Goal: Communication & Community: Answer question/provide support

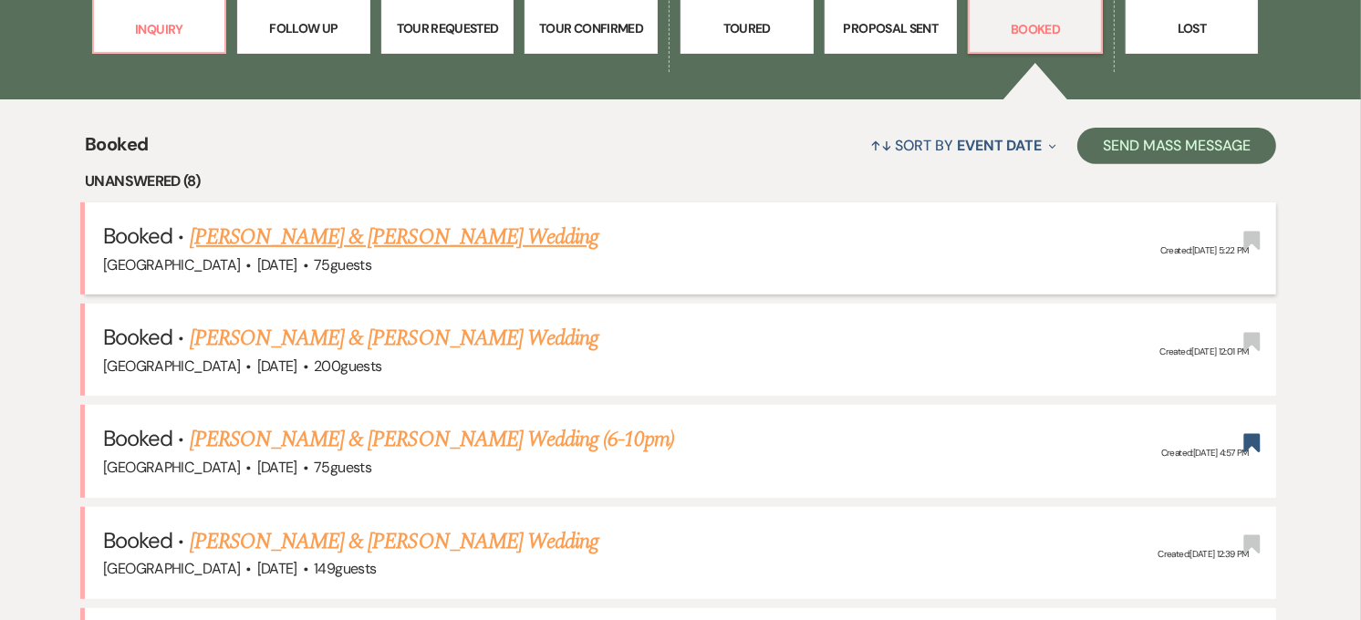
scroll to position [609, 0]
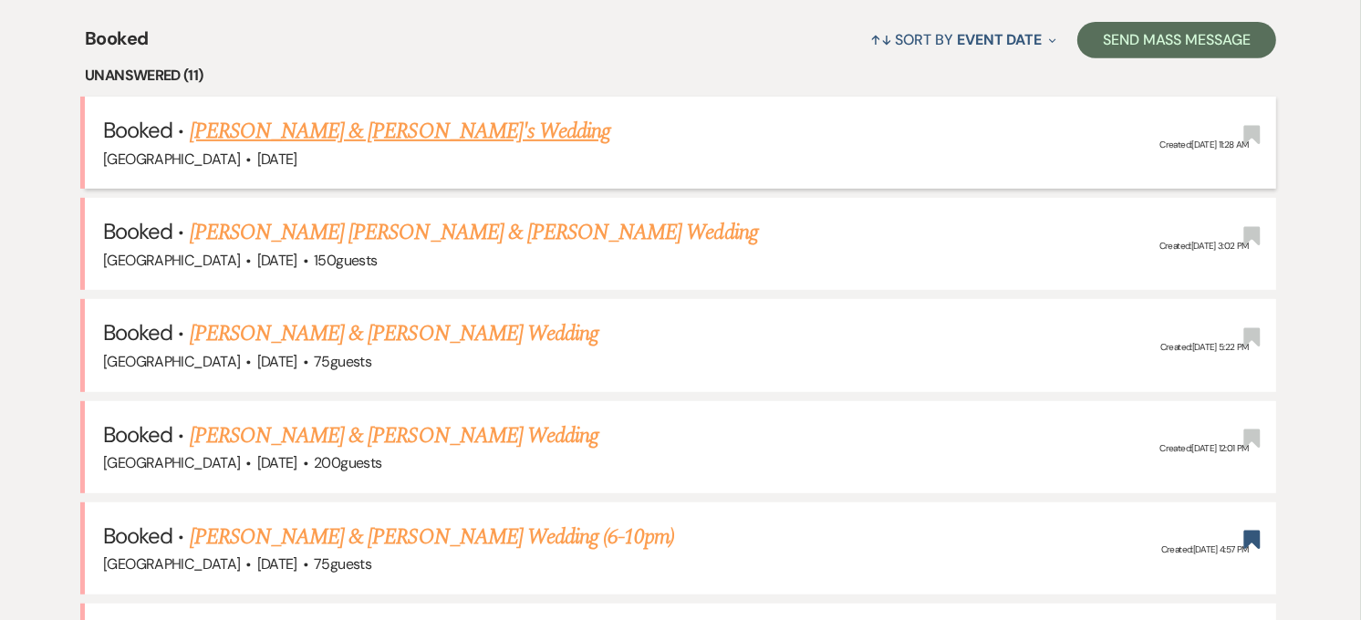
scroll to position [813, 0]
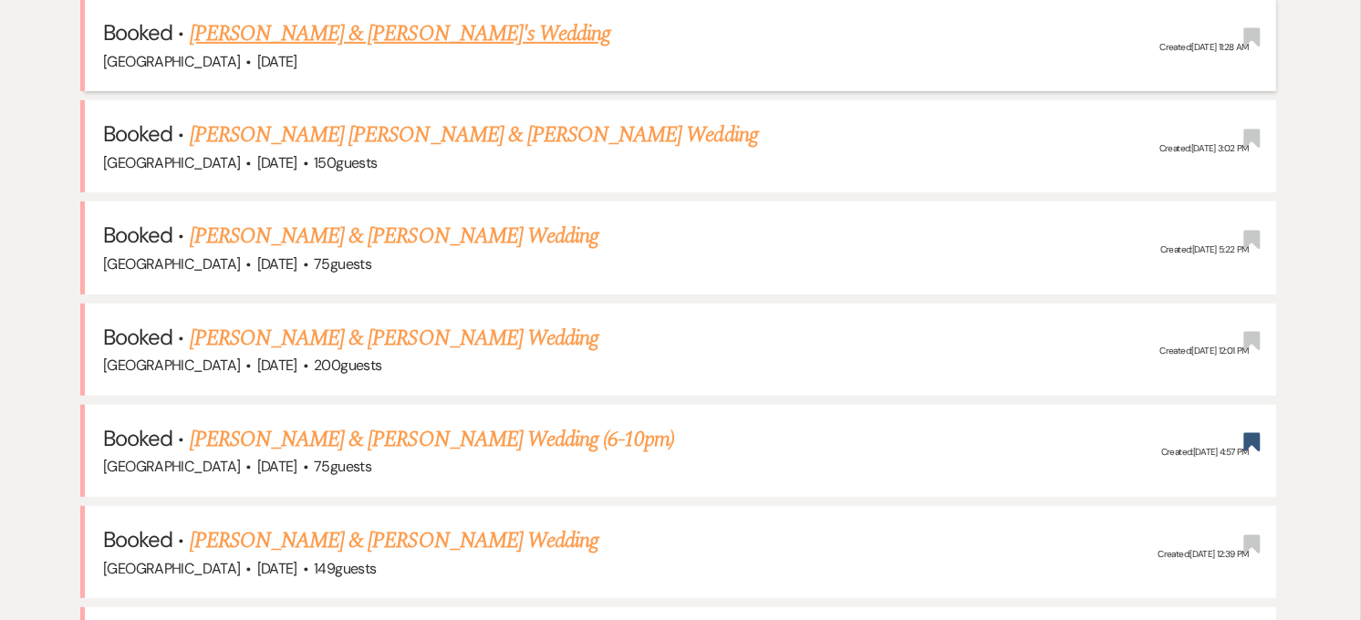
click at [478, 46] on link "[PERSON_NAME] & [PERSON_NAME]'s Wedding" at bounding box center [400, 33] width 421 height 33
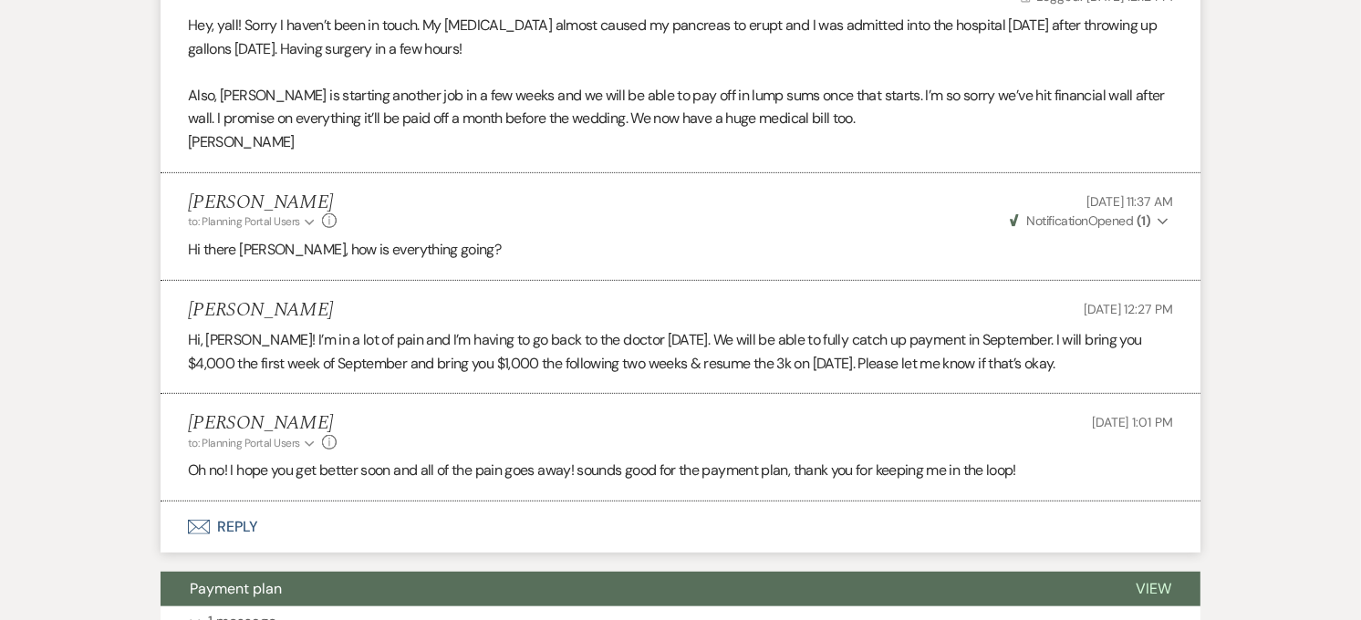
scroll to position [101, 0]
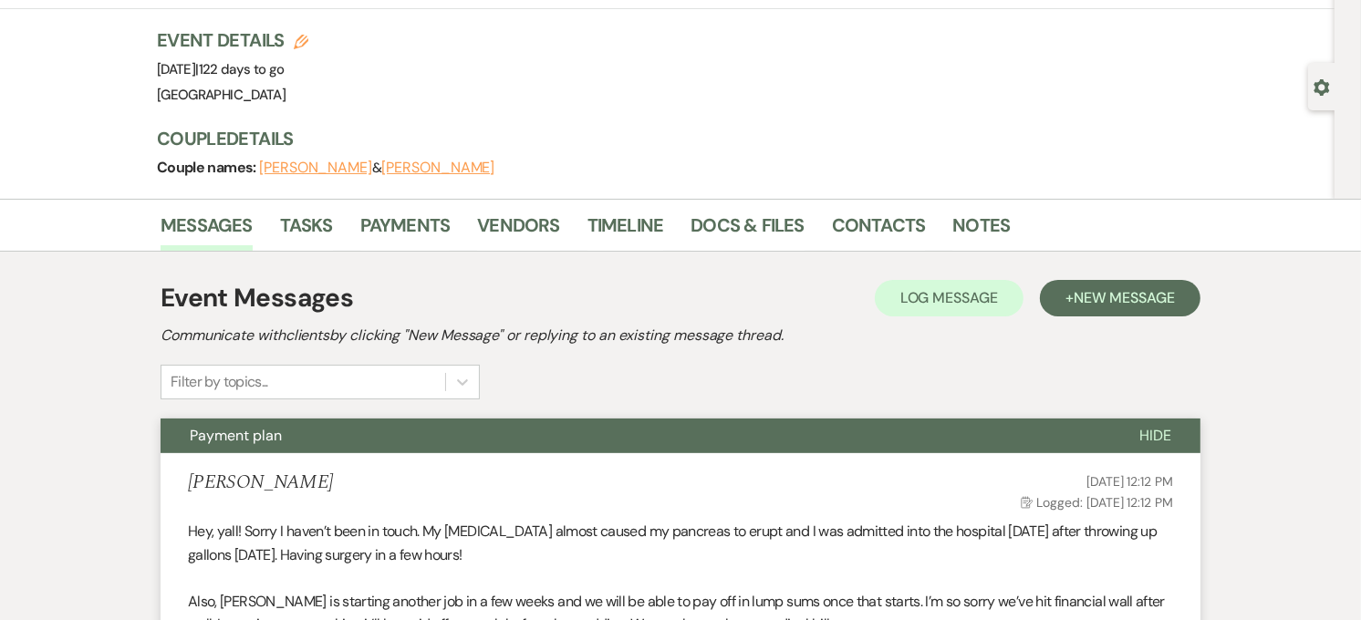
click at [310, 435] on button "Payment plan" at bounding box center [636, 436] width 950 height 35
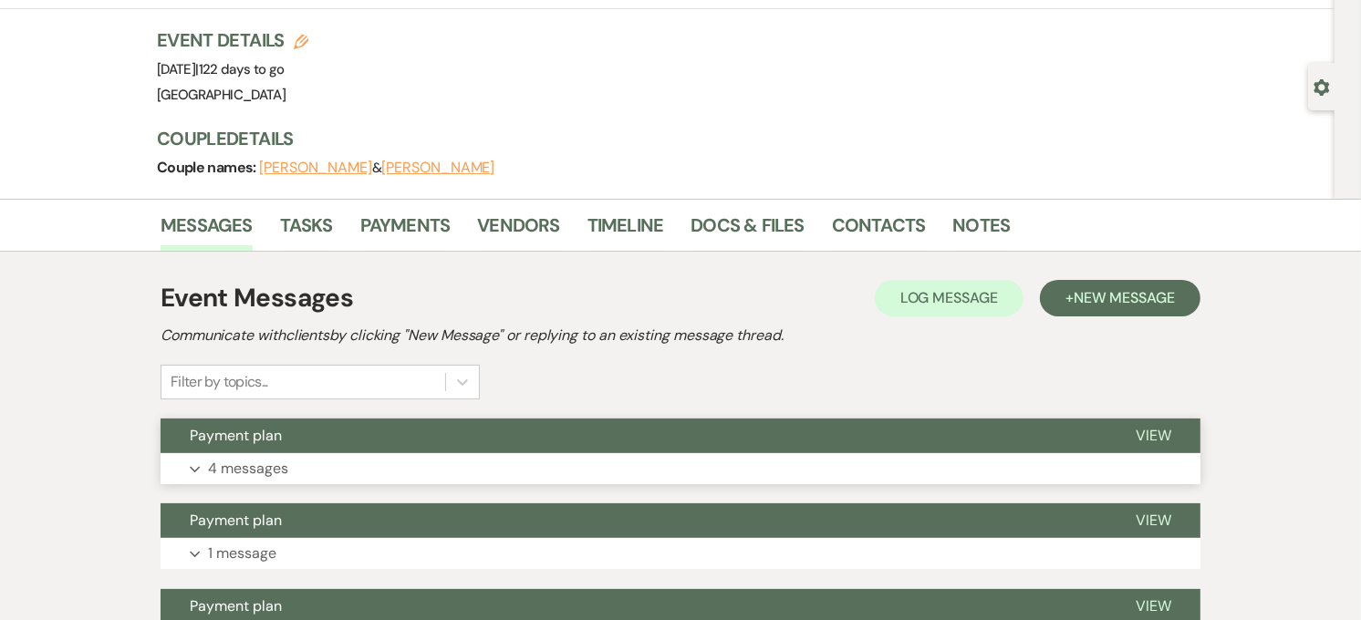
click at [389, 430] on button "Payment plan" at bounding box center [634, 436] width 946 height 35
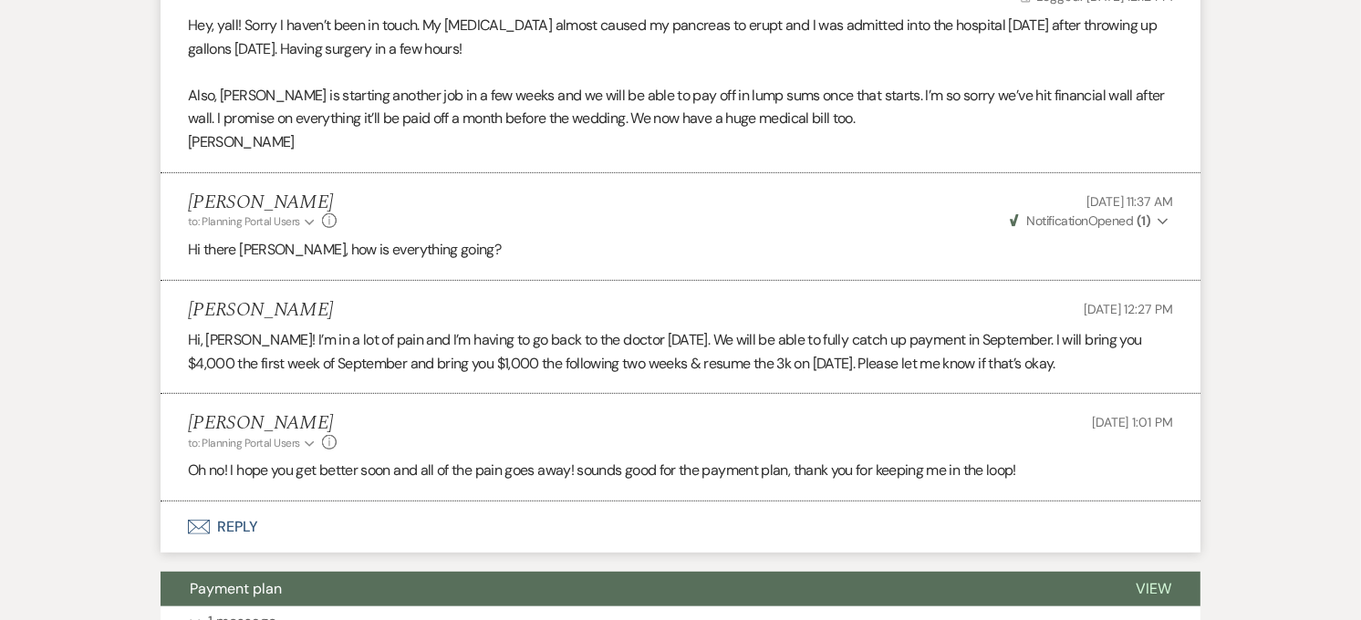
scroll to position [0, 0]
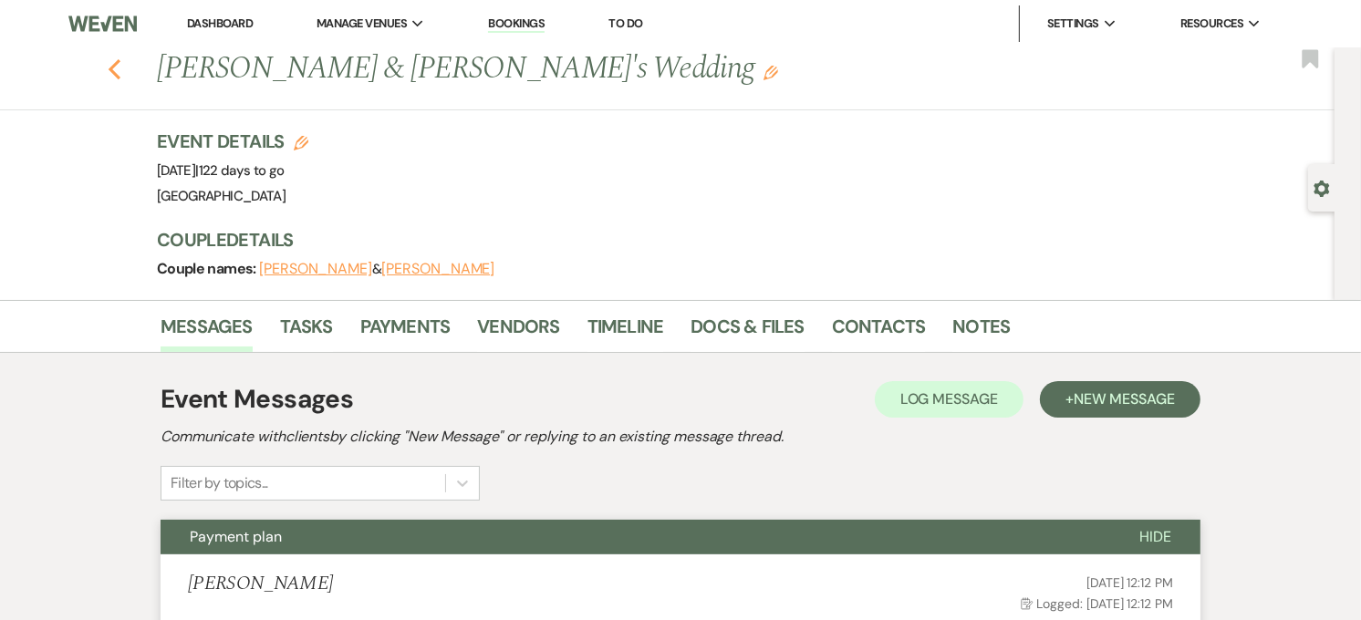
click at [119, 67] on use "button" at bounding box center [115, 69] width 12 height 20
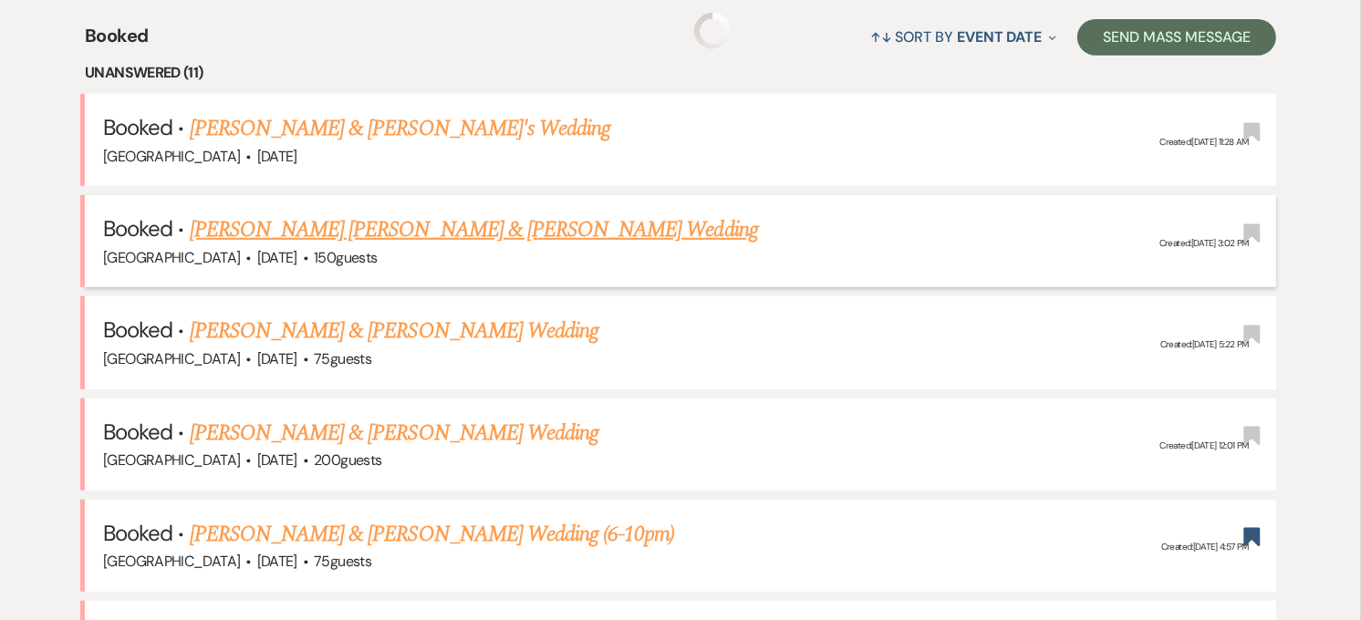
scroll to position [711, 0]
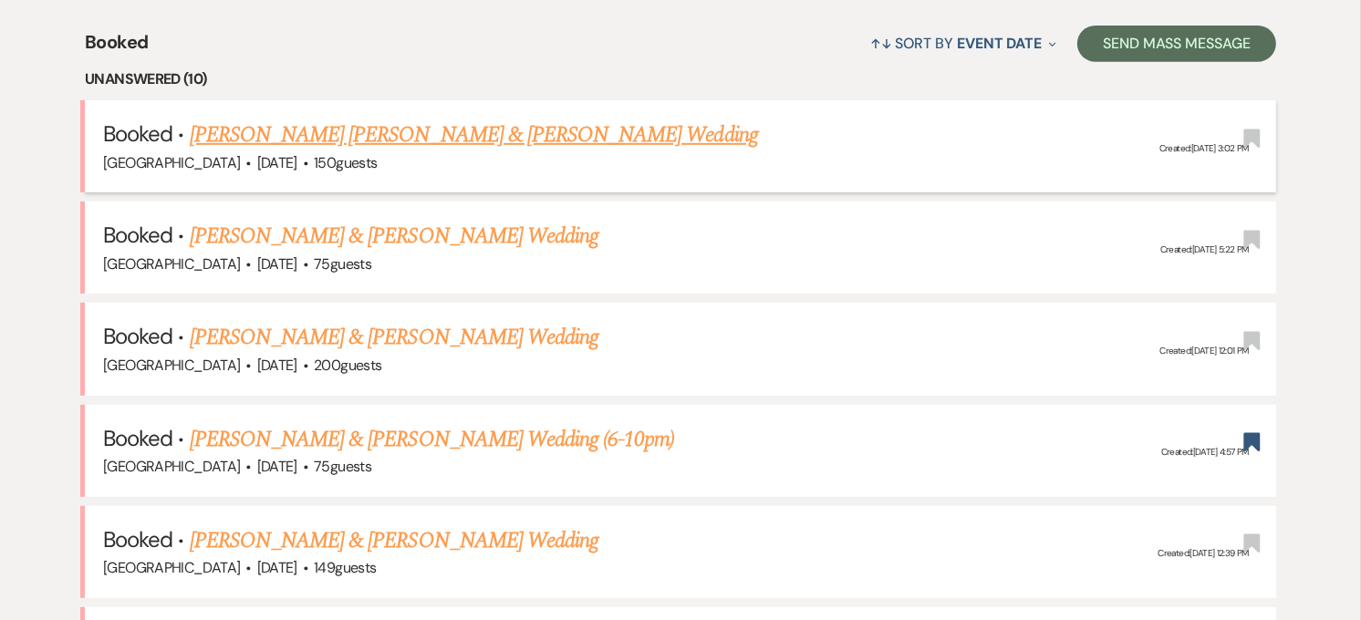
click at [604, 129] on link "[PERSON_NAME] [PERSON_NAME] & [PERSON_NAME] Wedding" at bounding box center [474, 135] width 568 height 33
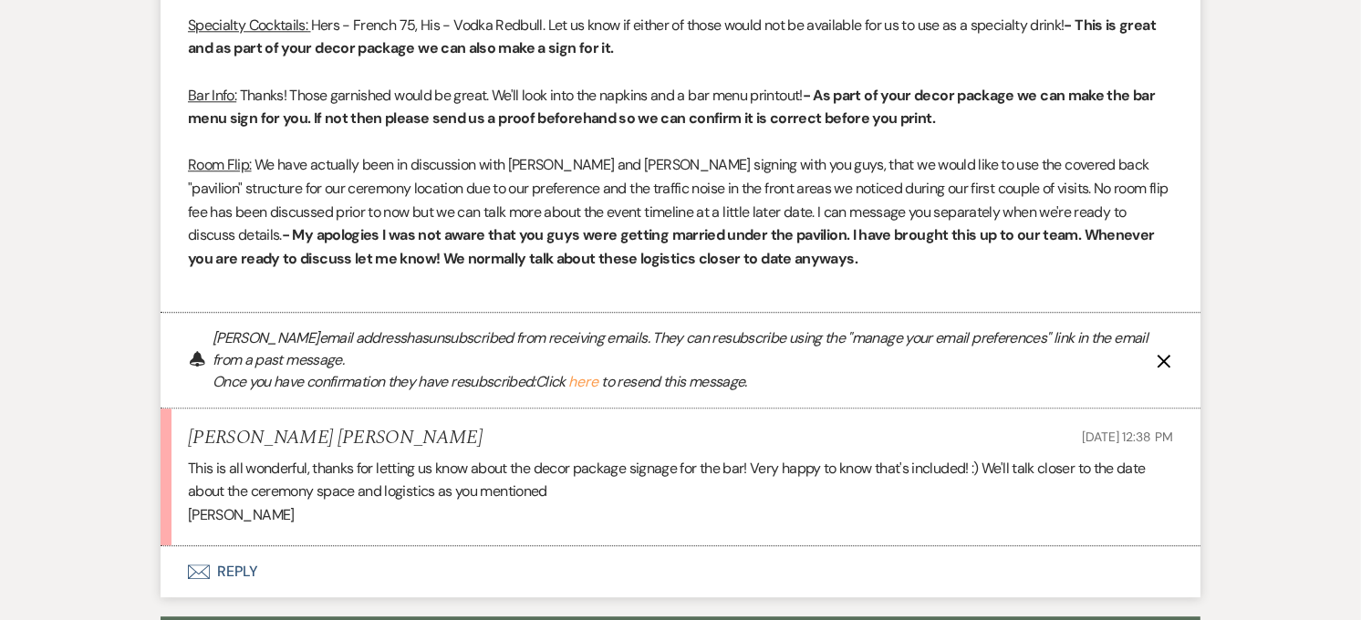
scroll to position [4373, 0]
click at [275, 547] on button "Envelope Reply" at bounding box center [681, 572] width 1040 height 51
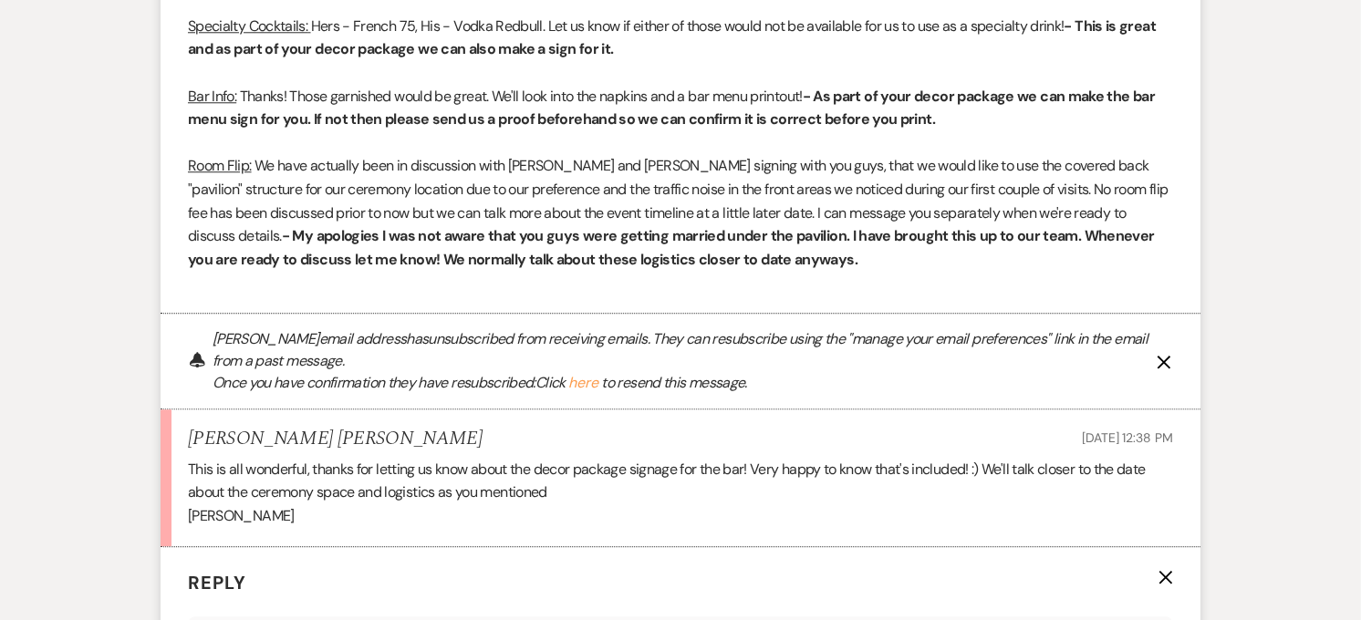
scroll to position [4734, 0]
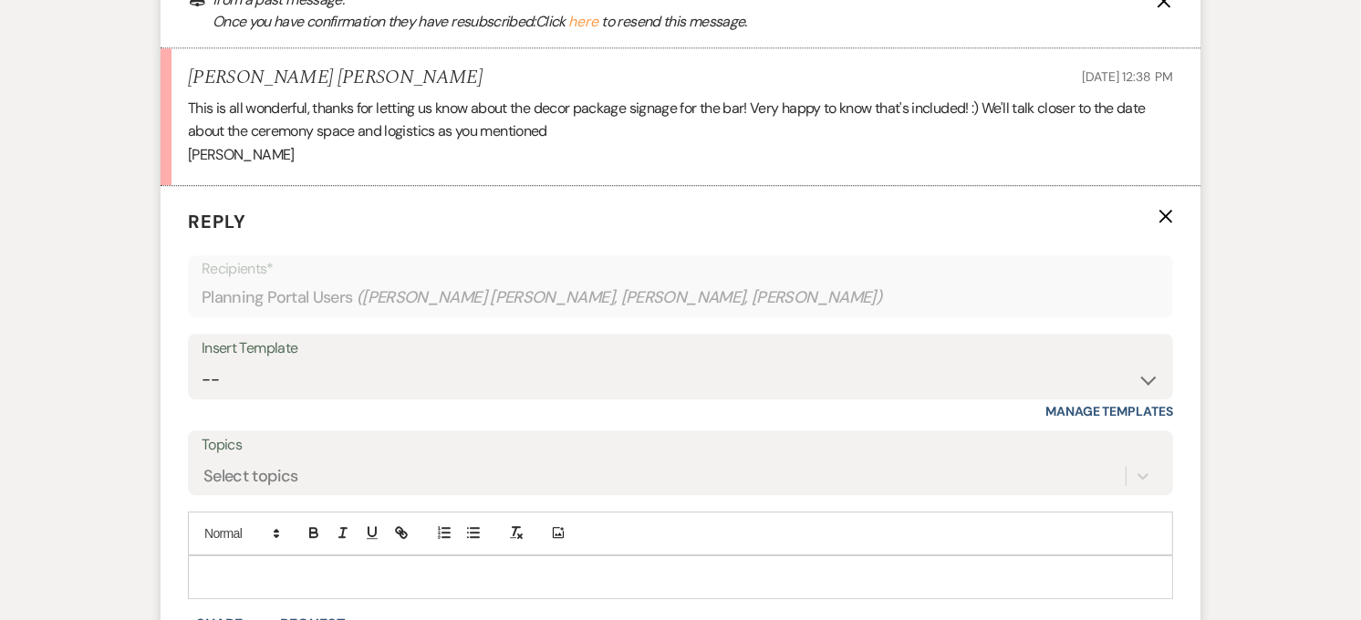
click at [263, 567] on p at bounding box center [680, 577] width 956 height 20
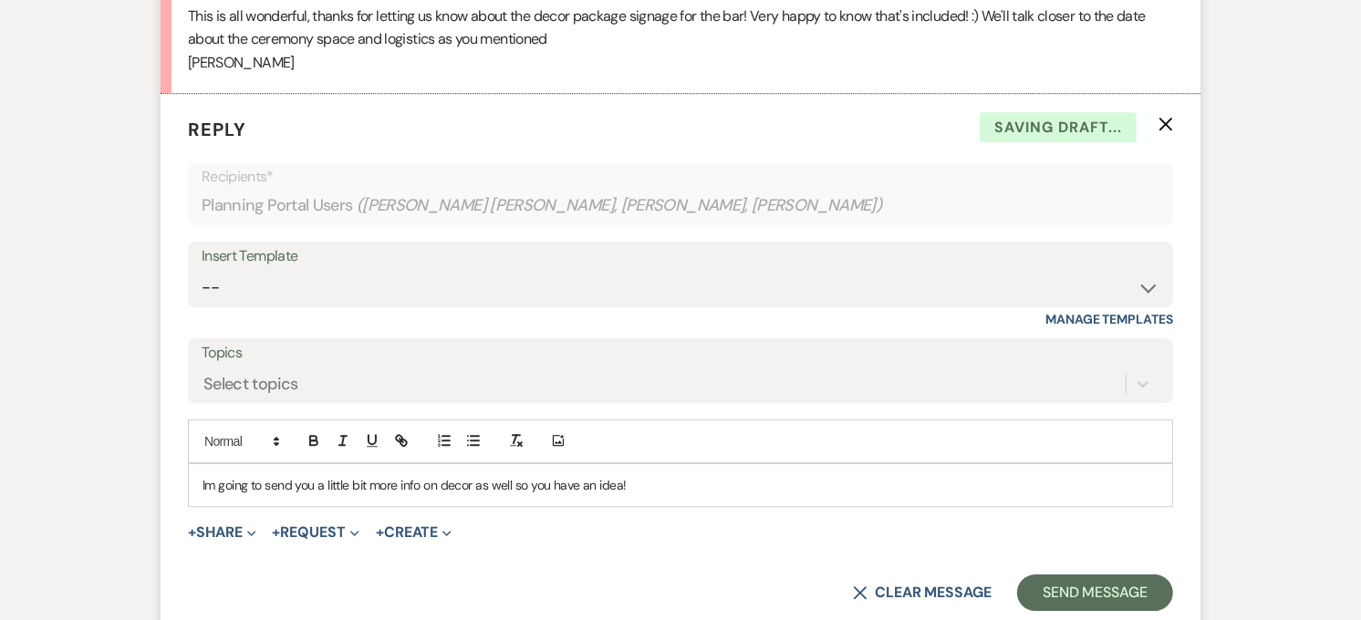
scroll to position [4829, 0]
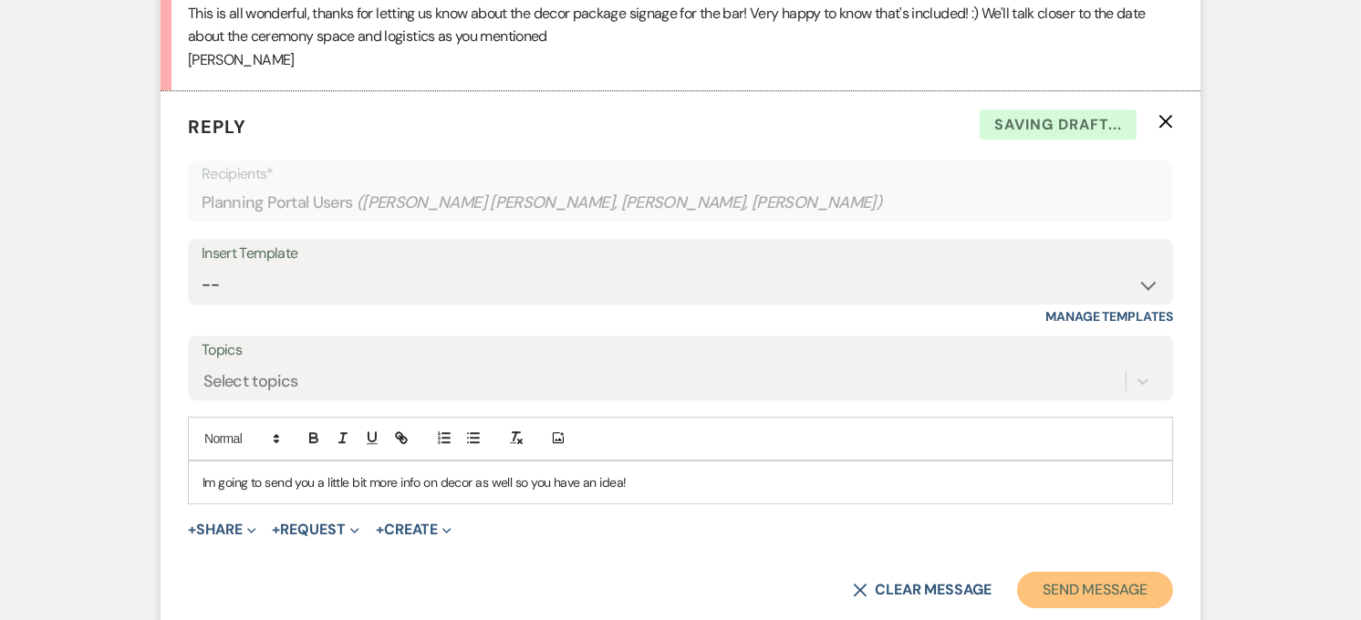
click at [1053, 572] on button "Send Message" at bounding box center [1095, 590] width 156 height 36
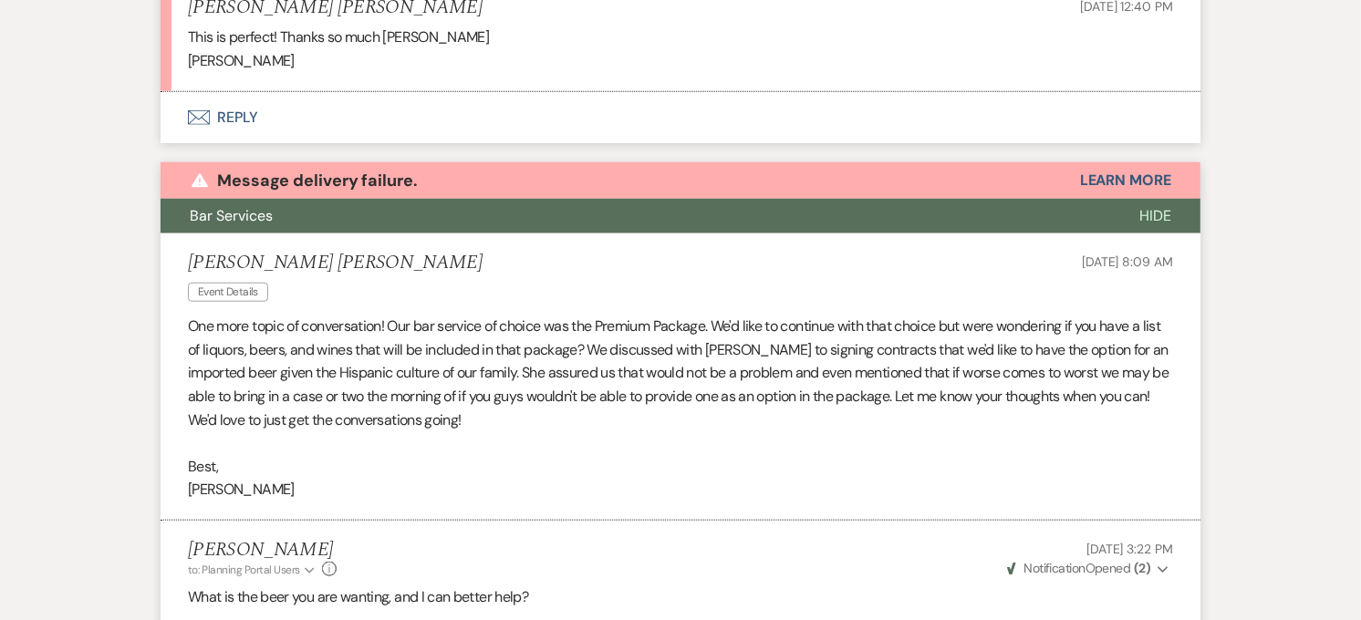
scroll to position [1460, 0]
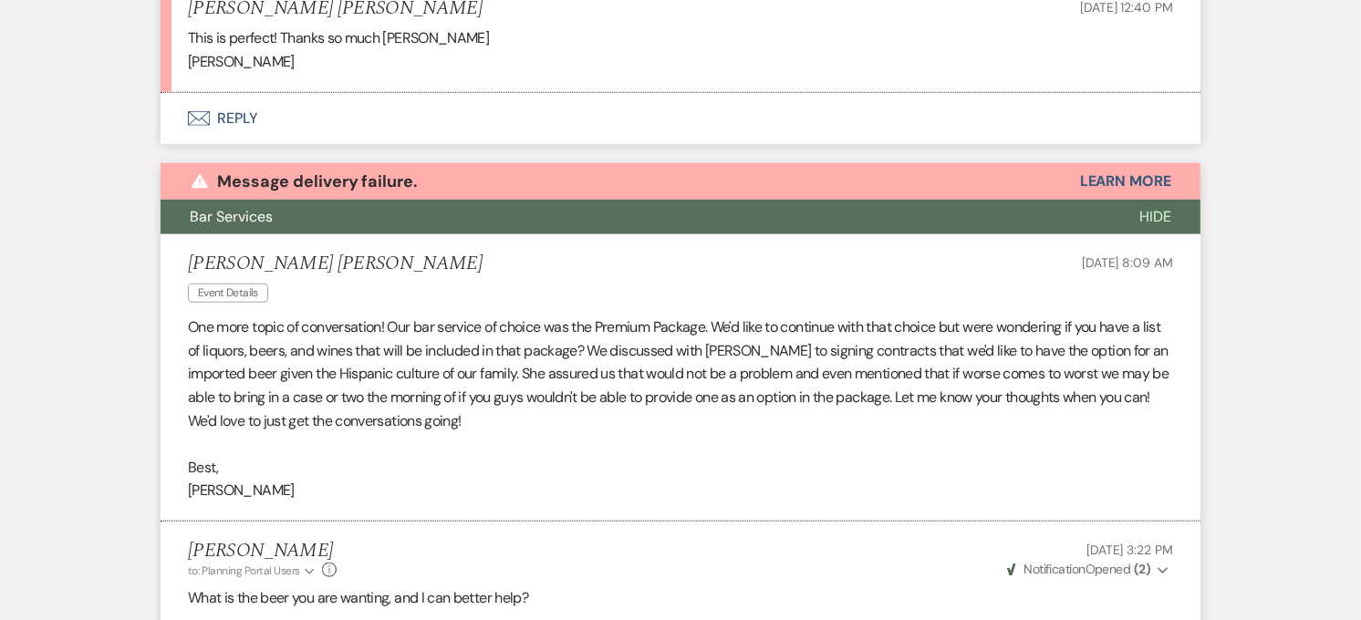
click at [1141, 207] on span "Hide" at bounding box center [1155, 216] width 32 height 19
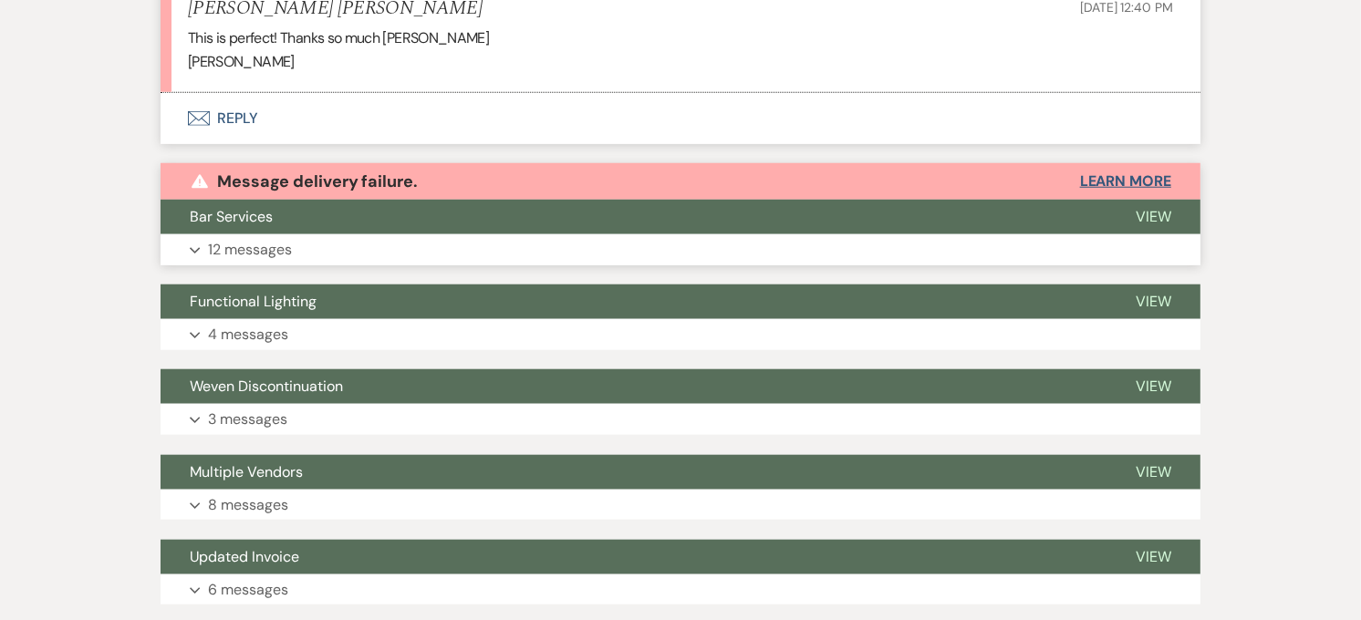
click at [1166, 174] on button "Learn More" at bounding box center [1125, 181] width 91 height 15
click at [1086, 200] on button "Bar Services" at bounding box center [634, 217] width 946 height 35
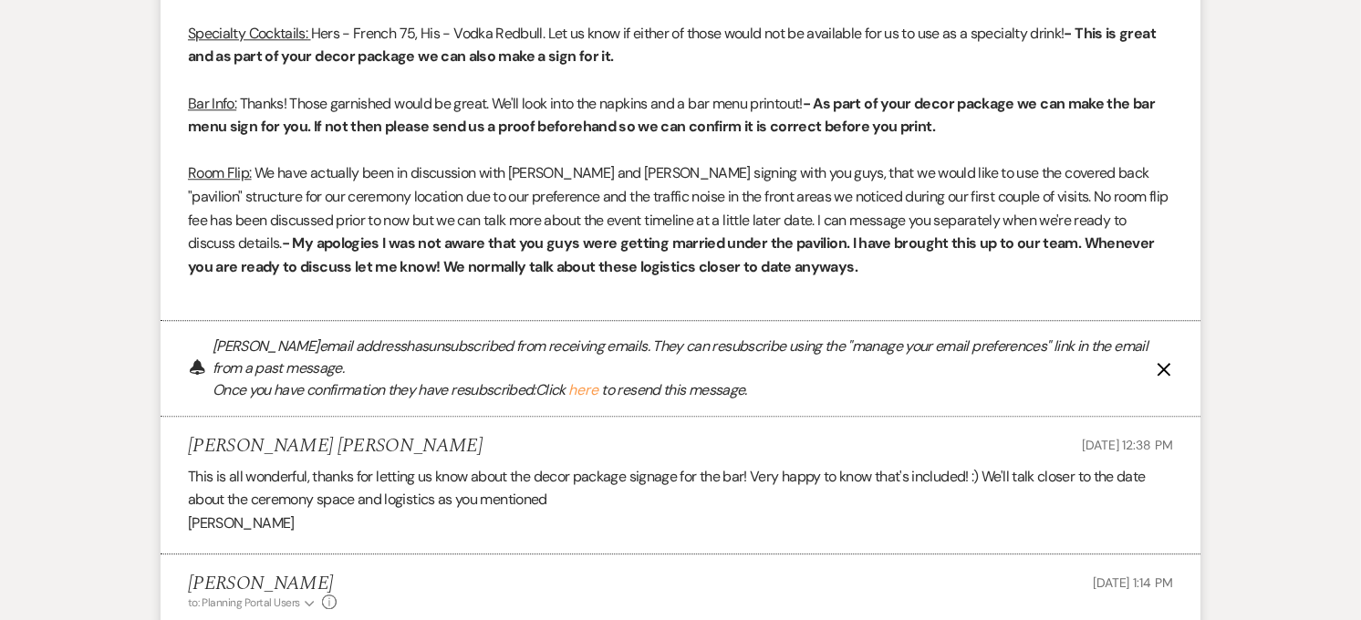
scroll to position [4364, 0]
click at [1158, 364] on use "button" at bounding box center [1164, 371] width 14 height 14
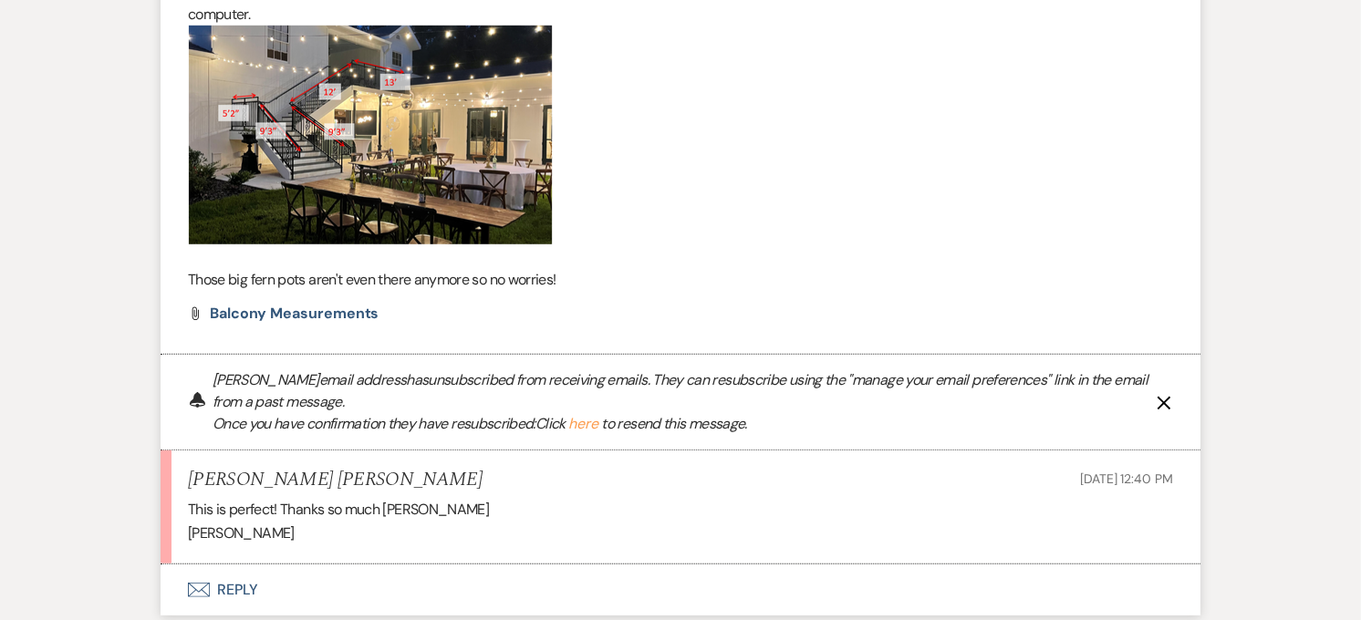
scroll to position [991, 0]
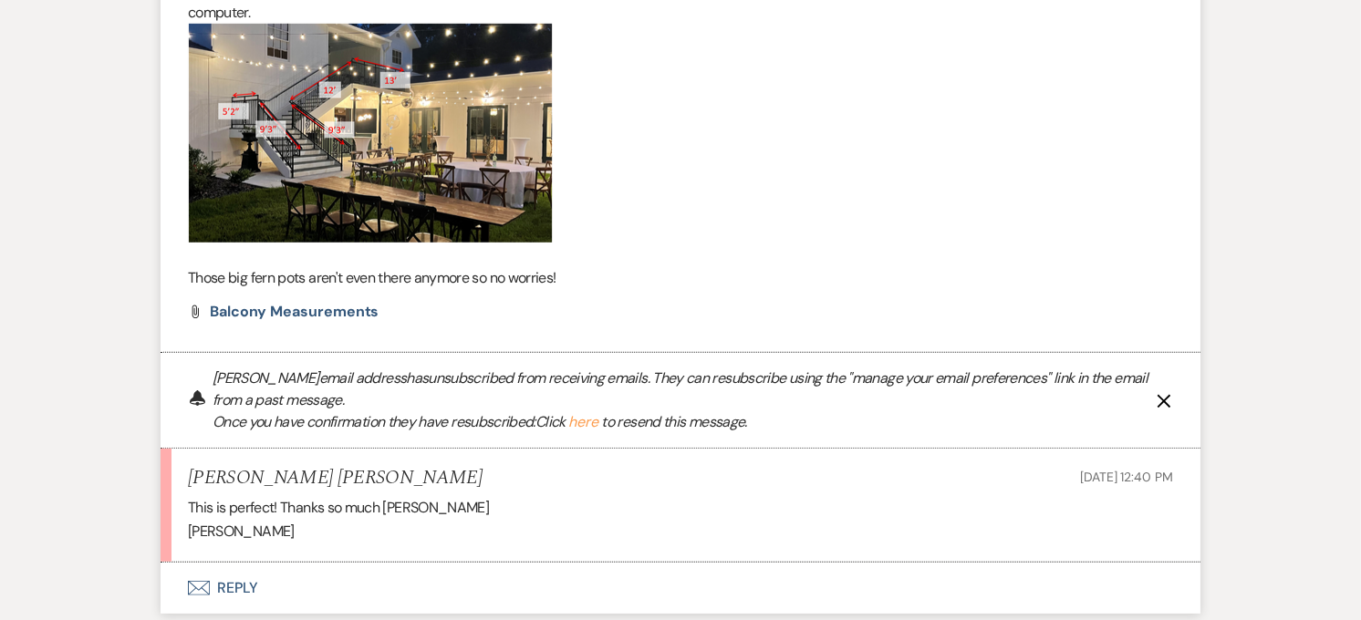
click at [1166, 394] on icon "X" at bounding box center [1164, 401] width 15 height 15
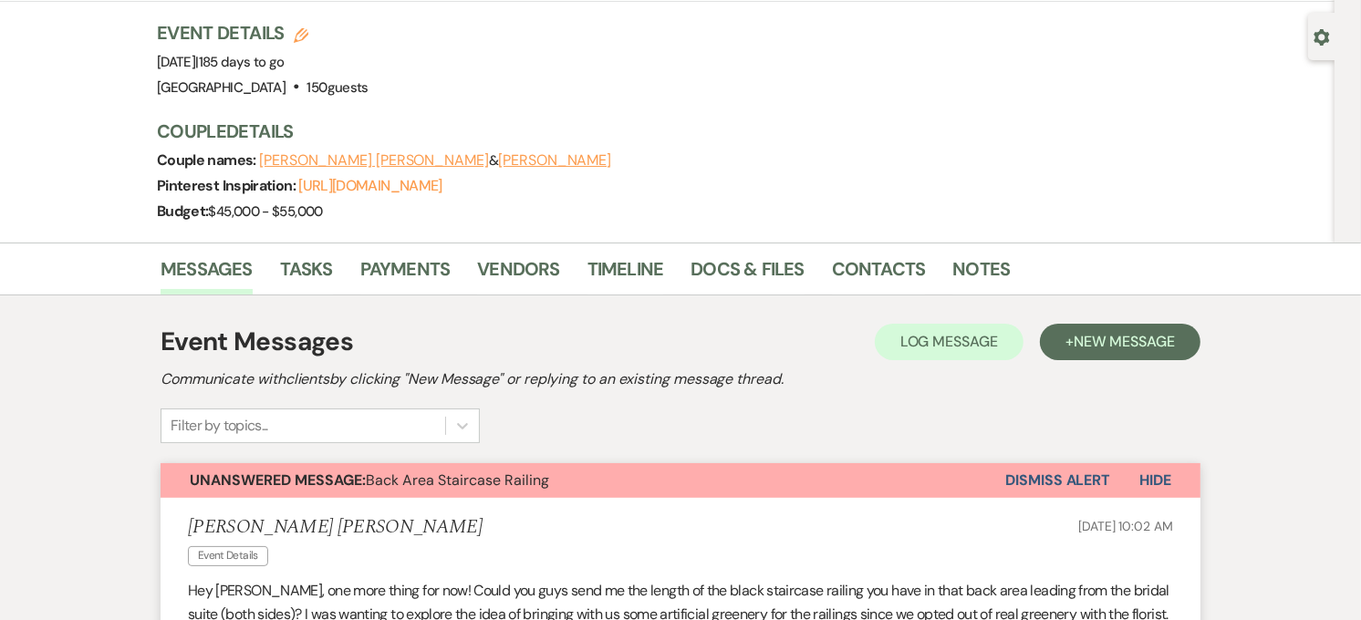
scroll to position [150, 0]
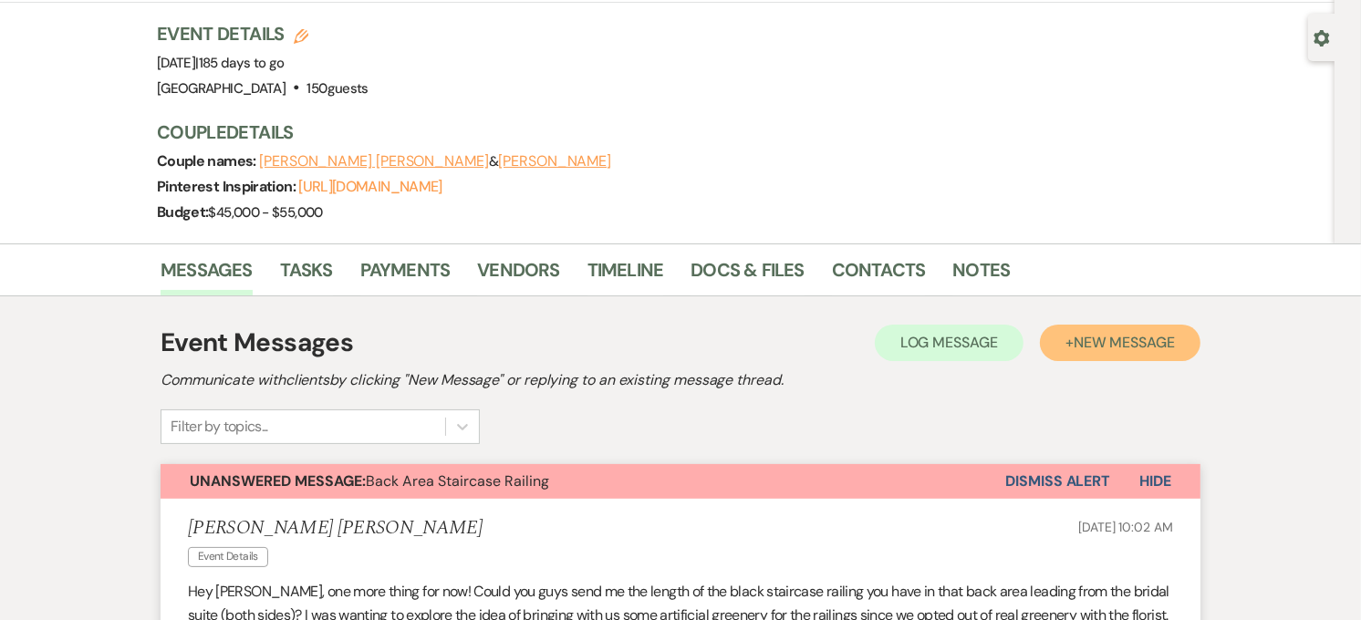
click at [1126, 333] on span "New Message" at bounding box center [1124, 342] width 101 height 19
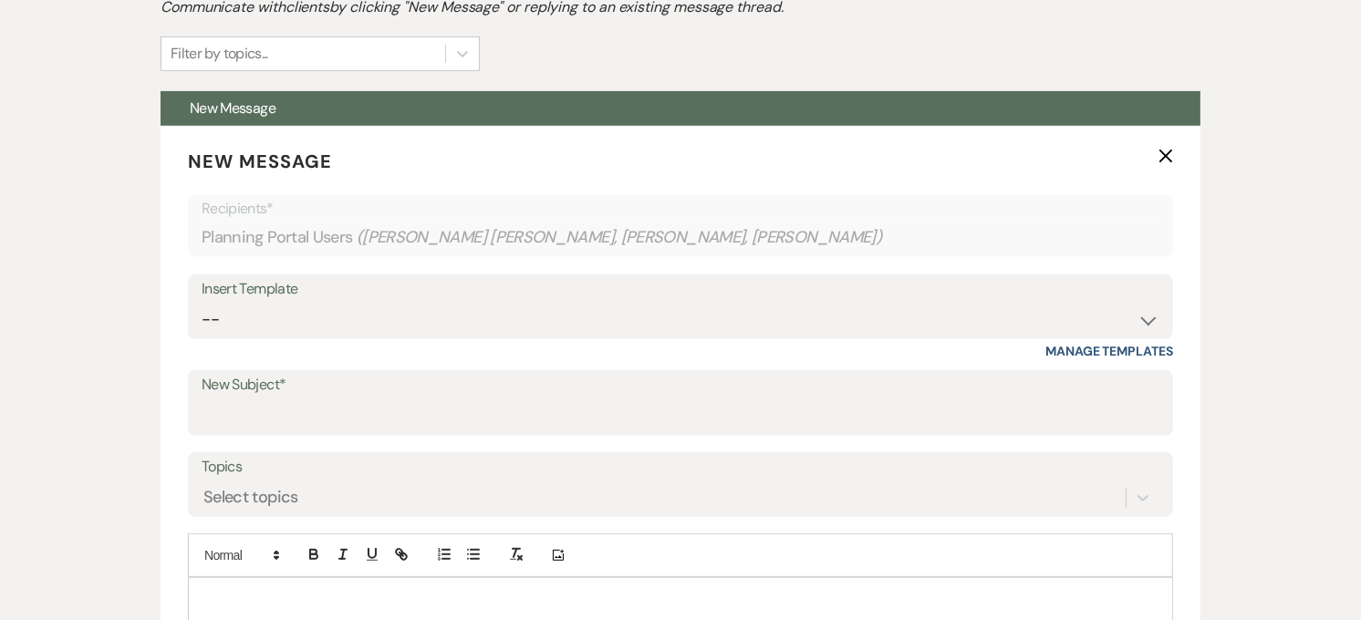
scroll to position [524, 0]
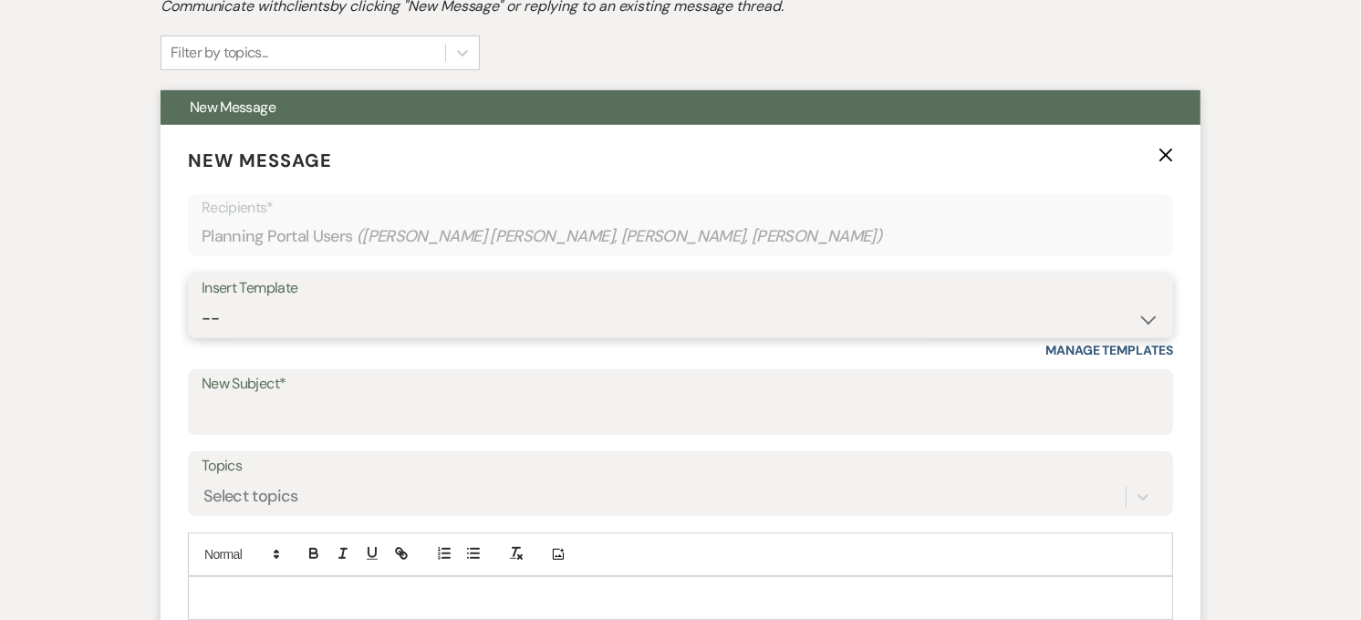
click at [242, 301] on select "-- Weven Planning Portal Introduction (Booked Events) Private Party Inquiry Res…" at bounding box center [681, 319] width 958 height 36
select select "5903"
click at [202, 301] on select "-- Weven Planning Portal Introduction (Booked Events) Private Party Inquiry Res…" at bounding box center [681, 319] width 958 height 36
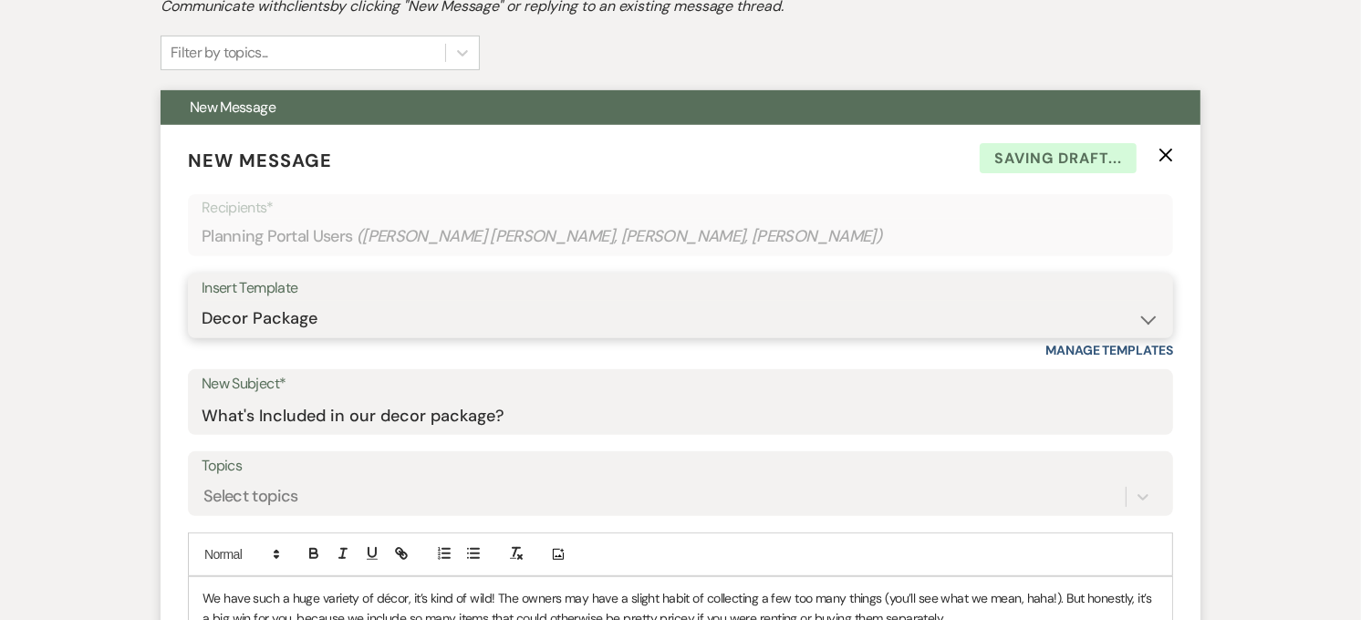
type input "What's Included in our decor package?"
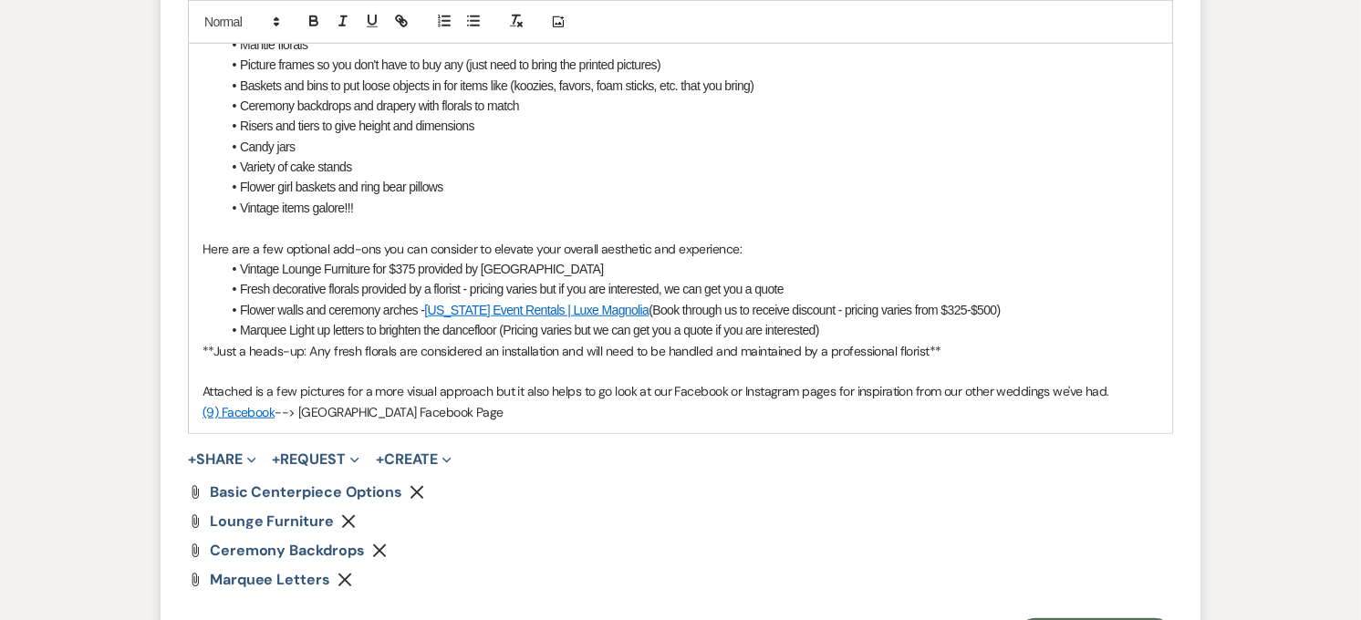
scroll to position [1429, 0]
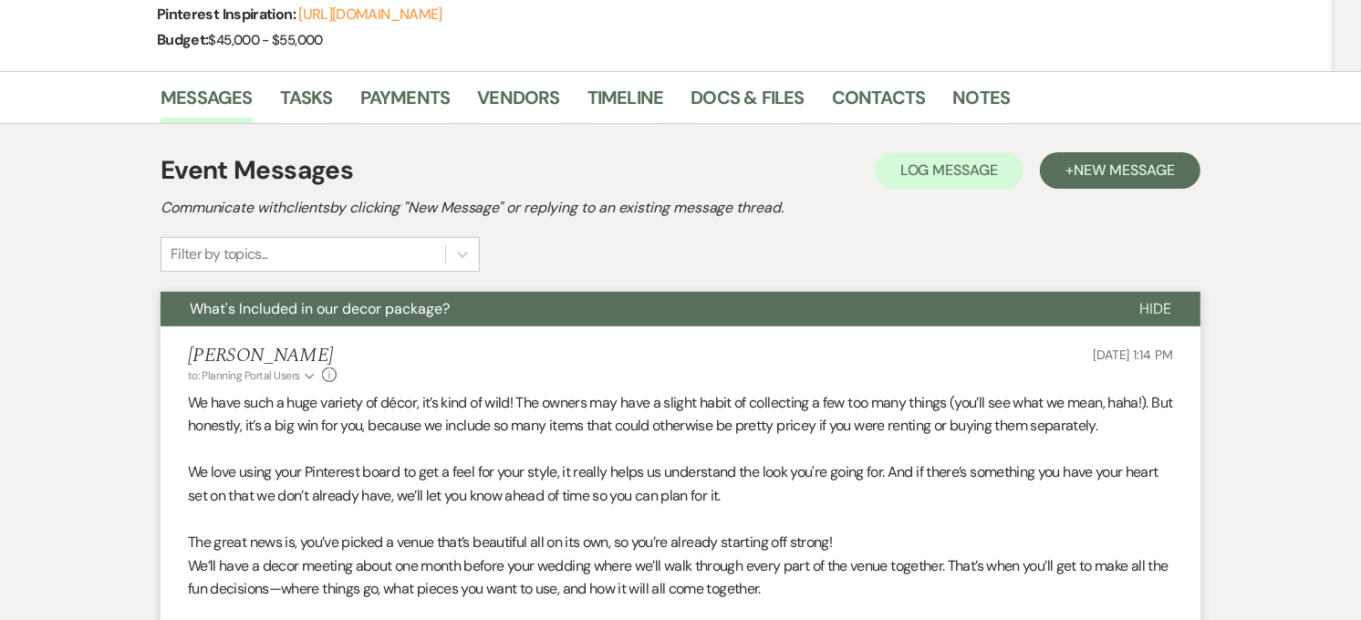
scroll to position [315, 0]
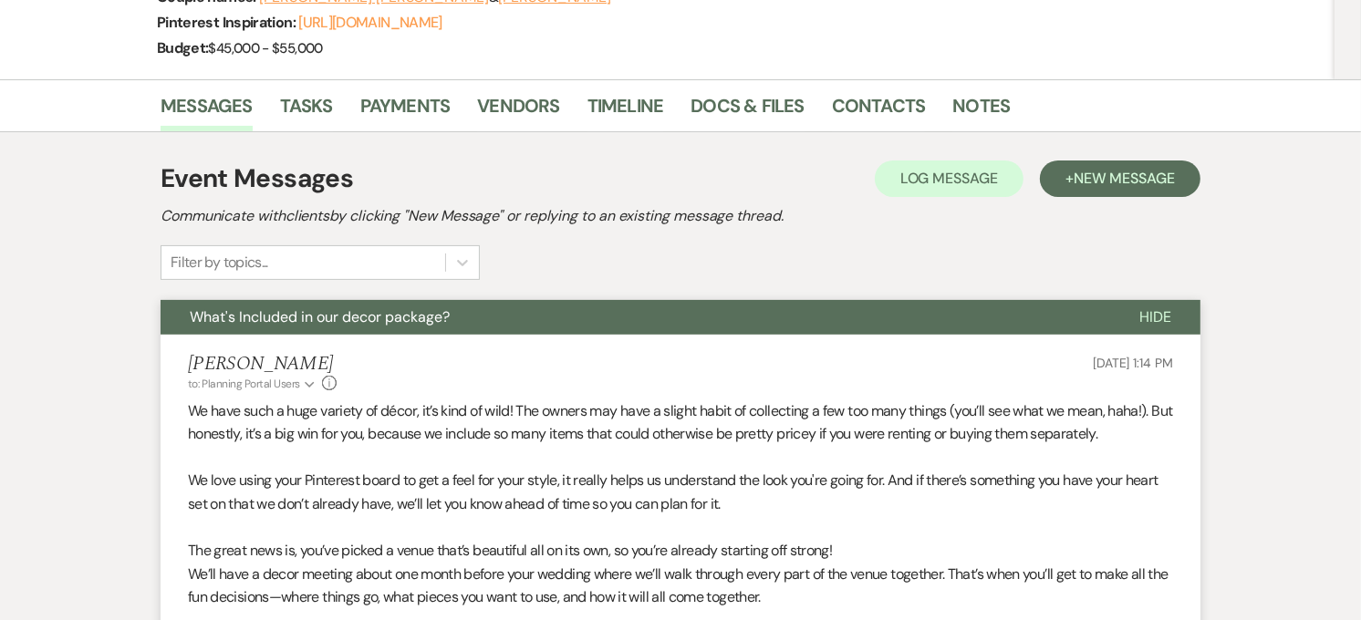
click at [608, 300] on button "What's Included in our decor package?" at bounding box center [636, 317] width 950 height 35
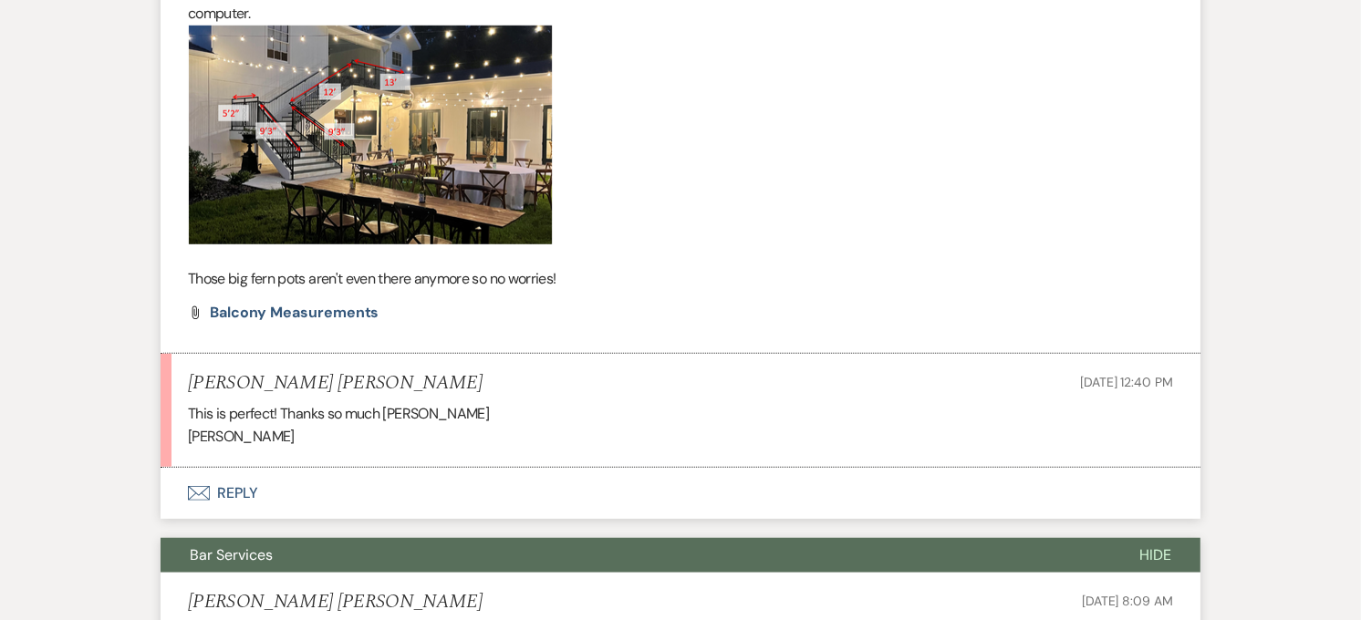
scroll to position [1042, 0]
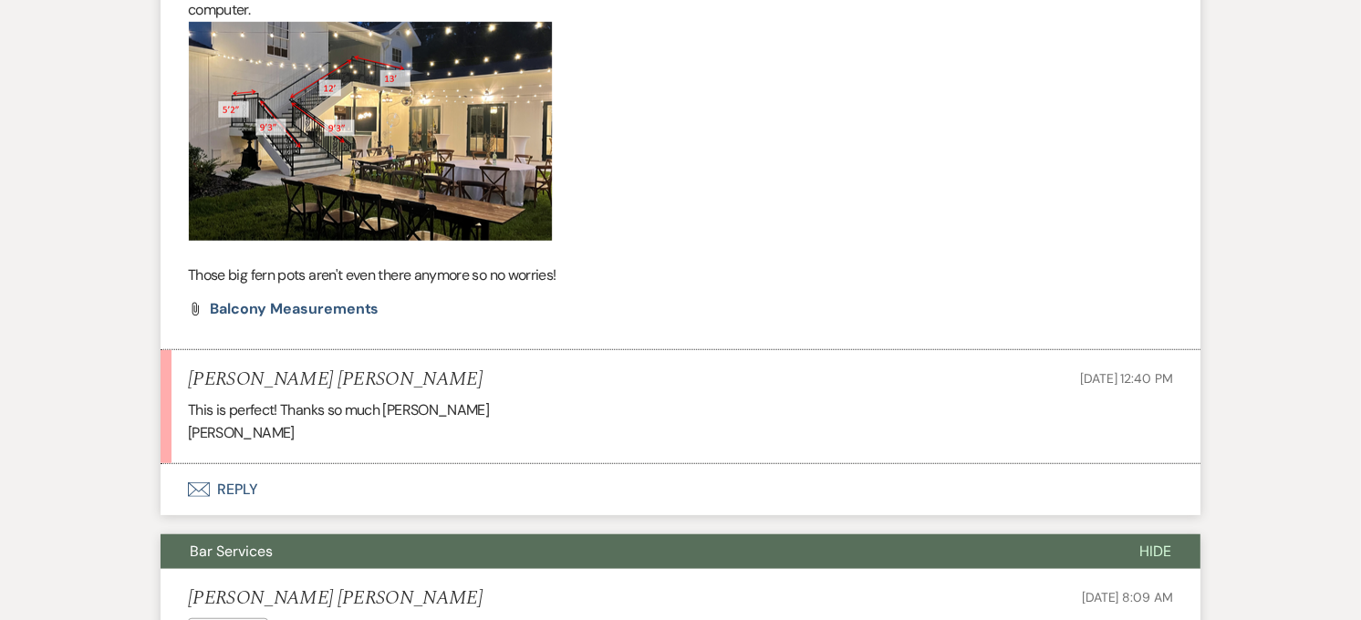
click at [251, 464] on button "Envelope Reply" at bounding box center [681, 489] width 1040 height 51
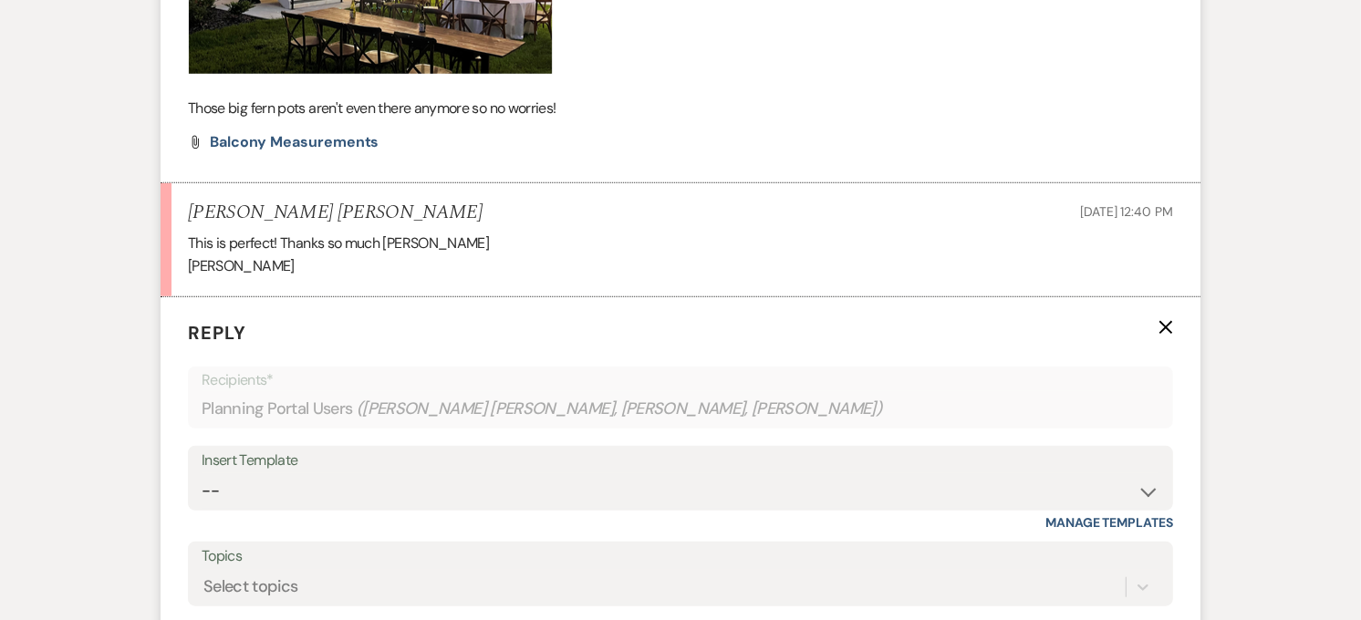
scroll to position [1423, 0]
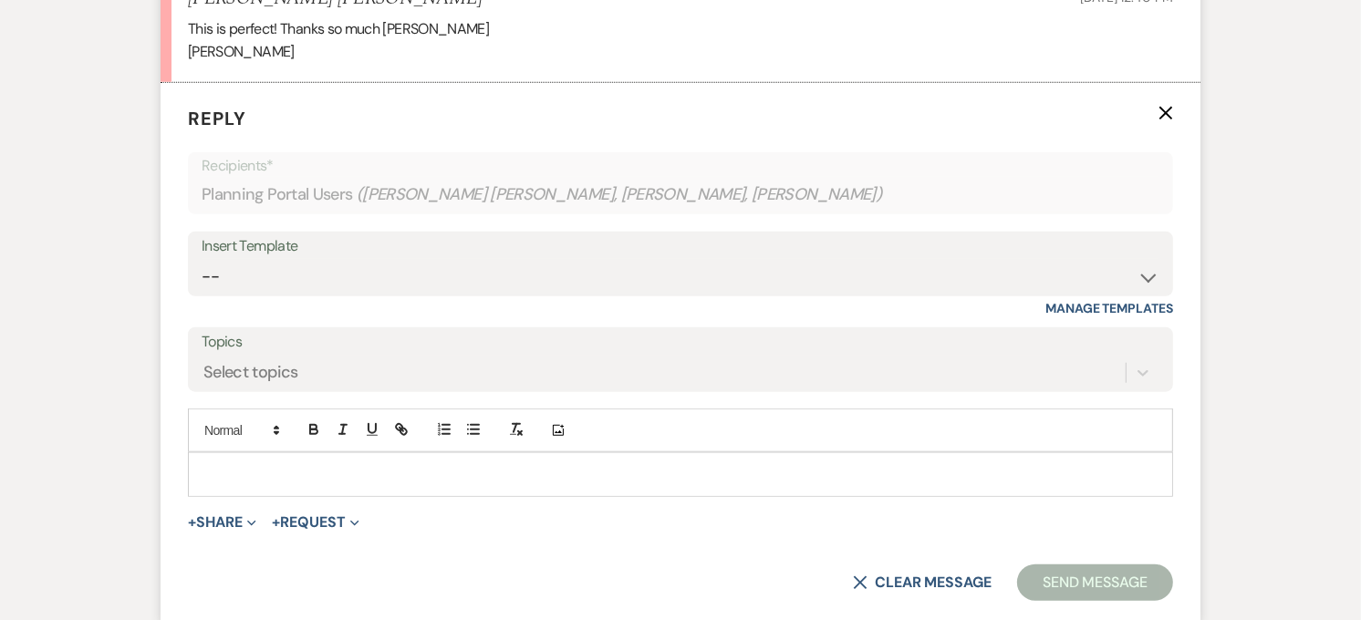
click at [281, 464] on p at bounding box center [680, 474] width 956 height 20
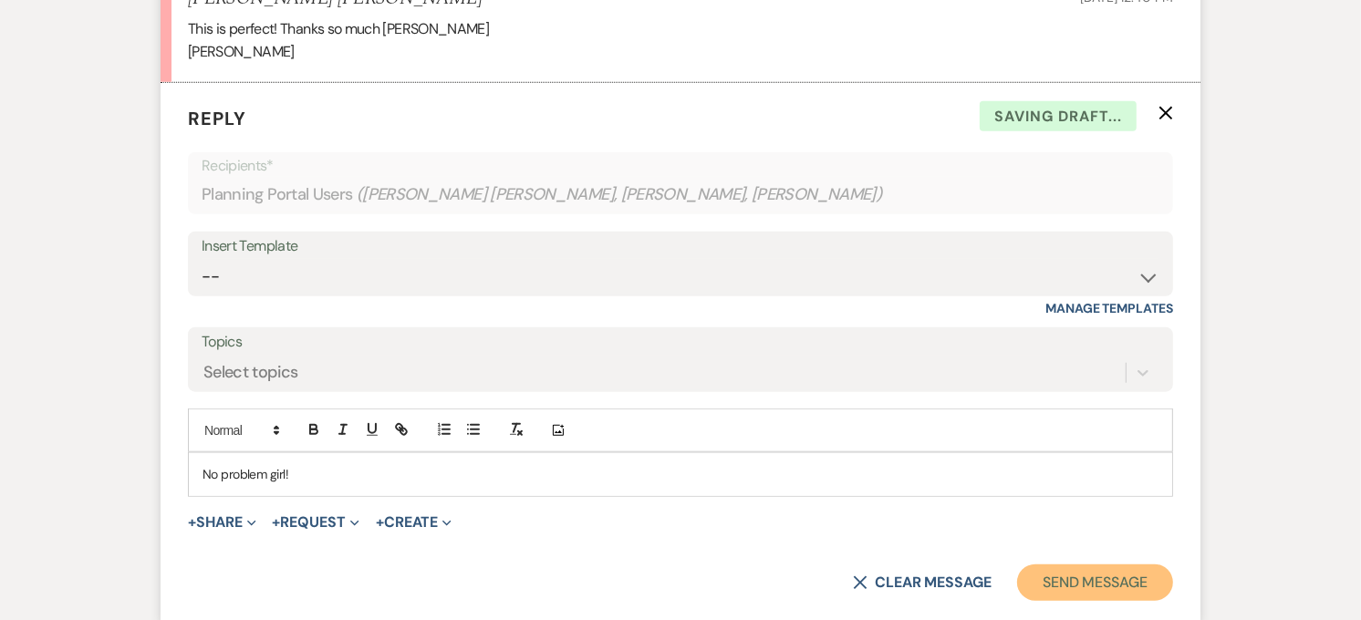
click at [1147, 565] on button "Send Message" at bounding box center [1095, 583] width 156 height 36
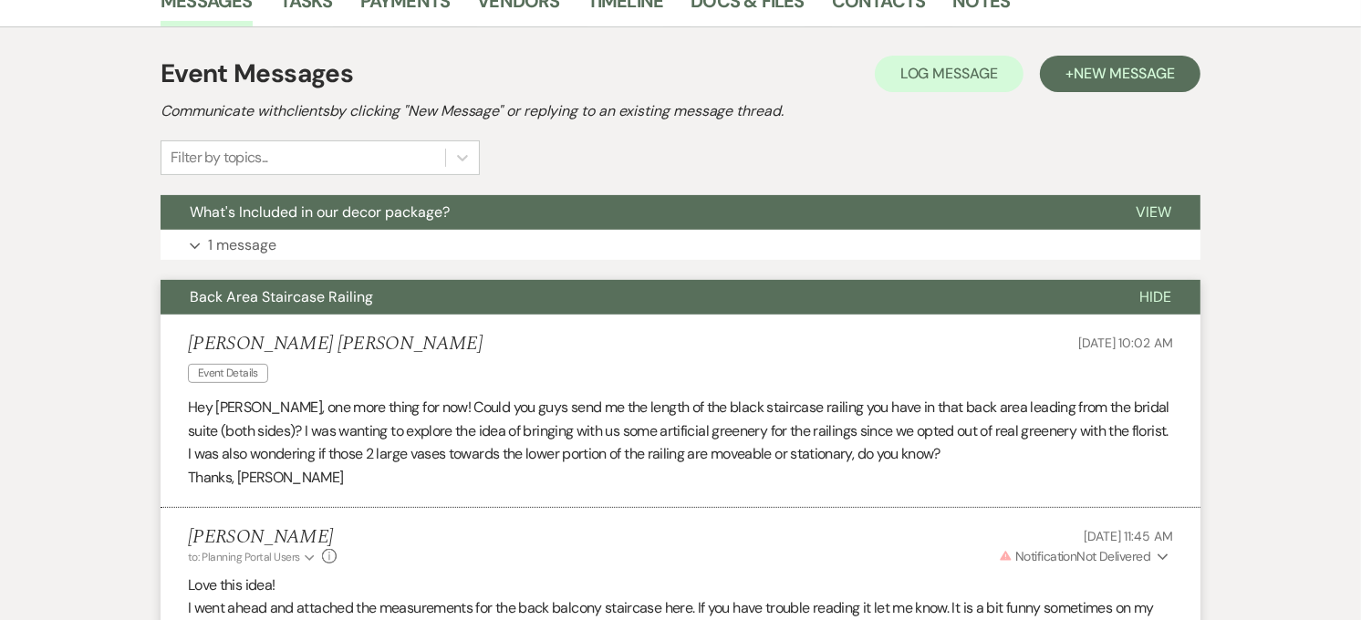
scroll to position [0, 0]
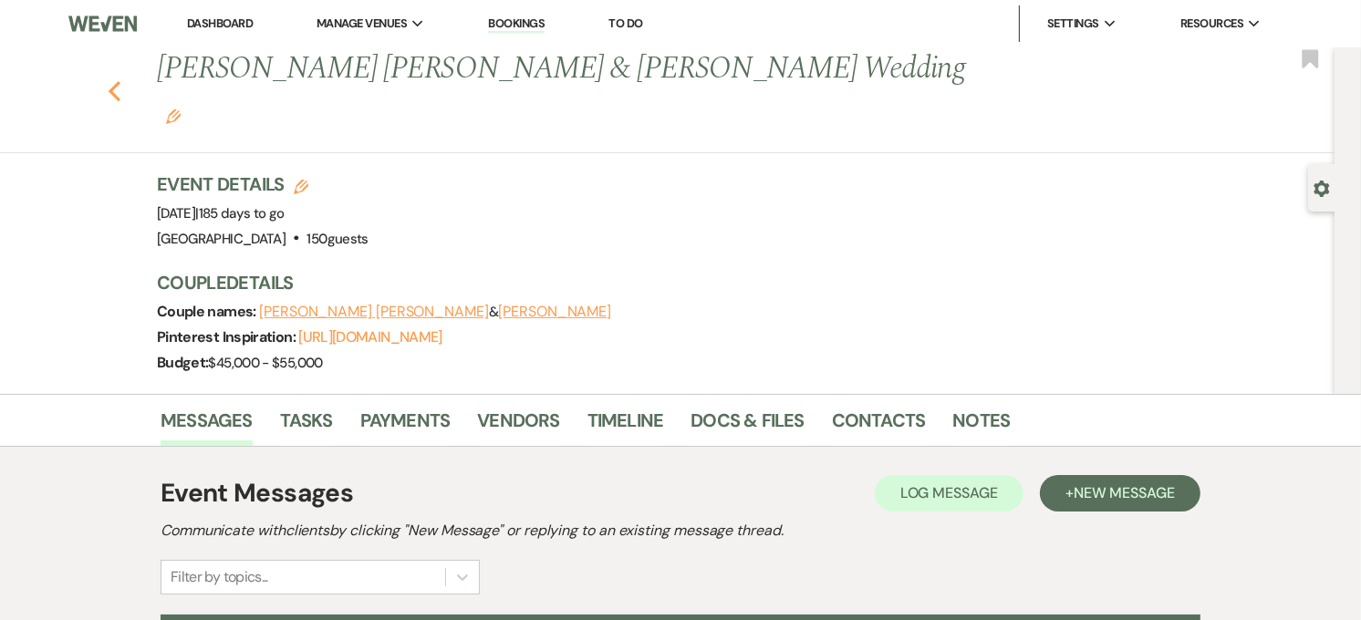
click at [121, 80] on icon "Previous" at bounding box center [115, 91] width 14 height 22
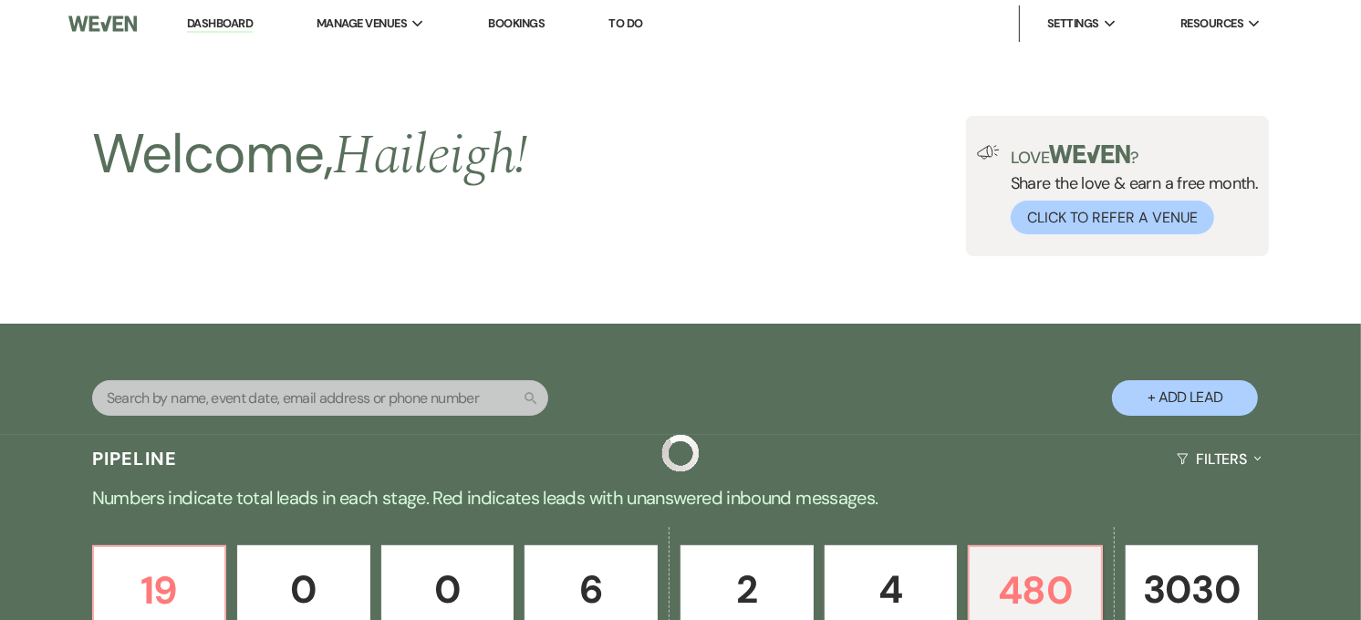
scroll to position [711, 0]
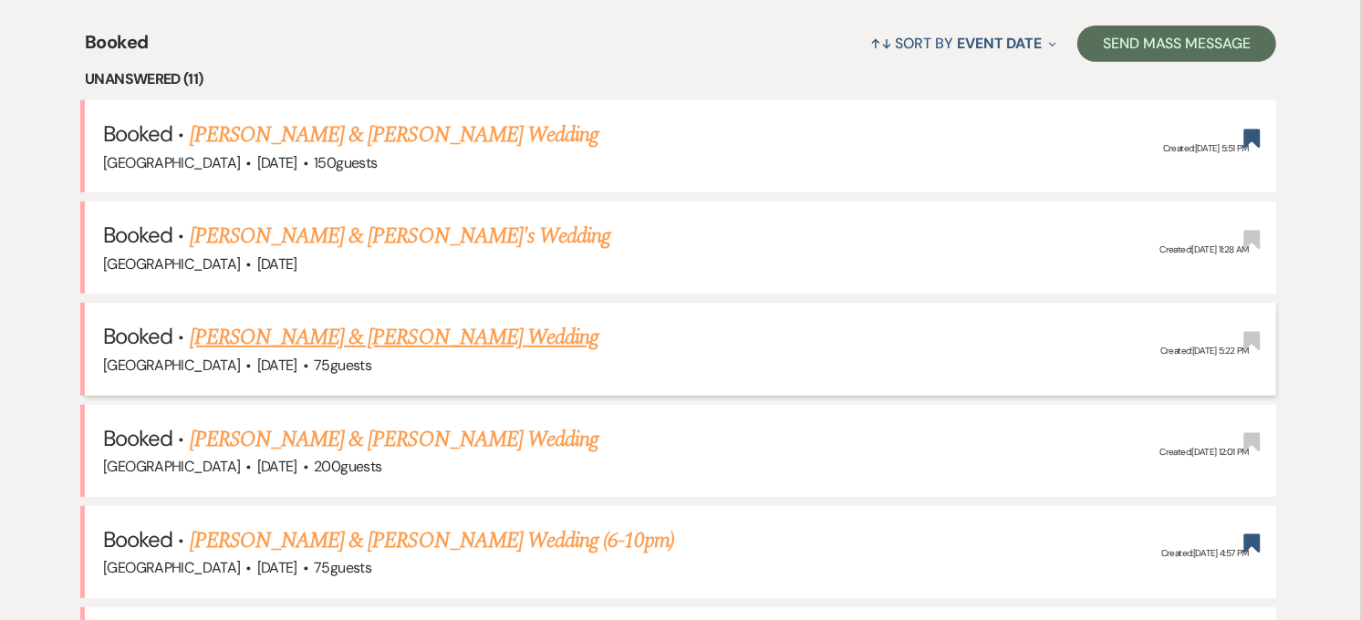
click at [412, 341] on link "[PERSON_NAME] & [PERSON_NAME] Wedding" at bounding box center [394, 337] width 409 height 33
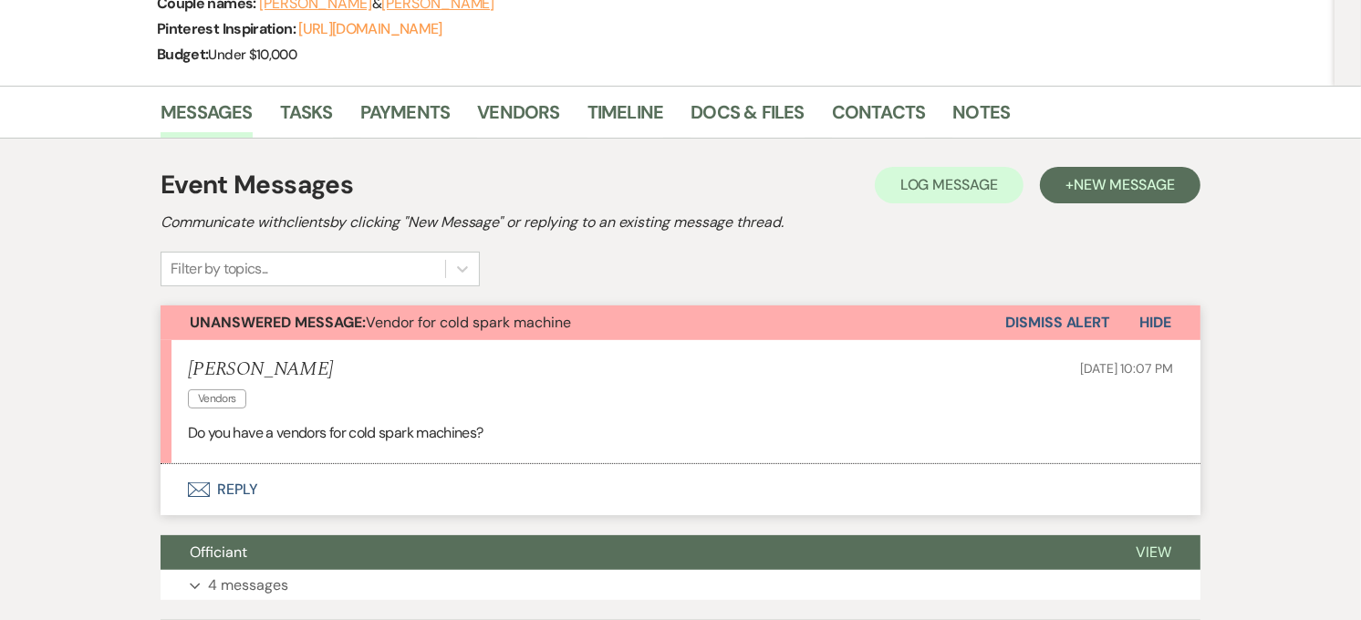
scroll to position [269, 0]
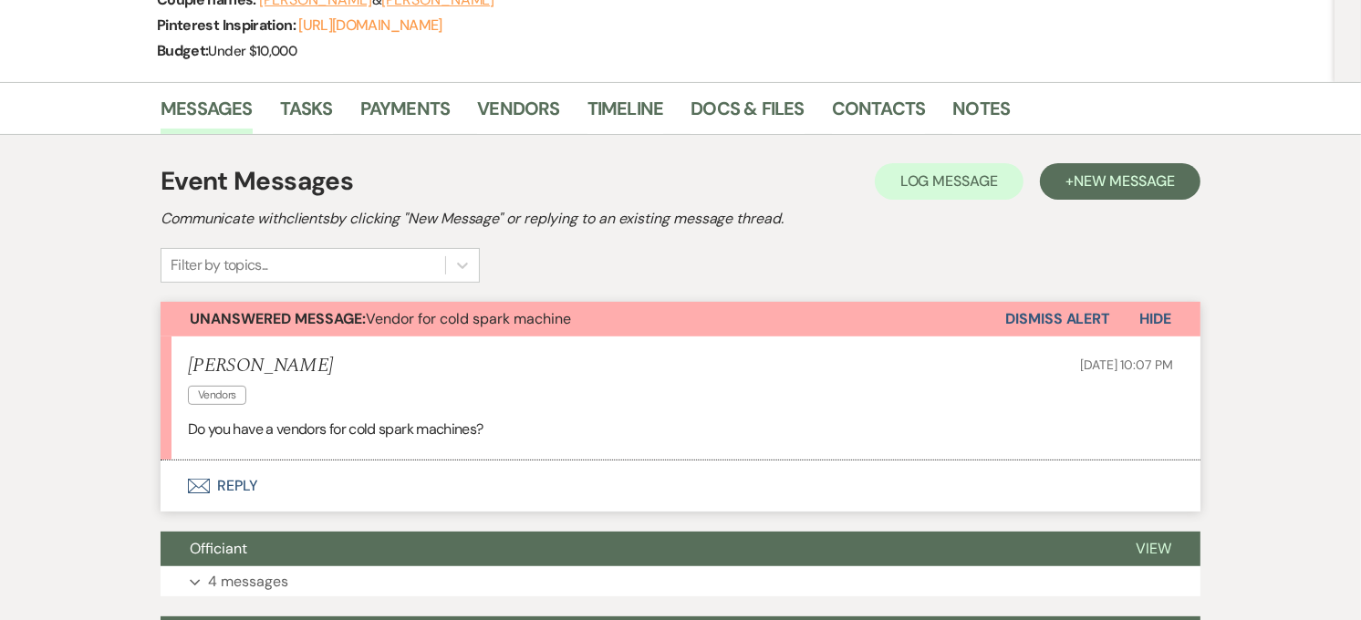
click at [237, 478] on button "Envelope Reply" at bounding box center [681, 486] width 1040 height 51
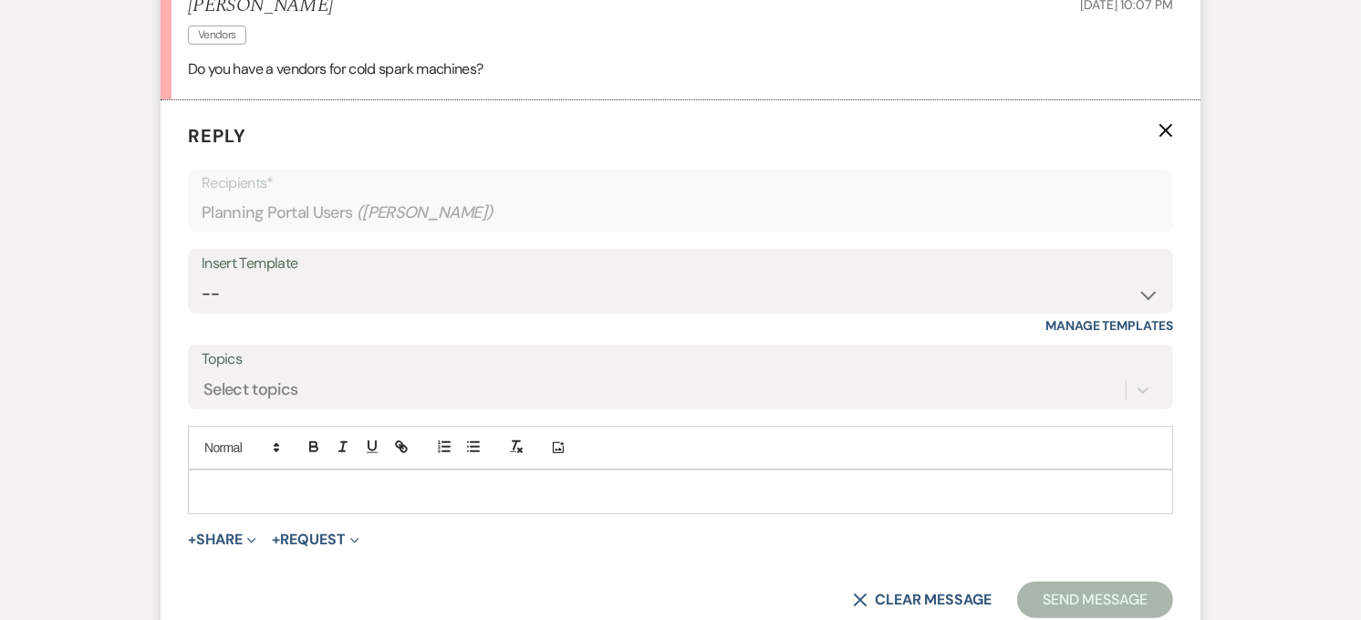
scroll to position [690, 0]
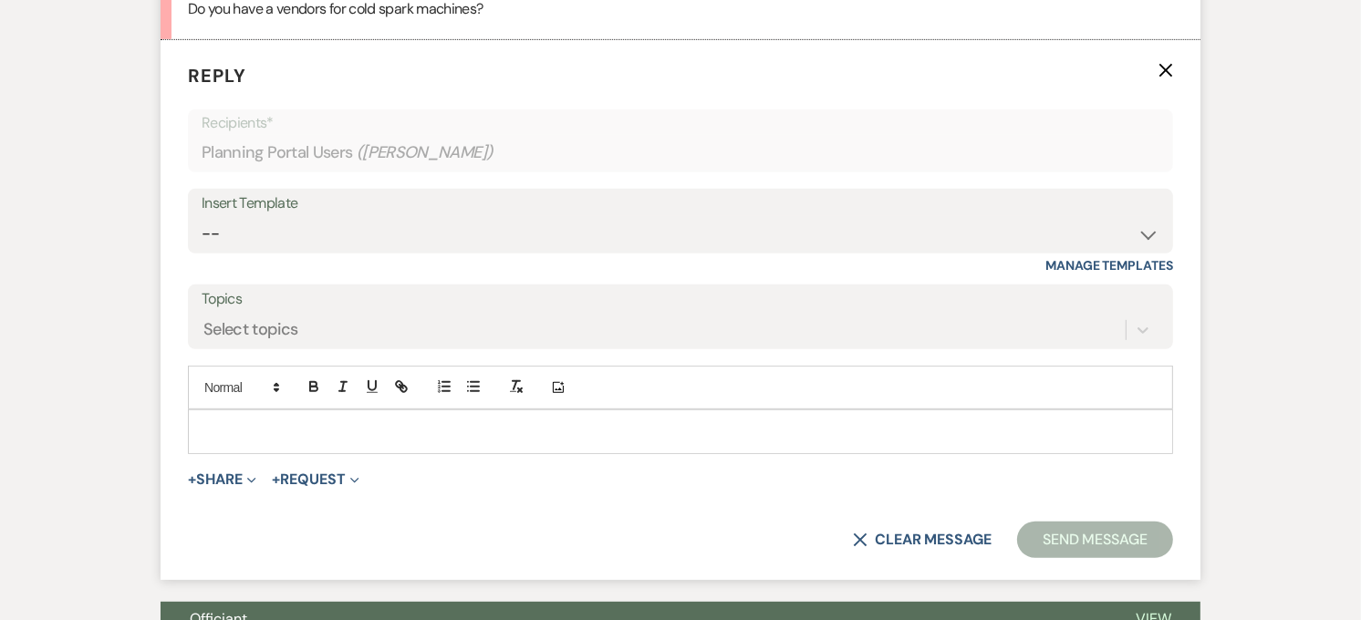
click at [317, 424] on p at bounding box center [680, 431] width 956 height 20
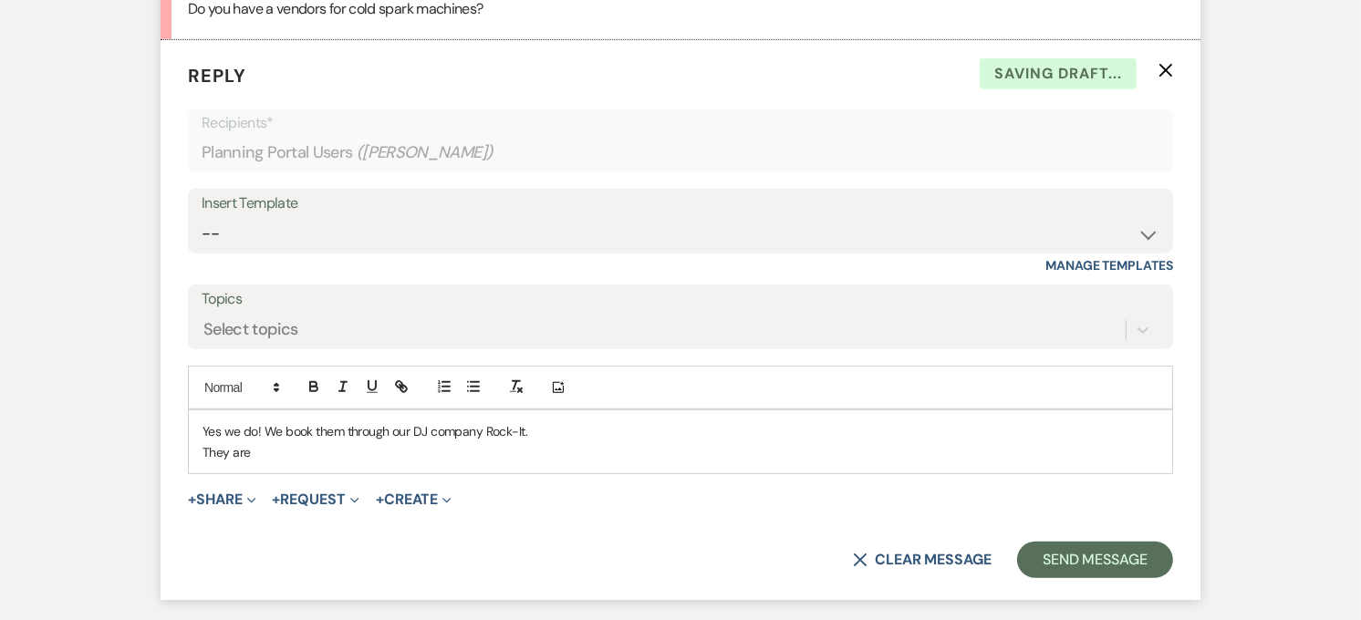
scroll to position [0, 0]
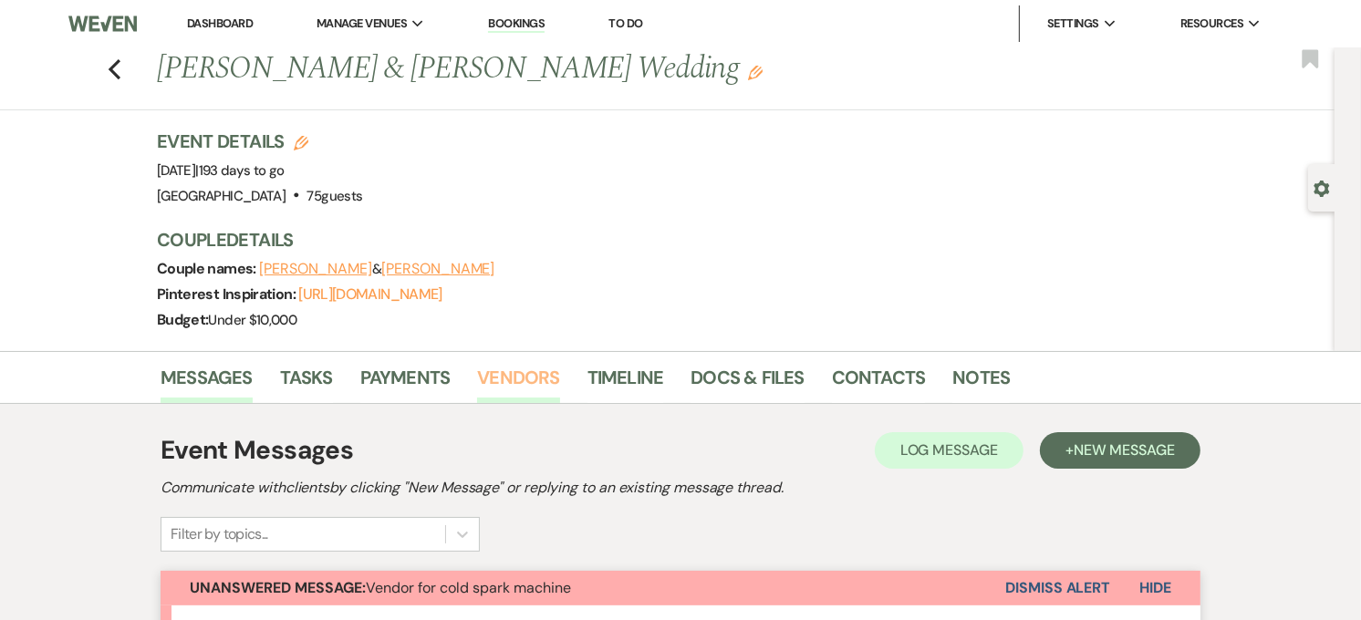
click at [529, 378] on link "Vendors" at bounding box center [518, 383] width 82 height 40
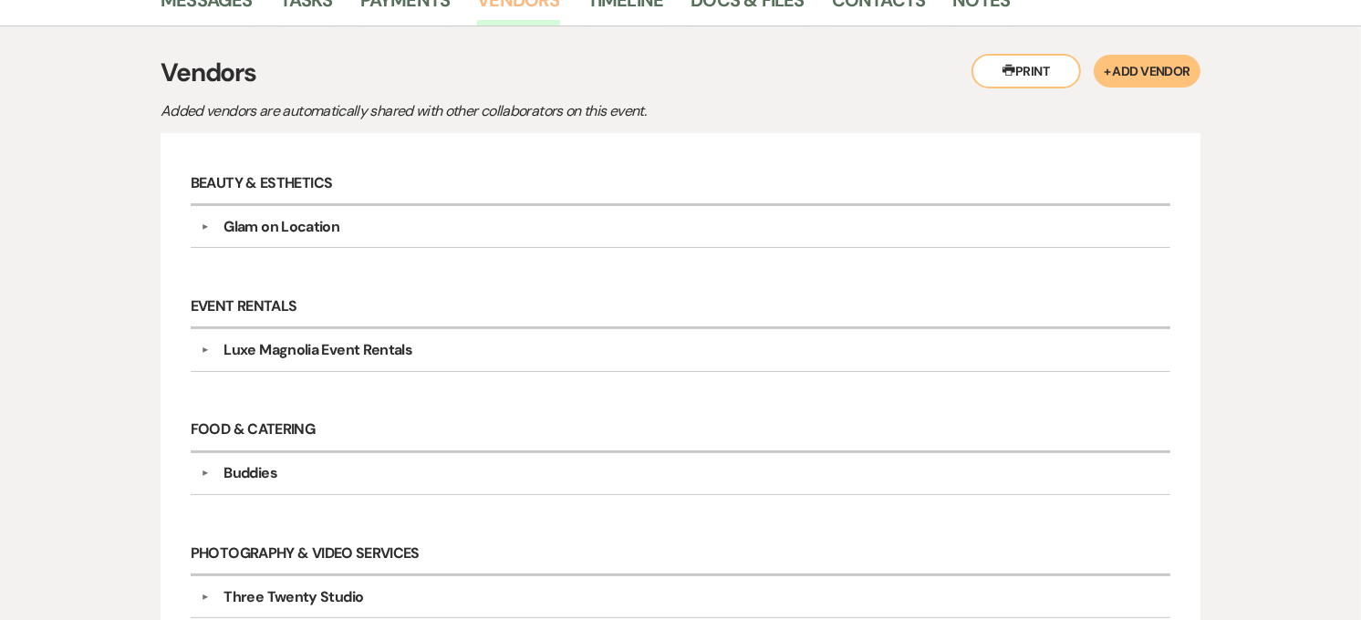
scroll to position [374, 0]
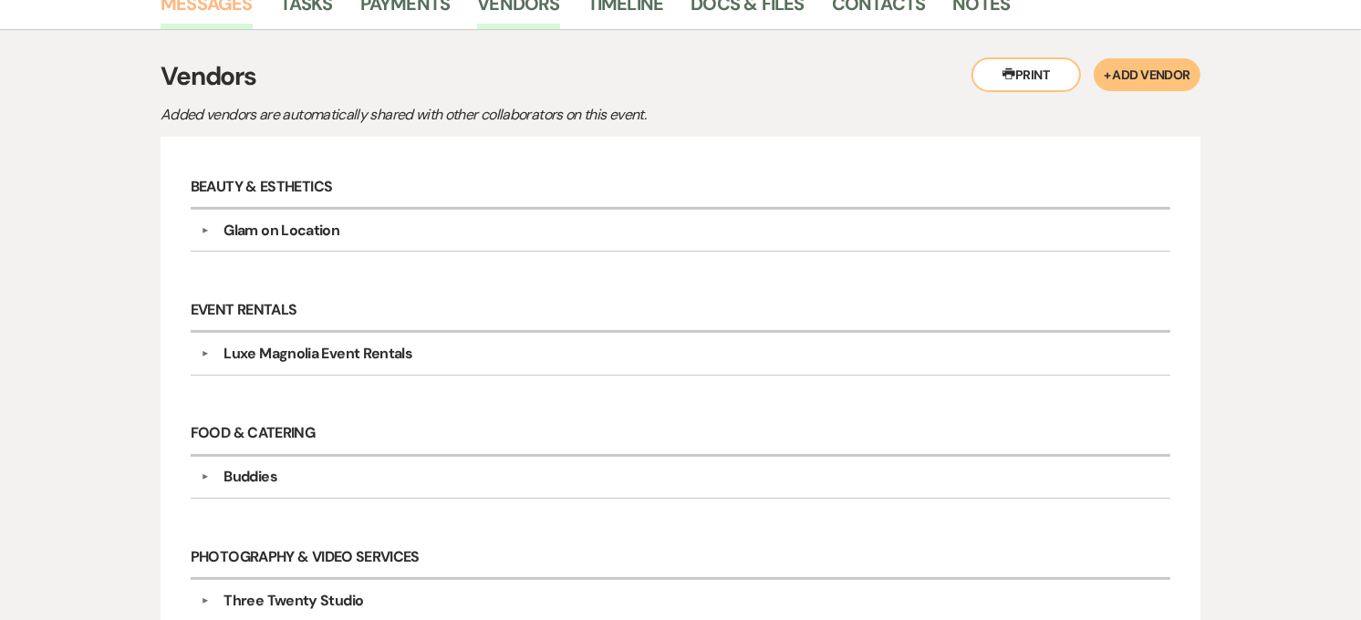
click at [222, 15] on link "Messages" at bounding box center [207, 9] width 92 height 40
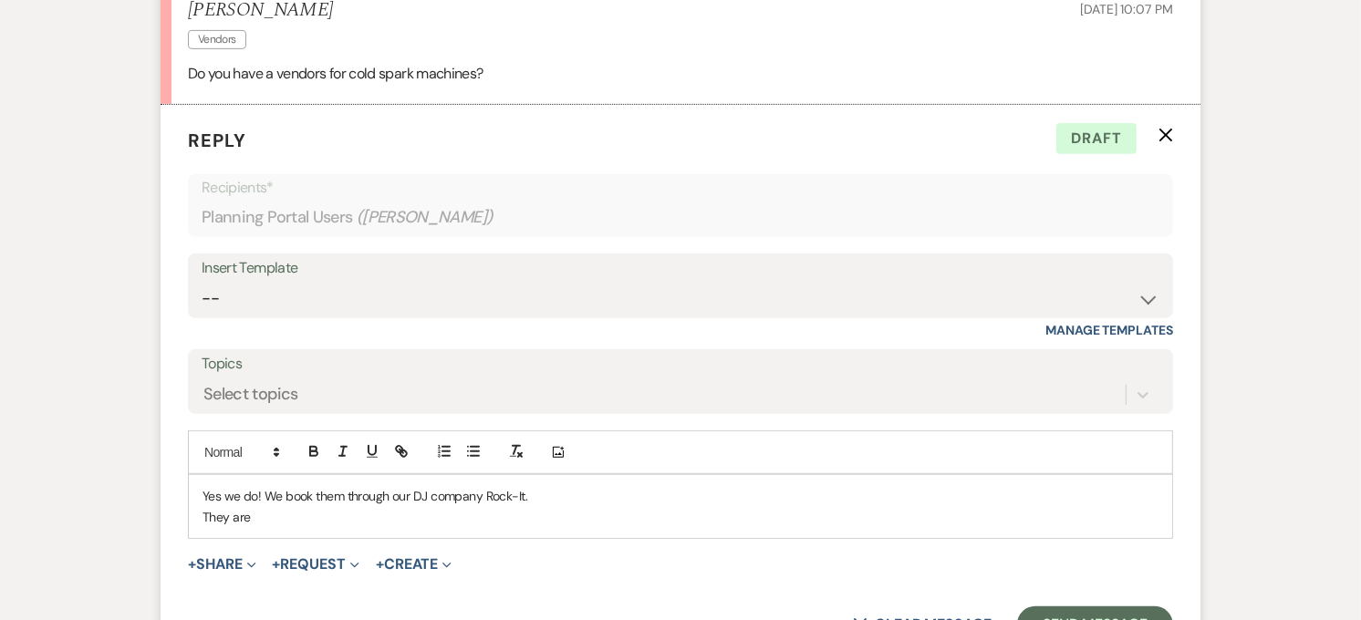
scroll to position [700, 0]
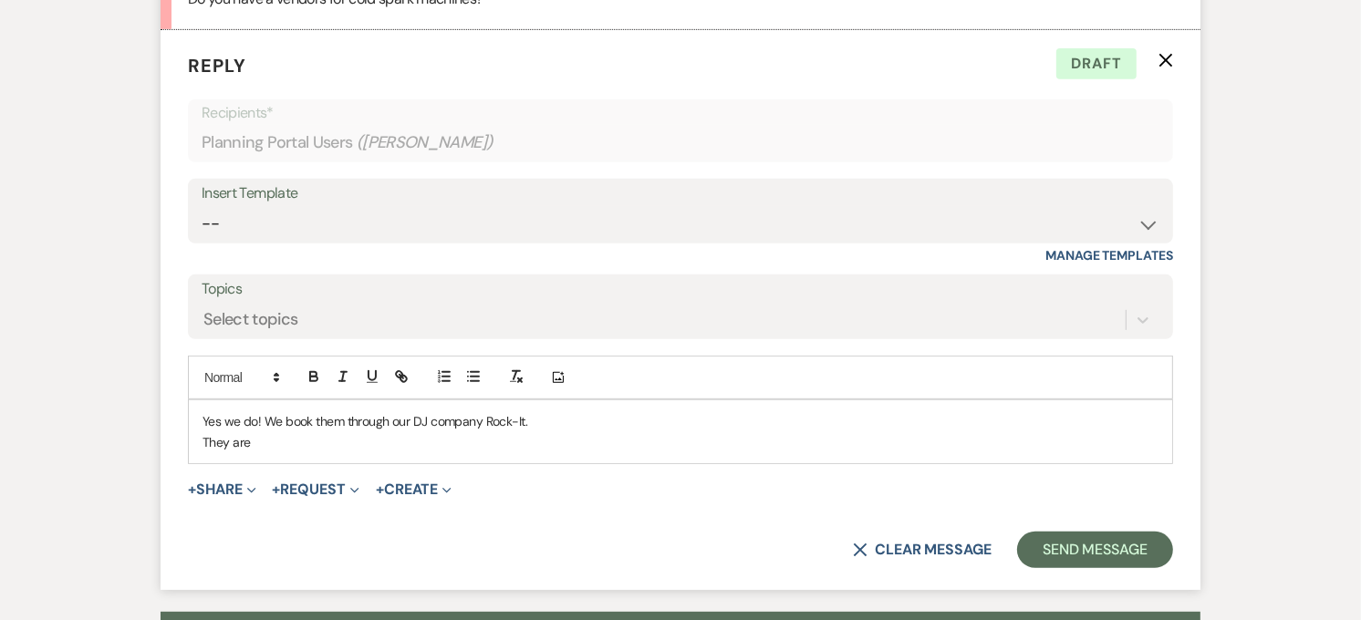
click at [275, 442] on p "They are" at bounding box center [680, 442] width 956 height 20
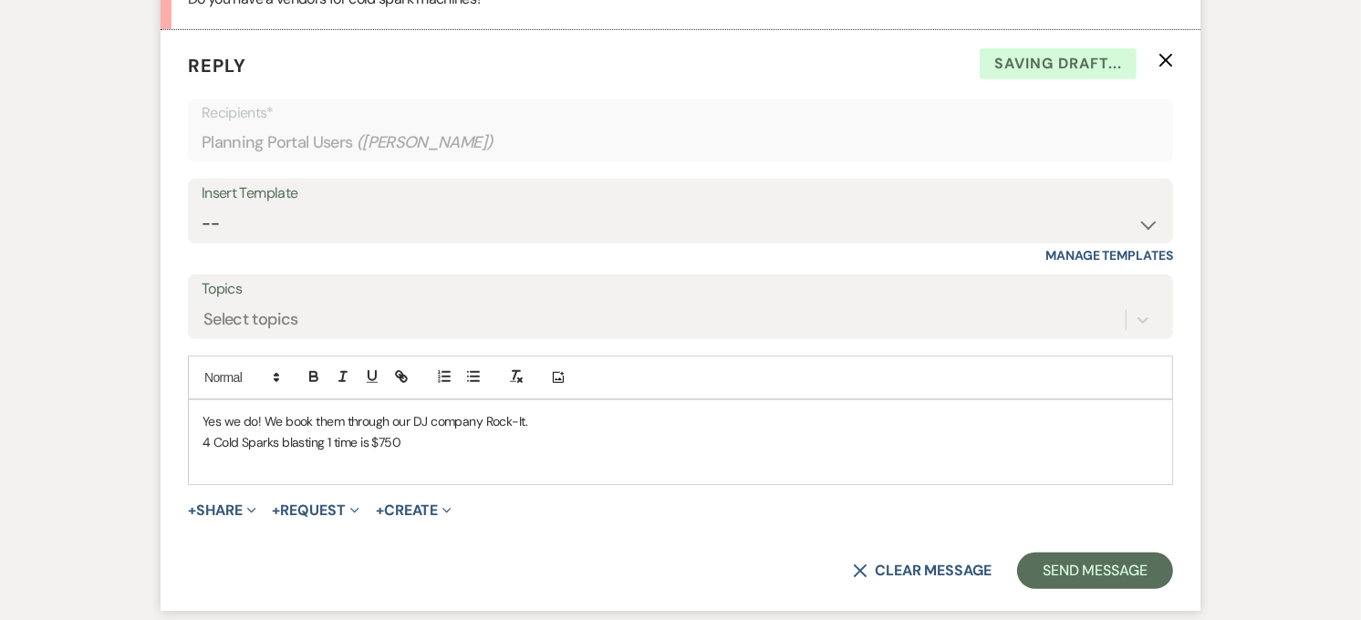
click at [208, 461] on p at bounding box center [680, 462] width 956 height 20
click at [420, 441] on p "4 Cold Sparks blasting 1 time is $750" at bounding box center [680, 442] width 956 height 20
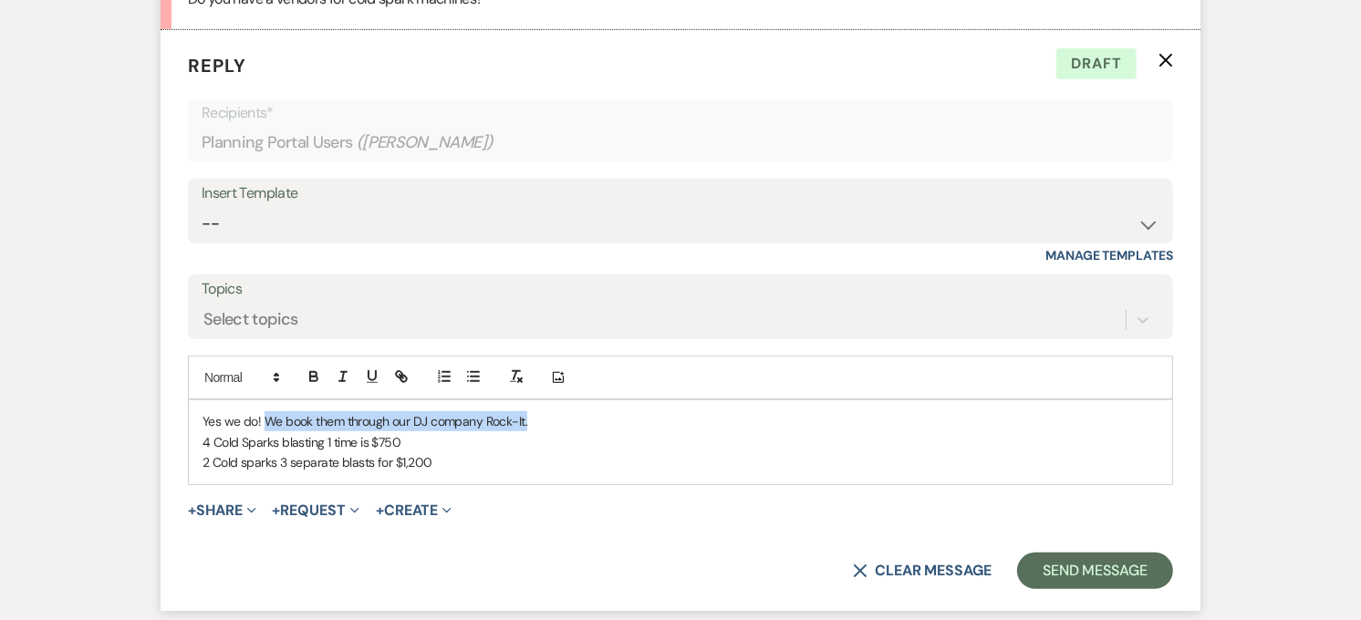
drag, startPoint x: 549, startPoint y: 410, endPoint x: 262, endPoint y: 421, distance: 287.5
click at [262, 421] on p "Yes we do! We book them through our DJ company Rock-It." at bounding box center [680, 421] width 956 height 20
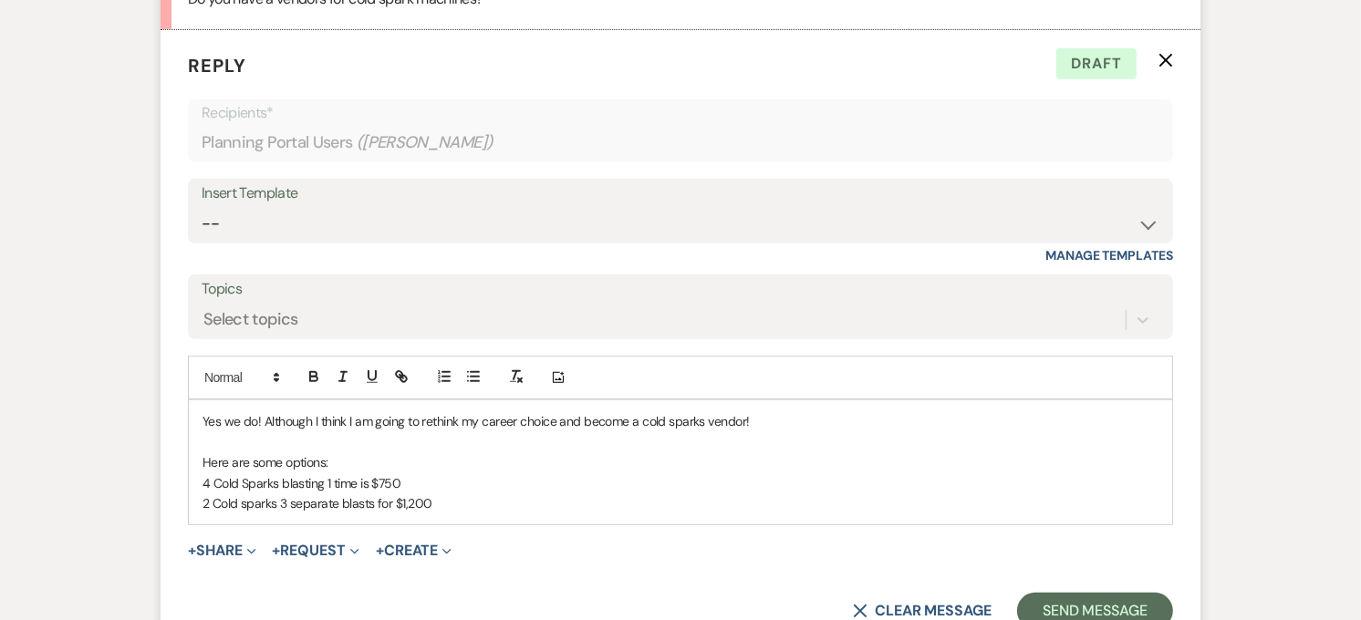
click at [427, 503] on p "2 Cold sparks 3 separate blasts for $1,200" at bounding box center [680, 503] width 956 height 20
click at [426, 474] on p "4 Cold Sparks blasting 1 time is $750" at bounding box center [680, 483] width 956 height 20
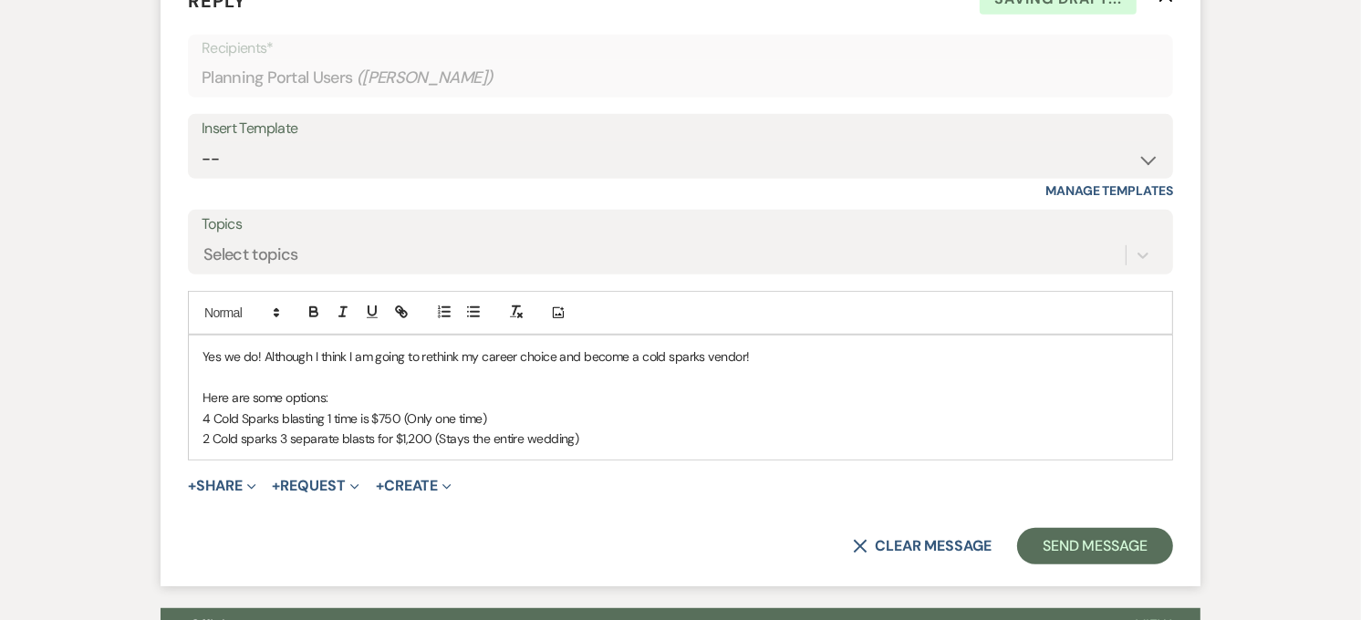
scroll to position [767, 0]
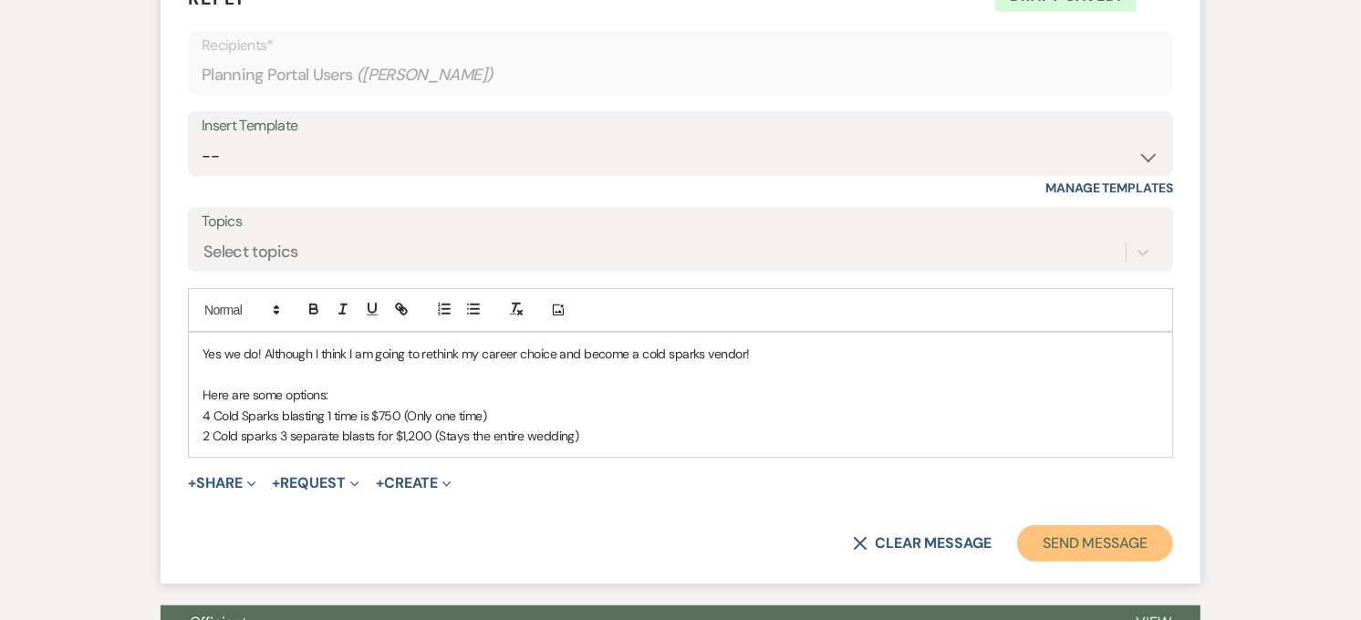
click at [1127, 540] on button "Send Message" at bounding box center [1095, 543] width 156 height 36
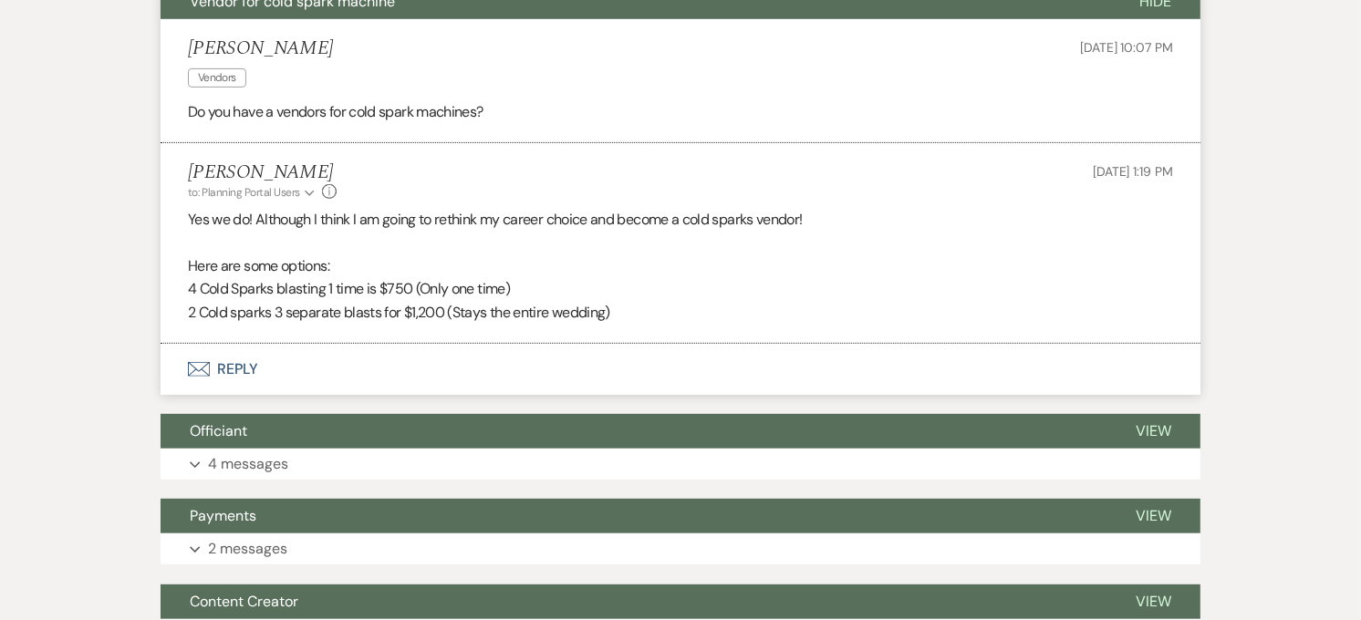
scroll to position [0, 0]
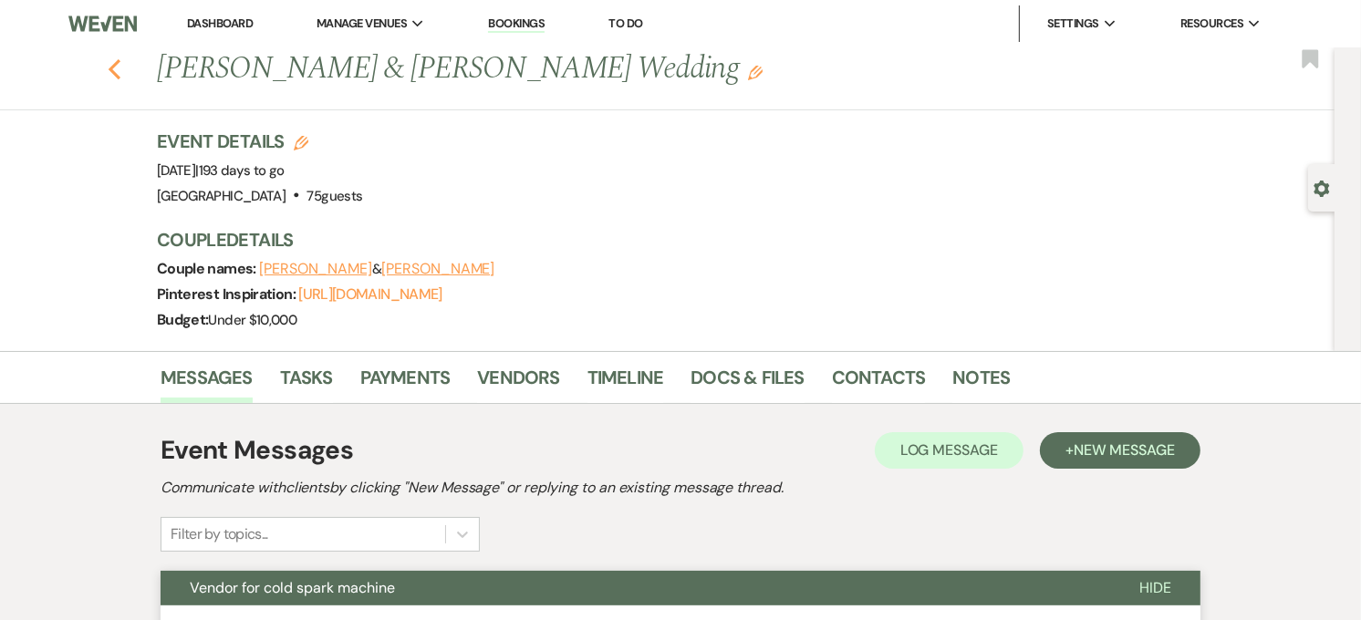
click at [120, 64] on use "button" at bounding box center [115, 69] width 12 height 20
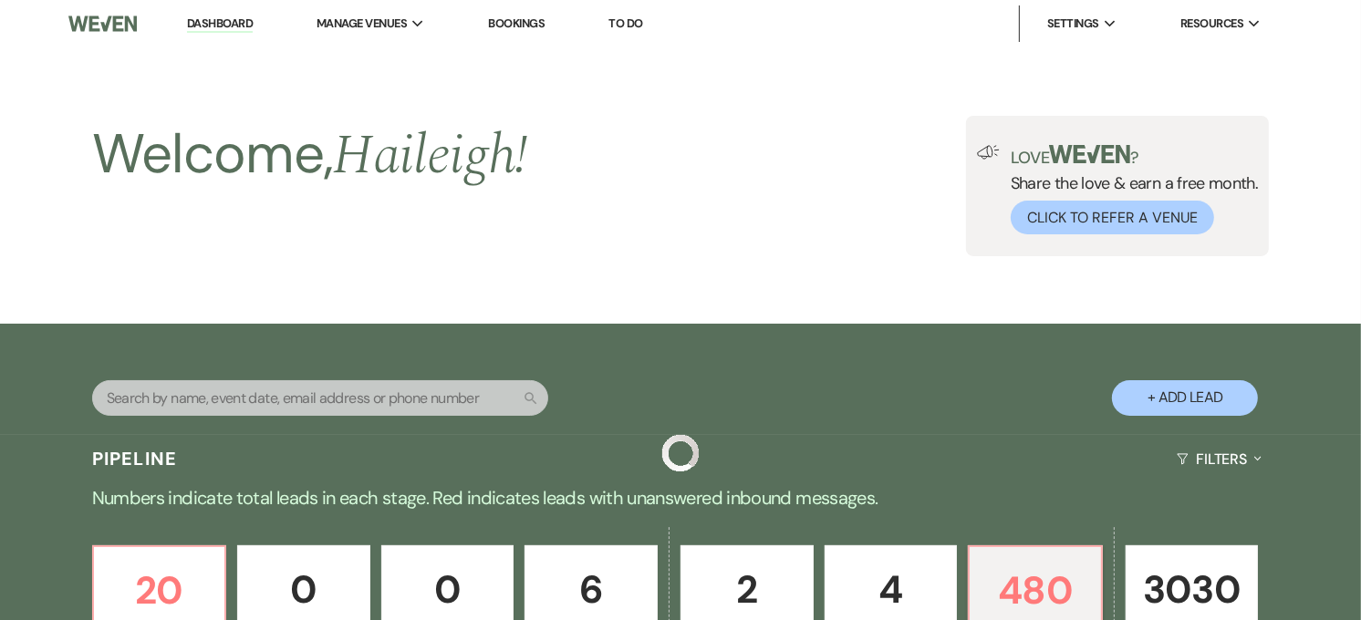
scroll to position [711, 0]
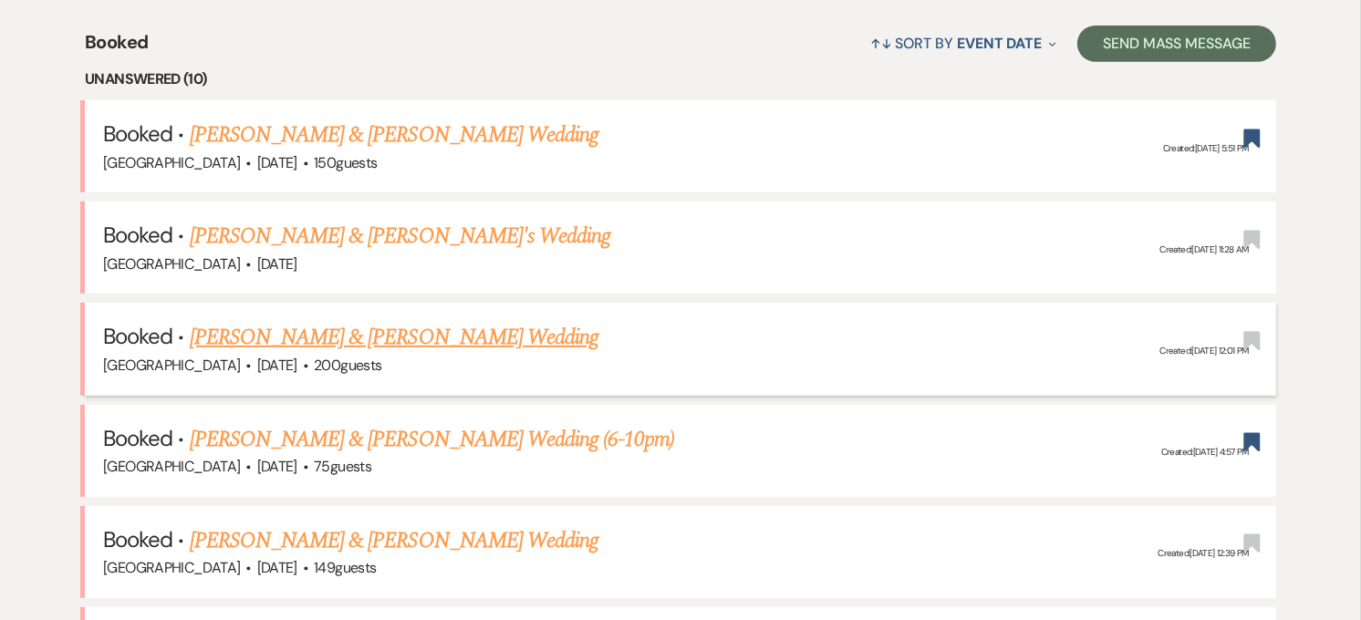
click at [400, 325] on link "[PERSON_NAME] & [PERSON_NAME] Wedding" at bounding box center [394, 337] width 409 height 33
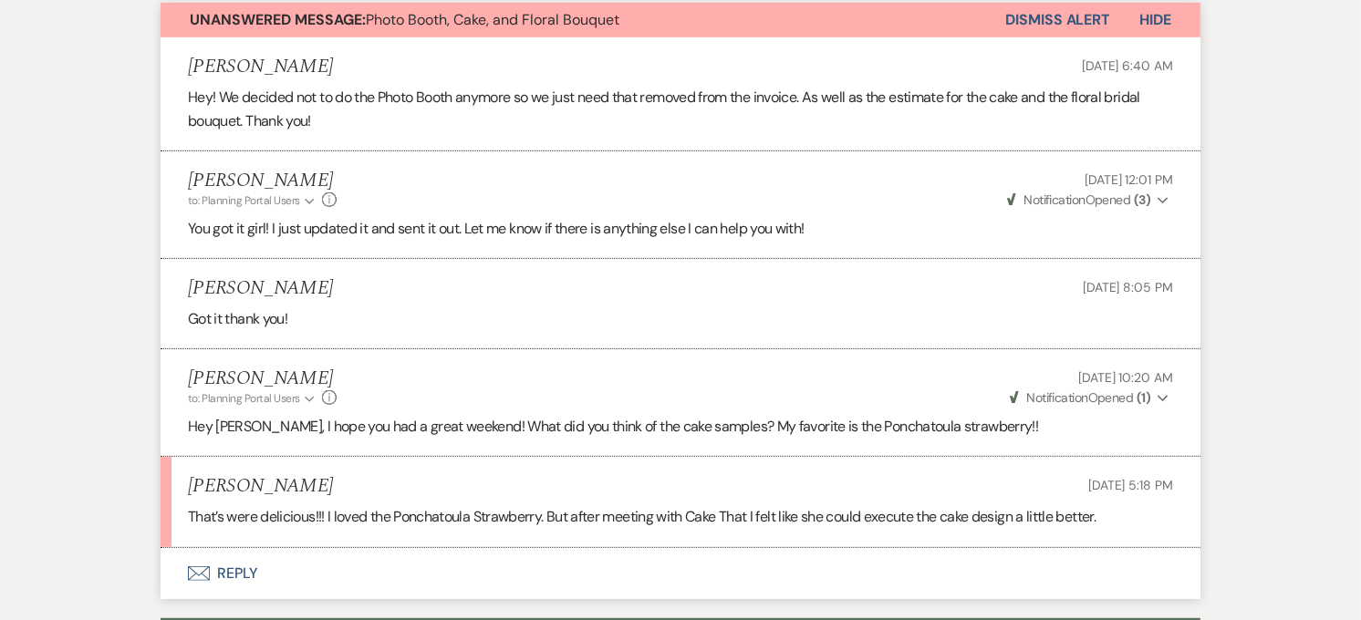
scroll to position [597, 0]
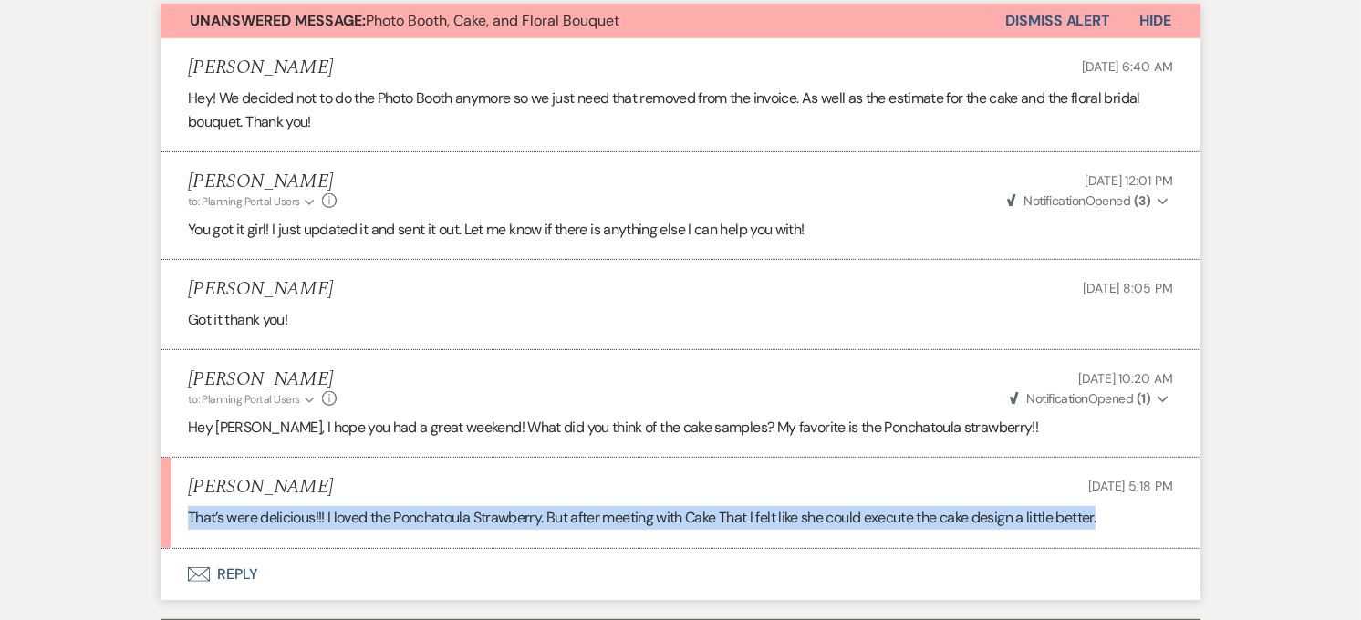
drag, startPoint x: 1122, startPoint y: 524, endPoint x: 188, endPoint y: 520, distance: 934.0
click at [188, 520] on p "That’s were delicious!!! I loved the Ponchatoula Strawberry. But after meeting …" at bounding box center [680, 518] width 985 height 24
copy p "That’s were delicious!!! I loved the Ponchatoula Strawberry. But after meeting …"
click at [213, 576] on button "Envelope Reply" at bounding box center [681, 574] width 1040 height 51
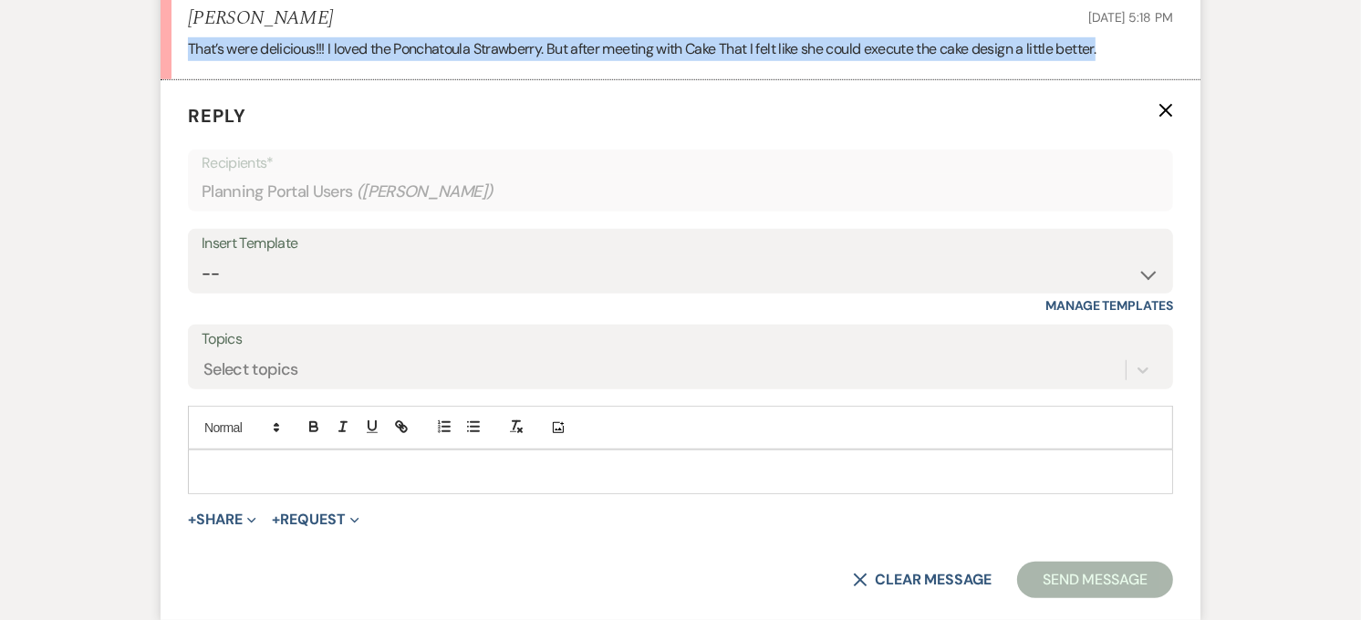
scroll to position [1106, 0]
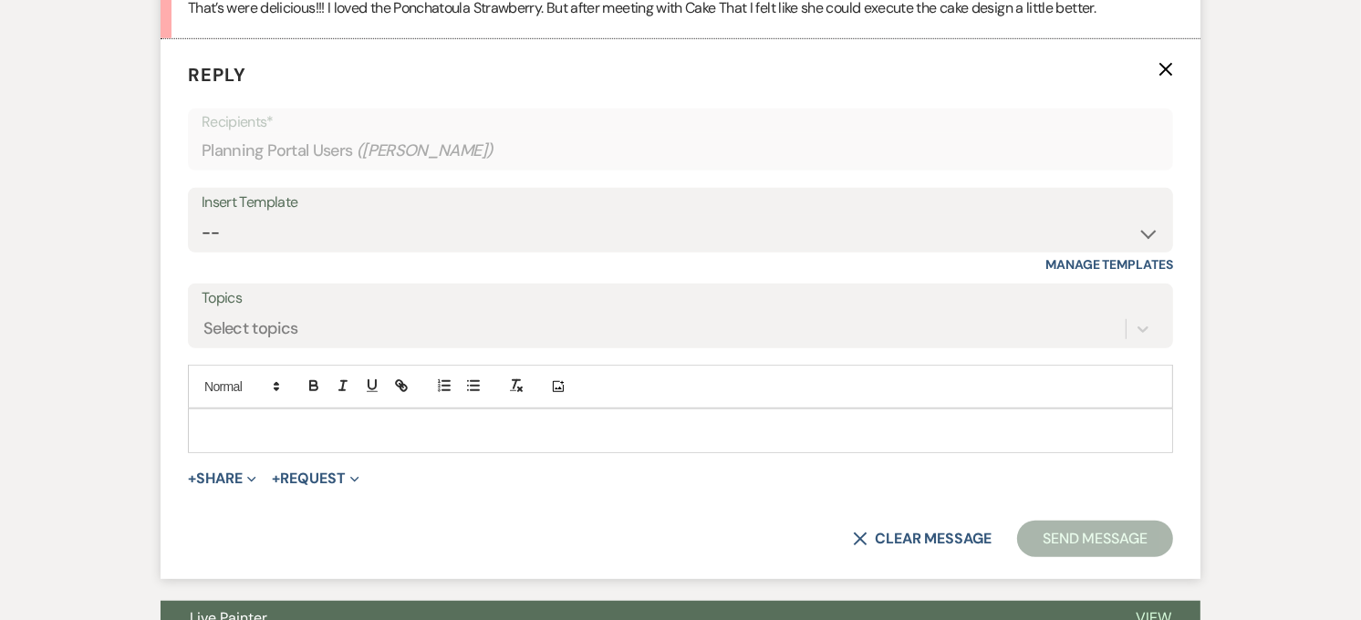
click at [258, 427] on p at bounding box center [680, 430] width 956 height 20
paste div
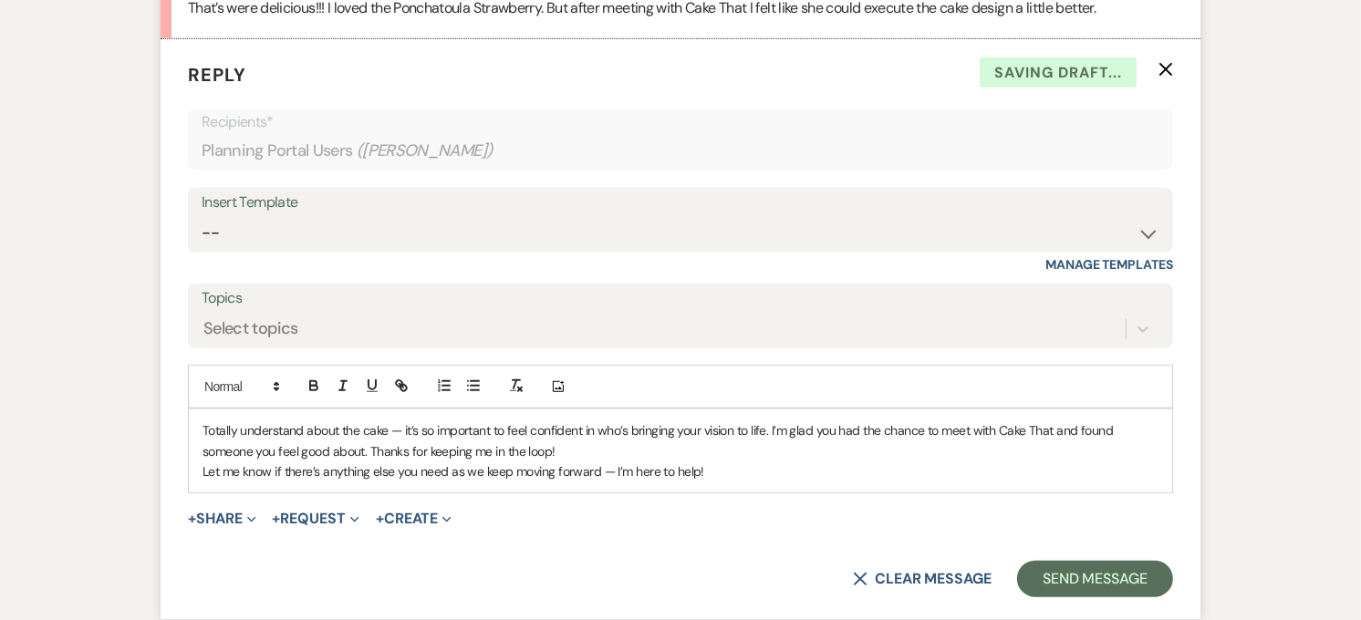
click at [393, 430] on p "Totally understand about the cake — it’s so important to feel confident in who’…" at bounding box center [680, 440] width 956 height 41
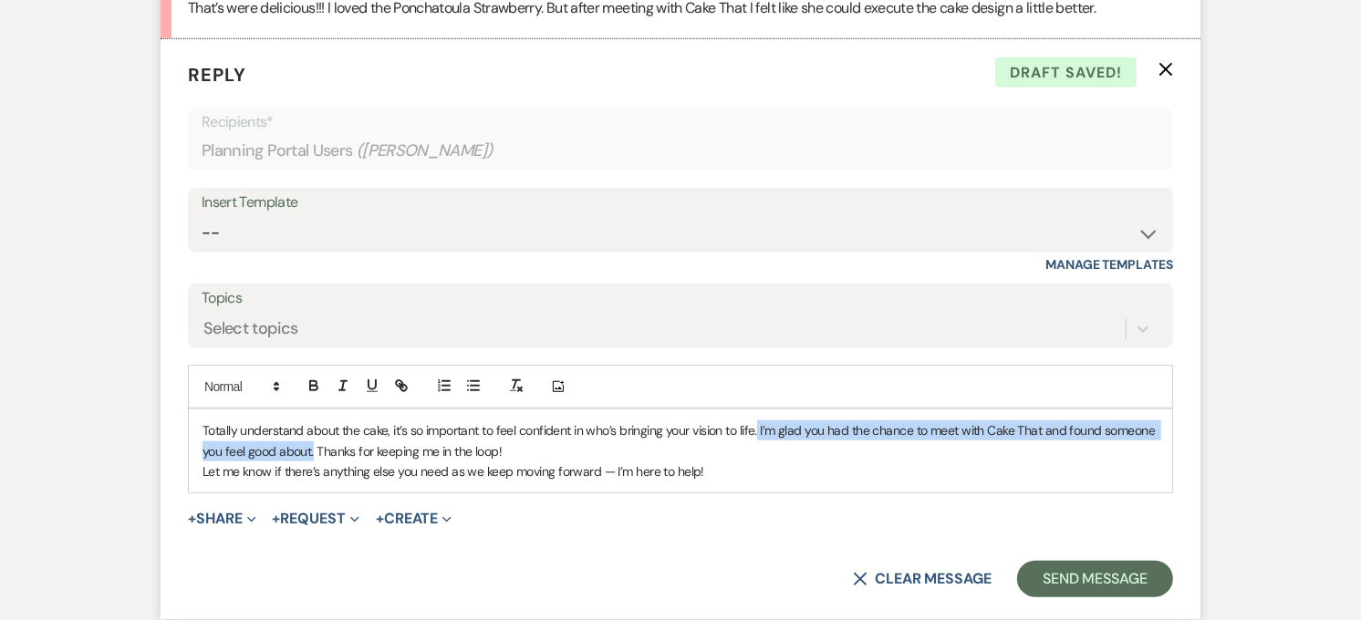
drag, startPoint x: 313, startPoint y: 451, endPoint x: 760, endPoint y: 434, distance: 447.2
click at [760, 434] on p "Totally understand about the cake, it’s so important to feel confident in who’s…" at bounding box center [680, 440] width 956 height 41
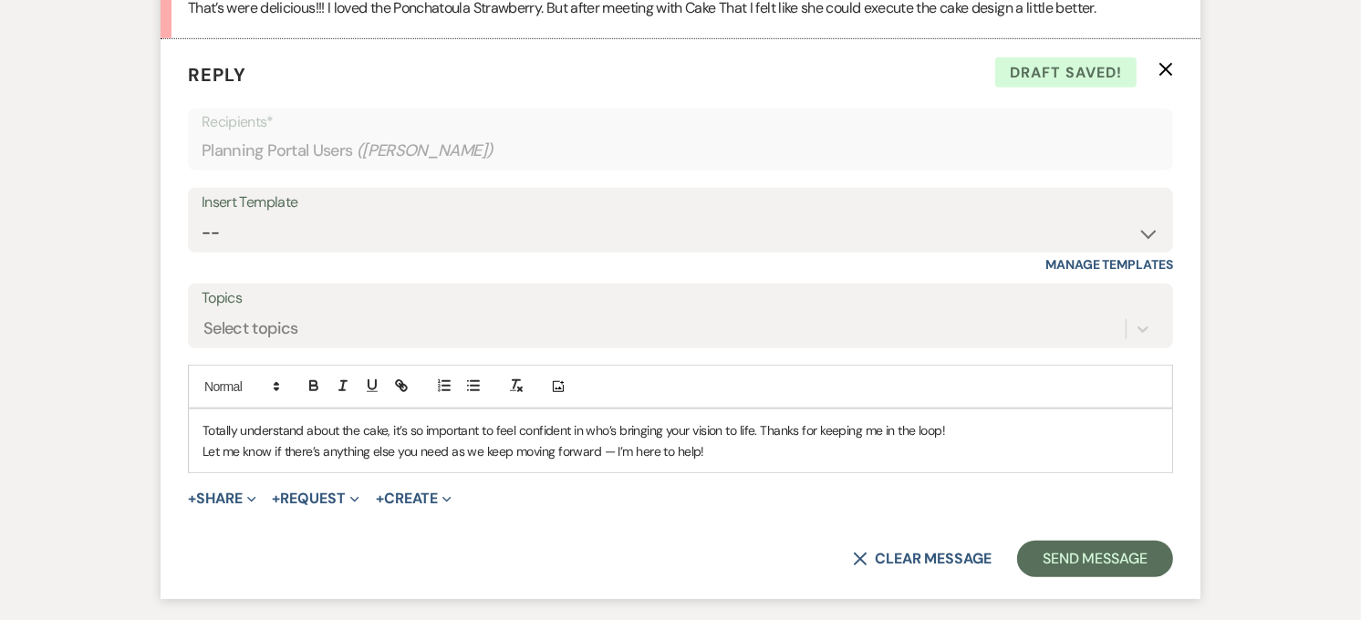
click at [609, 451] on p "Let me know if there’s anything else you need as we keep moving forward — I’m h…" at bounding box center [680, 451] width 956 height 20
drag, startPoint x: 721, startPoint y: 456, endPoint x: 606, endPoint y: 462, distance: 116.0
click at [606, 462] on div "Totally understand about the cake, it’s so important to feel confident in who’s…" at bounding box center [680, 441] width 983 height 63
click at [974, 438] on p "Totally understand about the cake, it’s so important to feel confident in who’s…" at bounding box center [680, 430] width 956 height 20
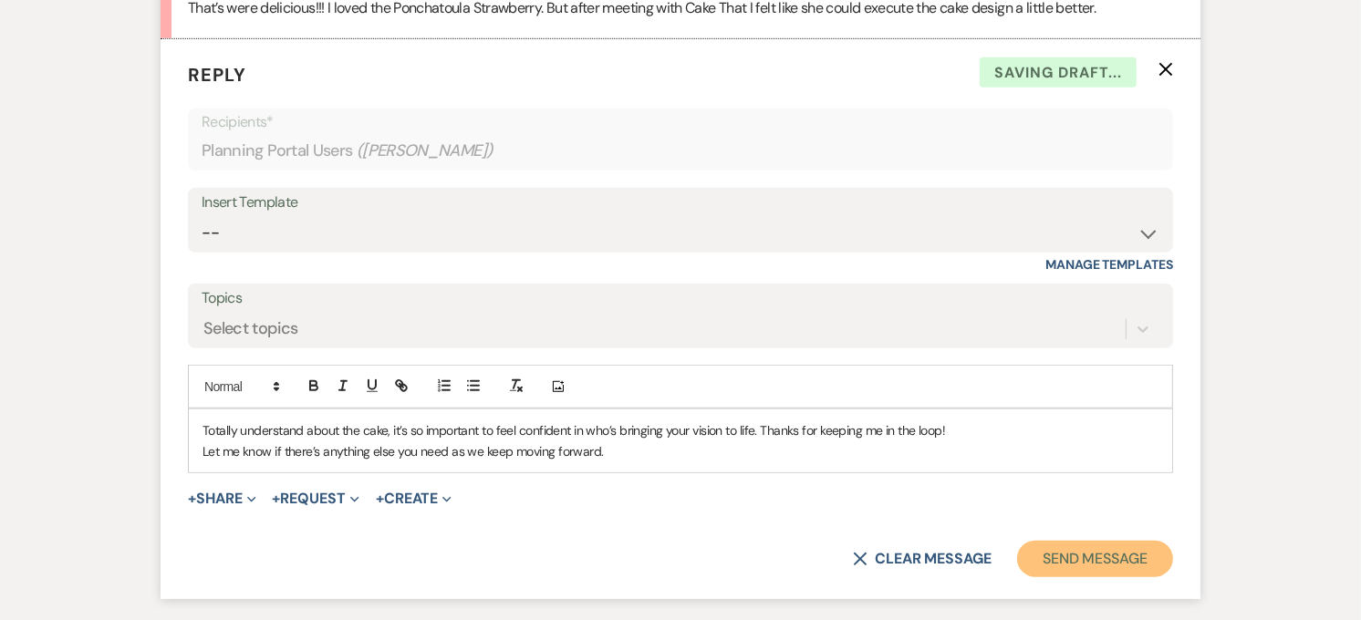
click at [1071, 571] on button "Send Message" at bounding box center [1095, 559] width 156 height 36
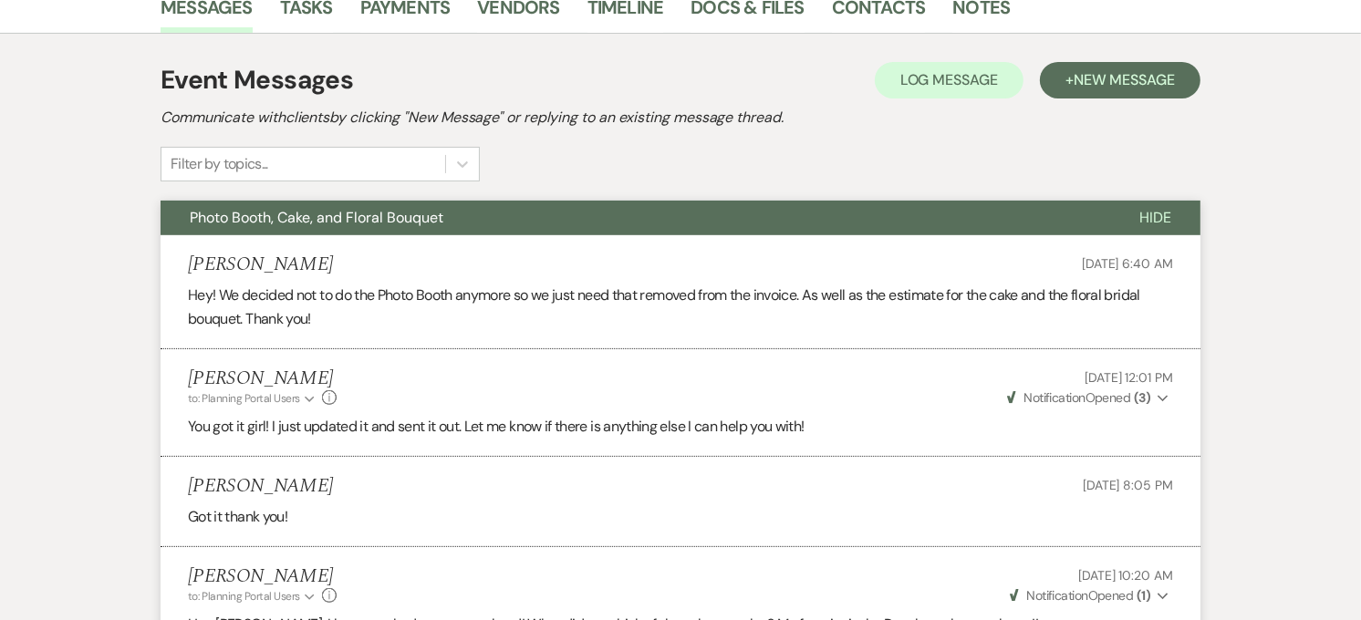
scroll to position [0, 0]
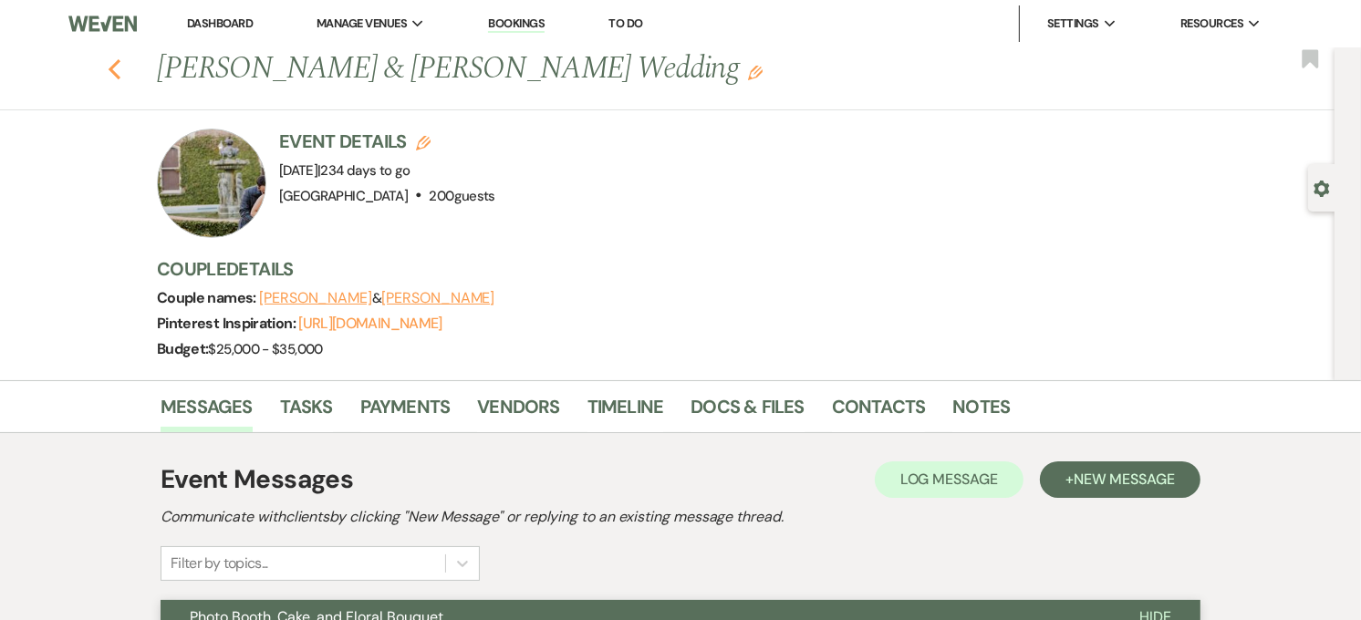
click at [121, 70] on icon "Previous" at bounding box center [115, 69] width 14 height 22
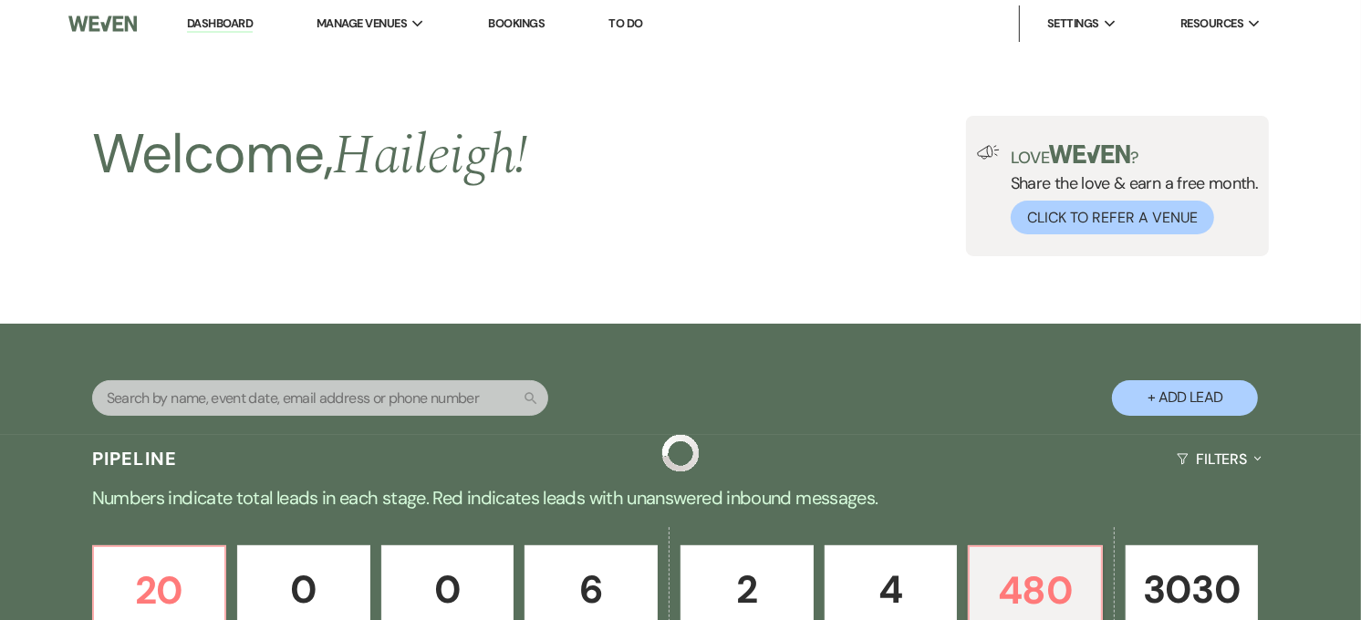
scroll to position [711, 0]
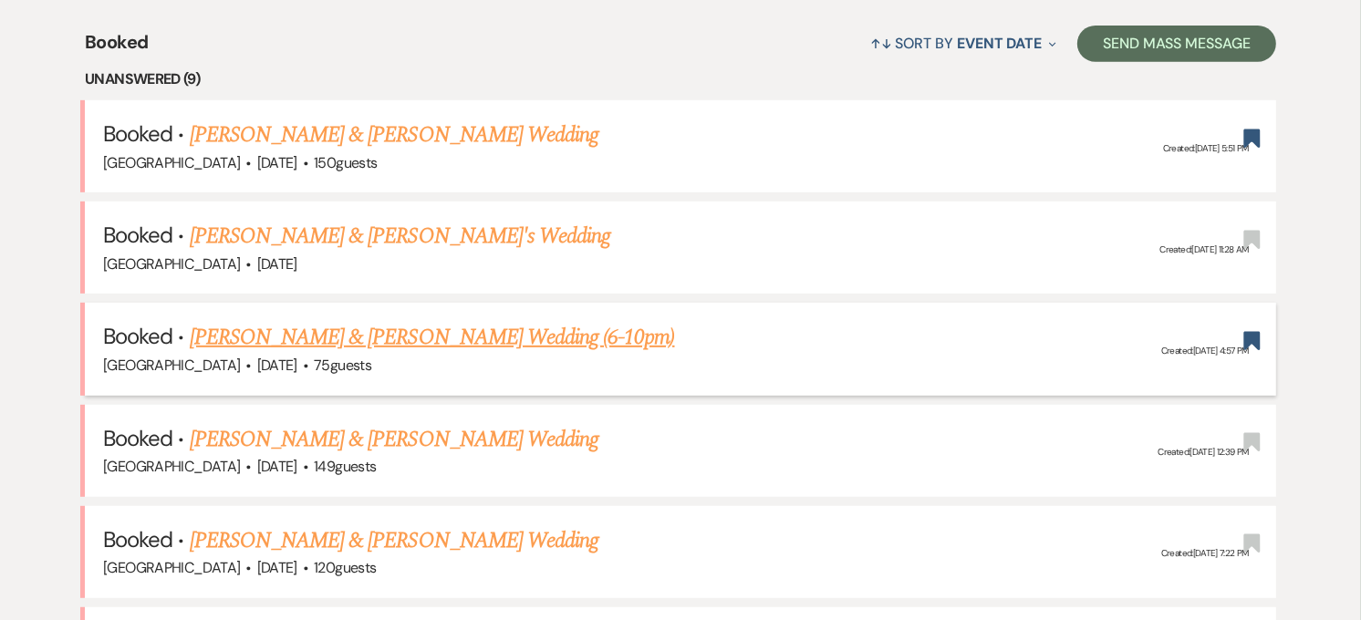
click at [430, 347] on link "[PERSON_NAME] & [PERSON_NAME] Wedding (6-10pm)" at bounding box center [432, 337] width 485 height 33
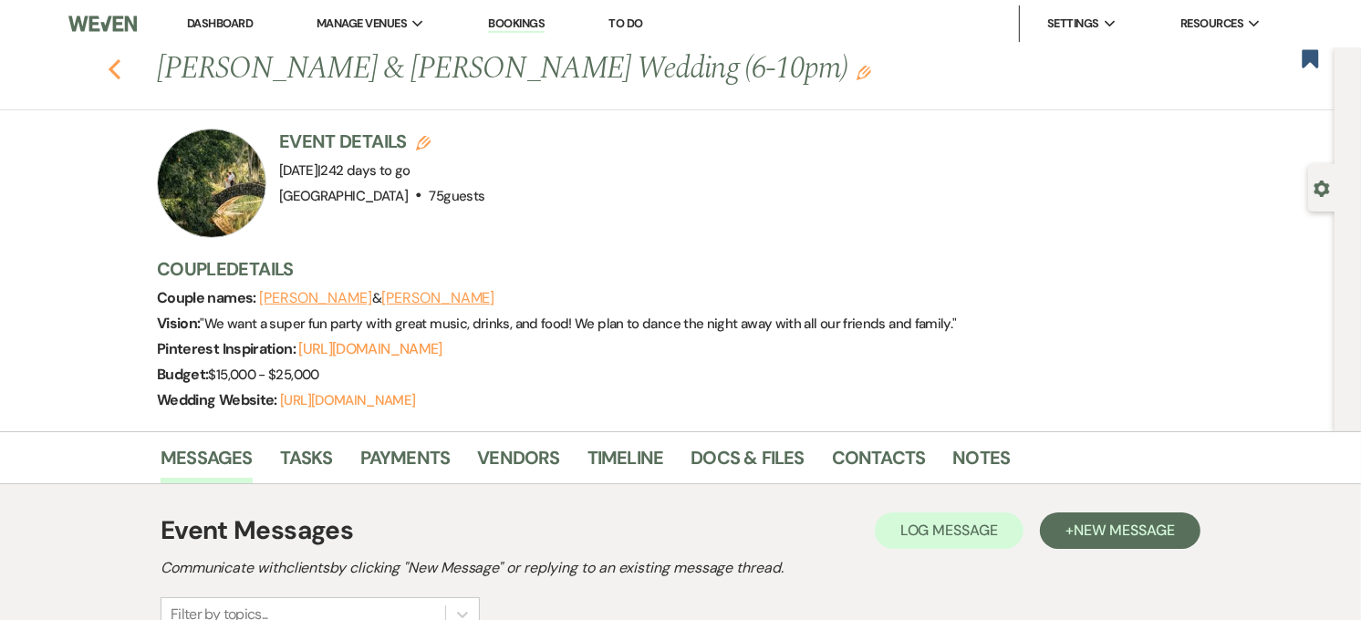
click at [121, 77] on icon "Previous" at bounding box center [115, 69] width 14 height 22
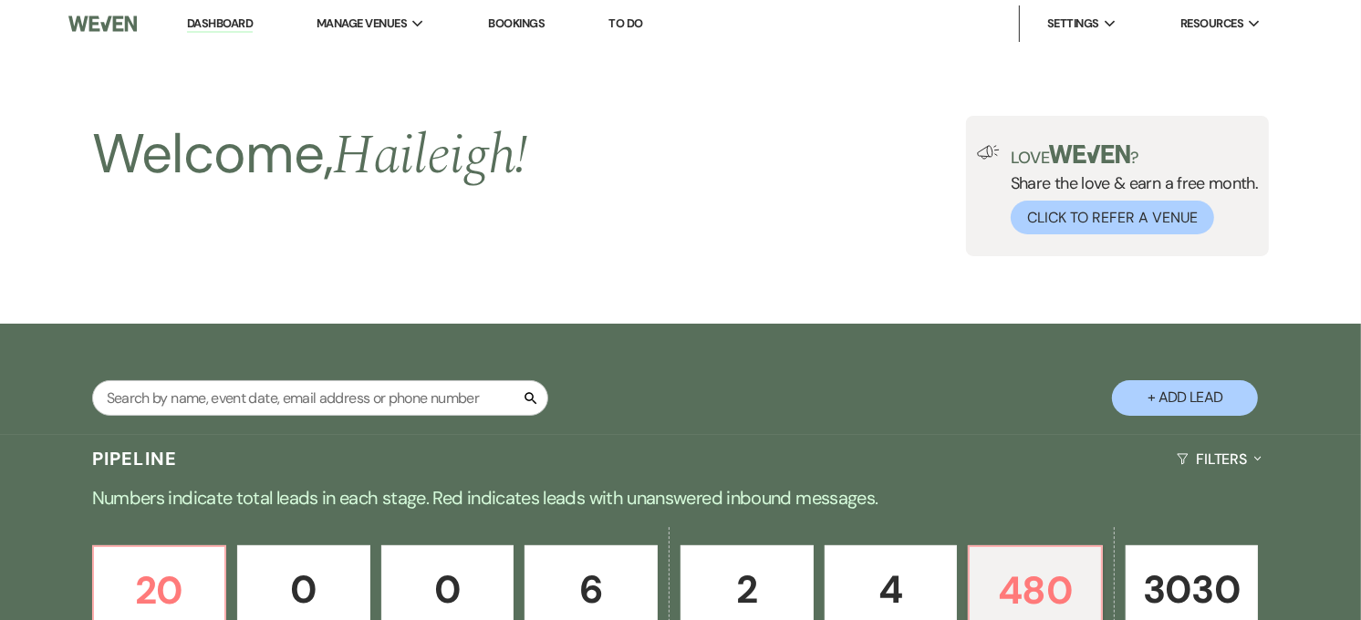
scroll to position [711, 0]
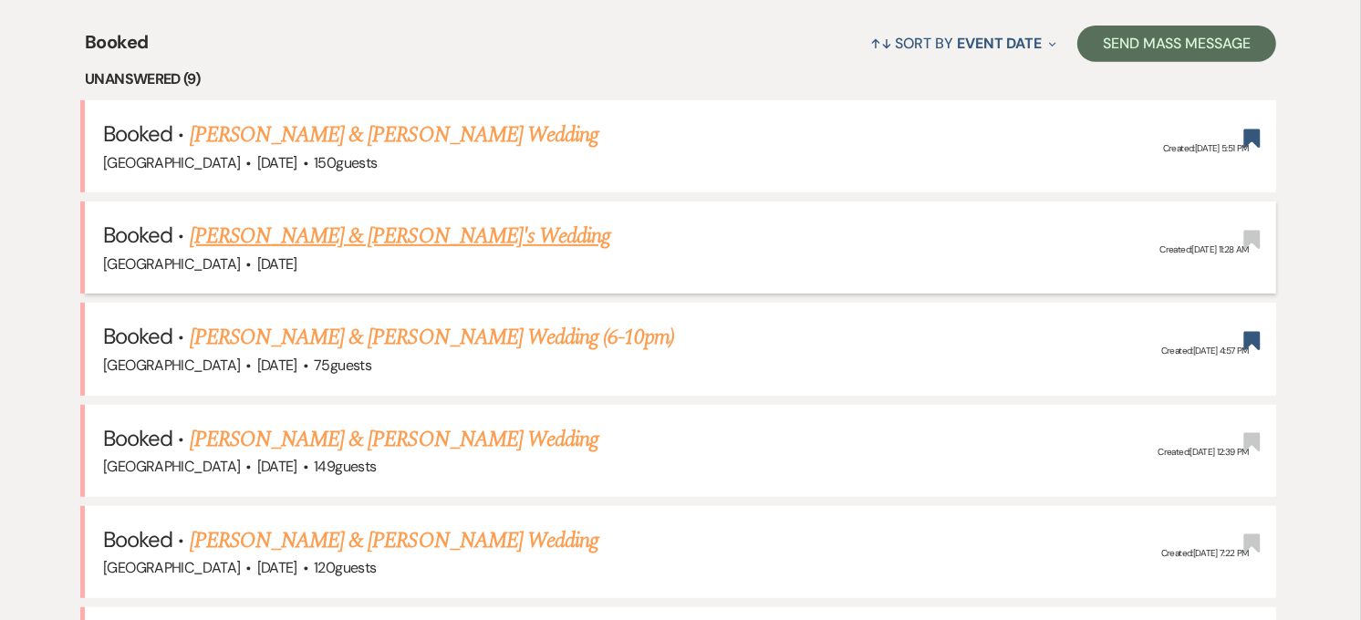
click at [454, 235] on link "[PERSON_NAME] & [PERSON_NAME]'s Wedding" at bounding box center [400, 236] width 421 height 33
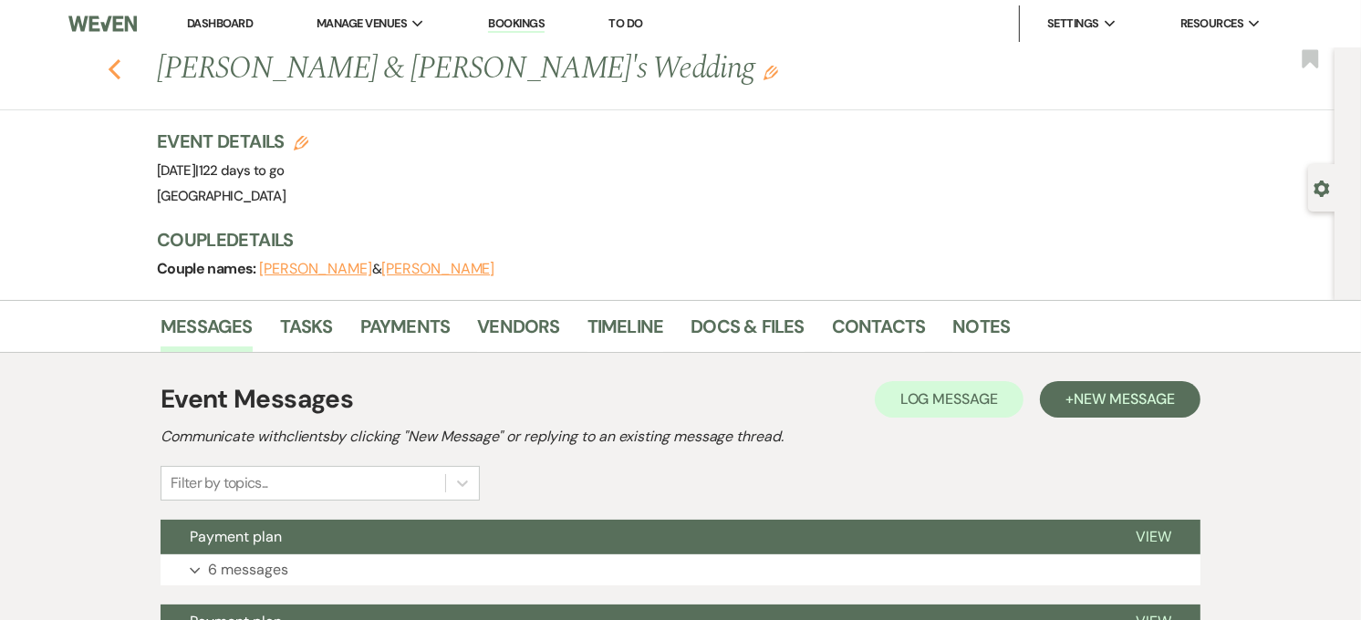
click at [120, 64] on icon "Previous" at bounding box center [115, 69] width 14 height 22
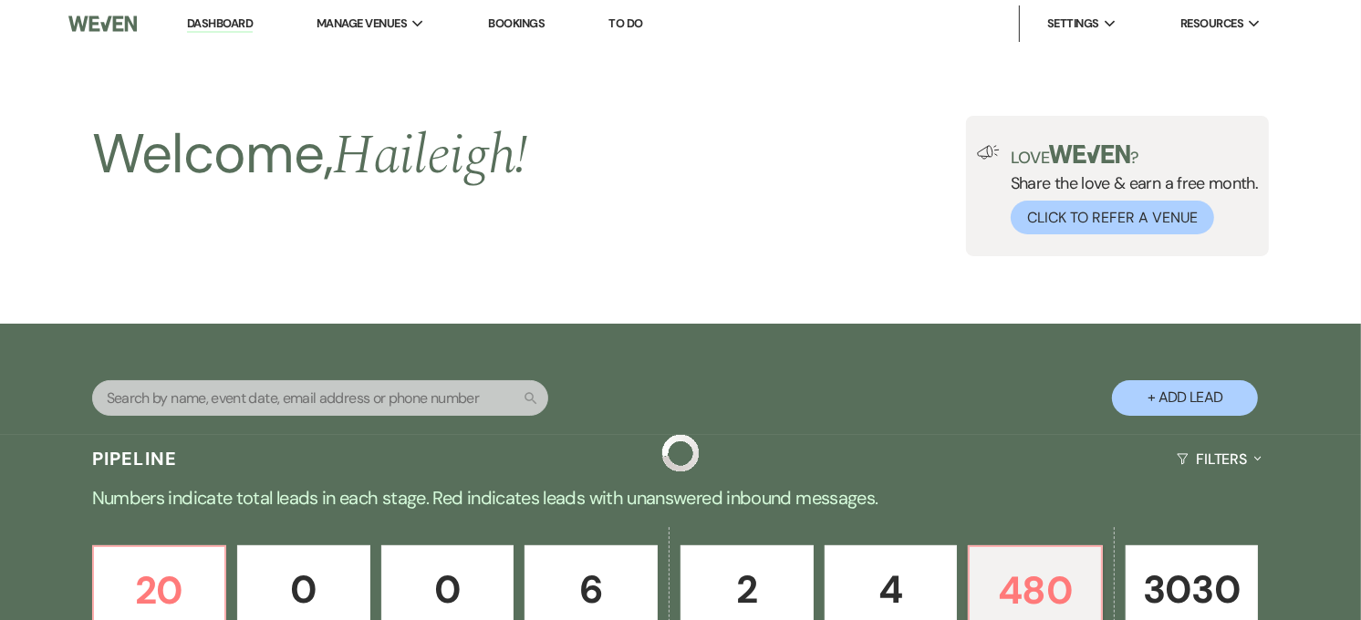
scroll to position [711, 0]
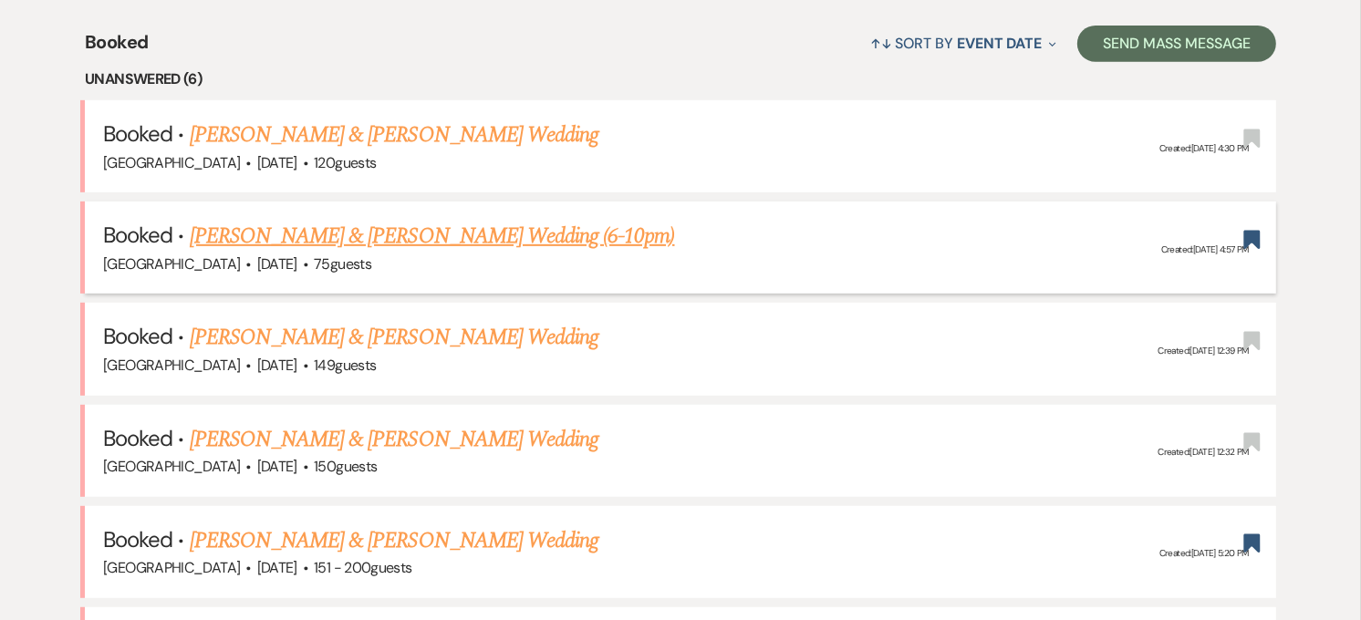
click at [397, 239] on link "[PERSON_NAME] & [PERSON_NAME] Wedding (6-10pm)" at bounding box center [432, 236] width 485 height 33
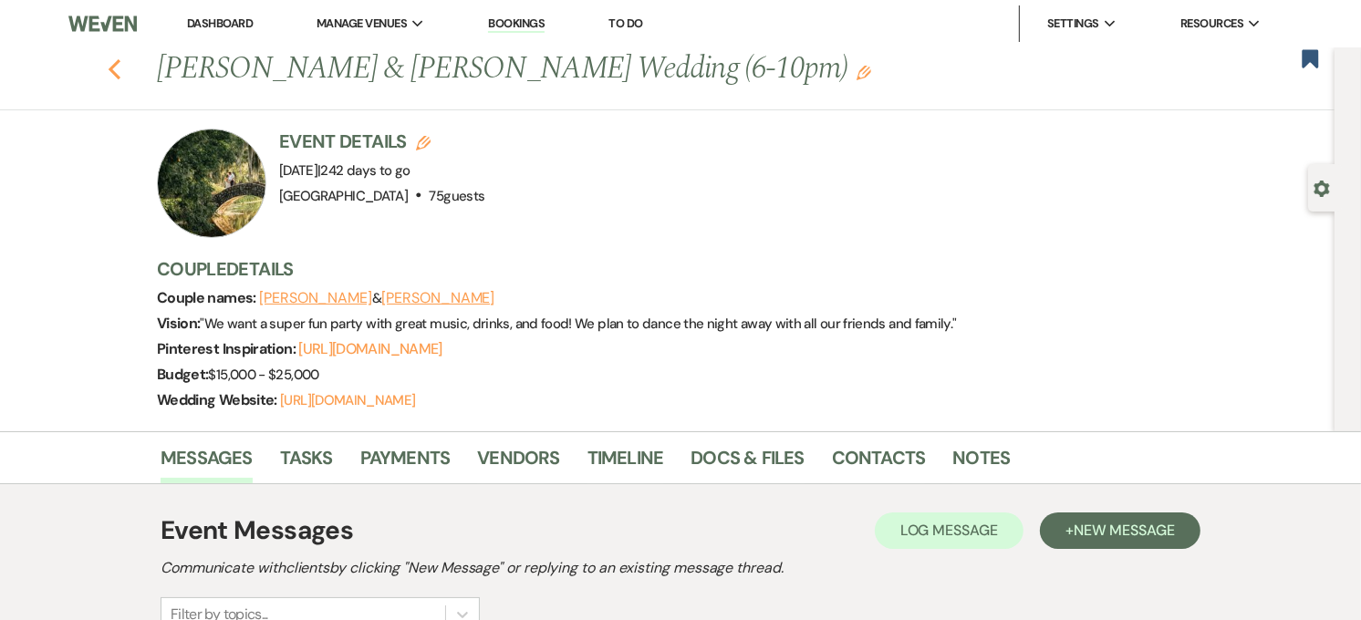
click at [117, 70] on icon "Previous" at bounding box center [115, 69] width 14 height 22
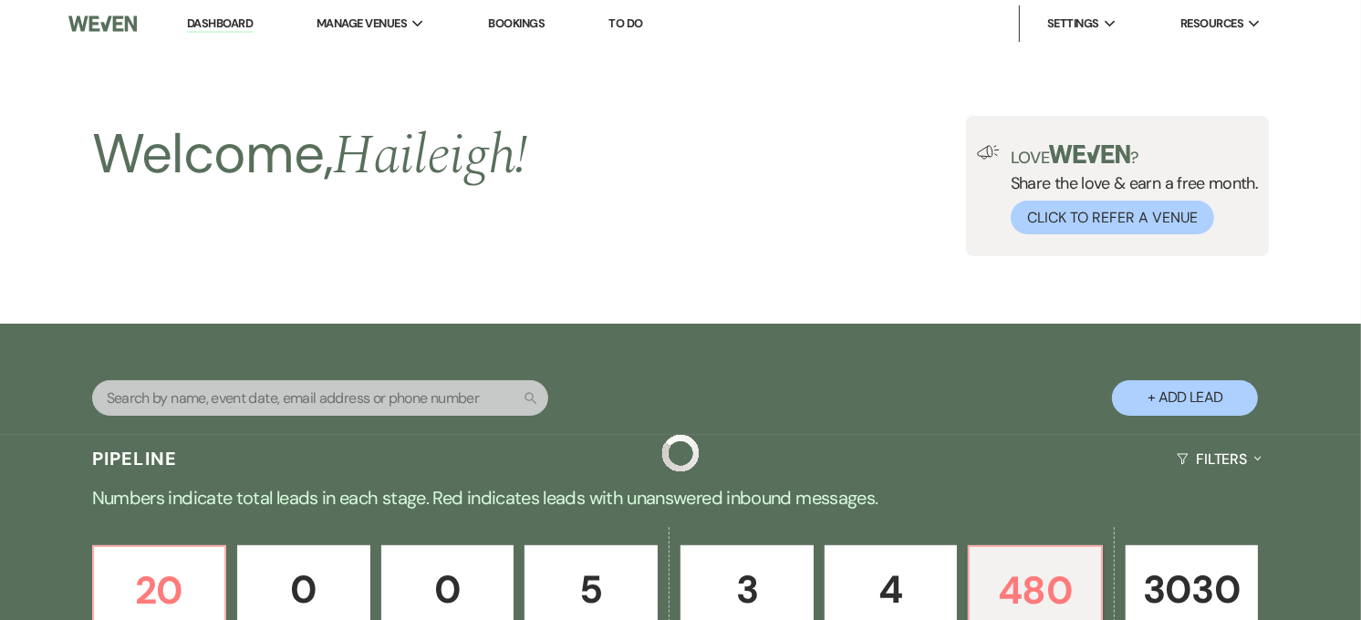
scroll to position [711, 0]
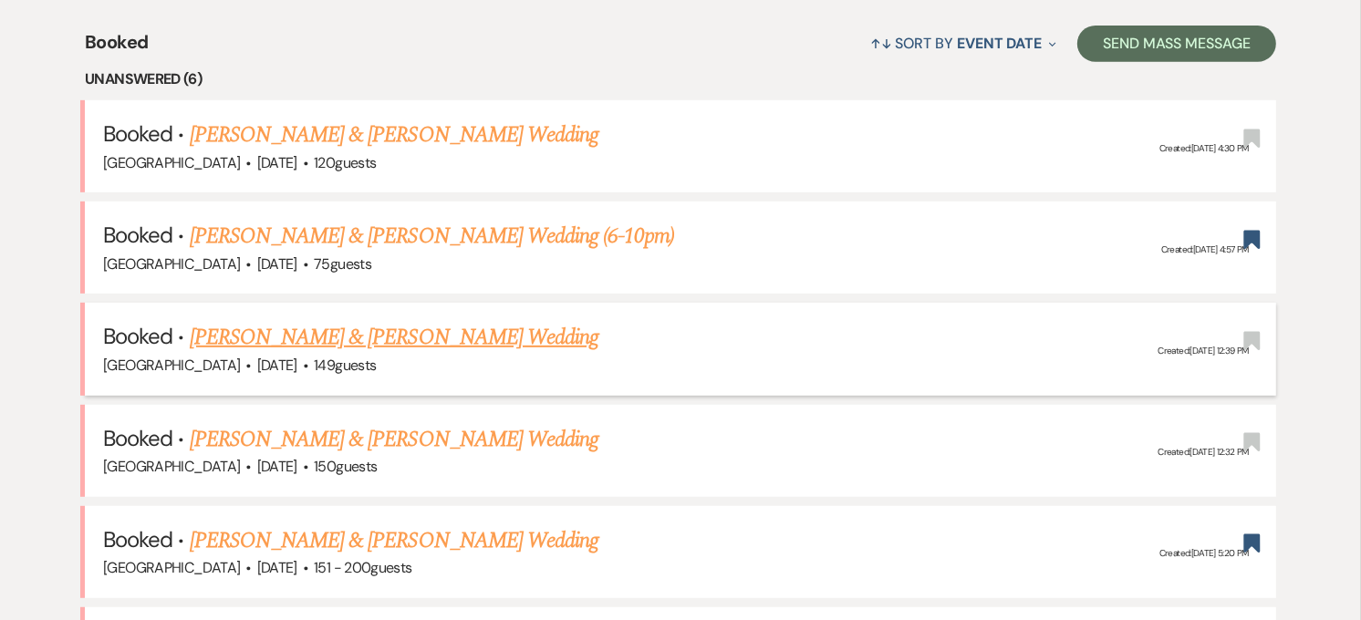
click at [425, 340] on link "[PERSON_NAME] & [PERSON_NAME] Wedding" at bounding box center [394, 337] width 409 height 33
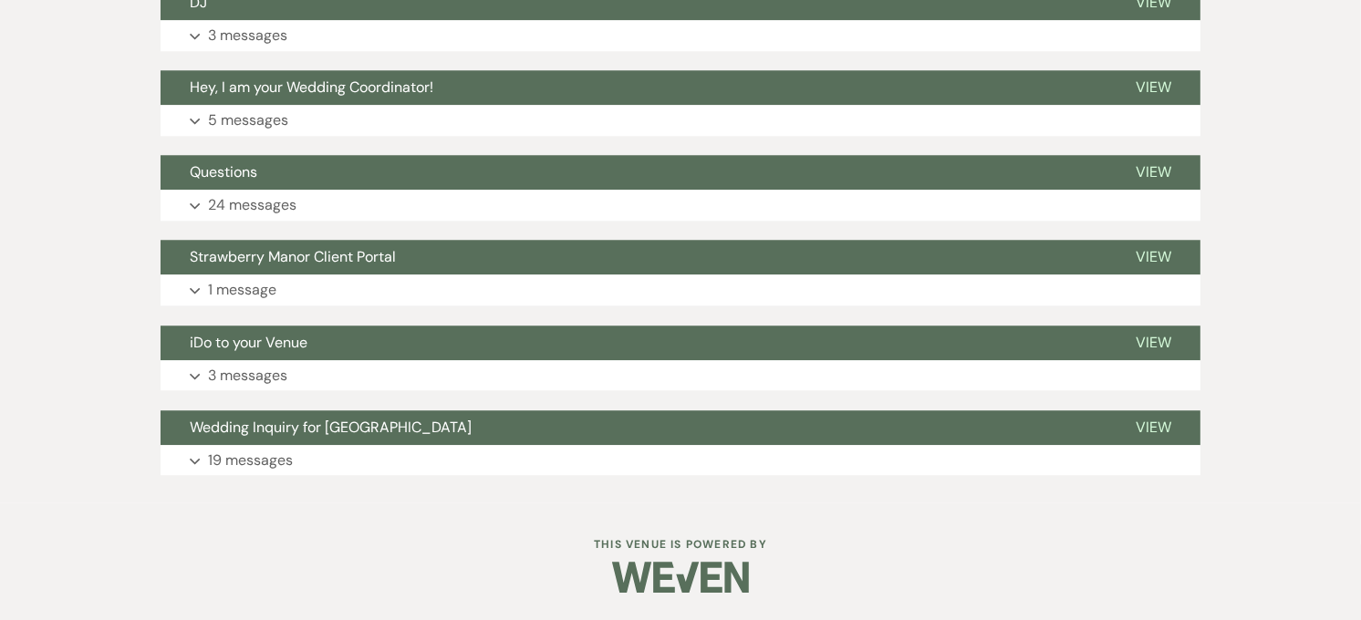
scroll to position [4864, 0]
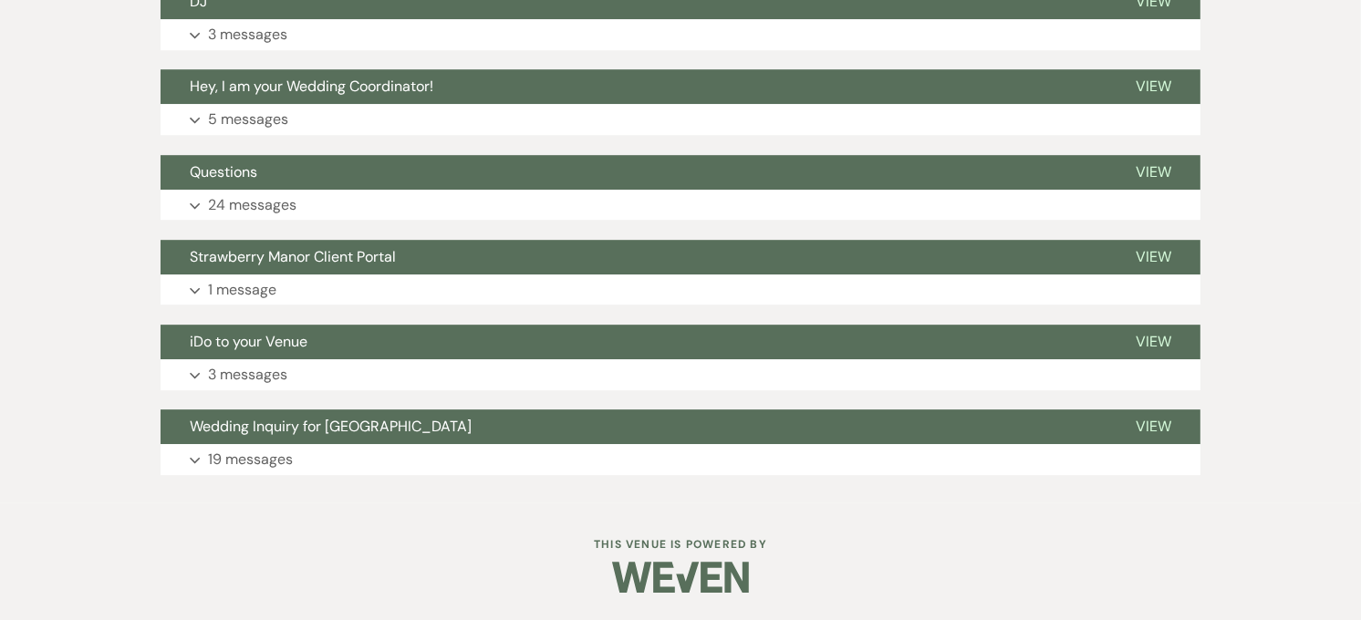
scroll to position [5288, 0]
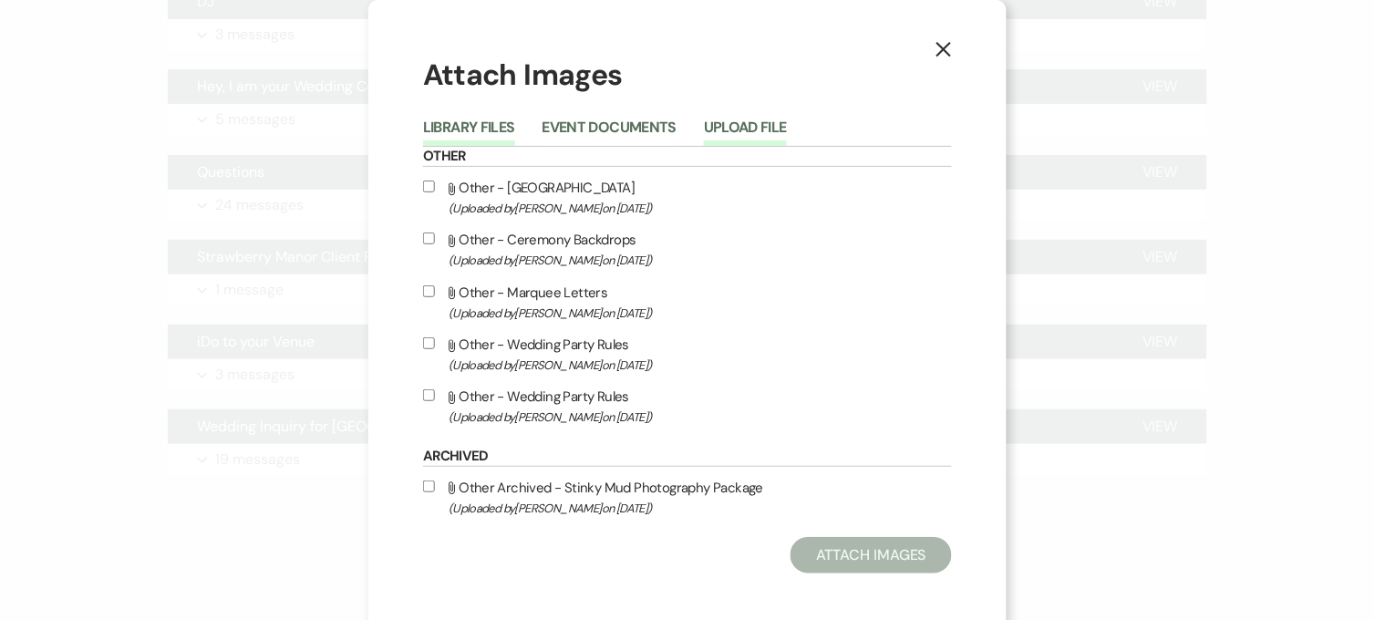
click at [760, 124] on button "Upload File" at bounding box center [745, 133] width 83 height 26
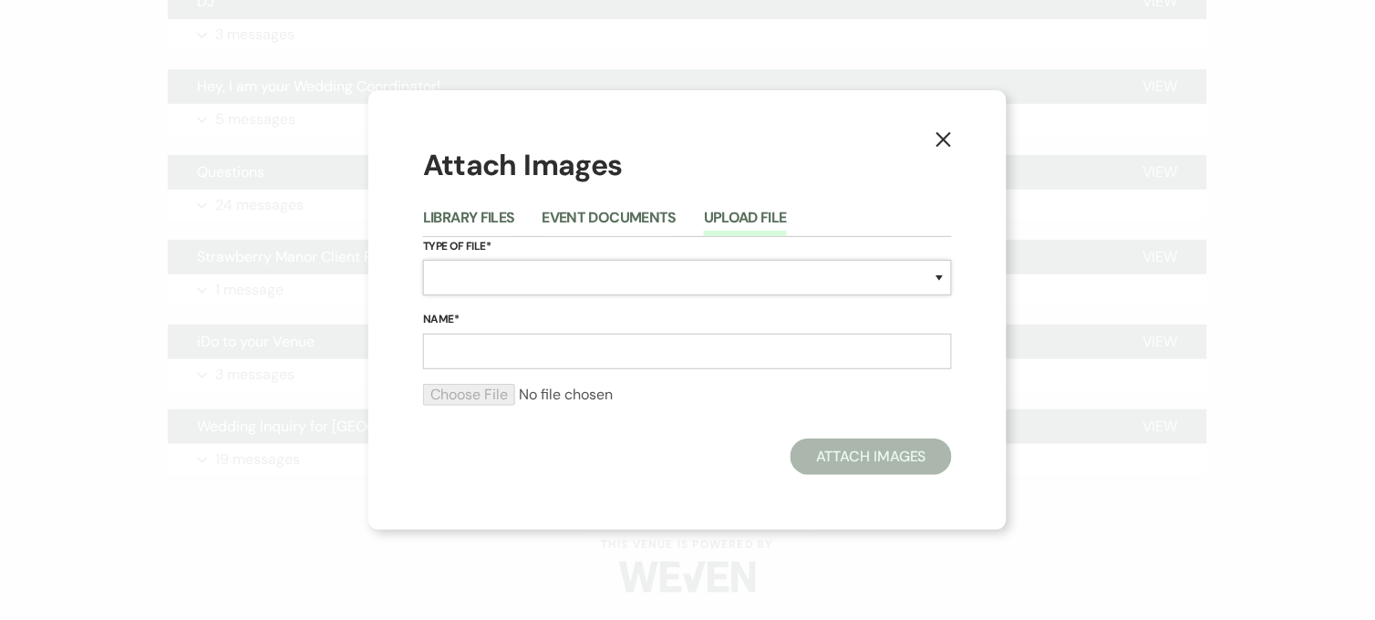
click at [569, 274] on select "Special Event Insurance Vendor Certificate of Insurance Contracts / Rental Agre…" at bounding box center [687, 278] width 529 height 36
select select "0"
click at [423, 260] on select "Special Event Insurance Vendor Certificate of Insurance Contracts / Rental Agre…" at bounding box center [687, 278] width 529 height 36
click at [445, 358] on input "Name*" at bounding box center [687, 352] width 529 height 36
type input "LSU stadium cake"
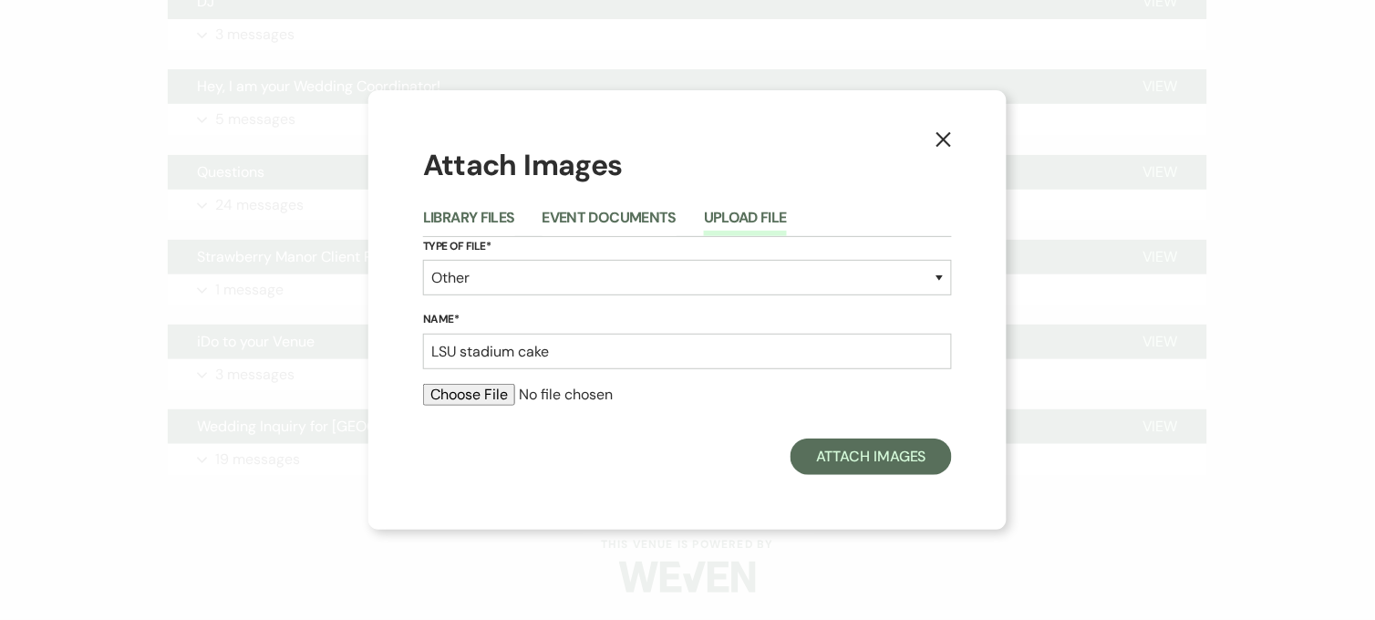
click at [443, 389] on input "file" at bounding box center [687, 395] width 529 height 22
type input "C:\fakepath\lsu stadium cake.jpg"
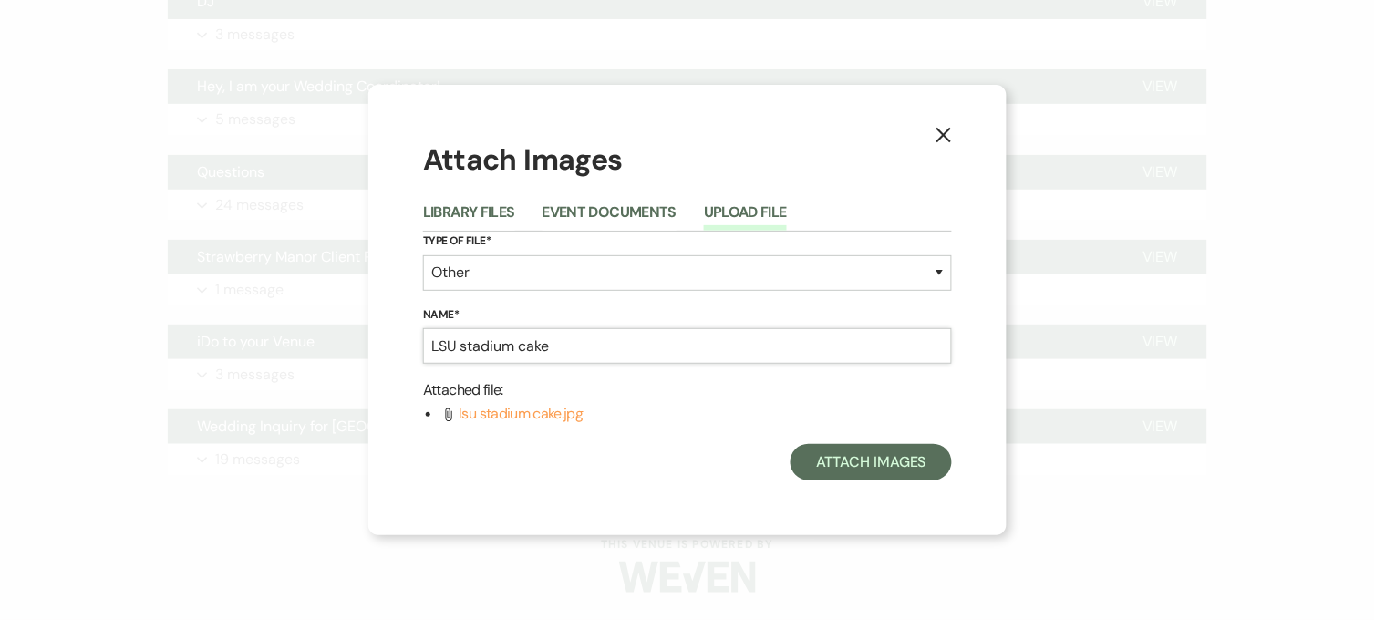
click at [466, 347] on input "LSU stadium cake" at bounding box center [687, 346] width 529 height 36
click at [525, 347] on input "[GEOGRAPHIC_DATA] cake" at bounding box center [687, 346] width 529 height 36
type input "[GEOGRAPHIC_DATA] Cake"
click at [897, 471] on button "Attach Images" at bounding box center [871, 462] width 161 height 36
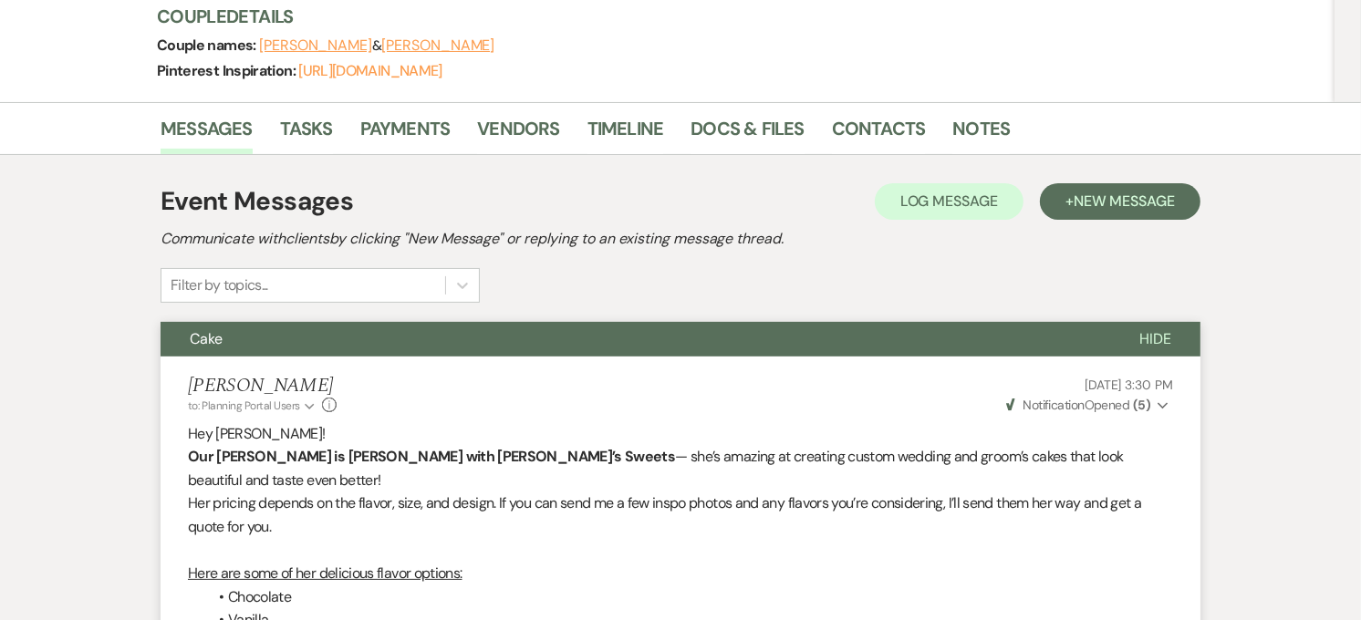
scroll to position [109, 0]
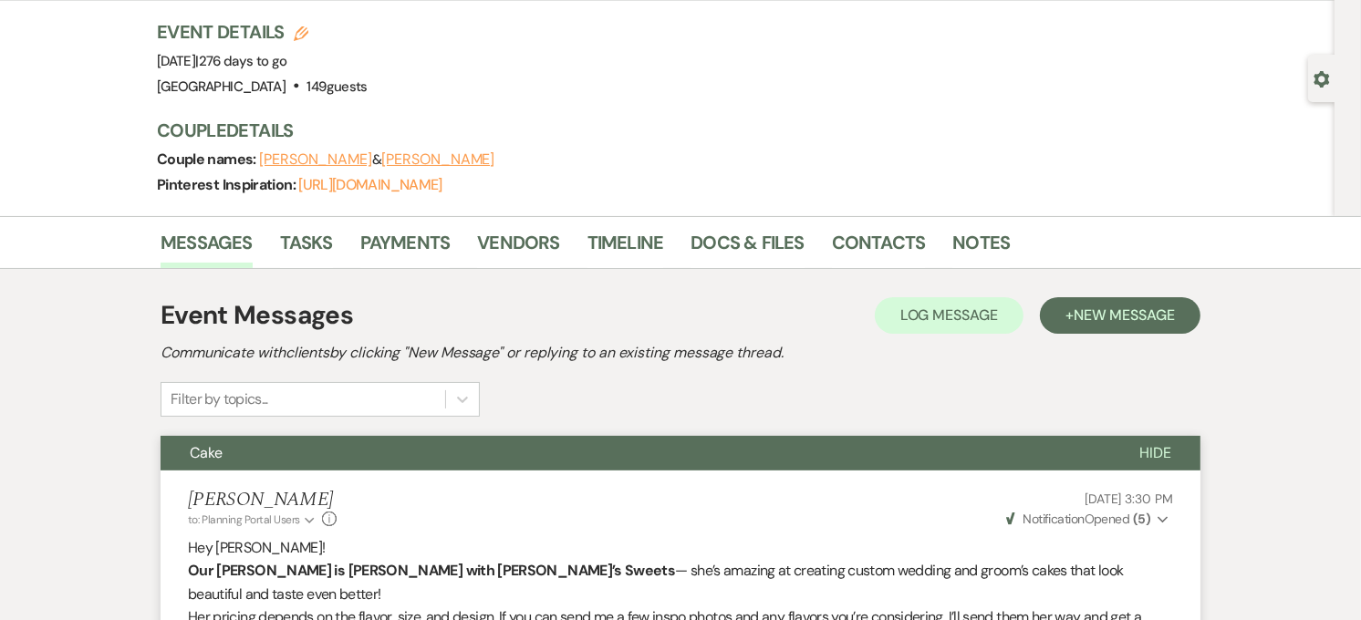
click at [439, 454] on button "Cake" at bounding box center [636, 453] width 950 height 35
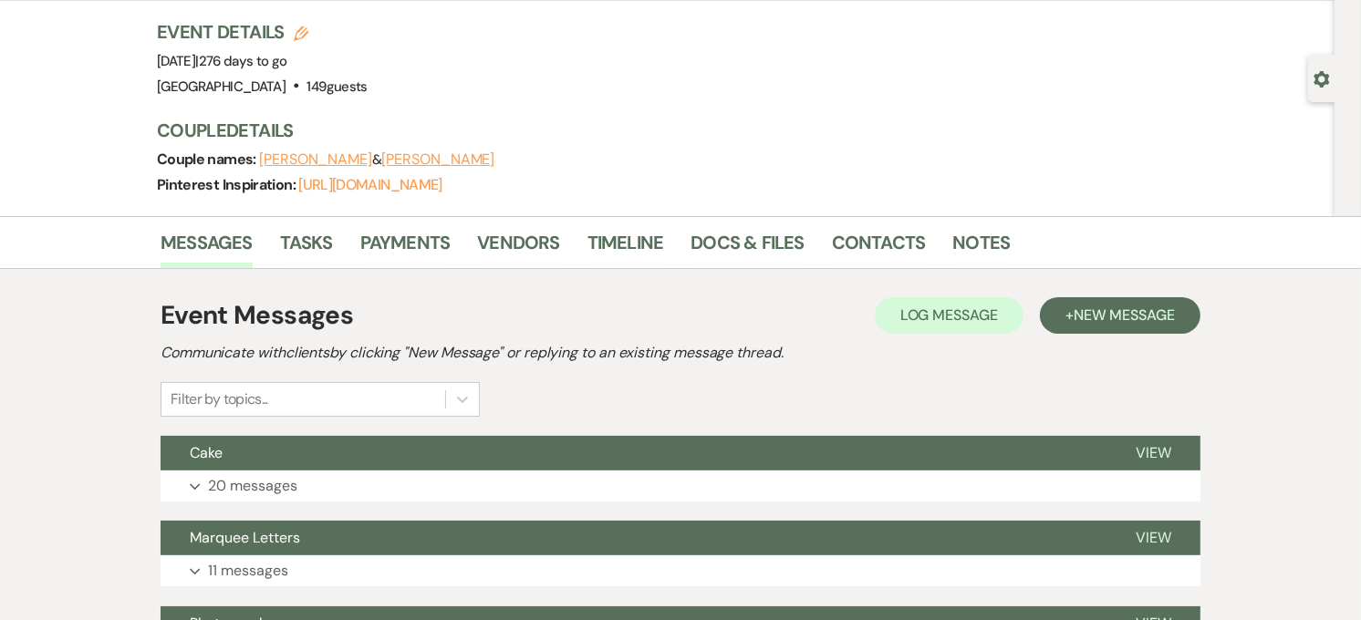
scroll to position [0, 0]
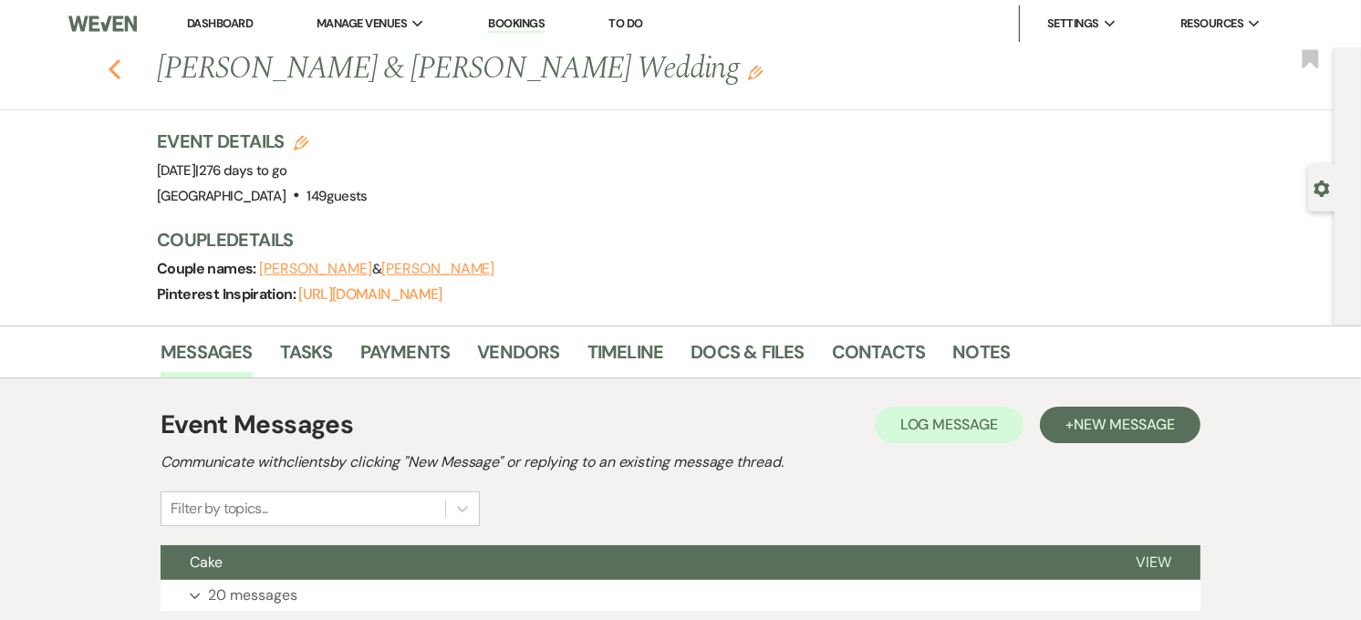
click at [120, 62] on use "button" at bounding box center [115, 69] width 12 height 20
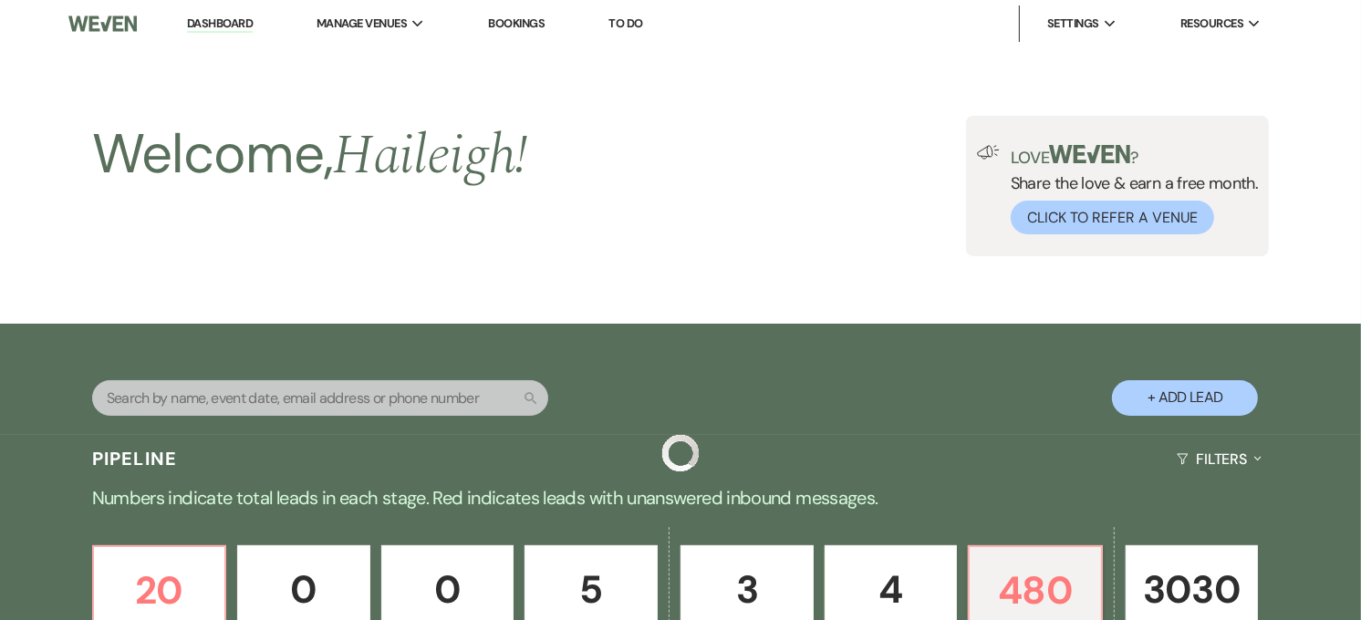
scroll to position [711, 0]
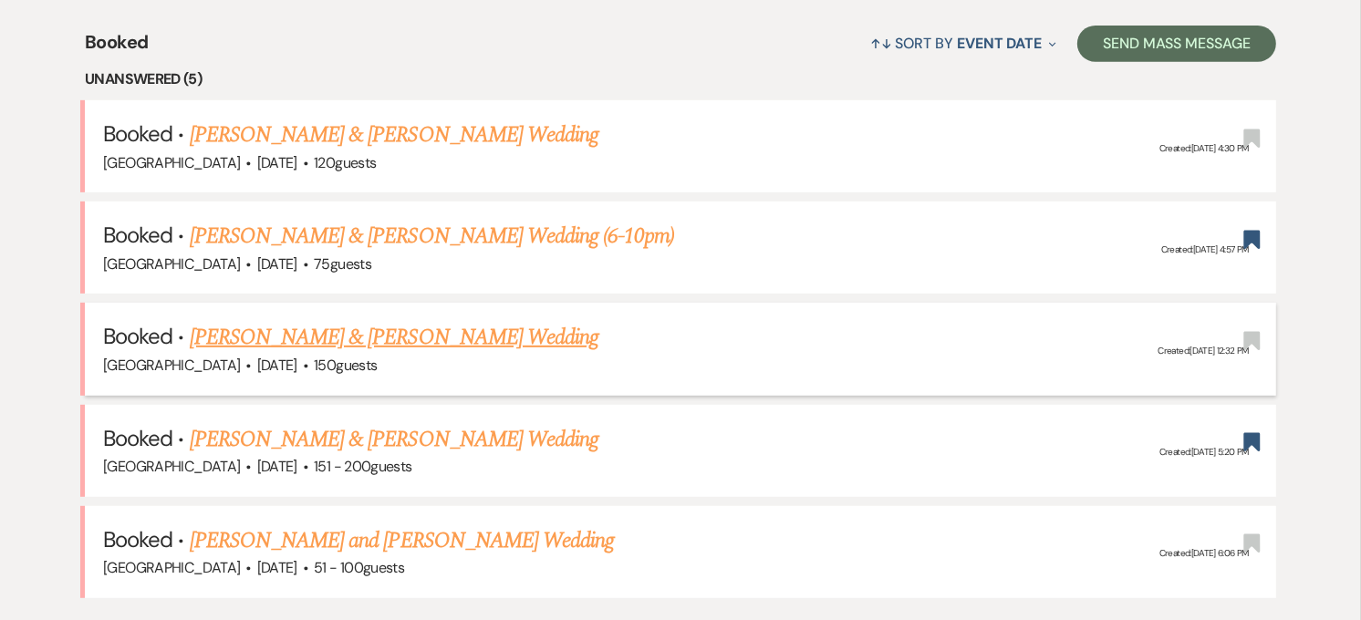
click at [507, 331] on link "[PERSON_NAME] & [PERSON_NAME] Wedding" at bounding box center [394, 337] width 409 height 33
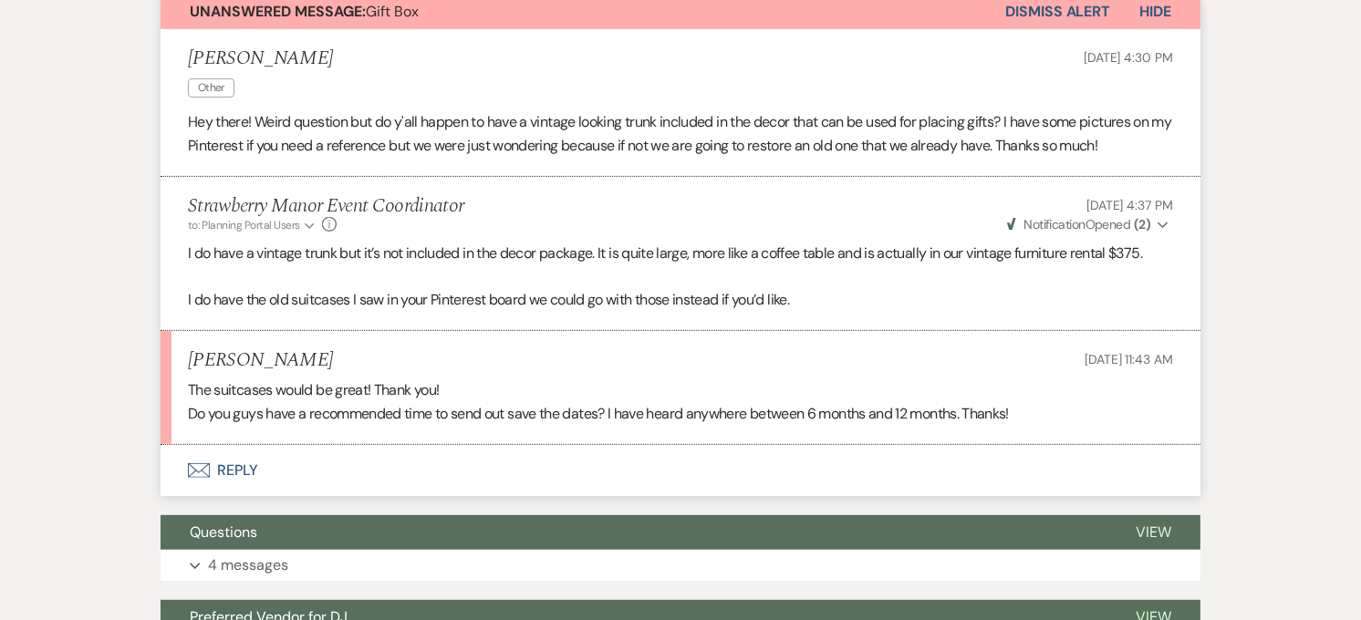
scroll to position [581, 0]
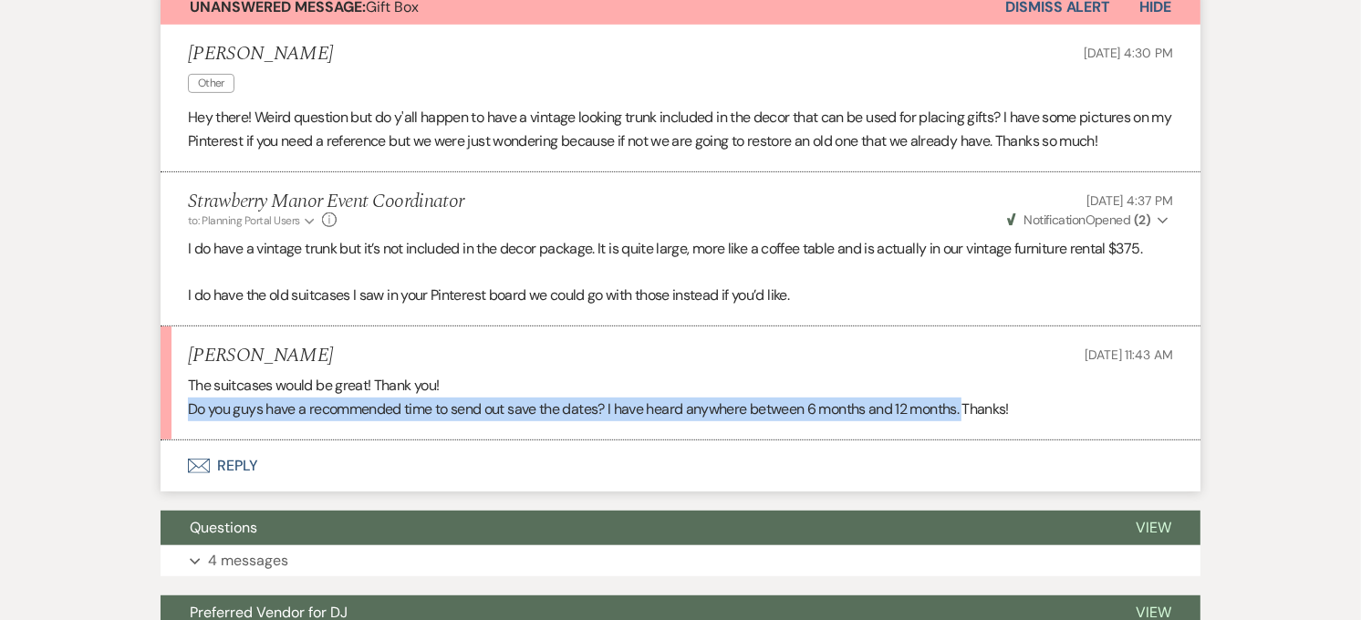
drag, startPoint x: 180, startPoint y: 406, endPoint x: 972, endPoint y: 418, distance: 792.7
click at [972, 418] on li "[PERSON_NAME] [DATE] 11:43 AM The suitcases would be great! Thank you! Do you g…" at bounding box center [681, 384] width 1040 height 114
copy p "Do you guys have a recommended time to send out save the dates? I have heard an…"
click at [263, 465] on button "Envelope Reply" at bounding box center [681, 466] width 1040 height 51
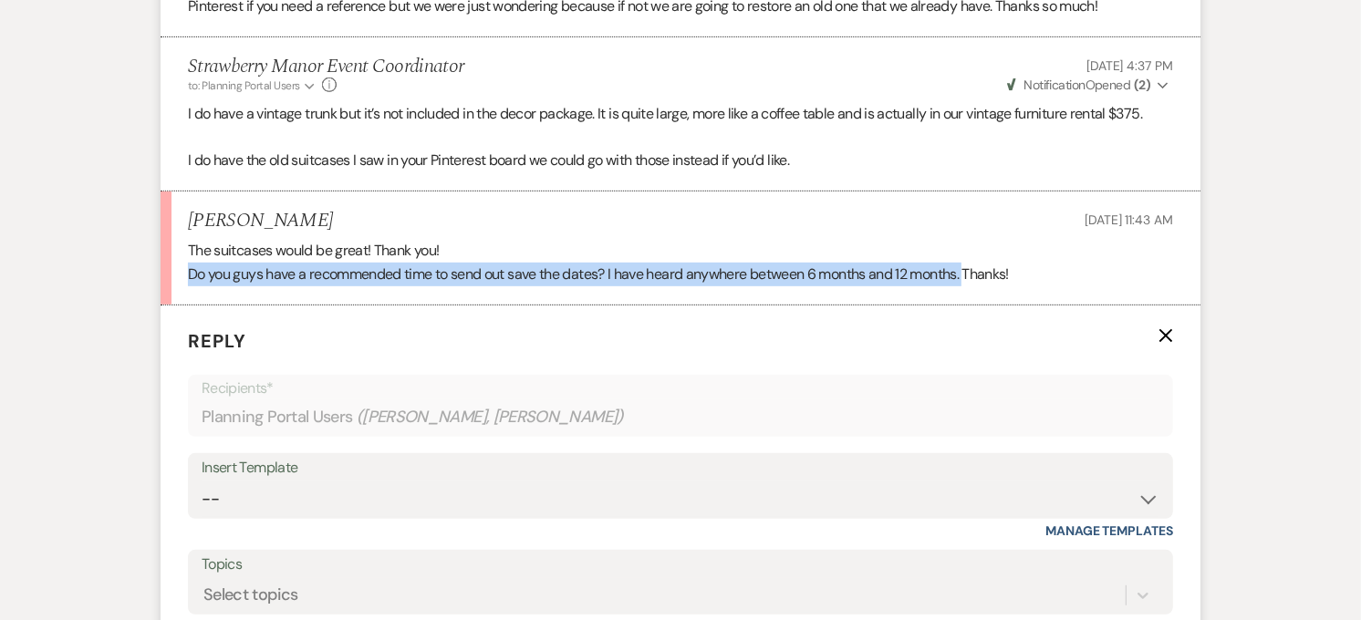
scroll to position [981, 0]
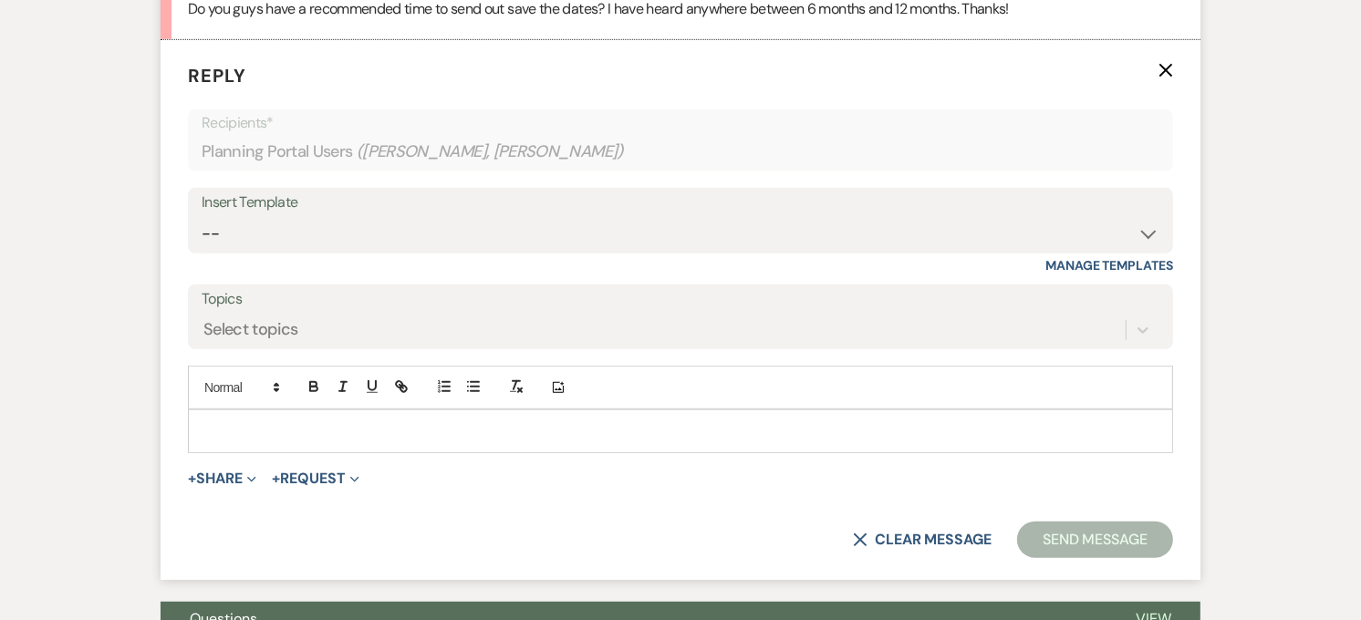
click at [234, 433] on p at bounding box center [680, 431] width 956 height 20
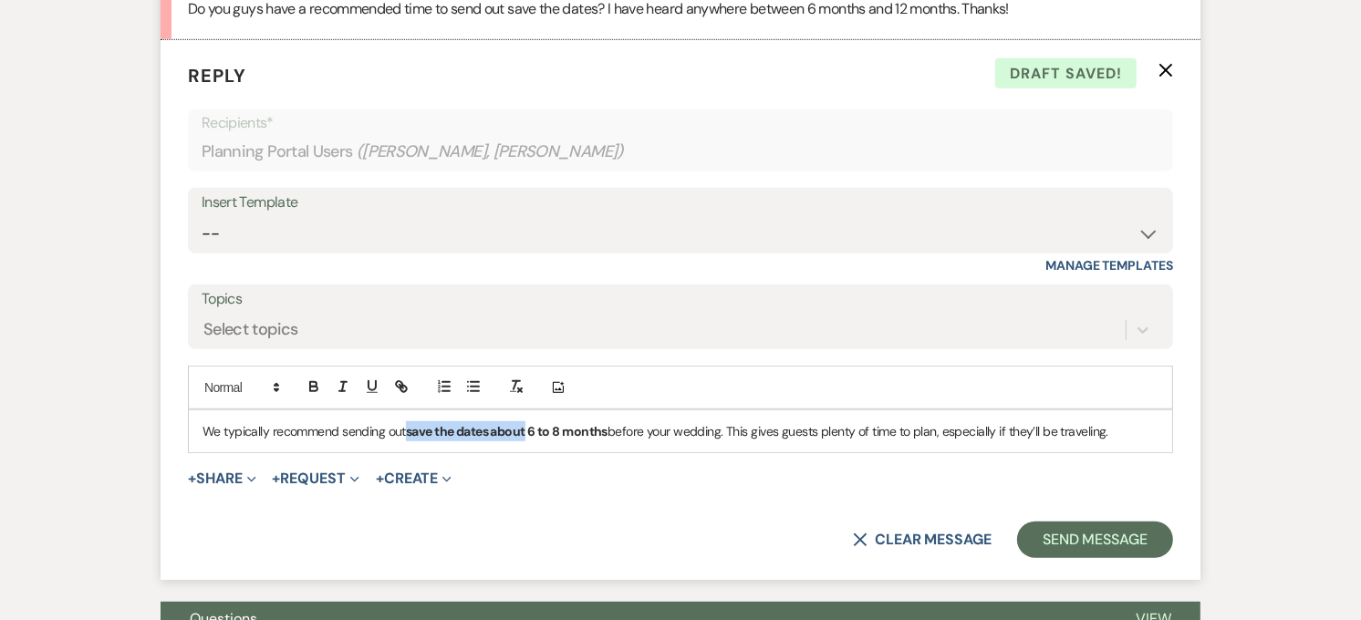
drag, startPoint x: 529, startPoint y: 434, endPoint x: 409, endPoint y: 427, distance: 120.6
click at [409, 427] on strong "save the dates about 6 to 8 months" at bounding box center [507, 431] width 202 height 16
click at [649, 433] on p "We typically recommend sending out save the dates about 6 to 8 months before yo…" at bounding box center [680, 431] width 956 height 20
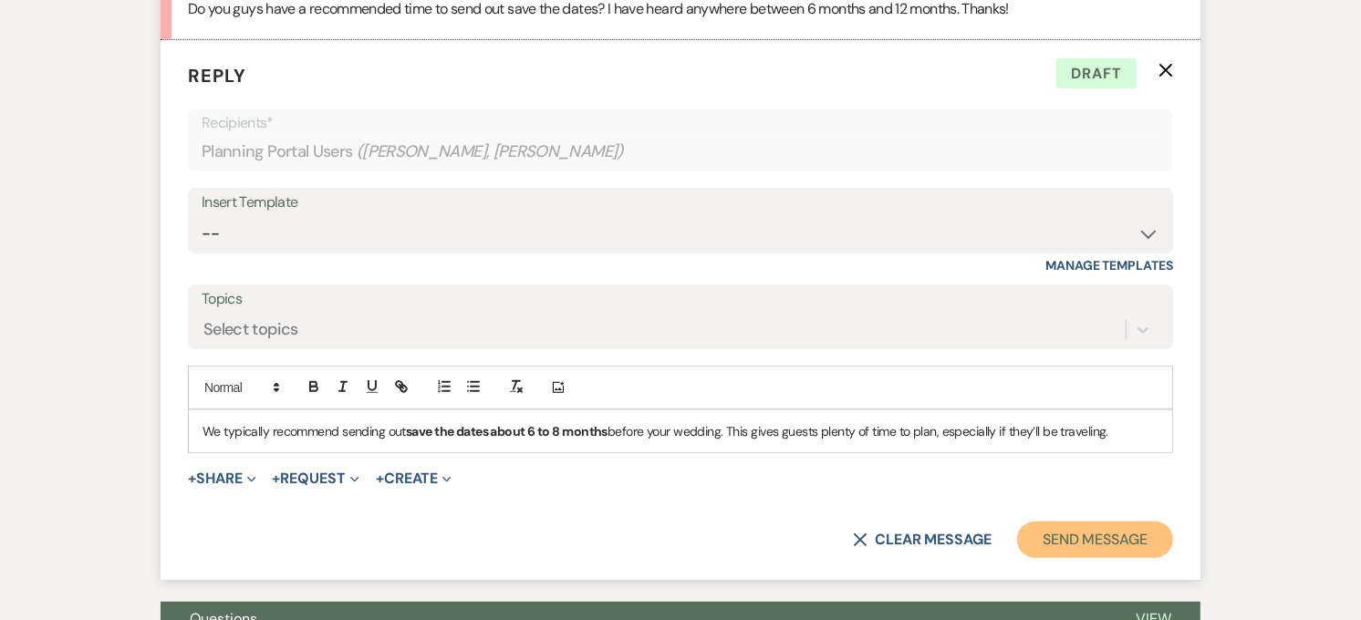
click at [1081, 532] on button "Send Message" at bounding box center [1095, 540] width 156 height 36
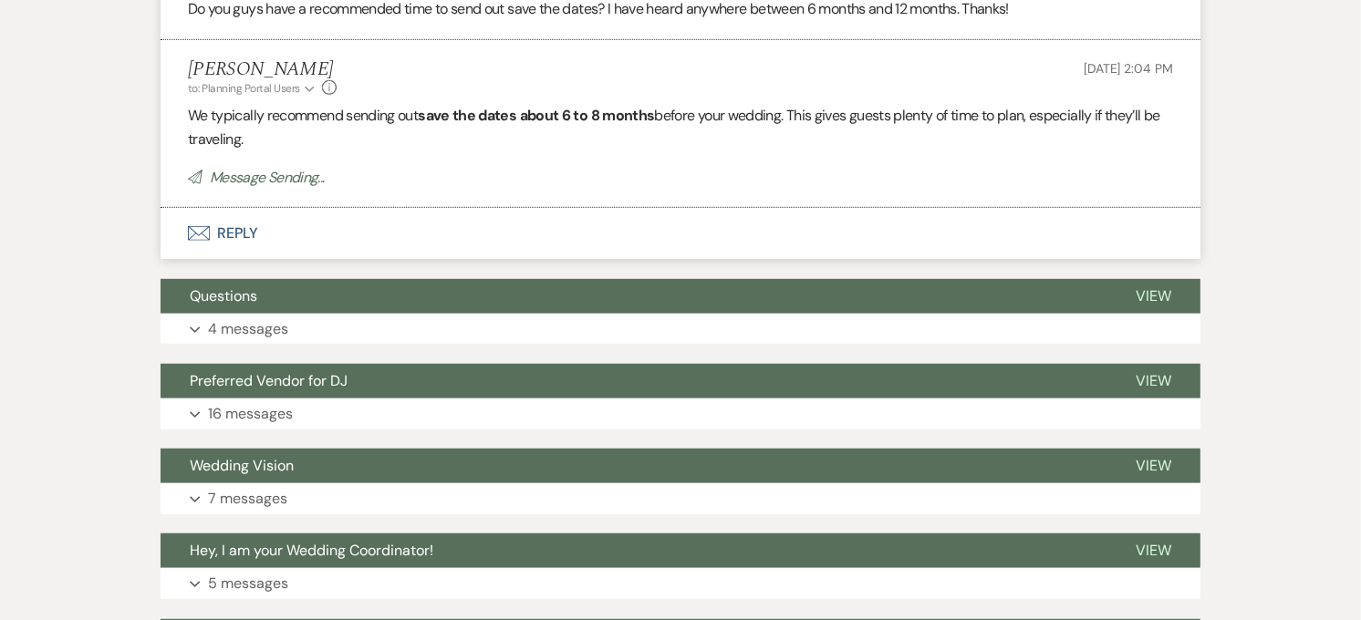
scroll to position [0, 0]
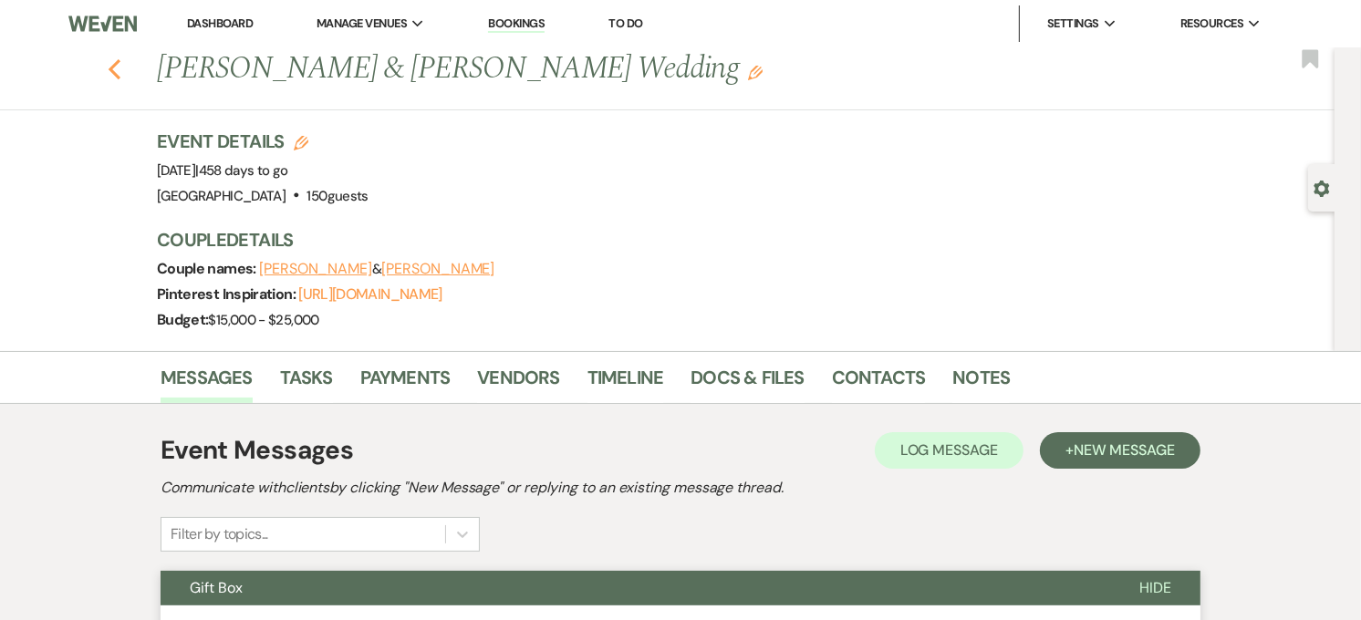
click at [120, 73] on use "button" at bounding box center [115, 69] width 12 height 20
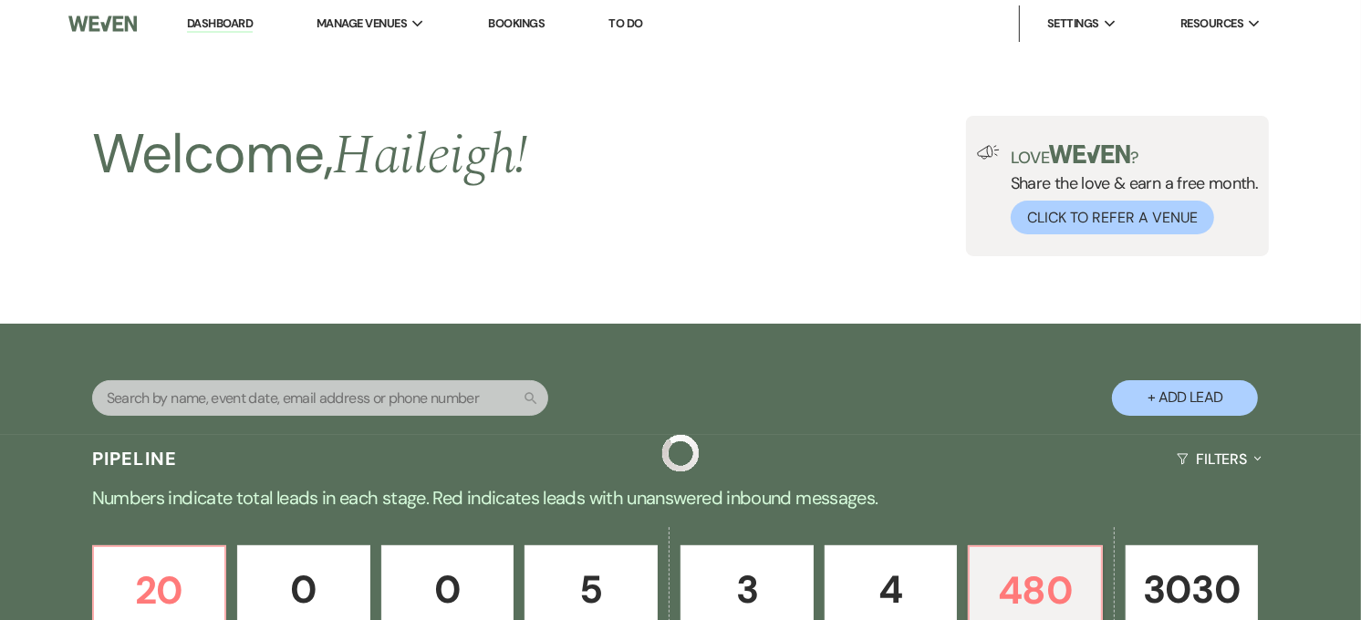
scroll to position [711, 0]
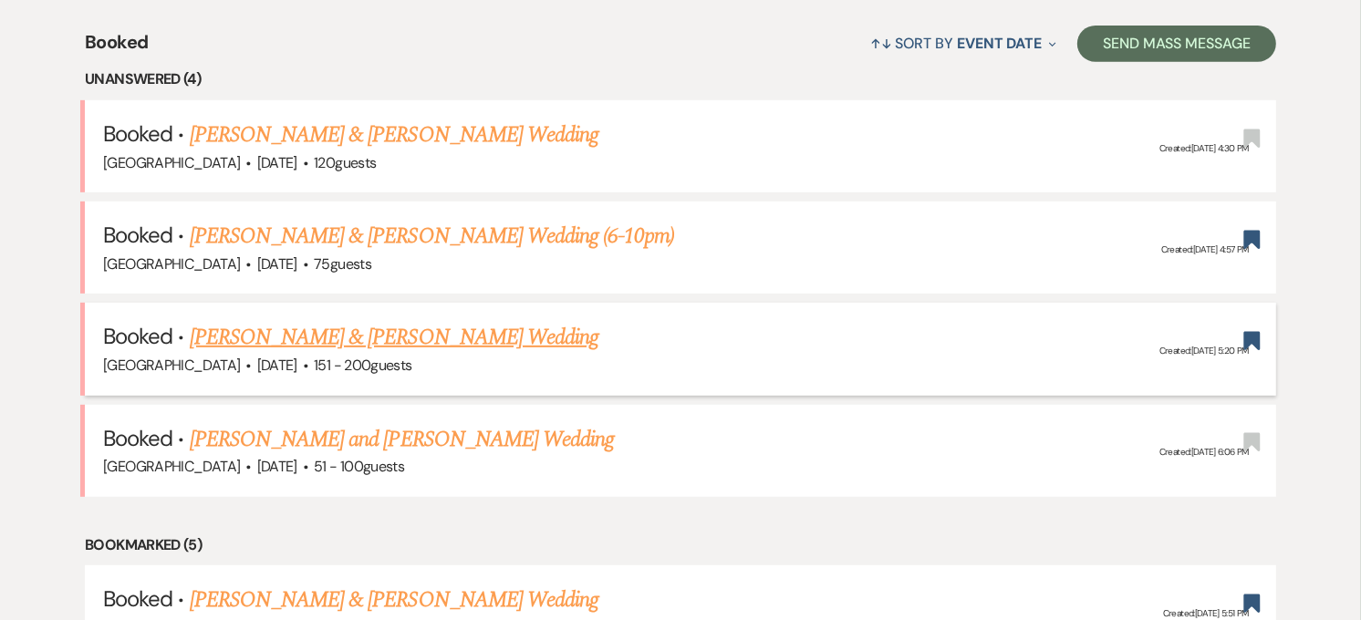
click at [215, 341] on link "[PERSON_NAME] & [PERSON_NAME] Wedding" at bounding box center [394, 337] width 409 height 33
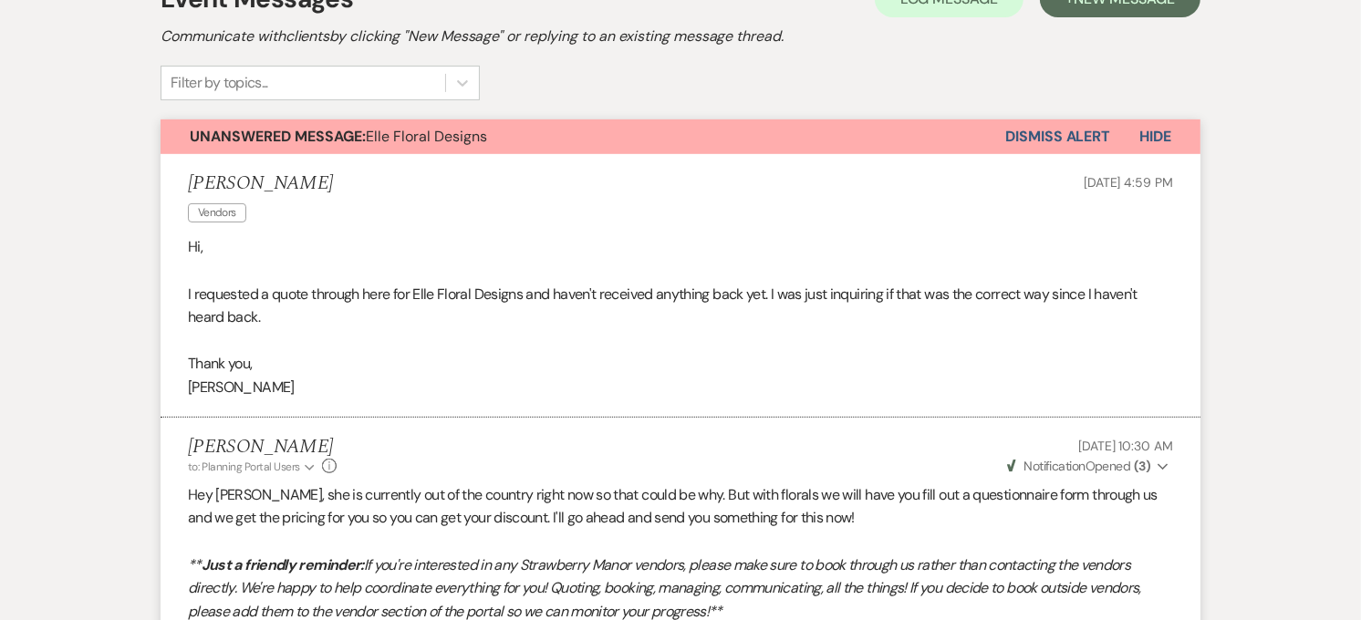
scroll to position [306, 0]
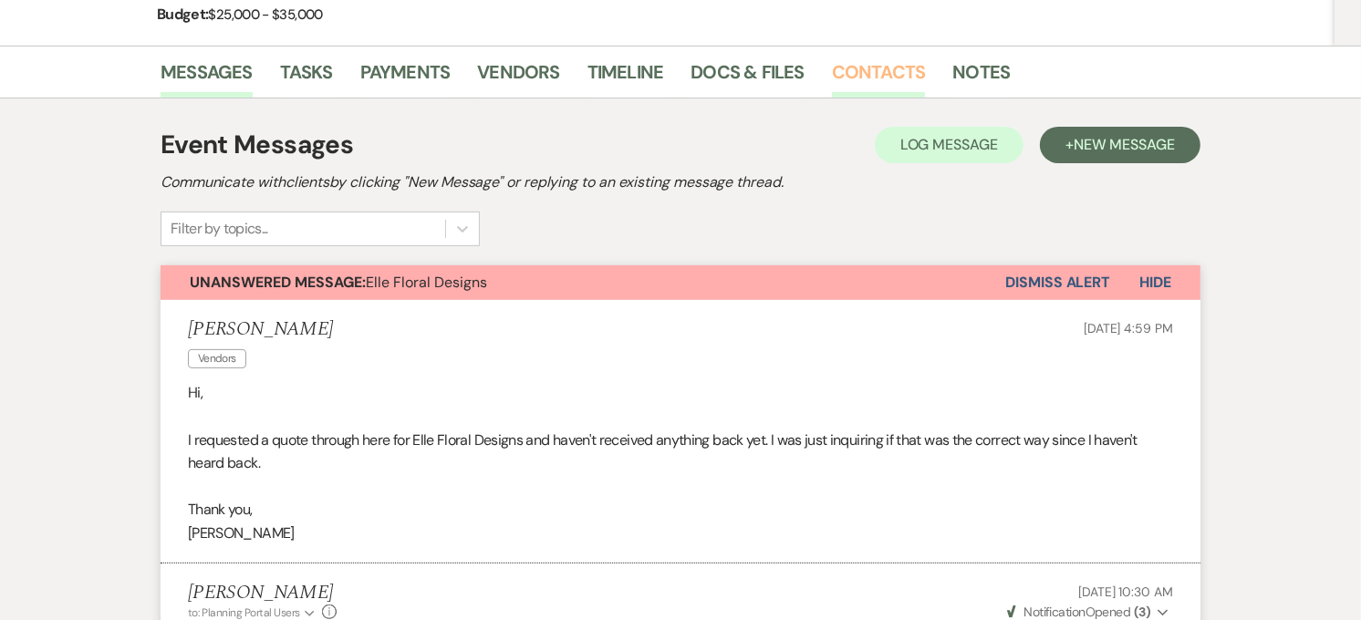
click at [853, 74] on link "Contacts" at bounding box center [879, 77] width 94 height 40
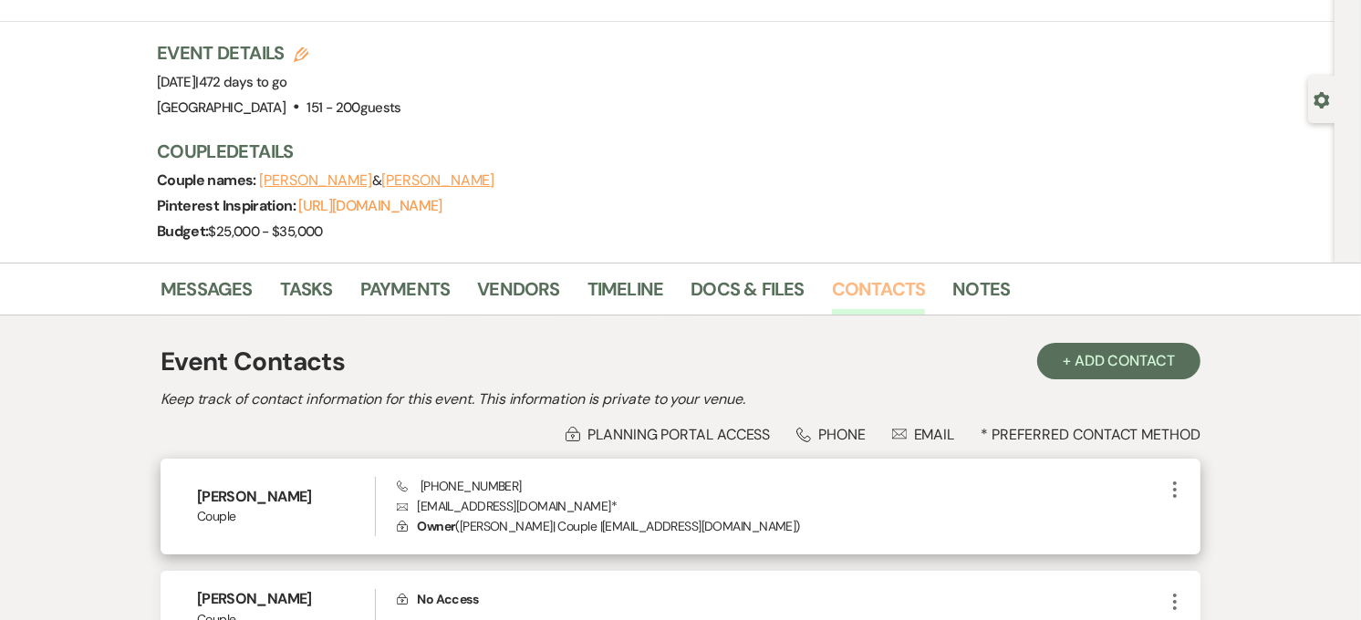
scroll to position [202, 0]
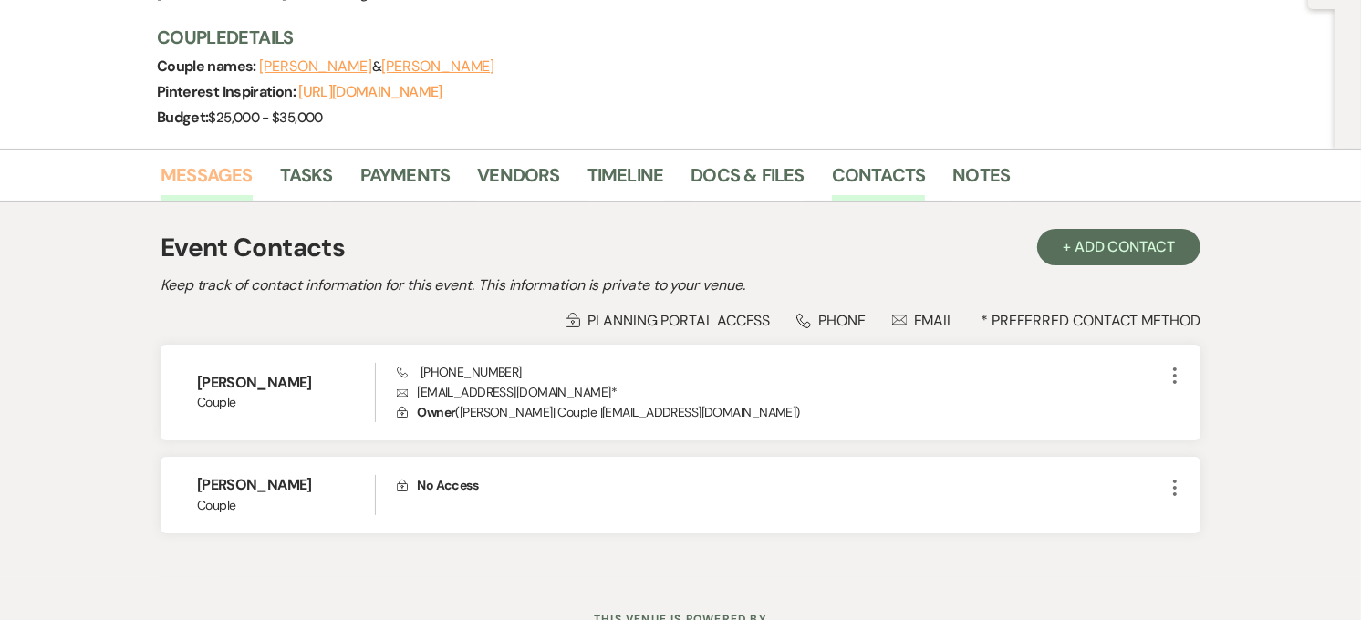
click at [217, 176] on link "Messages" at bounding box center [207, 181] width 92 height 40
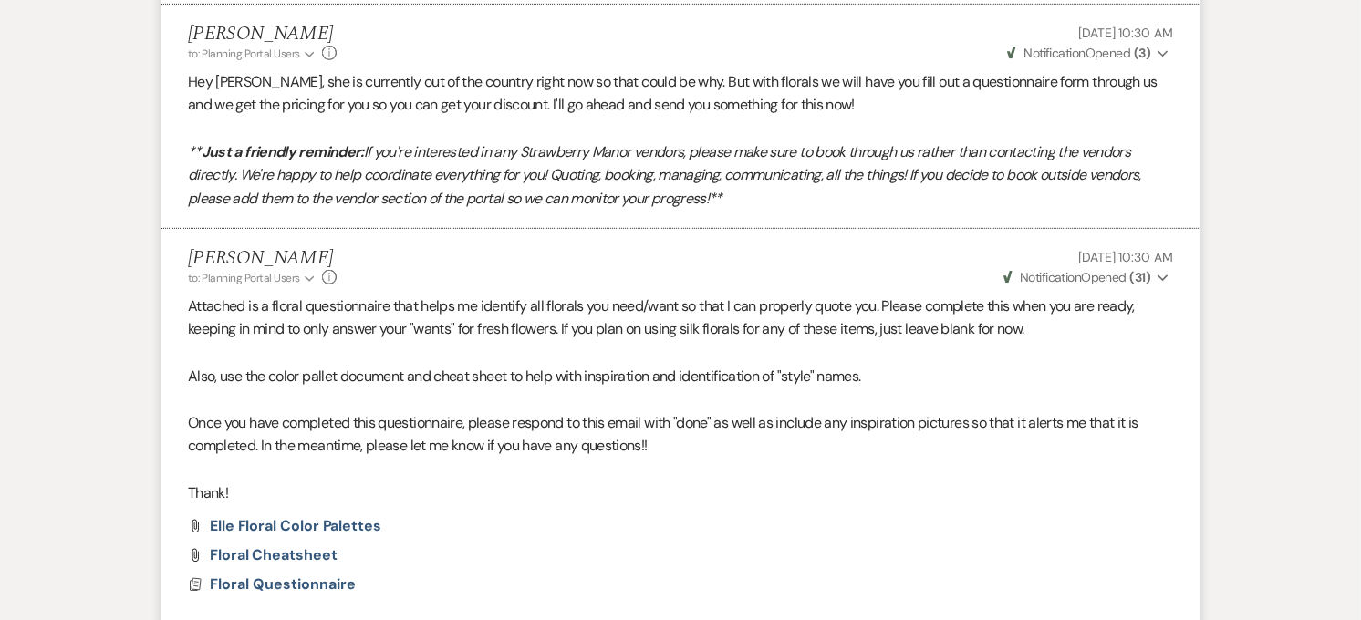
scroll to position [1013, 0]
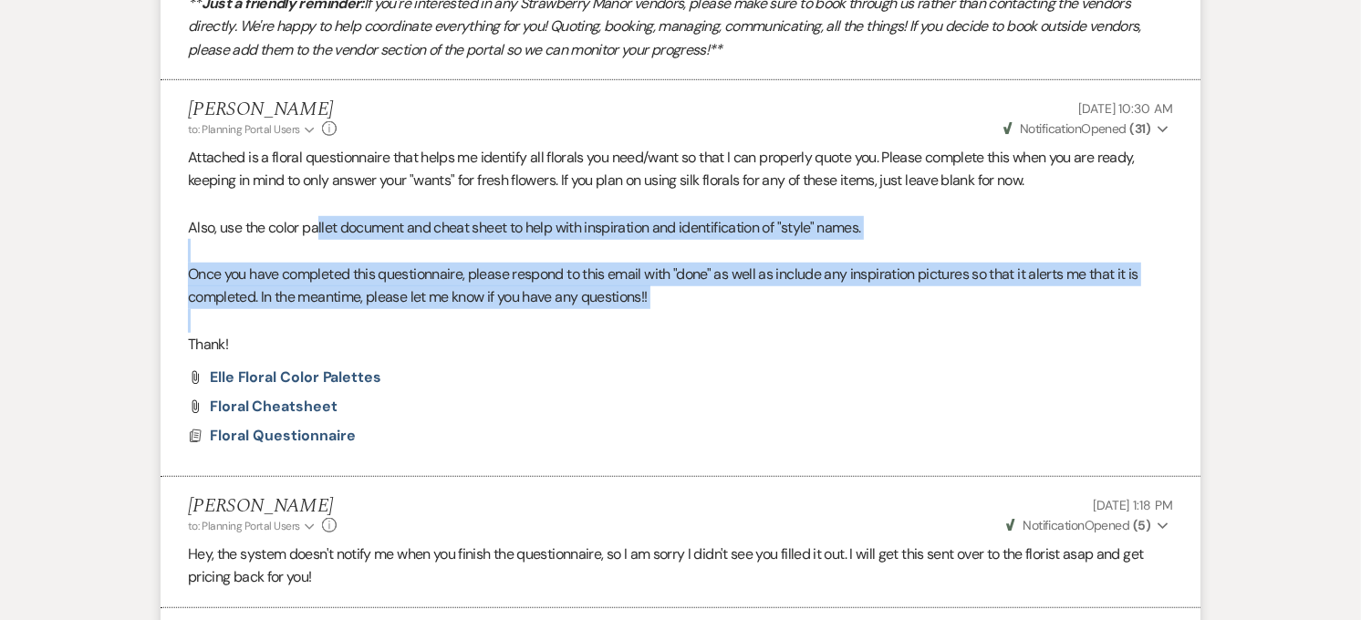
drag, startPoint x: 658, startPoint y: 308, endPoint x: 321, endPoint y: 221, distance: 347.8
click at [321, 221] on div "Attached is a floral questionnaire that helps me identify all florals you need/…" at bounding box center [680, 251] width 985 height 210
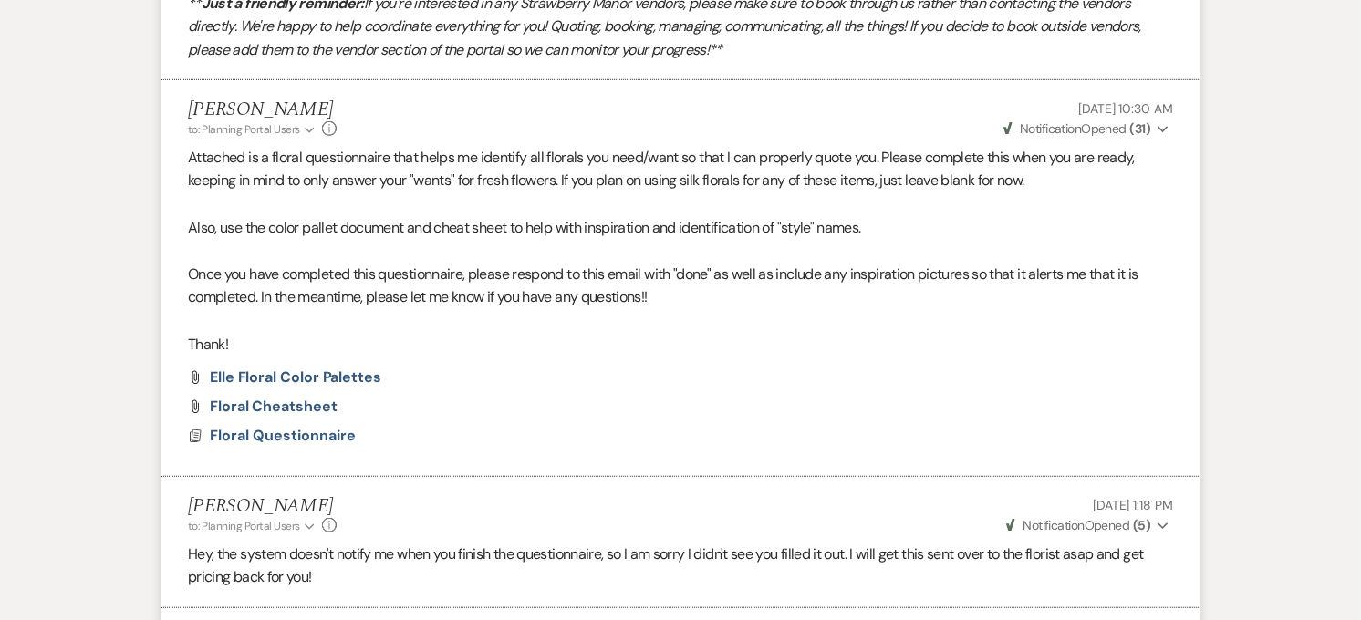
drag, startPoint x: 321, startPoint y: 221, endPoint x: 186, endPoint y: 150, distance: 152.2
click at [186, 150] on li "[PERSON_NAME] to: Planning Portal Users Expand Info [DATE] 10:30 AM Weven Check…" at bounding box center [681, 278] width 1040 height 397
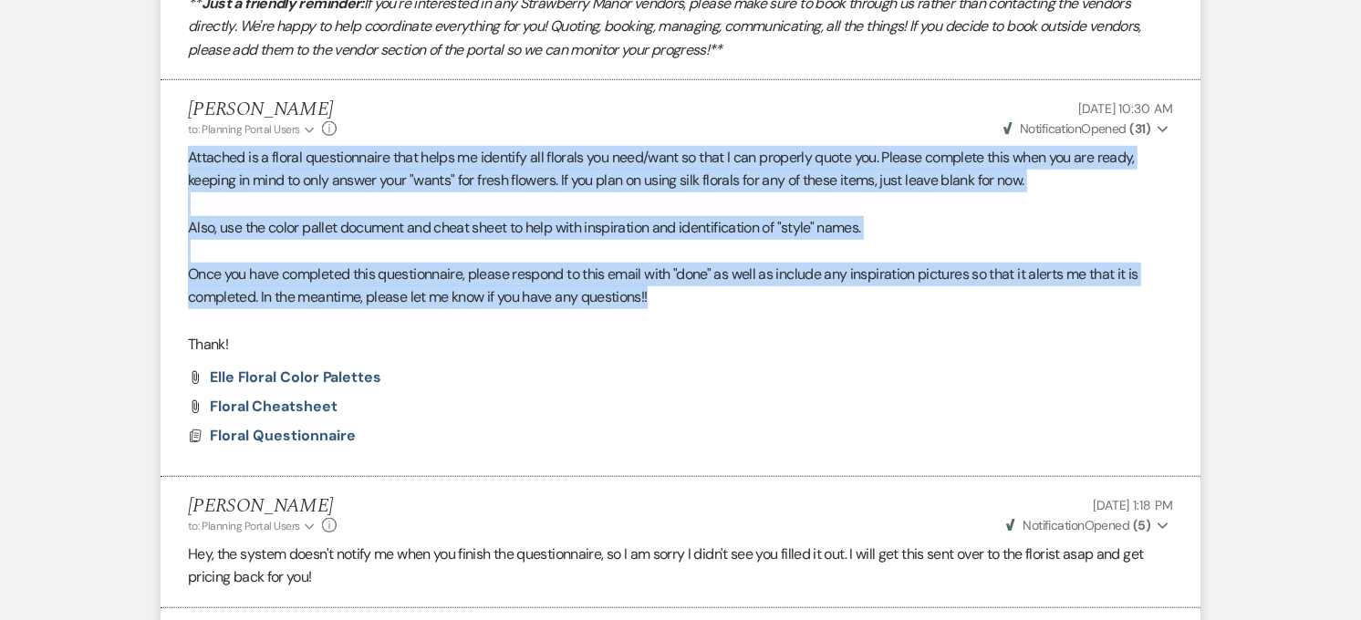
drag, startPoint x: 186, startPoint y: 150, endPoint x: 688, endPoint y: 306, distance: 525.3
click at [688, 306] on li "[PERSON_NAME] to: Planning Portal Users Expand Info [DATE] 10:30 AM Weven Check…" at bounding box center [681, 278] width 1040 height 397
drag, startPoint x: 688, startPoint y: 306, endPoint x: 667, endPoint y: 295, distance: 24.1
click at [667, 295] on p "Once you have completed this questionnaire, please respond to this email with "…" at bounding box center [680, 286] width 985 height 47
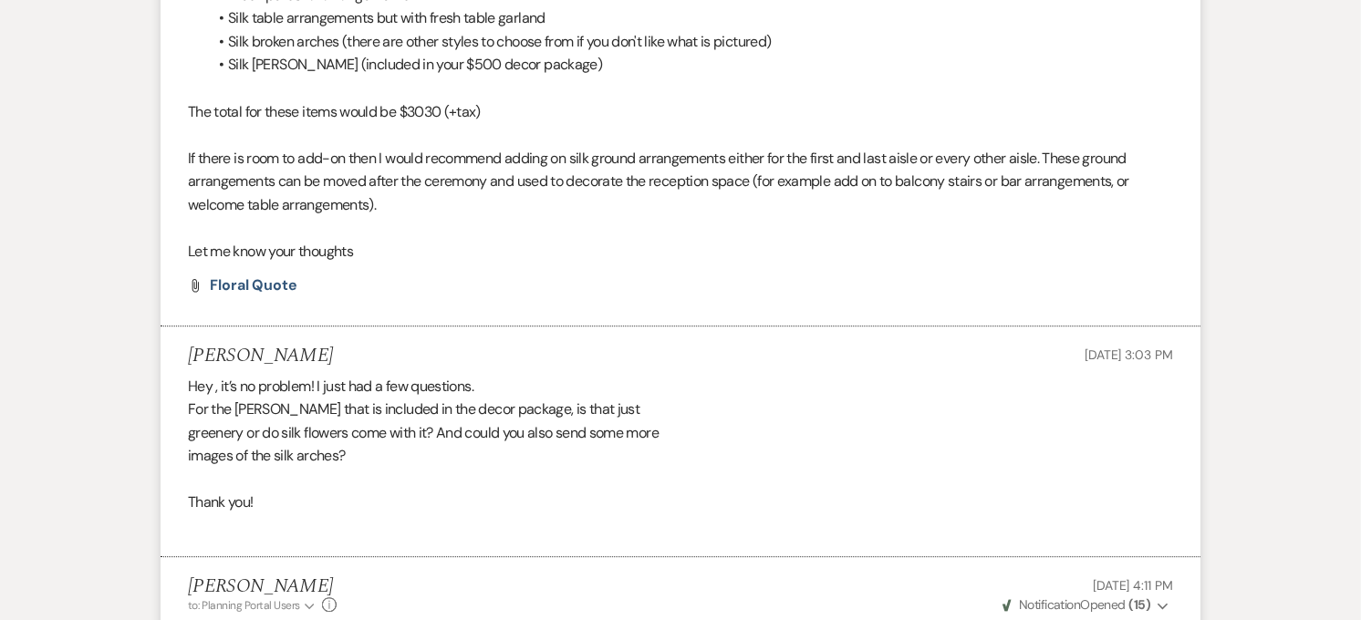
scroll to position [4458, 0]
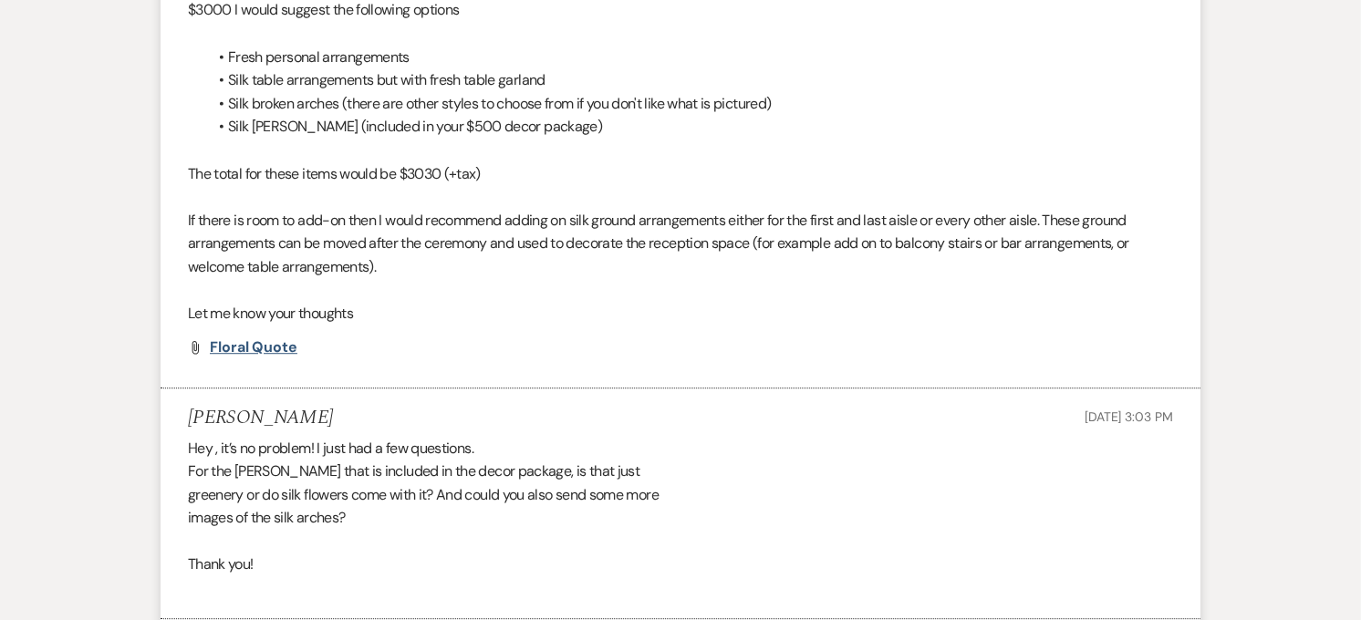
click at [269, 337] on span "Floral Quote" at bounding box center [254, 346] width 88 height 19
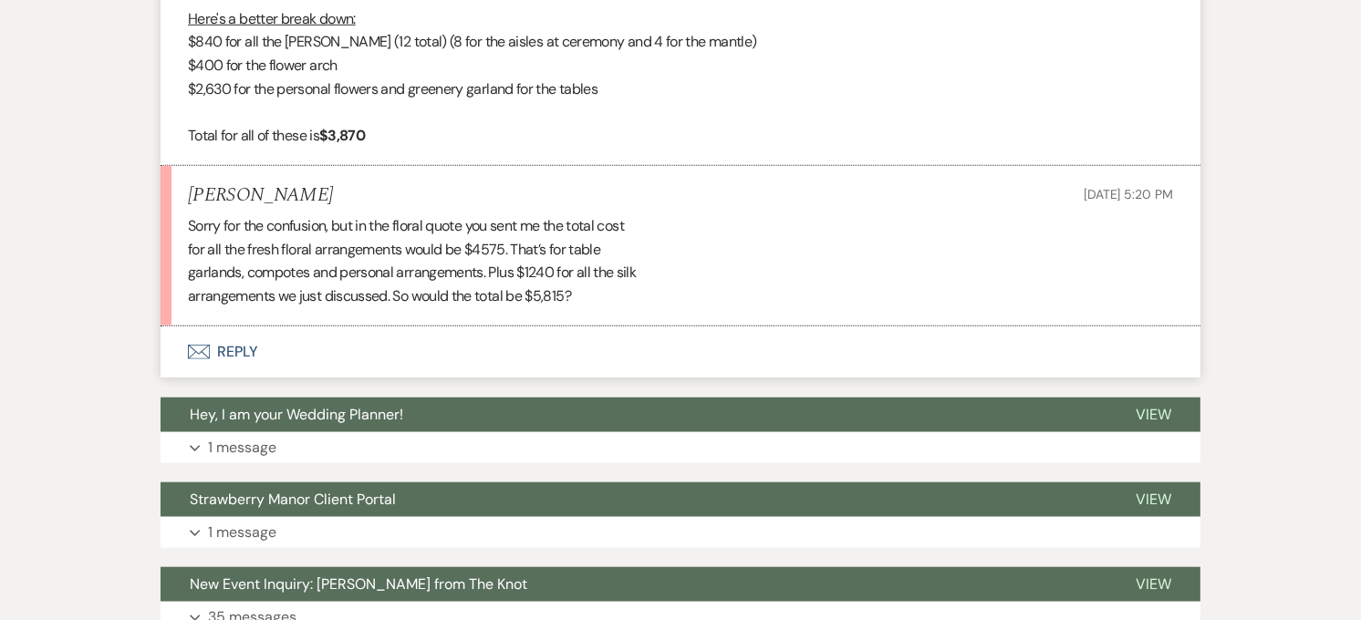
scroll to position [7398, 0]
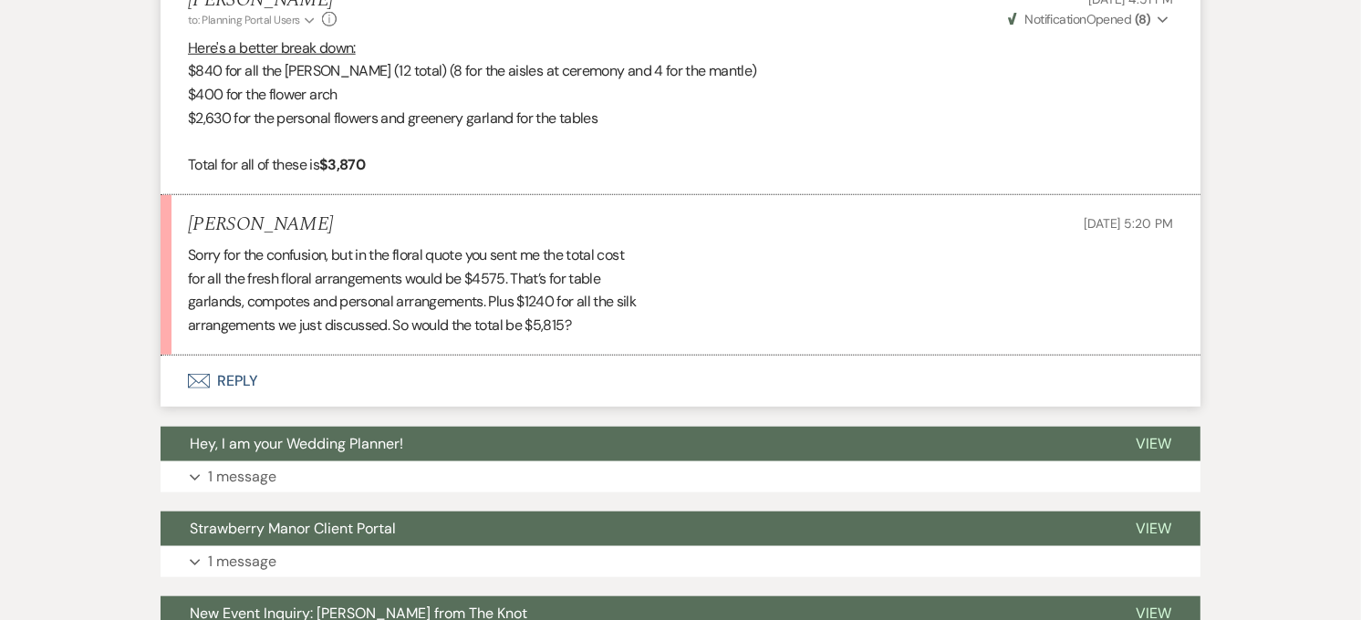
click at [263, 369] on button "Envelope Reply" at bounding box center [681, 381] width 1040 height 51
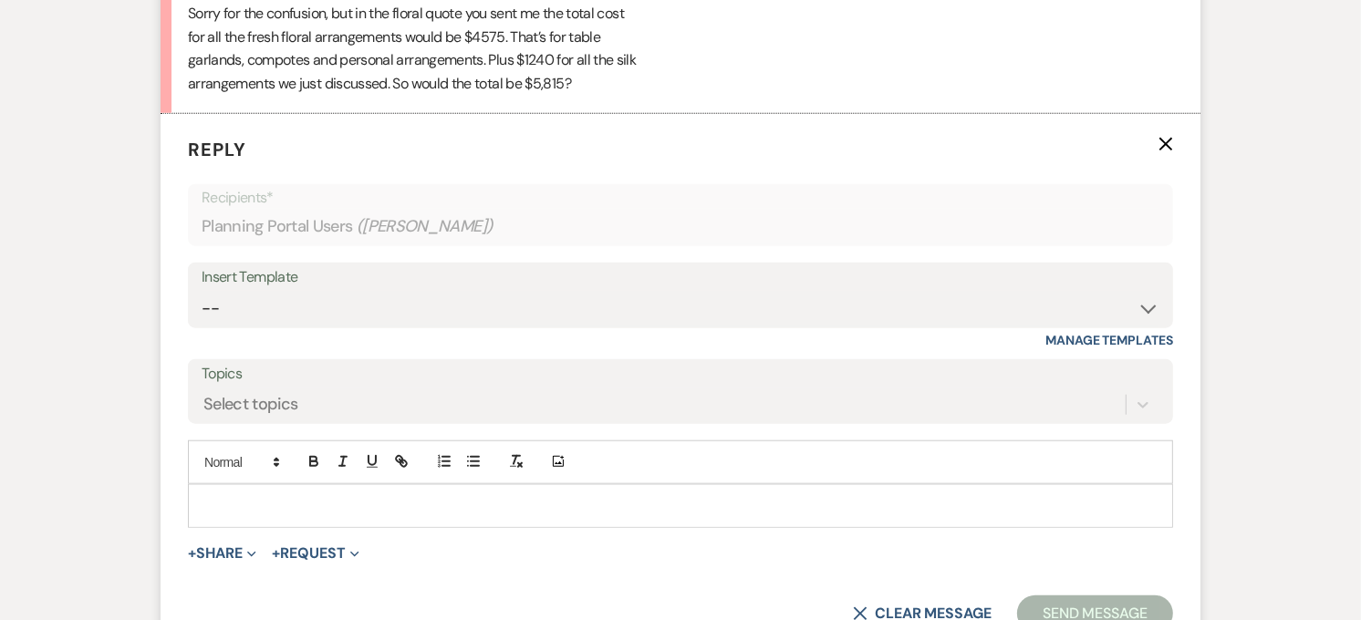
scroll to position [7695, 0]
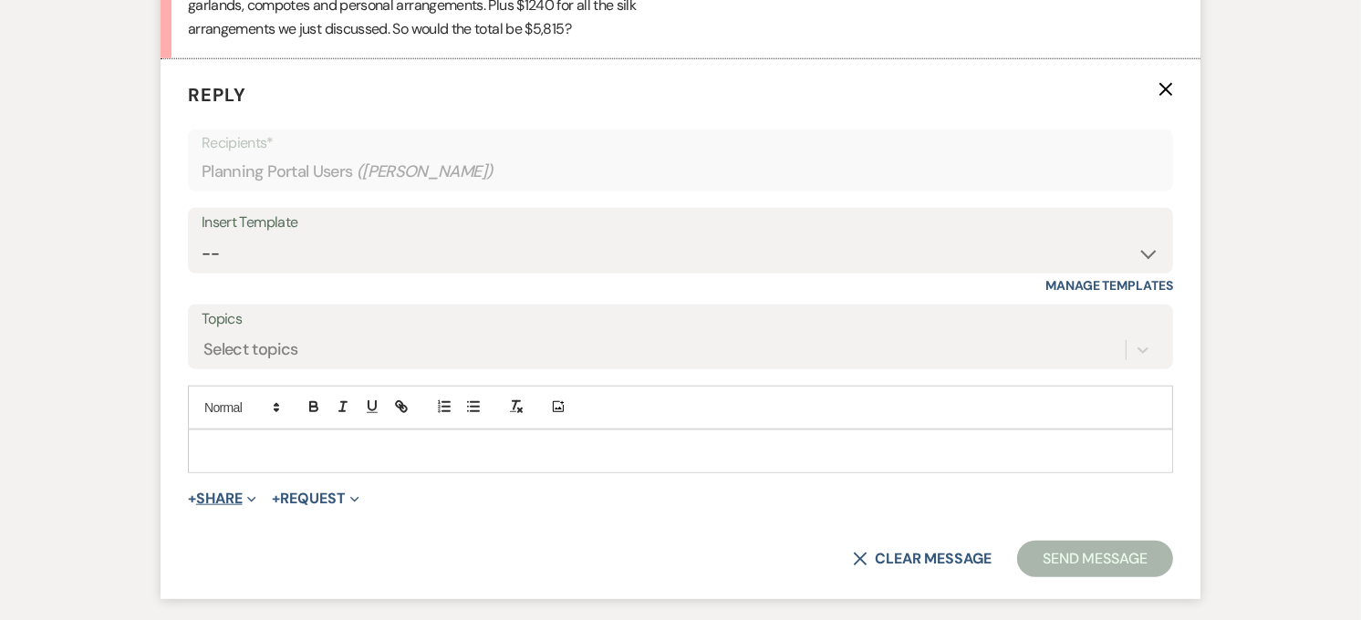
click at [213, 492] on button "+ Share Expand" at bounding box center [222, 499] width 68 height 15
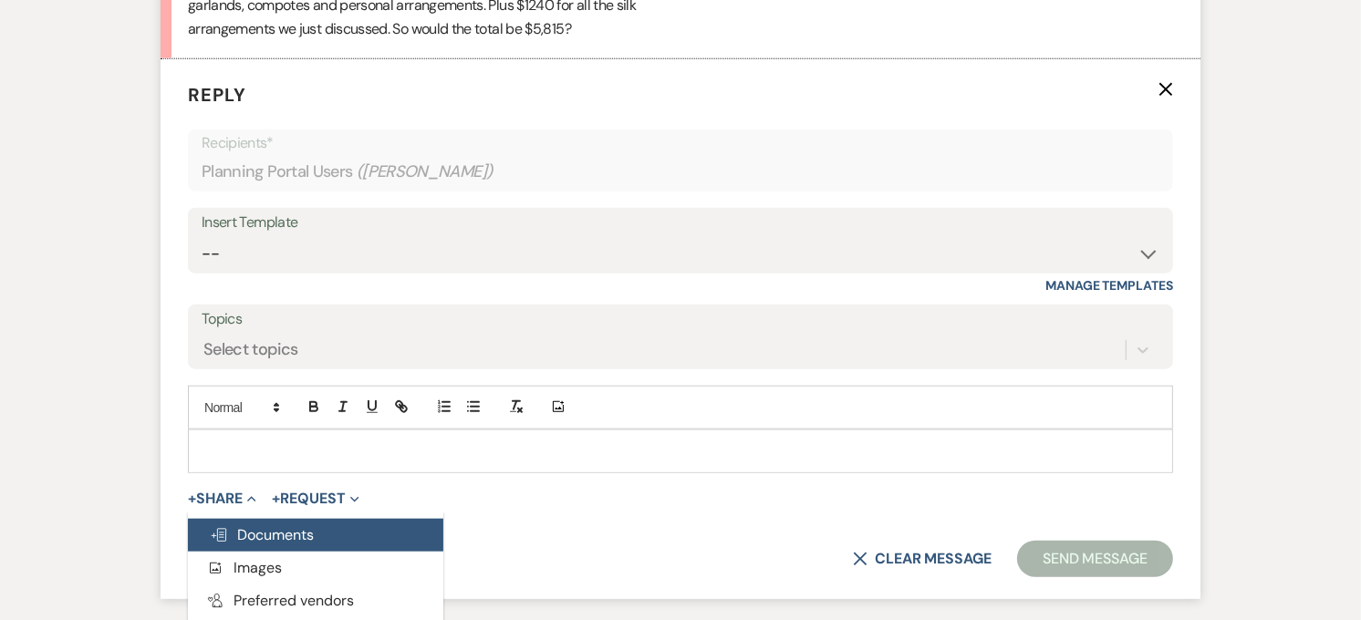
click at [235, 525] on span "Doc Upload Documents" at bounding box center [262, 534] width 104 height 19
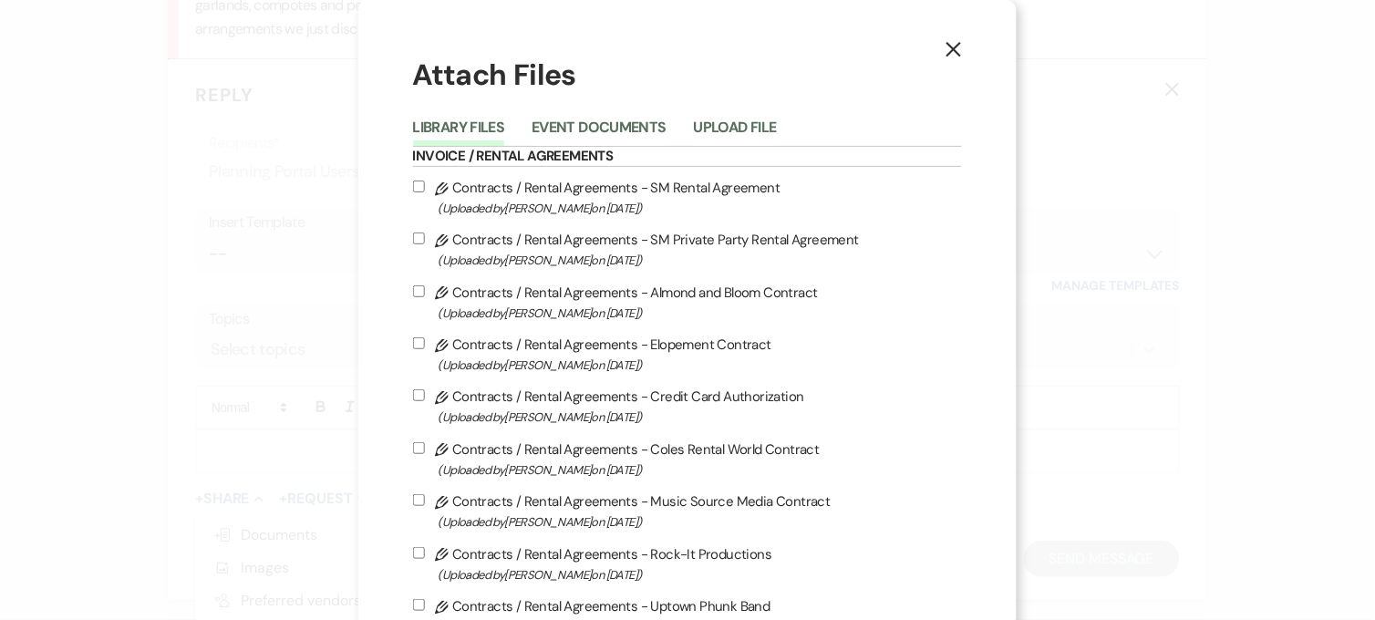
click at [946, 51] on icon "X" at bounding box center [954, 49] width 16 height 16
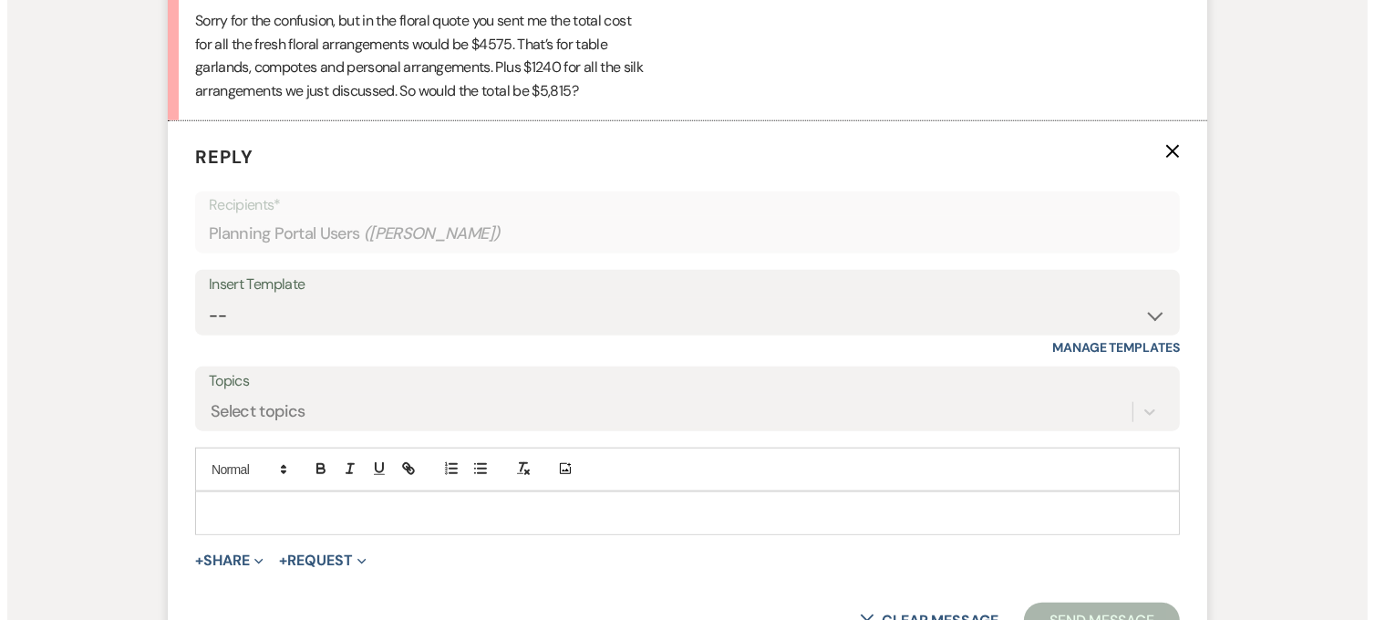
scroll to position [7664, 0]
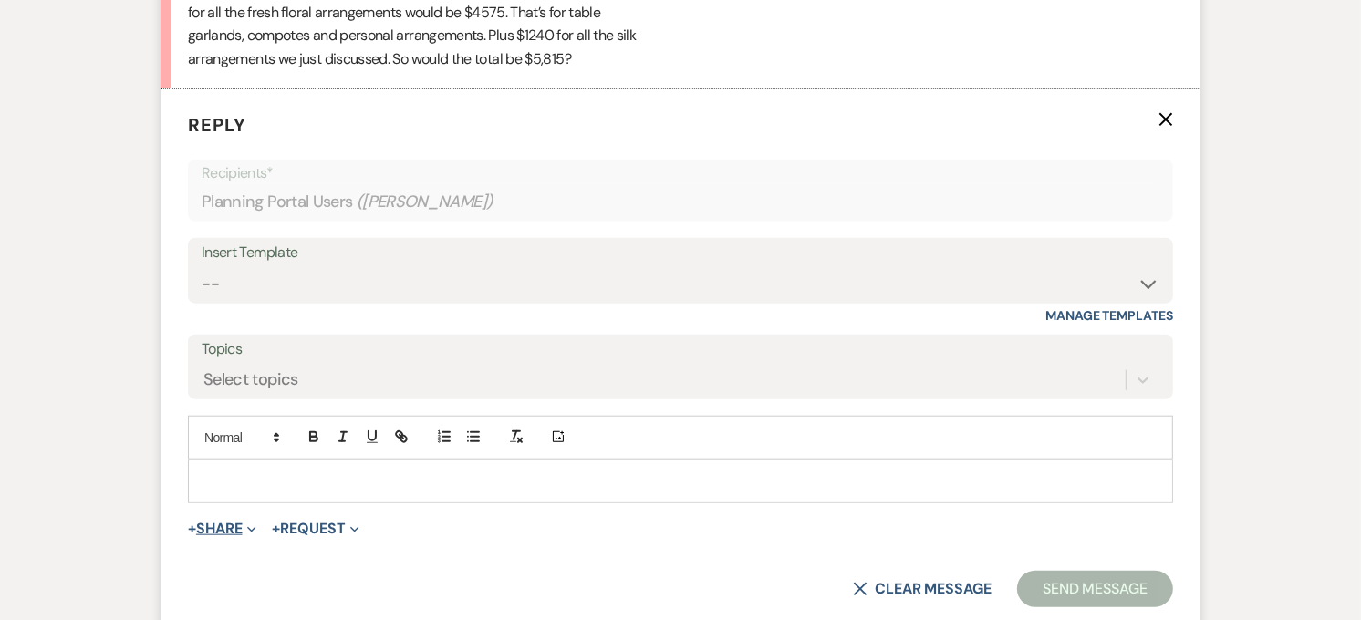
click at [230, 522] on button "+ Share Expand" at bounding box center [222, 529] width 68 height 15
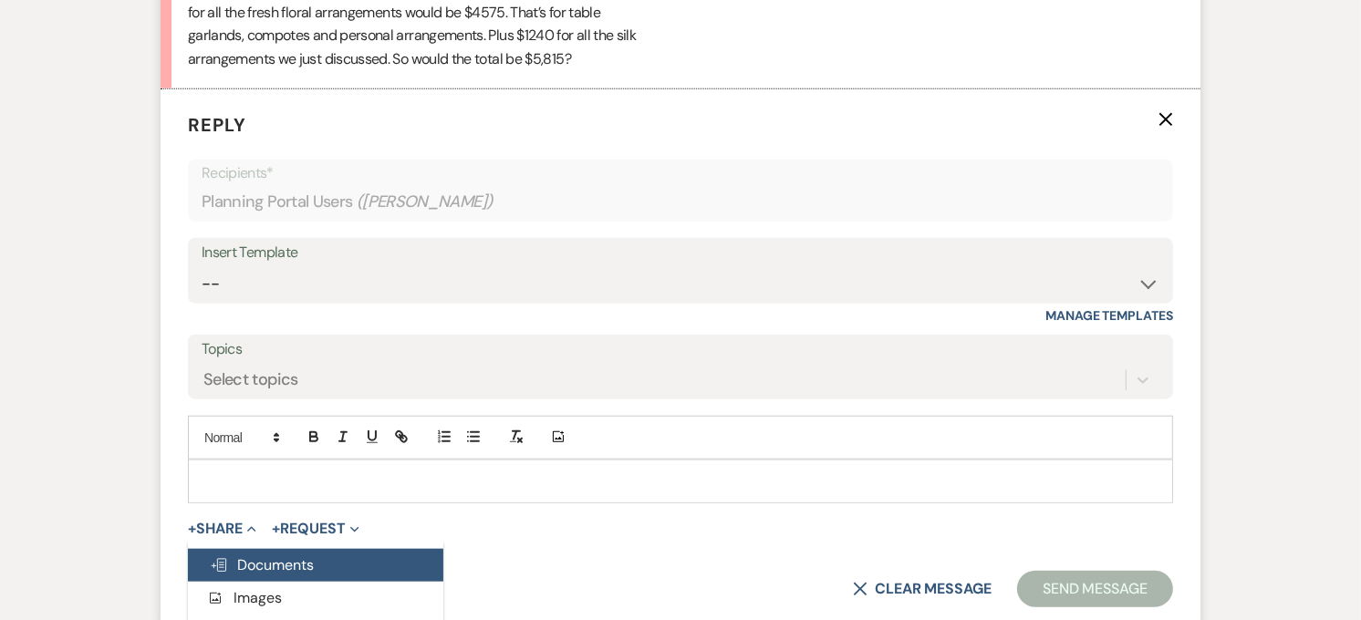
click at [256, 555] on span "Doc Upload Documents" at bounding box center [262, 564] width 104 height 19
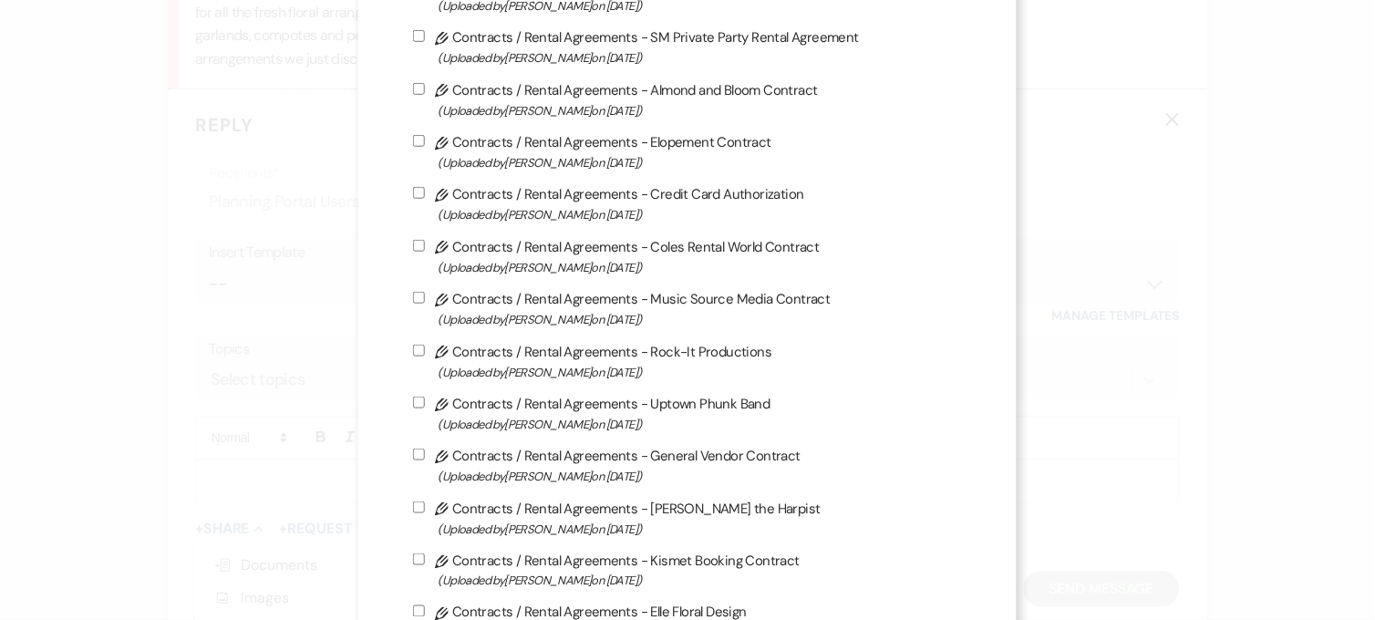
scroll to position [405, 0]
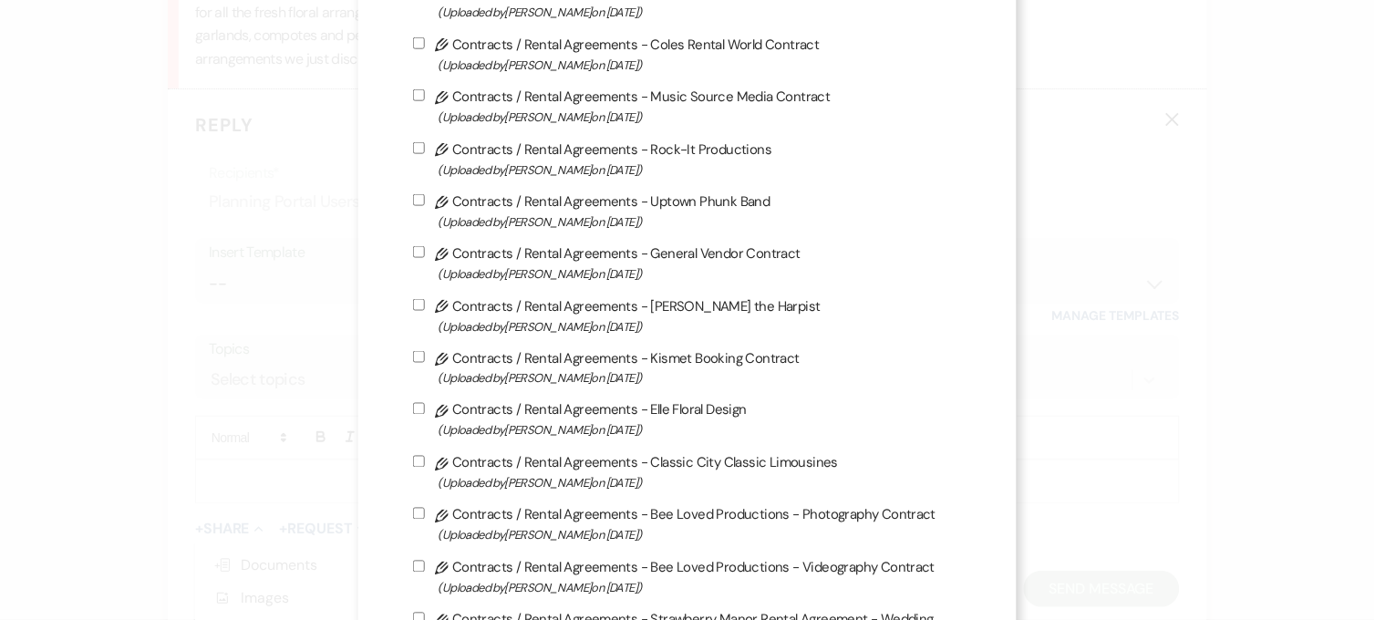
click at [513, 411] on label "Pencil Contracts / Rental Agreements - Elle Floral Design (Uploaded by [PERSON_…" at bounding box center [688, 420] width 550 height 43
click at [425, 411] on input "Pencil Contracts / Rental Agreements - Elle Floral Design (Uploaded by [PERSON_…" at bounding box center [419, 409] width 12 height 12
checkbox input "true"
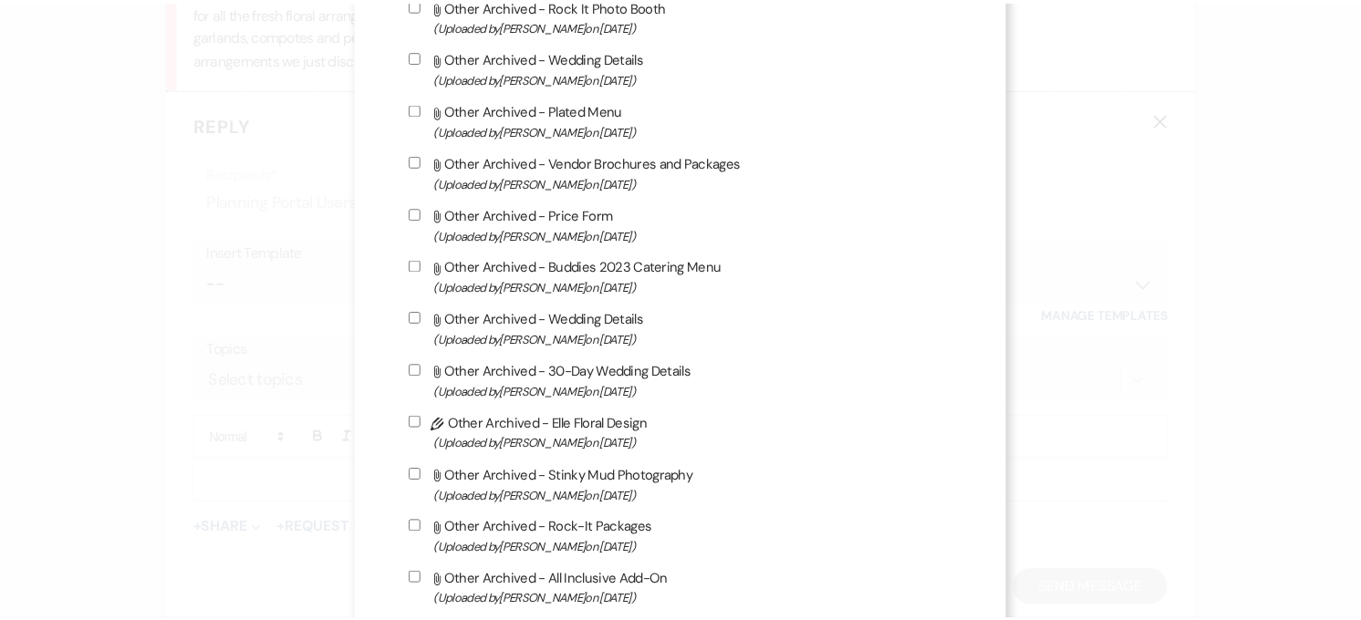
scroll to position [5269, 0]
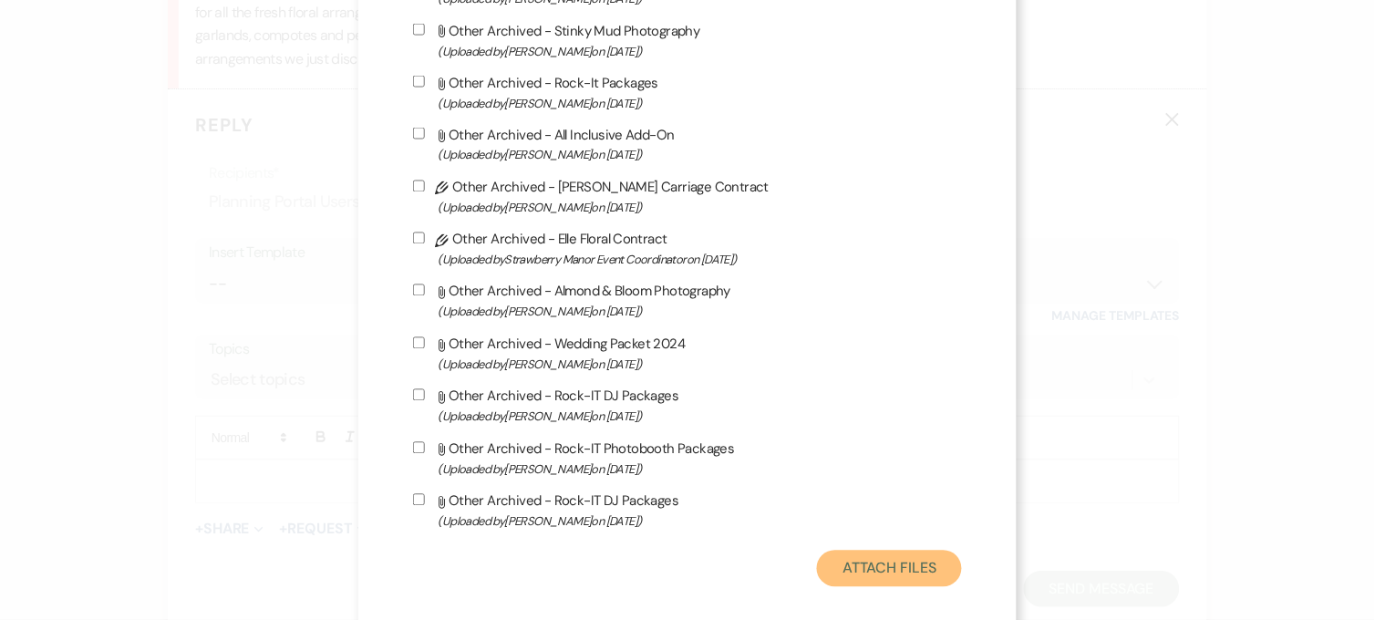
click at [877, 552] on button "Attach Files" at bounding box center [889, 569] width 145 height 36
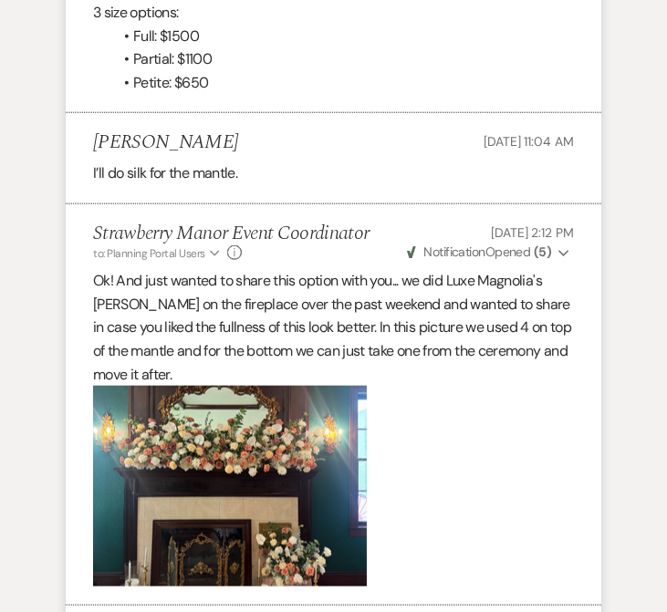
scroll to position [7710, 0]
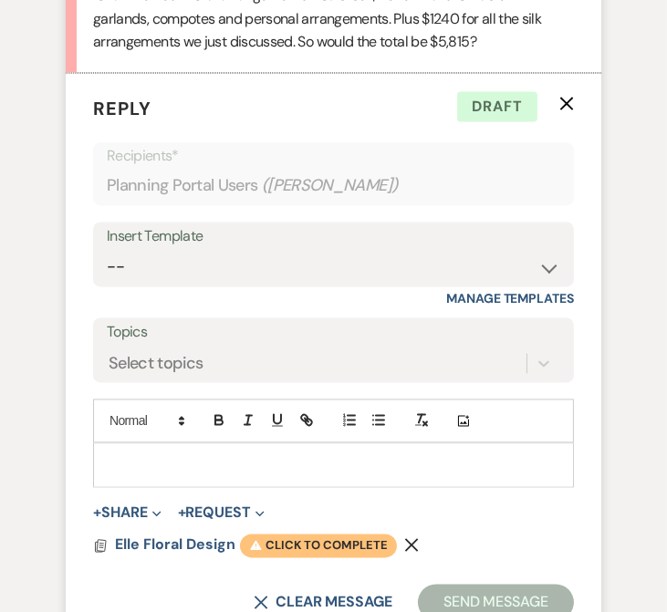
click at [281, 534] on span "Warning Click to complete" at bounding box center [318, 546] width 157 height 24
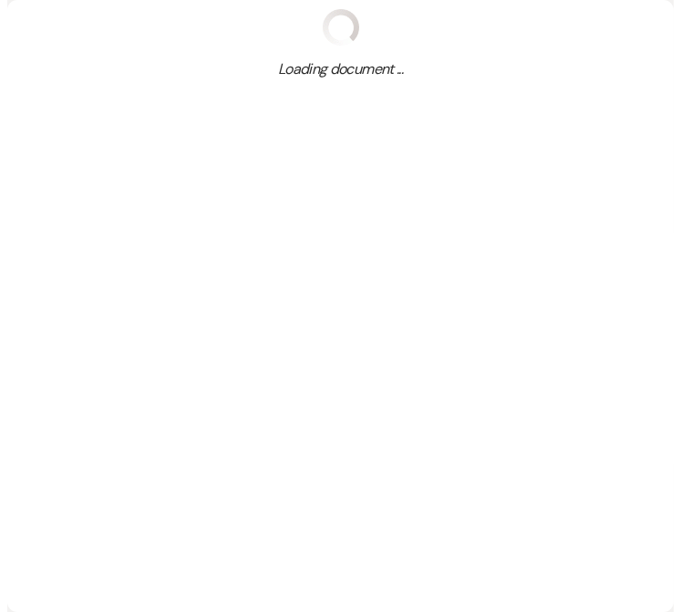
scroll to position [8959, 0]
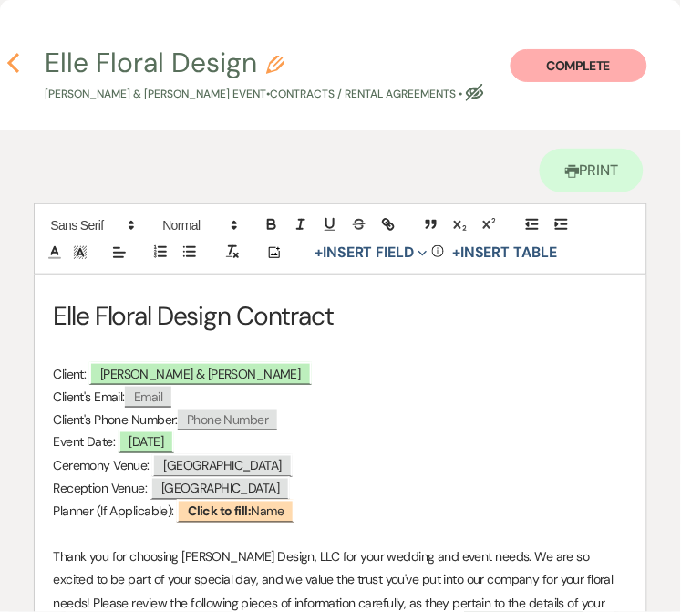
click at [13, 58] on use "button" at bounding box center [13, 63] width 12 height 20
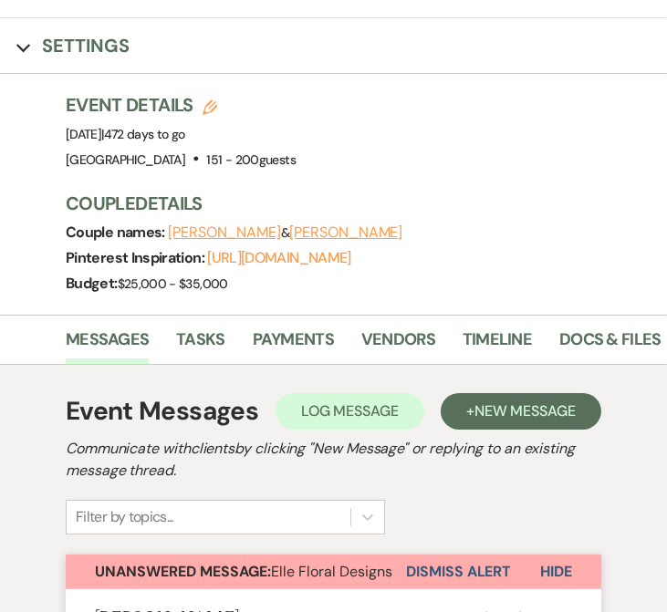
scroll to position [119, 0]
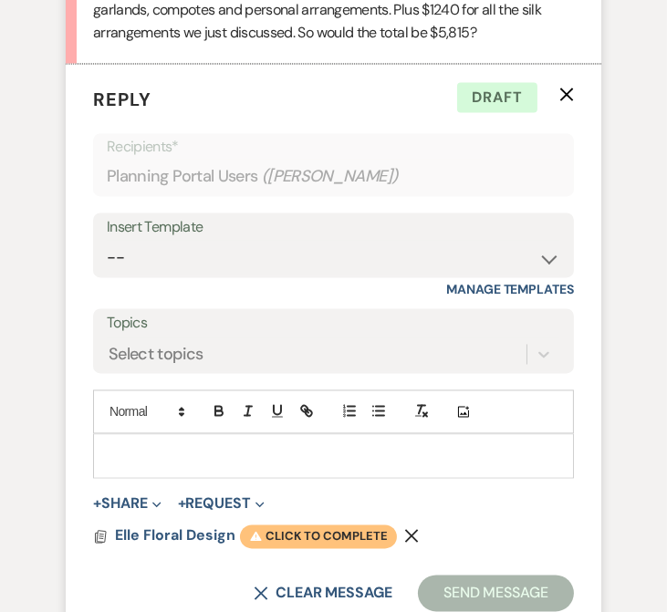
click at [323, 524] on span "Warning Click to complete" at bounding box center [318, 536] width 157 height 24
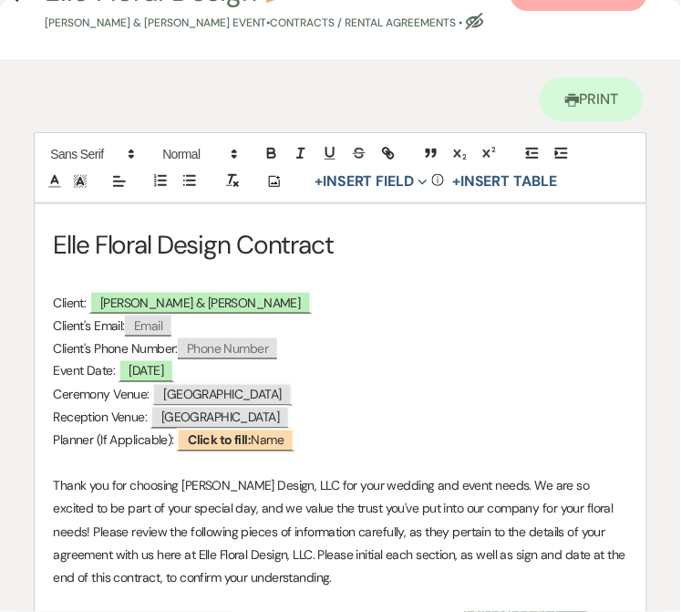
scroll to position [101, 0]
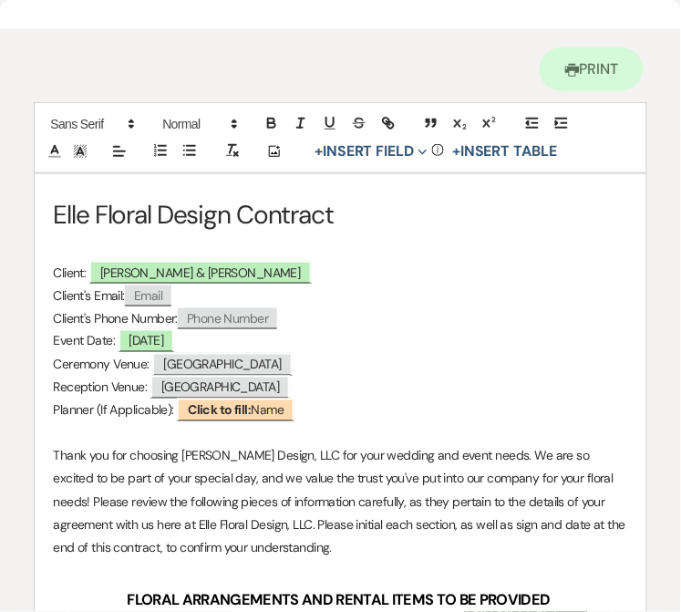
click at [159, 306] on span "Email" at bounding box center [148, 295] width 47 height 21
select select "client"
select select "Email"
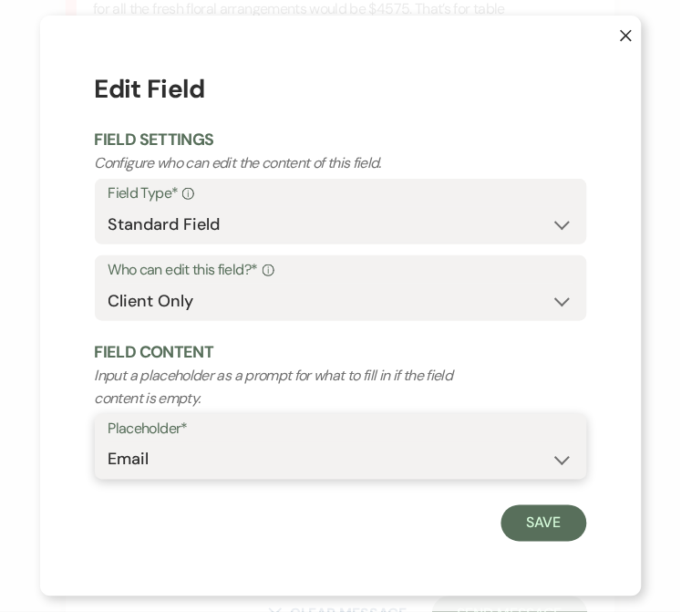
click at [188, 462] on select "Custom Placeholder Date Time Name Location Venue Name Type Number Budget Addres…" at bounding box center [341, 460] width 465 height 36
click at [192, 461] on select "Custom Placeholder Date Time Name Location Venue Name Type Number Budget Addres…" at bounding box center [341, 460] width 465 height 36
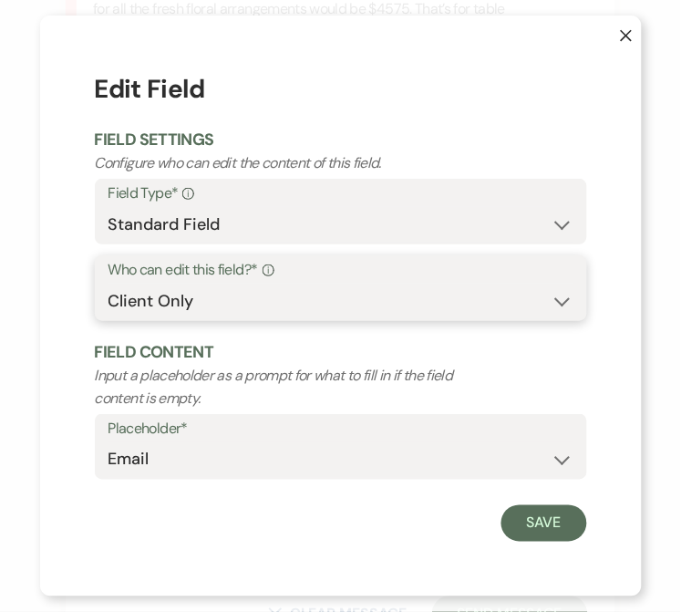
click at [168, 312] on select "Both Venue & Client Client Only Venue Only" at bounding box center [341, 302] width 465 height 36
select select "clientAndOwner"
click at [109, 284] on select "Both Venue & Client Client Only Venue Only" at bounding box center [341, 302] width 465 height 36
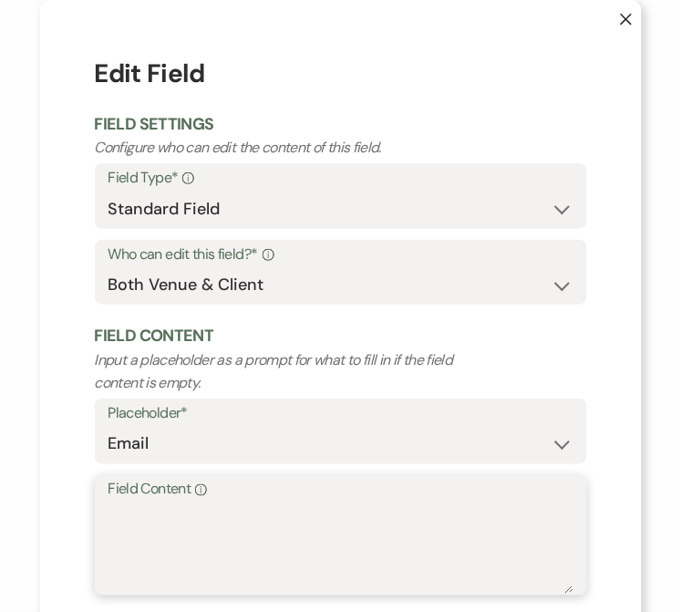
click at [170, 506] on textarea "Field Content Info" at bounding box center [341, 548] width 465 height 91
paste textarea "[EMAIL_ADDRESS][DOMAIN_NAME]"
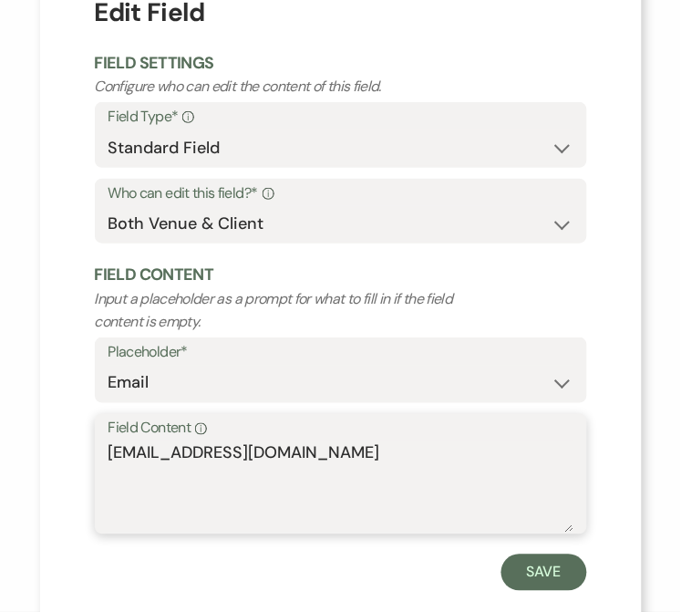
scroll to position [95, 0]
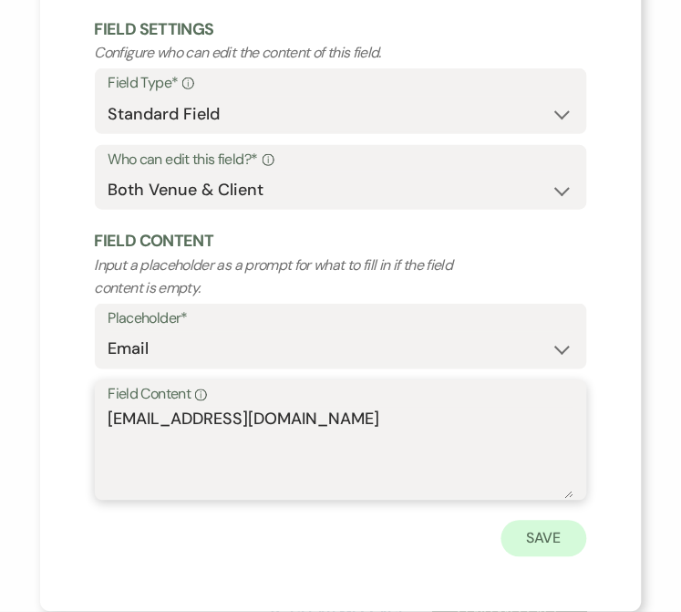
type textarea "[EMAIL_ADDRESS][DOMAIN_NAME]"
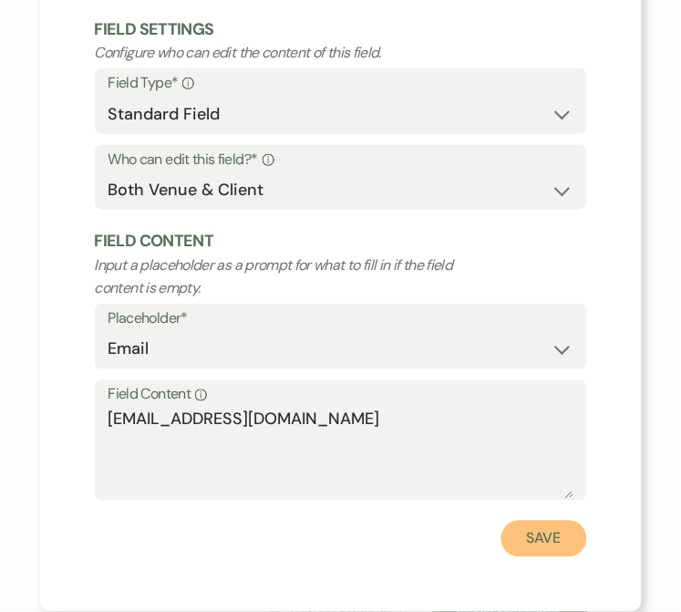
click at [520, 549] on button "Save" at bounding box center [545, 539] width 86 height 36
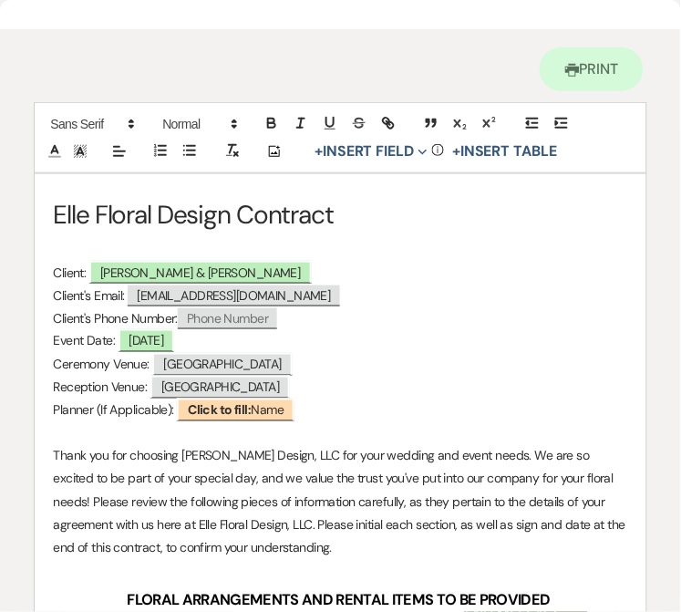
click at [234, 329] on span "Phone Number" at bounding box center [227, 318] width 99 height 21
select select "client"
select select "Phone Number"
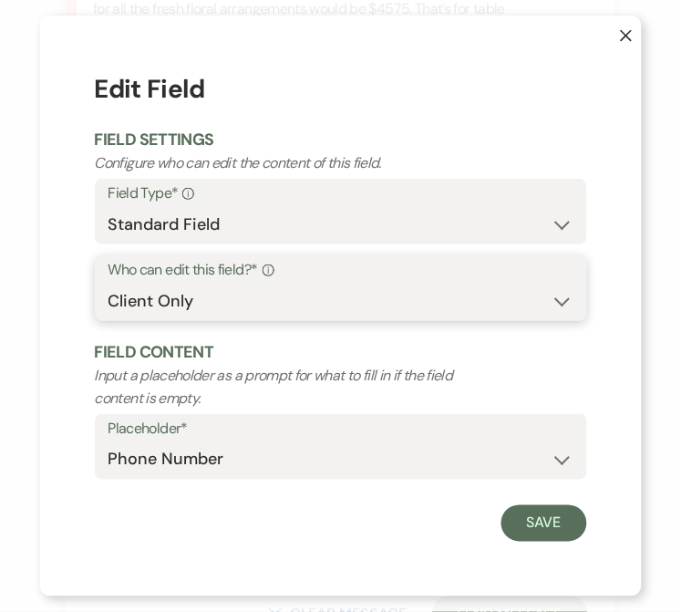
click at [280, 301] on select "Both Venue & Client Client Only Venue Only" at bounding box center [341, 302] width 465 height 36
select select "clientAndOwner"
click at [109, 284] on select "Both Venue & Client Client Only Venue Only" at bounding box center [341, 302] width 465 height 36
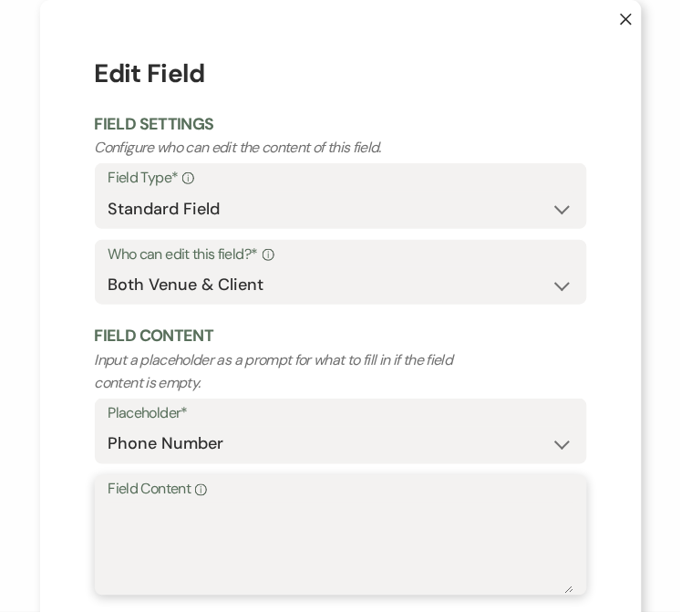
click at [197, 515] on textarea "Field Content Info" at bounding box center [341, 548] width 465 height 91
paste textarea "[PHONE_NUMBER]"
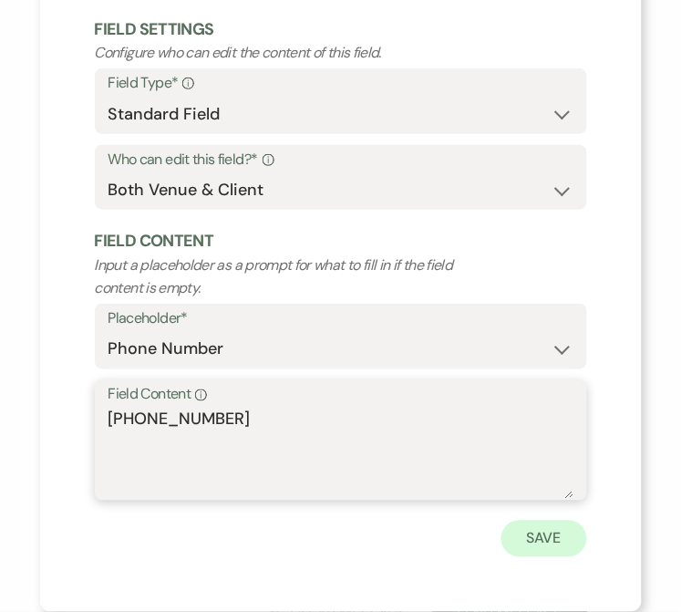
type textarea "[PHONE_NUMBER]"
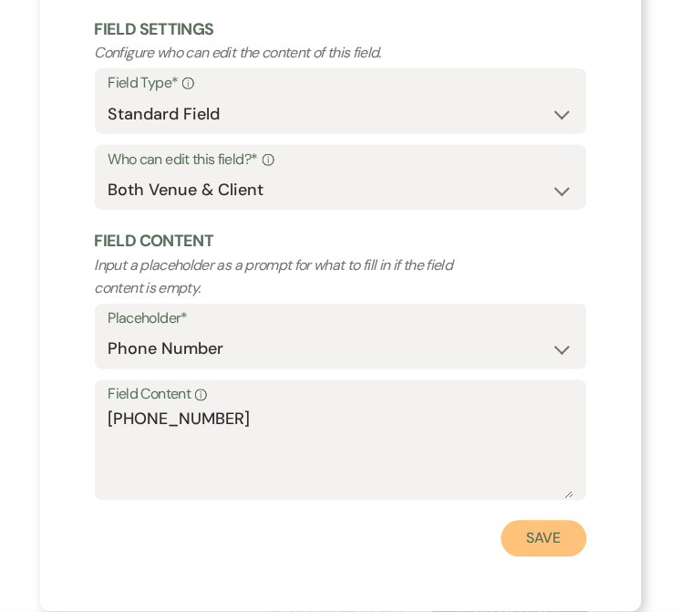
click at [549, 540] on button "Save" at bounding box center [545, 539] width 86 height 36
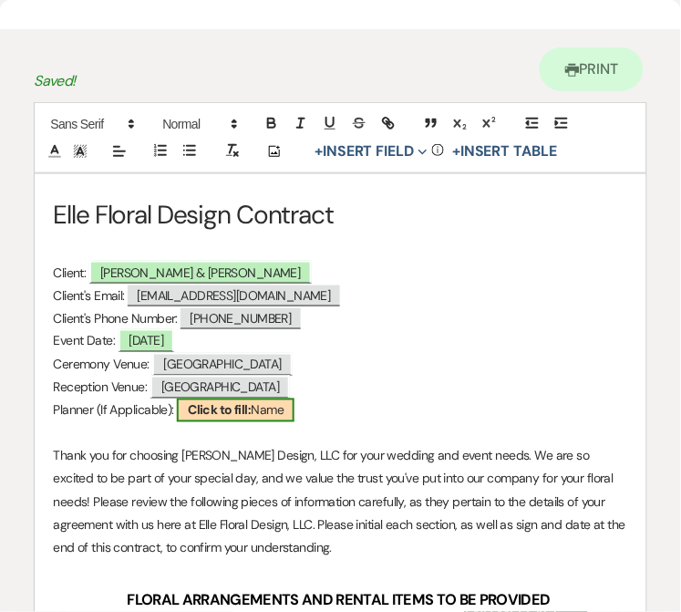
click at [212, 422] on span "Click to fill: Name" at bounding box center [236, 411] width 118 height 24
select select "Name"
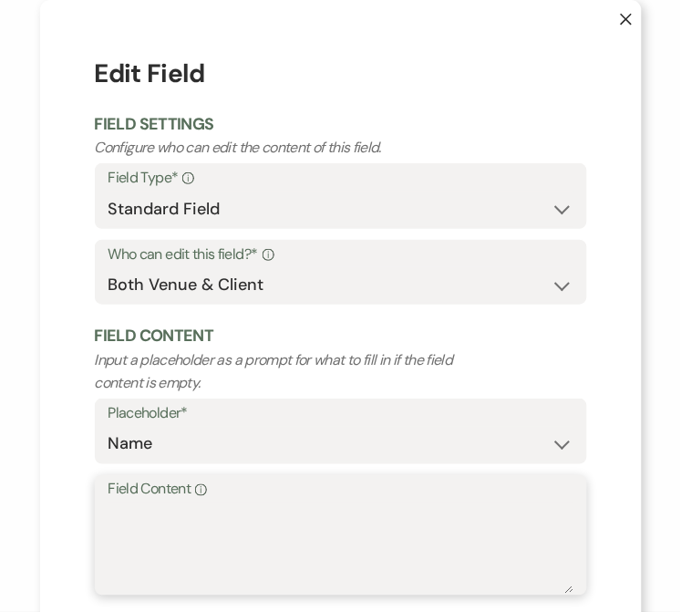
click at [175, 536] on textarea "Field Content Info" at bounding box center [341, 548] width 465 height 91
drag, startPoint x: 275, startPoint y: 511, endPoint x: 99, endPoint y: 522, distance: 177.3
click at [99, 522] on div "Field Content Info [PERSON_NAME]" at bounding box center [341, 535] width 493 height 121
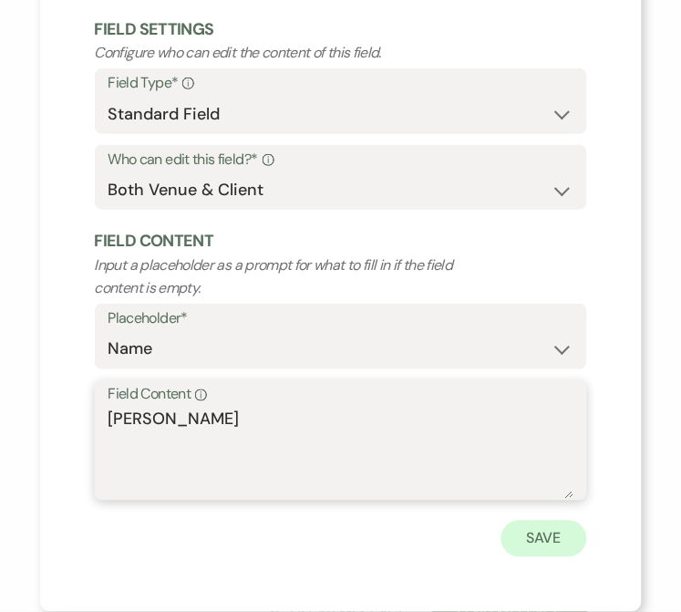
type textarea "[PERSON_NAME]"
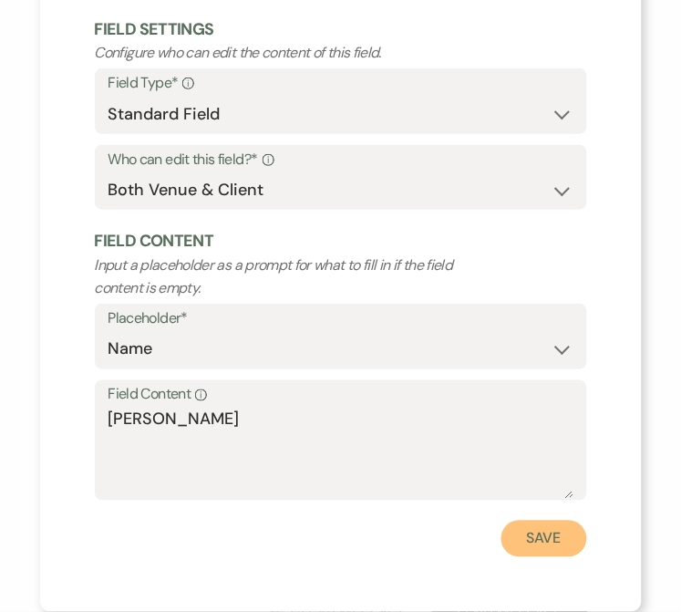
click at [532, 534] on button "Save" at bounding box center [545, 539] width 86 height 36
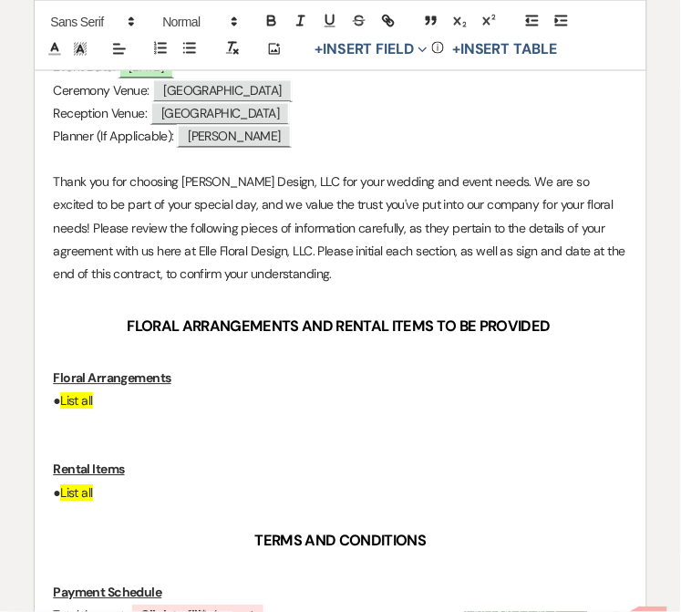
scroll to position [405, 0]
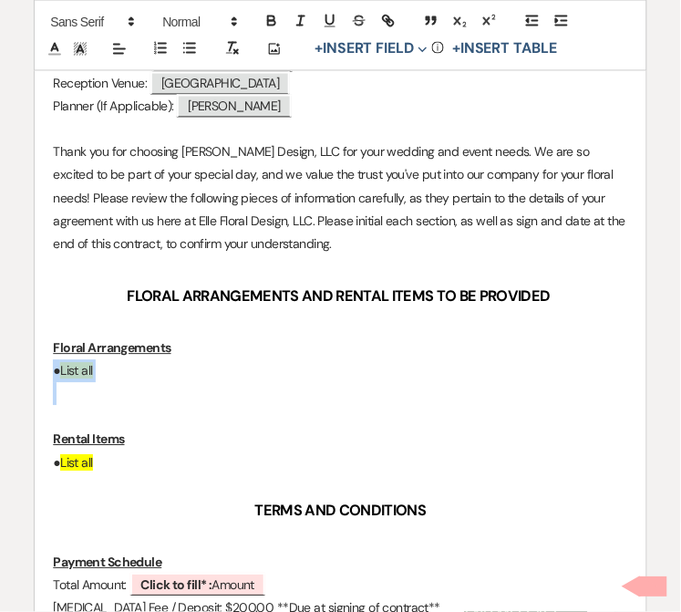
drag, startPoint x: 147, startPoint y: 413, endPoint x: 47, endPoint y: 393, distance: 101.4
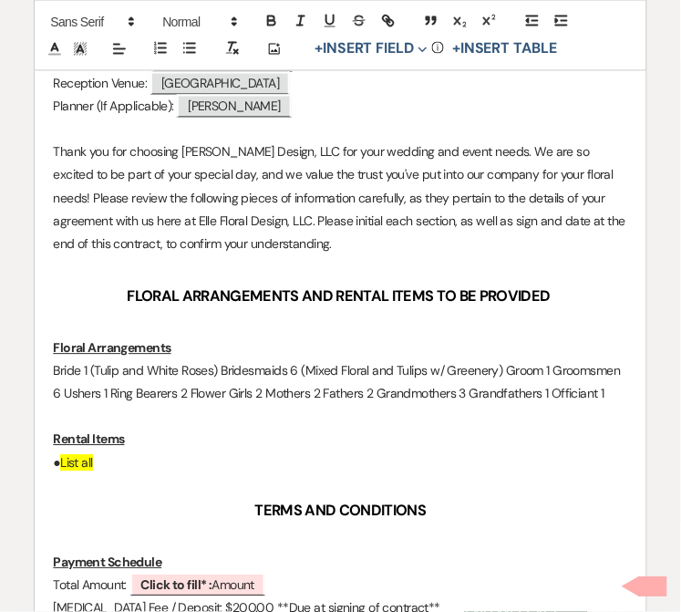
click at [223, 392] on p "Bride 1 (Tulip and White Roses) Bridesmaids 6 (Mixed Floral and Tulips w/ Green…" at bounding box center [340, 383] width 575 height 46
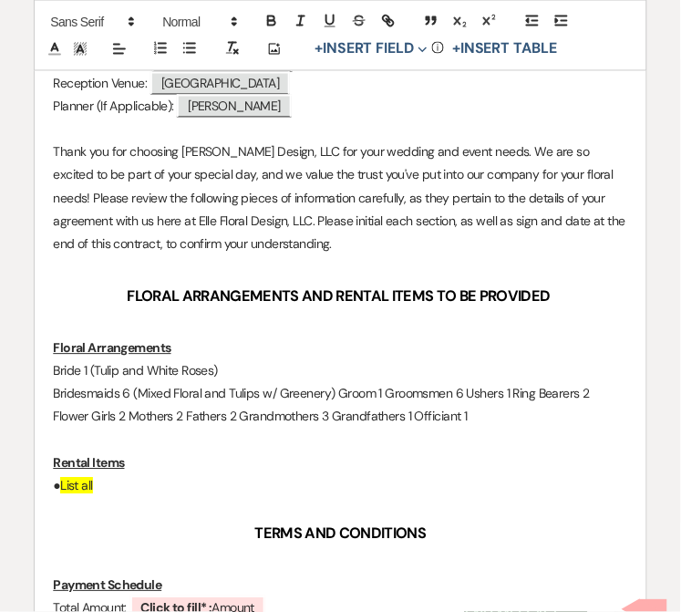
click at [338, 407] on p "Bridesmaids 6 (Mixed Floral and Tulips w/ Greenery) Groom 1 Groomsmen 6 Ushers …" at bounding box center [340, 406] width 575 height 46
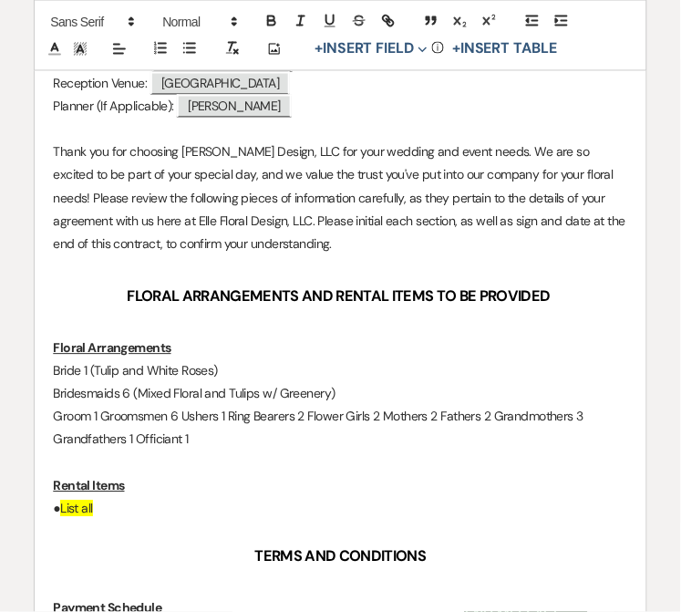
click at [102, 429] on p "Groom 1 Groomsmen 6 Ushers 1 Ring Bearers 2 Flower Girls 2 Mothers 2 Fathers 2 …" at bounding box center [340, 429] width 575 height 46
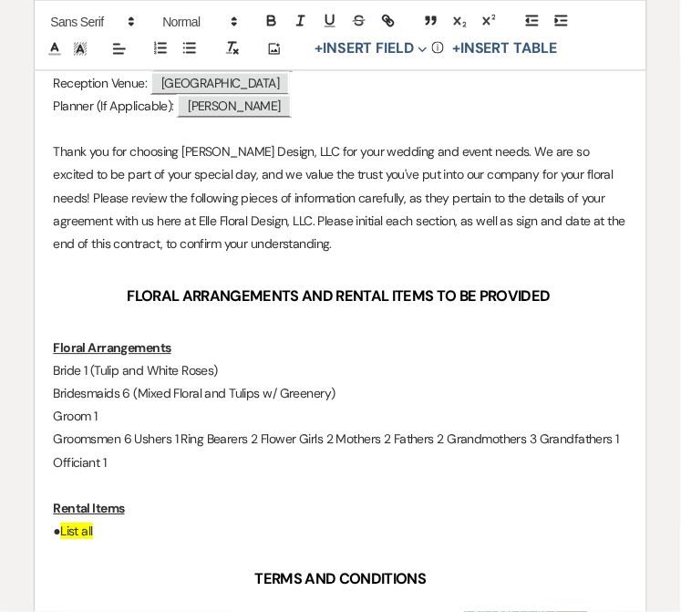
click at [134, 462] on p "Groomsmen 6 Ushers 1 Ring Bearers 2 Flower Girls 2 Mothers 2 Fathers 2 Grandmot…" at bounding box center [340, 452] width 575 height 46
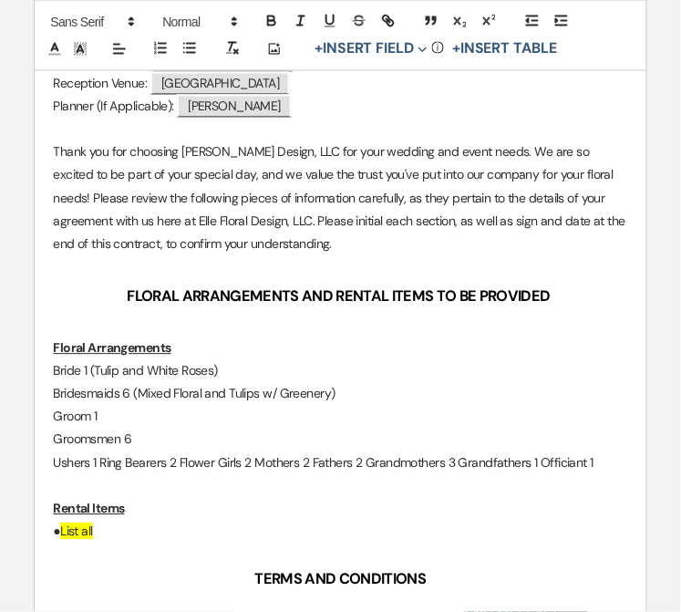
click at [98, 475] on p "Ushers 1 Ring Bearers 2 Flower Girls 2 Mothers 2 Fathers 2 Grandmothers 3 Grand…" at bounding box center [340, 463] width 575 height 23
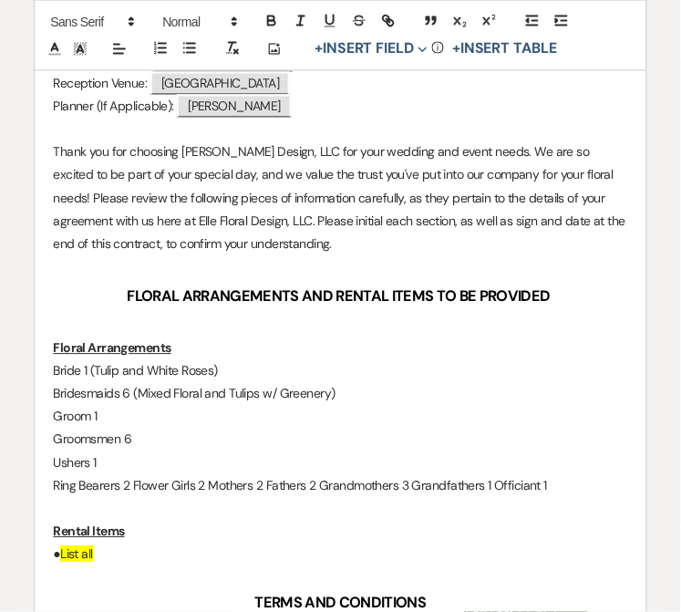
click at [124, 497] on p "Ring Bearers 2 Flower Girls 2 Mothers 2 Fathers 2 Grandmothers 3 Grandfathers 1…" at bounding box center [340, 486] width 575 height 23
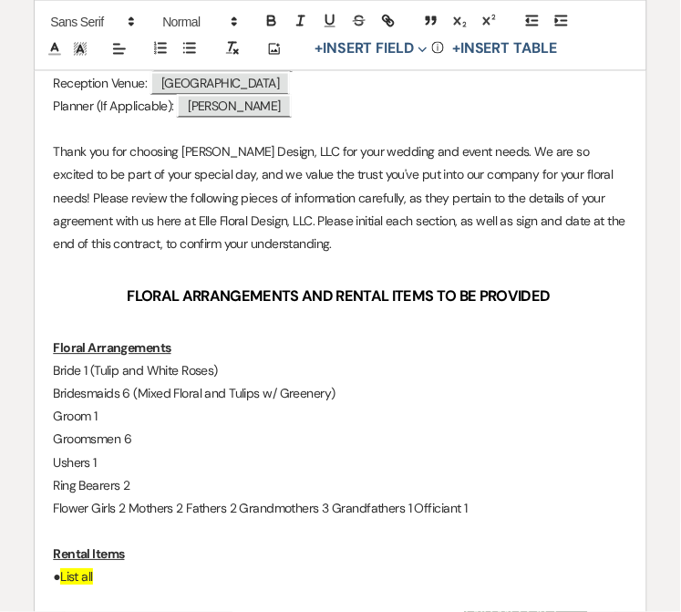
click at [124, 517] on p "Flower Girls 2 Mothers 2 Fathers 2 Grandmothers 3 Grandfathers 1 Officiant 1" at bounding box center [340, 509] width 575 height 23
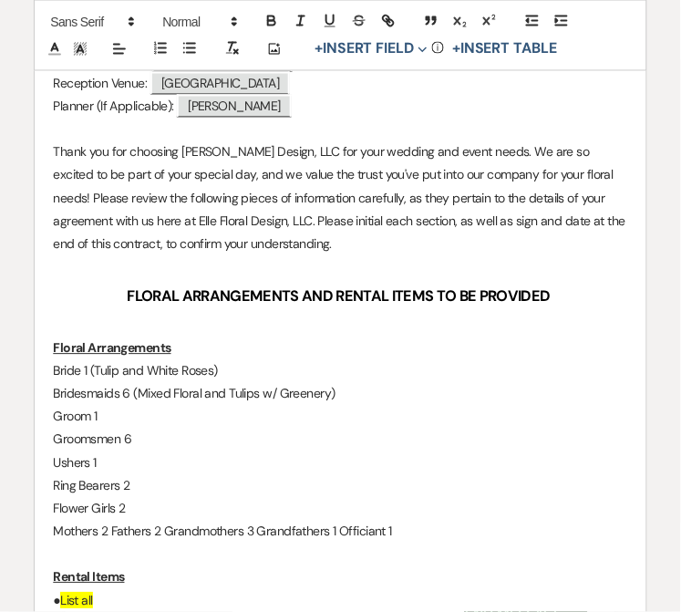
click at [109, 544] on p "Mothers 2 Fathers 2 Grandmothers 3 Grandfathers 1 Officiant 1" at bounding box center [340, 532] width 575 height 23
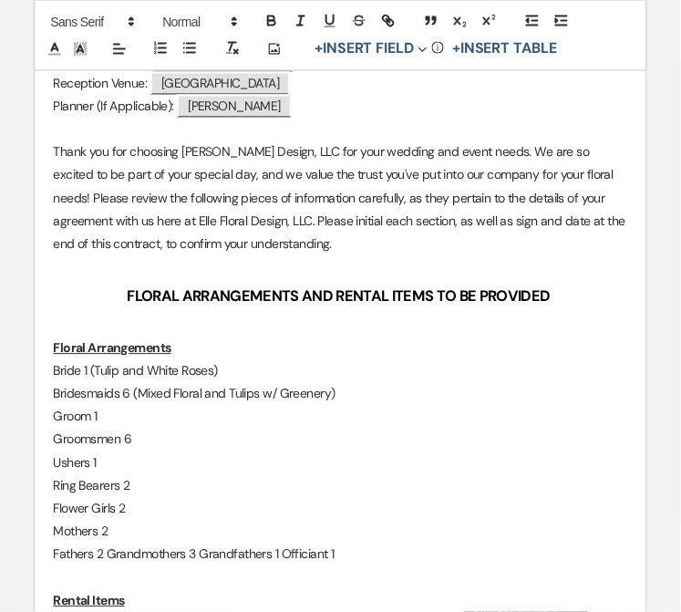
click at [110, 566] on p "Fathers 2 Grandmothers 3 Grandfathers 1 Officiant 1" at bounding box center [340, 555] width 575 height 23
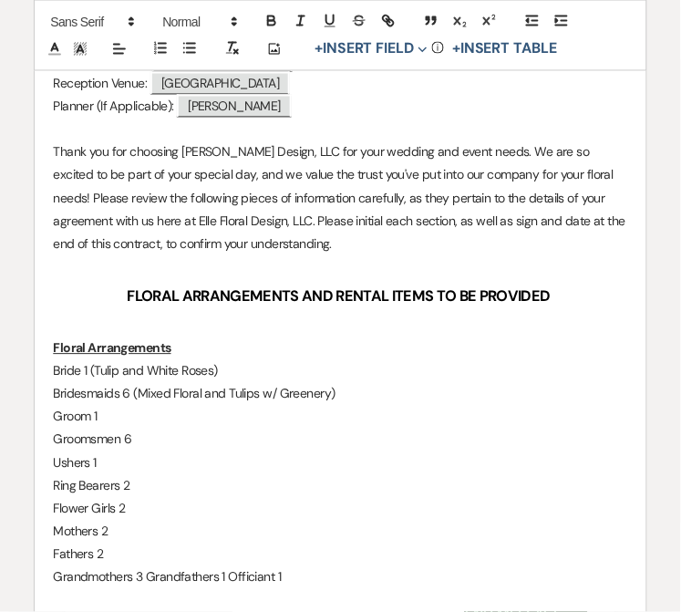
scroll to position [506, 0]
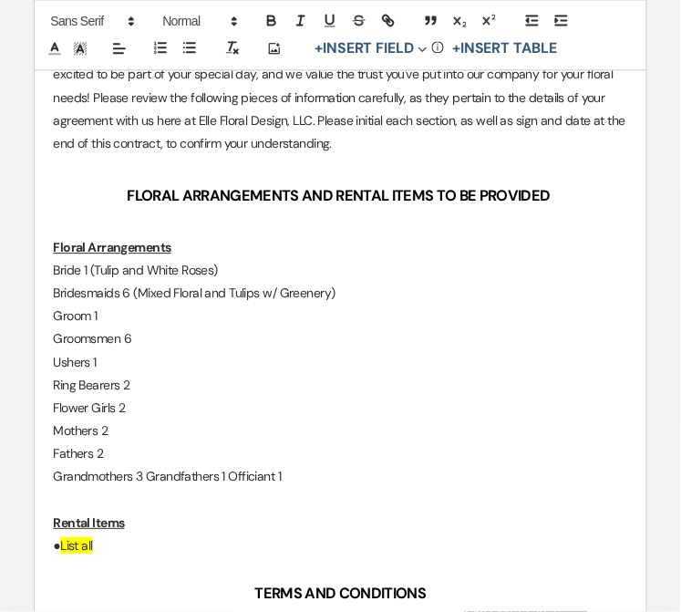
click at [142, 488] on p "Grandmothers 3 Grandfathers 1 Officiant 1" at bounding box center [340, 476] width 575 height 23
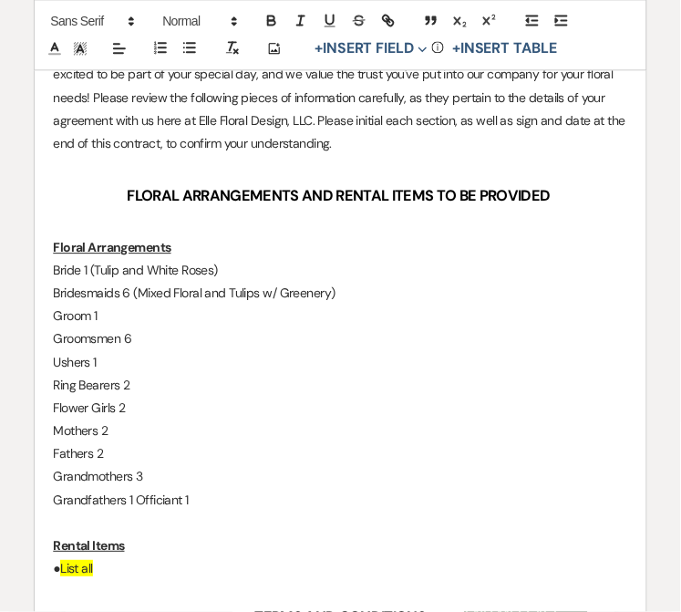
click at [134, 512] on p "Grandfathers 1 Officiant 1" at bounding box center [340, 500] width 575 height 23
click at [184, 259] on p "Floral Arrangements" at bounding box center [340, 247] width 575 height 23
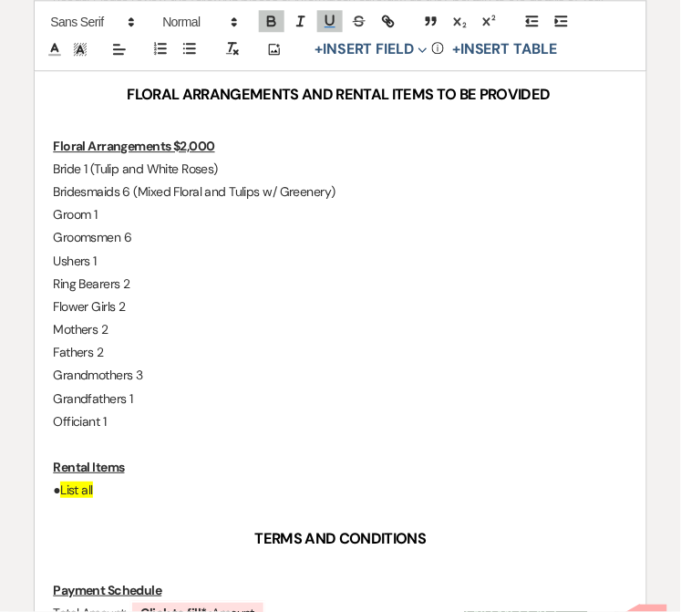
scroll to position [405, 0]
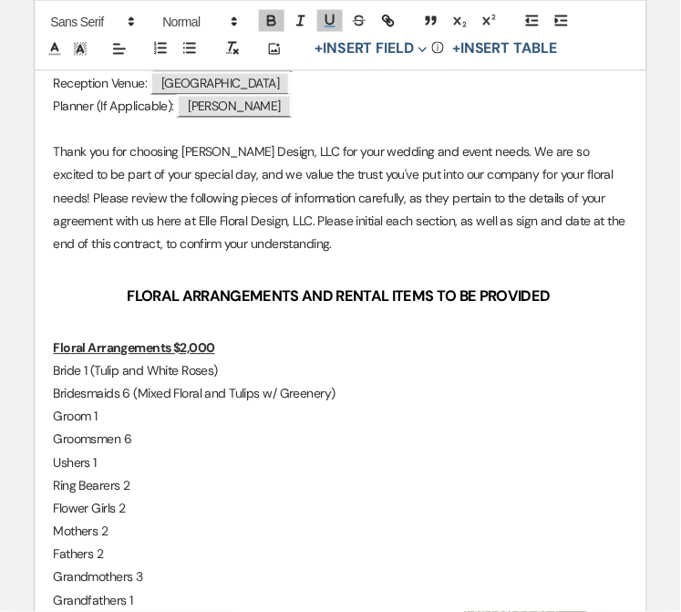
click at [212, 360] on p "Floral Arrangements $2,000" at bounding box center [340, 348] width 575 height 23
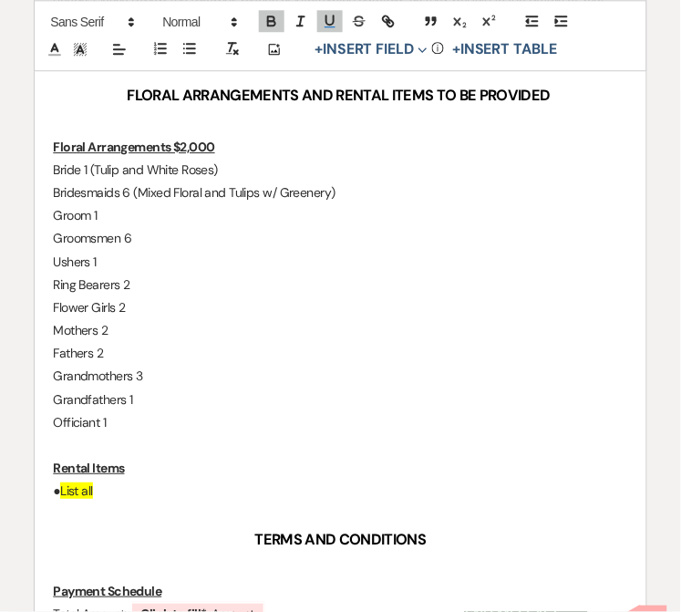
scroll to position [607, 0]
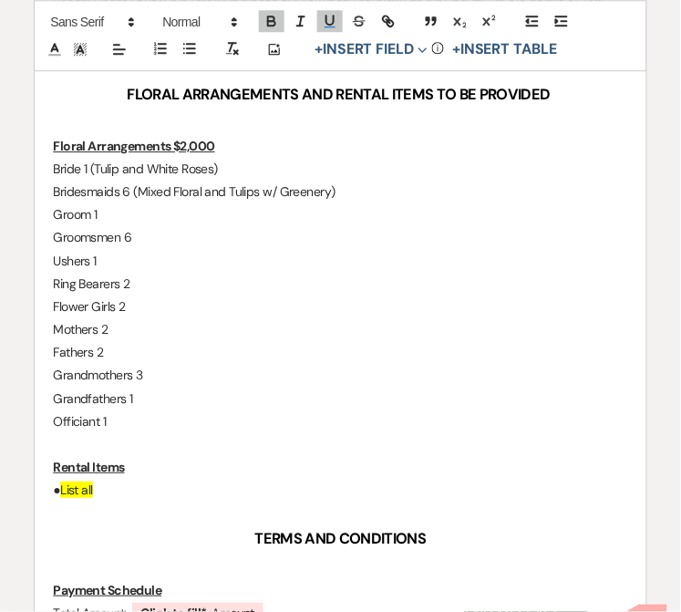
click at [56, 154] on u "Floral Arrangements $2,000" at bounding box center [133, 146] width 161 height 16
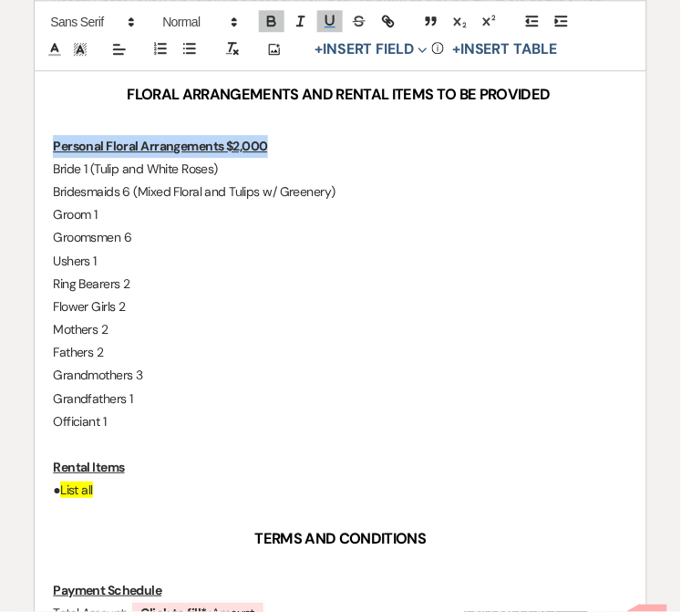
drag, startPoint x: 271, startPoint y: 161, endPoint x: 32, endPoint y: 165, distance: 239.0
copy u "Personal Floral Arrangements $2,000"
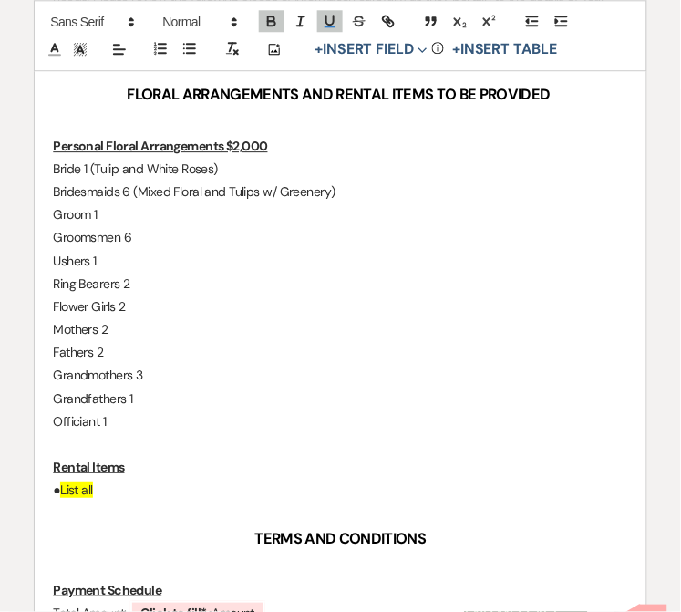
click at [161, 433] on p "Officiant 1" at bounding box center [340, 421] width 575 height 23
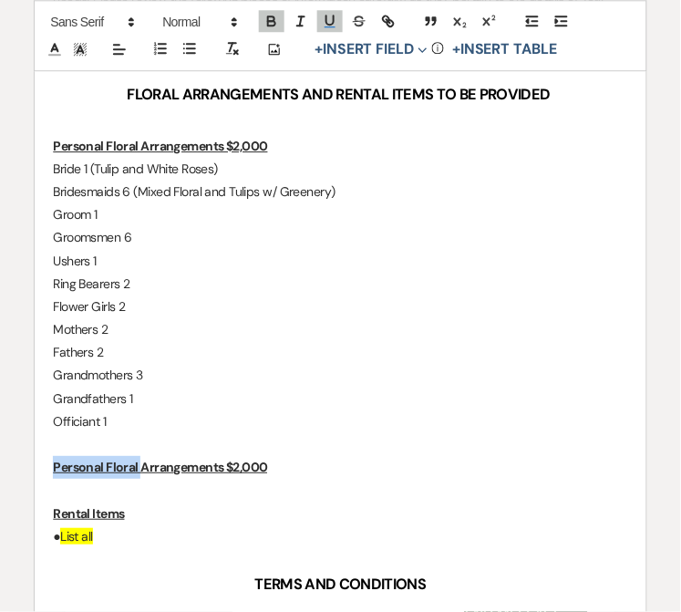
drag, startPoint x: 139, startPoint y: 484, endPoint x: 16, endPoint y: 489, distance: 122.3
drag, startPoint x: 253, startPoint y: 482, endPoint x: 226, endPoint y: 485, distance: 26.7
click at [226, 479] on p "Fresh Table Arrangements $2,000" at bounding box center [340, 467] width 575 height 23
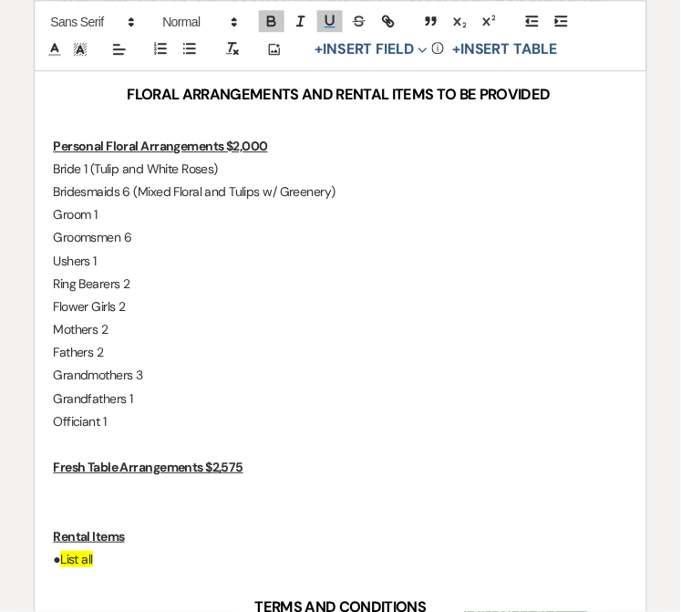
click at [86, 500] on p "﻿" at bounding box center [340, 490] width 575 height 23
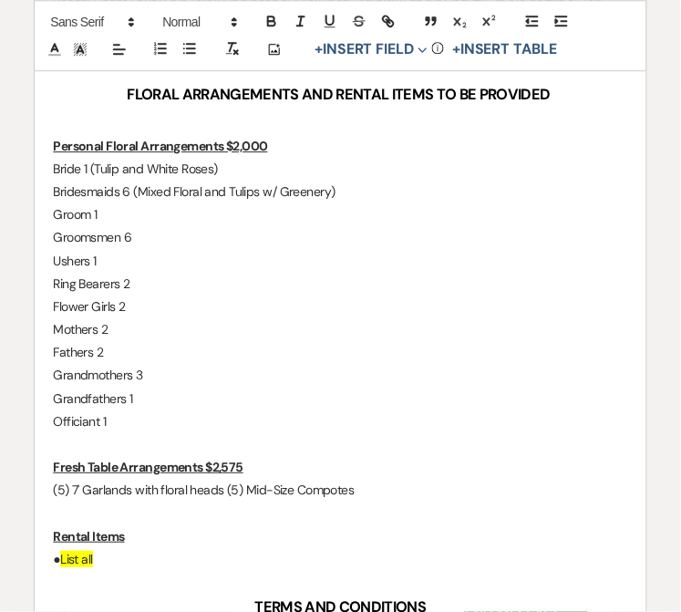
click at [229, 502] on p "(5) 7' Garlands with floral heads (5) Mid-Size Compotes" at bounding box center [340, 490] width 575 height 23
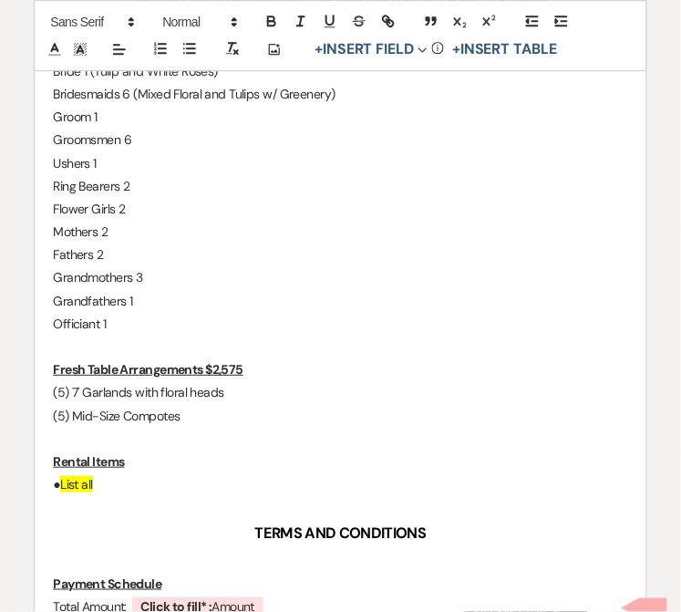
scroll to position [810, 0]
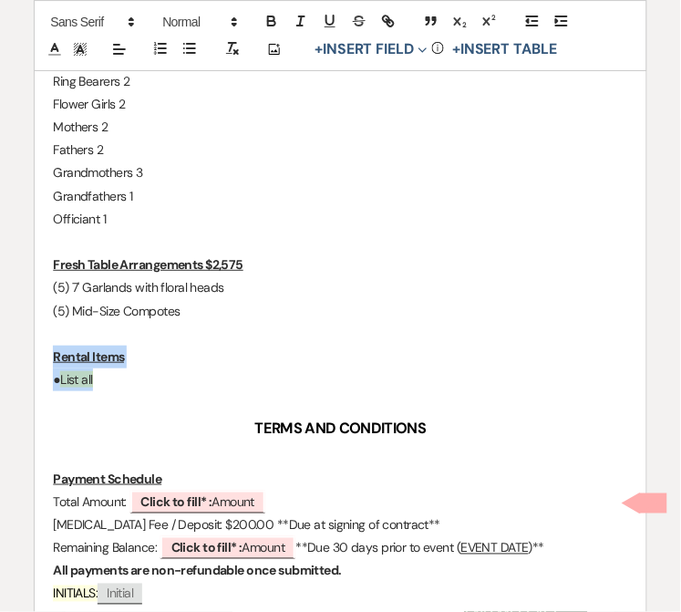
drag, startPoint x: 137, startPoint y: 402, endPoint x: 25, endPoint y: 378, distance: 114.9
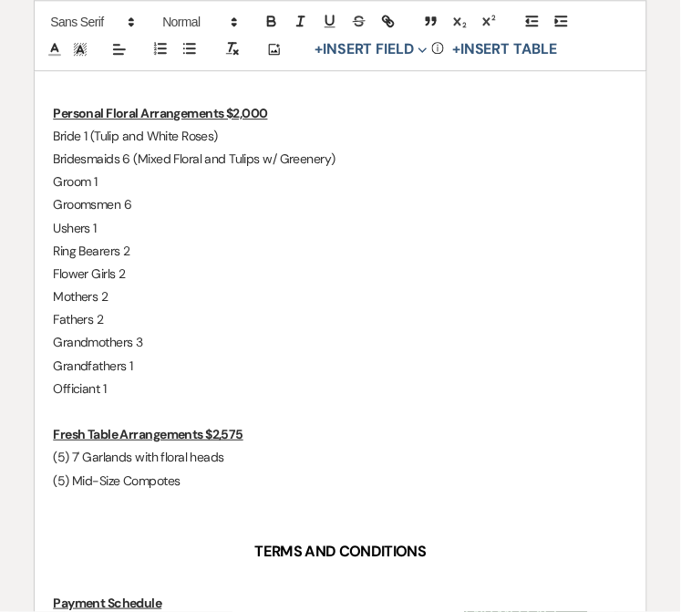
scroll to position [607, 0]
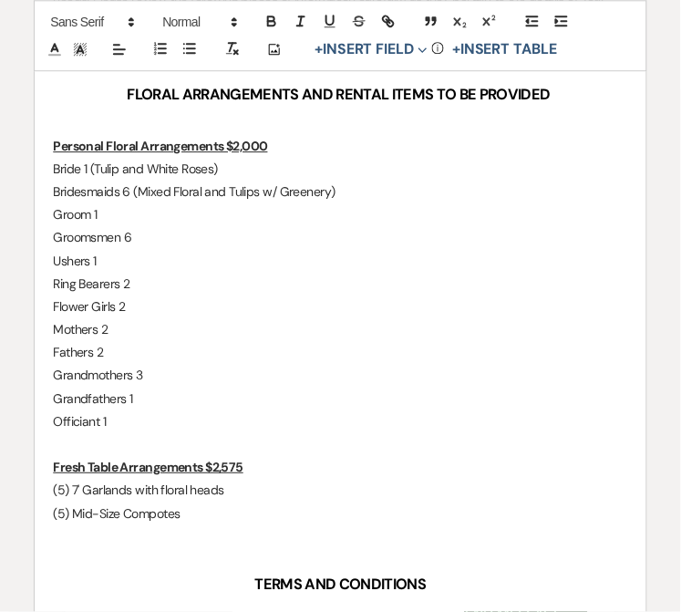
drag, startPoint x: 123, startPoint y: 439, endPoint x: 51, endPoint y: 182, distance: 266.2
click at [165, 273] on p "Ushers 1" at bounding box center [340, 261] width 575 height 23
drag, startPoint x: 131, startPoint y: 431, endPoint x: 51, endPoint y: 161, distance: 282.5
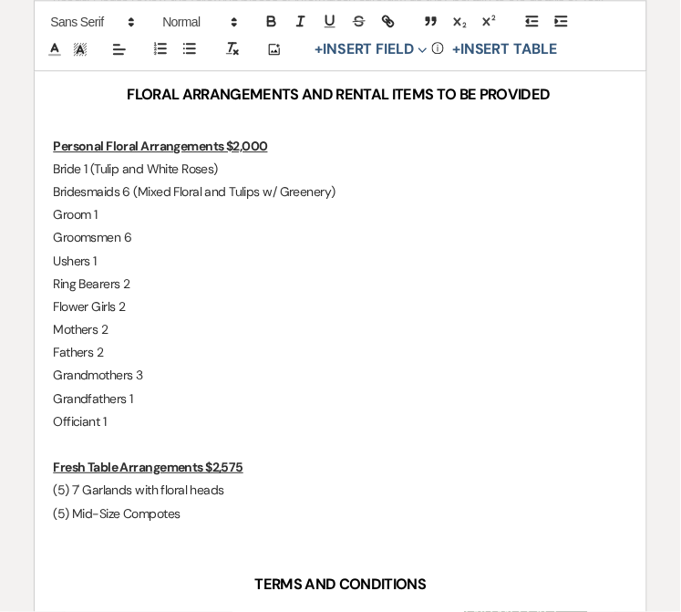
copy div "Personal Floral Arrangements $2,000 Bride 1 (Tulip and White Roses) Bridesmaids…"
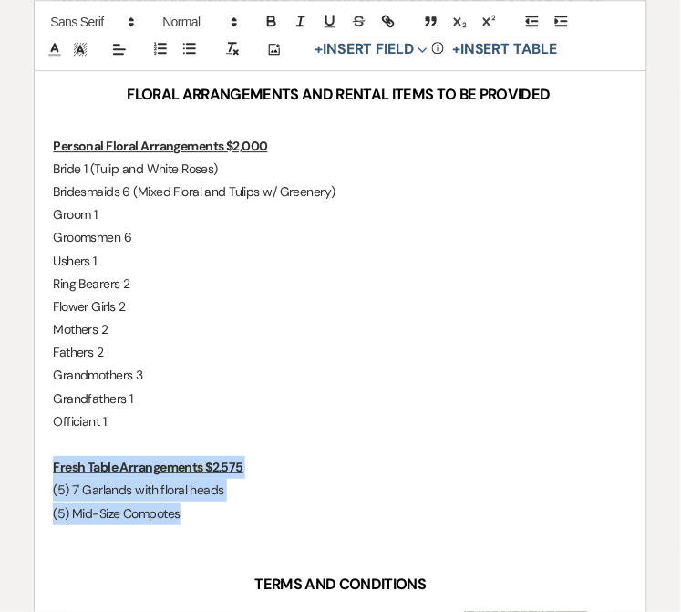
drag, startPoint x: 213, startPoint y: 533, endPoint x: 47, endPoint y: 485, distance: 171.8
copy div "Fresh Table Arrangements $2,575 (5) 7' Garlands with floral heads (5) Mid-Size …"
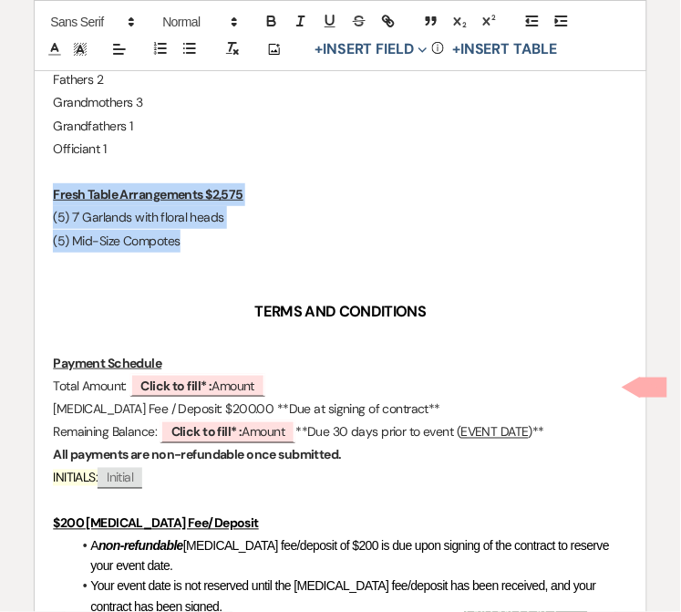
scroll to position [912, 0]
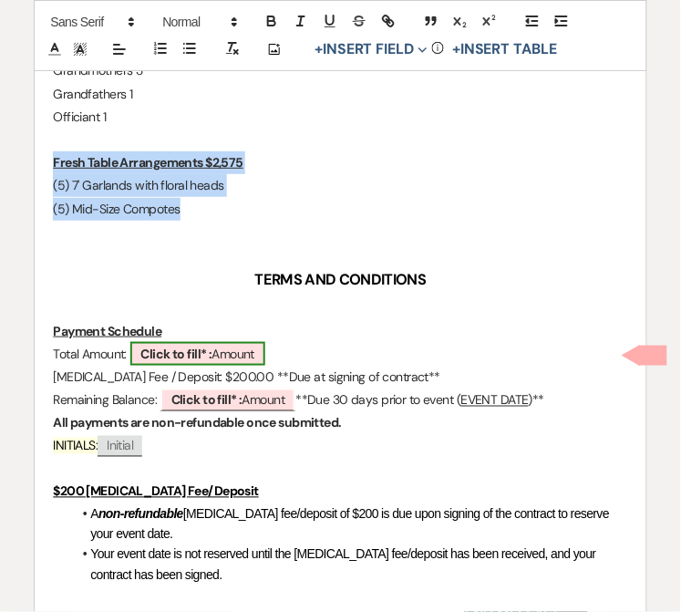
click at [223, 366] on span "Click to fill* : Amount" at bounding box center [198, 354] width 136 height 24
select select "owner"
select select "Amount"
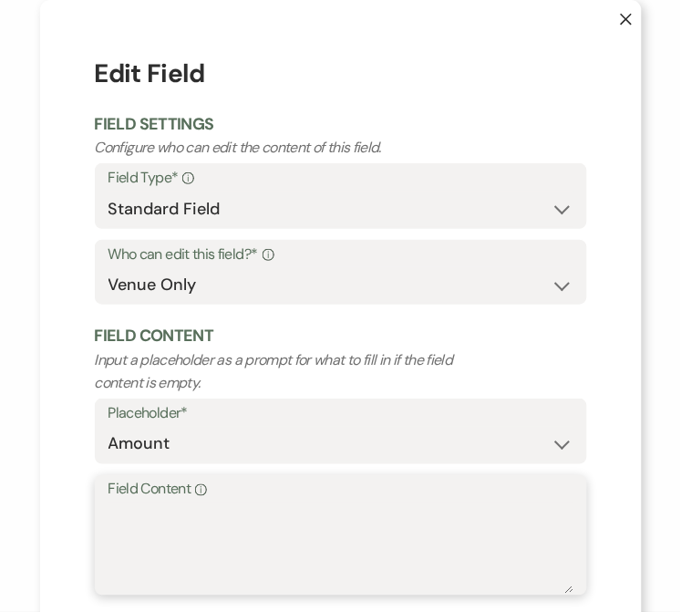
click at [166, 524] on textarea "Field Content Info" at bounding box center [341, 548] width 465 height 91
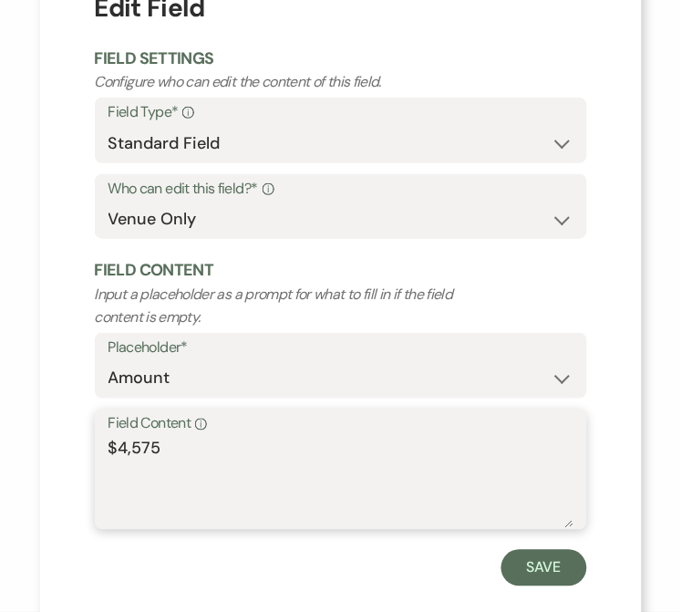
scroll to position [95, 0]
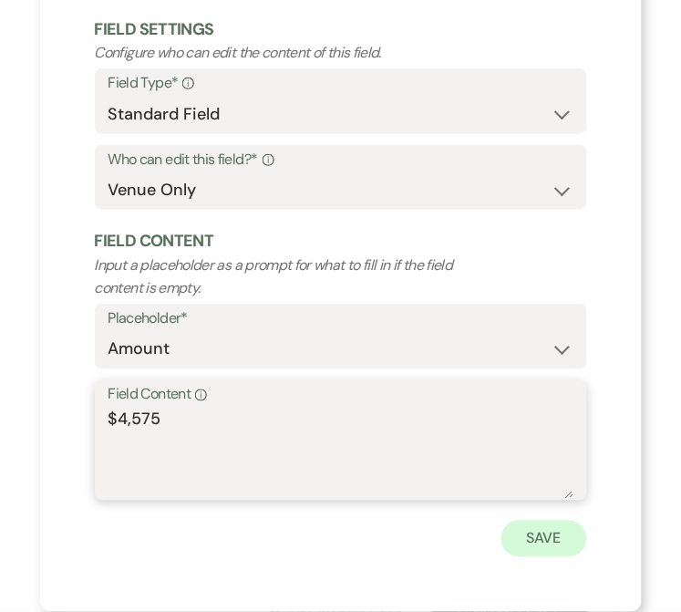
type textarea "$4,575"
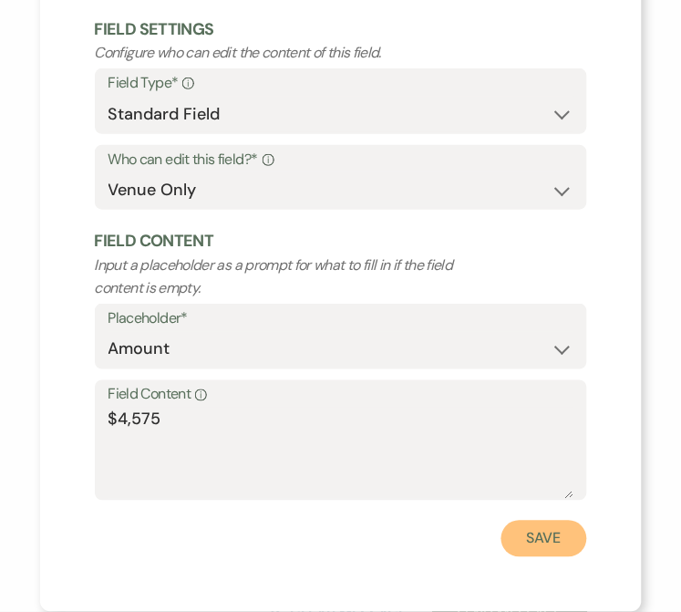
click at [553, 535] on button "Save" at bounding box center [545, 539] width 86 height 36
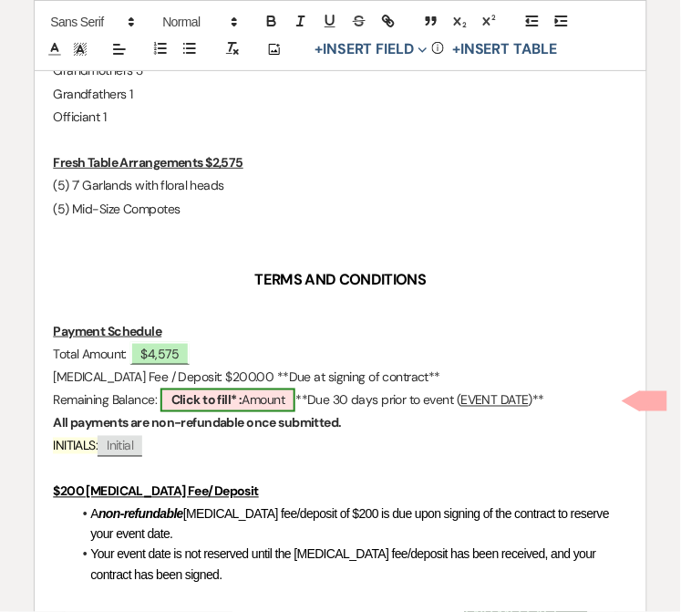
click at [278, 412] on span "Click to fill* : Amount" at bounding box center [229, 401] width 136 height 24
select select "owner"
select select "Amount"
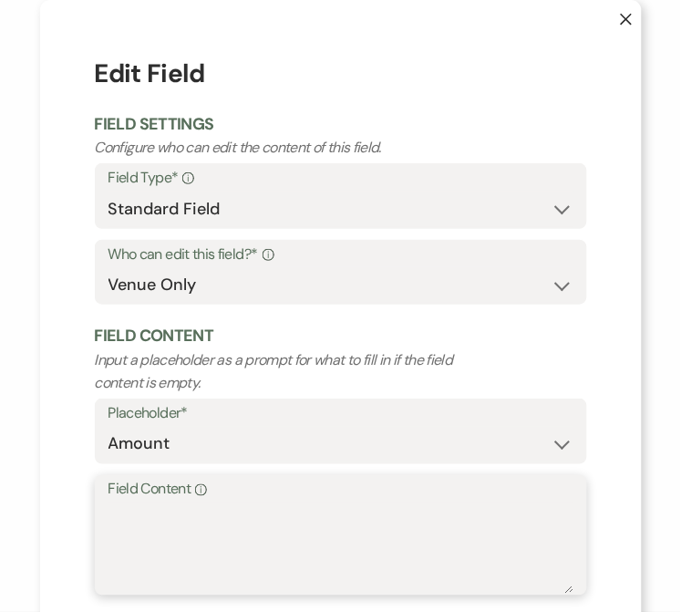
click at [182, 521] on textarea "Field Content Info" at bounding box center [341, 548] width 465 height 91
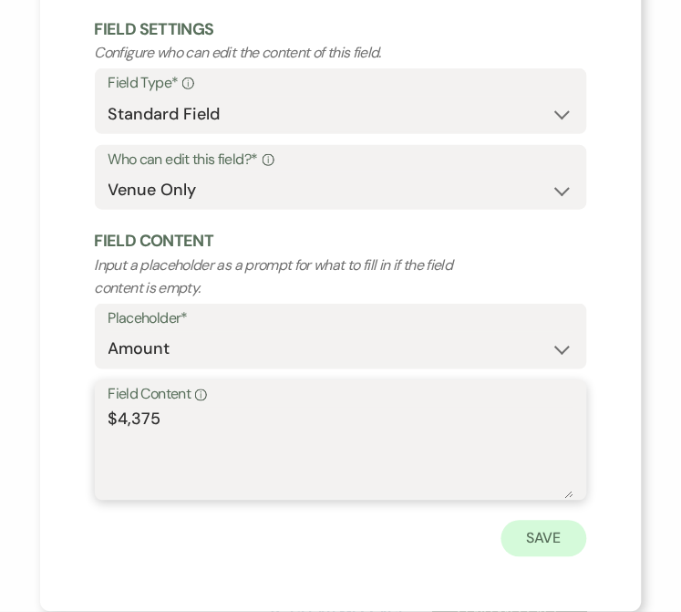
type textarea "$4,375"
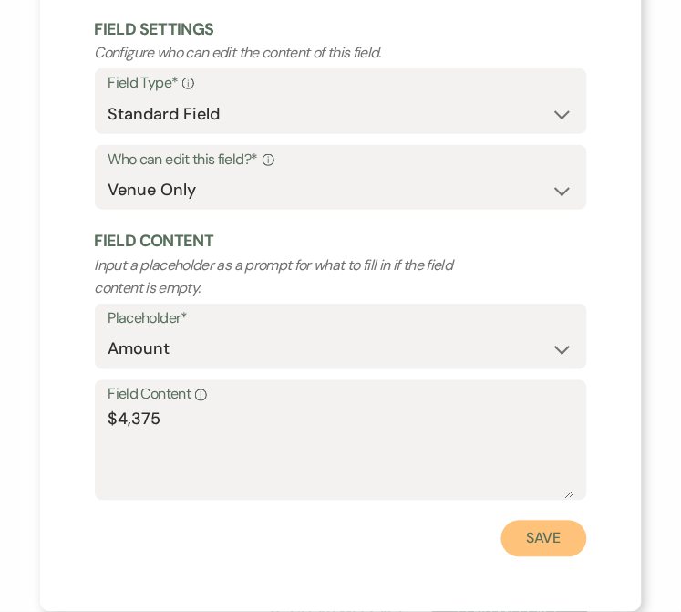
click at [527, 544] on button "Save" at bounding box center [545, 539] width 86 height 36
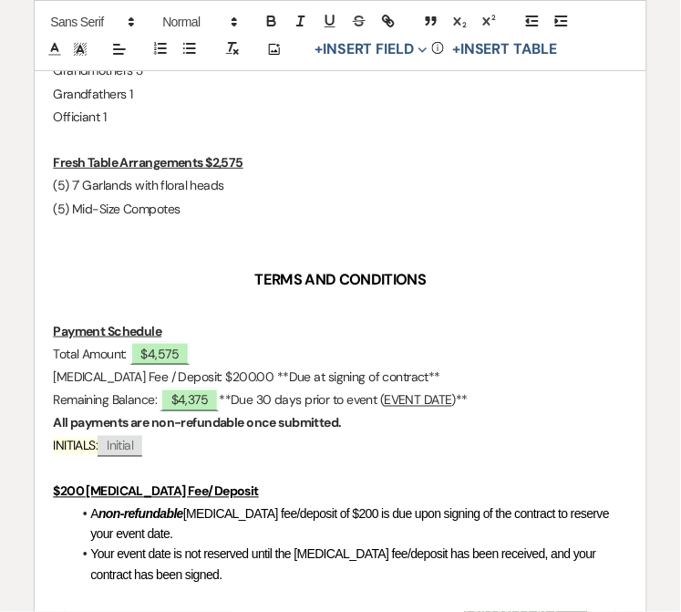
scroll to position [895, 0]
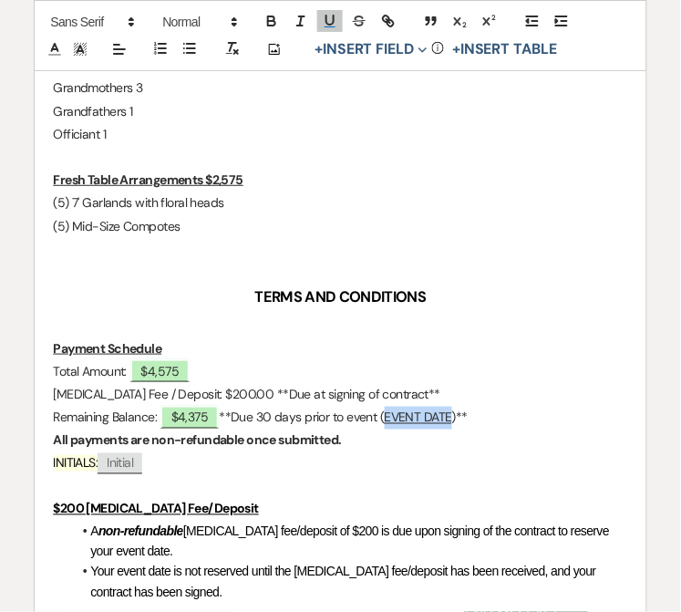
drag, startPoint x: 456, startPoint y: 418, endPoint x: 388, endPoint y: 423, distance: 68.6
click at [388, 423] on p "Remaining Balance: $4,375 **Due 30 days prior to event ( EVENT DATE )**" at bounding box center [340, 418] width 575 height 23
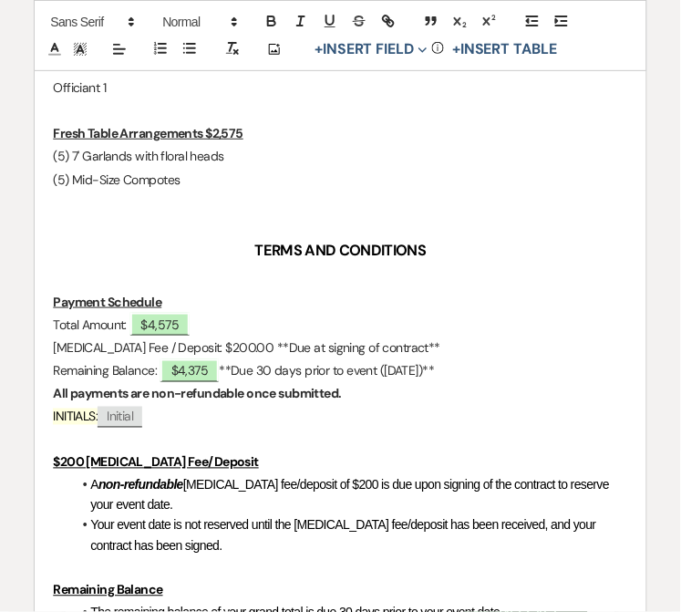
scroll to position [1144, 0]
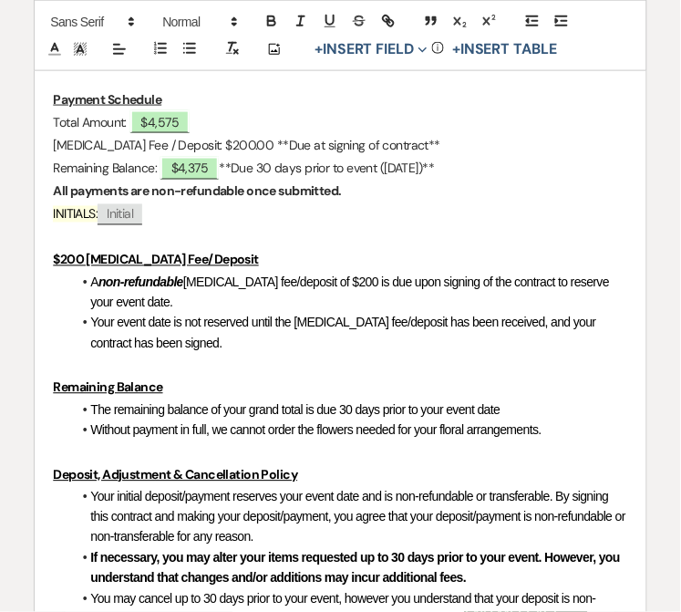
click at [396, 175] on p "Remaining Balance: $4,375 **Due 30 days prior to event ([DATE])**" at bounding box center [340, 169] width 575 height 23
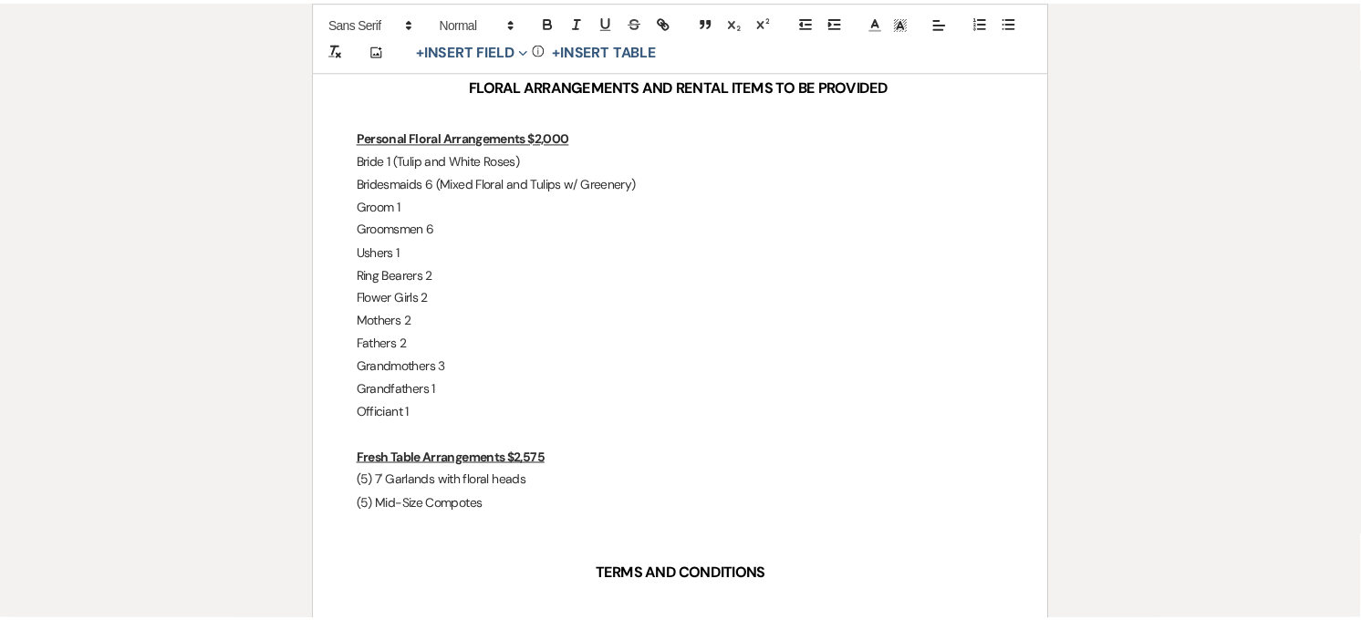
scroll to position [29, 0]
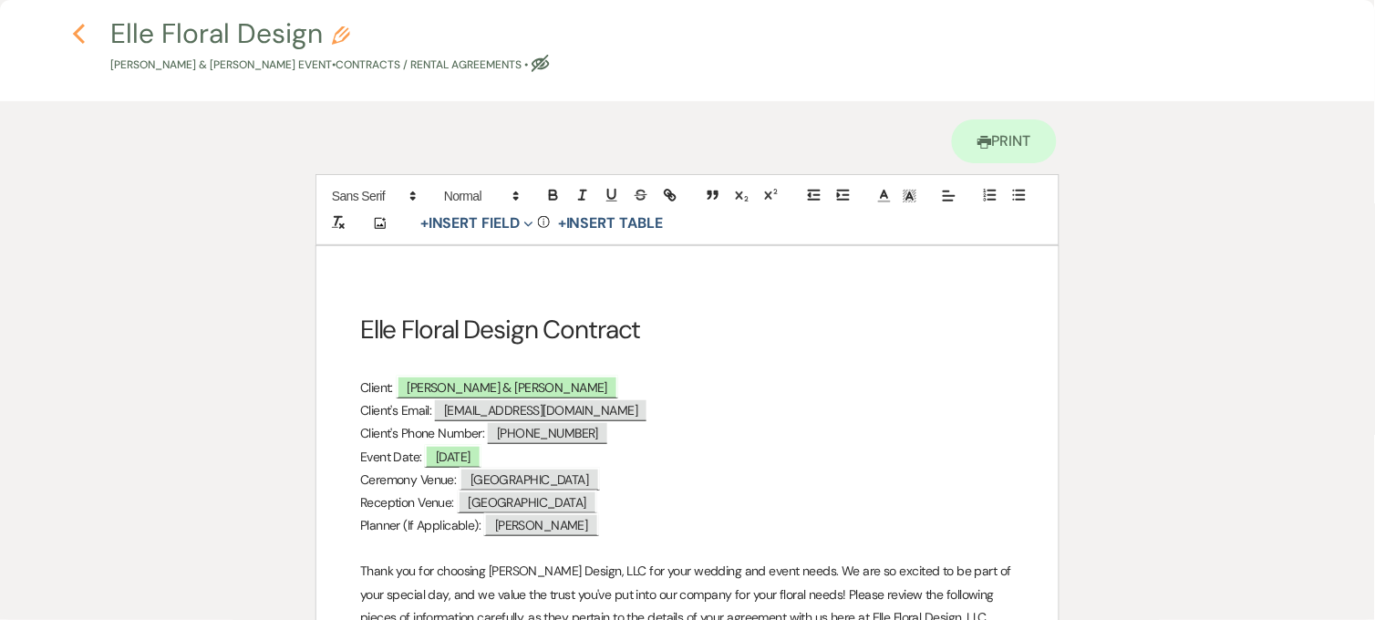
click at [78, 35] on use "button" at bounding box center [79, 34] width 12 height 20
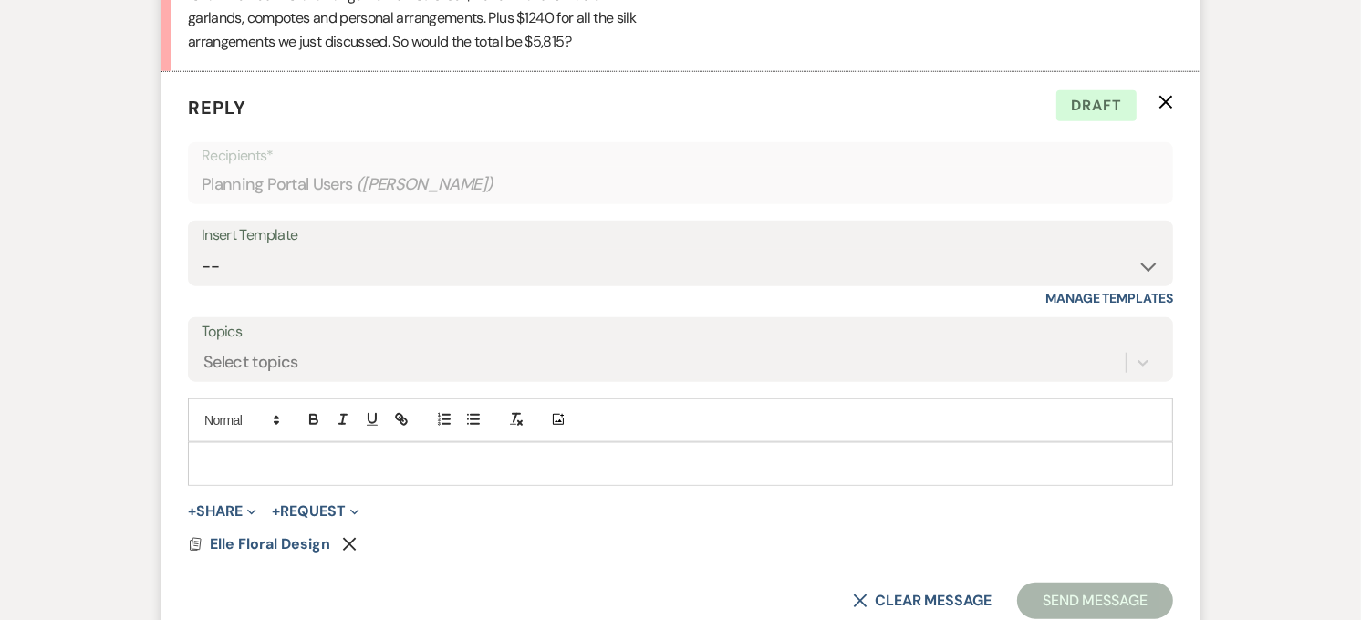
scroll to position [7664, 0]
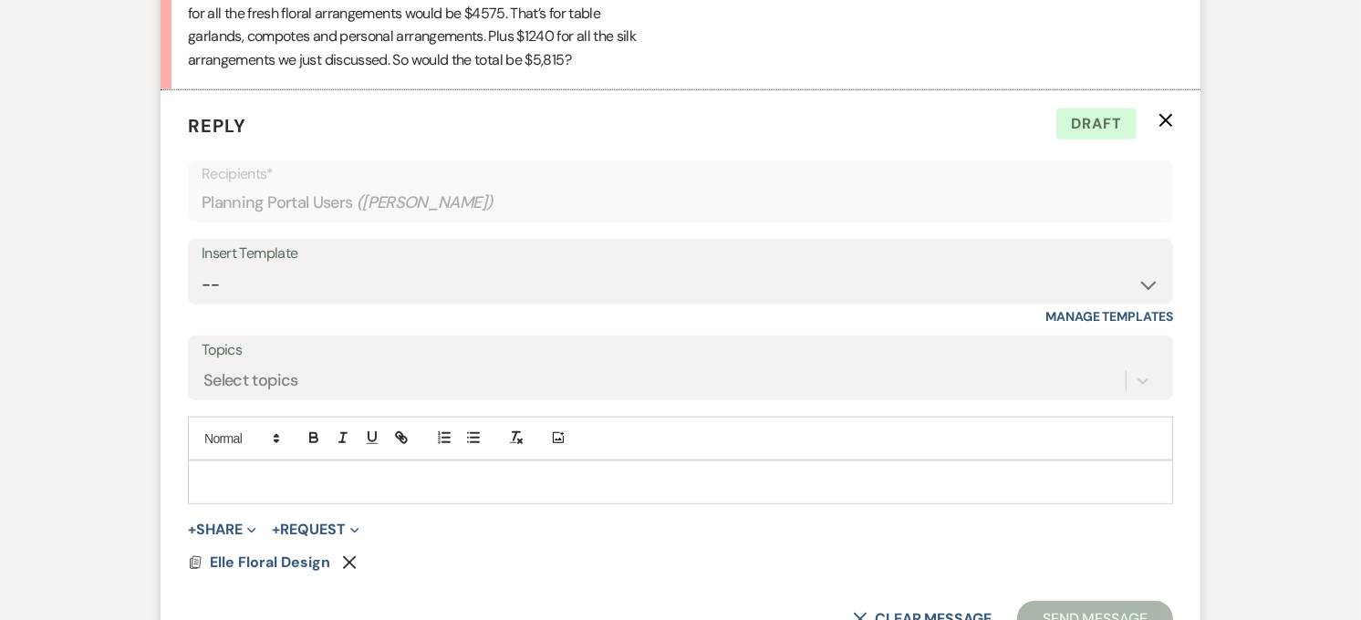
click at [255, 472] on p at bounding box center [680, 482] width 956 height 20
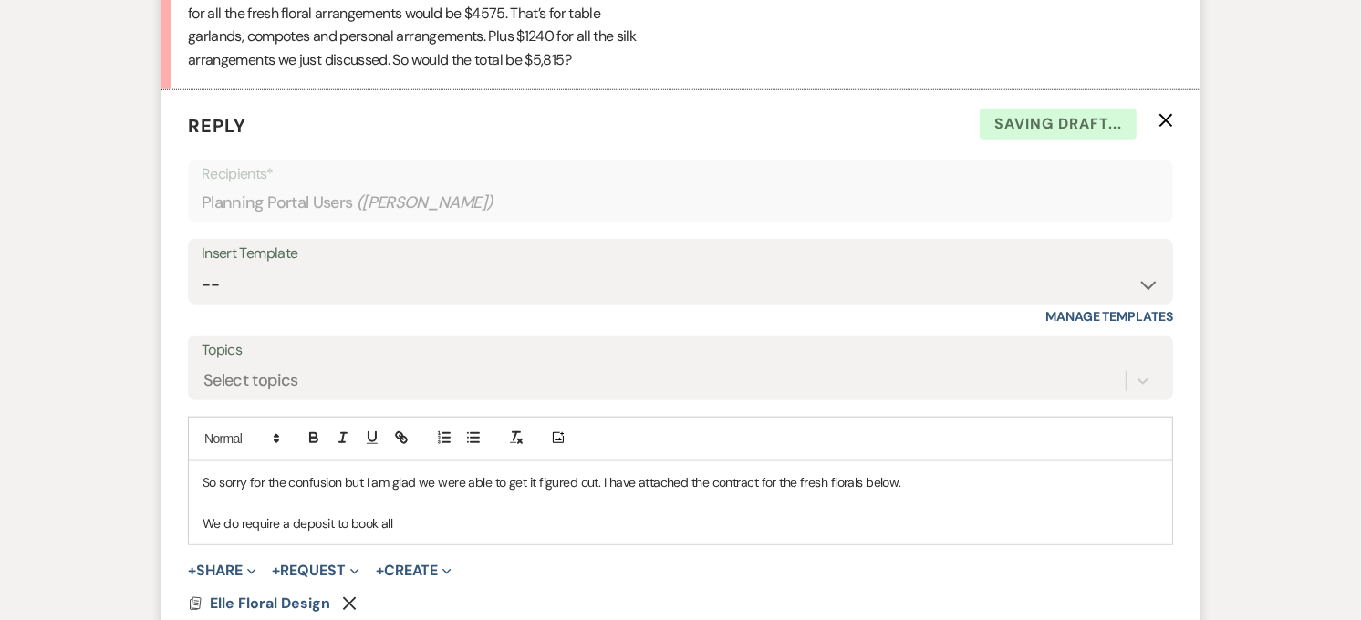
click at [908, 472] on p "So sorry for the confusion but I am glad we were able to get it figured out. I …" at bounding box center [680, 482] width 956 height 20
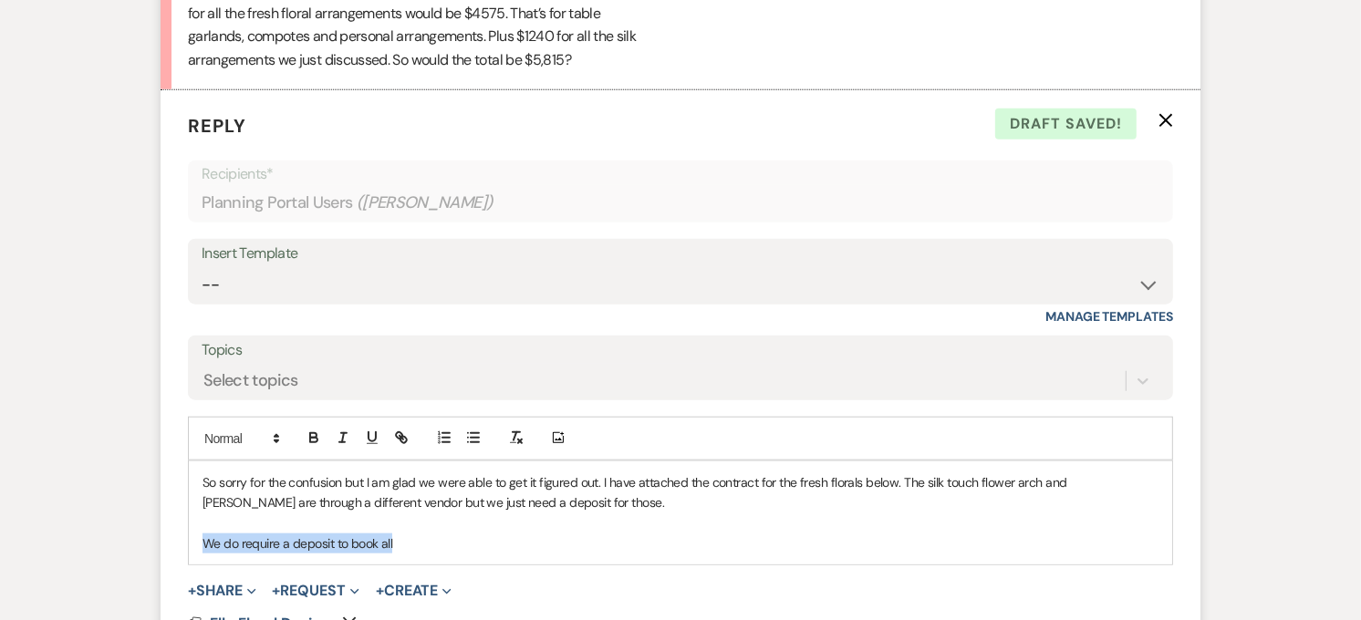
drag, startPoint x: 411, startPoint y: 529, endPoint x: 199, endPoint y: 534, distance: 212.6
click at [199, 534] on div "So sorry for the confusion but I am glad we were able to get it figured out. I …" at bounding box center [680, 514] width 983 height 104
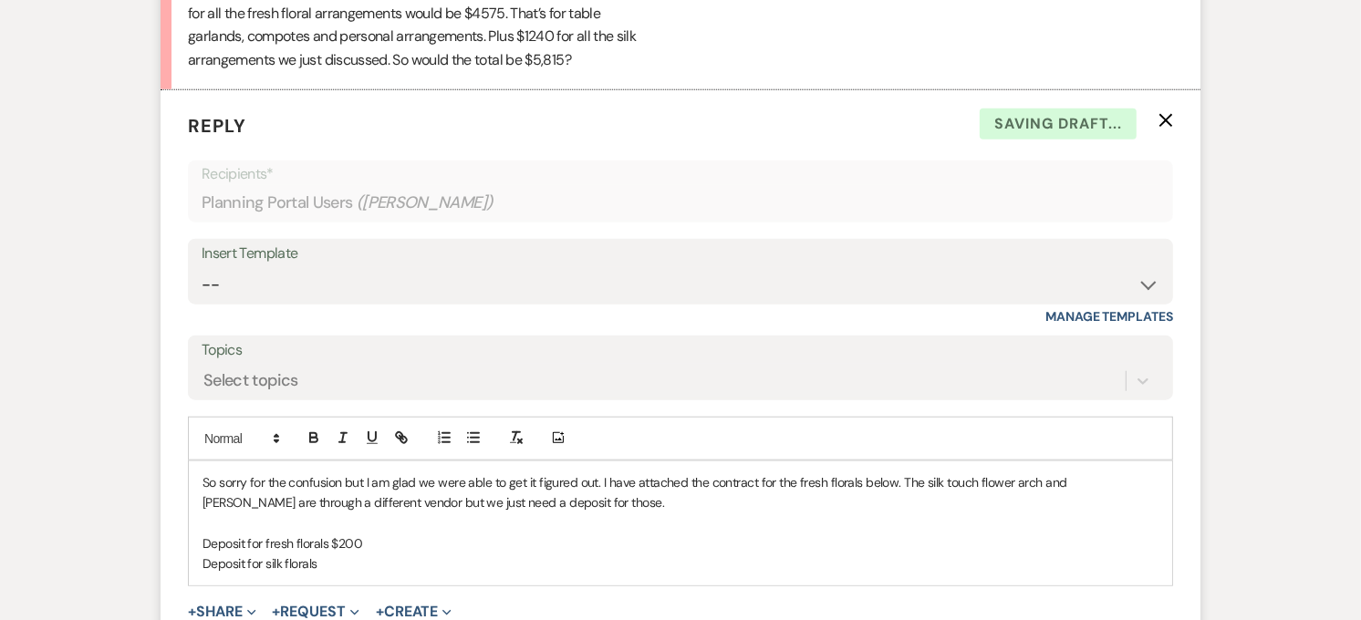
click at [360, 554] on p "Deposit for silk florals" at bounding box center [680, 564] width 956 height 20
click at [407, 554] on p "Deposit for silk florals" at bounding box center [680, 564] width 956 height 20
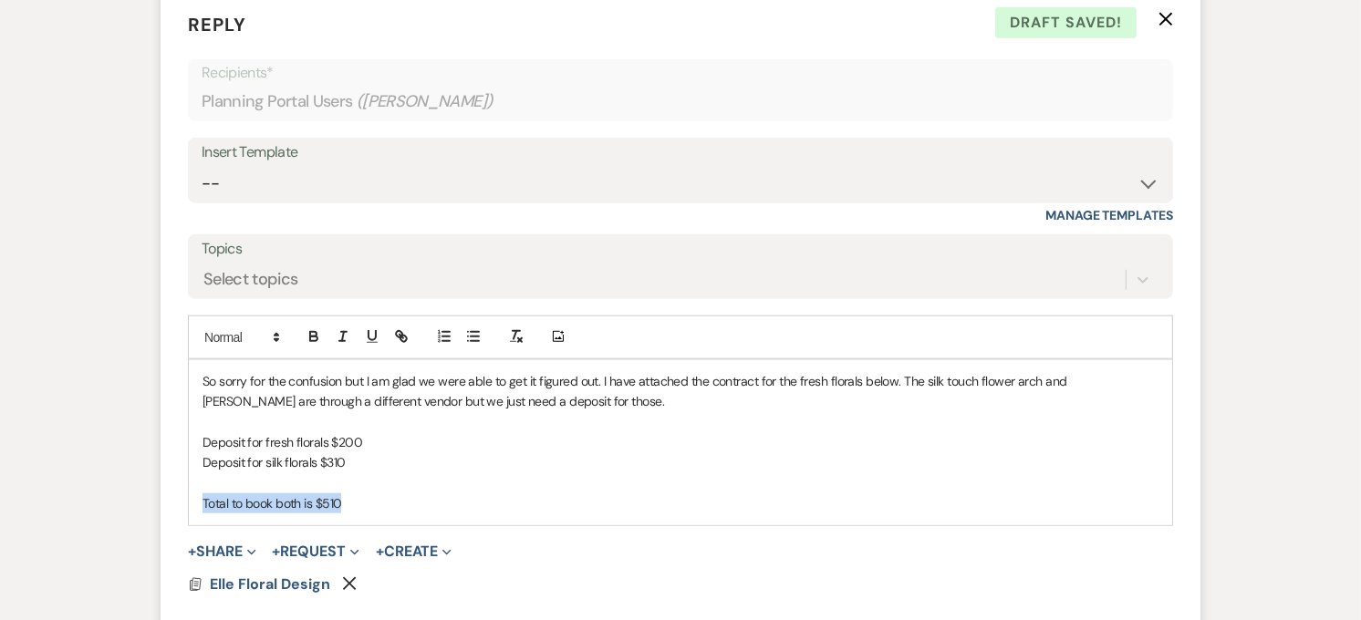
drag, startPoint x: 347, startPoint y: 480, endPoint x: 177, endPoint y: 496, distance: 170.4
click at [177, 496] on form "Reply X Draft saved! Recipients* Planning Portal Users ( [PERSON_NAME] ) Insert…" at bounding box center [681, 334] width 1040 height 691
click at [307, 328] on icon "button" at bounding box center [314, 336] width 16 height 16
click at [368, 493] on p "Total to book both is $510" at bounding box center [680, 503] width 956 height 20
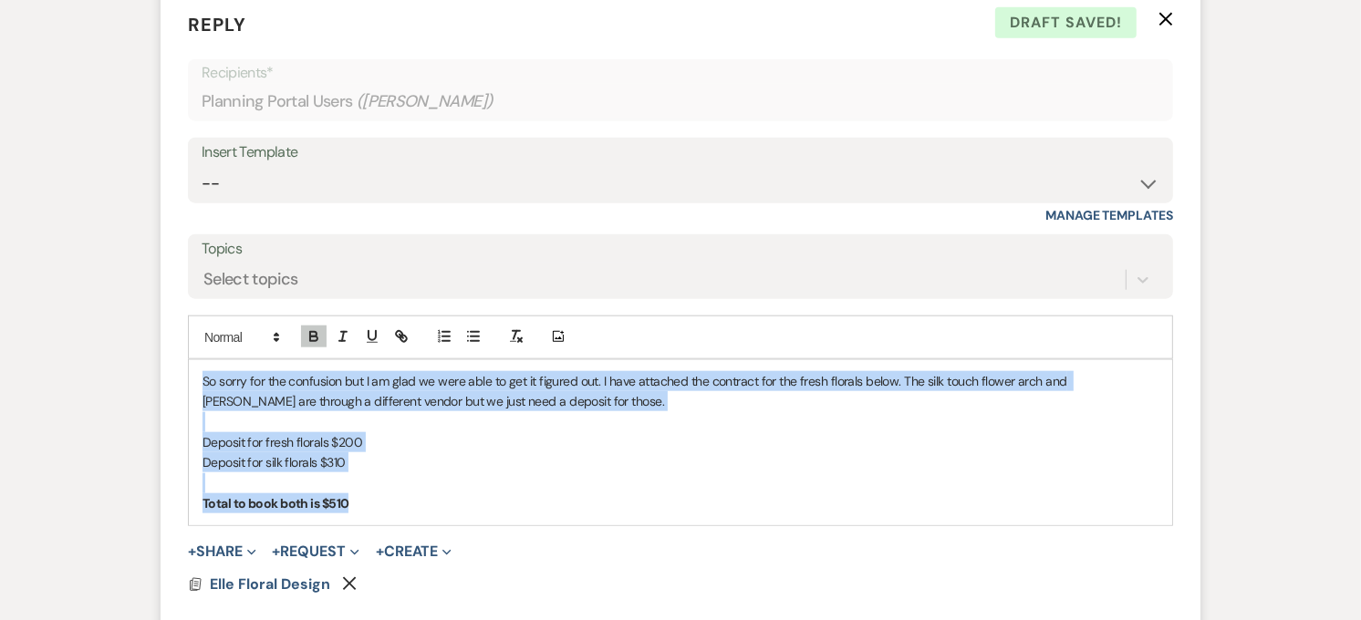
drag, startPoint x: 372, startPoint y: 481, endPoint x: 197, endPoint y: 359, distance: 213.0
click at [197, 360] on div "So sorry for the confusion but I am glad we were able to get it figured out. I …" at bounding box center [680, 442] width 983 height 165
copy div "So sorry for the confusion but I am glad we were able to get it figured out. I …"
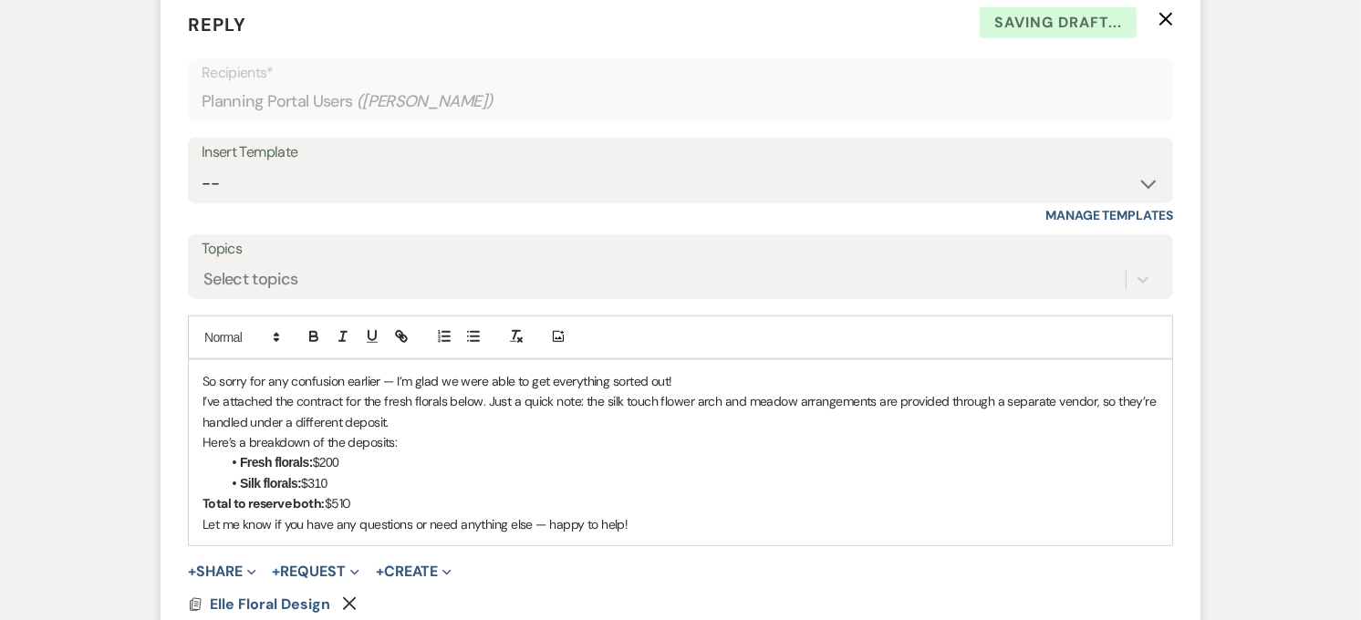
click at [398, 402] on p "I’ve attached the contract for the fresh florals below. Just a quick note: the …" at bounding box center [680, 411] width 956 height 41
click at [389, 371] on p "So sorry for any confusion earlier — I’m glad we were able to get everything so…" at bounding box center [680, 381] width 956 height 20
click at [741, 371] on p "So sorry for any confusion earlier, I’m glad we were able to get everything sor…" at bounding box center [680, 381] width 956 height 20
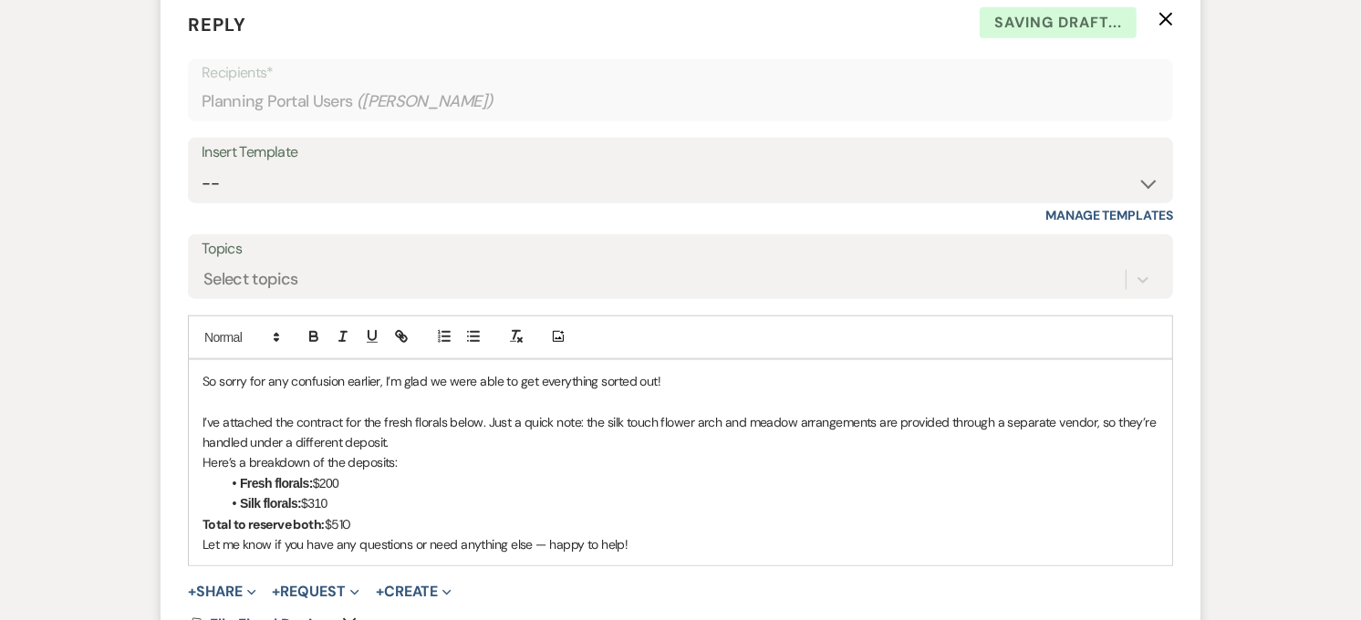
click at [378, 514] on p "Total to reserve both: $510" at bounding box center [680, 524] width 956 height 20
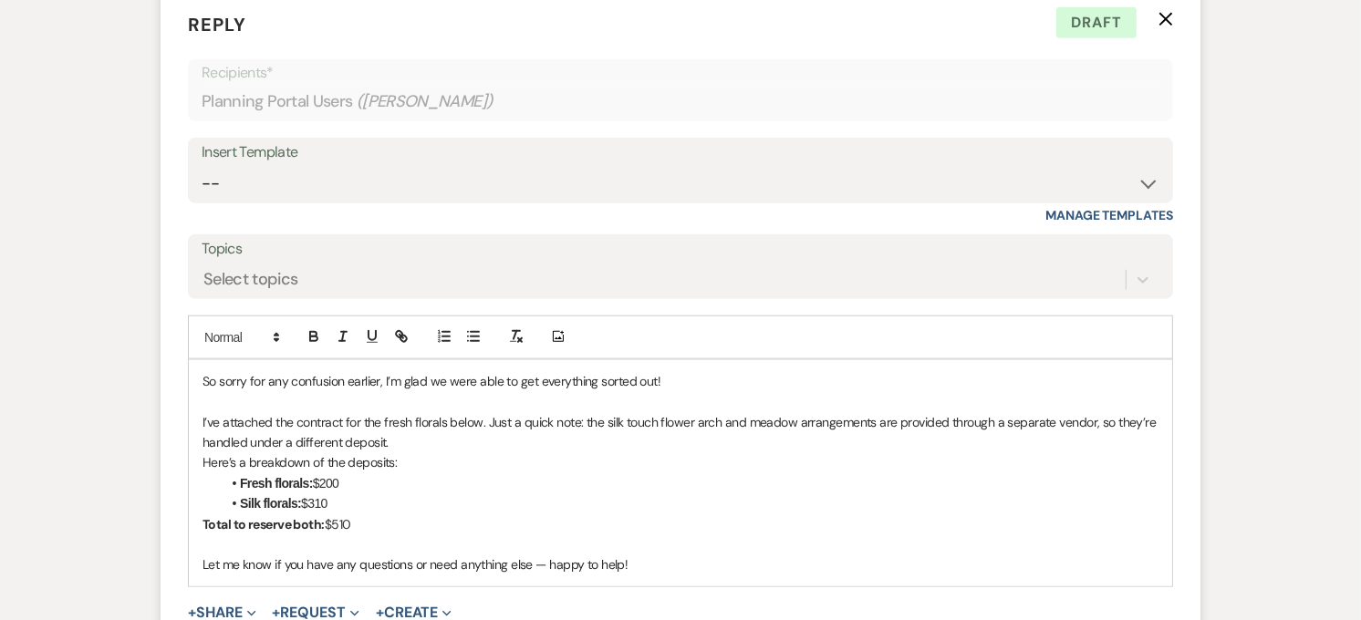
click at [314, 473] on li "Fresh florals: $200" at bounding box center [690, 483] width 938 height 20
click at [304, 493] on li "Silk florals: $310" at bounding box center [690, 503] width 938 height 20
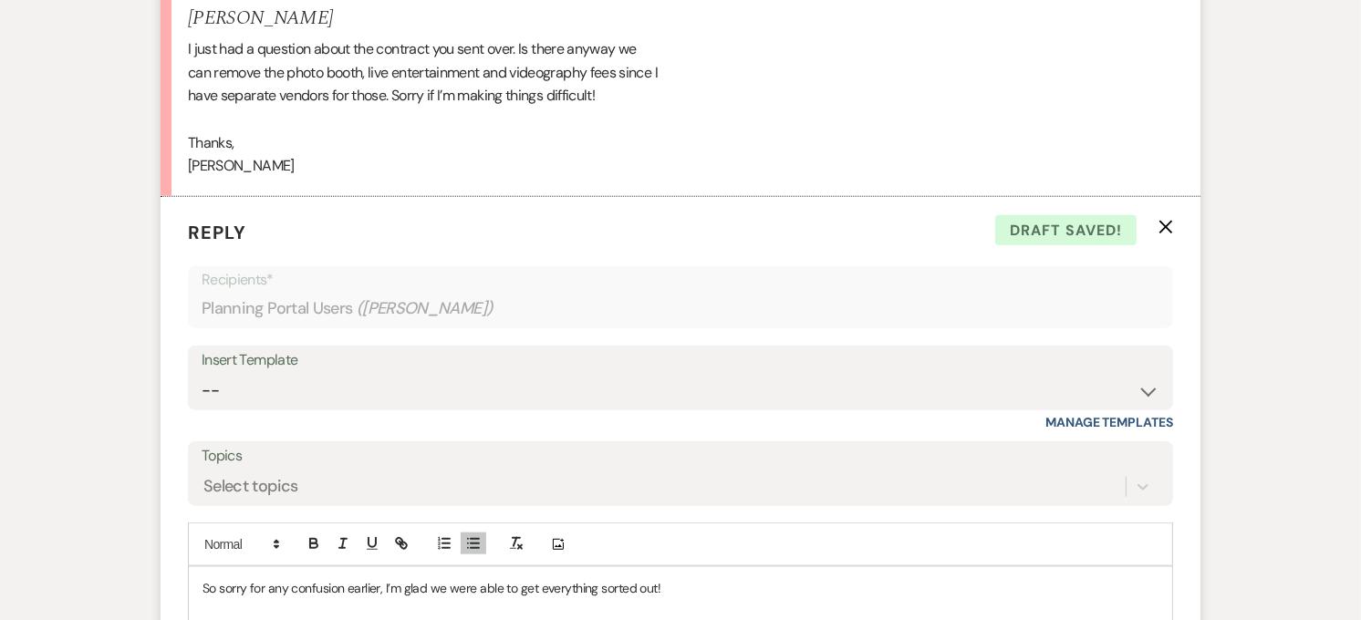
scroll to position [7973, 0]
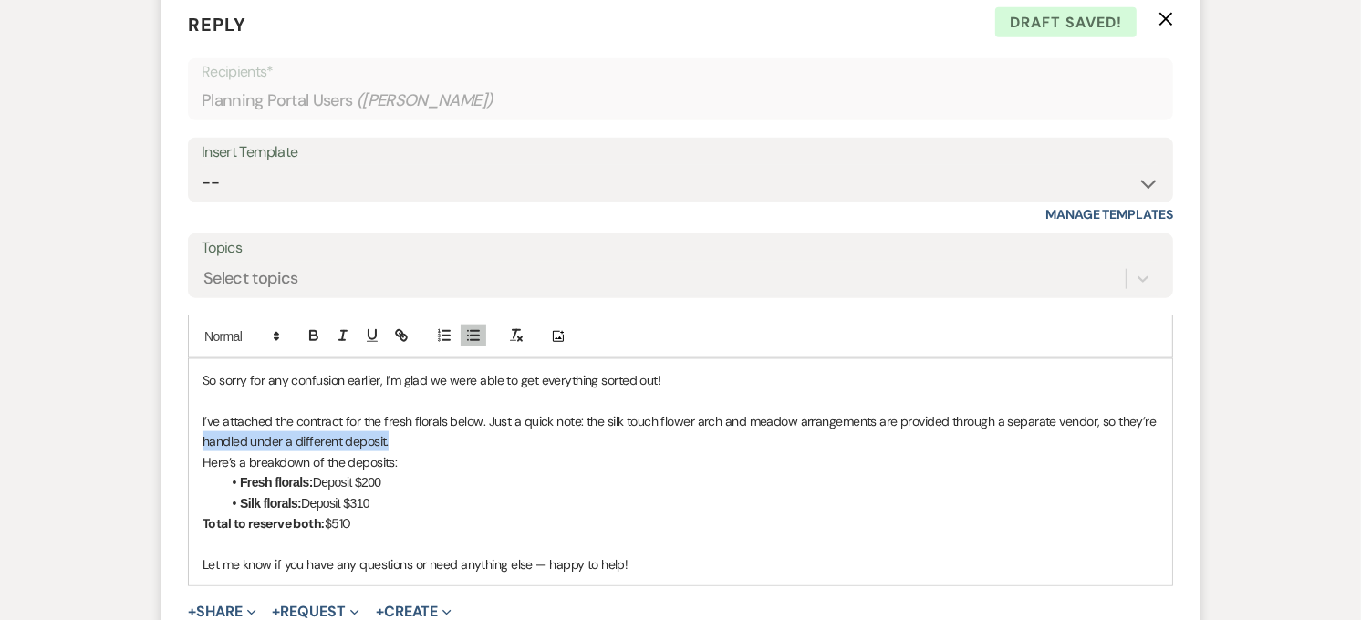
drag, startPoint x: 425, startPoint y: 420, endPoint x: 204, endPoint y: 420, distance: 220.7
click at [204, 420] on p "I’ve attached the contract for the fresh florals below. Just a quick note: the …" at bounding box center [680, 431] width 956 height 41
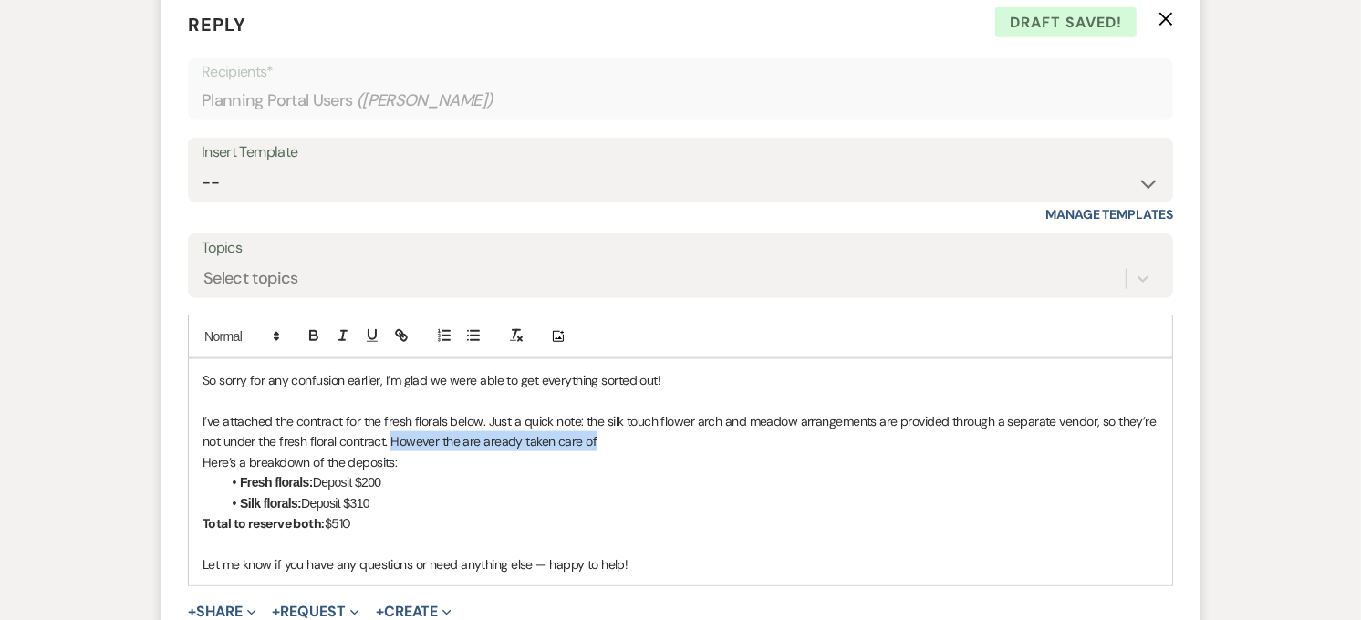
drag, startPoint x: 612, startPoint y: 423, endPoint x: 392, endPoint y: 426, distance: 219.8
click at [392, 426] on p "I’ve attached the contract for the fresh florals below. Just a quick note: the …" at bounding box center [680, 431] width 956 height 41
click at [543, 555] on p "Let me know if you have any questions or need anything else — happy to help!" at bounding box center [680, 565] width 956 height 20
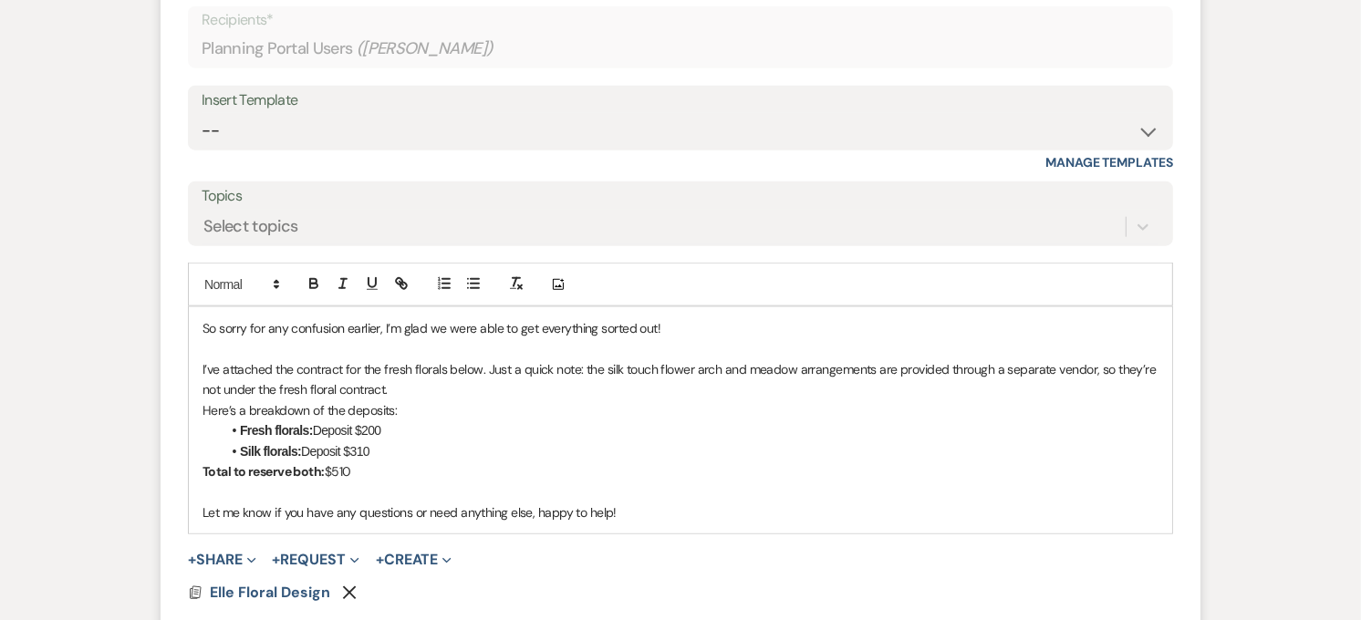
scroll to position [8074, 0]
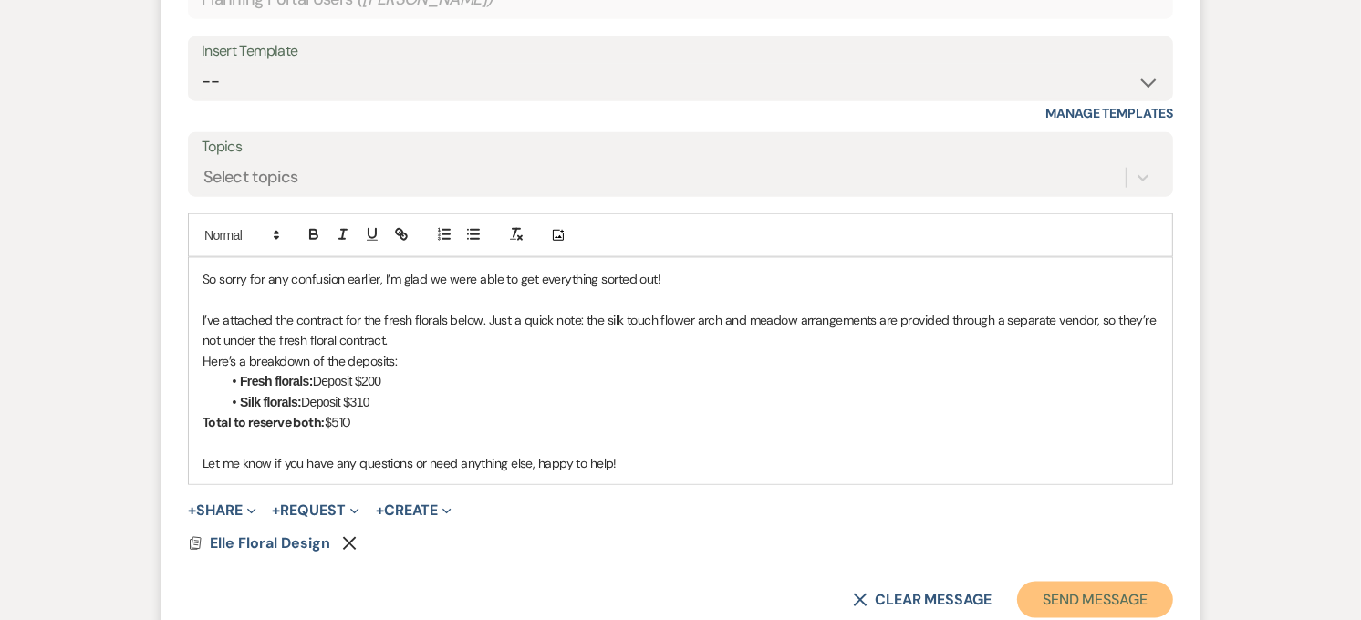
click at [1087, 582] on button "Send Message" at bounding box center [1095, 600] width 156 height 36
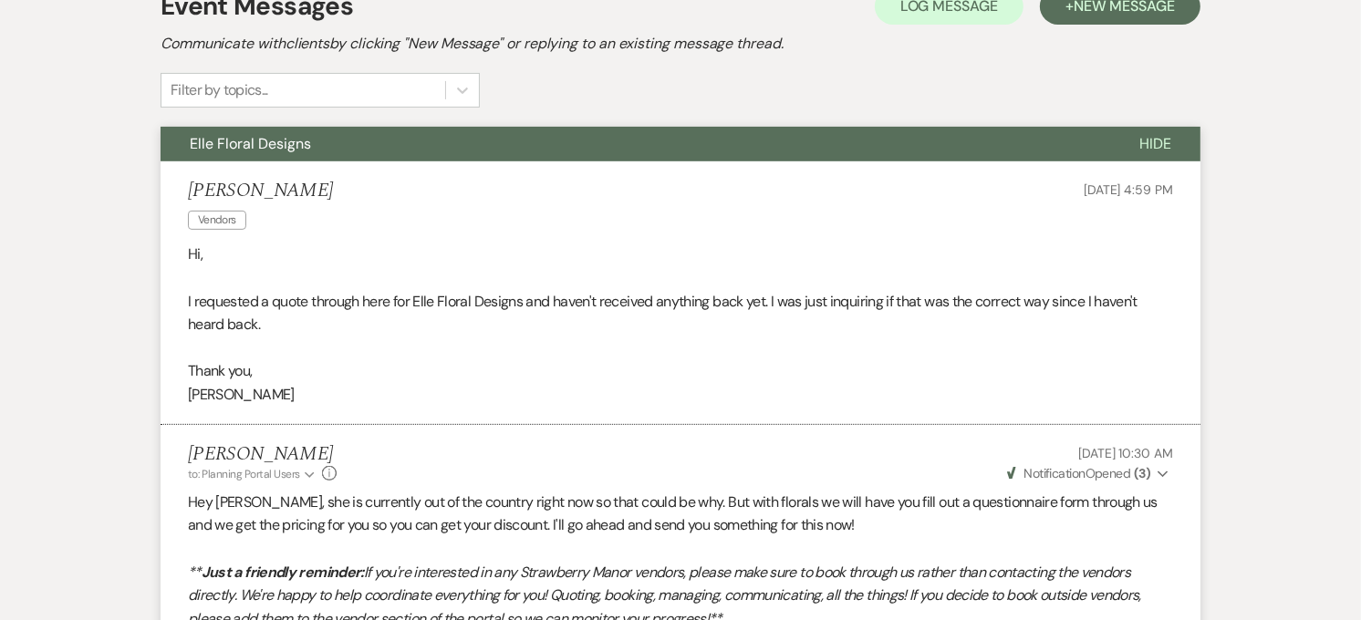
scroll to position [409, 0]
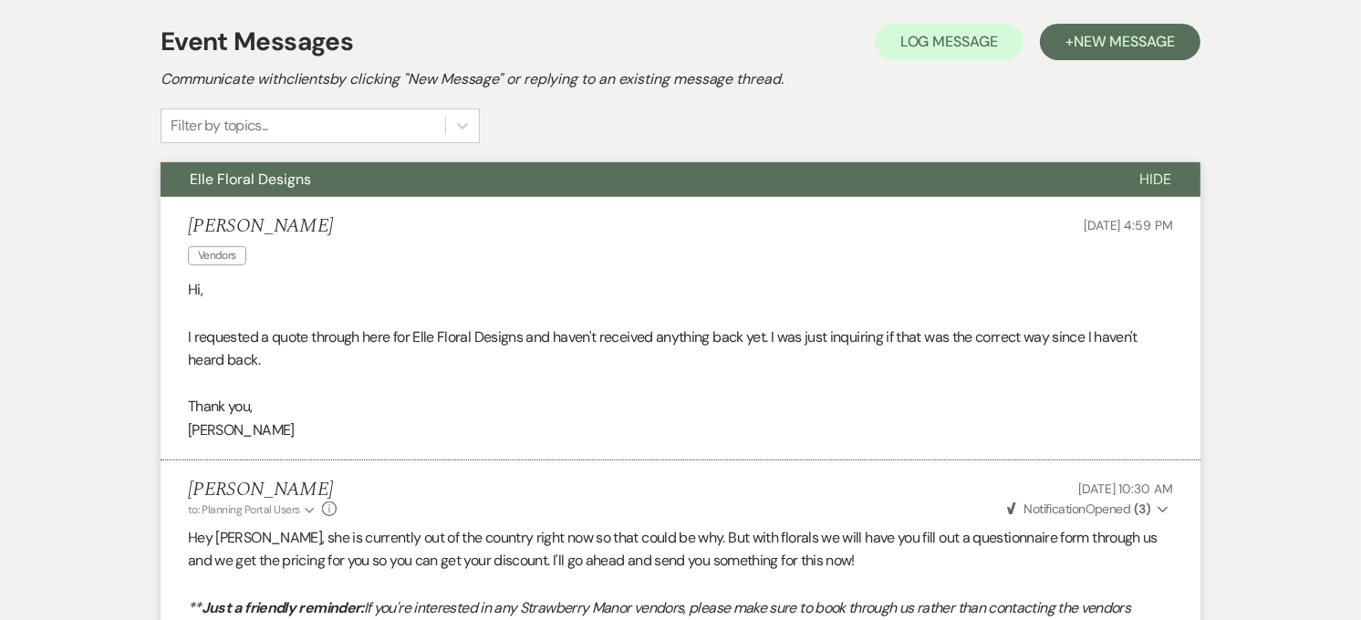
drag, startPoint x: 581, startPoint y: 171, endPoint x: 660, endPoint y: 183, distance: 80.4
click at [582, 171] on button "Elle Floral Designs" at bounding box center [636, 179] width 950 height 35
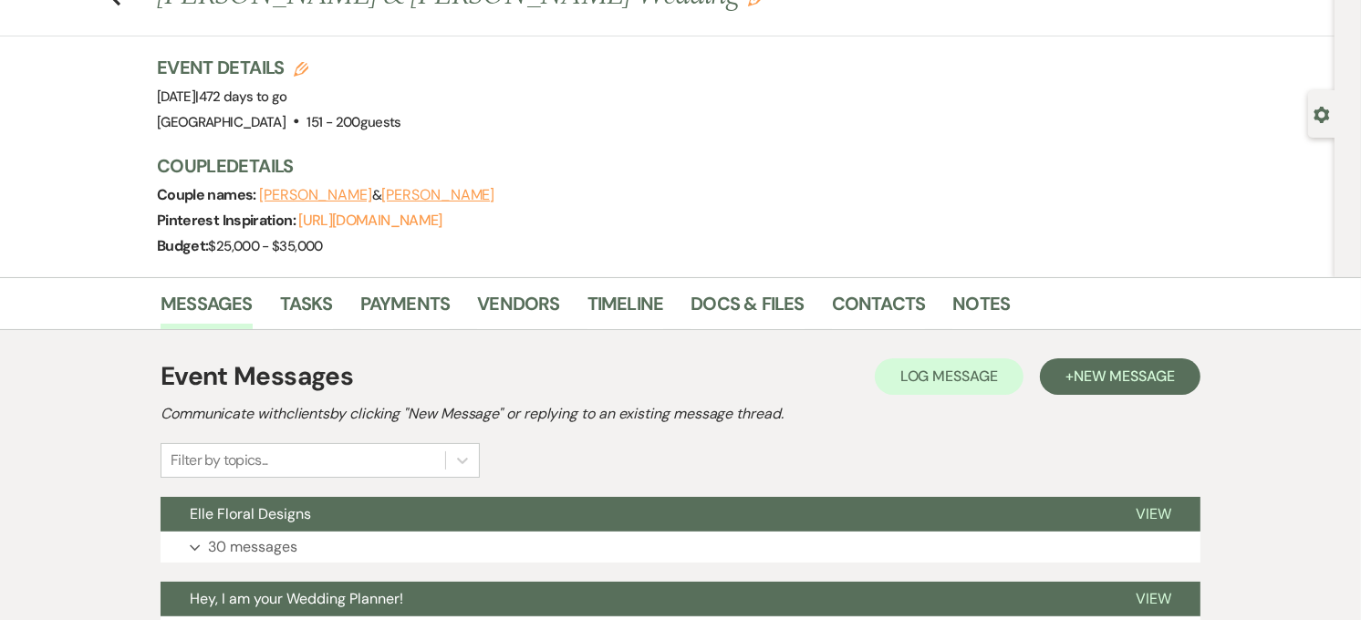
scroll to position [0, 0]
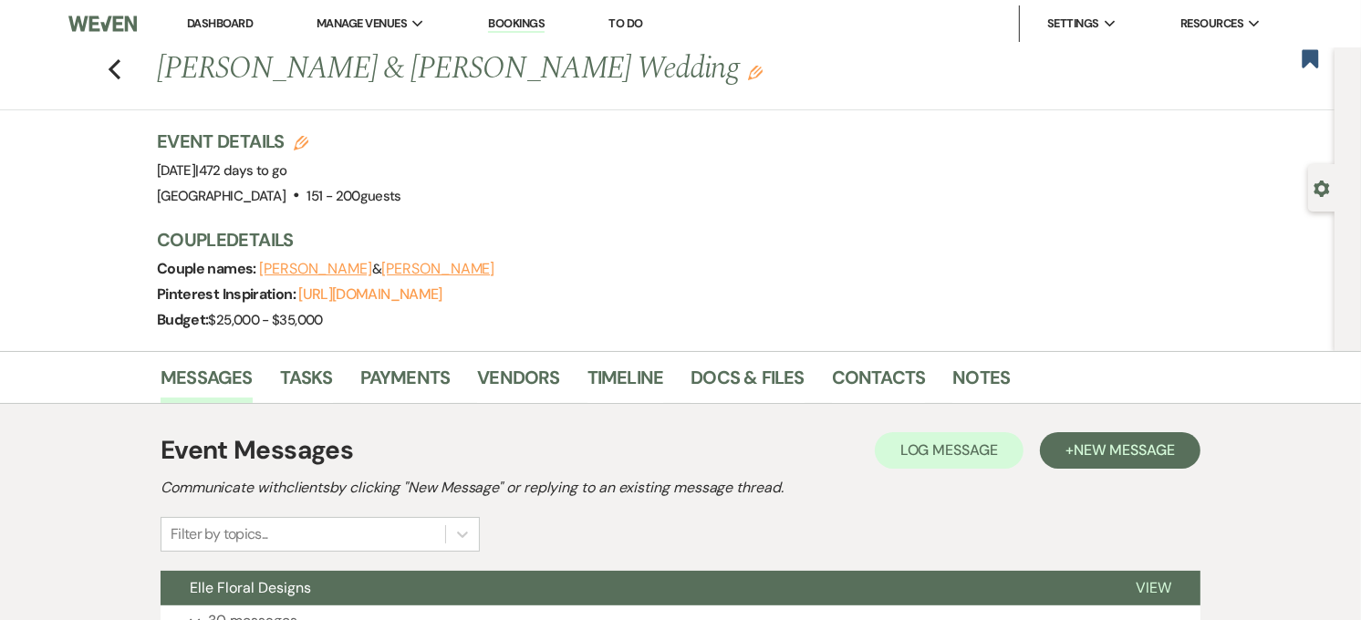
click at [241, 24] on link "Dashboard" at bounding box center [220, 24] width 66 height 16
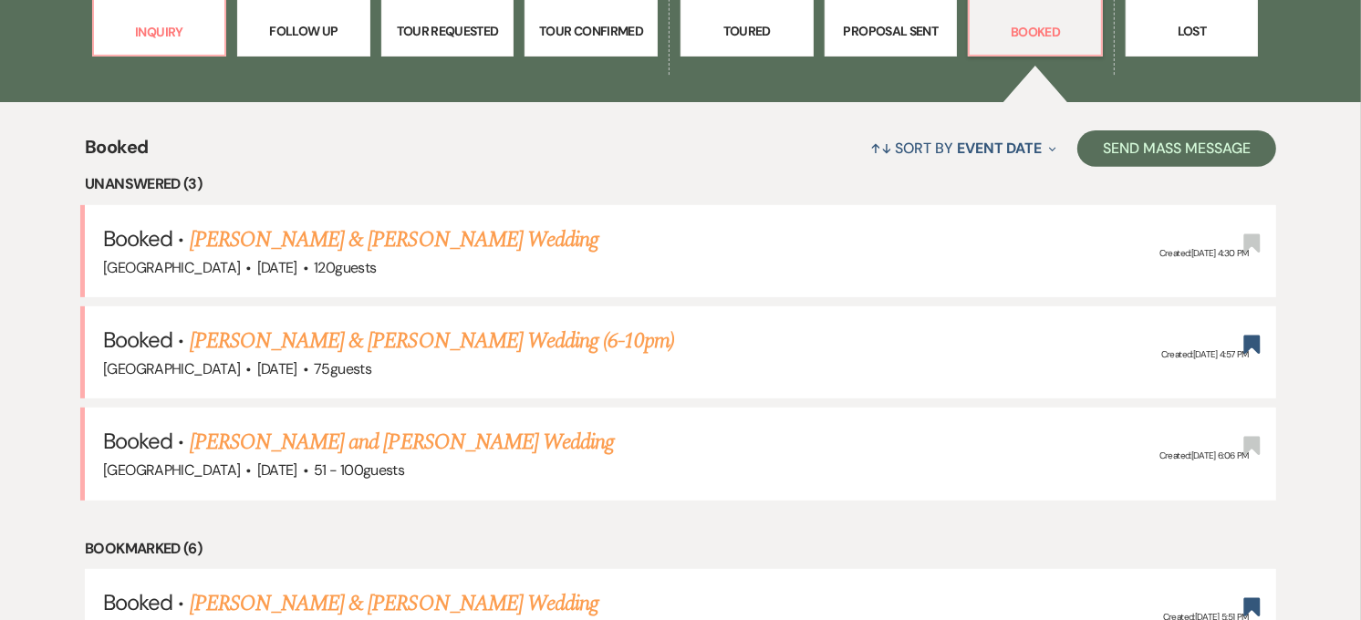
scroll to position [607, 0]
click at [430, 441] on link "[PERSON_NAME] and [PERSON_NAME] Wedding" at bounding box center [402, 441] width 425 height 33
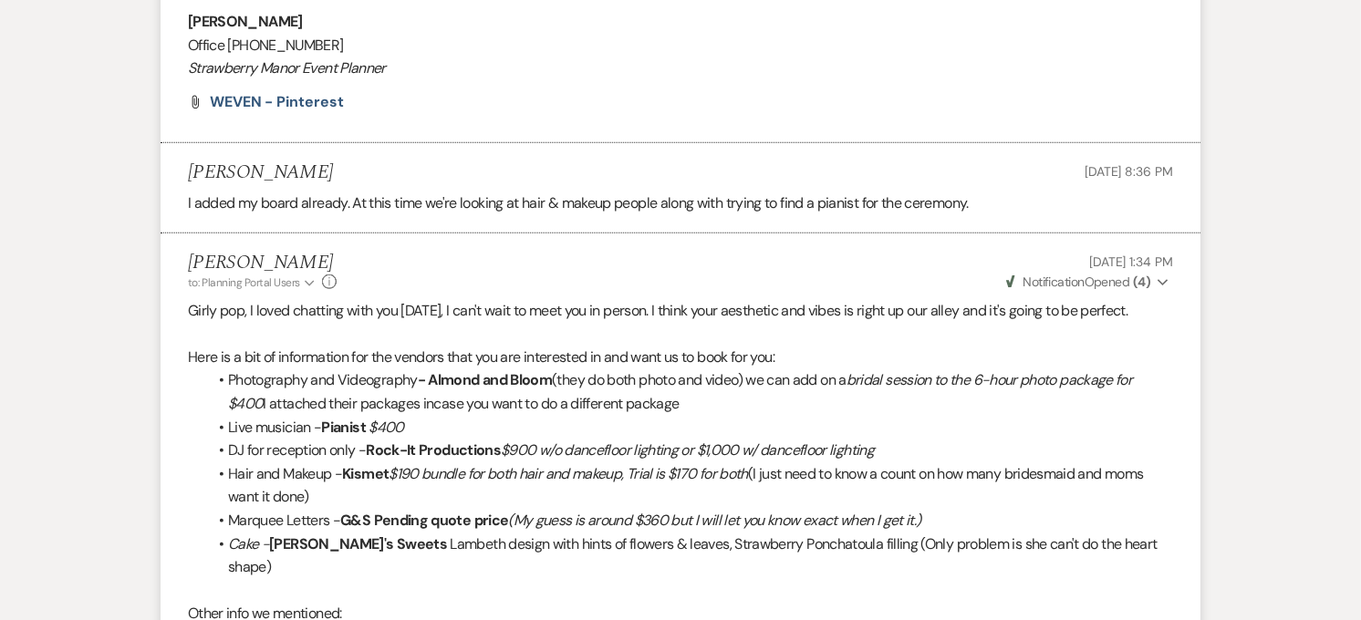
scroll to position [1246, 0]
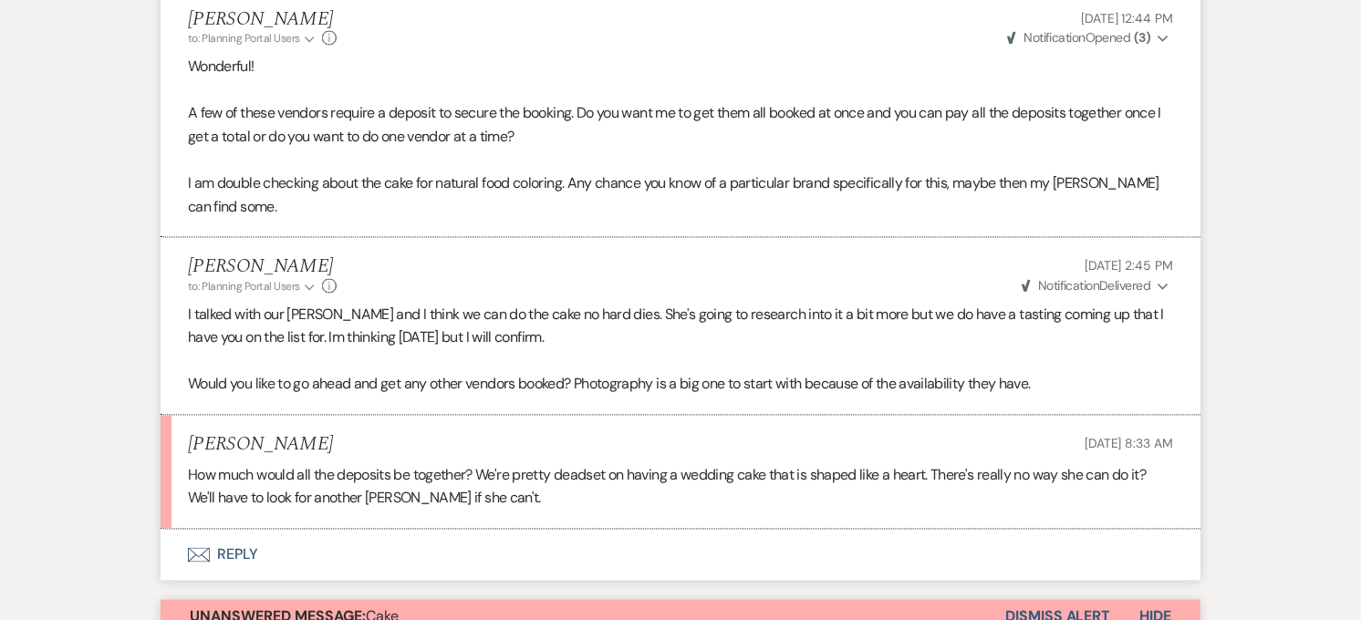
scroll to position [3171, 0]
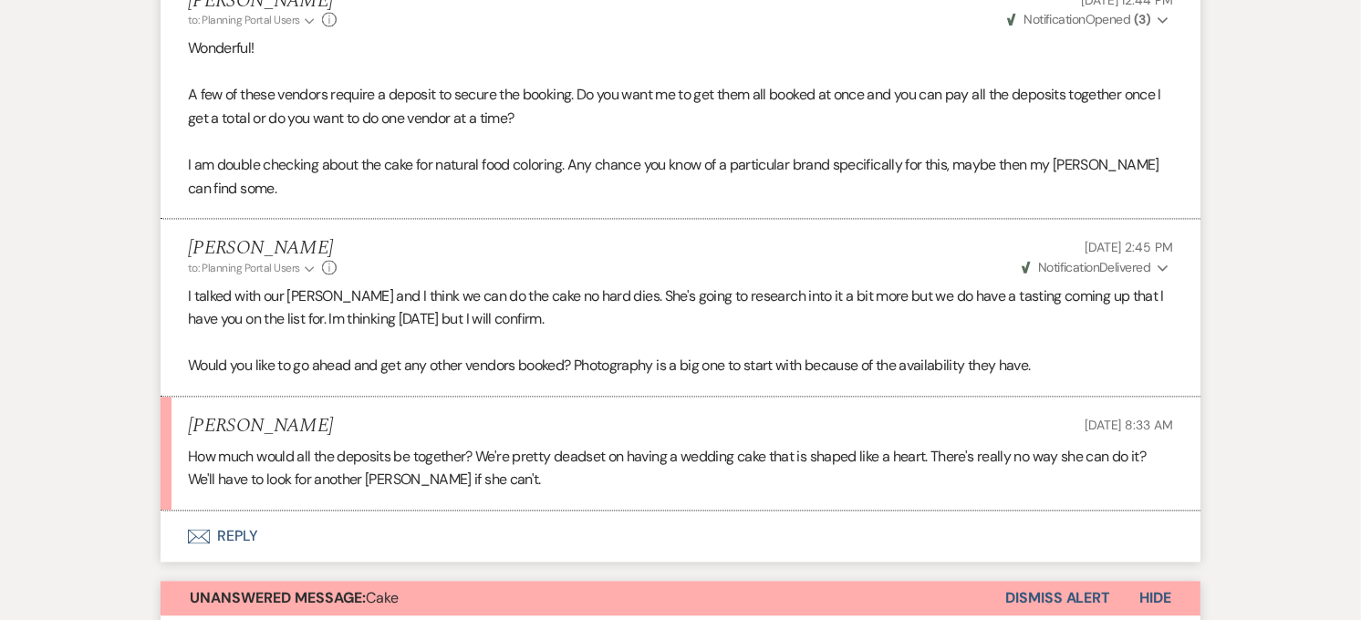
click at [294, 511] on button "Envelope Reply" at bounding box center [681, 536] width 1040 height 51
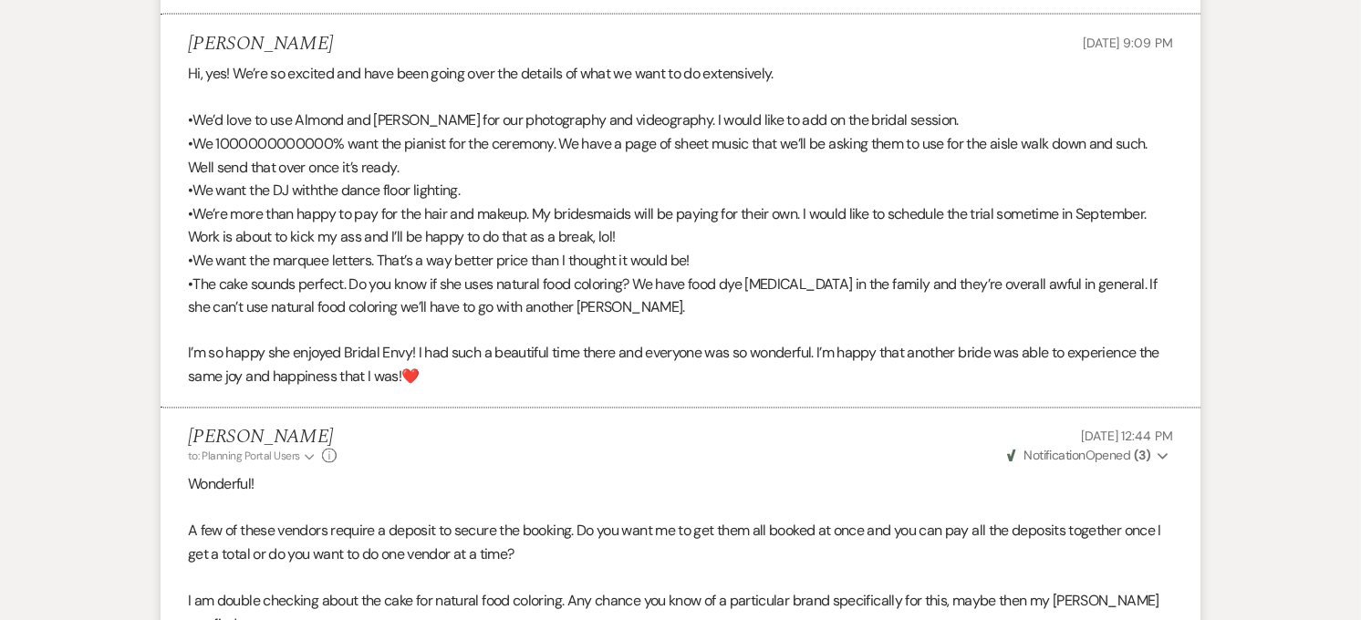
scroll to position [2709, 0]
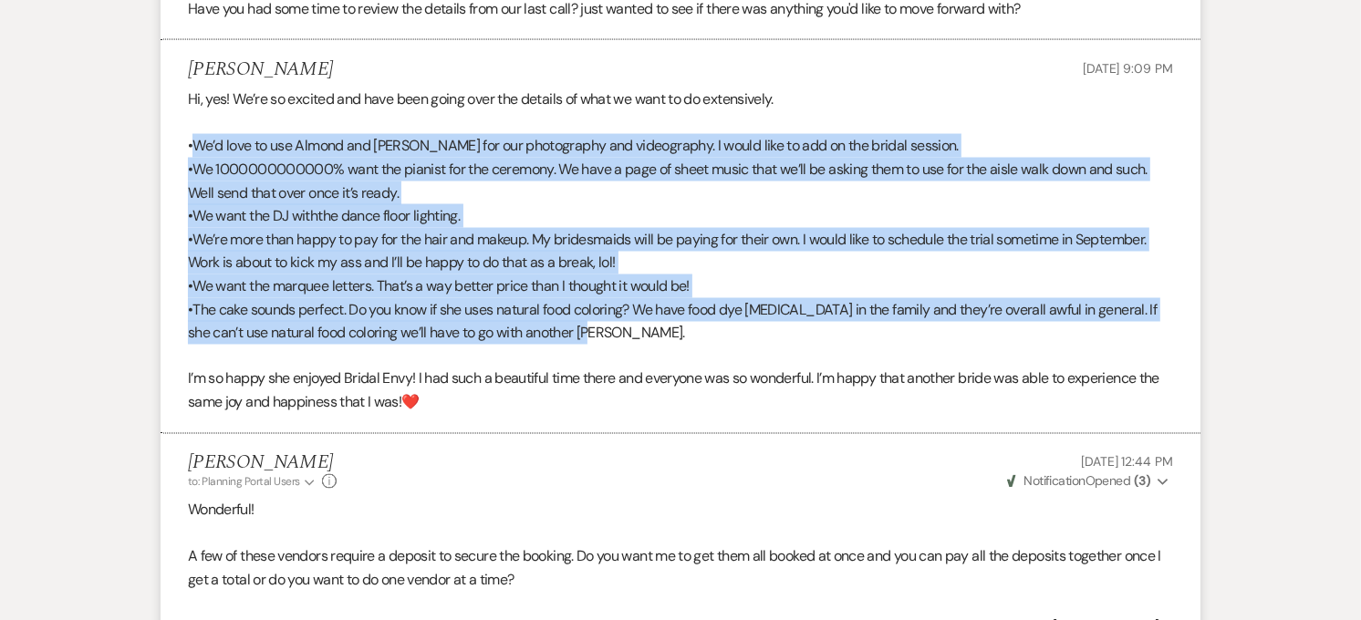
drag, startPoint x: 192, startPoint y: 124, endPoint x: 742, endPoint y: 303, distance: 577.5
click at [742, 303] on div "Hi, yes! We’re so excited and have been going over the details of what we want …" at bounding box center [680, 251] width 985 height 327
copy div "We’d love to use Almond and [PERSON_NAME] for our photography and videography. …"
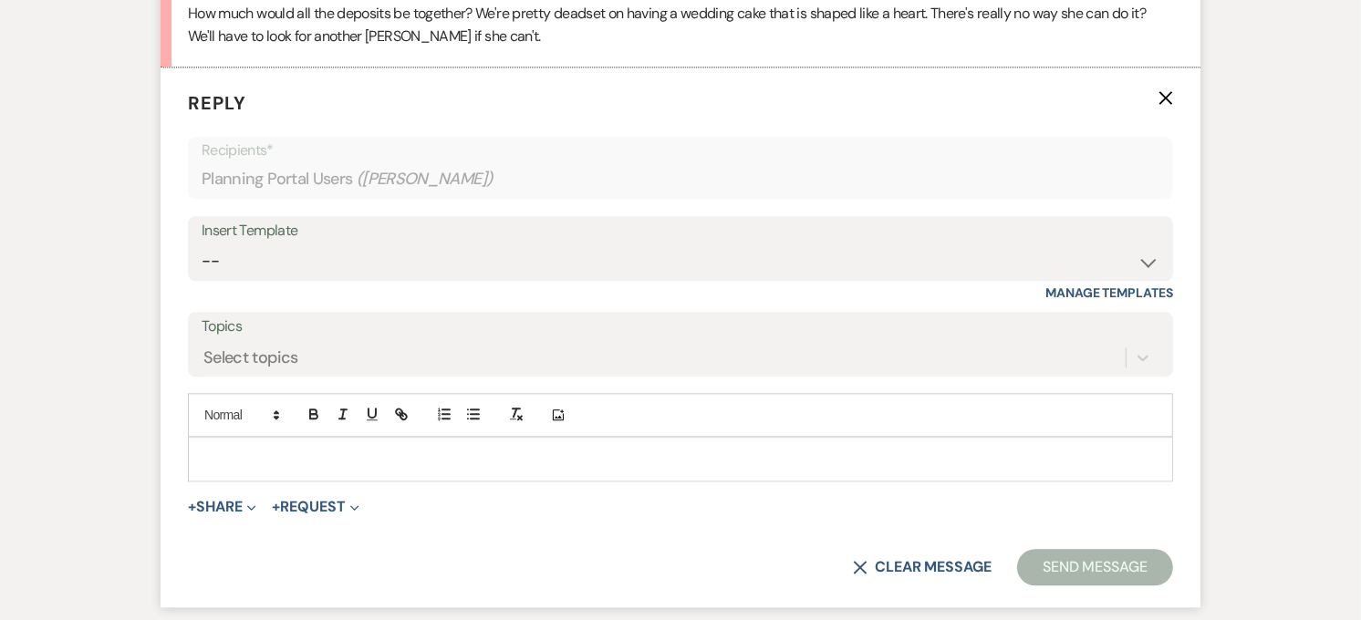
scroll to position [3621, 0]
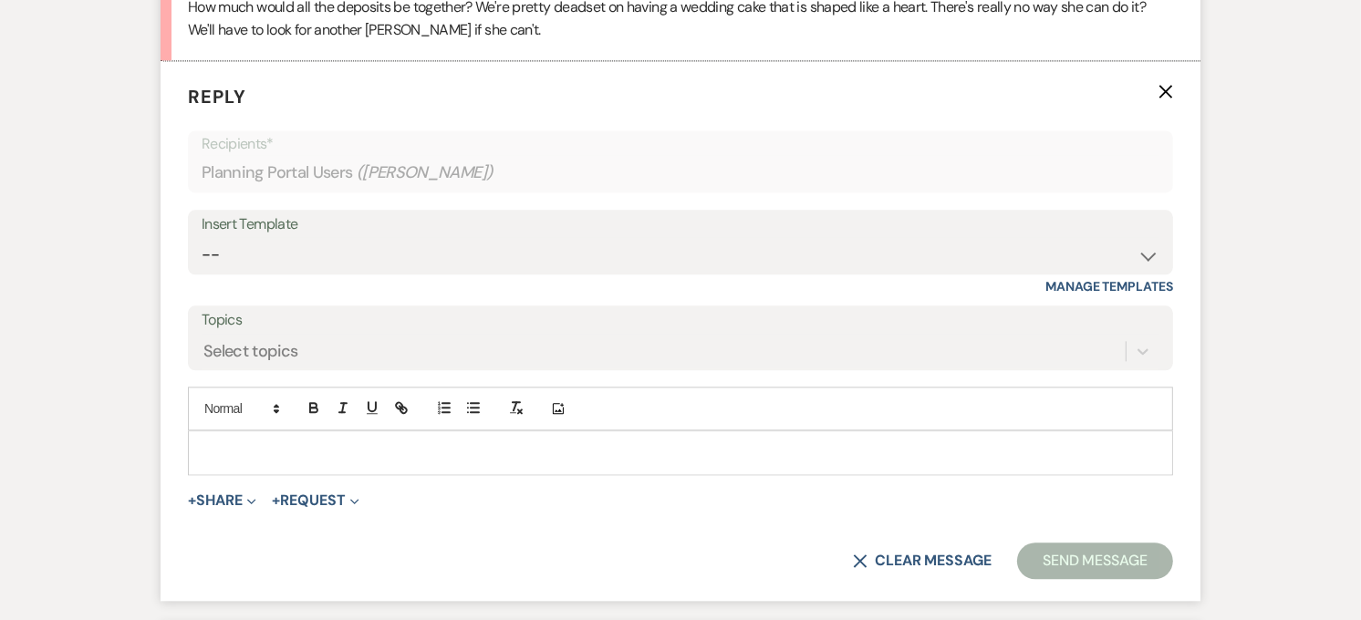
click at [265, 442] on p at bounding box center [680, 452] width 956 height 20
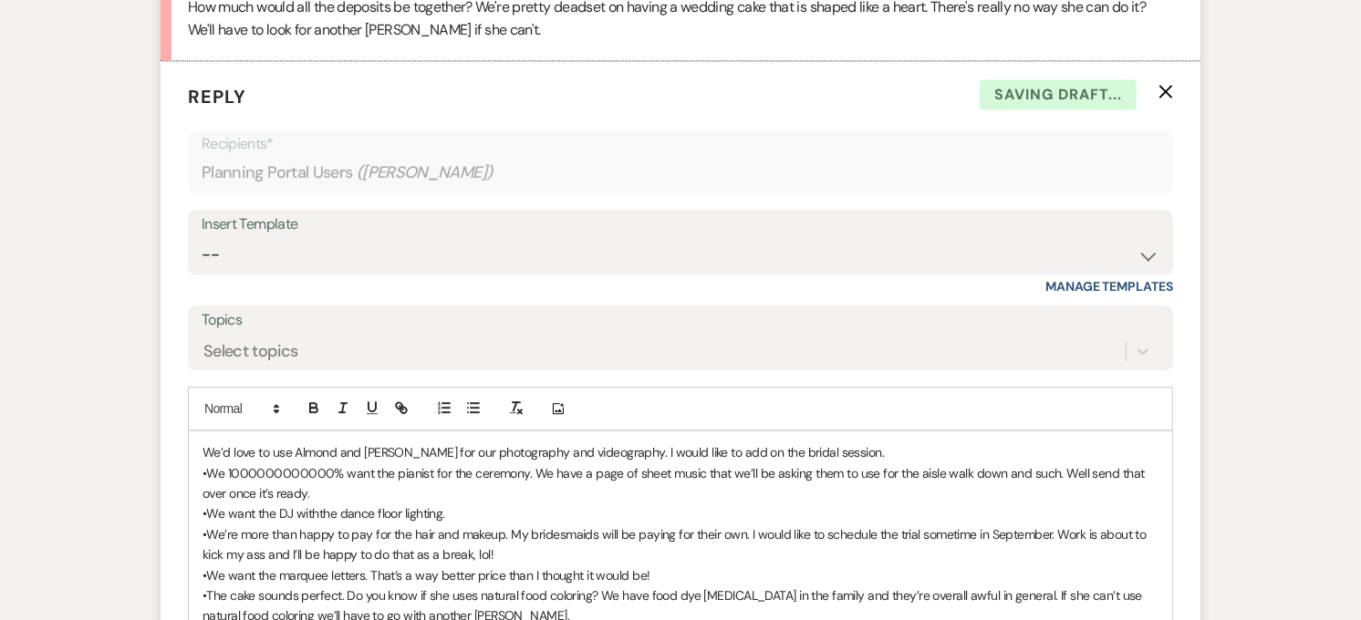
click at [206, 444] on span "We’d love to use Almond and [PERSON_NAME] for our photography and videography. …" at bounding box center [542, 452] width 681 height 16
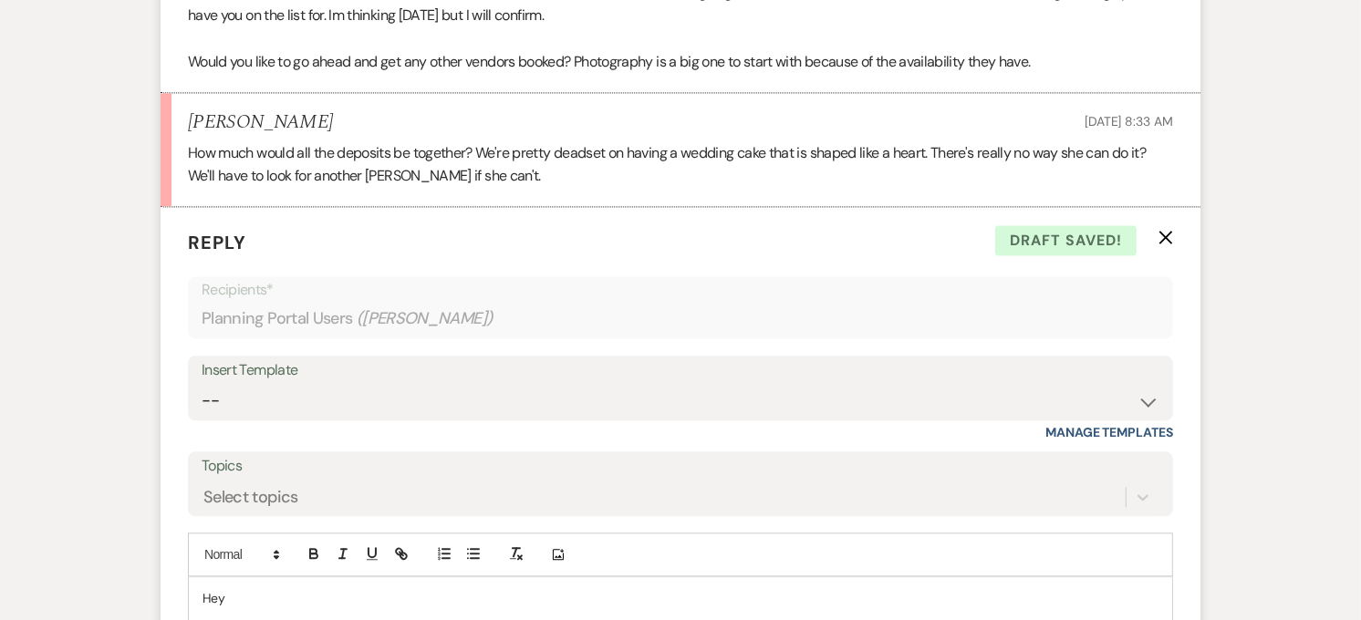
scroll to position [3722, 0]
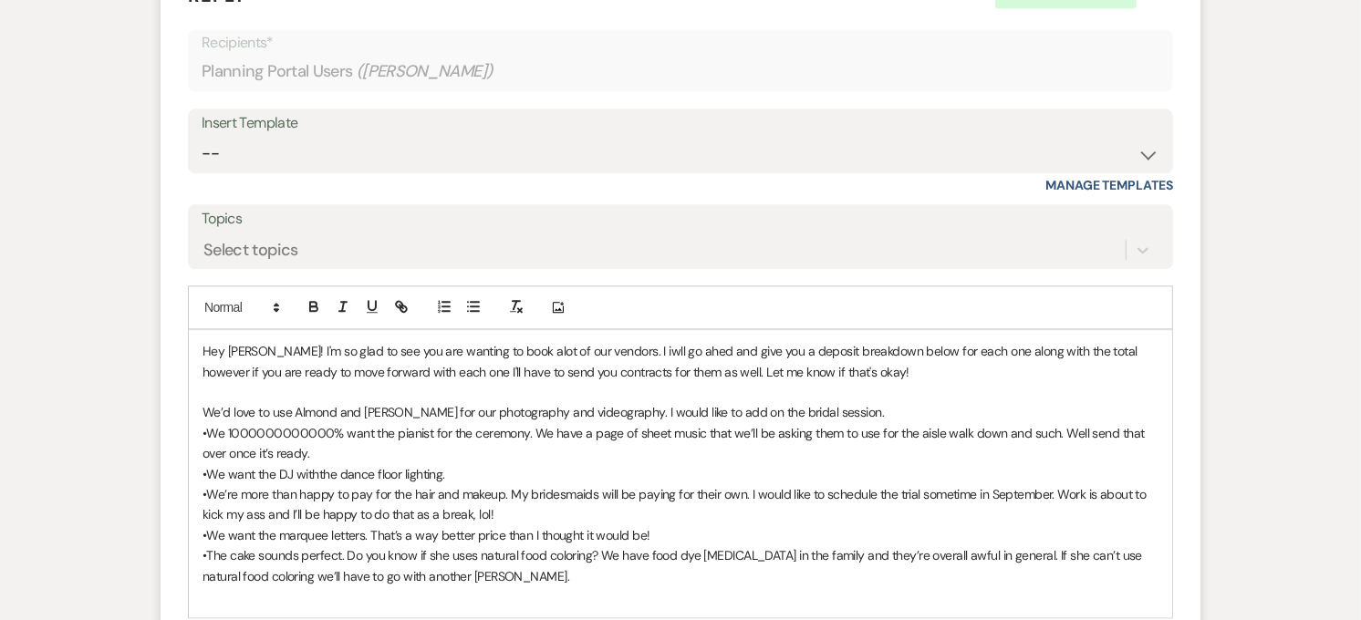
click at [202, 404] on span "We’d love to use Almond and [PERSON_NAME] for our photography and videography. …" at bounding box center [542, 412] width 681 height 16
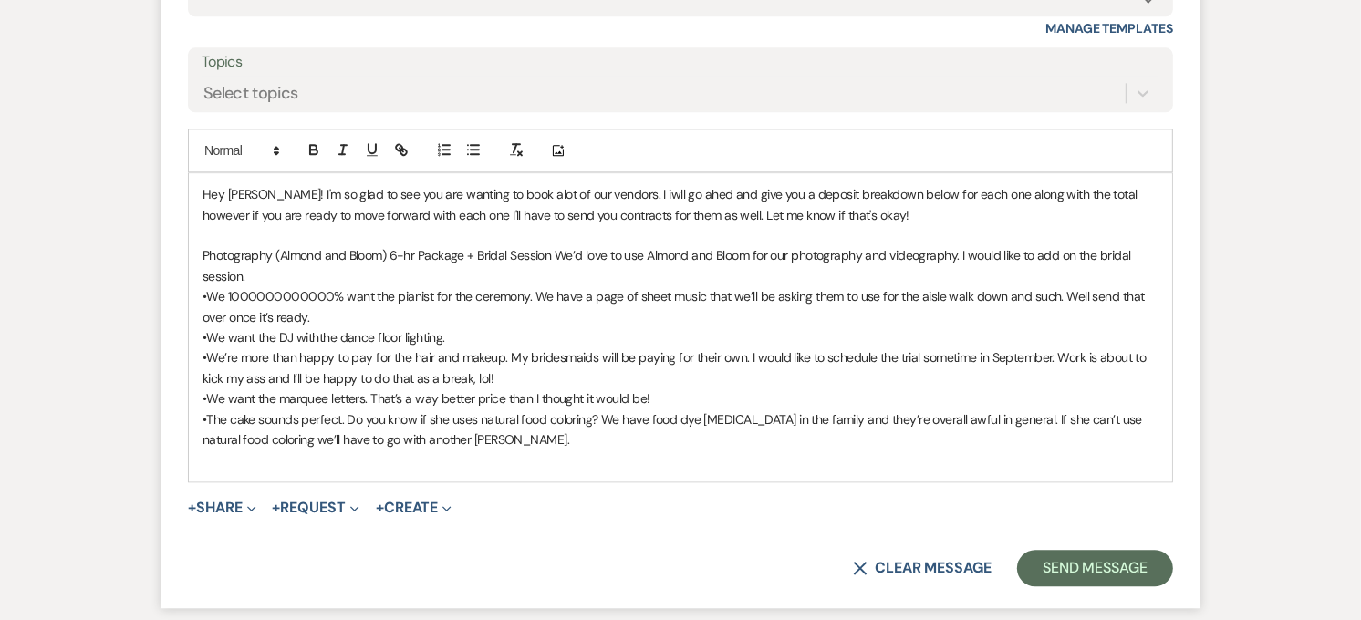
scroll to position [3925, 0]
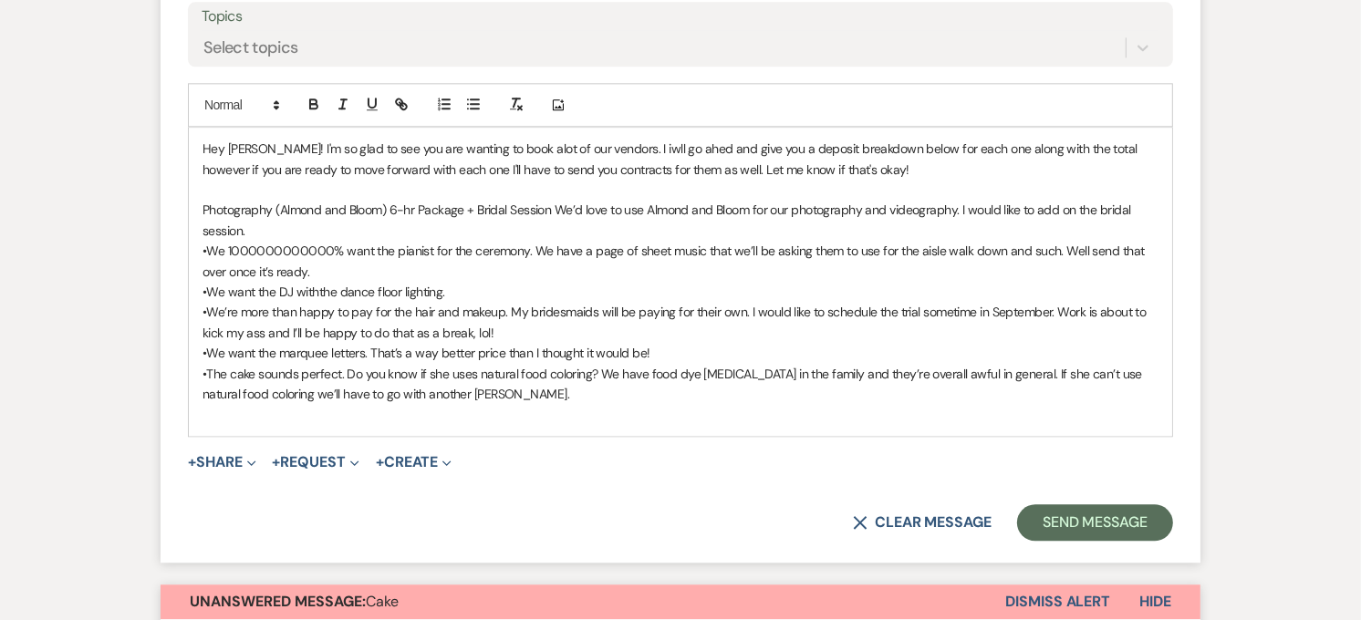
click at [547, 202] on span "Photography (Almond and Bloom) 6-hr Package + Bridal Session We’d love to use A…" at bounding box center [667, 220] width 931 height 36
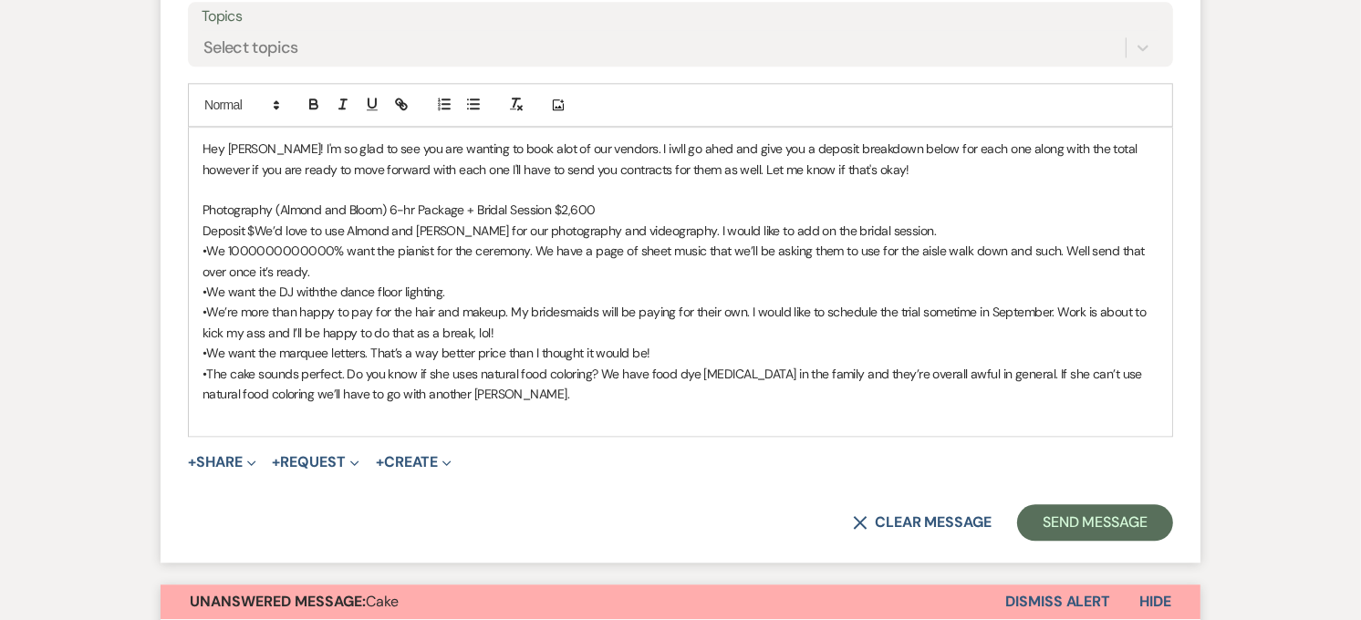
click at [280, 221] on p "Deposit $ We’d love to use Almond and [PERSON_NAME] for our photography and vid…" at bounding box center [680, 231] width 956 height 20
click at [306, 223] on span "We’d love to use Almond and [PERSON_NAME] for our photography and videography. …" at bounding box center [615, 231] width 681 height 16
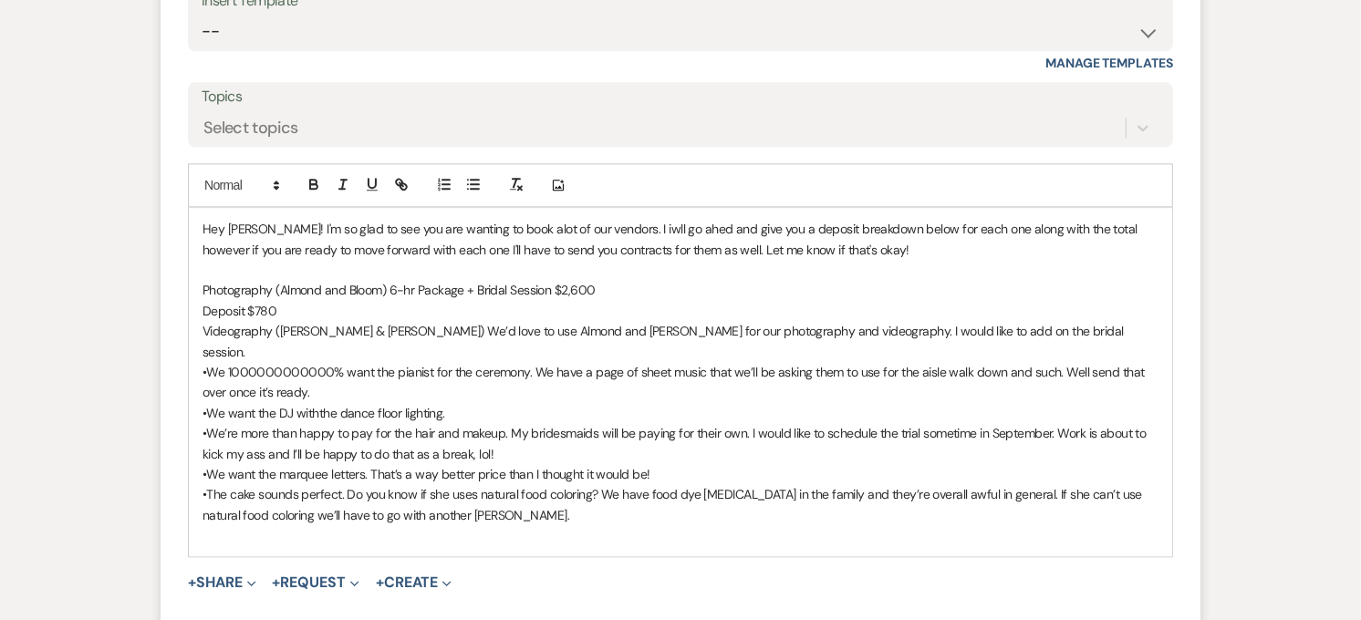
scroll to position [4026, 0]
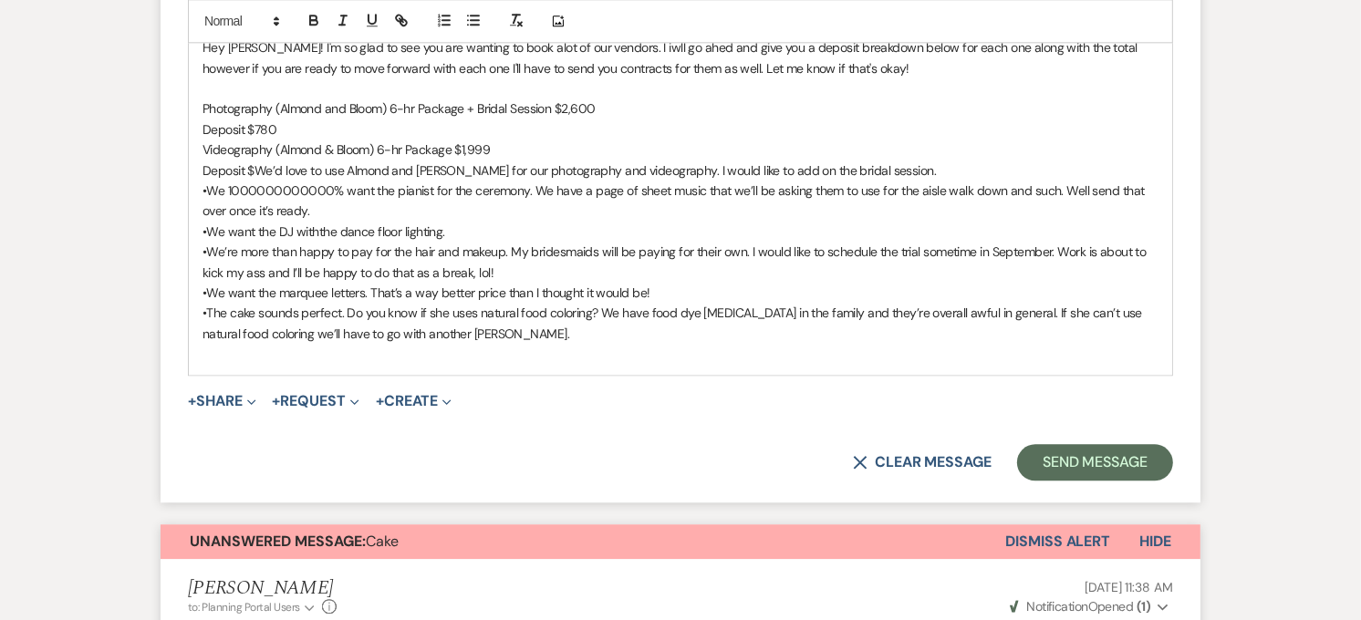
drag, startPoint x: 281, startPoint y: 146, endPoint x: 331, endPoint y: 192, distance: 67.8
click at [281, 162] on span "We’d love to use Almond and [PERSON_NAME] for our photography and videography. …" at bounding box center [594, 170] width 681 height 16
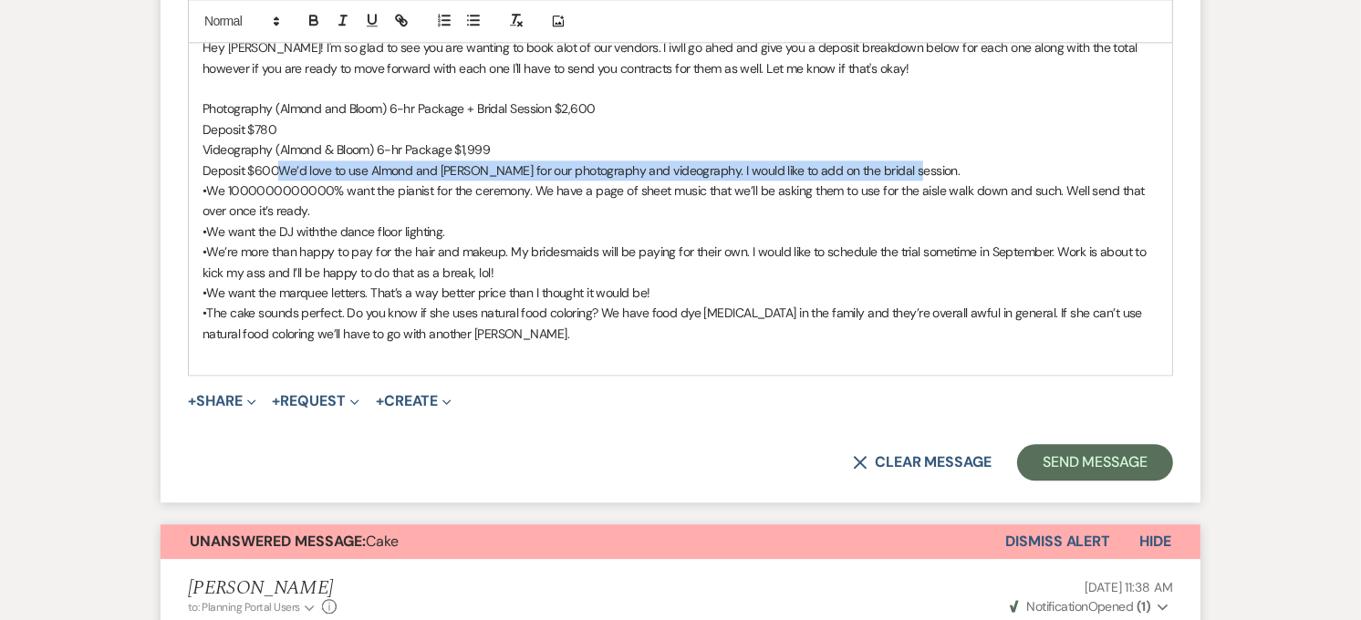
drag, startPoint x: 943, startPoint y: 150, endPoint x: 308, endPoint y: 151, distance: 634.8
click at [308, 161] on p "Deposit $600 We’d love to use Almond and [PERSON_NAME] for our photography and …" at bounding box center [680, 171] width 956 height 20
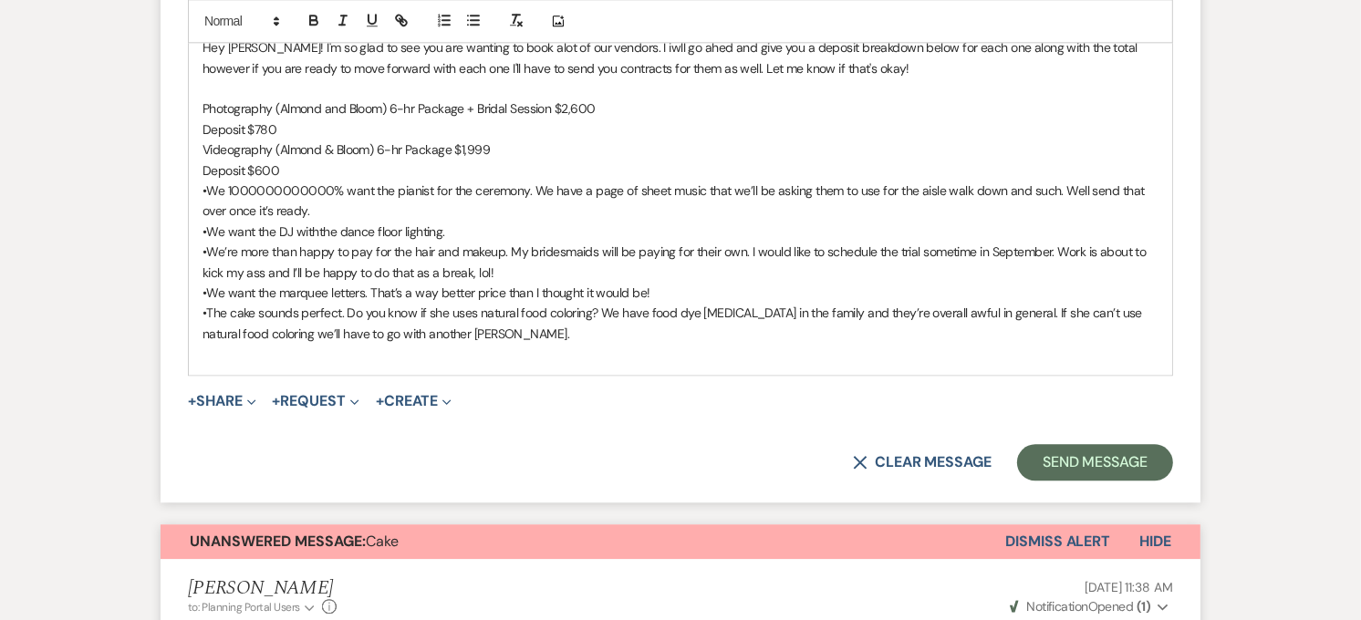
click at [201, 171] on div "Hey [PERSON_NAME]! I'm so glad to see you are wanting to book alot of our vendo…" at bounding box center [680, 200] width 983 height 348
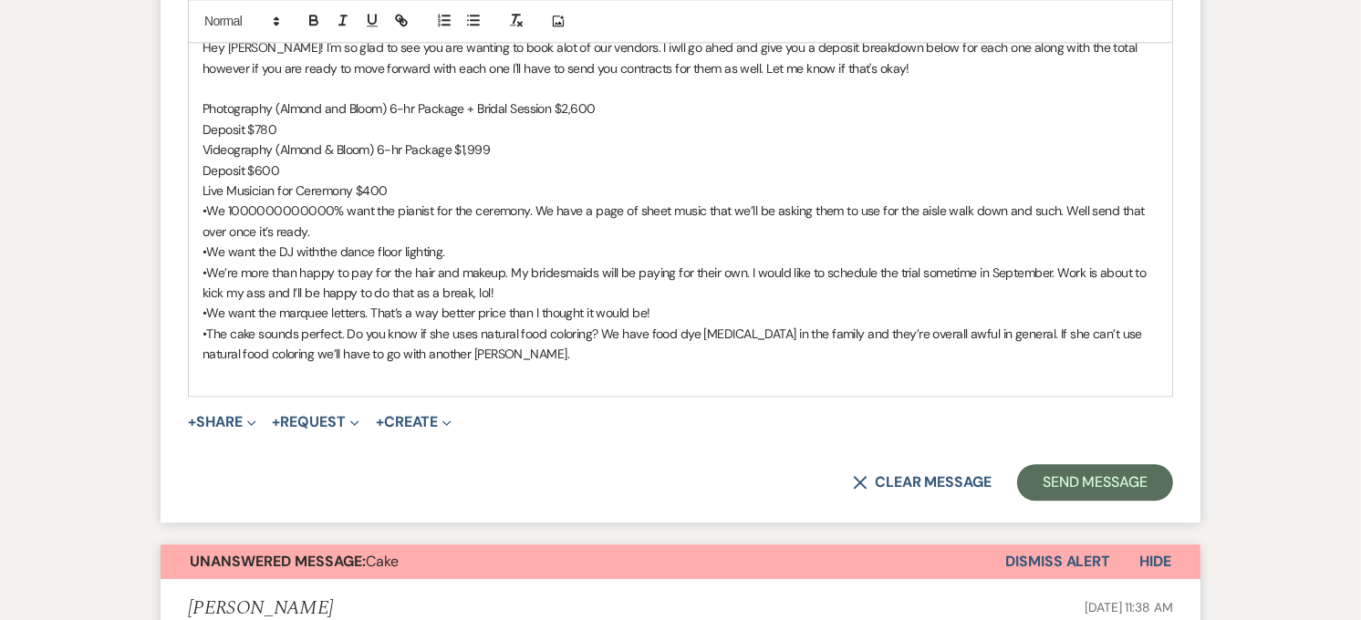
click at [356, 181] on p "Live Musician for Ceremony $400" at bounding box center [680, 191] width 956 height 20
click at [436, 181] on p "Live Musician for Ceremony (Pianist) $400" at bounding box center [680, 191] width 956 height 20
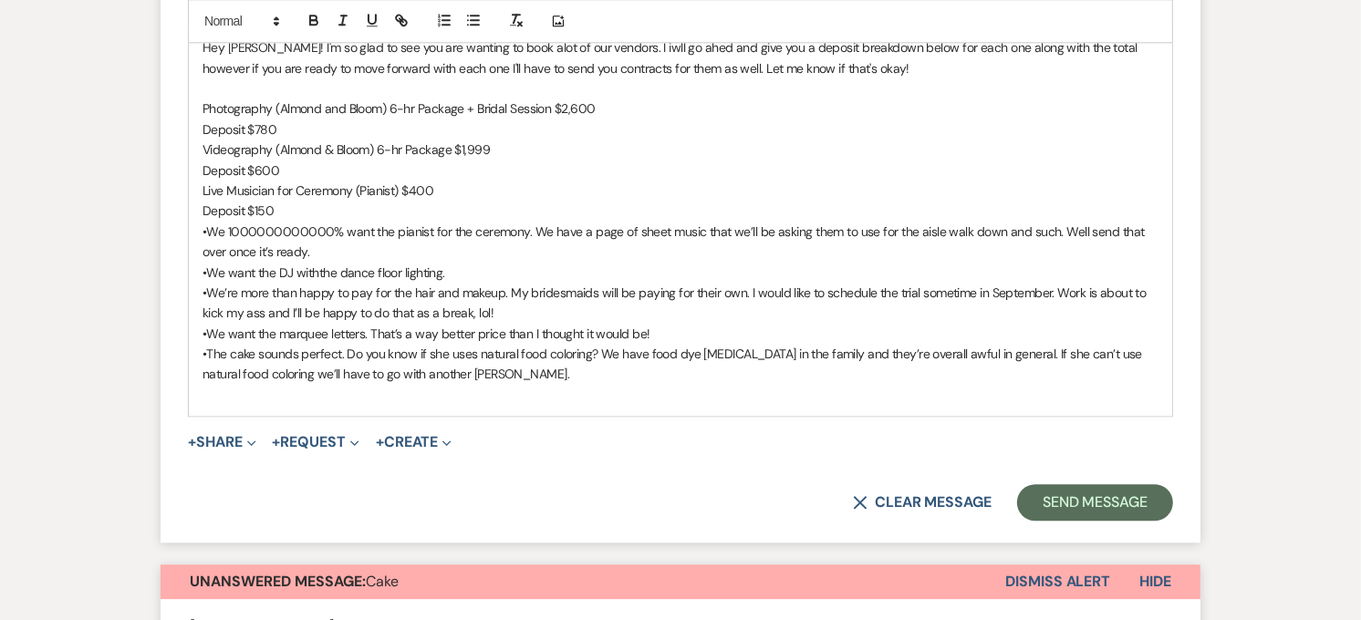
click at [340, 119] on p "Deposit $780" at bounding box center [680, 129] width 956 height 20
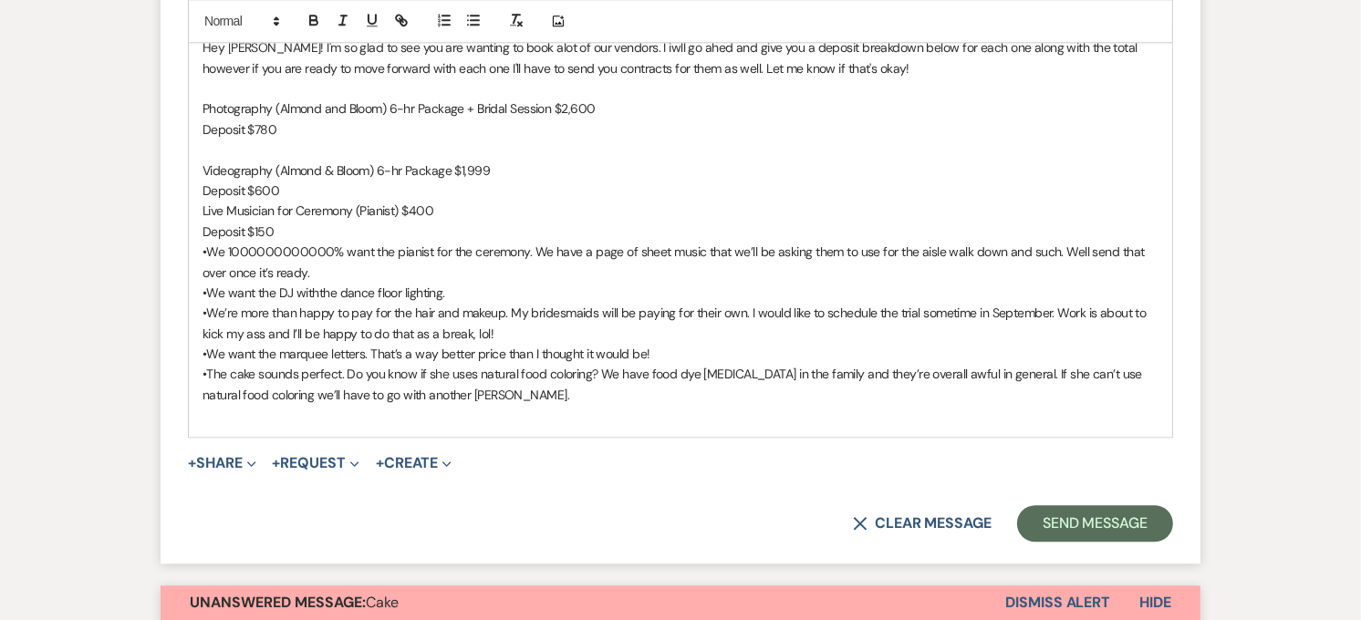
click at [313, 181] on p "Deposit $600" at bounding box center [680, 191] width 956 height 20
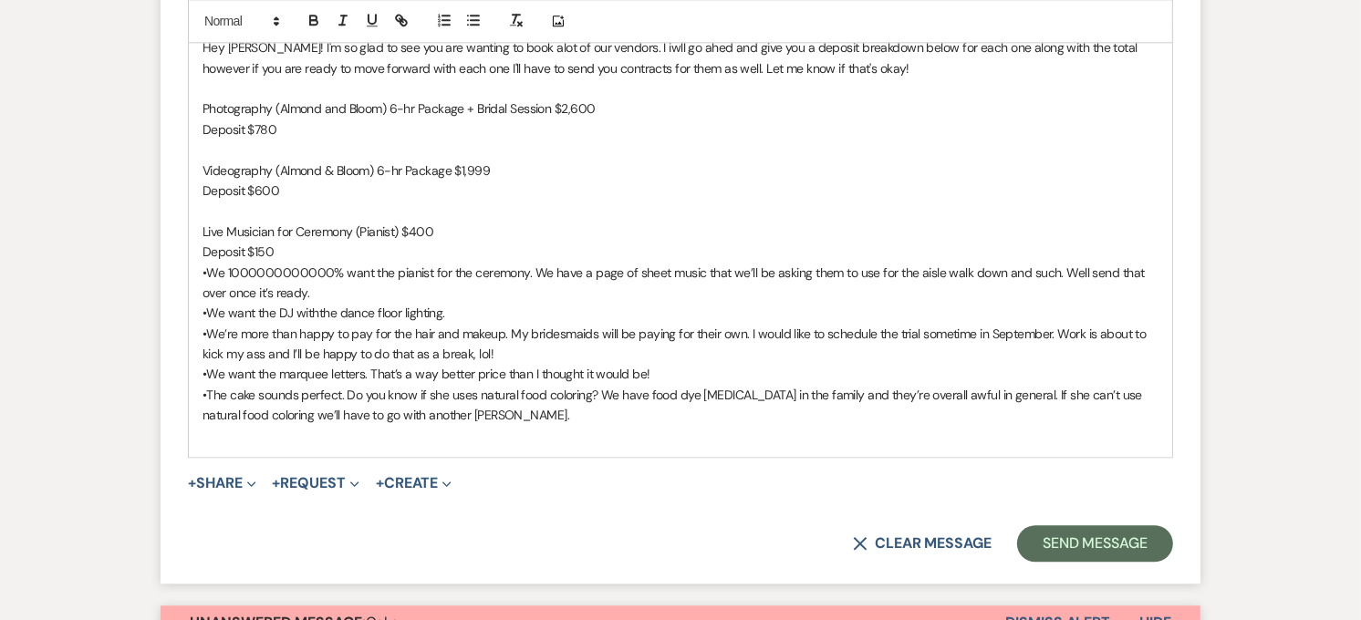
click at [313, 242] on p "Deposit $150" at bounding box center [680, 252] width 956 height 20
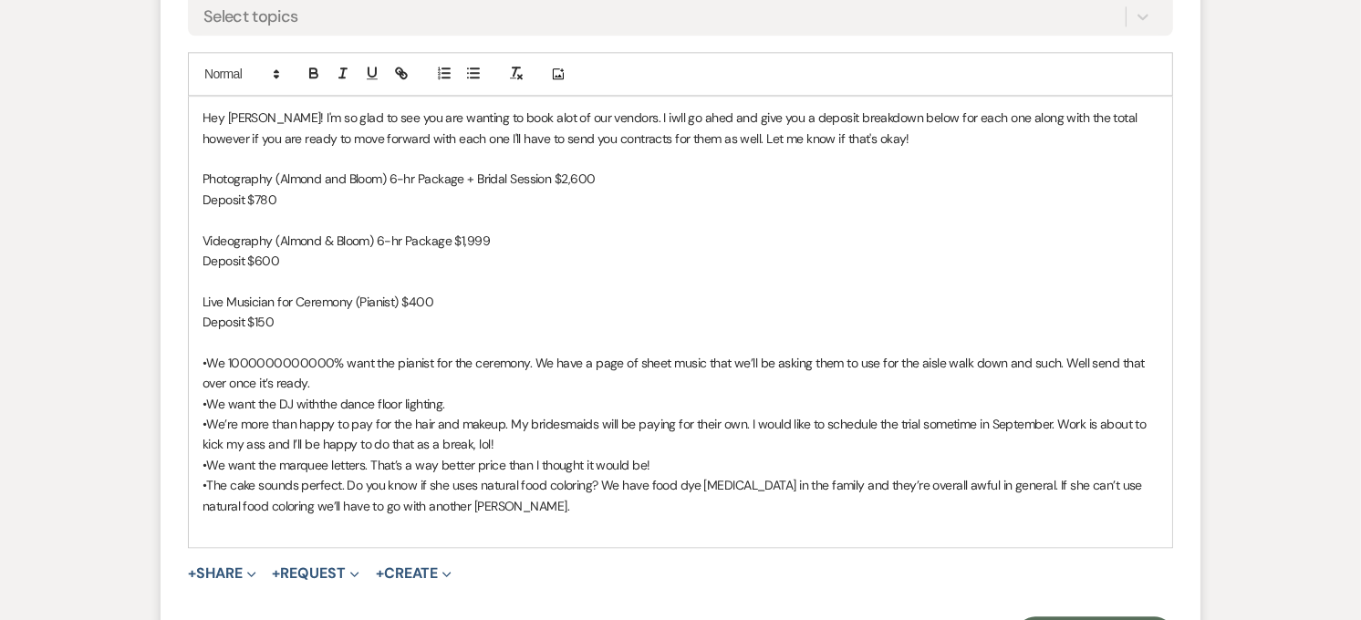
scroll to position [3925, 0]
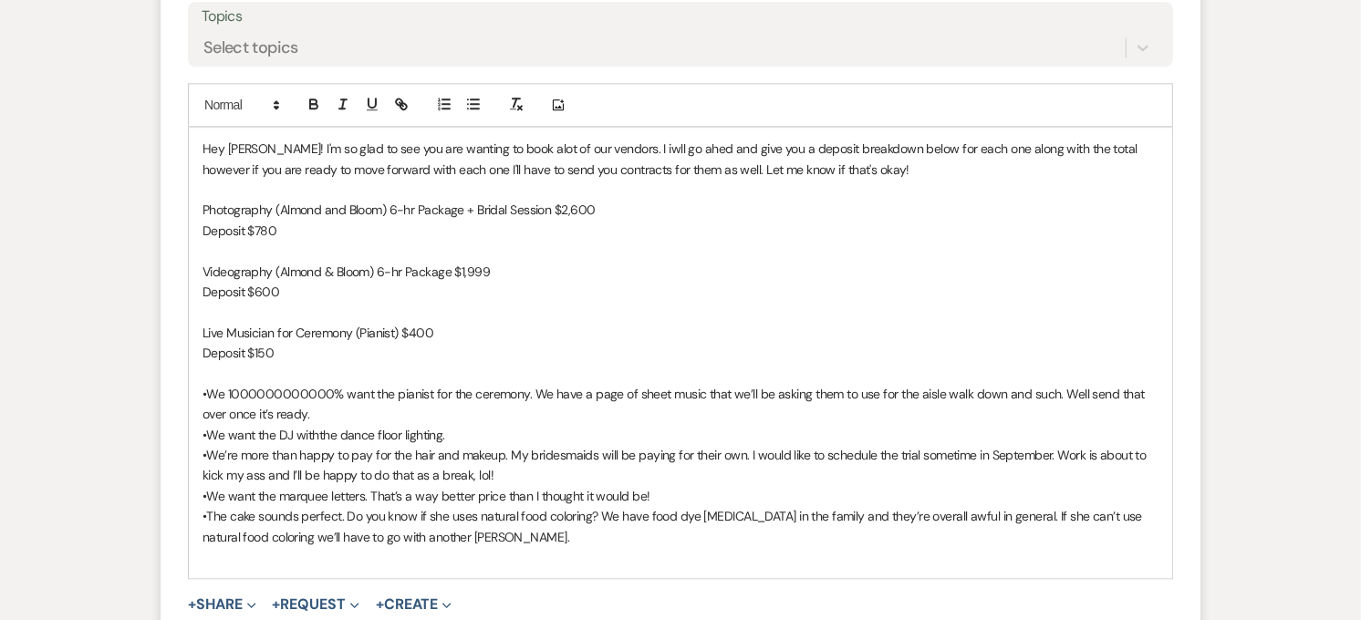
drag, startPoint x: 327, startPoint y: 396, endPoint x: 199, endPoint y: 368, distance: 130.8
click at [199, 368] on div "Hey [PERSON_NAME]! I'm so glad to see you are wanting to book alot of our vendo…" at bounding box center [680, 353] width 983 height 451
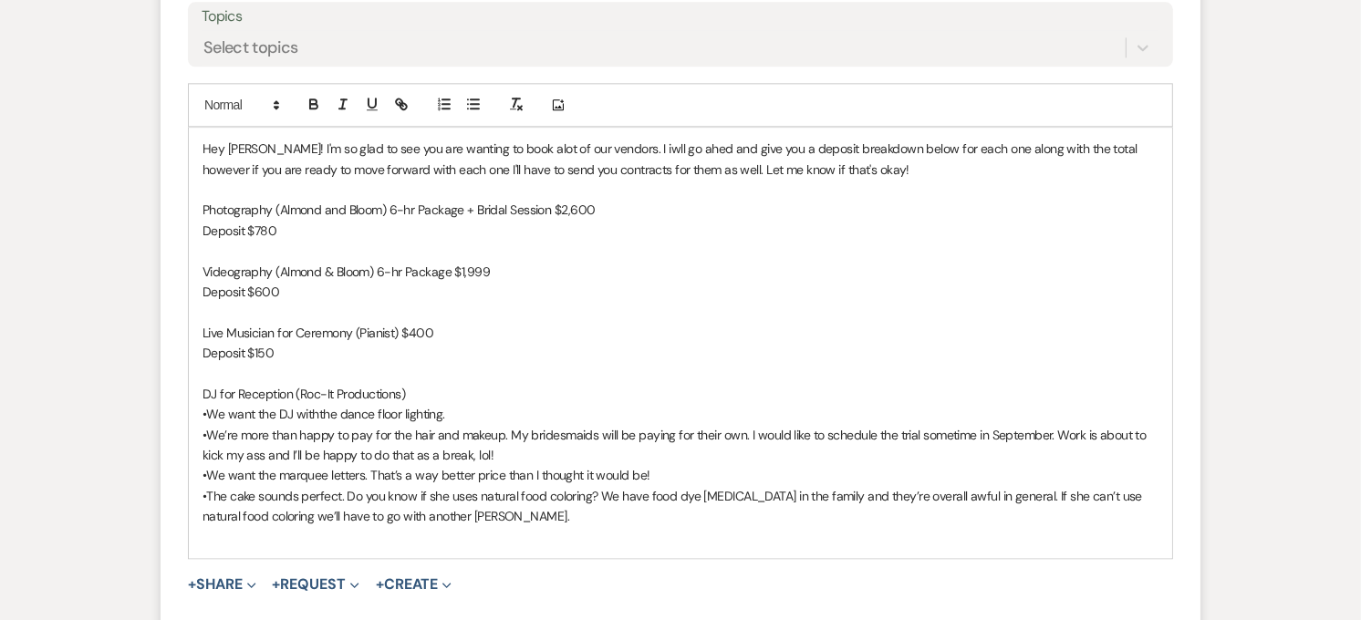
click at [316, 384] on p "DJ for Reception (Roc-It Productions)" at bounding box center [680, 394] width 956 height 20
click at [420, 384] on p "DJ for Reception (Rock-It Productions)" at bounding box center [680, 394] width 956 height 20
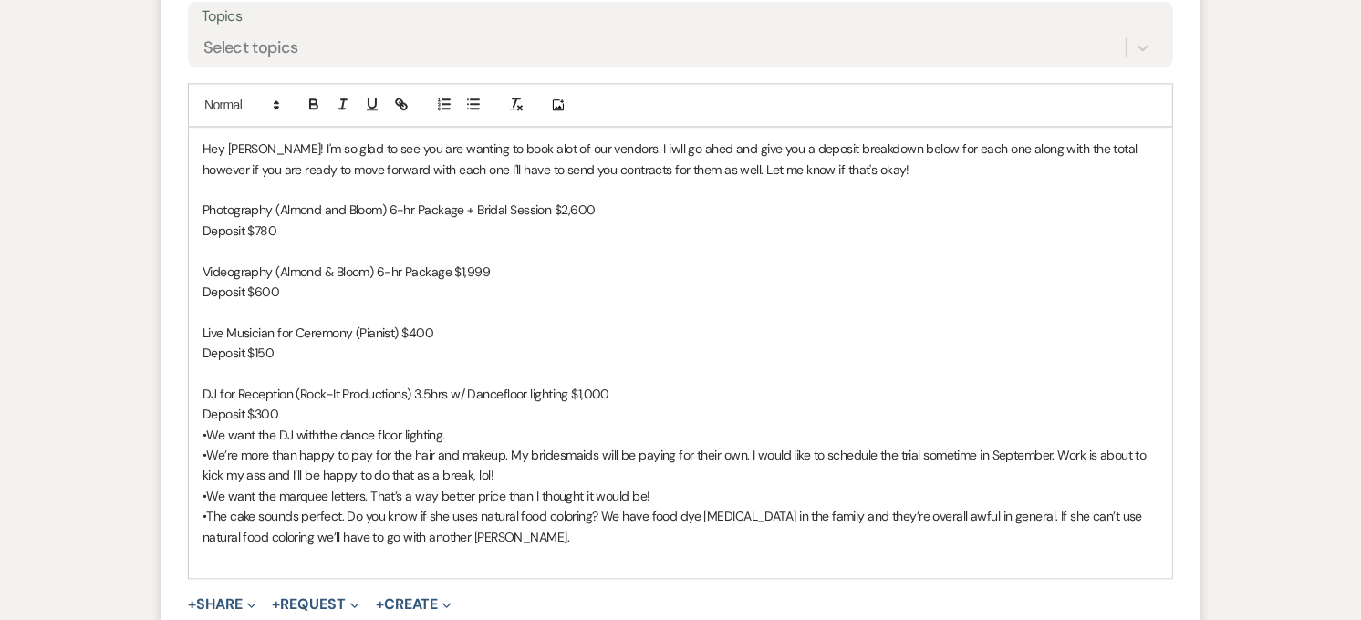
drag, startPoint x: 465, startPoint y: 411, endPoint x: 119, endPoint y: 414, distance: 346.6
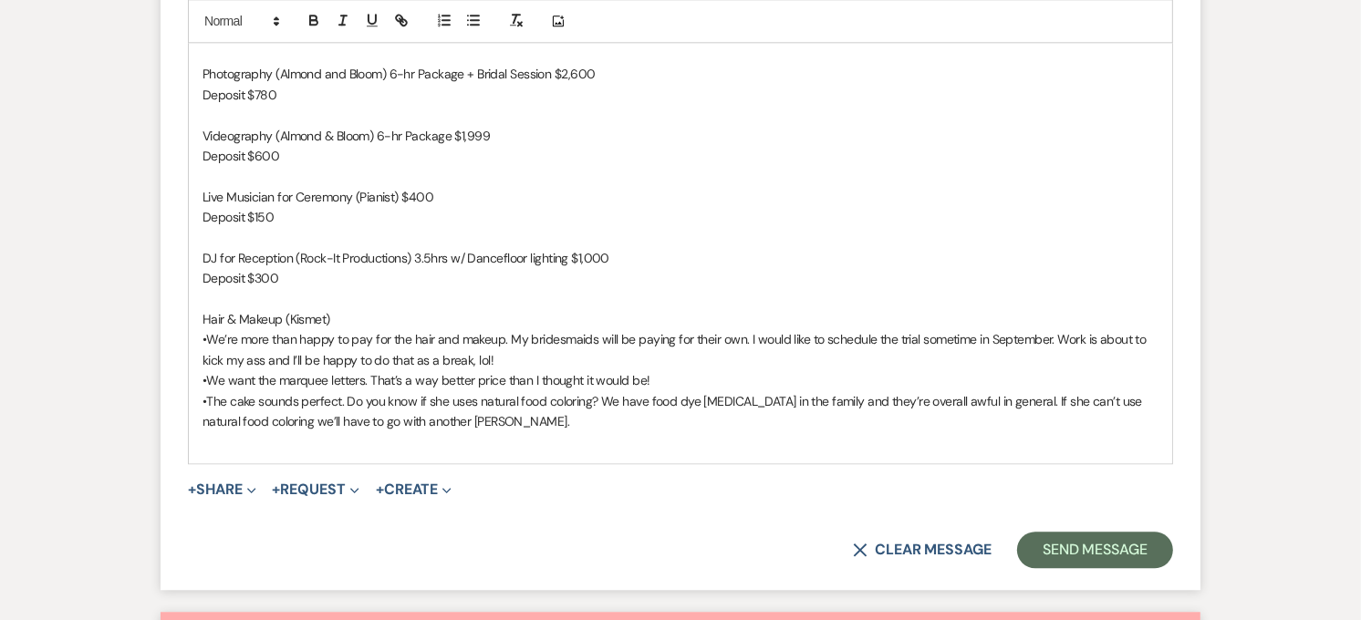
scroll to position [4026, 0]
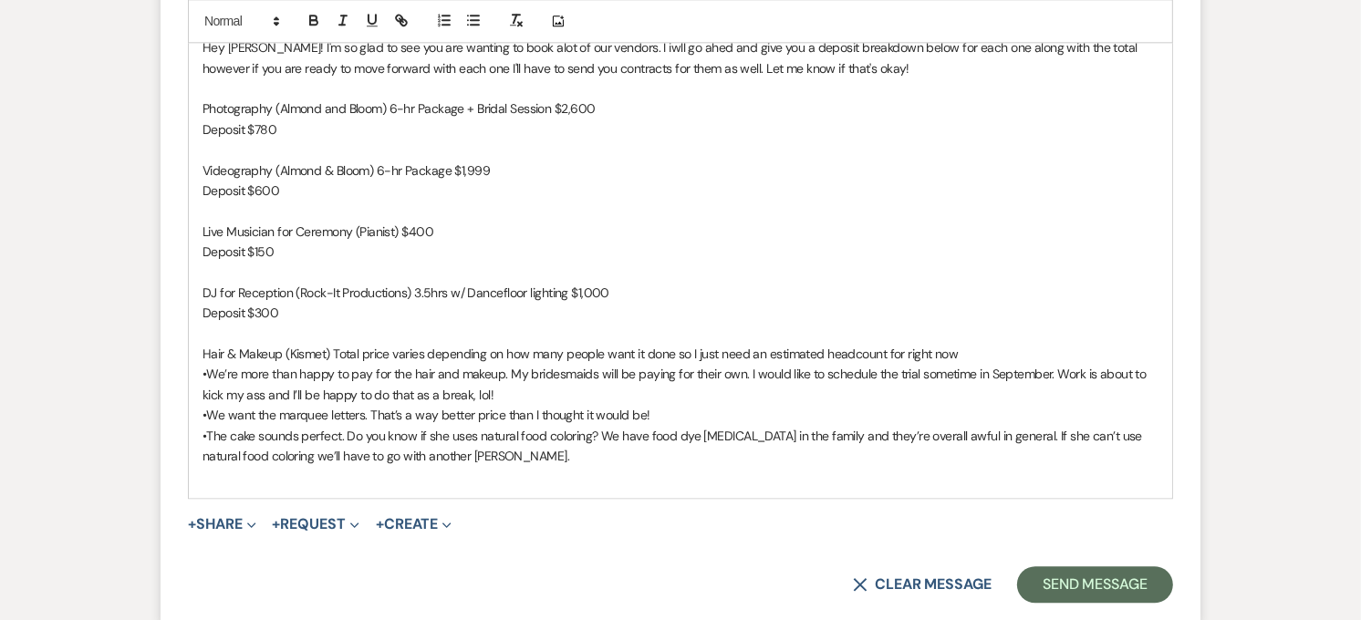
click at [999, 344] on p "Hair & Makeup (Kismet) Total price varies depending on how many people want it …" at bounding box center [680, 354] width 956 height 20
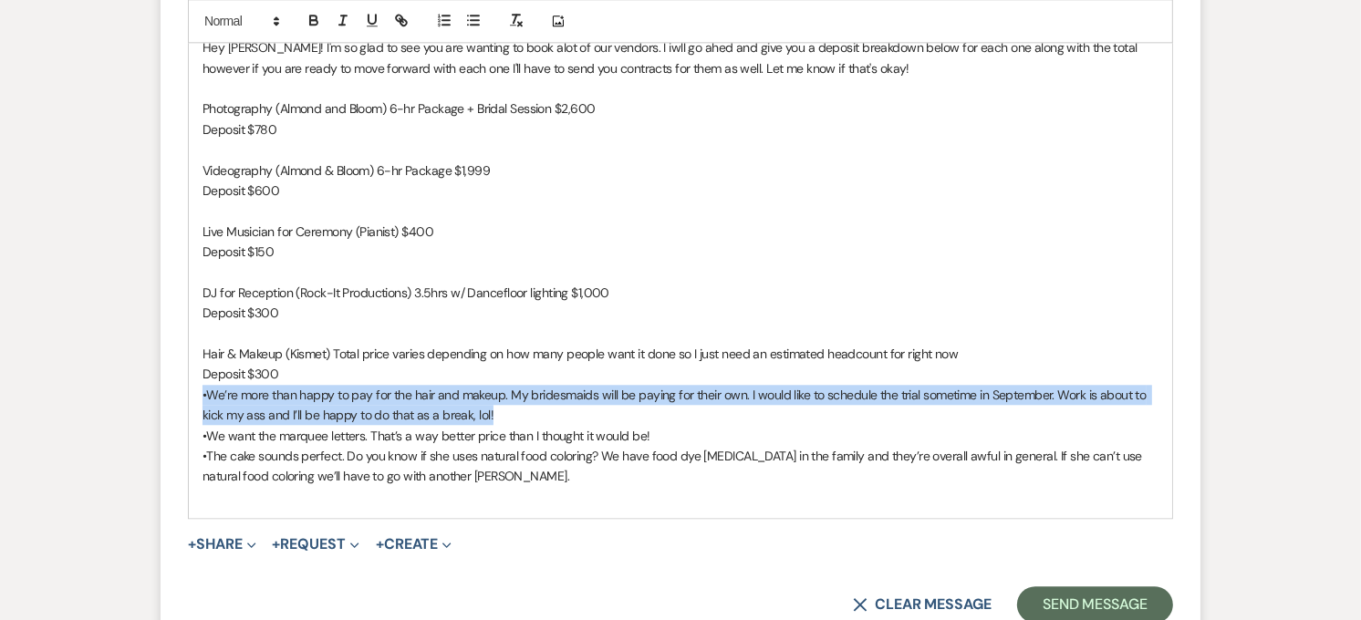
drag, startPoint x: 512, startPoint y: 396, endPoint x: 177, endPoint y: 380, distance: 335.1
click at [177, 380] on form "Reply X Saving draft... Recipients* Planning Portal Users ( [PERSON_NAME] ) Ins…" at bounding box center [681, 150] width 1040 height 989
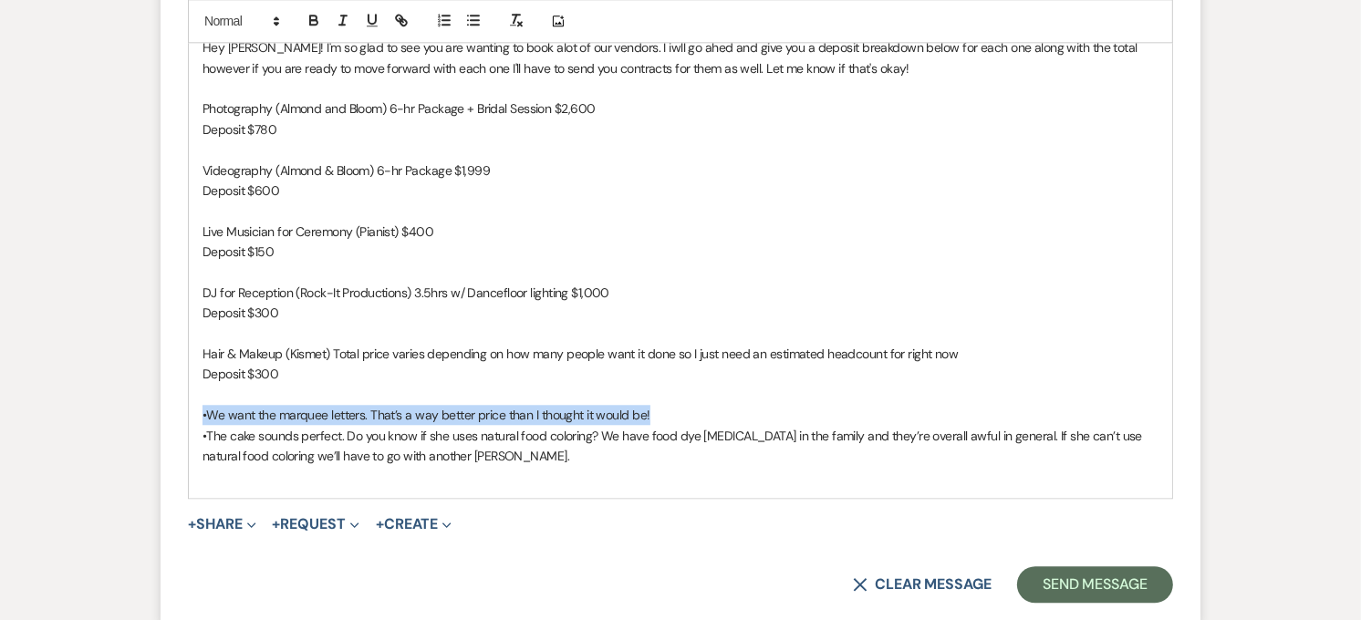
drag, startPoint x: 663, startPoint y: 393, endPoint x: 179, endPoint y: 401, distance: 484.4
click at [179, 401] on form "Reply X Draft saved! Recipients* Planning Portal Users ( [PERSON_NAME] ) Insert…" at bounding box center [681, 140] width 1040 height 969
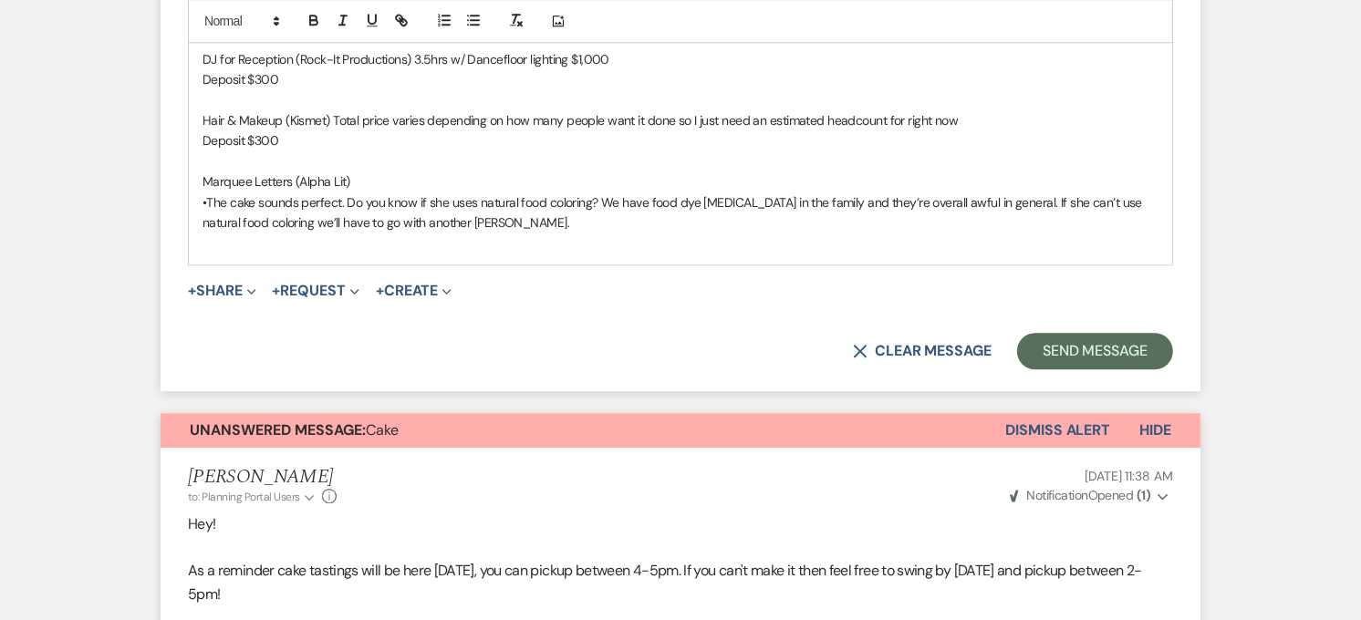
scroll to position [4229, 0]
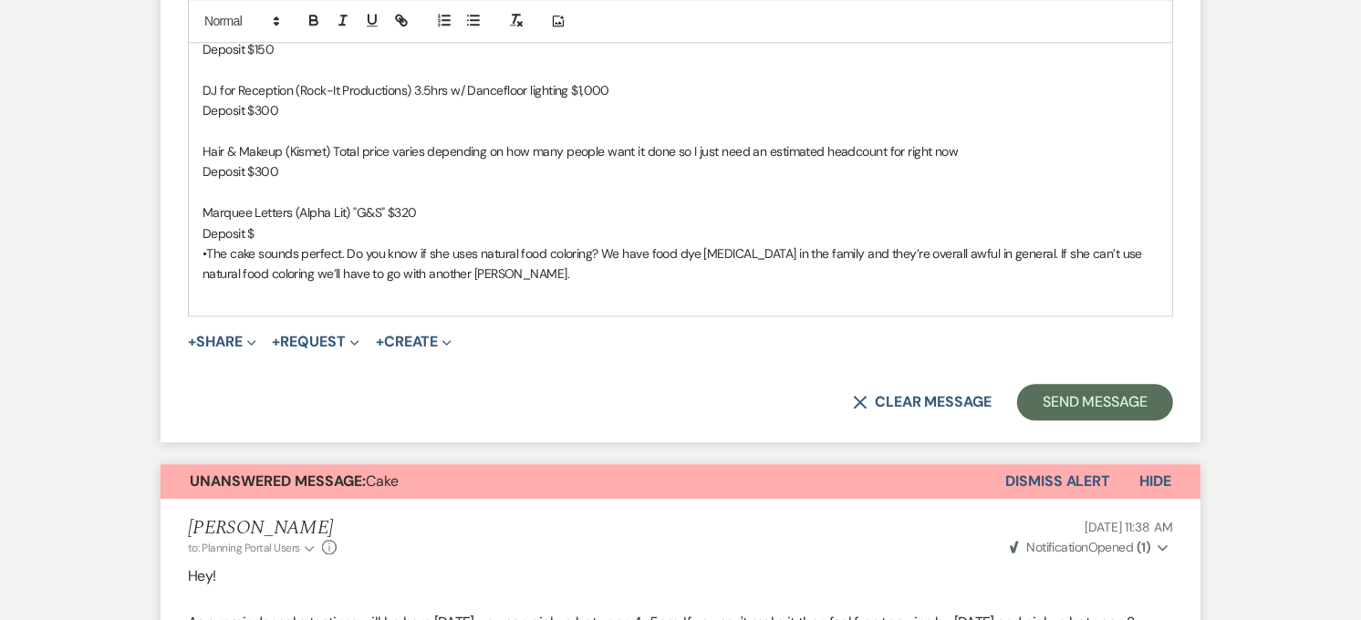
click at [285, 223] on p "Deposit $" at bounding box center [680, 233] width 956 height 20
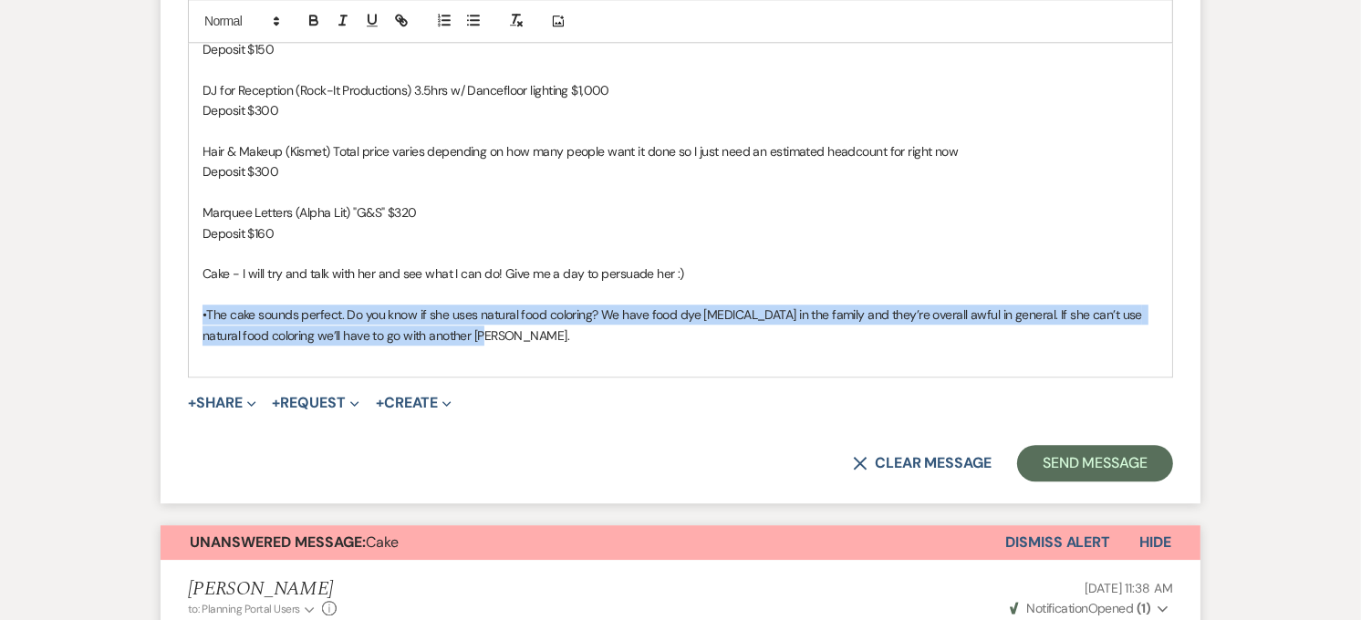
drag, startPoint x: 515, startPoint y: 306, endPoint x: 164, endPoint y: 297, distance: 351.3
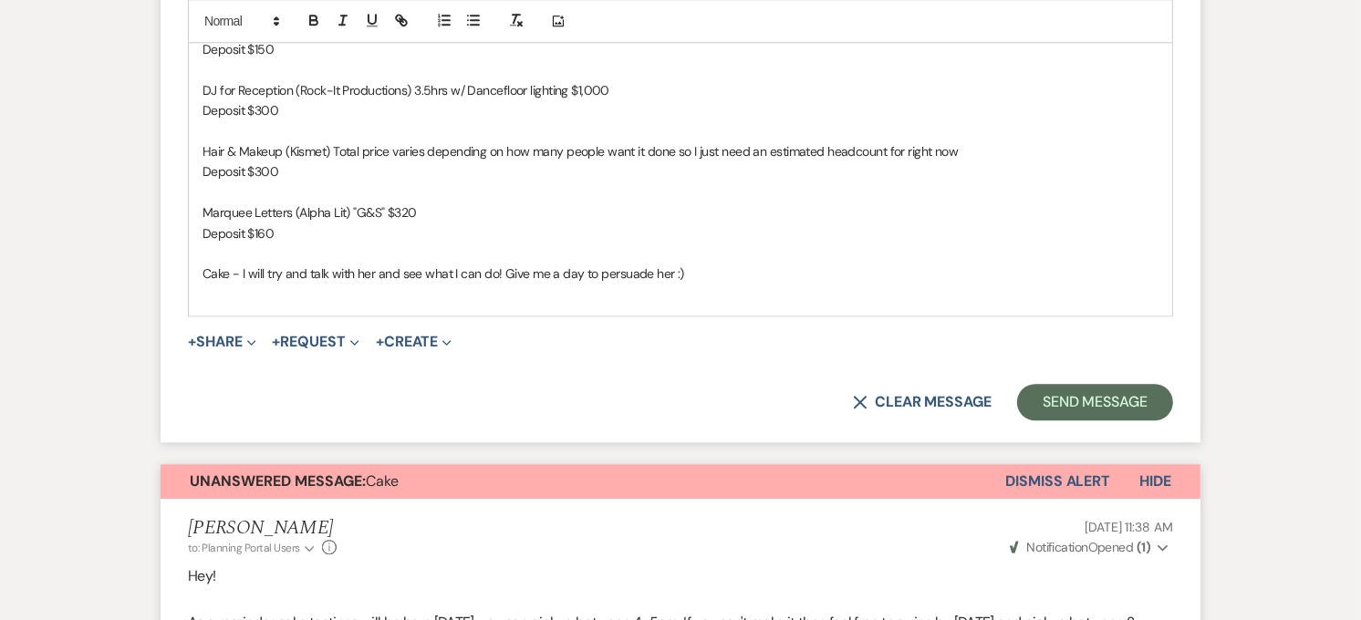
click at [241, 244] on p at bounding box center [680, 254] width 956 height 20
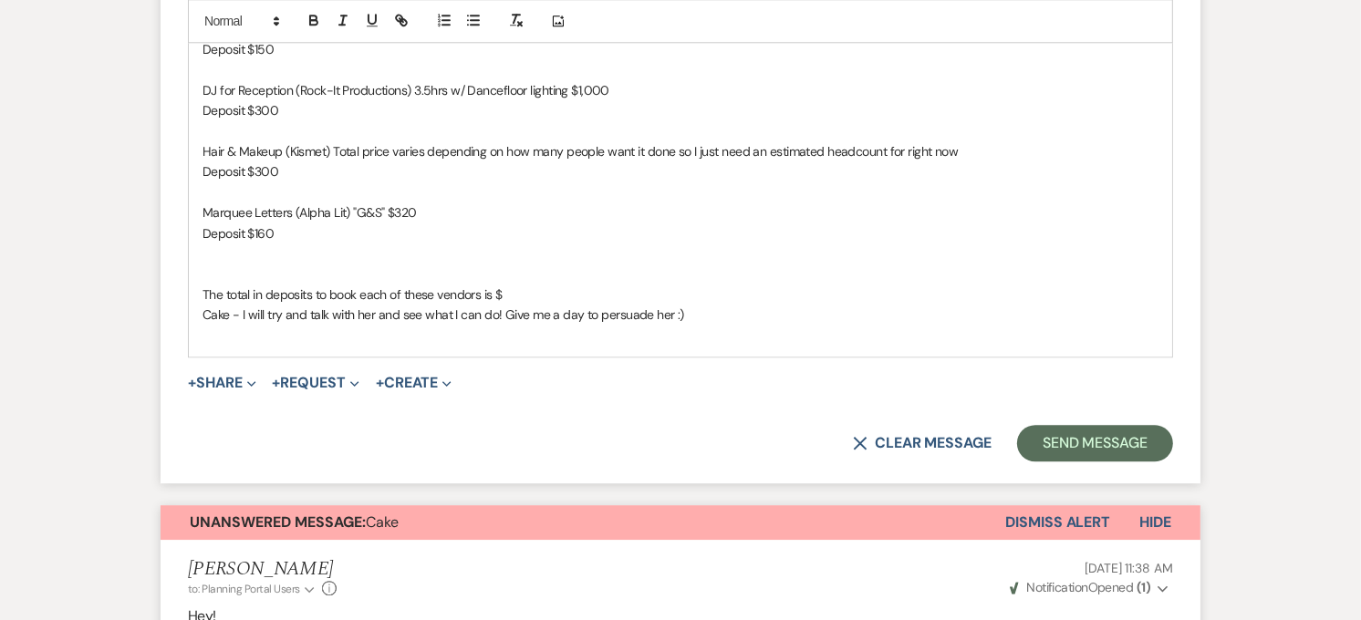
click at [390, 285] on p "The total in deposits to book each of these vendors is $" at bounding box center [680, 295] width 956 height 20
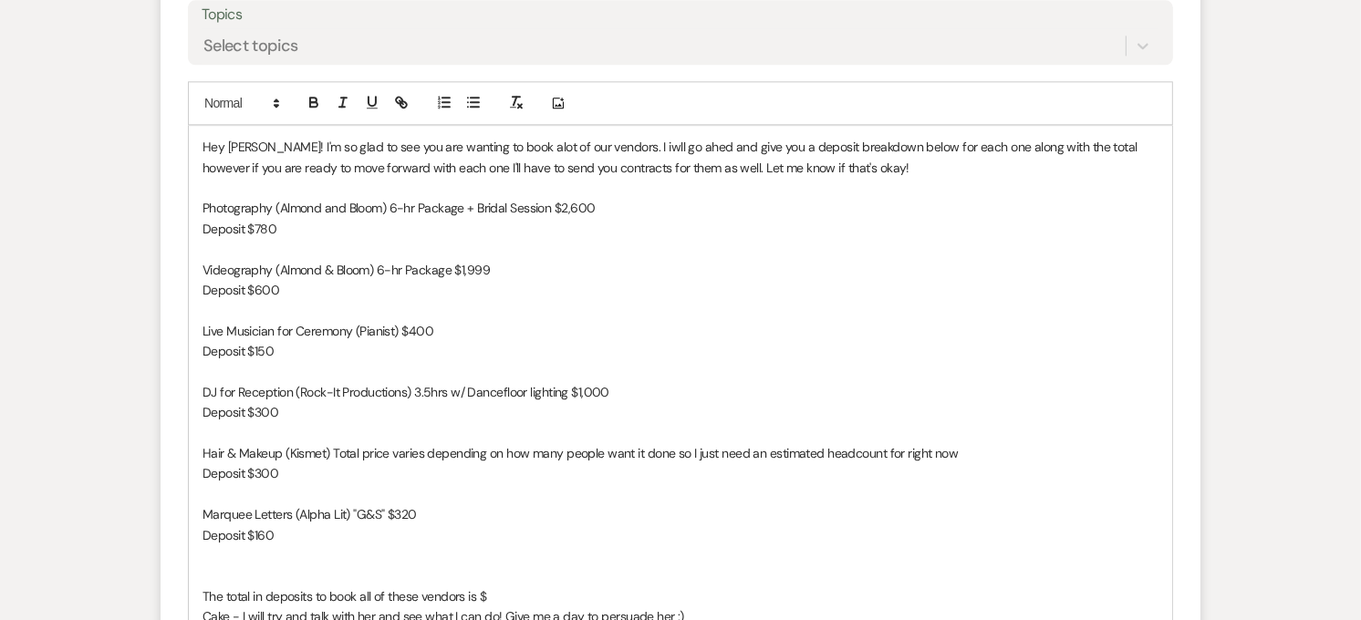
scroll to position [3949, 0]
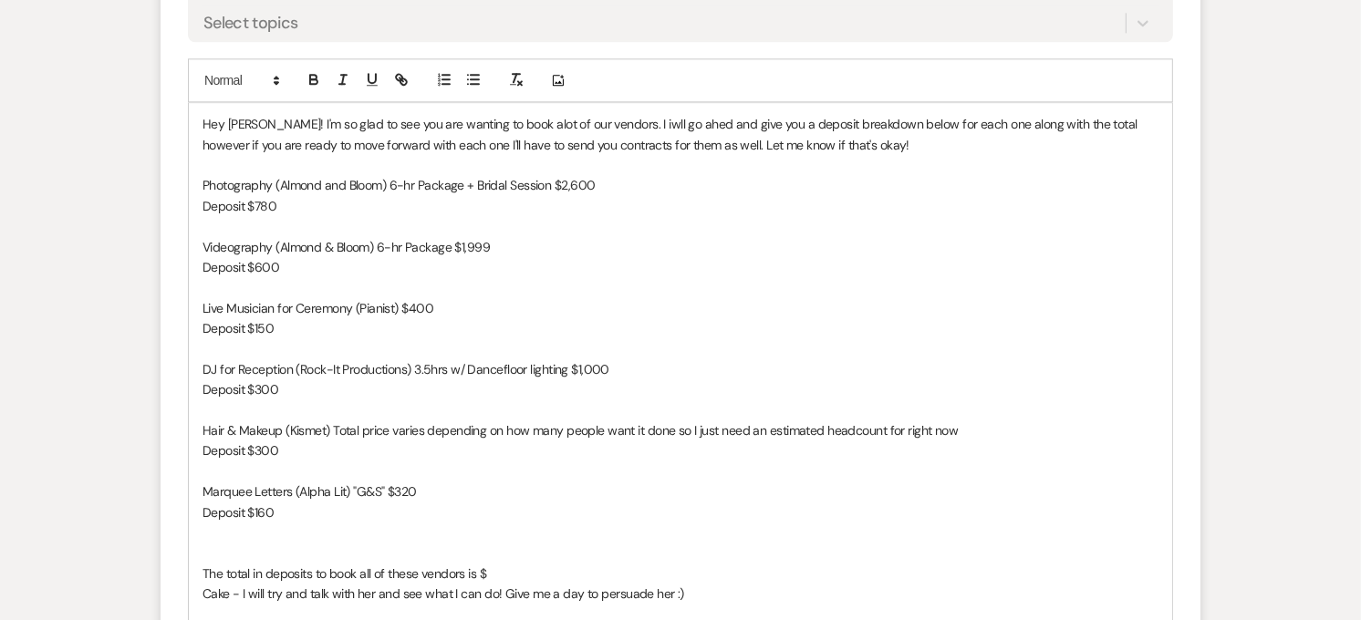
click at [524, 564] on p "The total in deposits to book all of these vendors is $" at bounding box center [680, 574] width 956 height 20
click at [493, 564] on p "The total in deposits to book all of these vendors is $" at bounding box center [680, 574] width 956 height 20
drag, startPoint x: 544, startPoint y: 544, endPoint x: 207, endPoint y: 554, distance: 336.7
click at [207, 564] on p "The total in deposits to book all of these vendors is $2,290" at bounding box center [680, 574] width 956 height 20
click at [312, 71] on icon "button" at bounding box center [314, 79] width 16 height 16
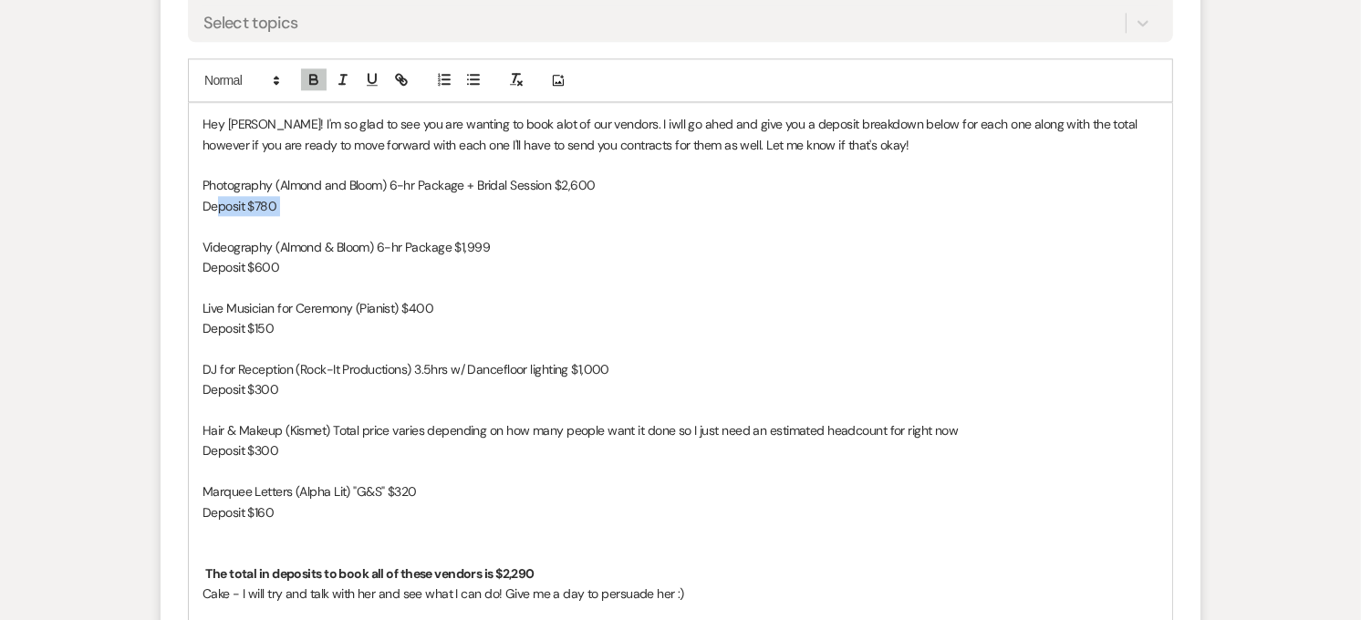
drag, startPoint x: 313, startPoint y: 178, endPoint x: 231, endPoint y: 182, distance: 82.2
click at [231, 196] on p "Deposit $780" at bounding box center [680, 206] width 956 height 20
click at [348, 71] on icon "button" at bounding box center [343, 79] width 16 height 16
drag, startPoint x: 316, startPoint y: 242, endPoint x: 224, endPoint y: 244, distance: 91.3
click at [224, 257] on p "Deposit $600" at bounding box center [680, 267] width 956 height 20
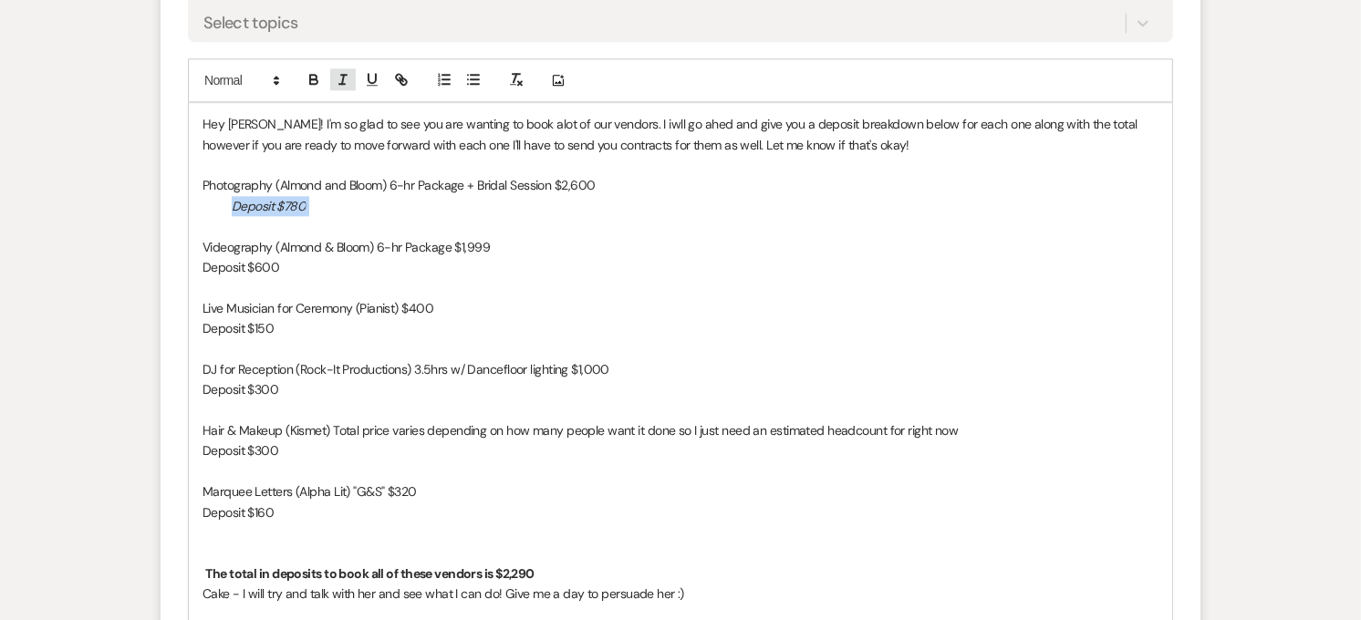
click at [345, 68] on button "button" at bounding box center [343, 79] width 26 height 22
drag, startPoint x: 313, startPoint y: 310, endPoint x: 226, endPoint y: 313, distance: 86.7
click at [226, 318] on p "Deposit $150" at bounding box center [680, 328] width 956 height 20
click at [339, 71] on icon "button" at bounding box center [343, 79] width 16 height 16
drag, startPoint x: 308, startPoint y: 366, endPoint x: 233, endPoint y: 368, distance: 75.7
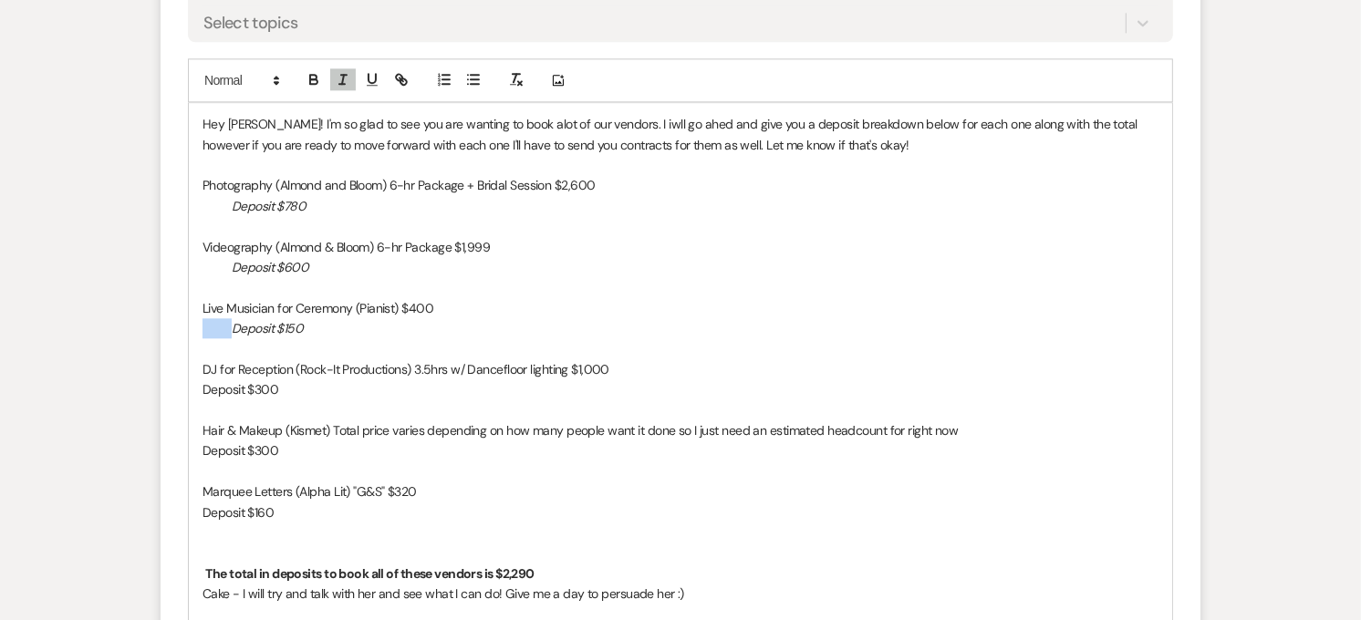
click at [233, 379] on p "Deposit $300" at bounding box center [680, 389] width 956 height 20
click at [341, 71] on icon "button" at bounding box center [343, 79] width 16 height 16
drag, startPoint x: 304, startPoint y: 427, endPoint x: 233, endPoint y: 433, distance: 71.4
click at [233, 441] on p "Deposit $300" at bounding box center [680, 451] width 956 height 20
click at [342, 71] on icon "button" at bounding box center [343, 79] width 16 height 16
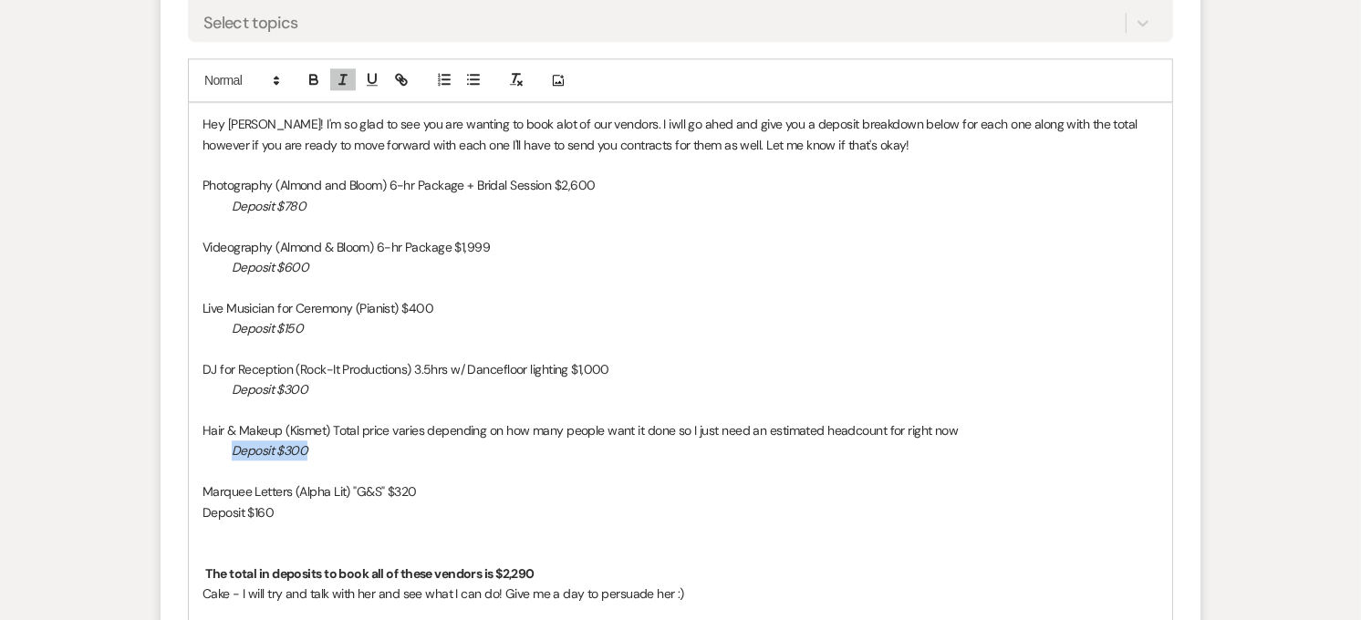
drag, startPoint x: 316, startPoint y: 485, endPoint x: 229, endPoint y: 486, distance: 86.7
click at [229, 503] on p "Deposit $160" at bounding box center [680, 513] width 956 height 20
click at [337, 71] on icon "button" at bounding box center [343, 79] width 16 height 16
click at [352, 503] on p "Deposit $160" at bounding box center [680, 513] width 956 height 20
click at [550, 564] on p "The total in deposits to book all of these vendors is $2,290" at bounding box center [680, 574] width 956 height 20
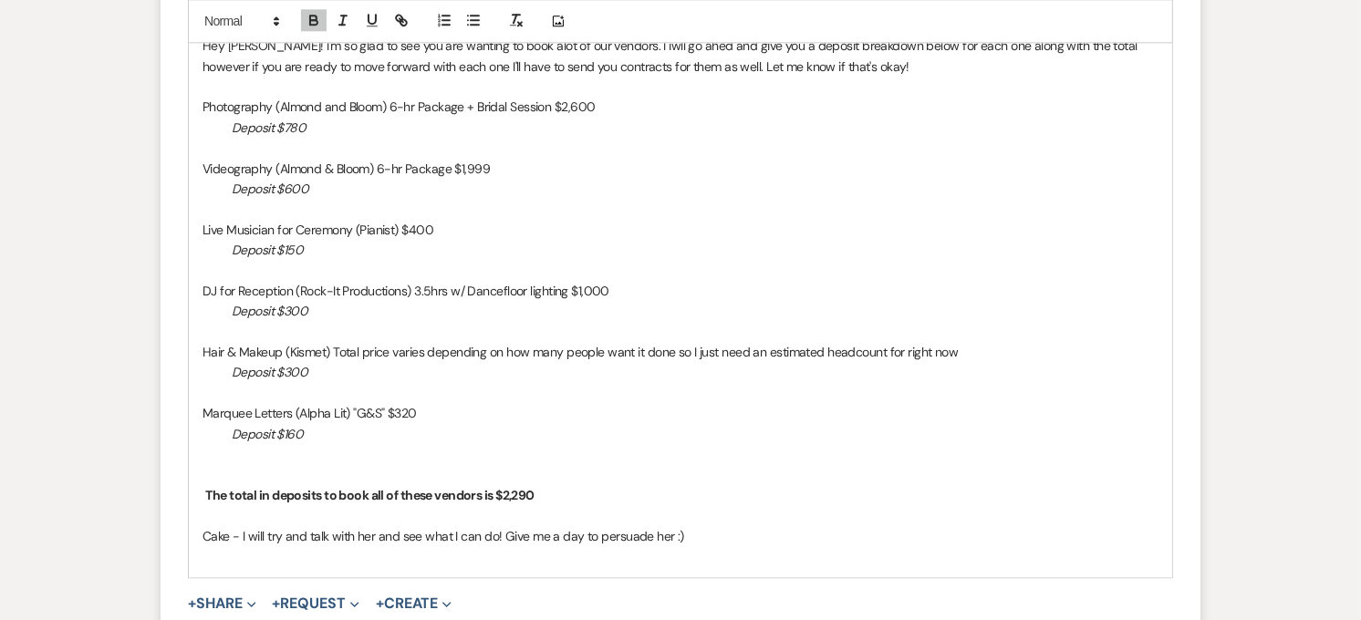
scroll to position [4034, 0]
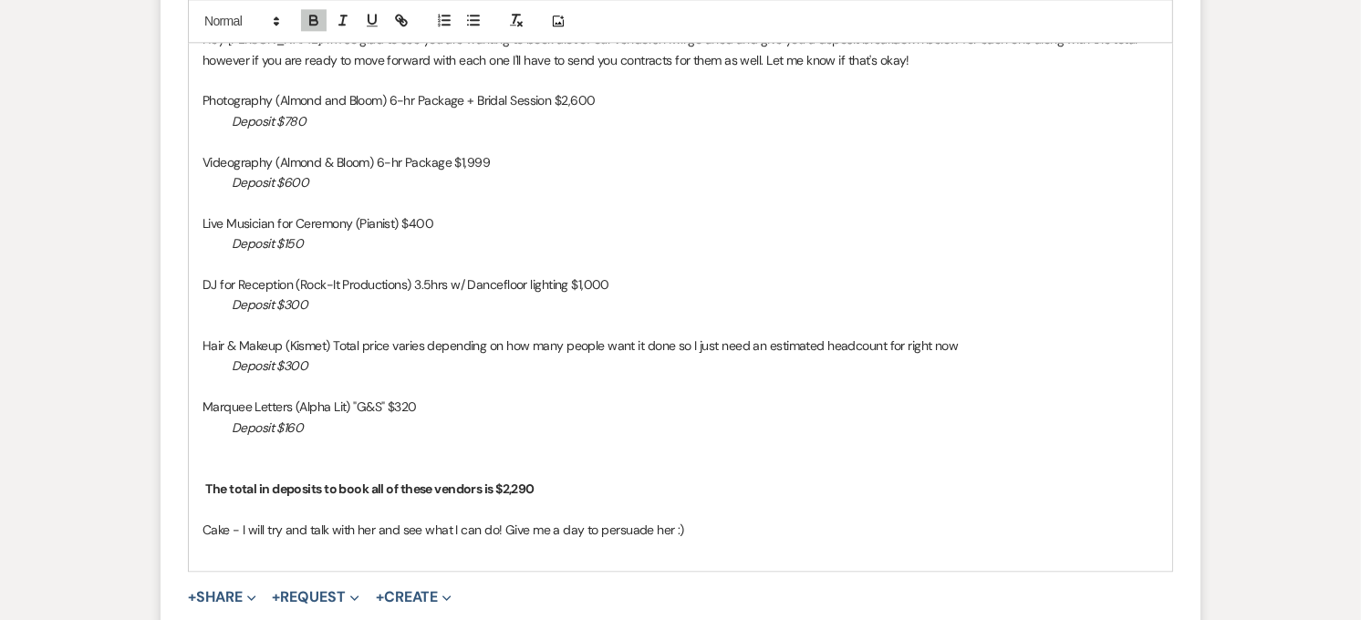
click at [241, 520] on p "Cake - I will try and talk with her and see what I can do! Give me a day to per…" at bounding box center [680, 530] width 956 height 20
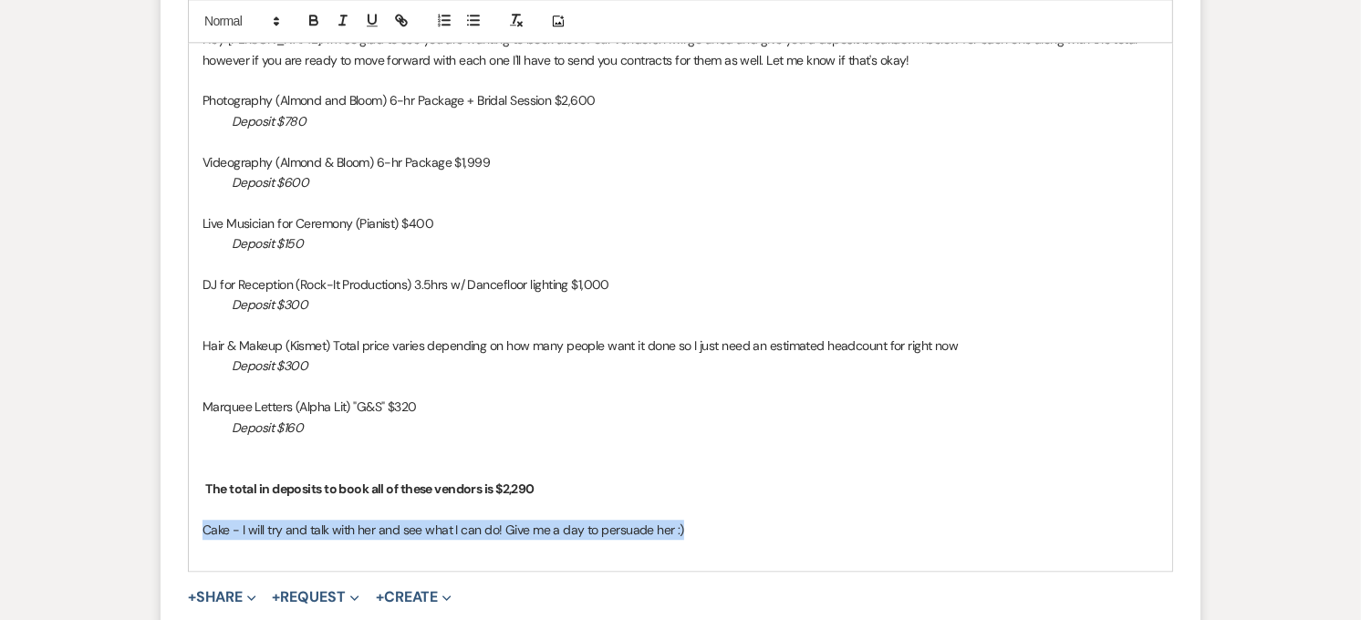
drag, startPoint x: 697, startPoint y: 509, endPoint x: 189, endPoint y: 503, distance: 508.1
click at [189, 503] on div "Hey [PERSON_NAME]! I'm so glad to see you are wanting to book alot of our vendo…" at bounding box center [680, 294] width 983 height 553
copy p "Cake - I will try and talk with her and see what I can do! Give me a day to per…"
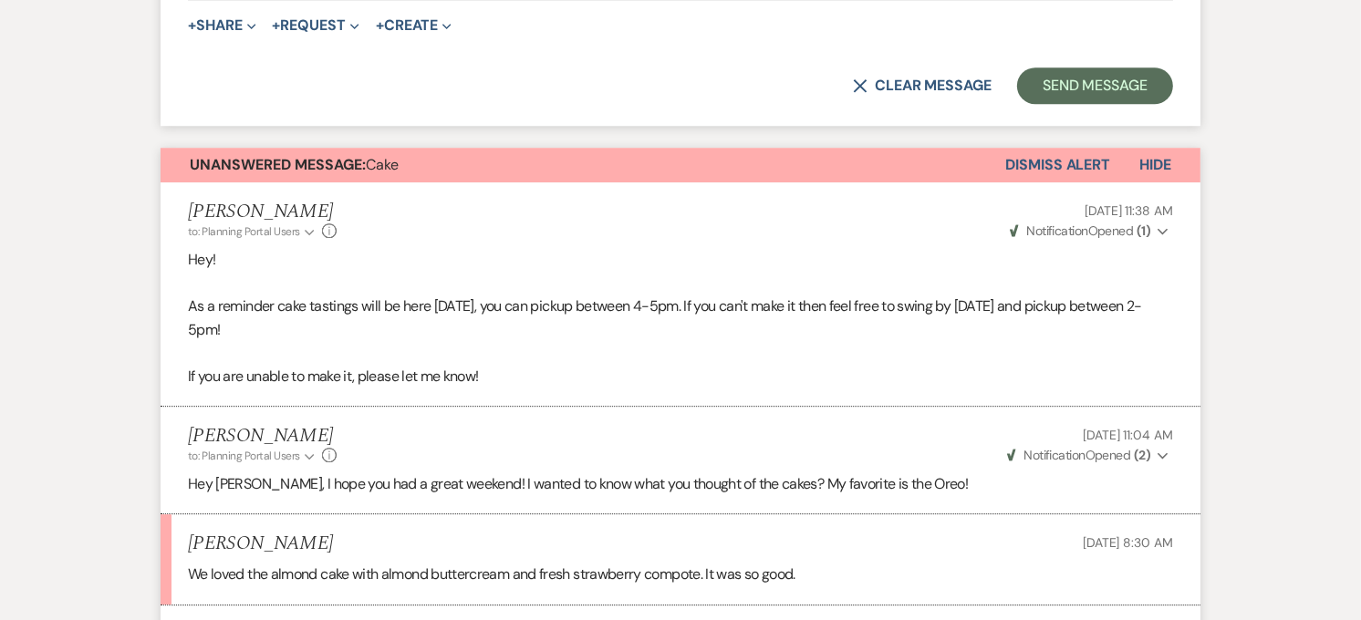
scroll to position [4704, 0]
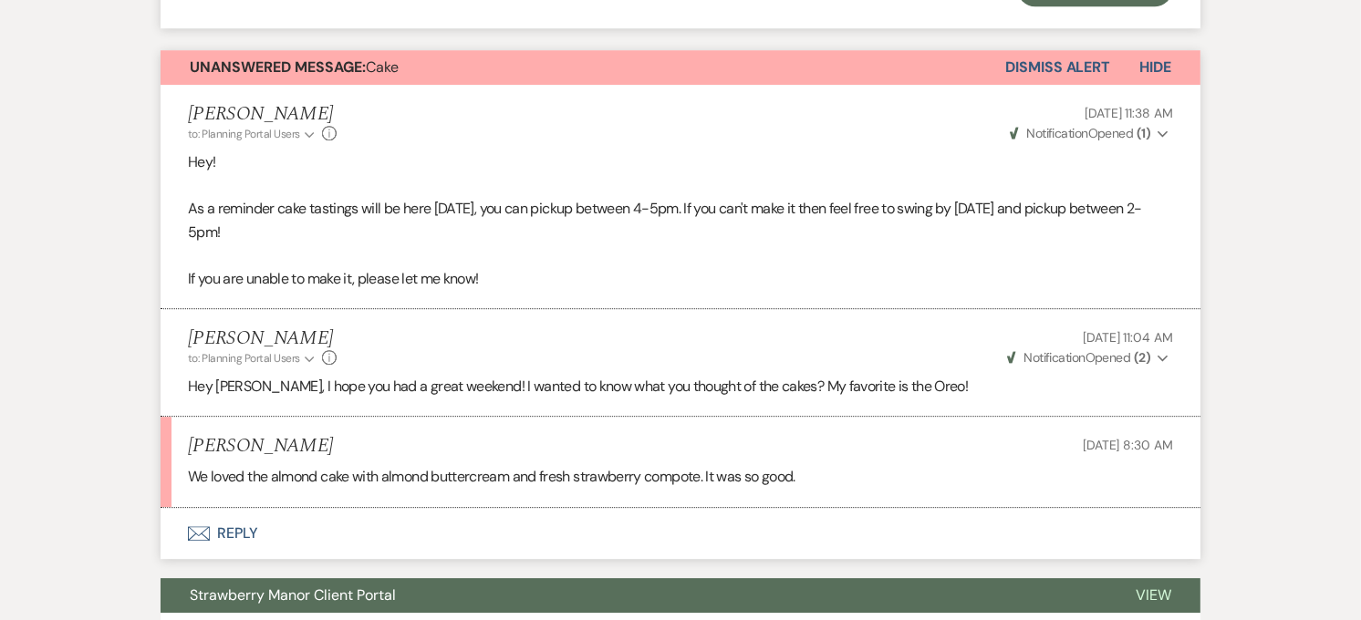
click at [210, 508] on button "Envelope Reply" at bounding box center [681, 533] width 1040 height 51
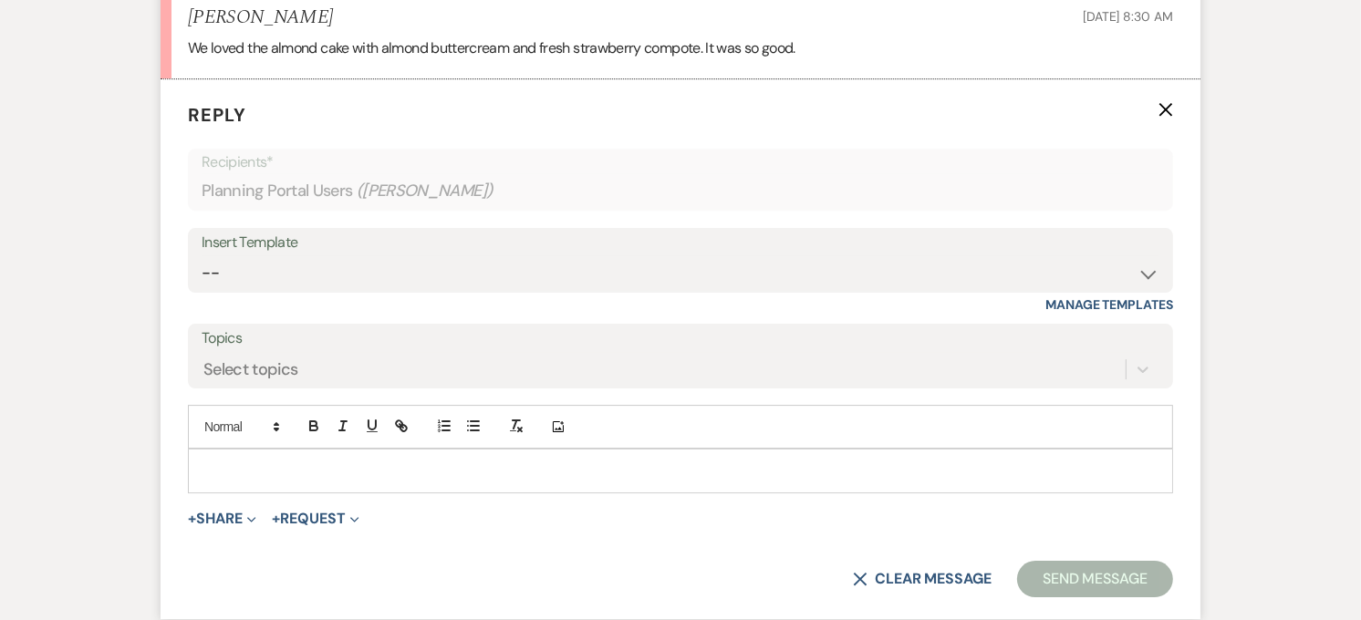
scroll to position [5150, 0]
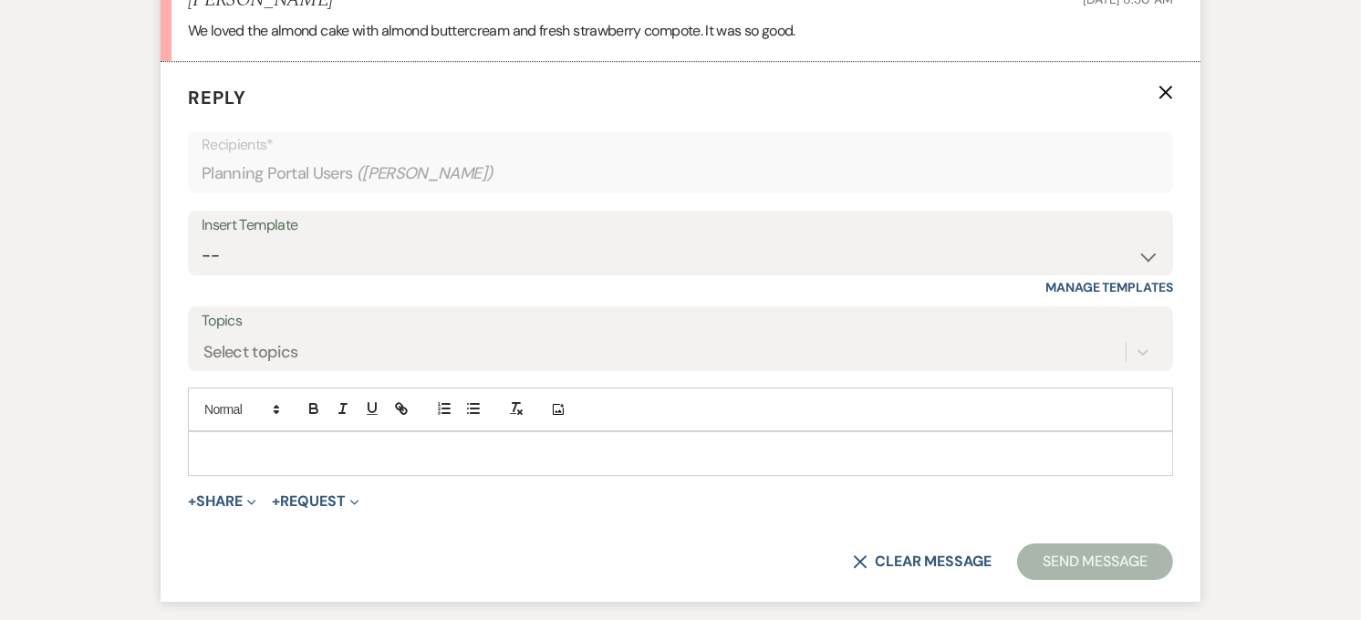
click at [247, 448] on div at bounding box center [680, 453] width 983 height 42
paste div
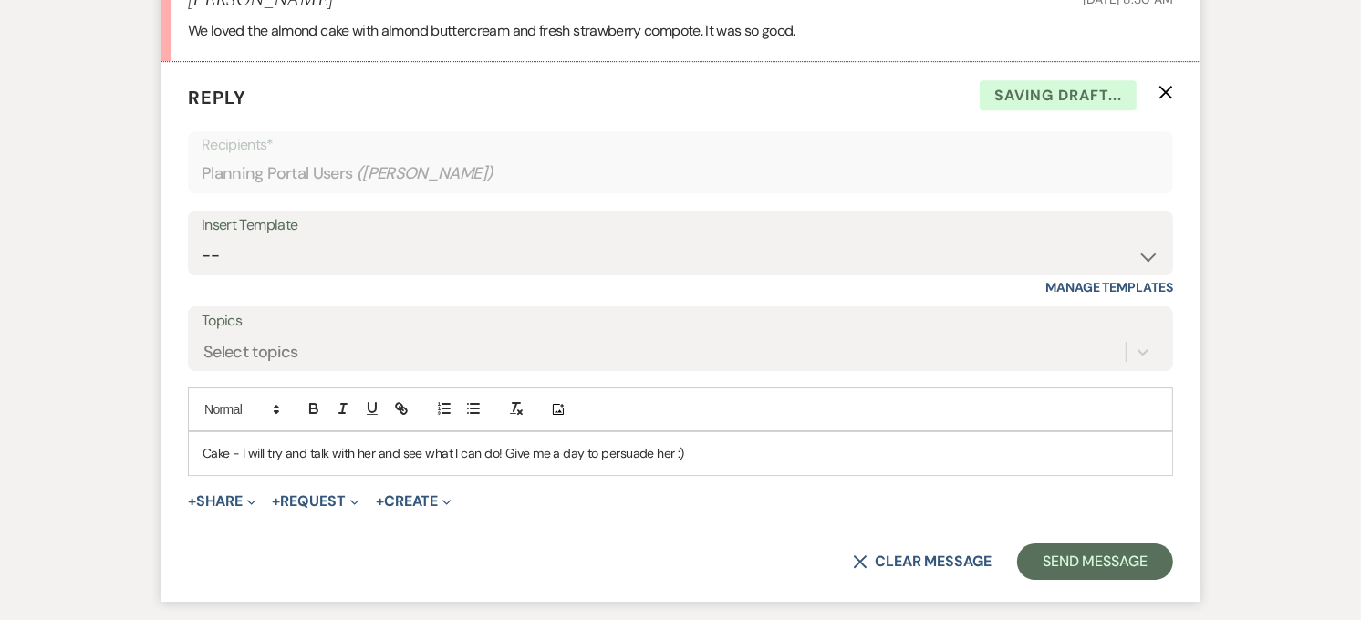
click at [244, 443] on p "Cake - I will try and talk with her and see what I can do! Give me a day to per…" at bounding box center [680, 453] width 956 height 20
click at [1101, 545] on button "Send Message" at bounding box center [1095, 562] width 156 height 36
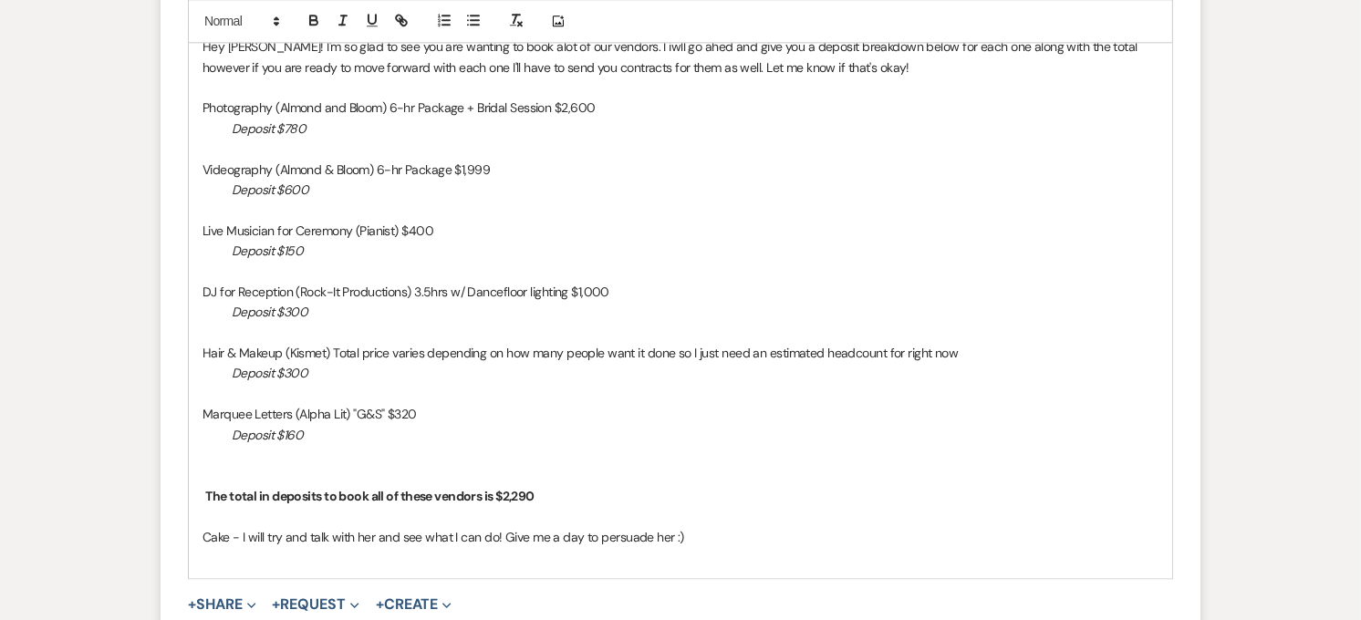
scroll to position [4026, 0]
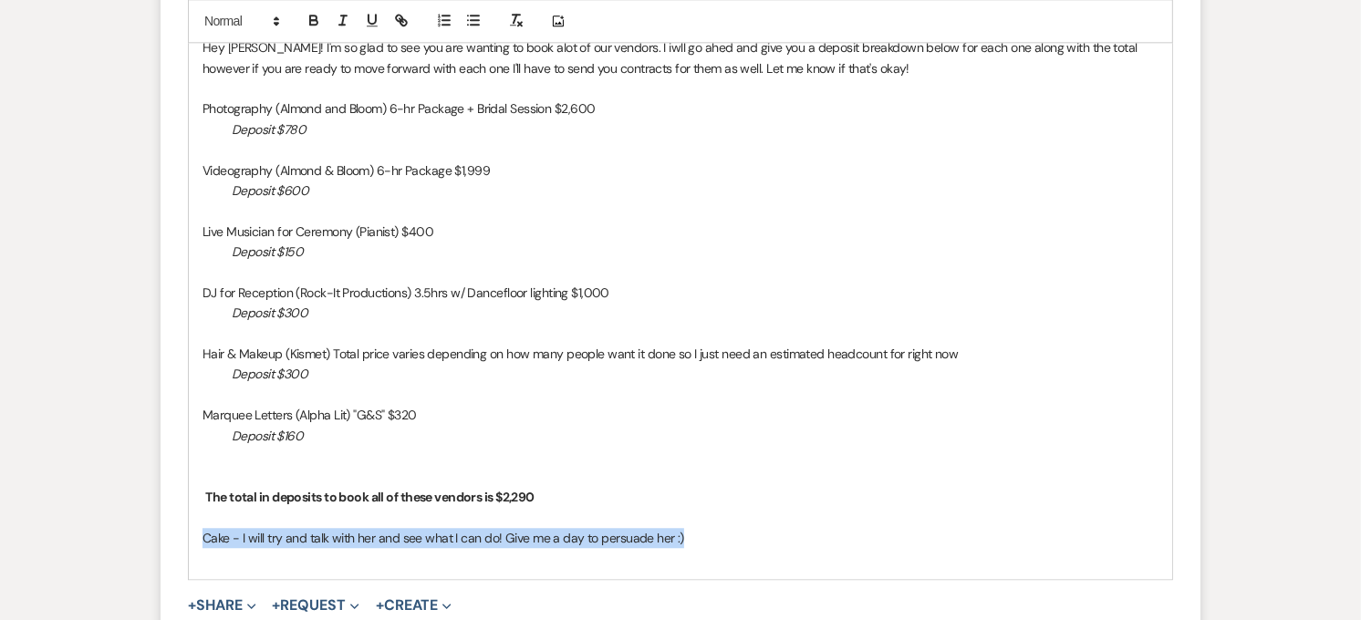
drag, startPoint x: 714, startPoint y: 524, endPoint x: 148, endPoint y: 525, distance: 566.4
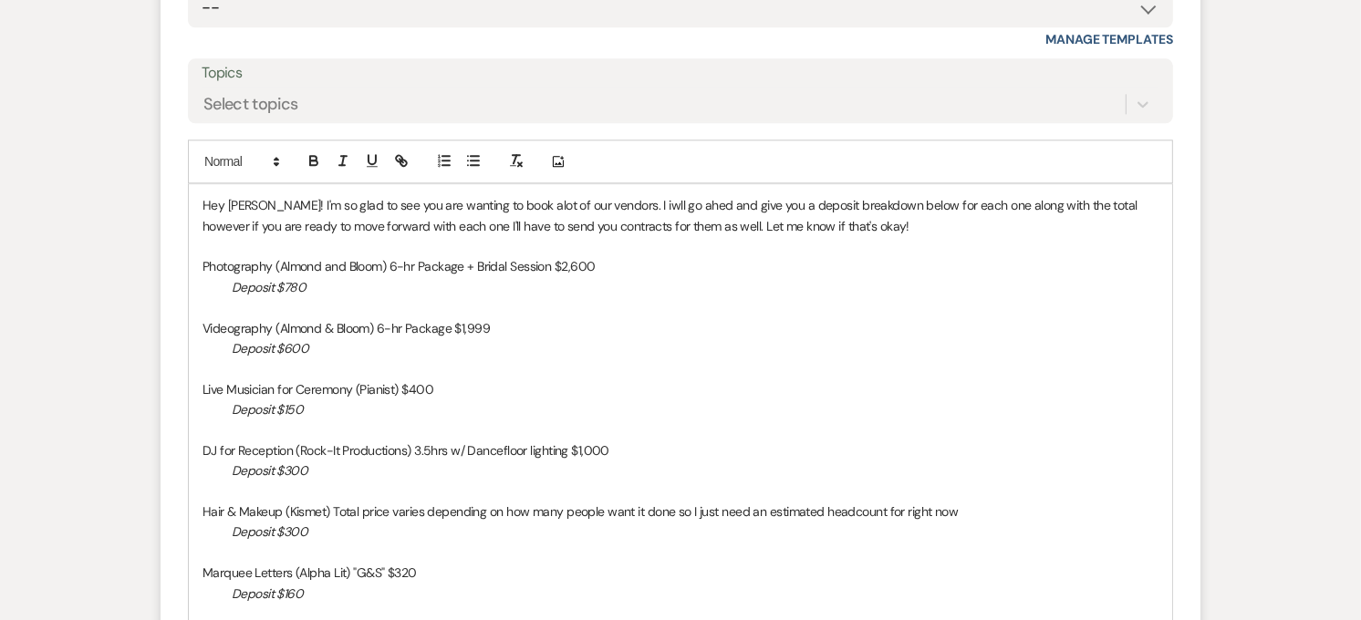
scroll to position [3867, 0]
click at [305, 237] on p at bounding box center [680, 247] width 956 height 20
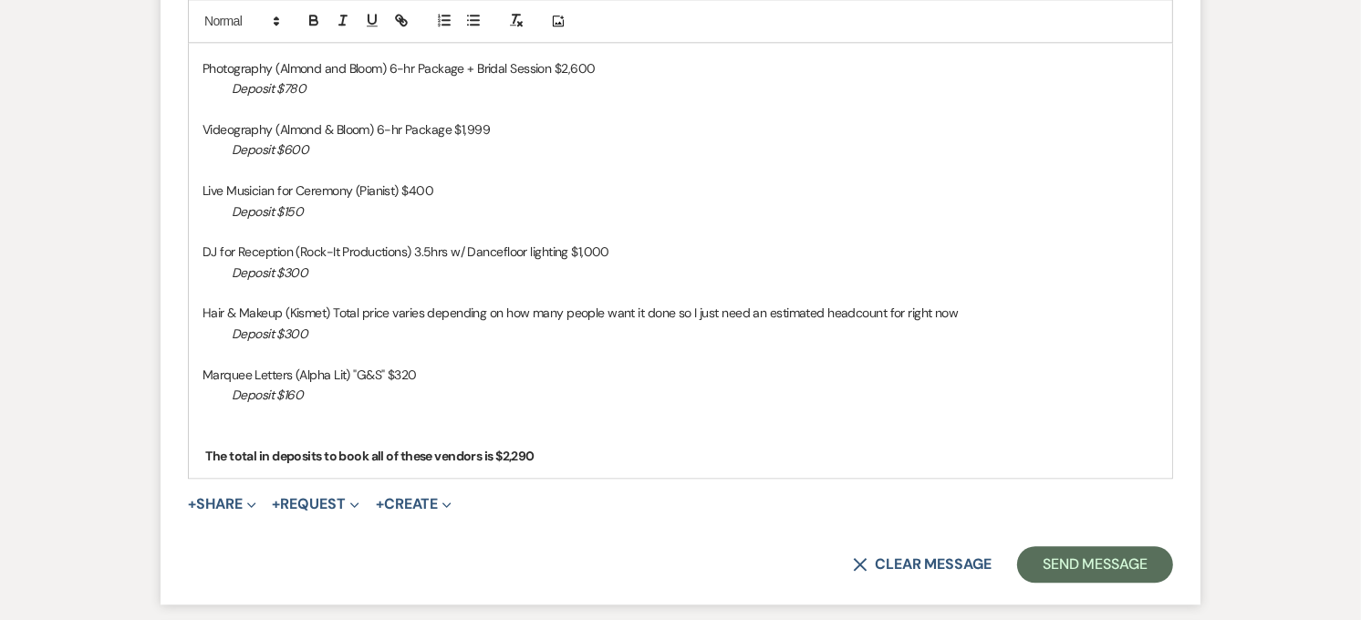
scroll to position [4089, 0]
click at [1080, 554] on button "Send Message" at bounding box center [1095, 563] width 156 height 36
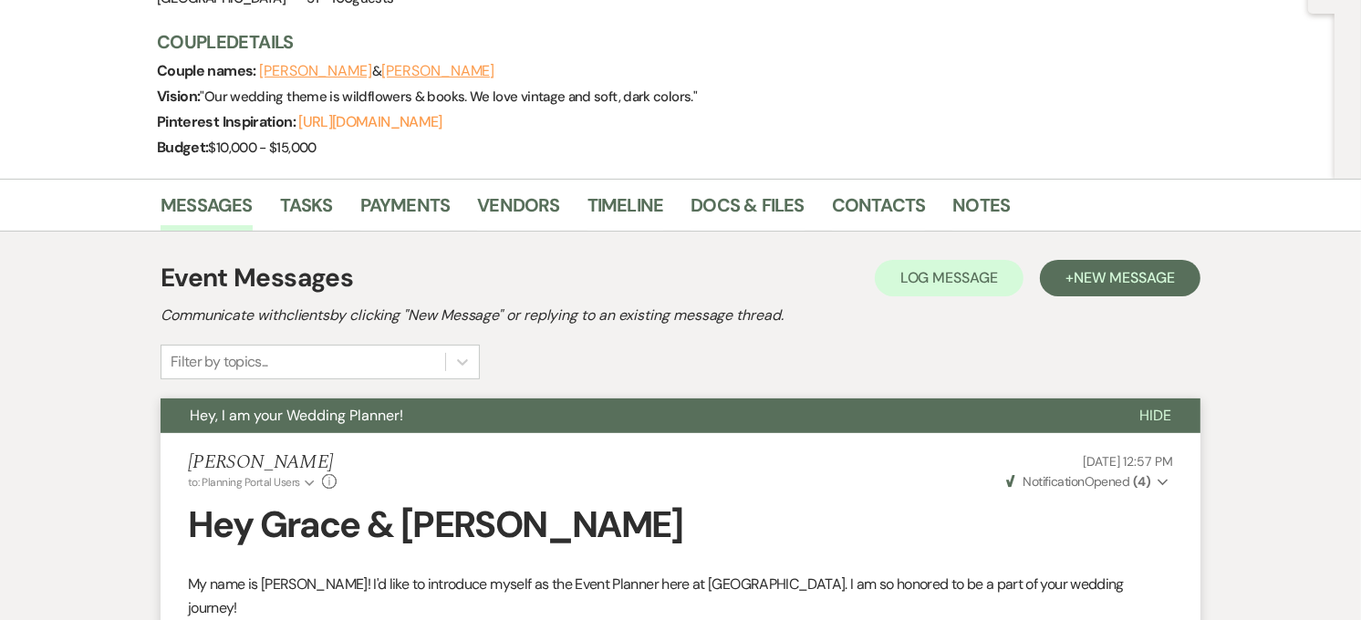
scroll to position [0, 0]
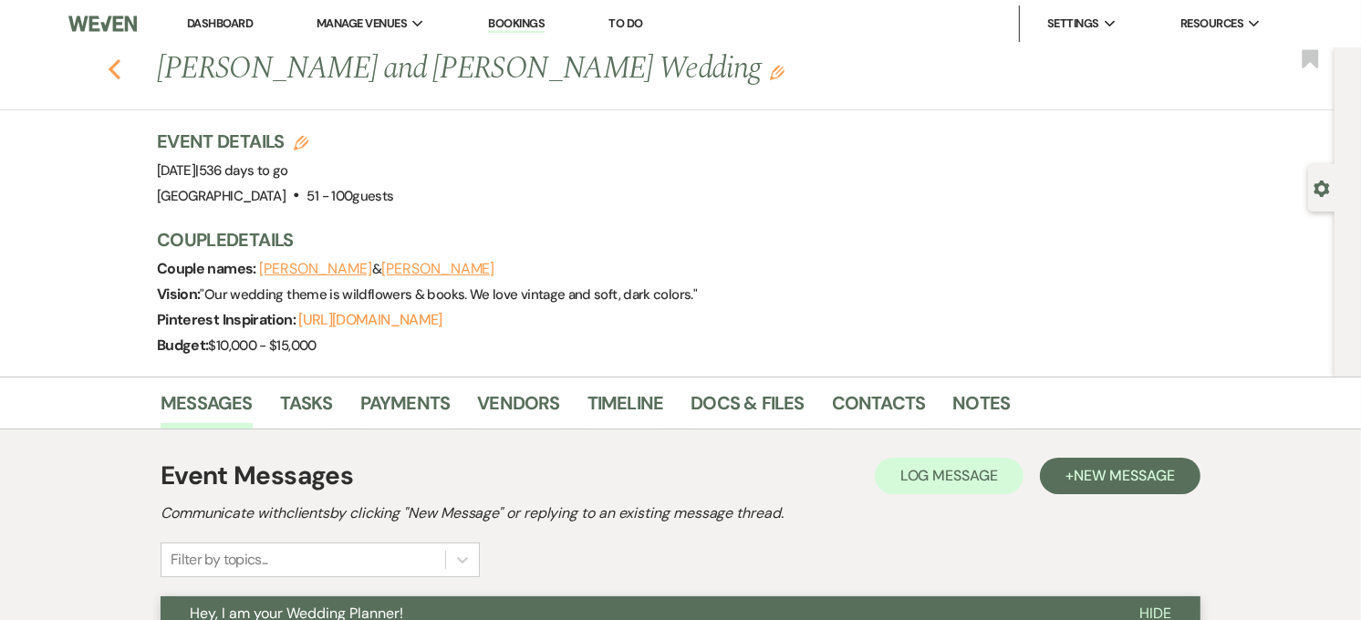
click at [120, 66] on use "button" at bounding box center [115, 69] width 12 height 20
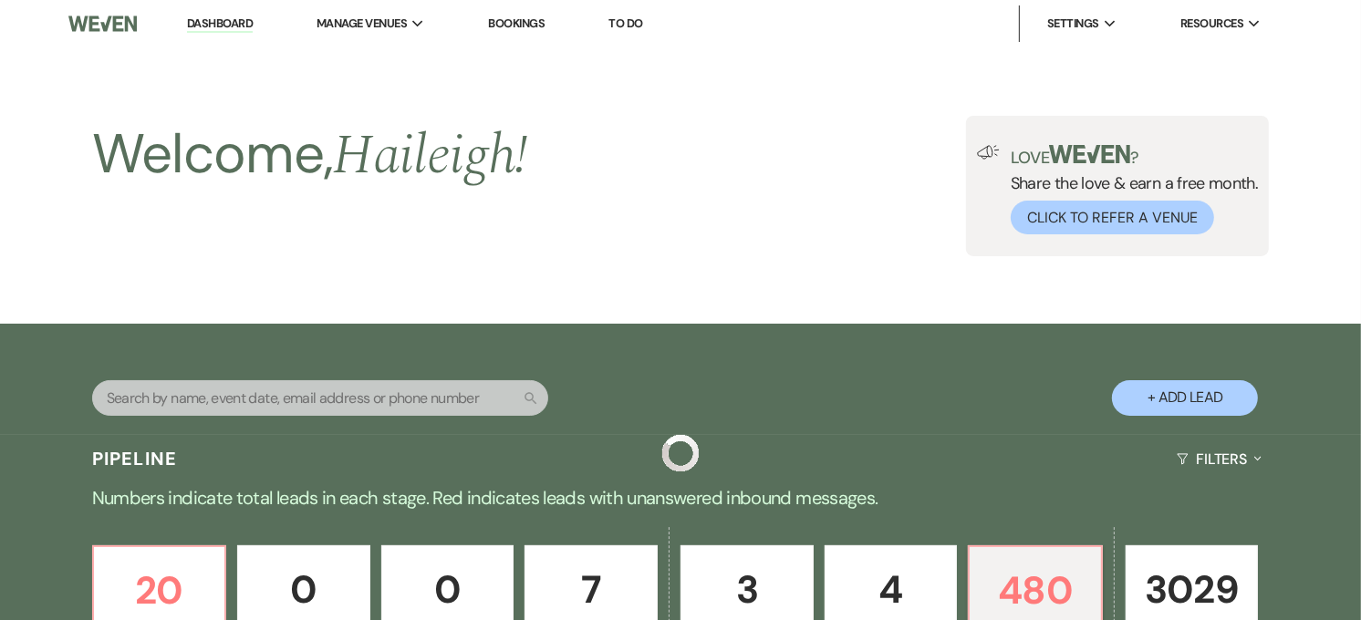
scroll to position [607, 0]
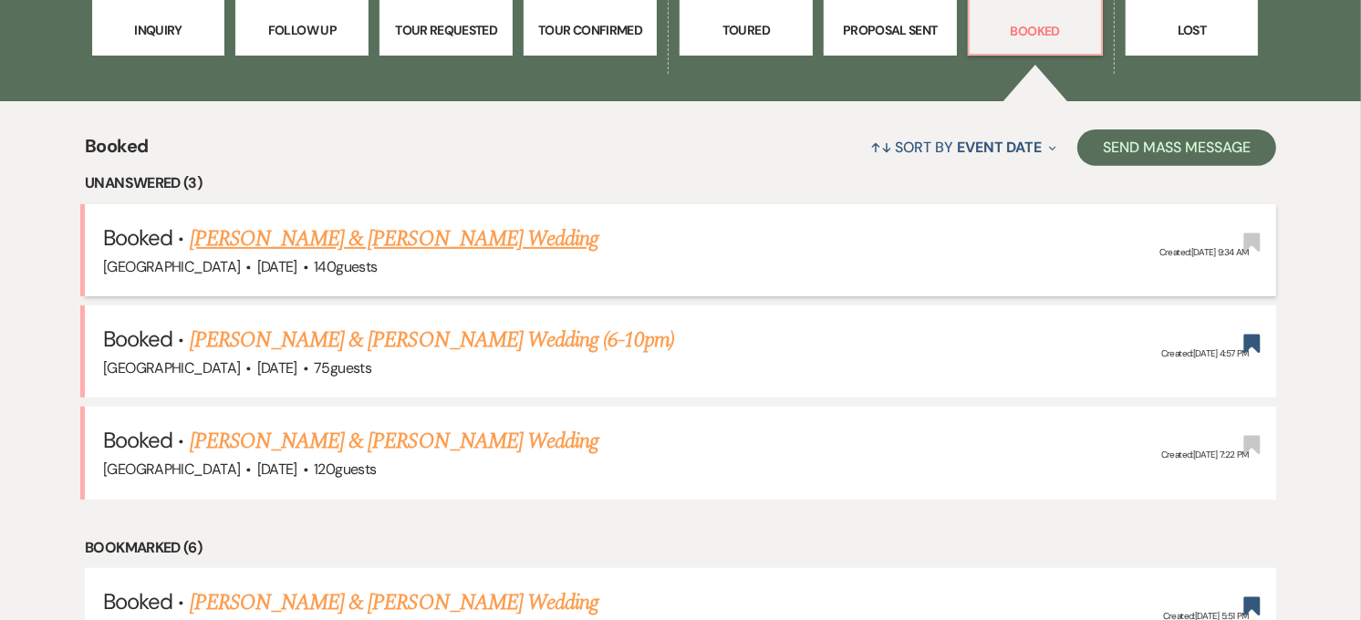
click at [390, 223] on link "[PERSON_NAME] & [PERSON_NAME] Wedding" at bounding box center [394, 239] width 409 height 33
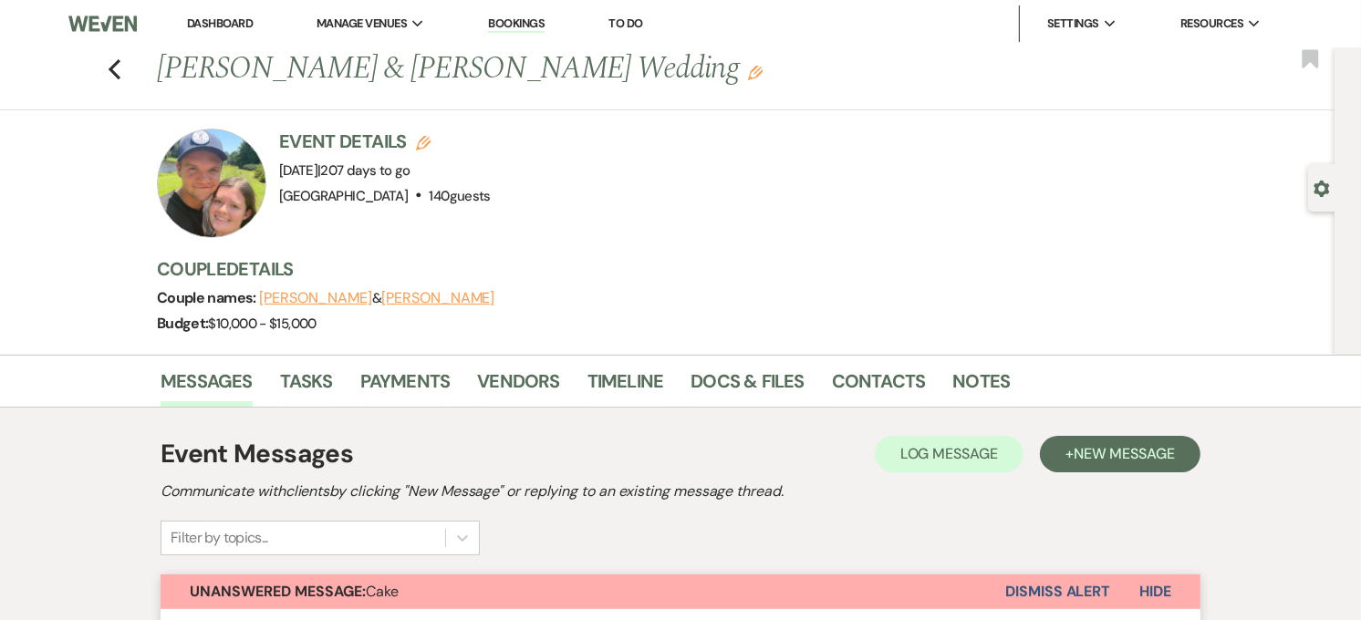
click at [233, 24] on link "Dashboard" at bounding box center [220, 24] width 66 height 16
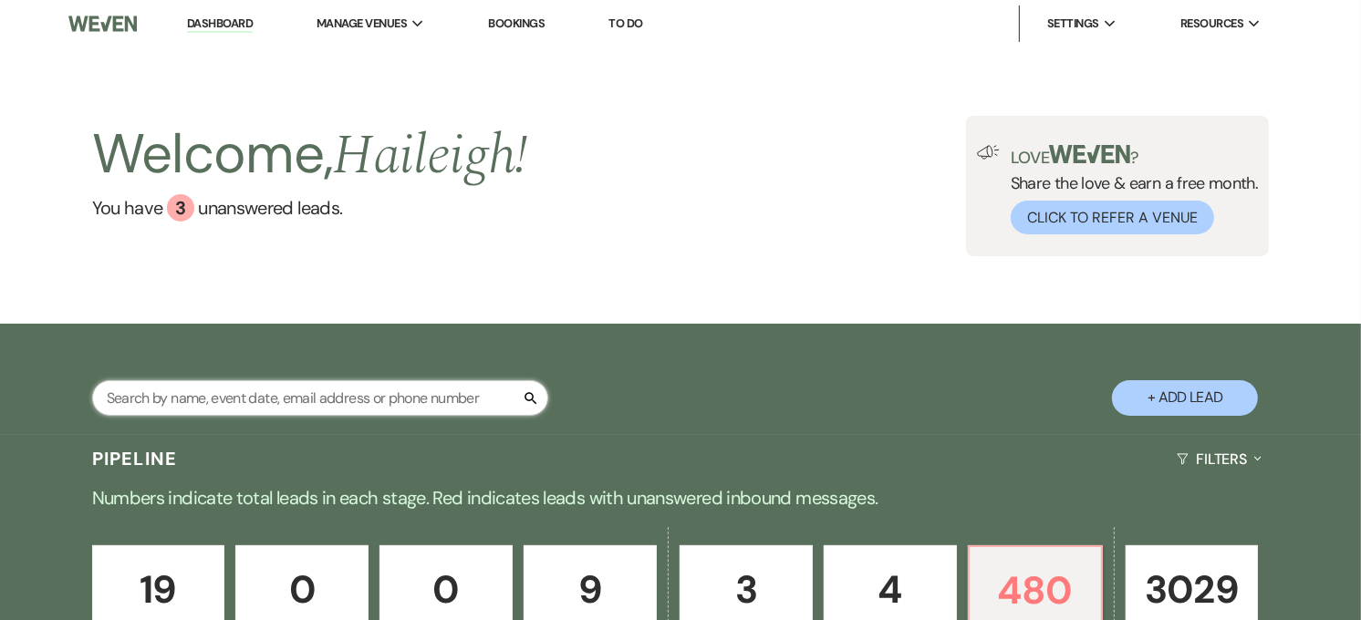
click at [438, 400] on input "text" at bounding box center [320, 398] width 456 height 36
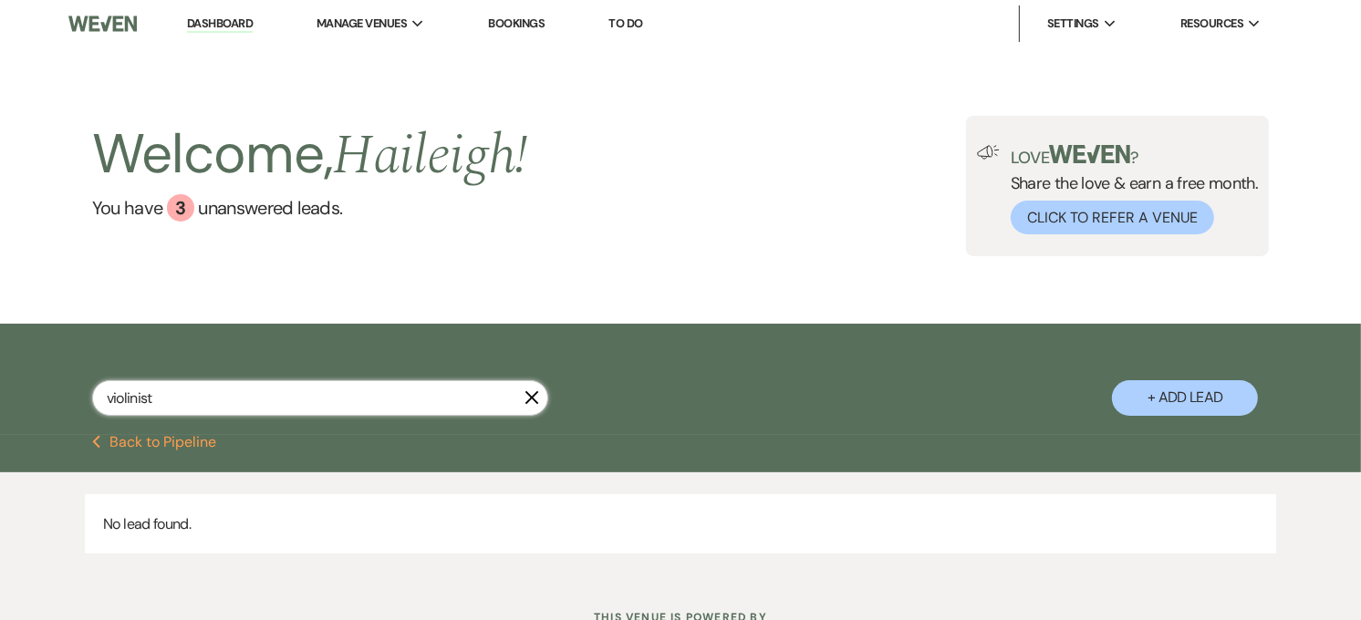
click at [134, 404] on input "violinist" at bounding box center [320, 398] width 456 height 36
drag, startPoint x: 210, startPoint y: 395, endPoint x: 102, endPoint y: 410, distance: 108.7
click at [102, 410] on input "violinist" at bounding box center [320, 398] width 456 height 36
type input "[PERSON_NAME]"
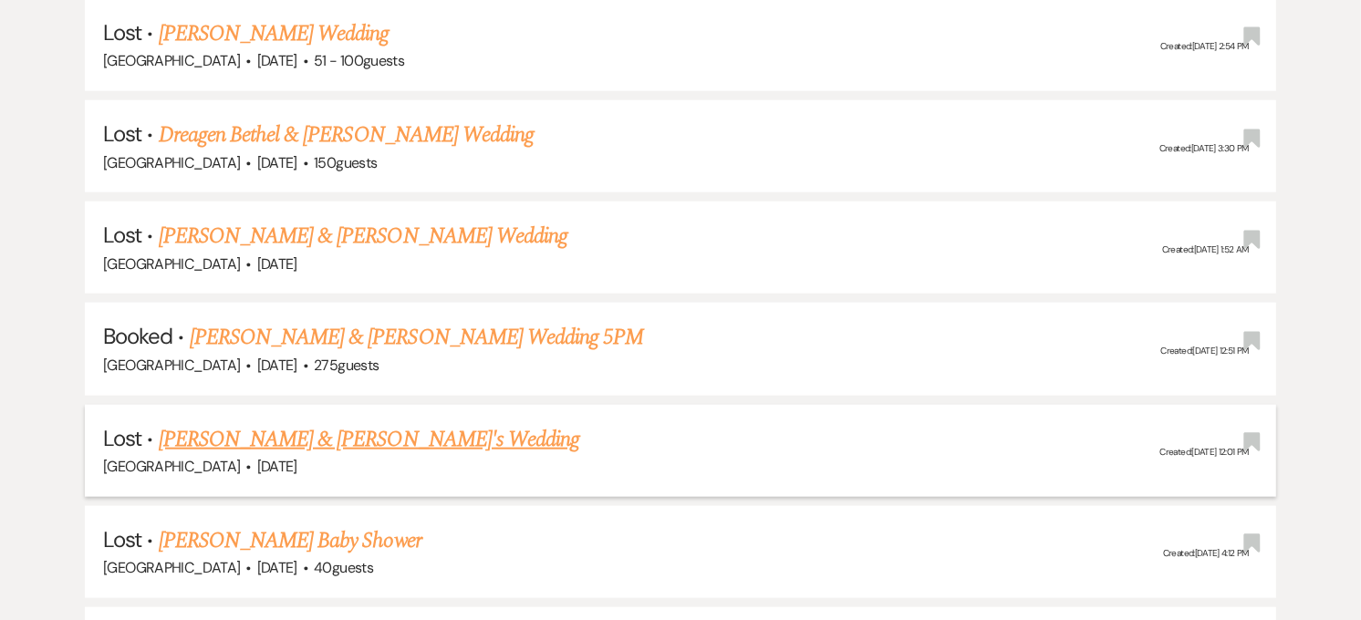
scroll to position [1621, 0]
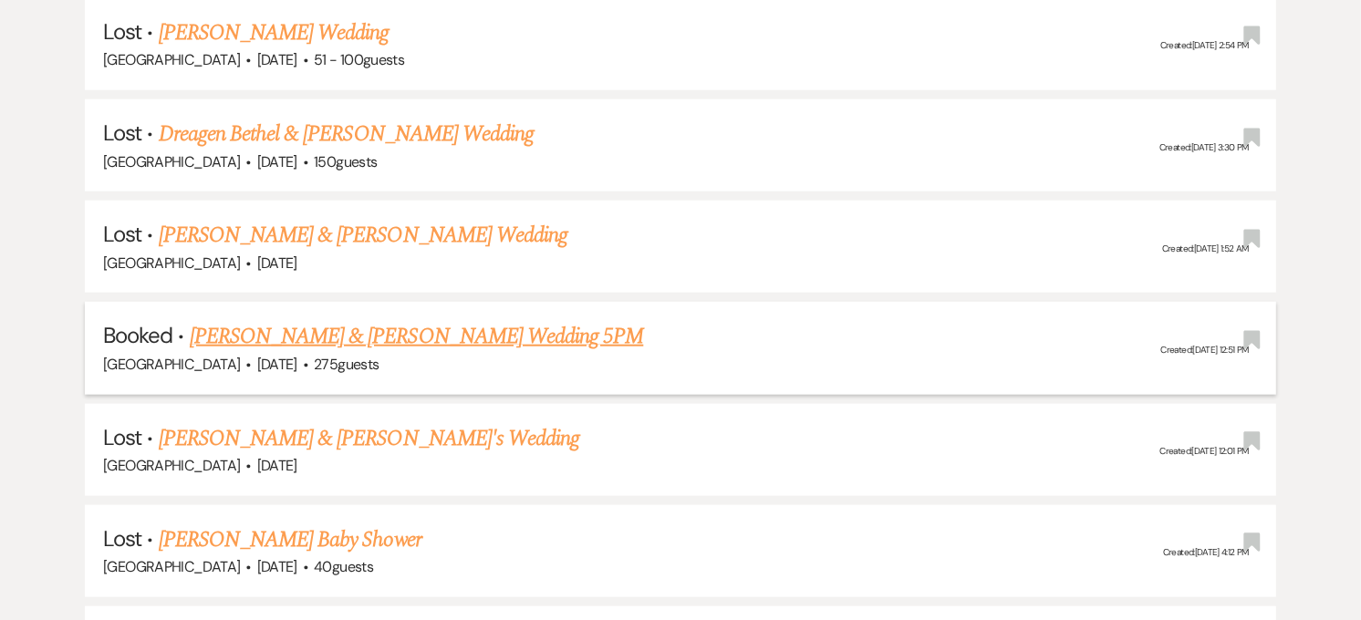
click at [297, 328] on link "[PERSON_NAME] & [PERSON_NAME] Wedding 5PM" at bounding box center [417, 336] width 454 height 33
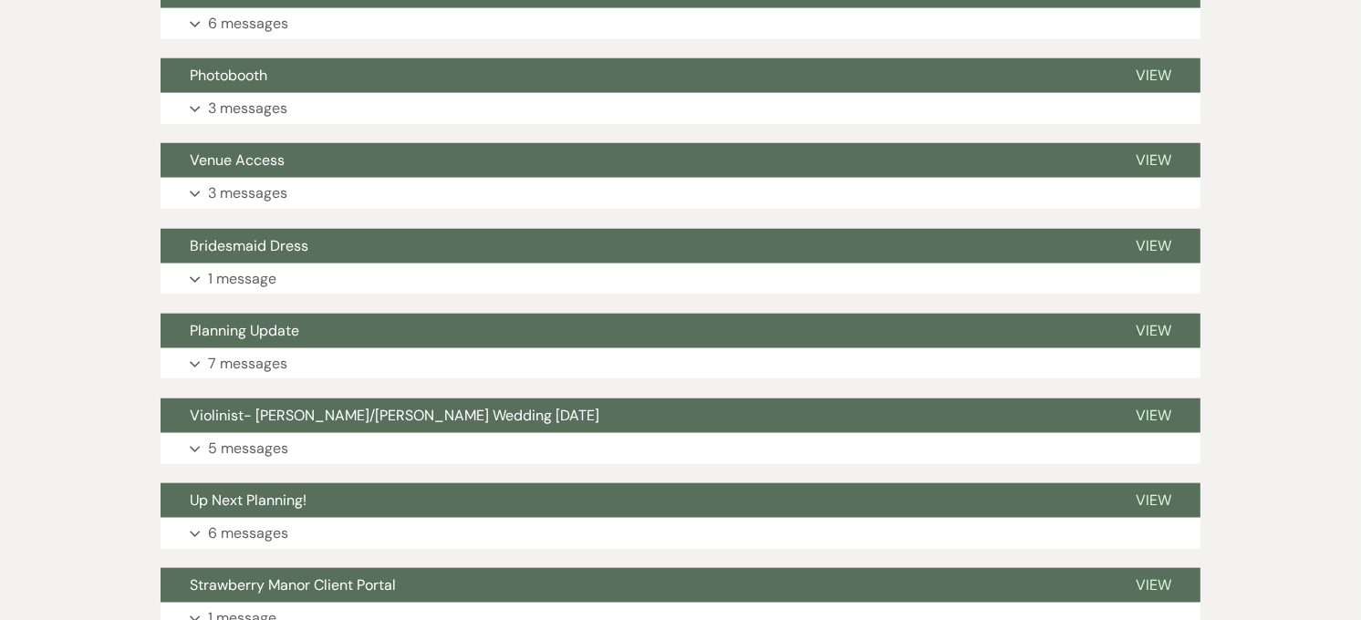
scroll to position [1418, 0]
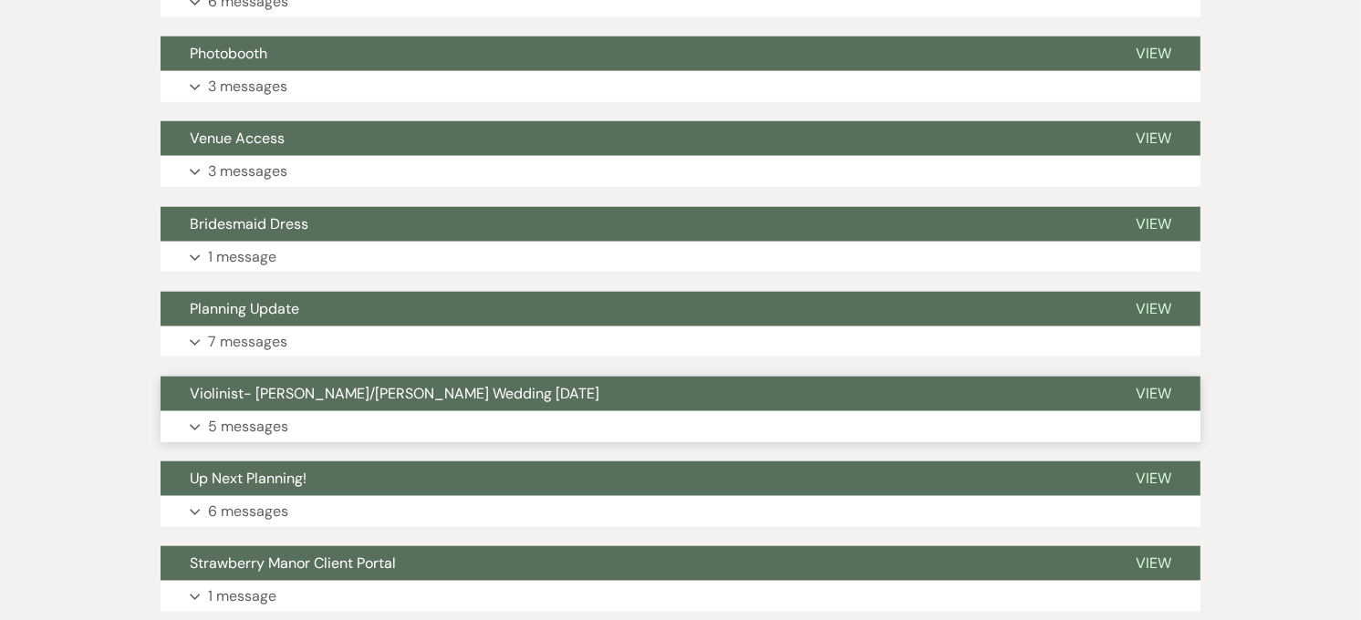
click at [301, 410] on button "Violinist- [PERSON_NAME]/[PERSON_NAME] Wedding [DATE]" at bounding box center [634, 394] width 946 height 35
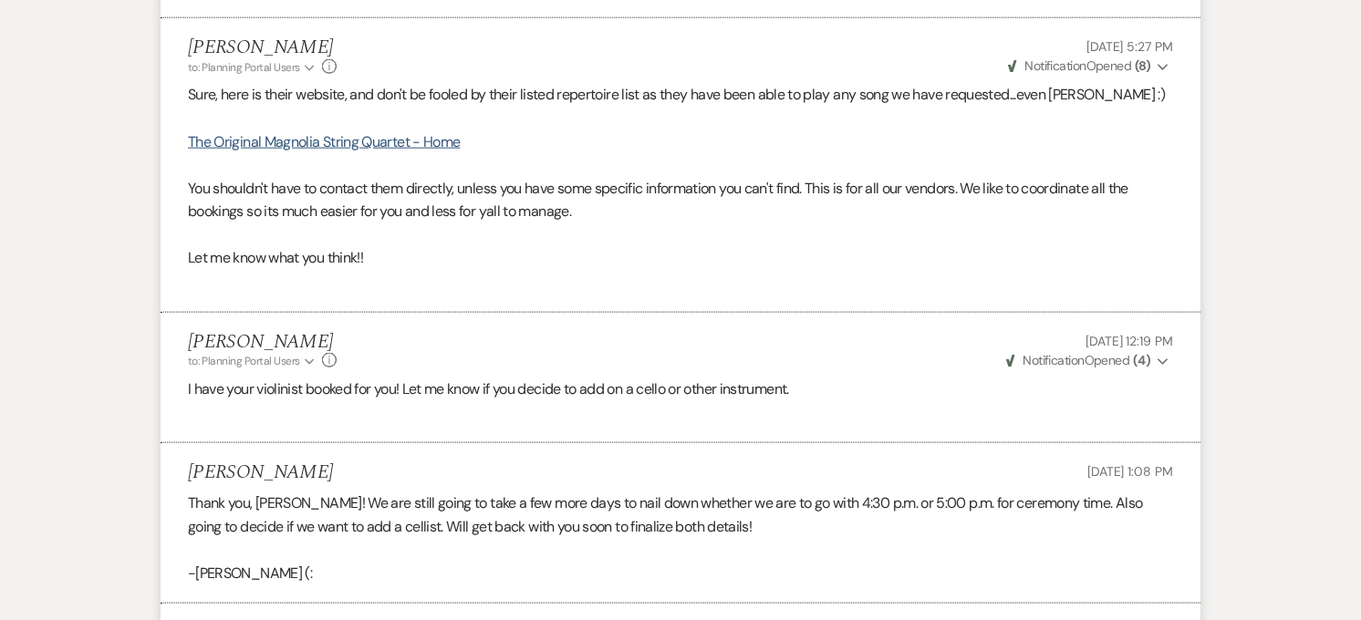
scroll to position [1621, 0]
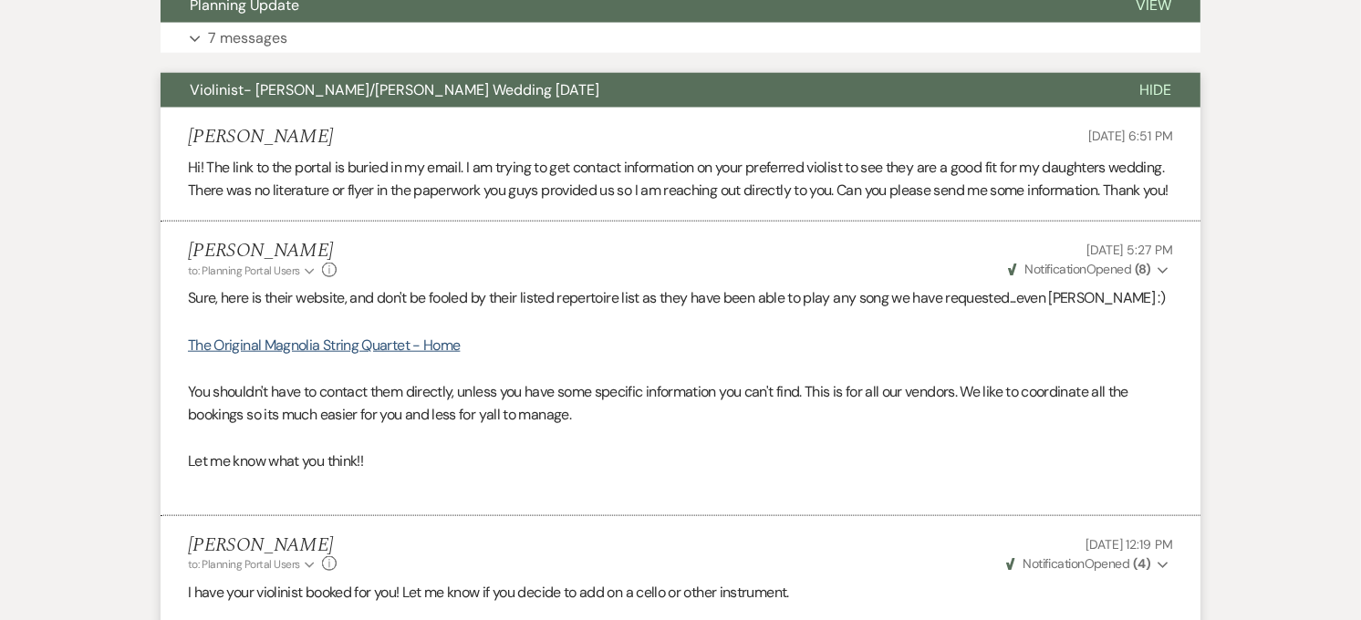
click at [385, 99] on button "Violinist- [PERSON_NAME]/[PERSON_NAME] Wedding [DATE]" at bounding box center [636, 90] width 950 height 35
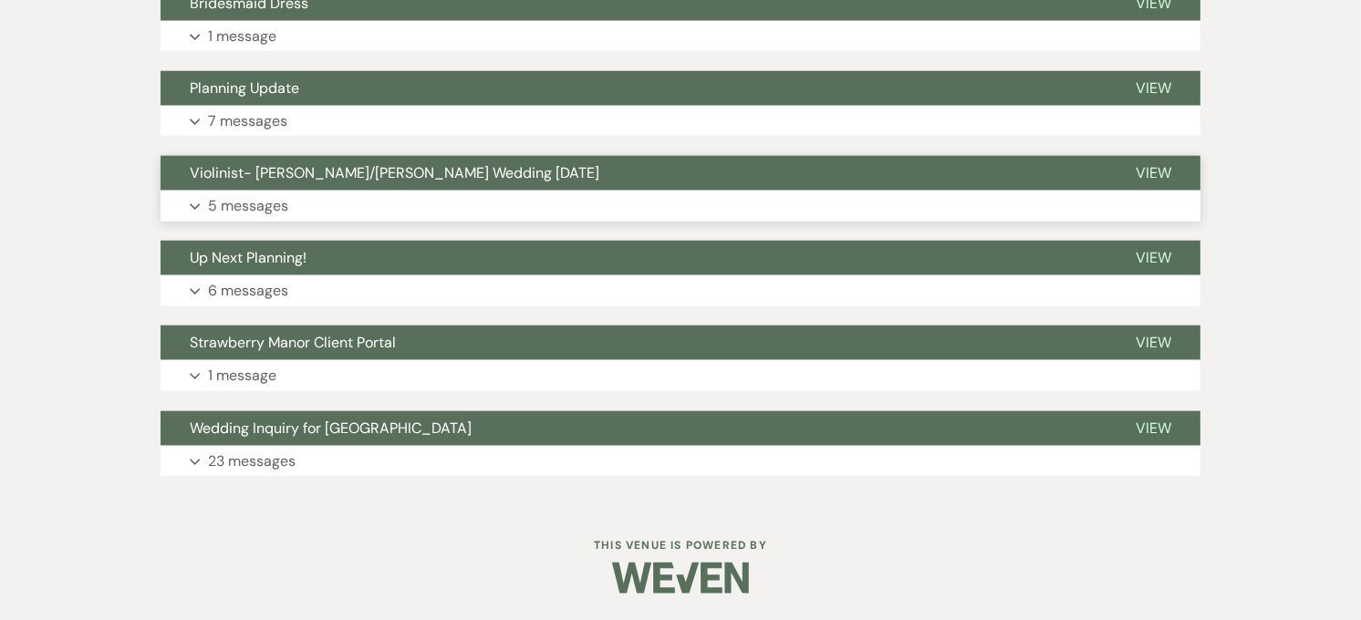
click at [340, 192] on button "Expand 5 messages" at bounding box center [681, 206] width 1040 height 31
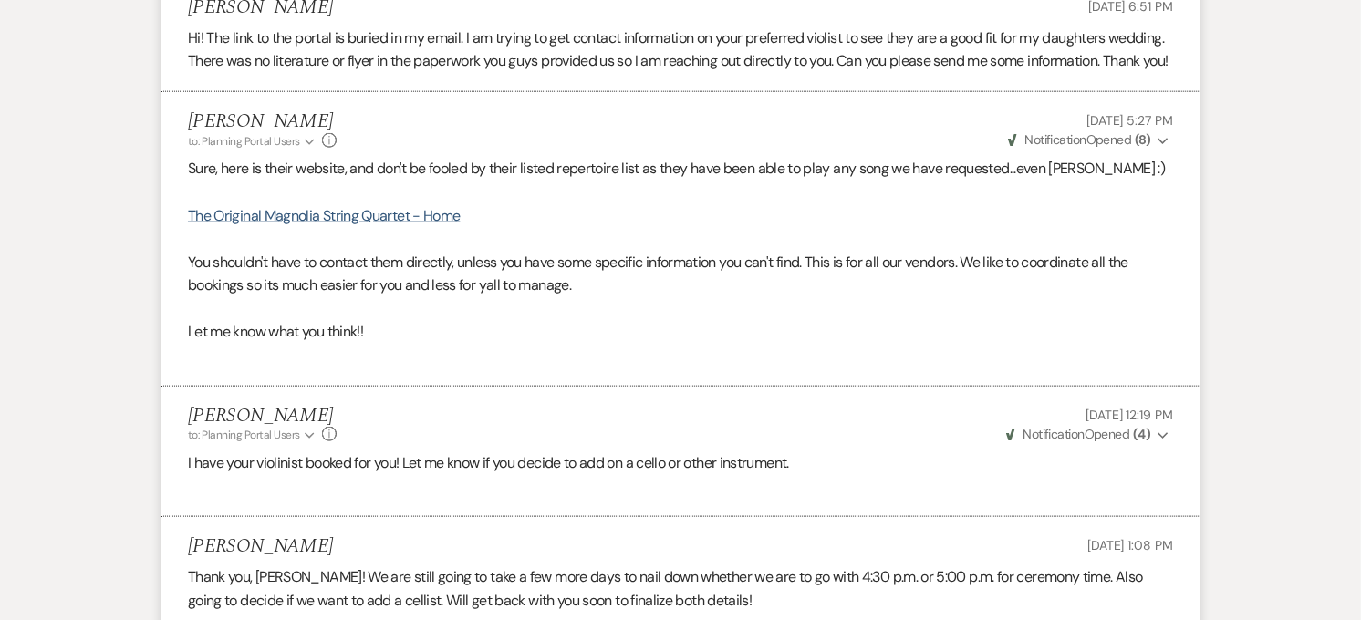
scroll to position [1740, 0]
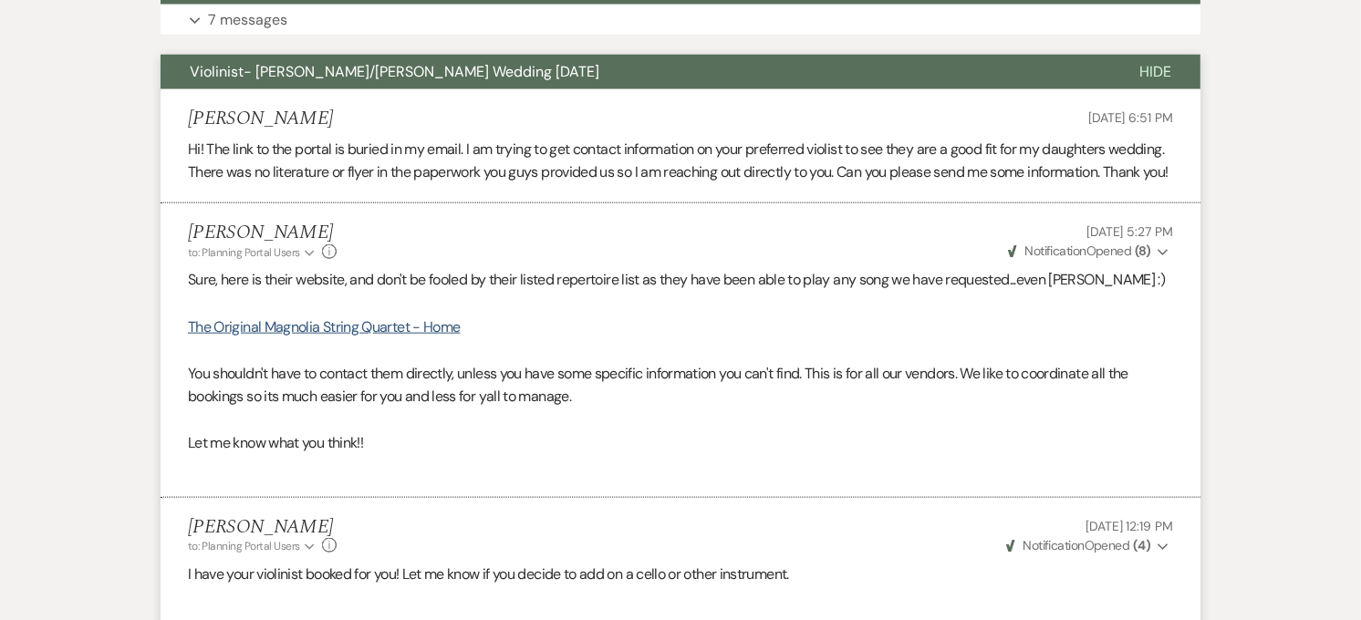
click at [644, 82] on button "Violinist- [PERSON_NAME]/[PERSON_NAME] Wedding [DATE]" at bounding box center [636, 72] width 950 height 35
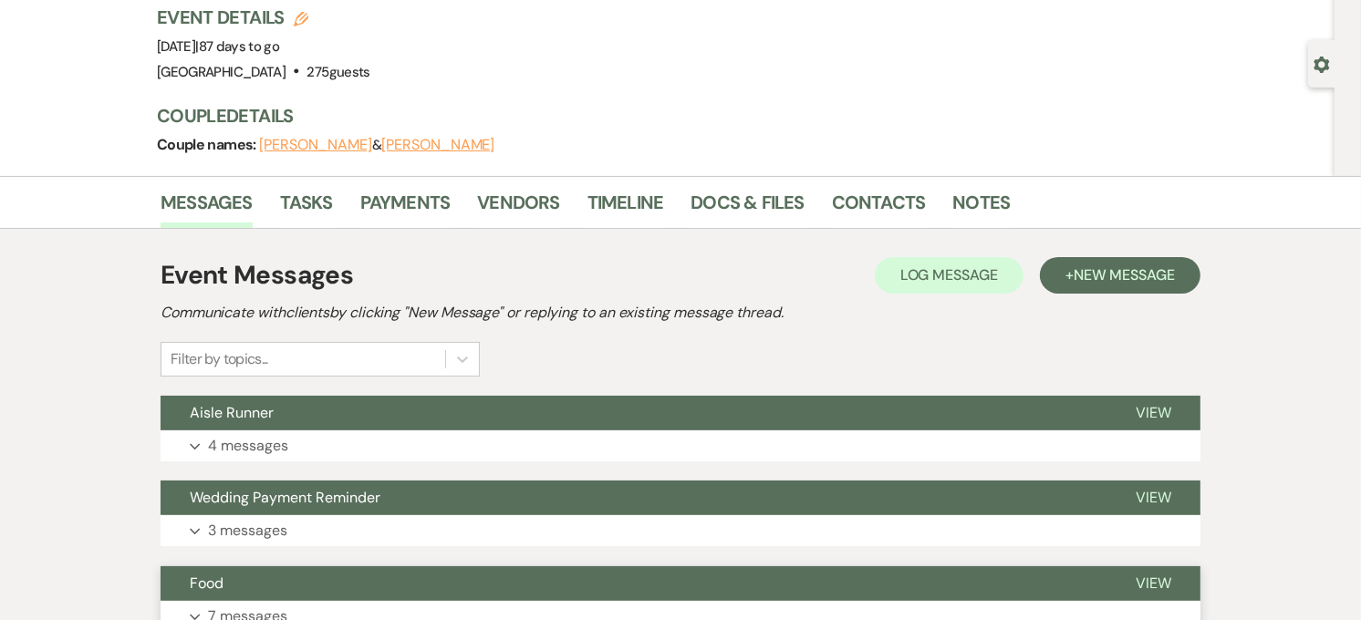
scroll to position [119, 0]
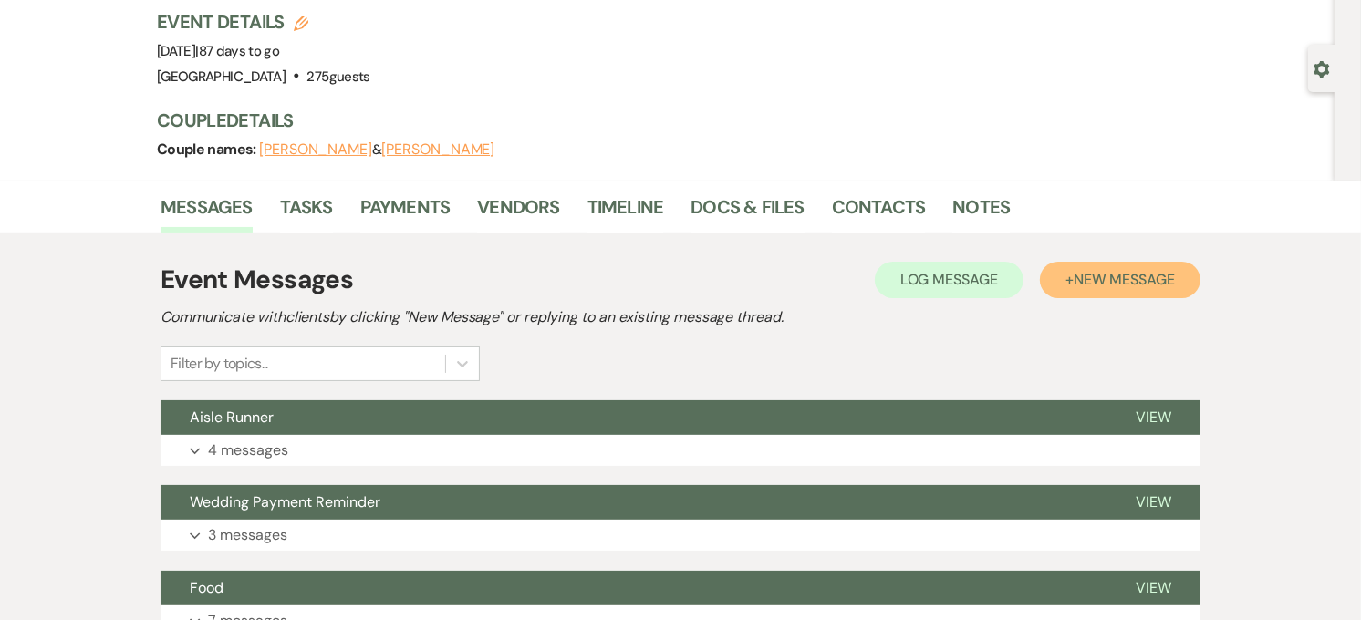
click at [1073, 288] on button "+ New Message" at bounding box center [1120, 280] width 161 height 36
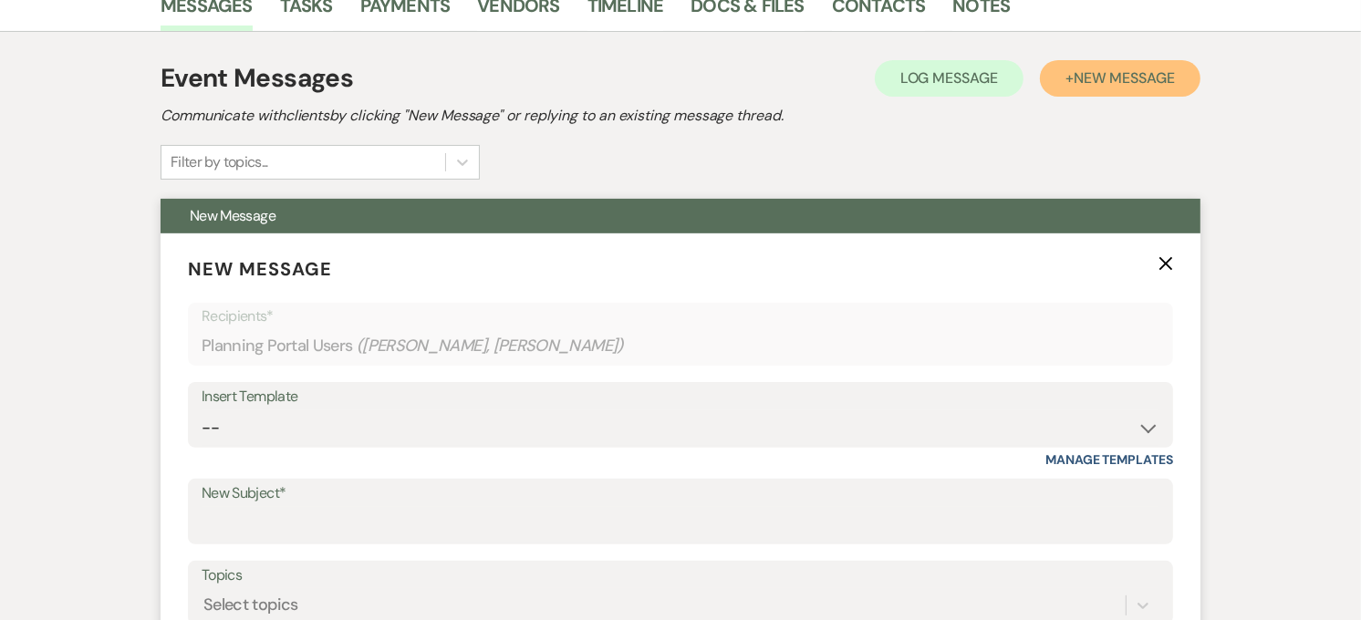
scroll to position [322, 0]
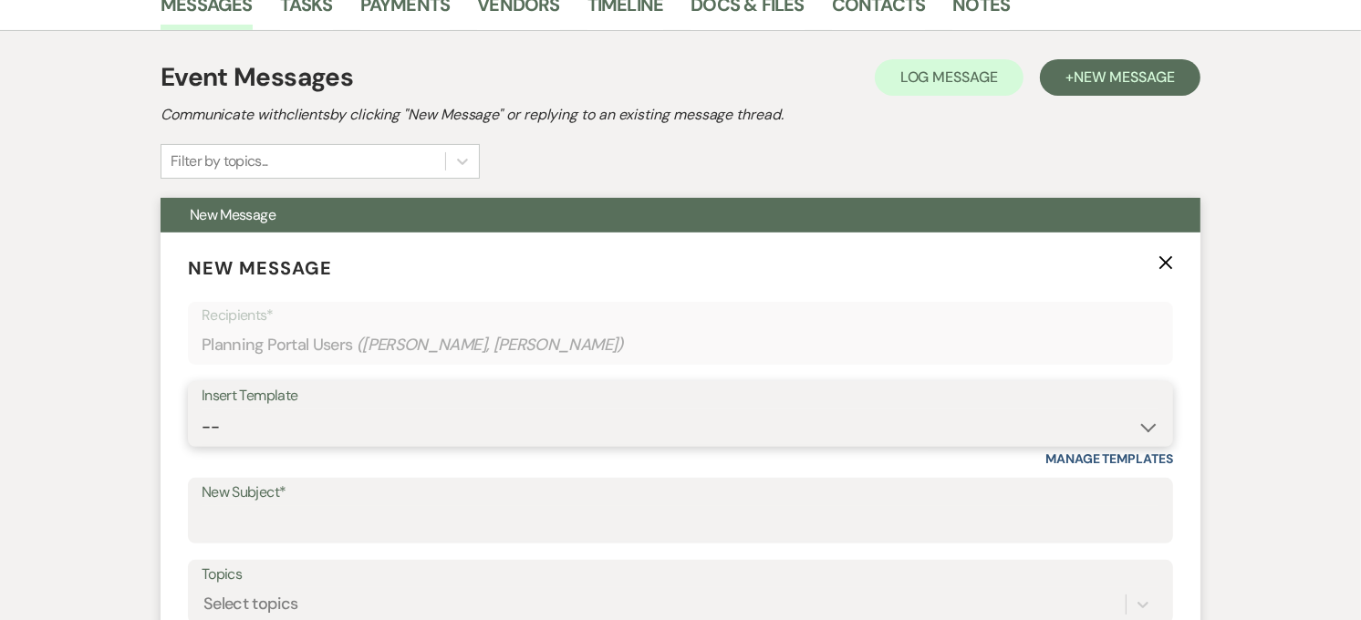
click at [325, 440] on select "-- Weven Planning Portal Introduction (Booked Events) Private Party Inquiry Res…" at bounding box center [681, 428] width 958 height 36
select select "5903"
click at [202, 410] on select "-- Weven Planning Portal Introduction (Booked Events) Private Party Inquiry Res…" at bounding box center [681, 428] width 958 height 36
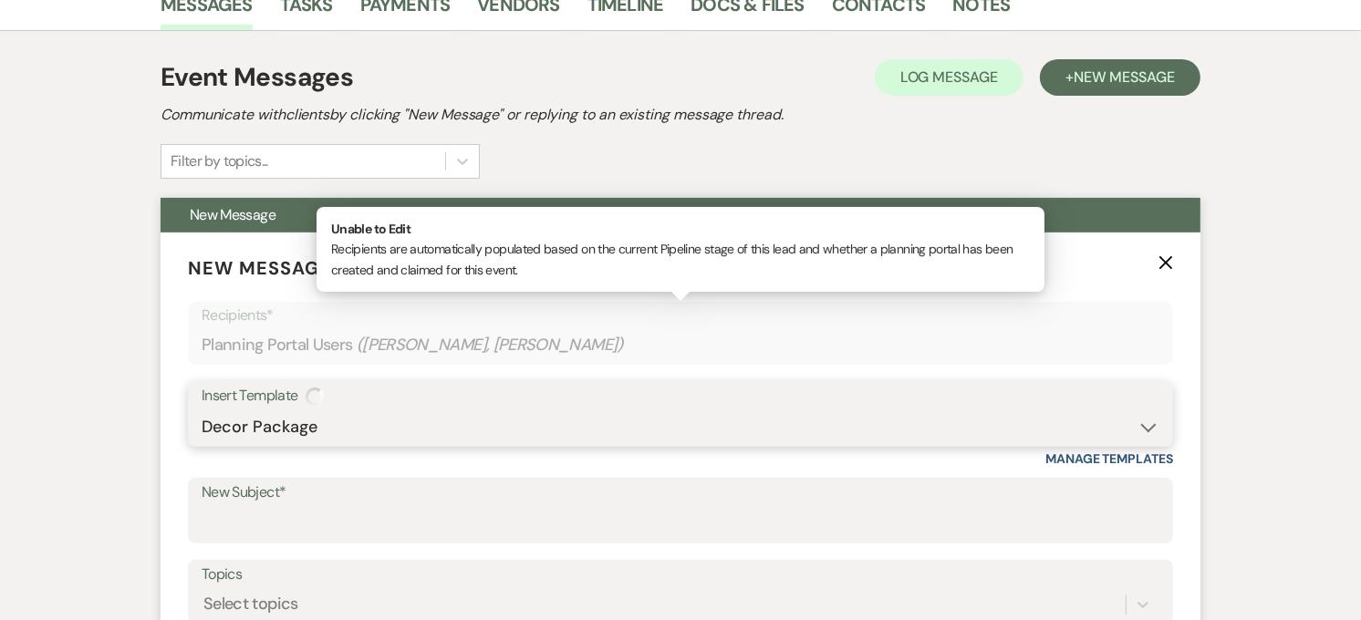
type input "What's Included in our decor package?"
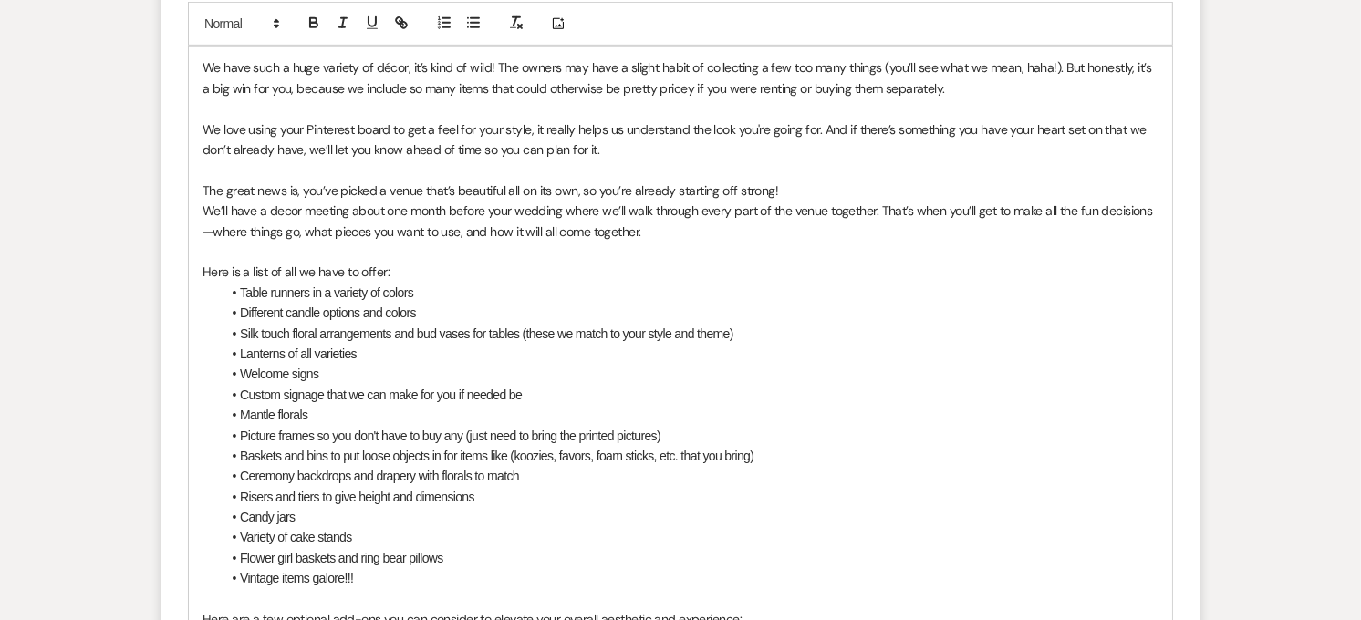
scroll to position [1032, 0]
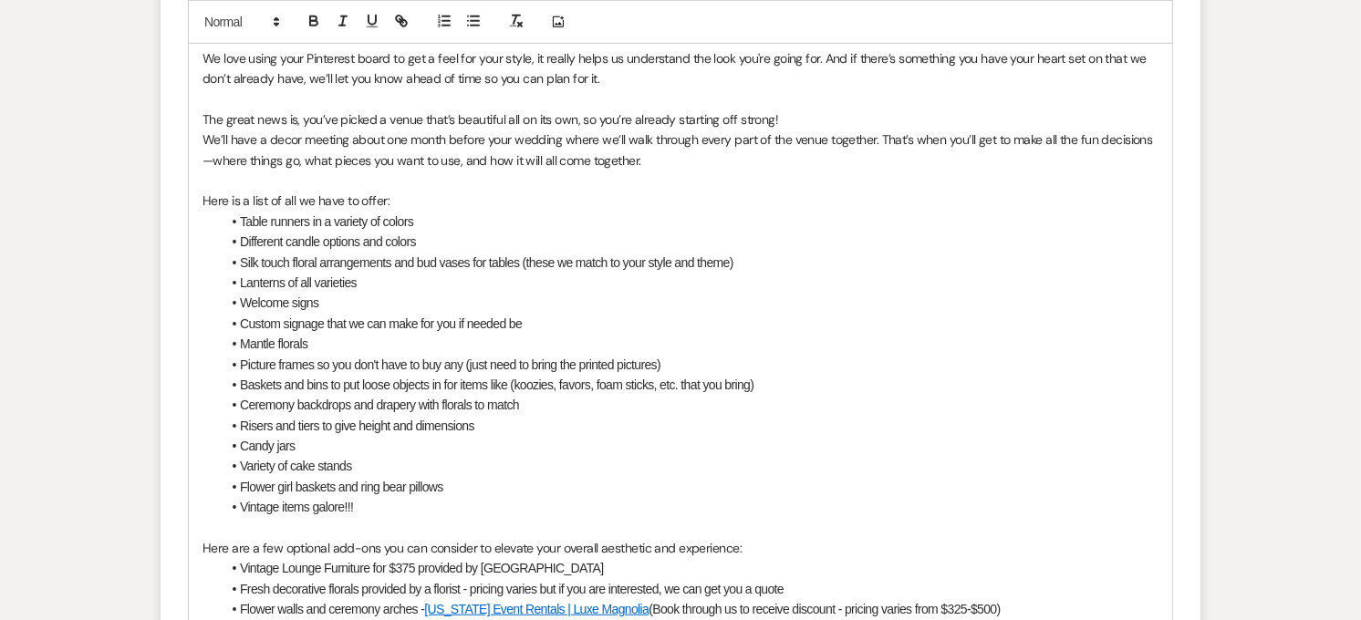
click at [666, 363] on li "Picture frames so you don't have to buy any (just need to bring the printed pic…" at bounding box center [690, 365] width 938 height 20
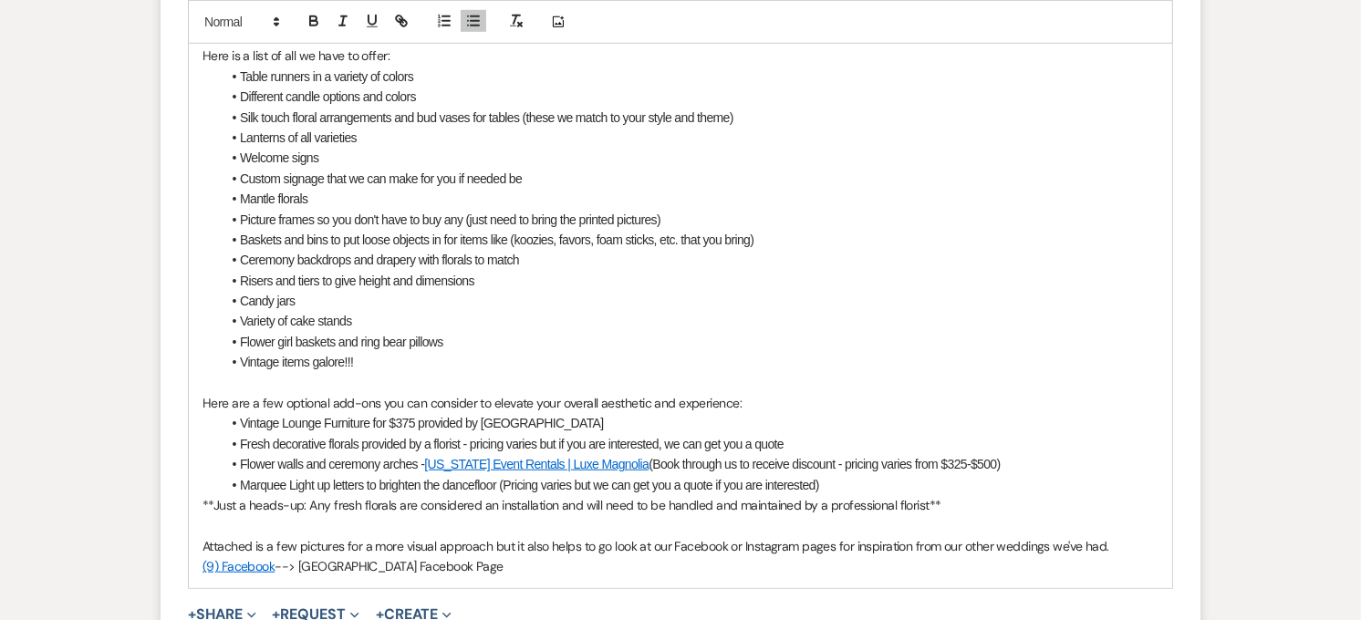
scroll to position [1234, 0]
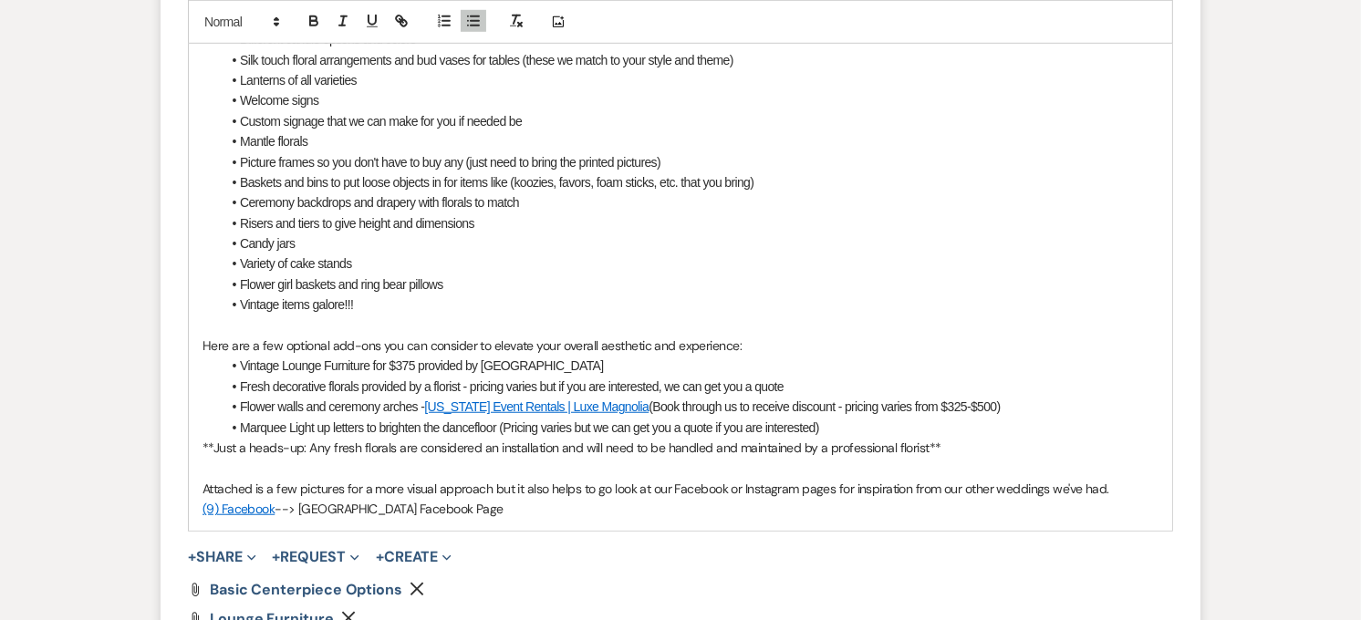
click at [576, 365] on li "Vintage Lounge Furniture for $375 provided by [GEOGRAPHIC_DATA]" at bounding box center [690, 366] width 938 height 20
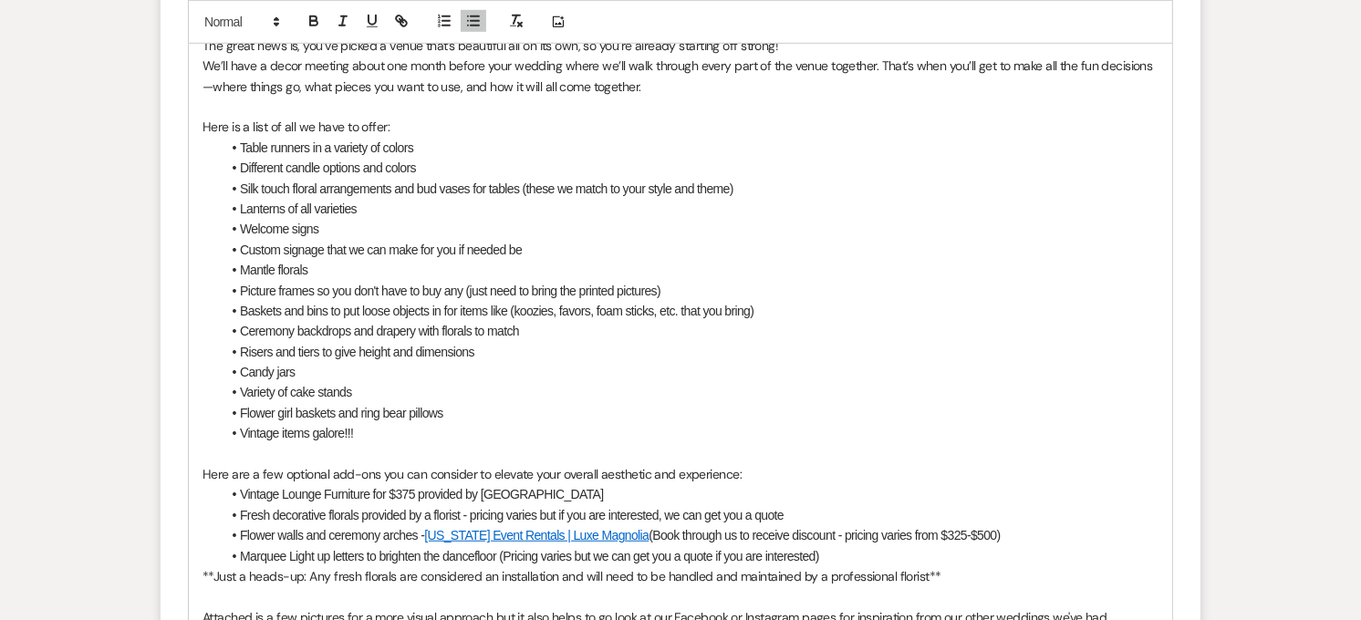
scroll to position [930, 0]
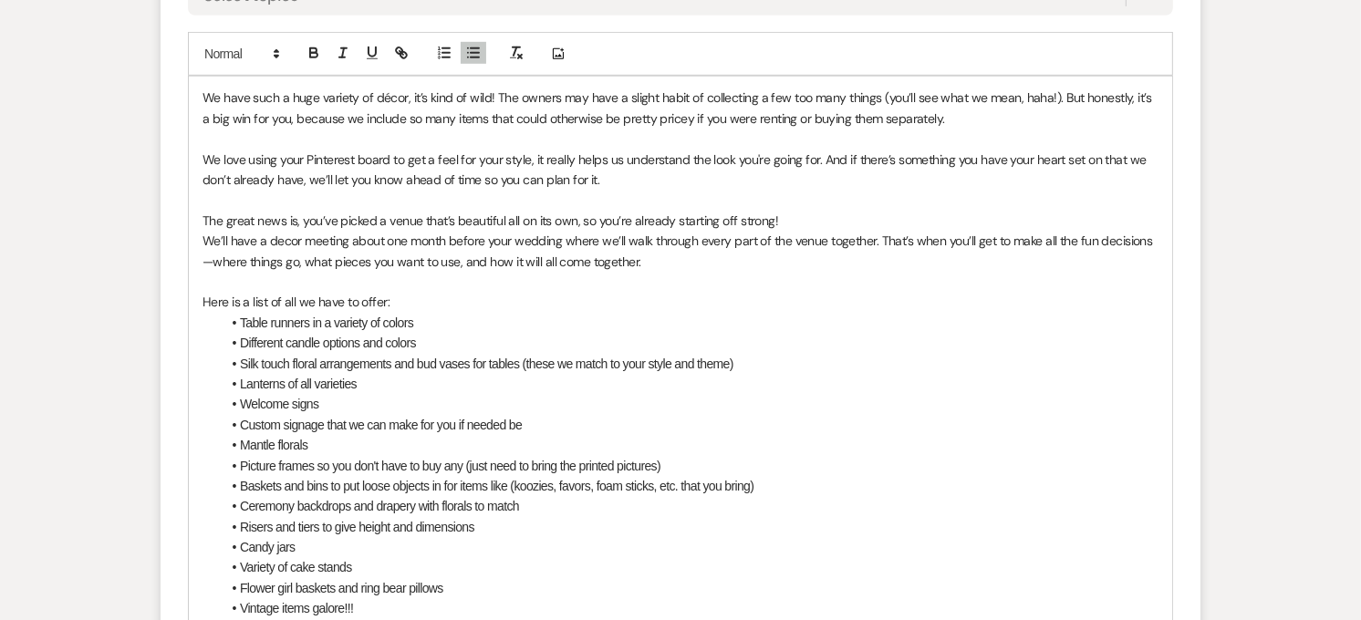
click at [381, 304] on p "Here is a list of all we have to offer:" at bounding box center [680, 302] width 956 height 20
click at [356, 302] on p "Here is a list of all we have to offer:" at bounding box center [680, 302] width 956 height 20
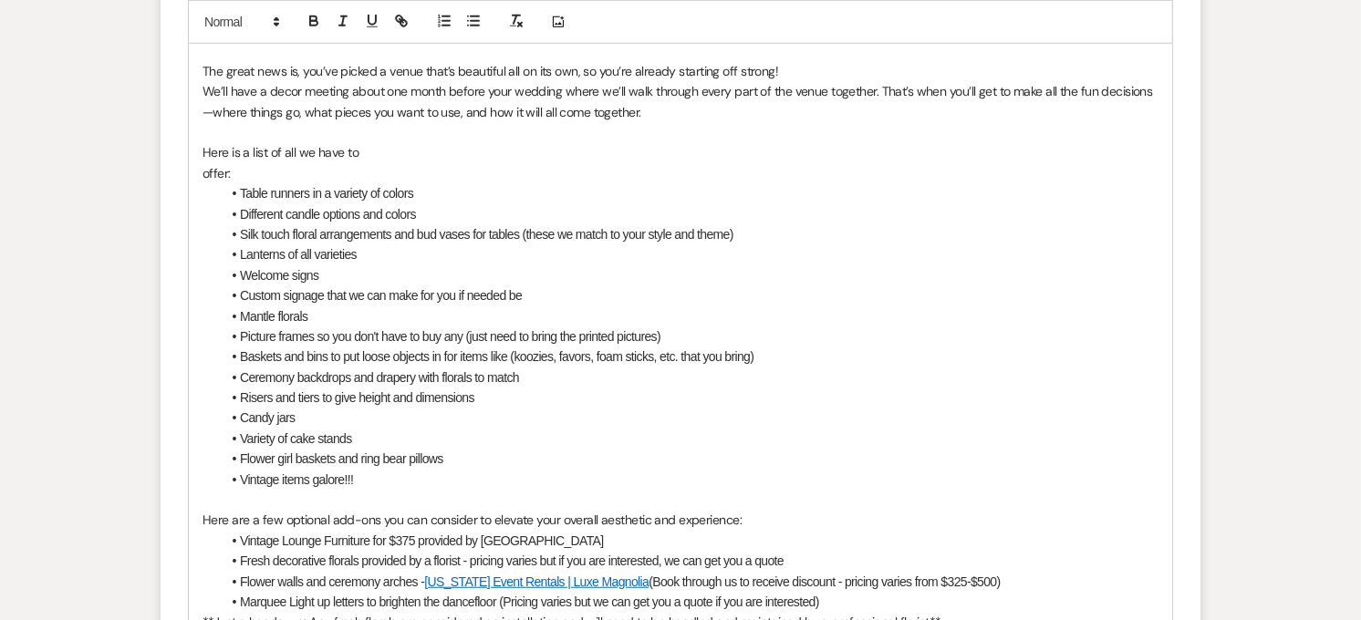
scroll to position [1032, 0]
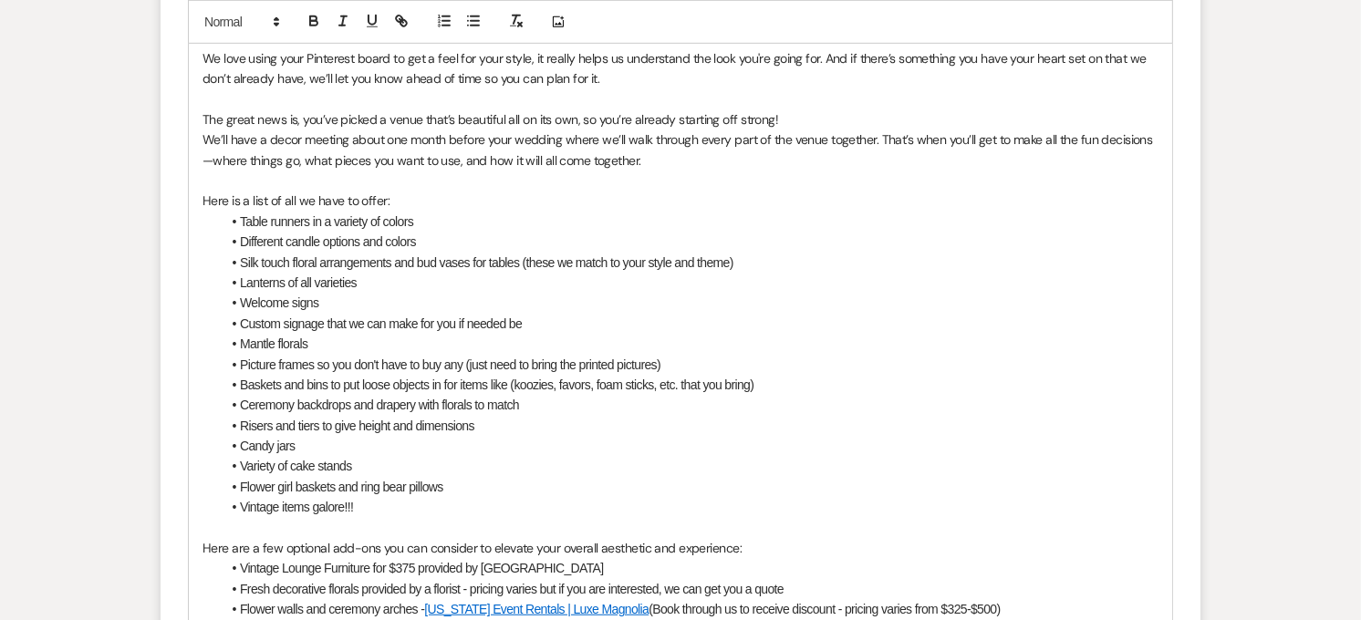
click at [398, 207] on p "Here is a list of all we have to offer:" at bounding box center [680, 201] width 956 height 20
click at [499, 253] on li "Silk touch floral arrangements and bud vases for tables (these we match to your…" at bounding box center [690, 263] width 938 height 20
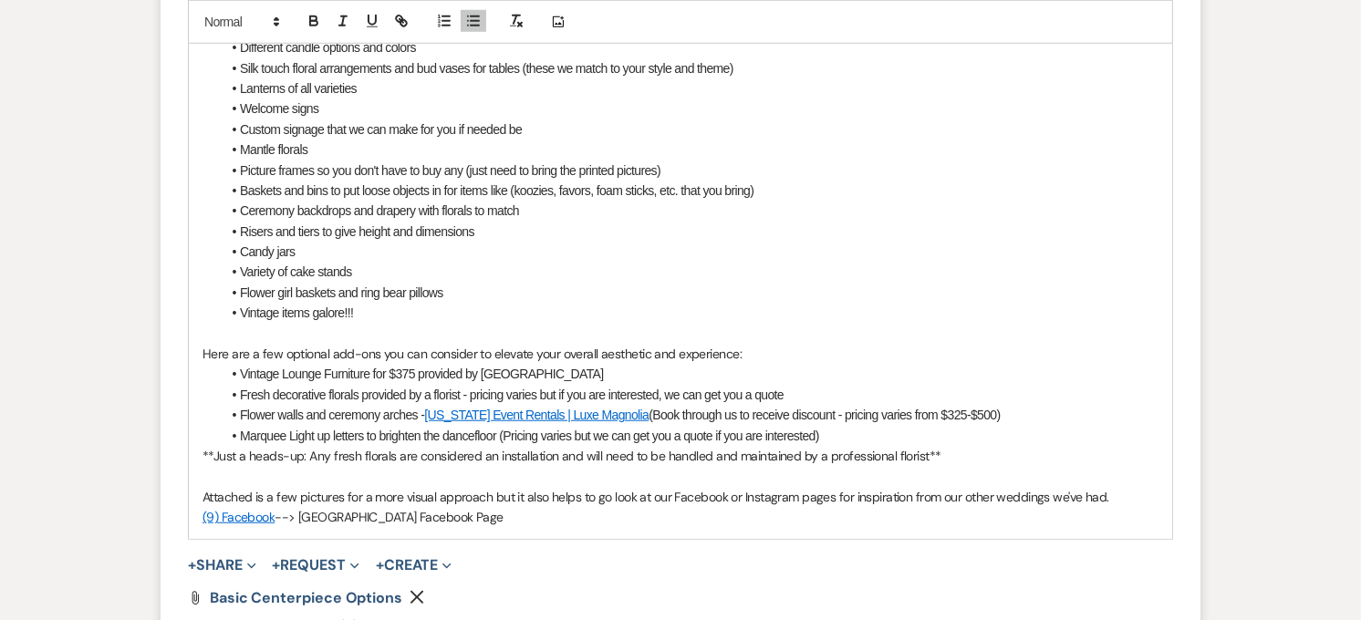
scroll to position [1234, 0]
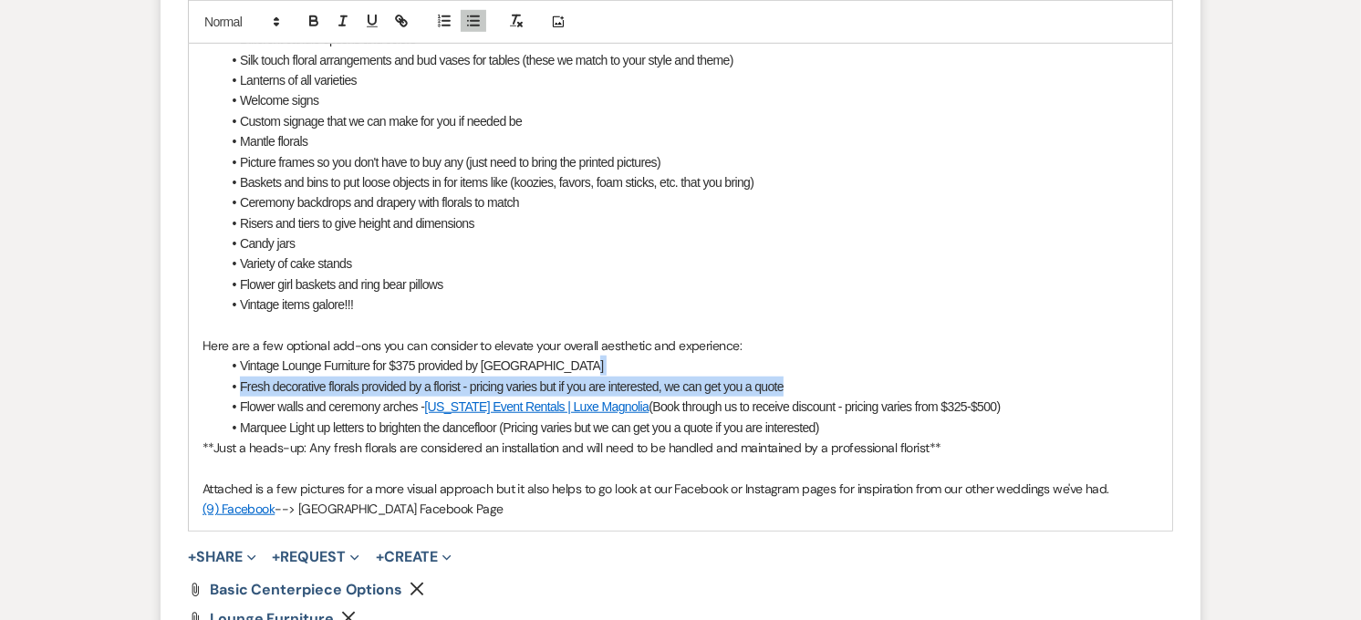
drag, startPoint x: 843, startPoint y: 384, endPoint x: 845, endPoint y: 365, distance: 19.2
click at [845, 365] on ul "Vintage Lounge Furniture for $375 provided by Strawberry Manor Fresh decorative…" at bounding box center [690, 397] width 938 height 82
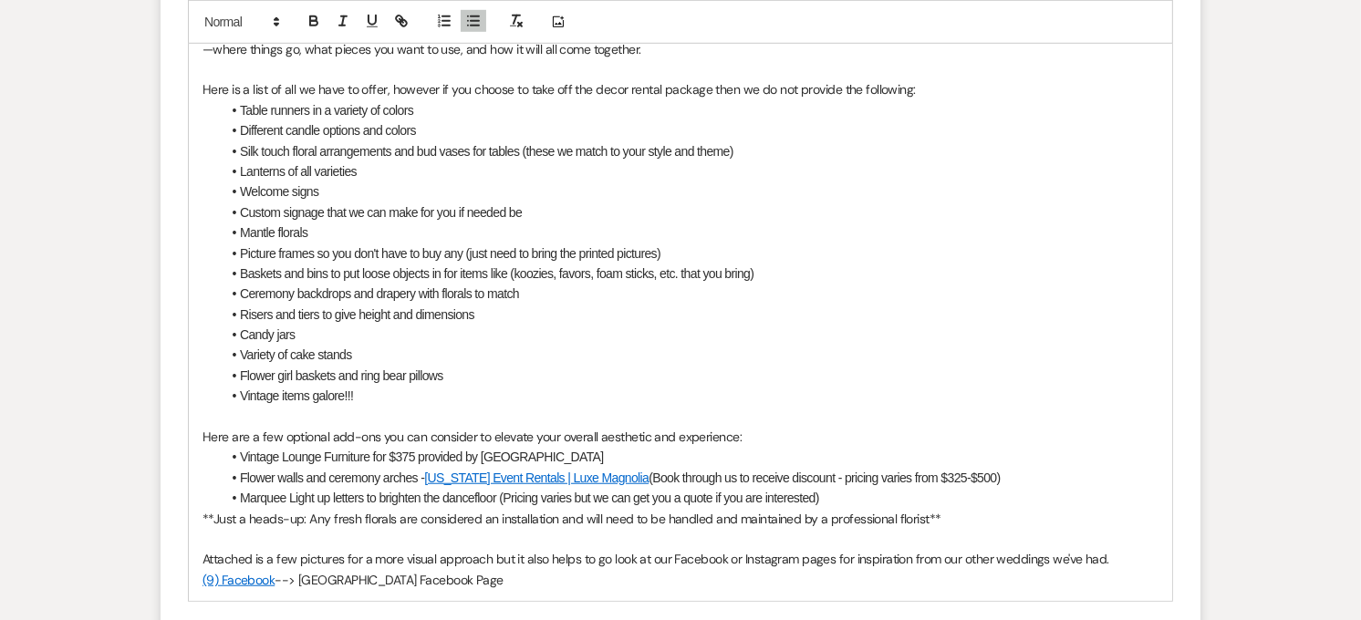
scroll to position [828, 0]
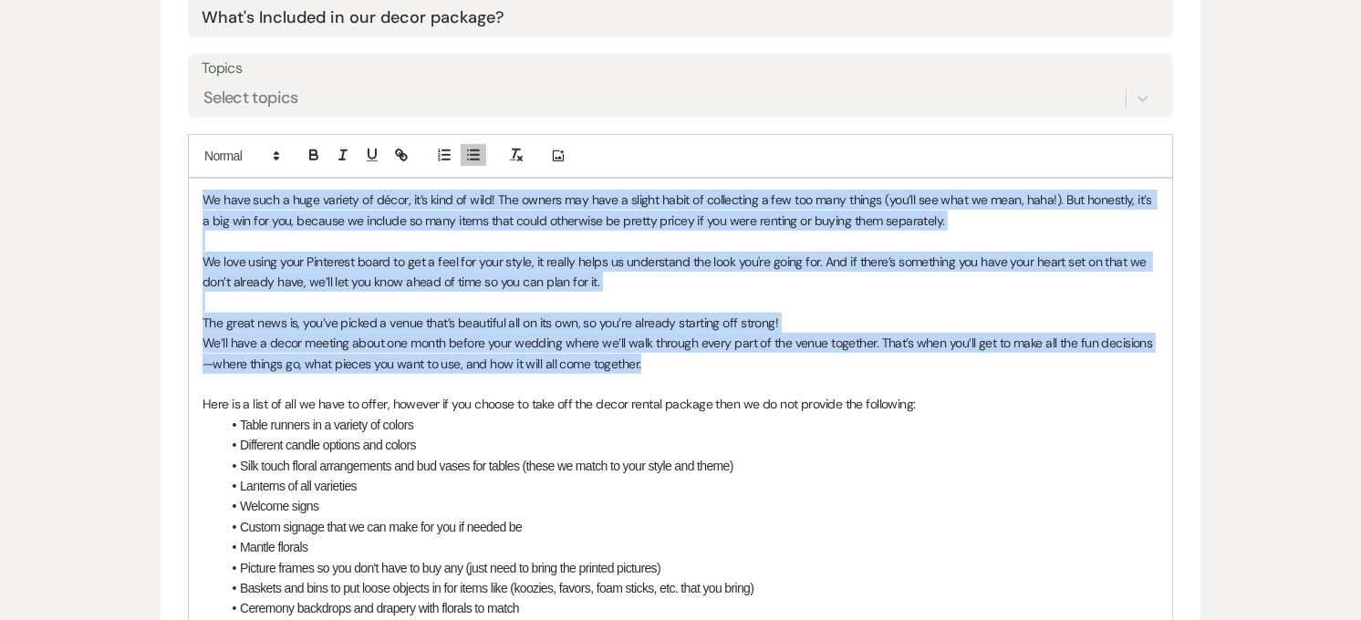
drag, startPoint x: 653, startPoint y: 363, endPoint x: 198, endPoint y: 167, distance: 495.6
click at [198, 167] on div "Add Photo We have such a huge variety of décor, it’s kind of wild! The owners m…" at bounding box center [680, 525] width 985 height 783
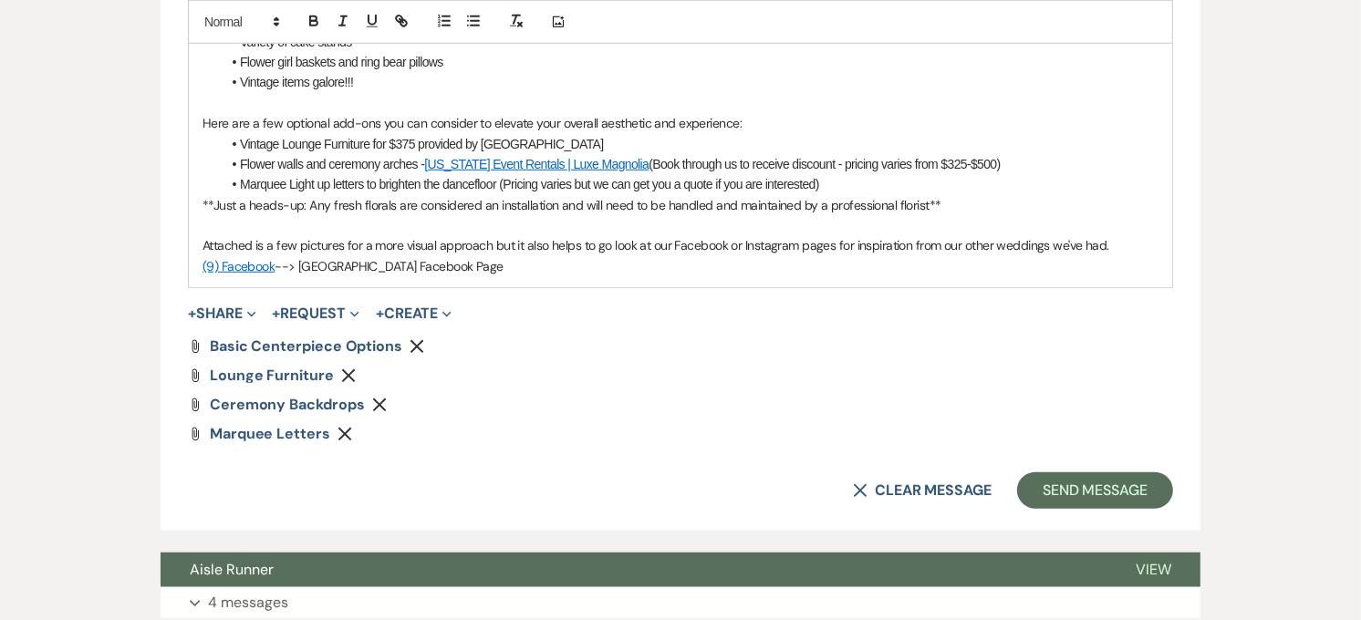
scroll to position [1253, 0]
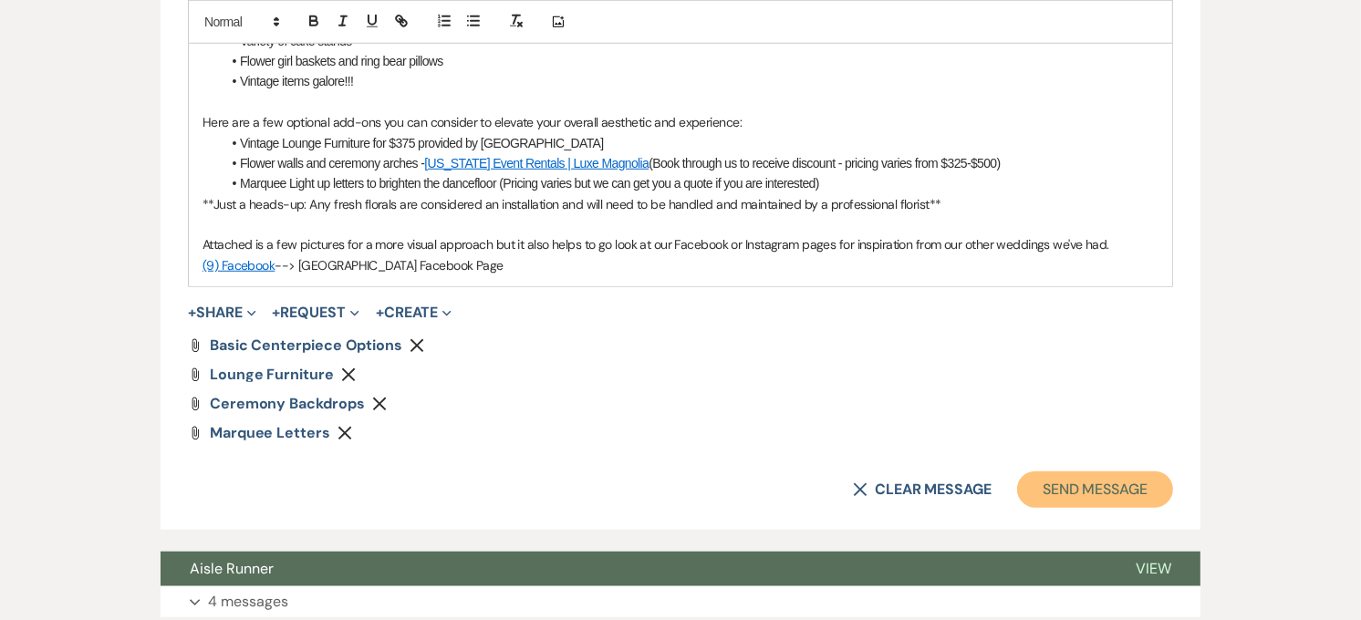
click at [1049, 480] on button "Send Message" at bounding box center [1095, 490] width 156 height 36
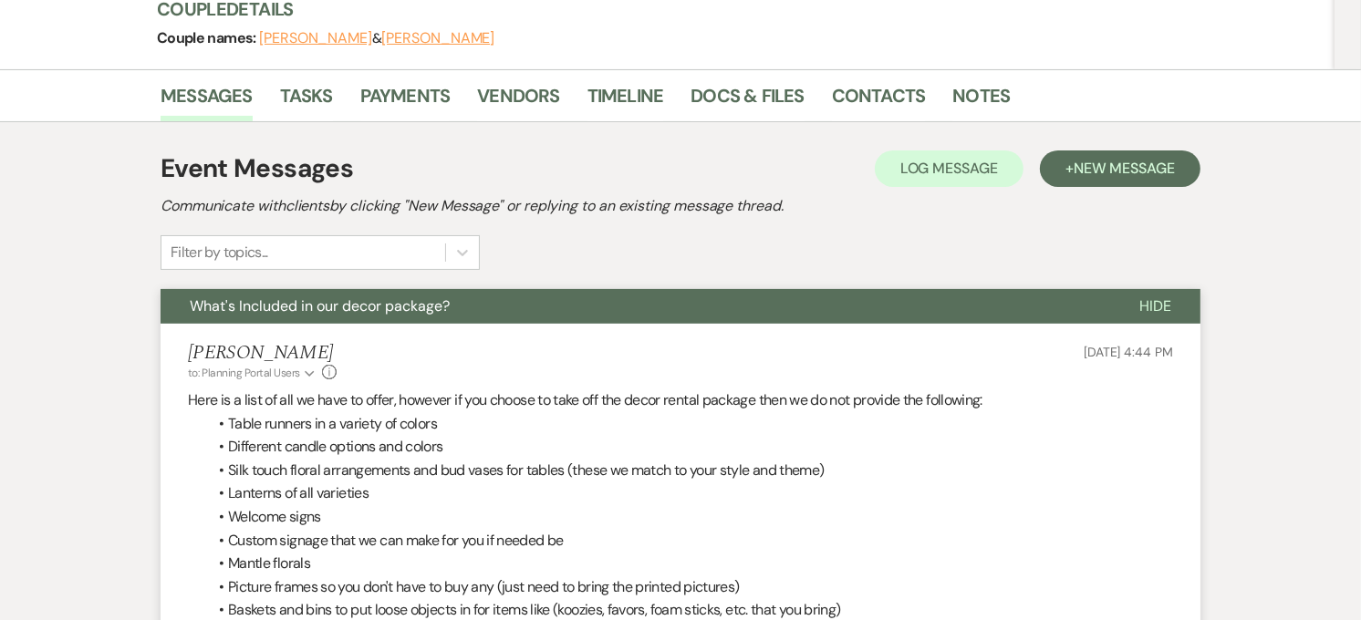
scroll to position [169, 0]
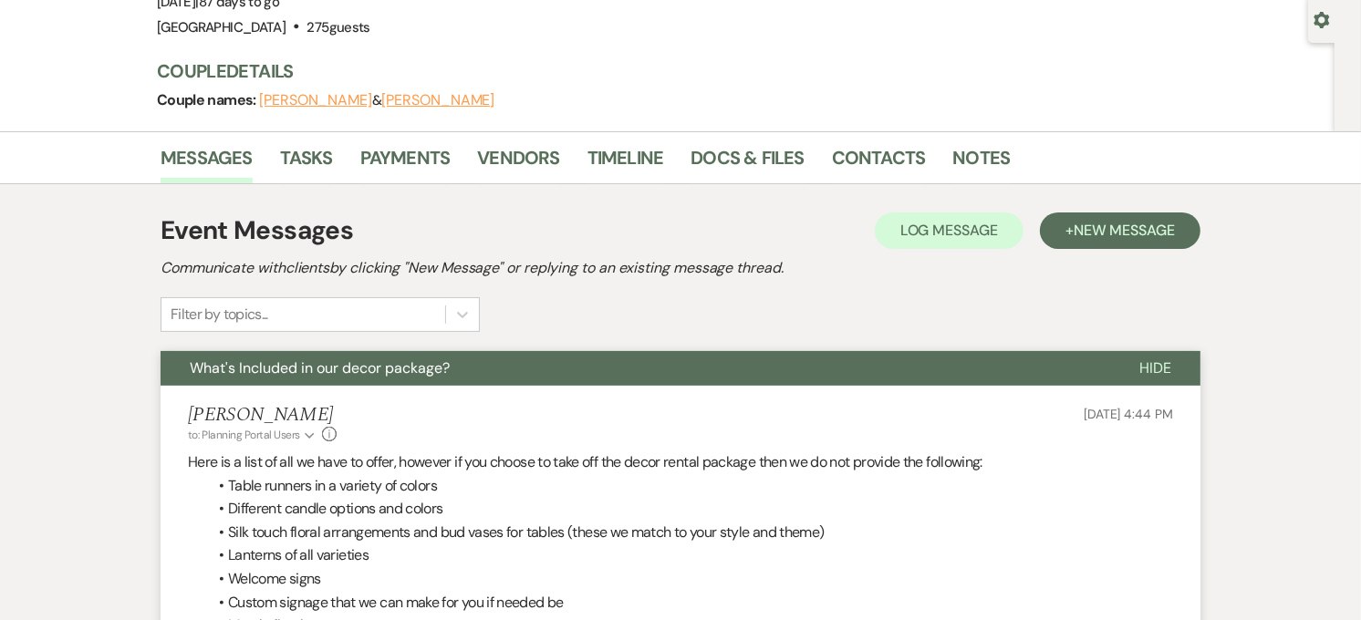
click at [386, 380] on button "What's Included in our decor package?" at bounding box center [636, 368] width 950 height 35
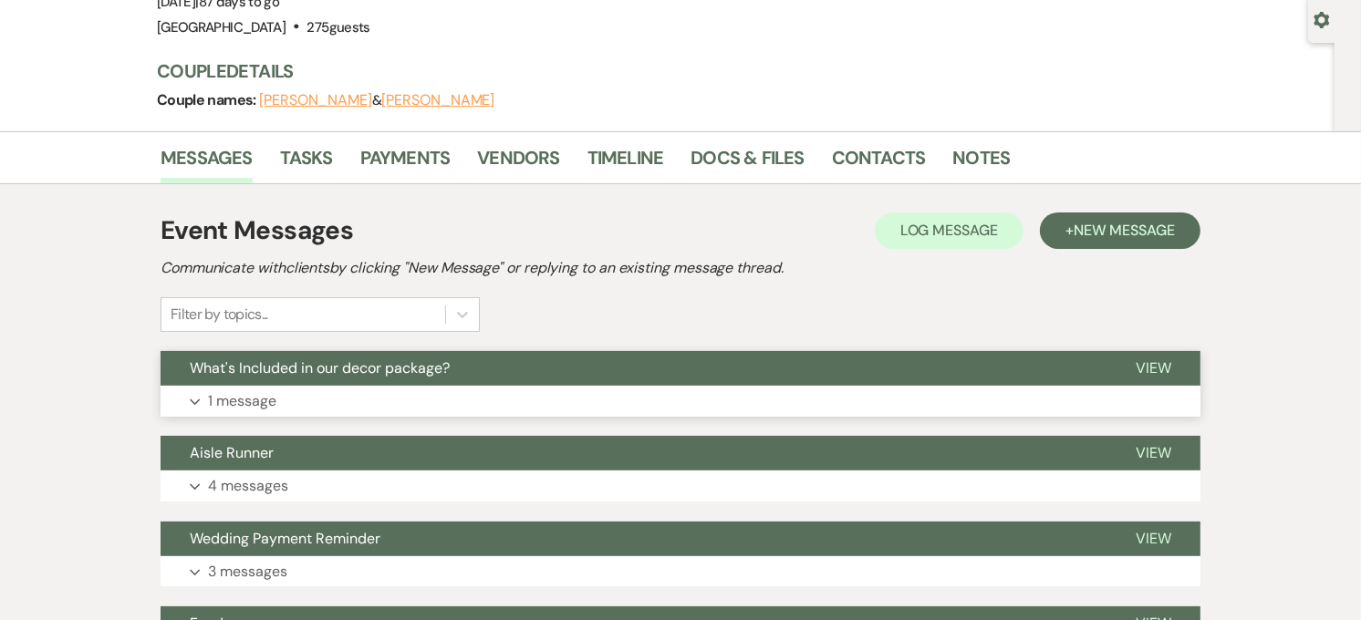
click at [386, 380] on button "What's Included in our decor package?" at bounding box center [634, 368] width 946 height 35
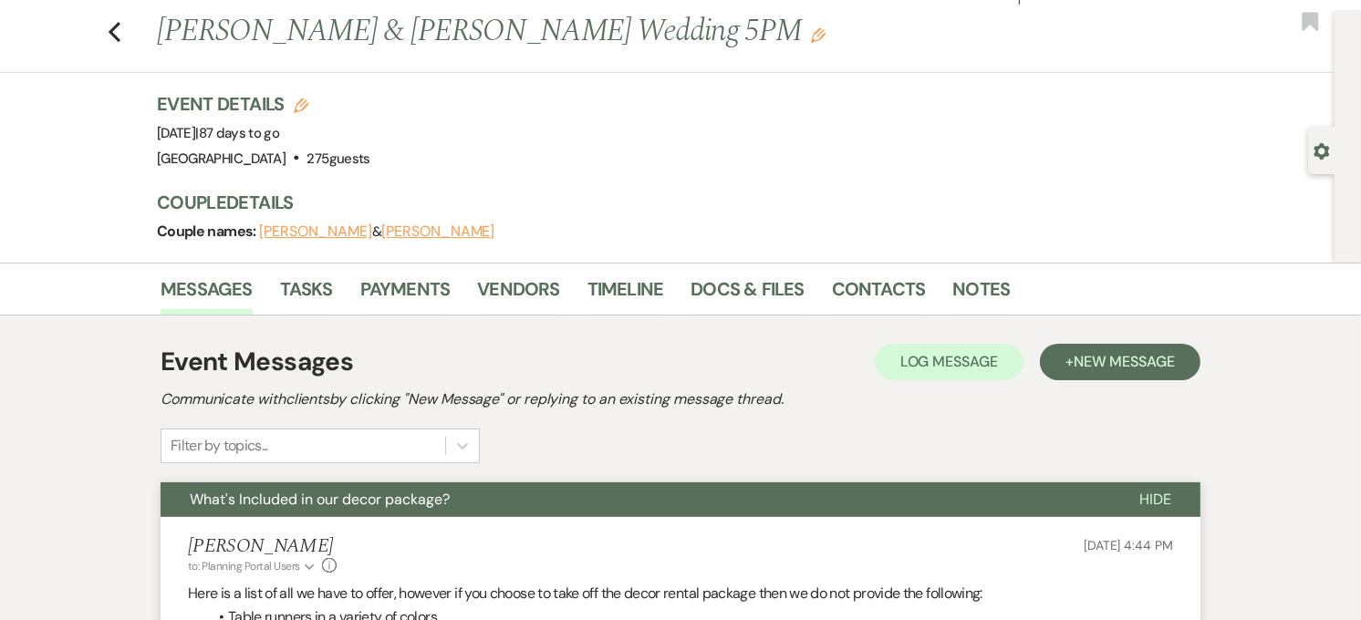
scroll to position [0, 0]
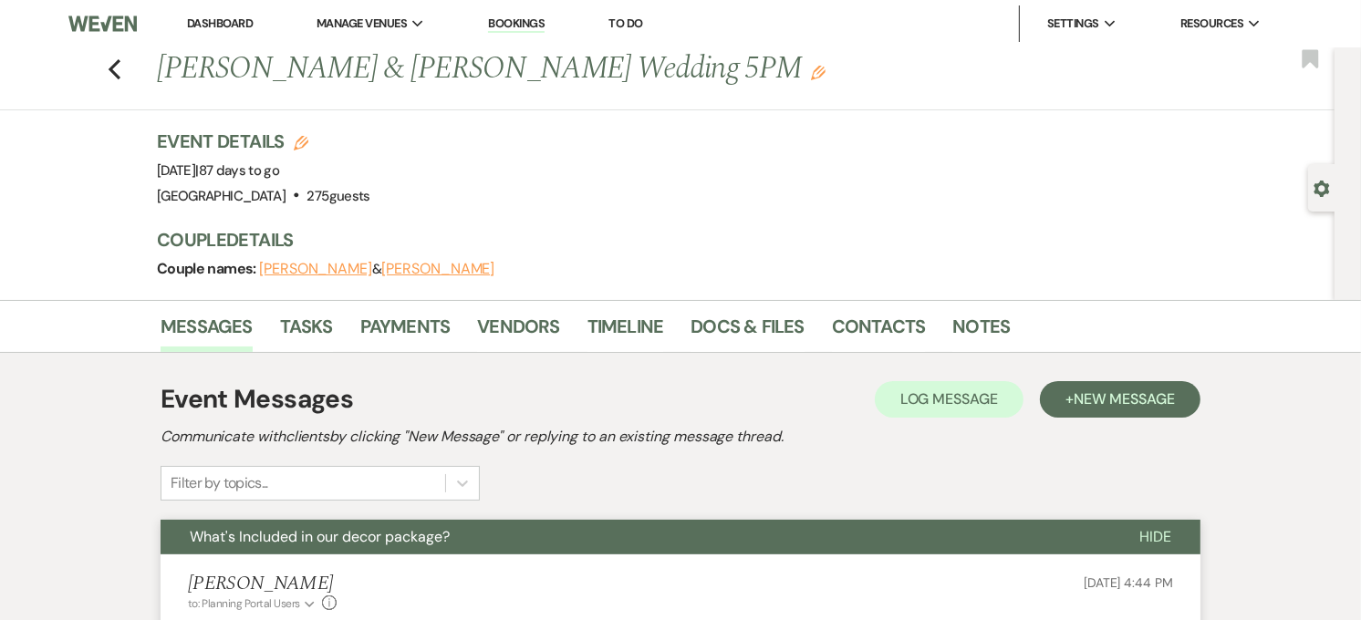
click at [161, 520] on button "What's Included in our decor package?" at bounding box center [636, 537] width 950 height 35
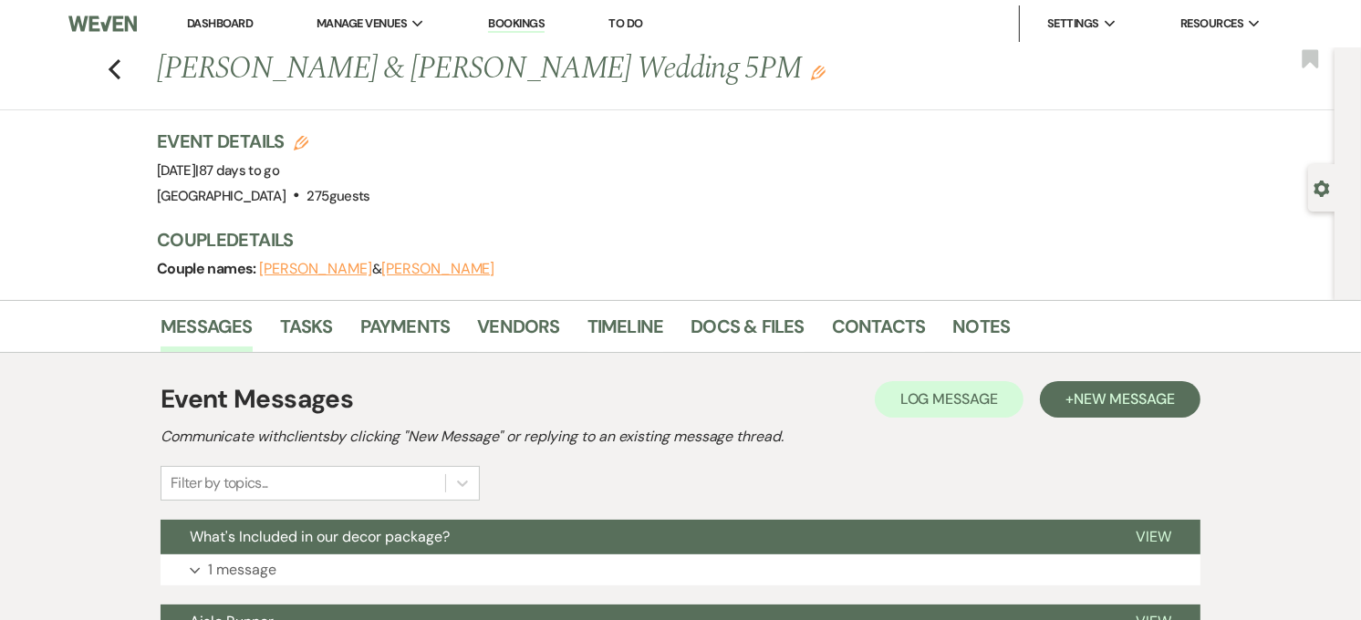
click at [224, 12] on li "Dashboard" at bounding box center [220, 23] width 84 height 36
click at [224, 19] on link "Dashboard" at bounding box center [220, 24] width 66 height 16
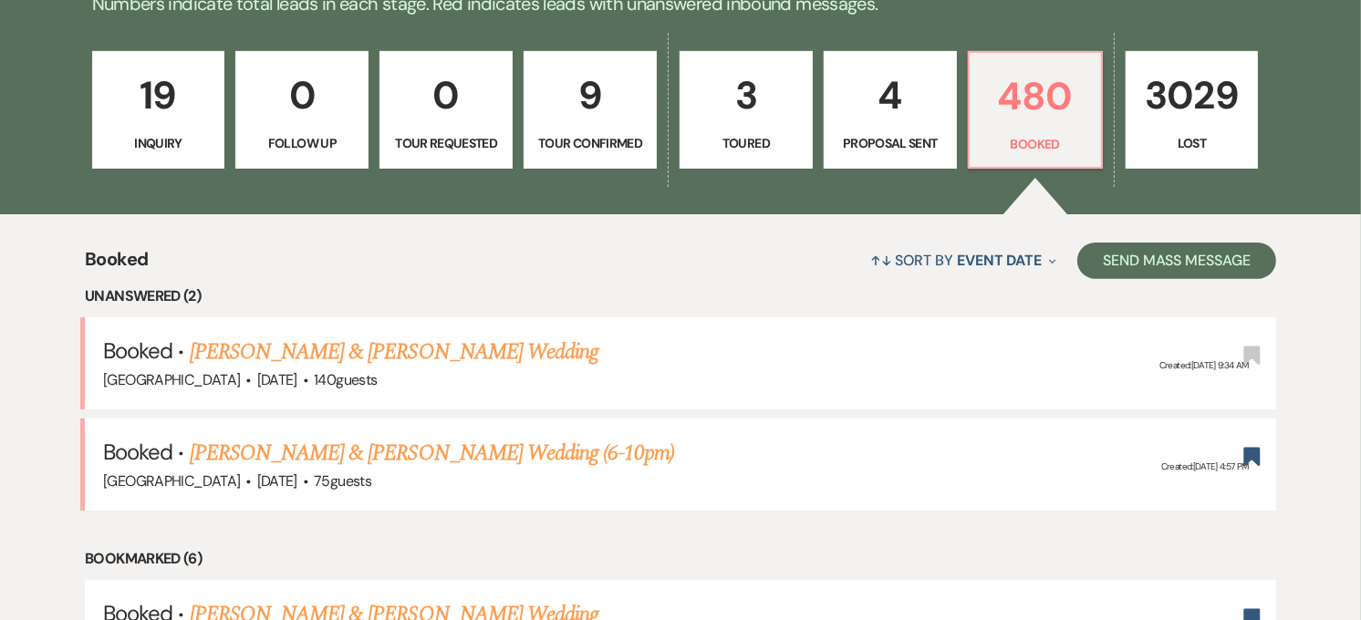
scroll to position [709, 0]
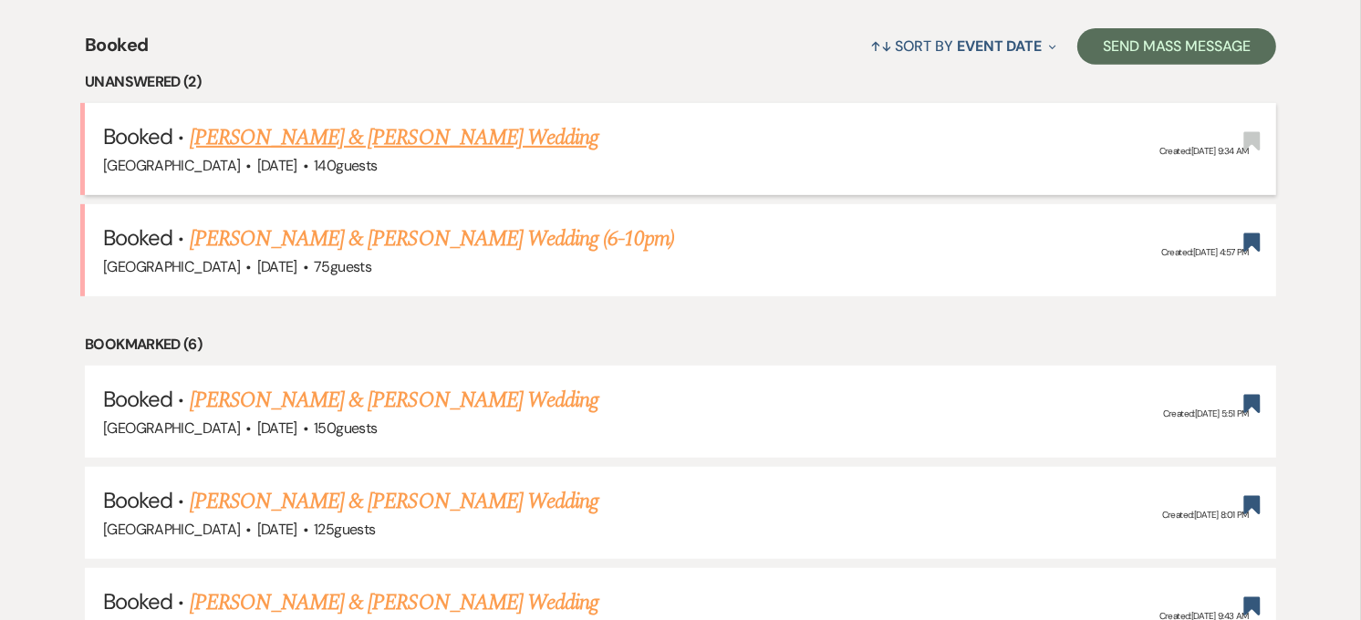
click at [405, 129] on link "[PERSON_NAME] & [PERSON_NAME] Wedding" at bounding box center [394, 137] width 409 height 33
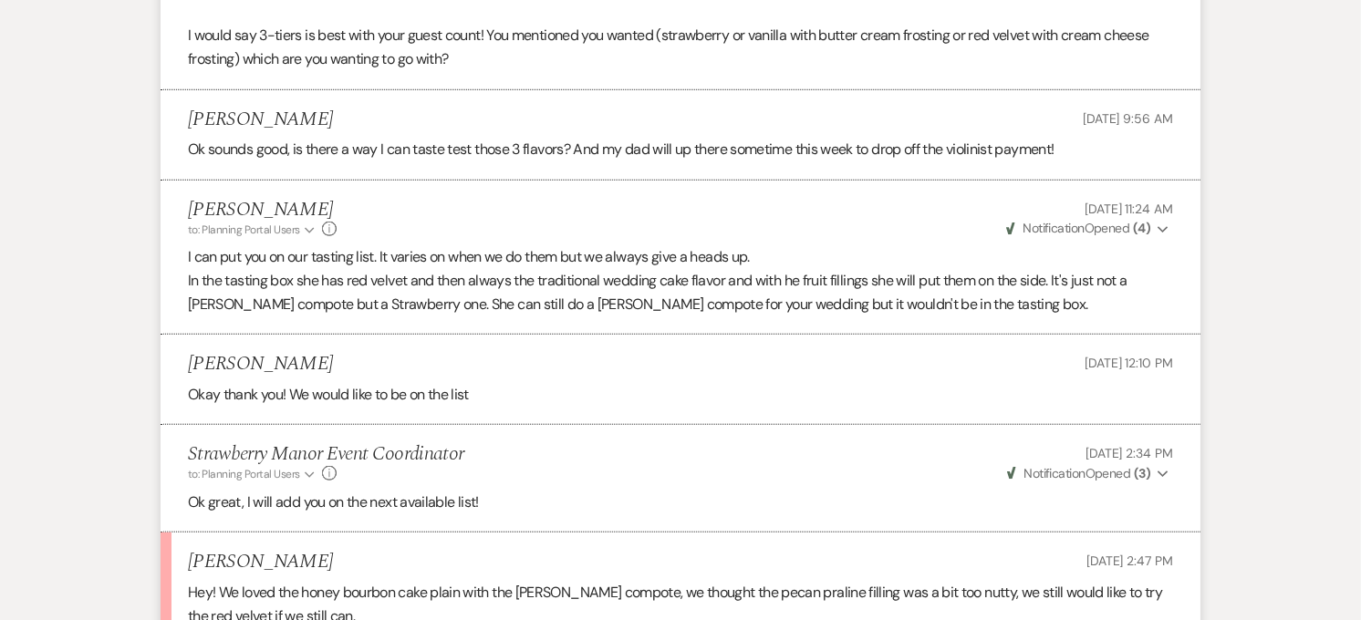
scroll to position [1418, 0]
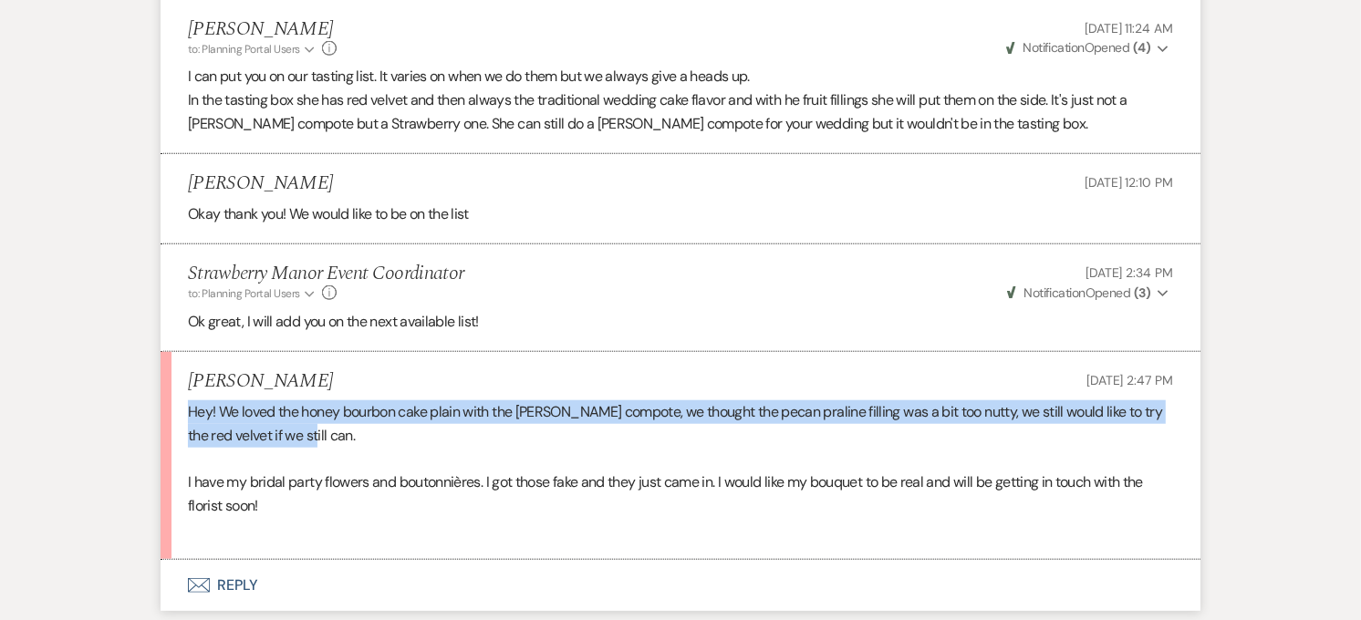
drag, startPoint x: 184, startPoint y: 409, endPoint x: 328, endPoint y: 436, distance: 146.7
click at [328, 436] on li "[PERSON_NAME] [DATE] 2:47 PM Hey! We loved the honey bourbon cake plain with th…" at bounding box center [681, 455] width 1040 height 207
copy p "Hey! We loved the honey bourbon cake plain with the [PERSON_NAME] compote, we t…"
click at [255, 575] on button "Envelope Reply" at bounding box center [681, 585] width 1040 height 51
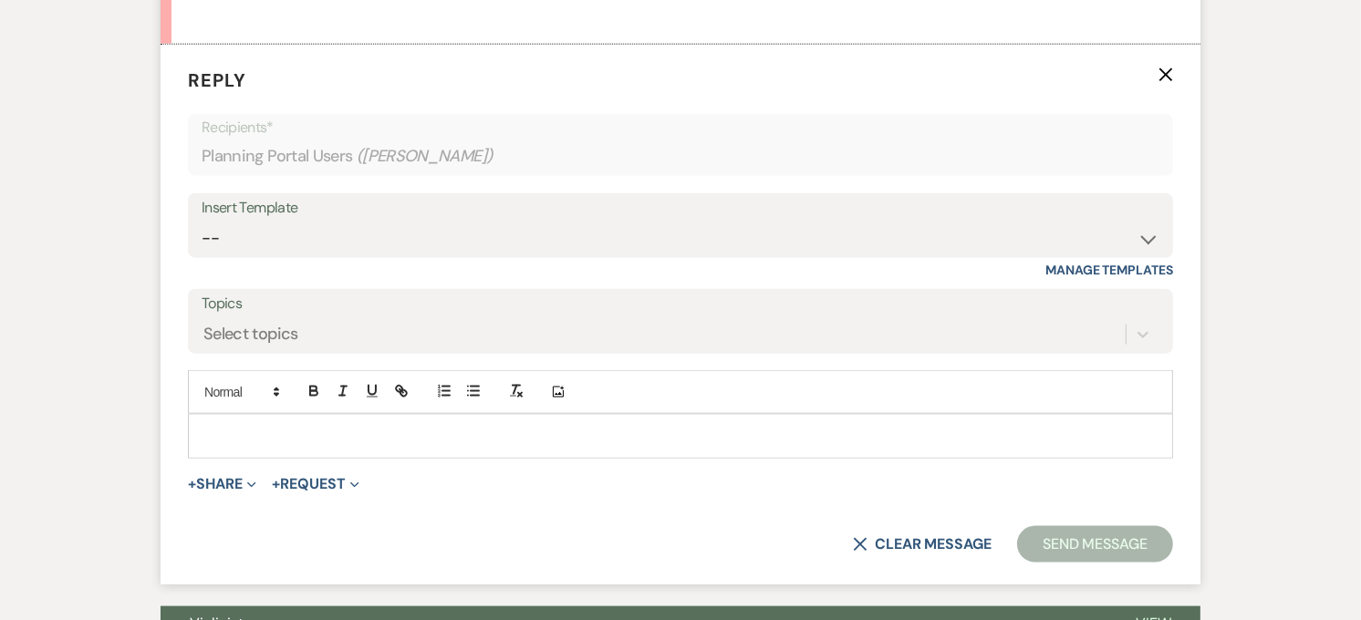
scroll to position [1939, 0]
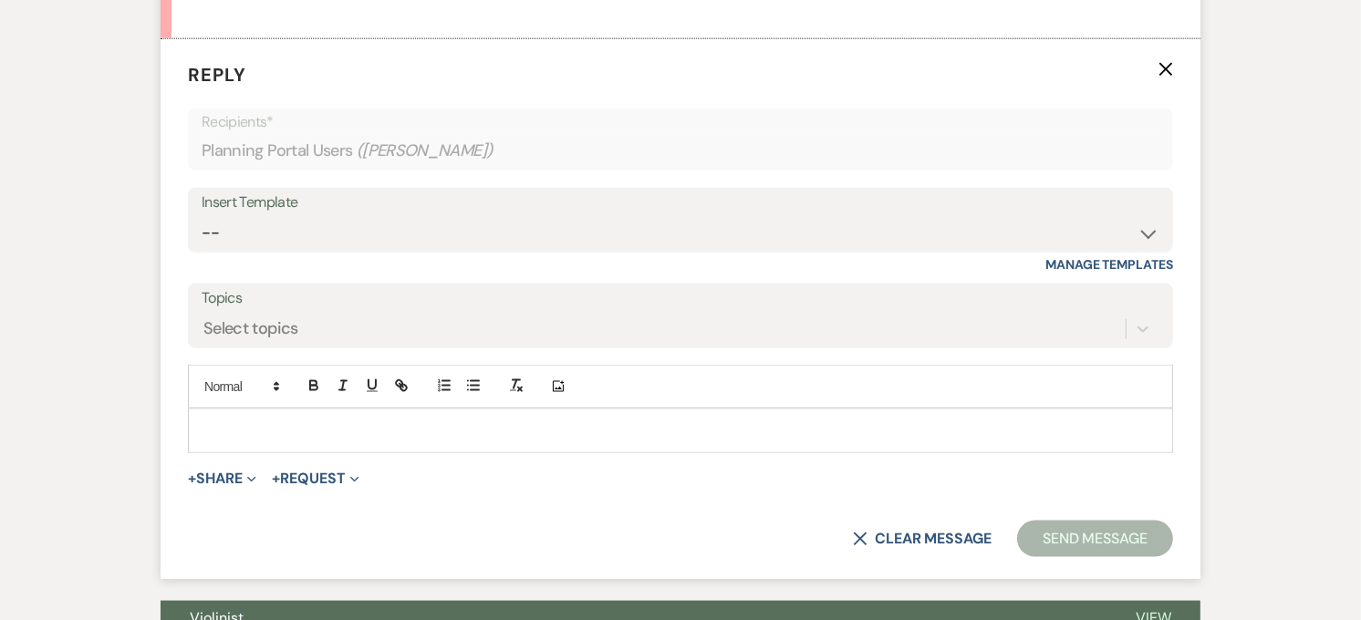
click at [258, 433] on p at bounding box center [680, 430] width 956 height 20
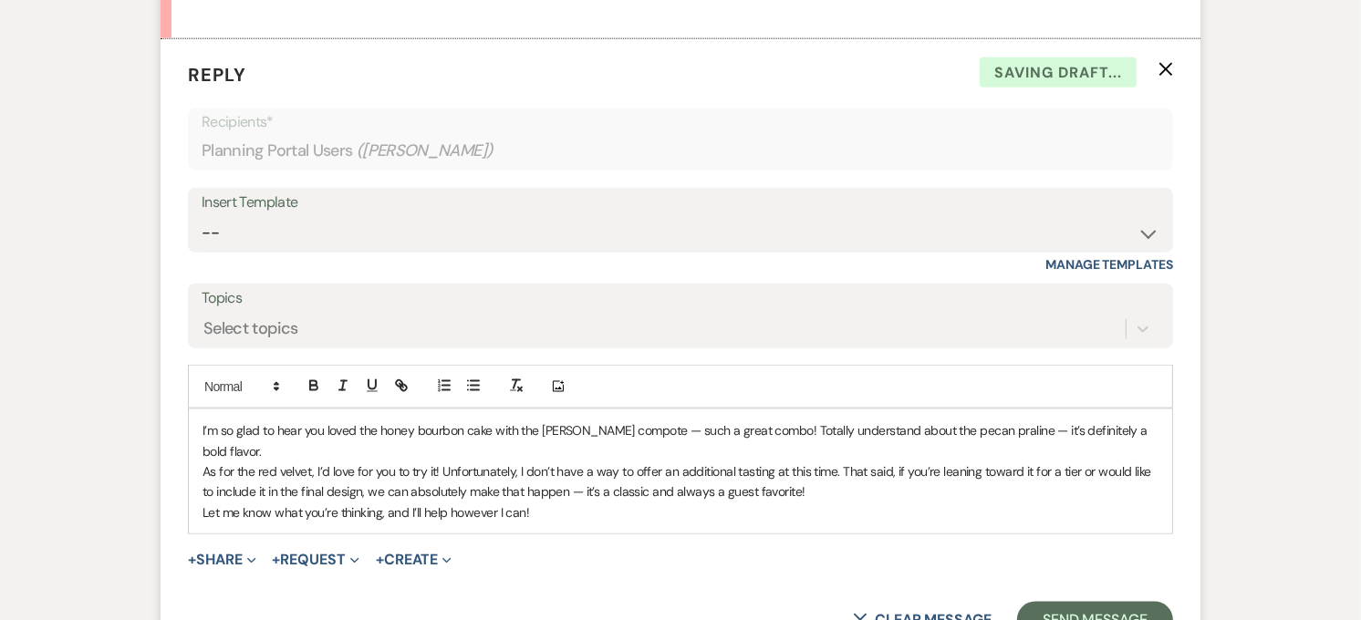
click at [636, 430] on p "I’m so glad to hear you loved the honey bourbon cake with the [PERSON_NAME] com…" at bounding box center [680, 440] width 956 height 41
click at [986, 435] on p "I’m so glad to hear you loved the honey bourbon cake with the [PERSON_NAME] com…" at bounding box center [680, 440] width 956 height 41
click at [1134, 434] on p "I’m so glad to hear you loved the honey bourbon cake with the [PERSON_NAME] com…" at bounding box center [680, 440] width 956 height 41
click at [432, 462] on p "As for the red velvet, I’d love for you to try it! Unfortunately, I don’t have …" at bounding box center [680, 482] width 956 height 41
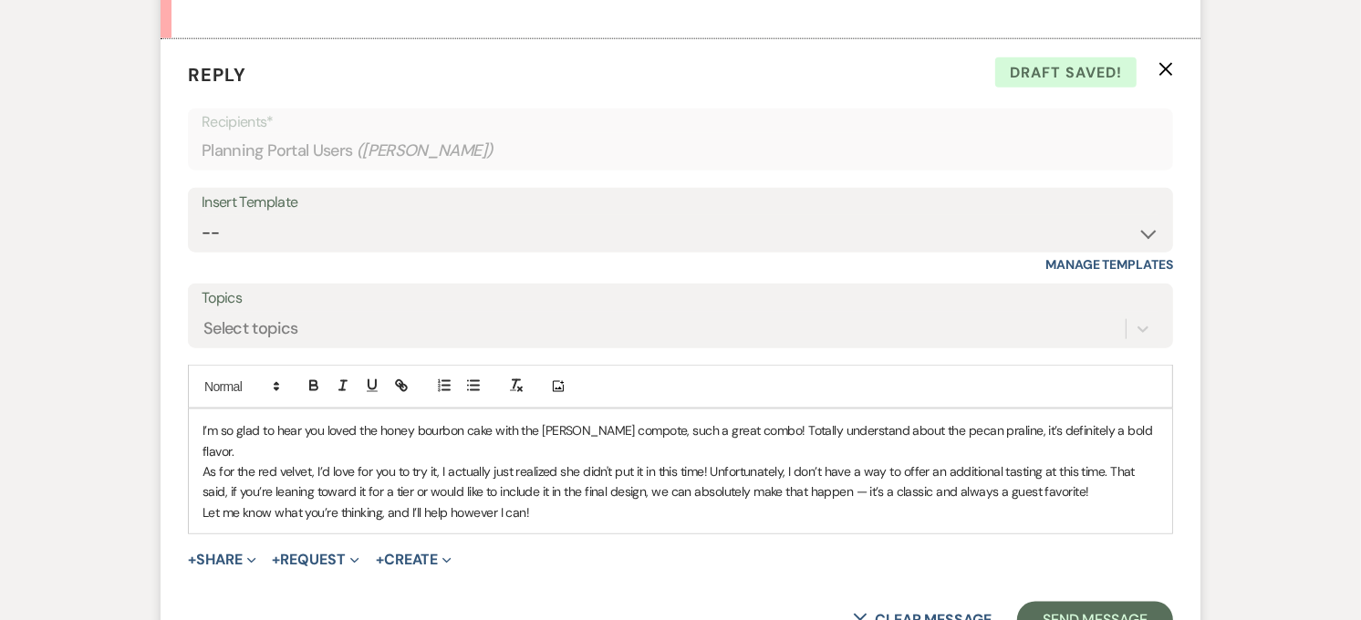
click at [1105, 462] on p "As for the red velvet, I’d love for you to try it, I actually just realized she…" at bounding box center [680, 482] width 956 height 41
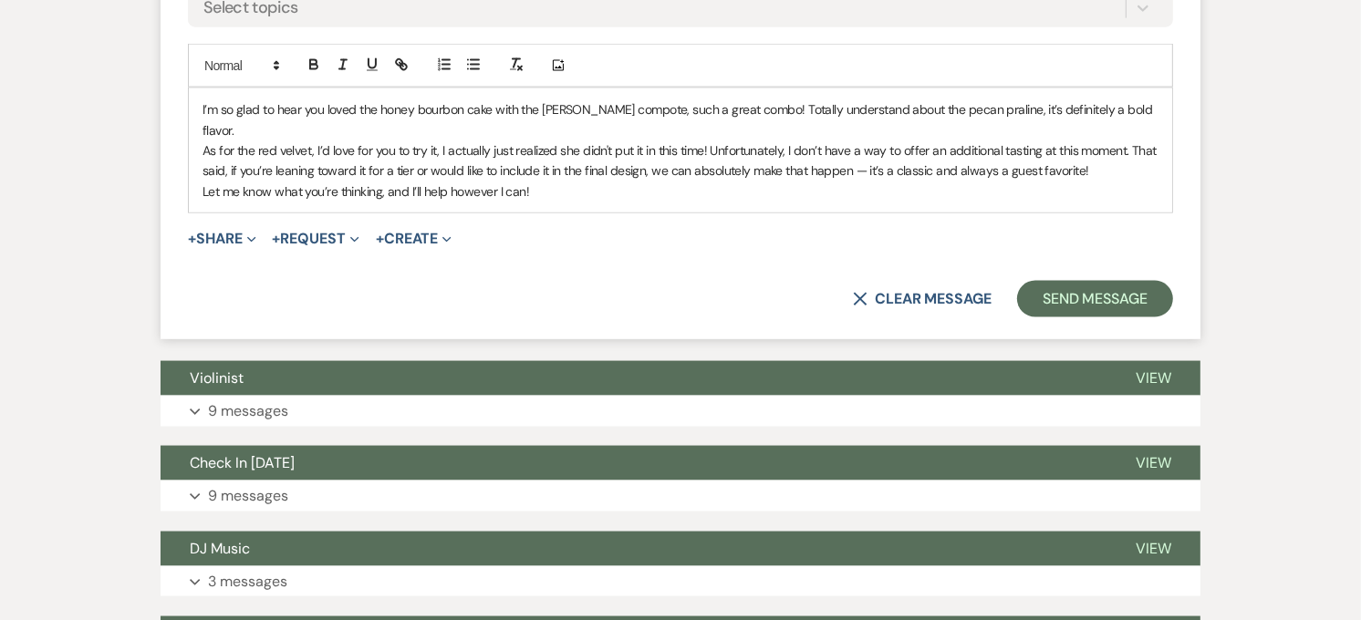
scroll to position [2199, 0]
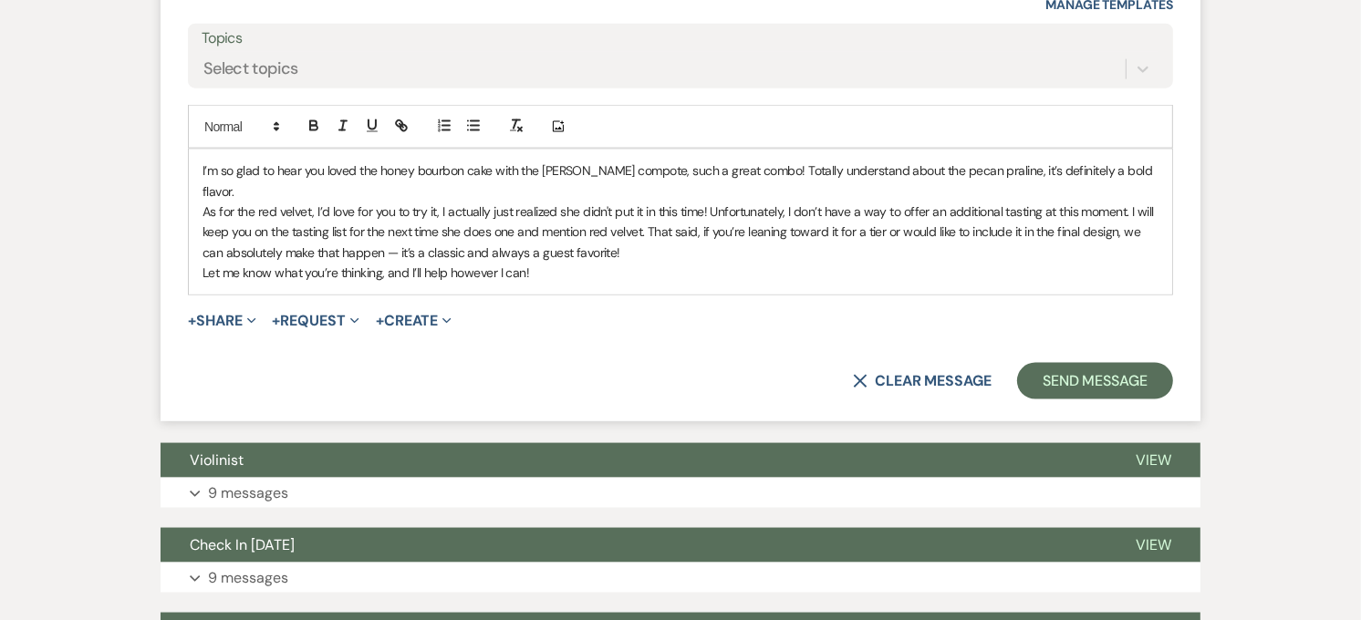
click at [649, 213] on p "As for the red velvet, I’d love for you to try it, I actually just realized she…" at bounding box center [680, 232] width 956 height 61
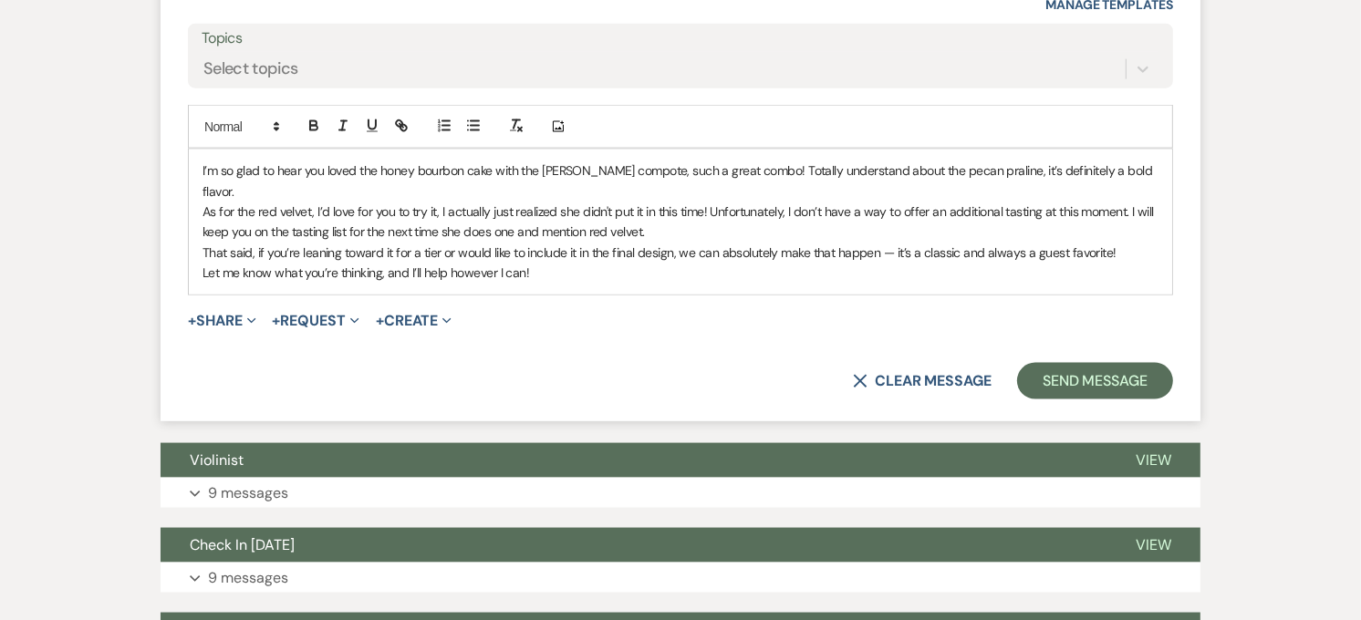
click at [887, 243] on p "That said, if you’re leaning toward it for a tier or would like to include it i…" at bounding box center [680, 253] width 956 height 20
click at [1105, 243] on p "That said, if you’re leaning toward it for a tier or would like to include it i…" at bounding box center [680, 253] width 956 height 20
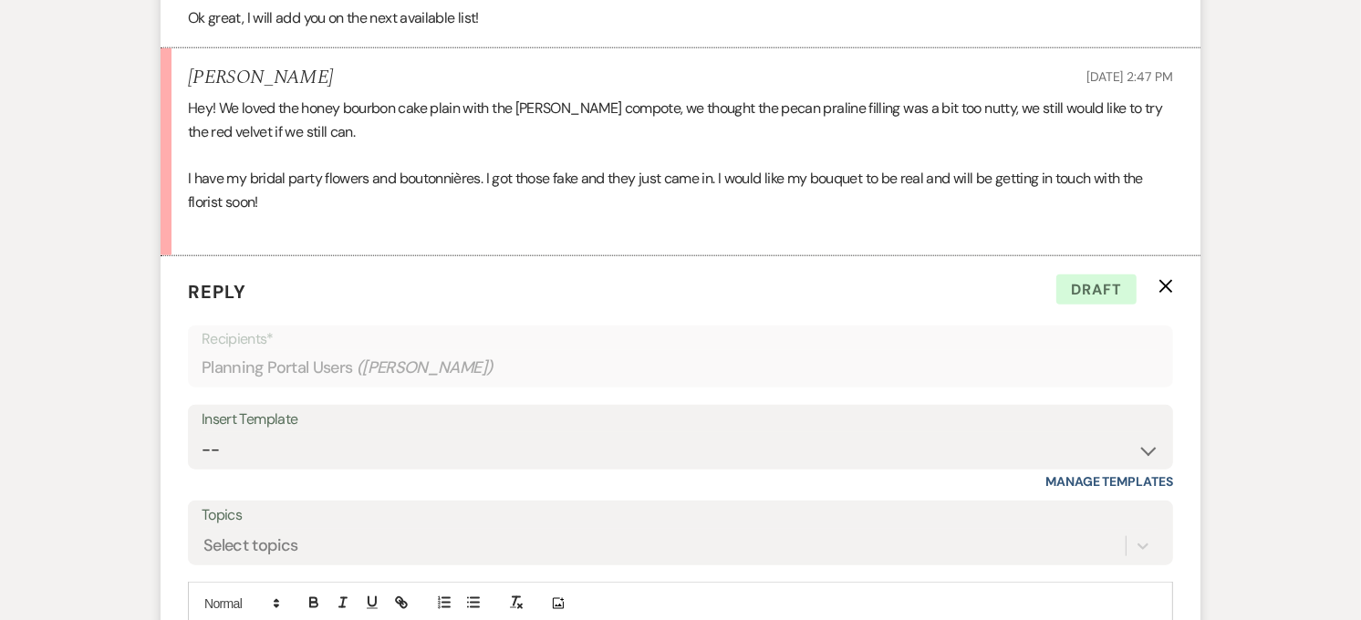
scroll to position [1692, 0]
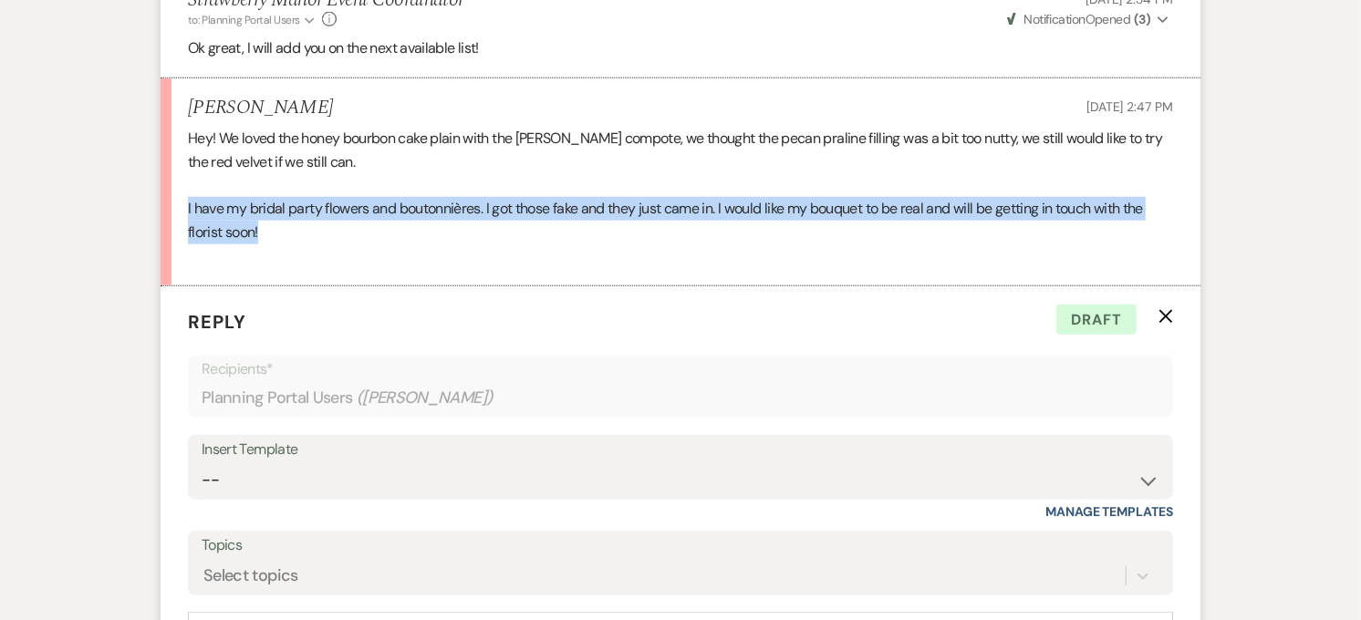
drag, startPoint x: 323, startPoint y: 228, endPoint x: 176, endPoint y: 215, distance: 147.4
click at [176, 215] on li "[PERSON_NAME] [DATE] 2:47 PM Hey! We loved the honey bourbon cake plain with th…" at bounding box center [681, 181] width 1040 height 207
copy p "I have my bridal party flowers and boutonnières. I got those fake and they just…"
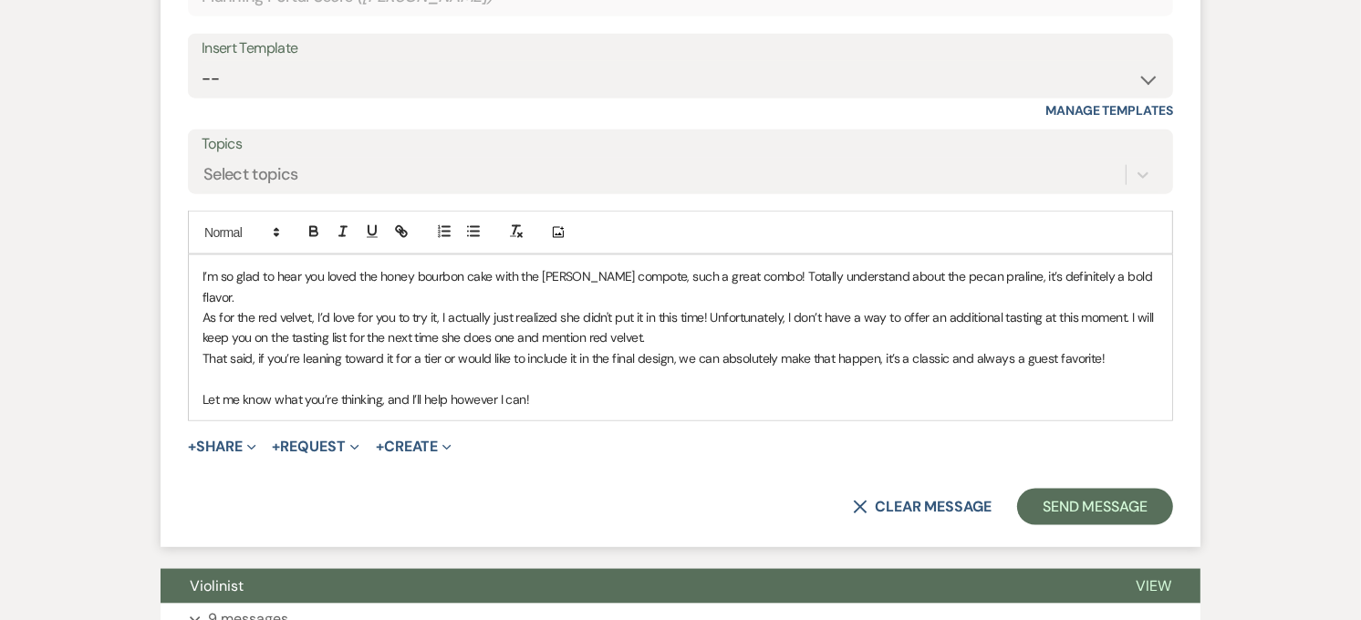
scroll to position [2098, 0]
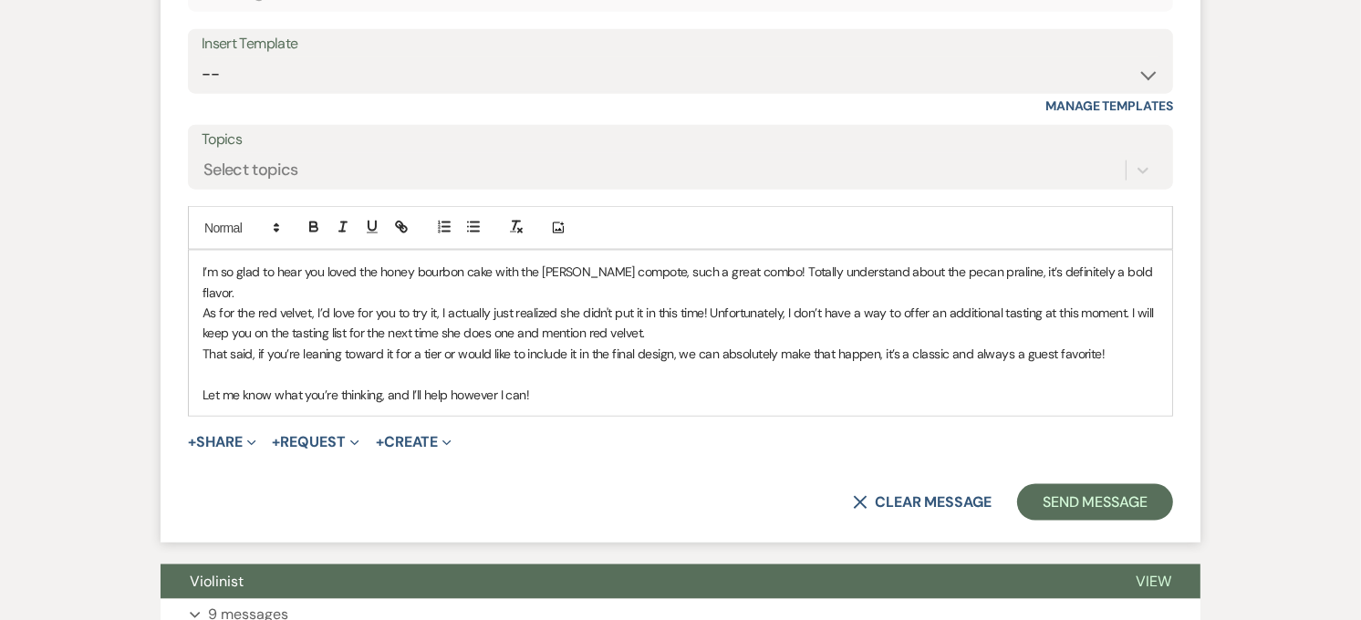
click at [552, 385] on p "Let me know what you’re thinking, and I’ll help however I can!" at bounding box center [680, 395] width 956 height 20
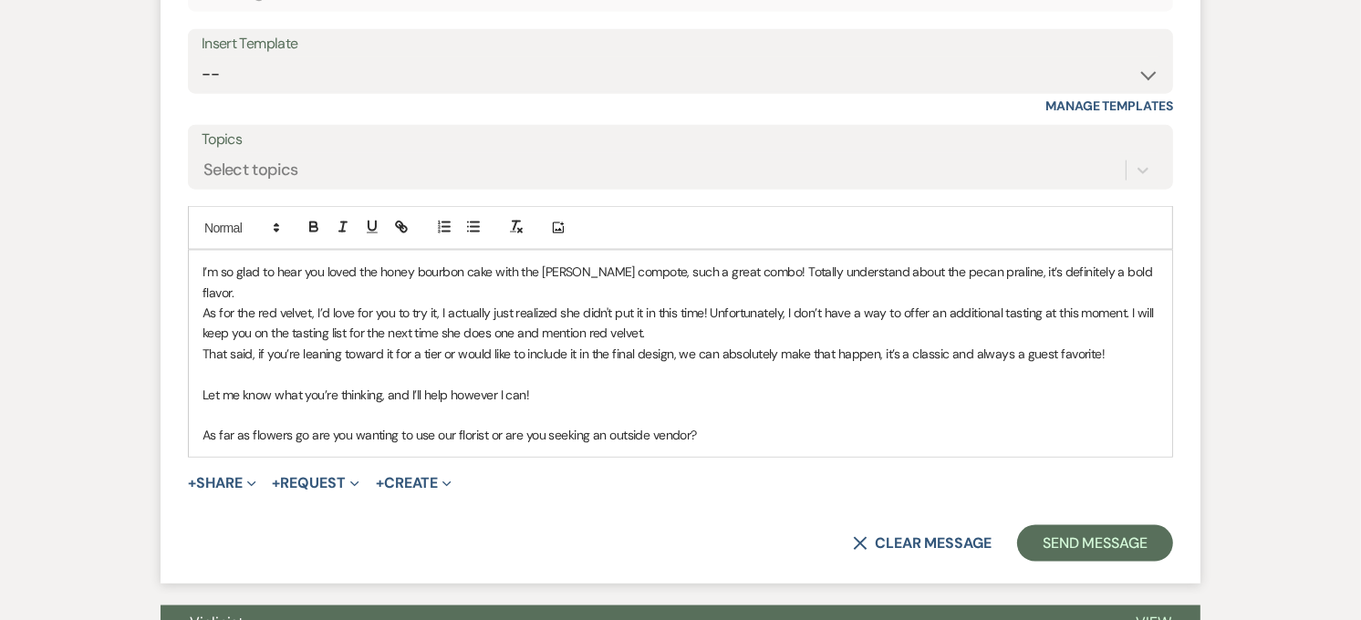
click at [714, 425] on p "As far as flowers go are you wanting to use our florist or are you seeking an o…" at bounding box center [680, 435] width 956 height 20
drag, startPoint x: 840, startPoint y: 420, endPoint x: 807, endPoint y: 422, distance: 32.9
click at [807, 425] on p "As far as flowers go are you wanting to use our florist or are you seeking an o…" at bounding box center [680, 435] width 956 height 20
drag, startPoint x: 671, startPoint y: 338, endPoint x: 639, endPoint y: 342, distance: 32.1
click at [639, 344] on p "That said, if you’re leaning toward it for a tier or would like to include it i…" at bounding box center [680, 354] width 956 height 20
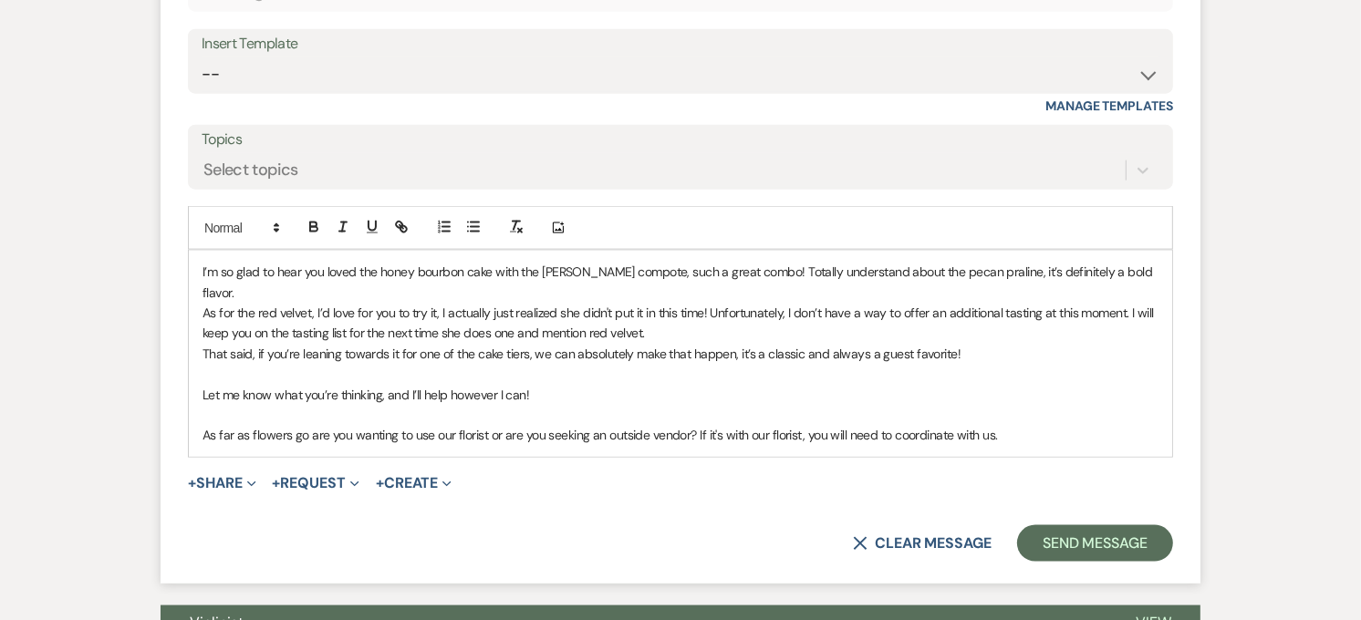
click at [1065, 550] on form "Reply X Saving draft... Recipients* Planning Portal Users ( [PERSON_NAME] ) Ins…" at bounding box center [681, 232] width 1040 height 703
click at [1065, 531] on button "Send Message" at bounding box center [1095, 543] width 156 height 36
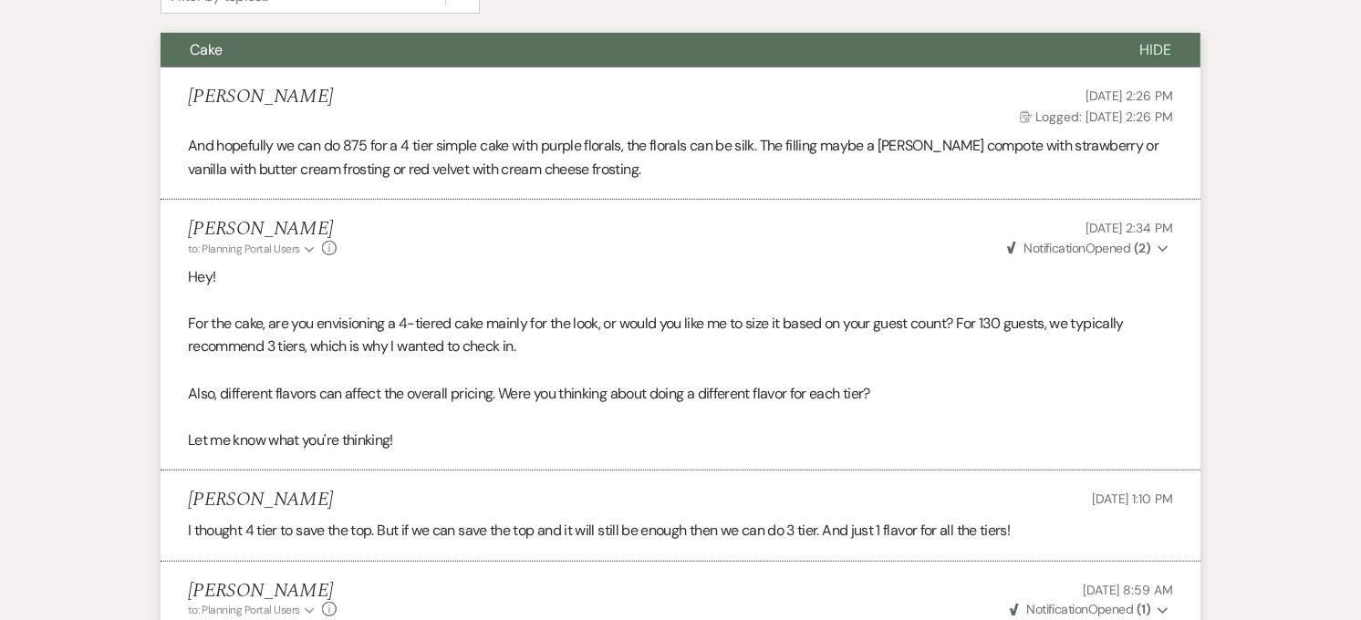
scroll to position [233, 0]
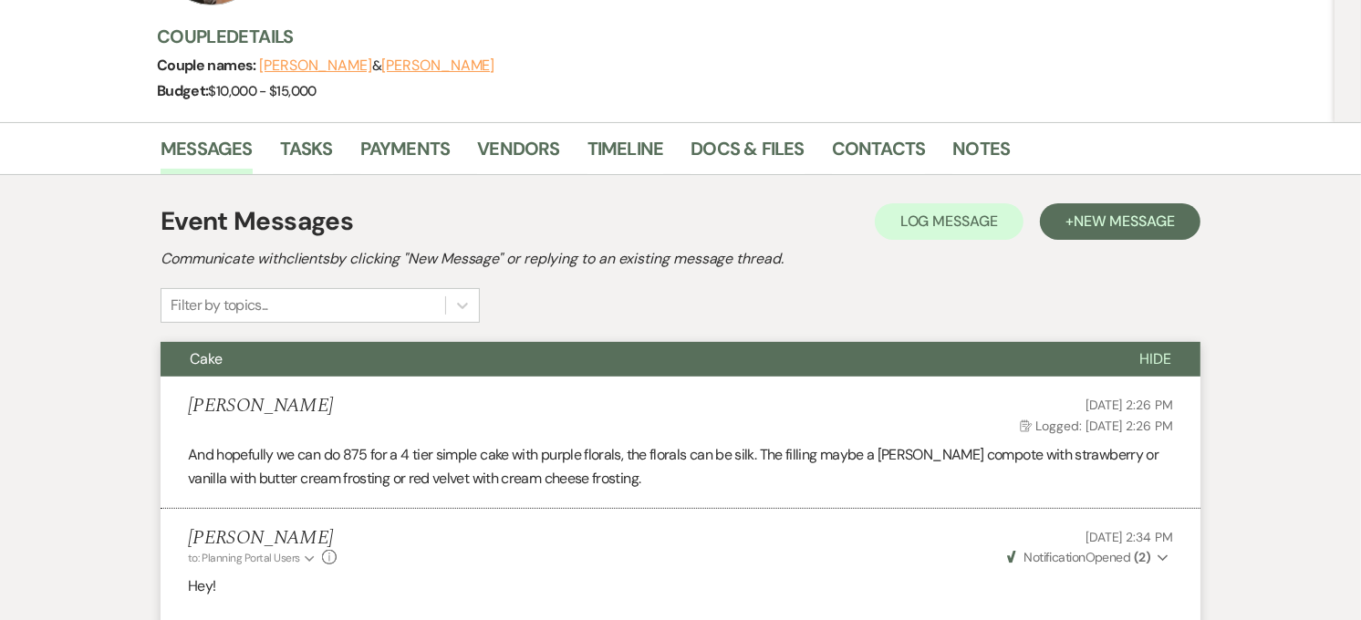
click at [450, 351] on button "Cake" at bounding box center [636, 359] width 950 height 35
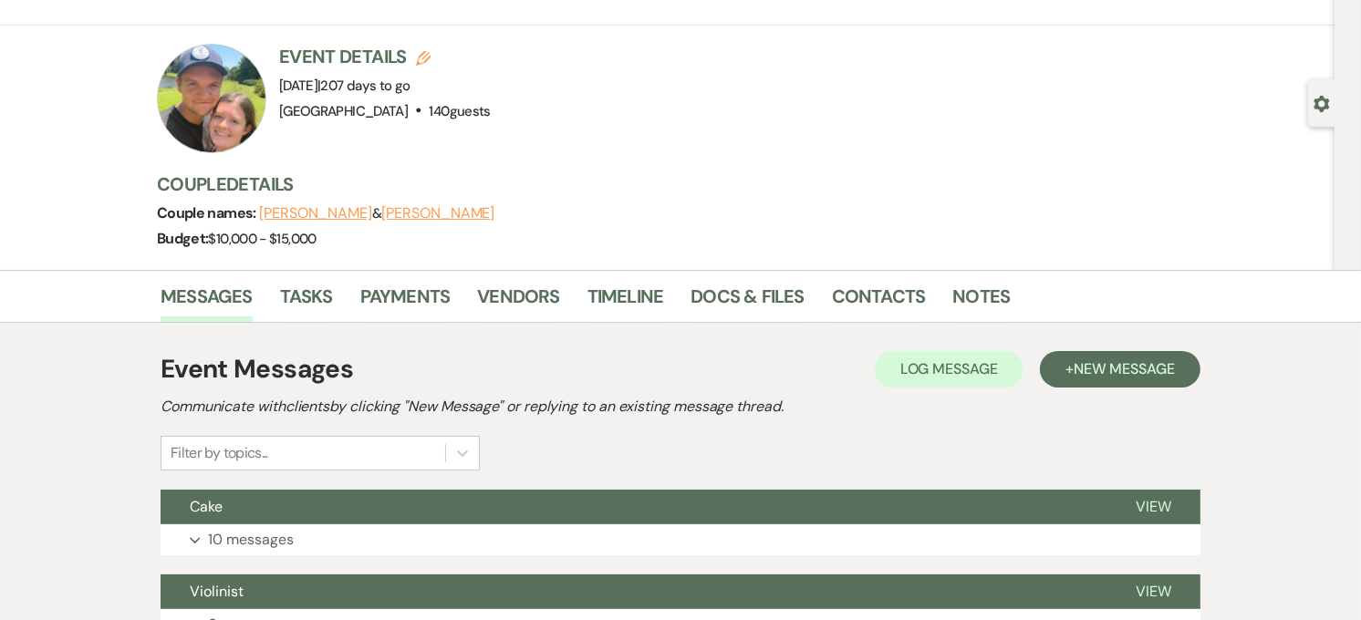
scroll to position [0, 0]
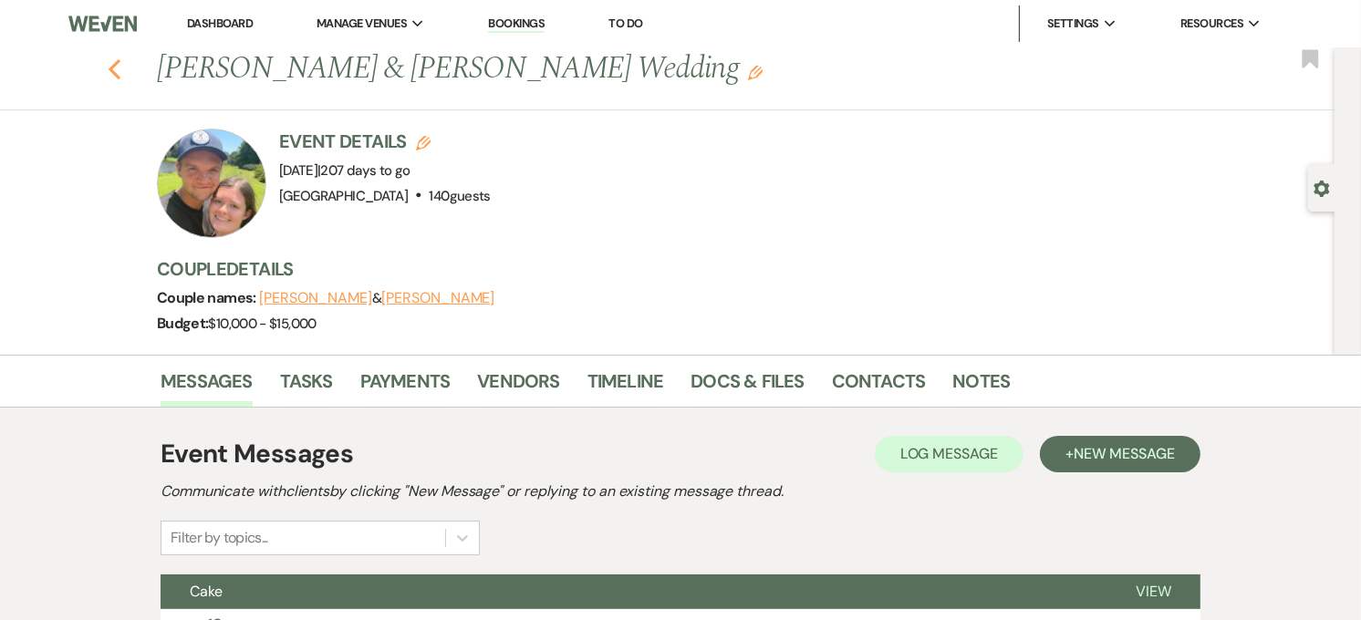
click at [120, 62] on use "button" at bounding box center [115, 69] width 12 height 20
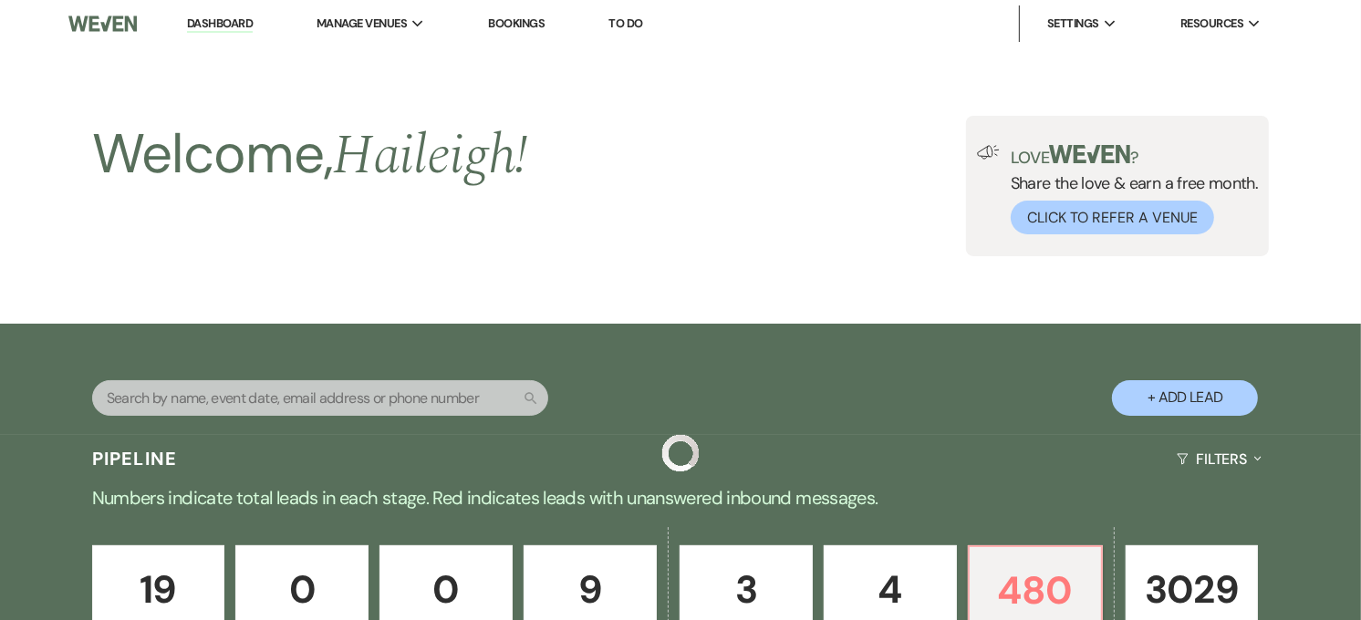
scroll to position [709, 0]
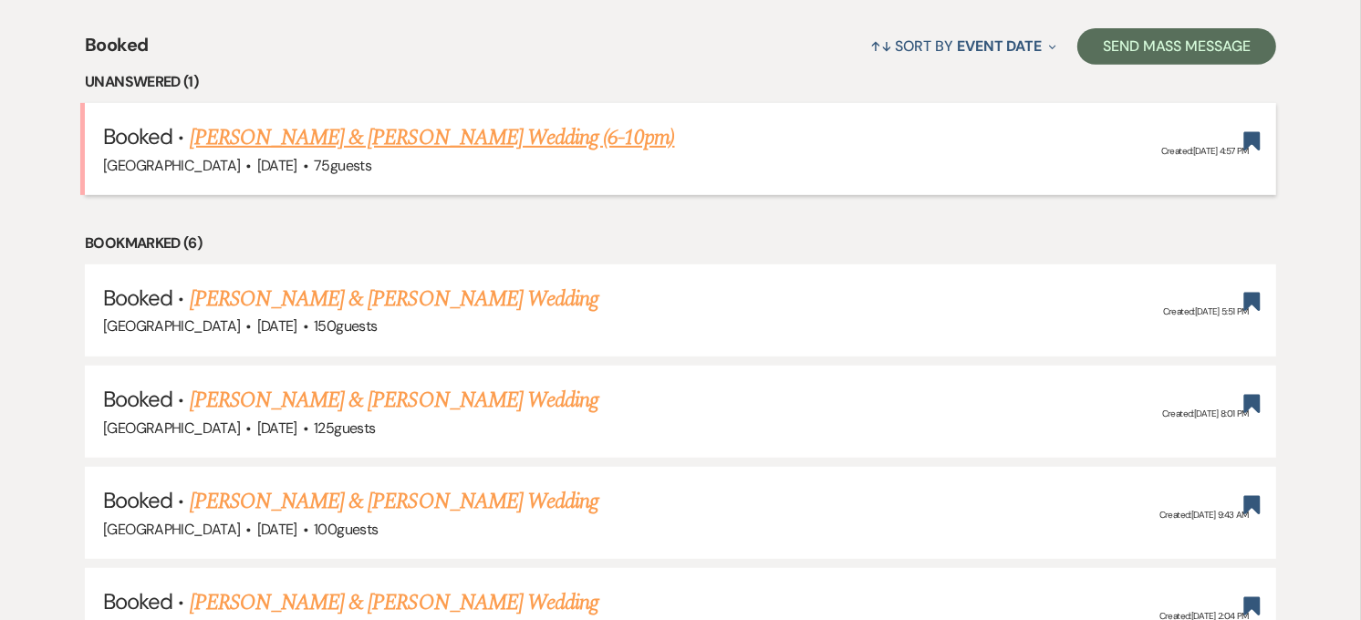
click at [330, 124] on link "[PERSON_NAME] & [PERSON_NAME] Wedding (6-10pm)" at bounding box center [432, 137] width 485 height 33
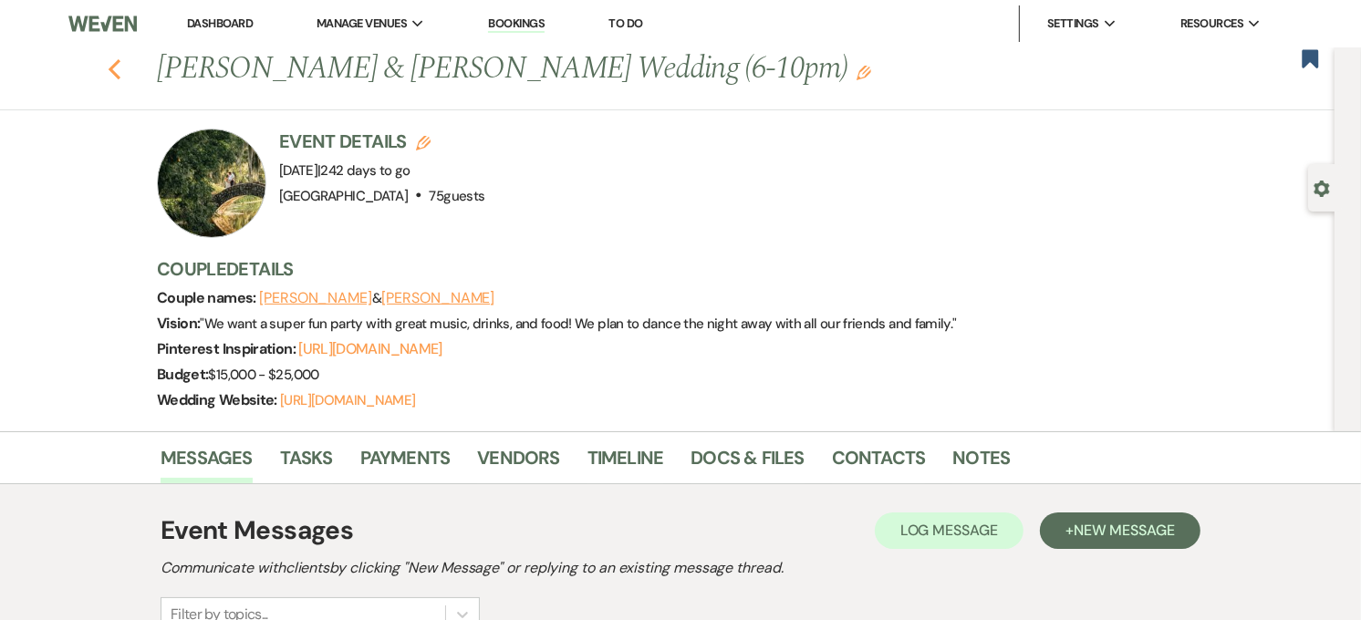
click at [119, 69] on use "button" at bounding box center [115, 69] width 12 height 20
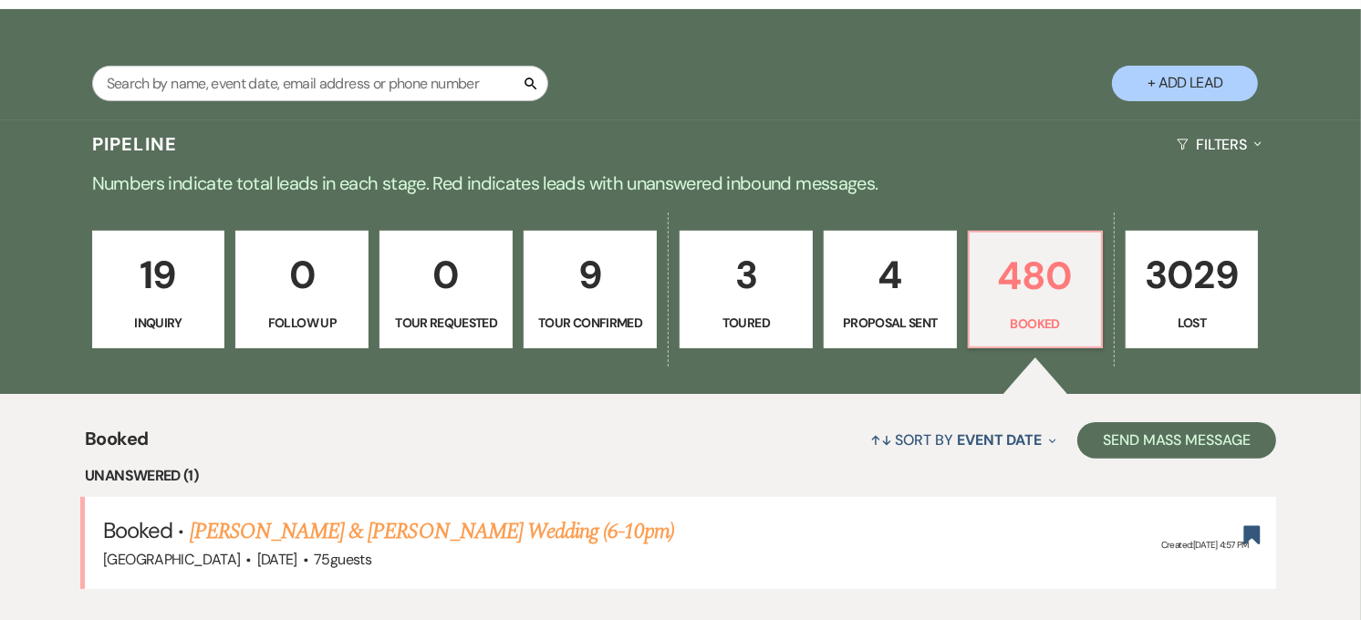
scroll to position [202, 0]
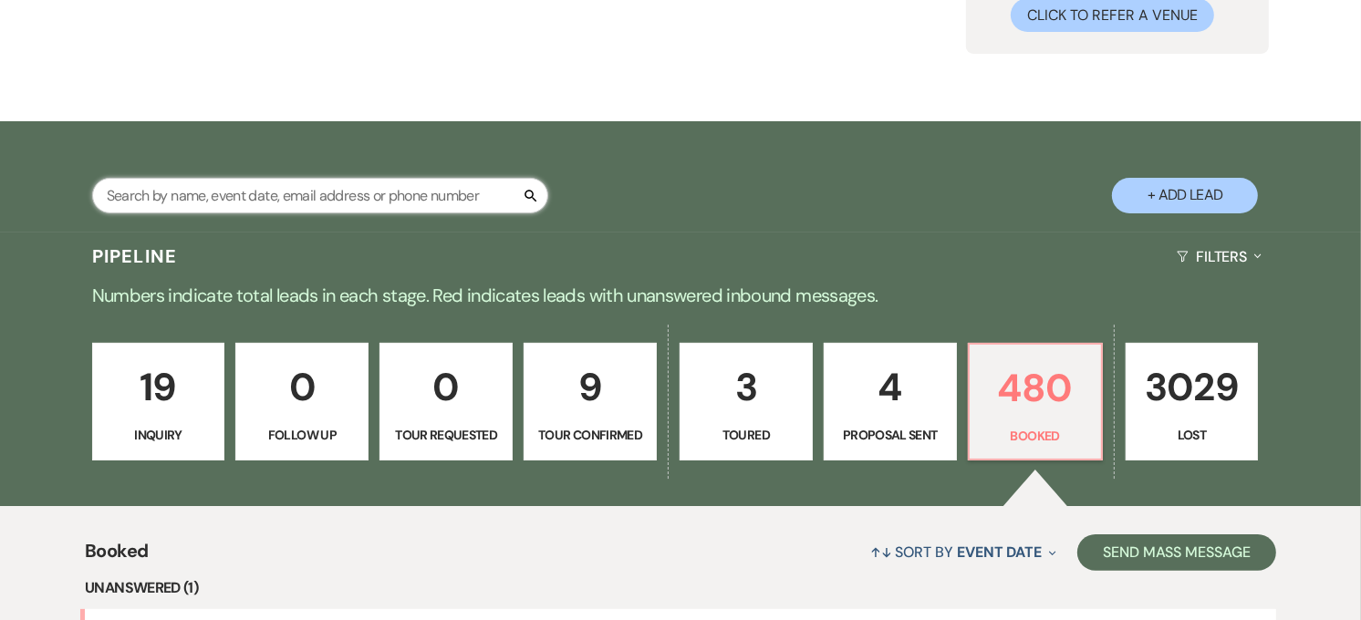
click at [196, 206] on input "text" at bounding box center [320, 196] width 456 height 36
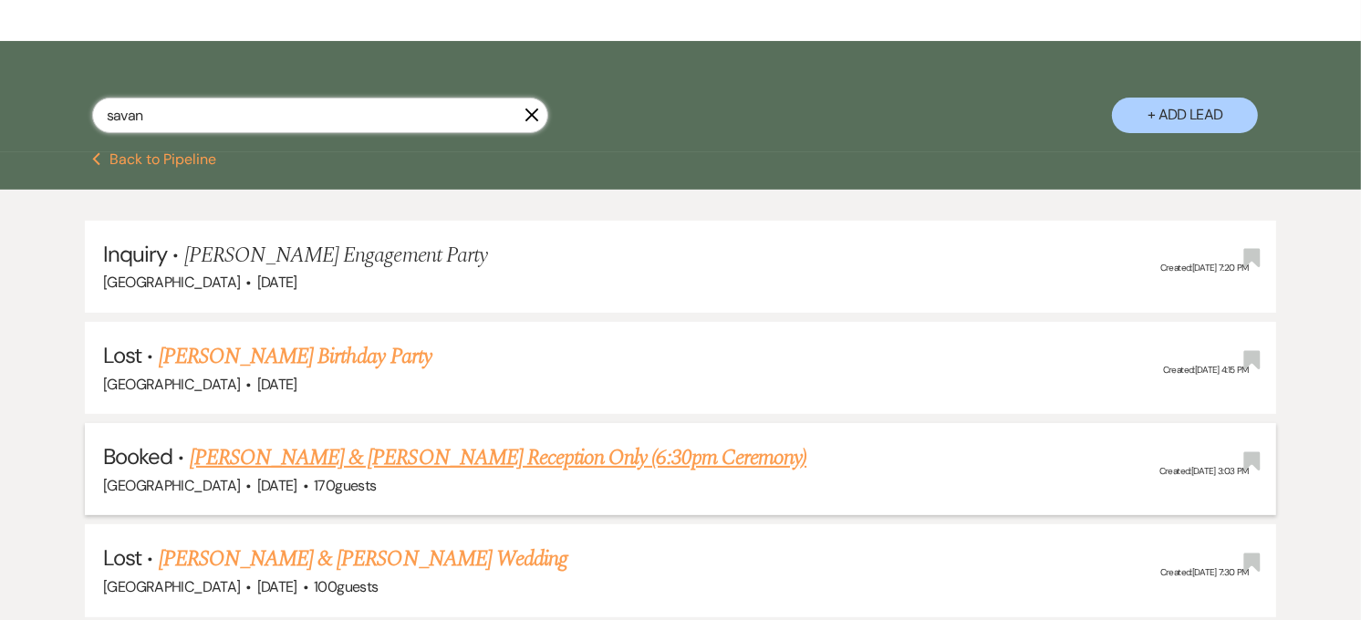
scroll to position [304, 0]
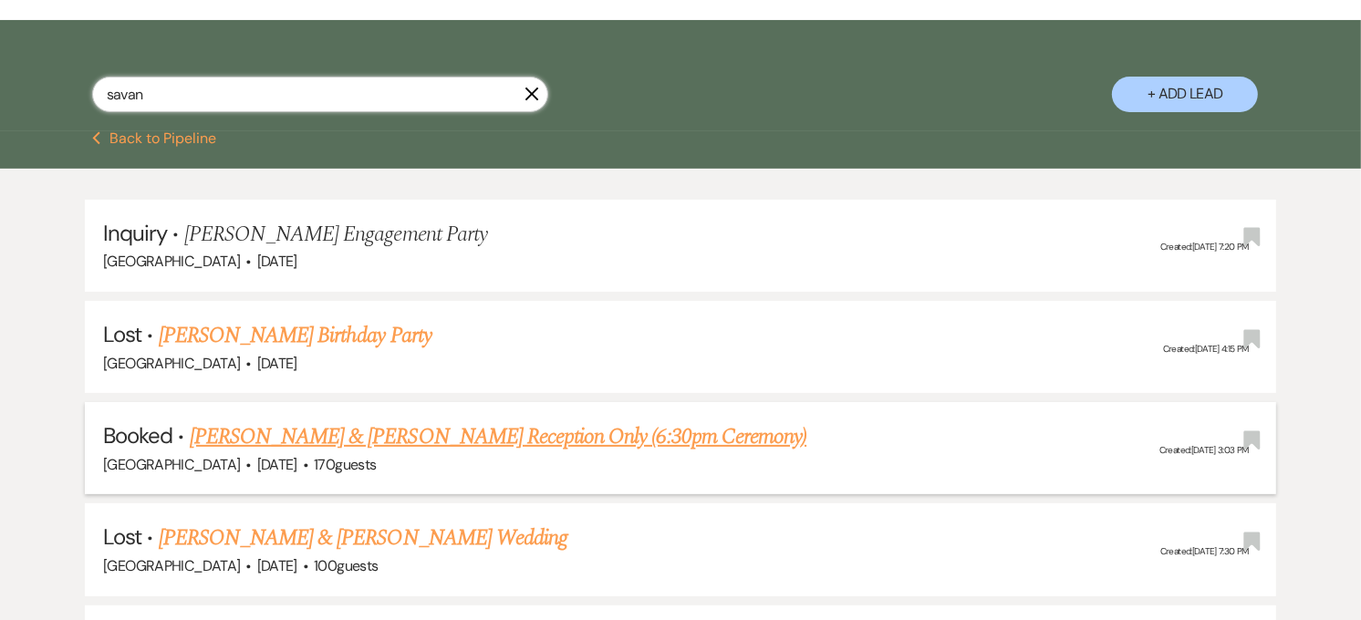
type input "savan"
click at [294, 447] on link "[PERSON_NAME] & [PERSON_NAME] Reception Only (6:30pm Ceremony)" at bounding box center [498, 436] width 617 height 33
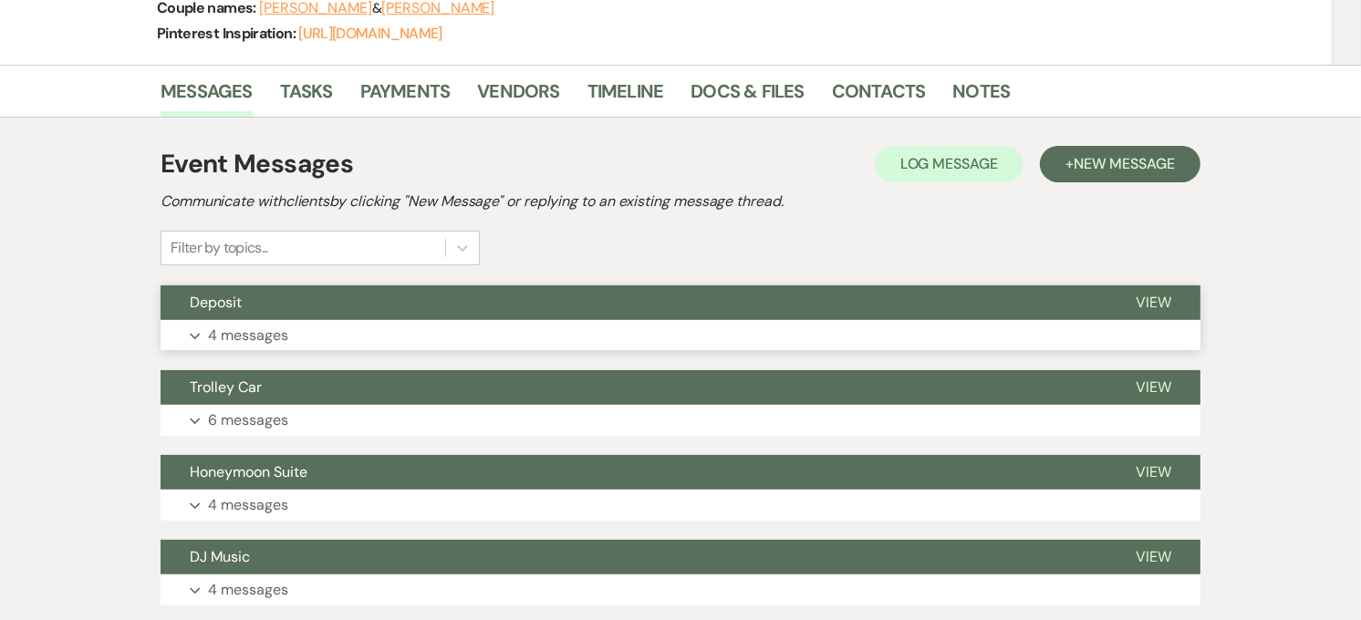
click at [223, 332] on p "4 messages" at bounding box center [248, 336] width 80 height 24
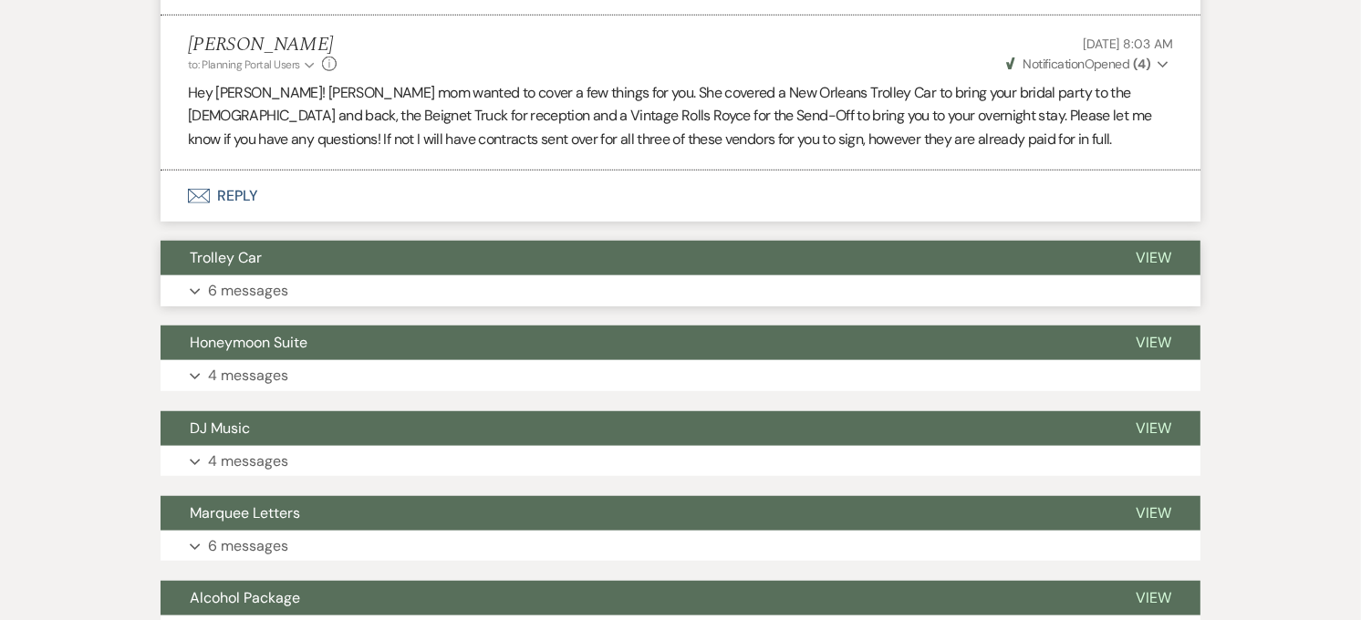
scroll to position [810, 0]
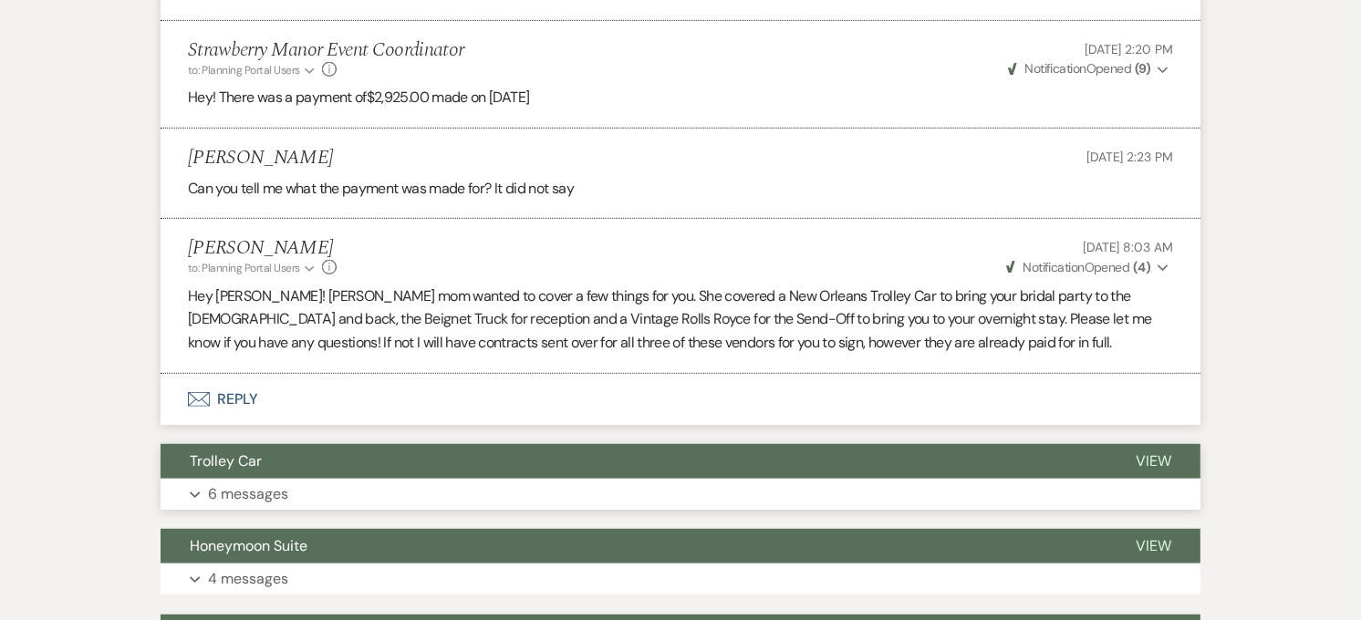
click at [305, 470] on button "Trolley Car" at bounding box center [634, 461] width 946 height 35
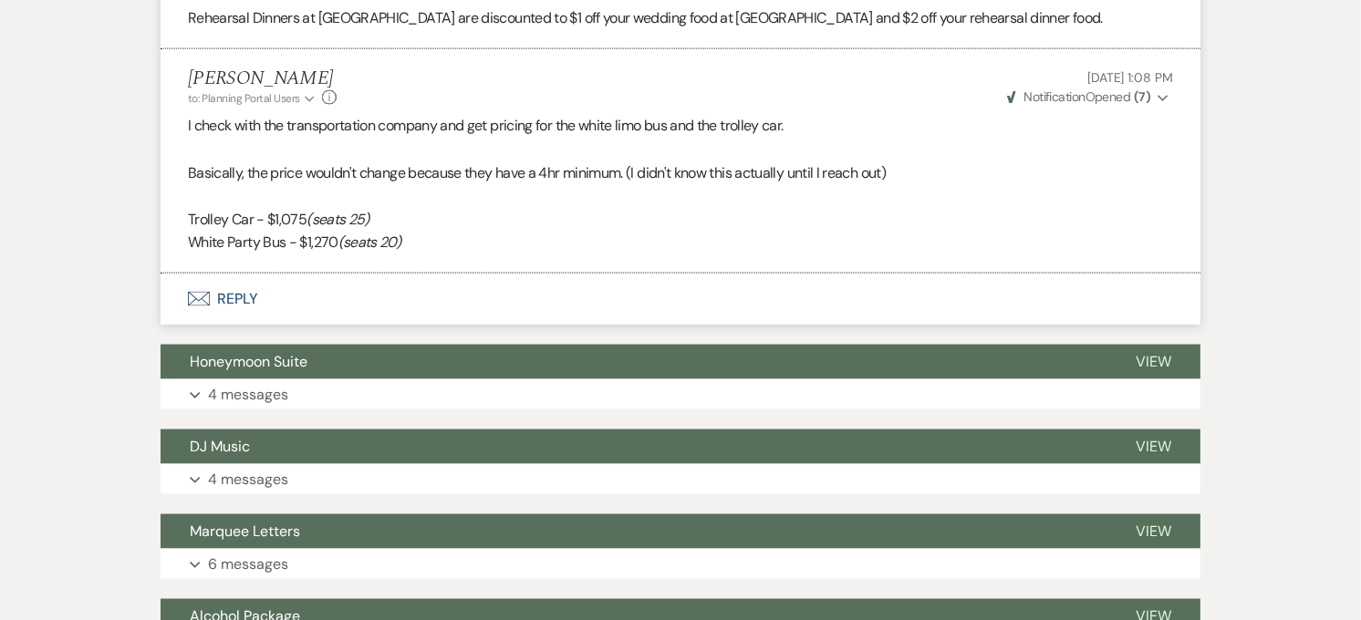
scroll to position [2229, 0]
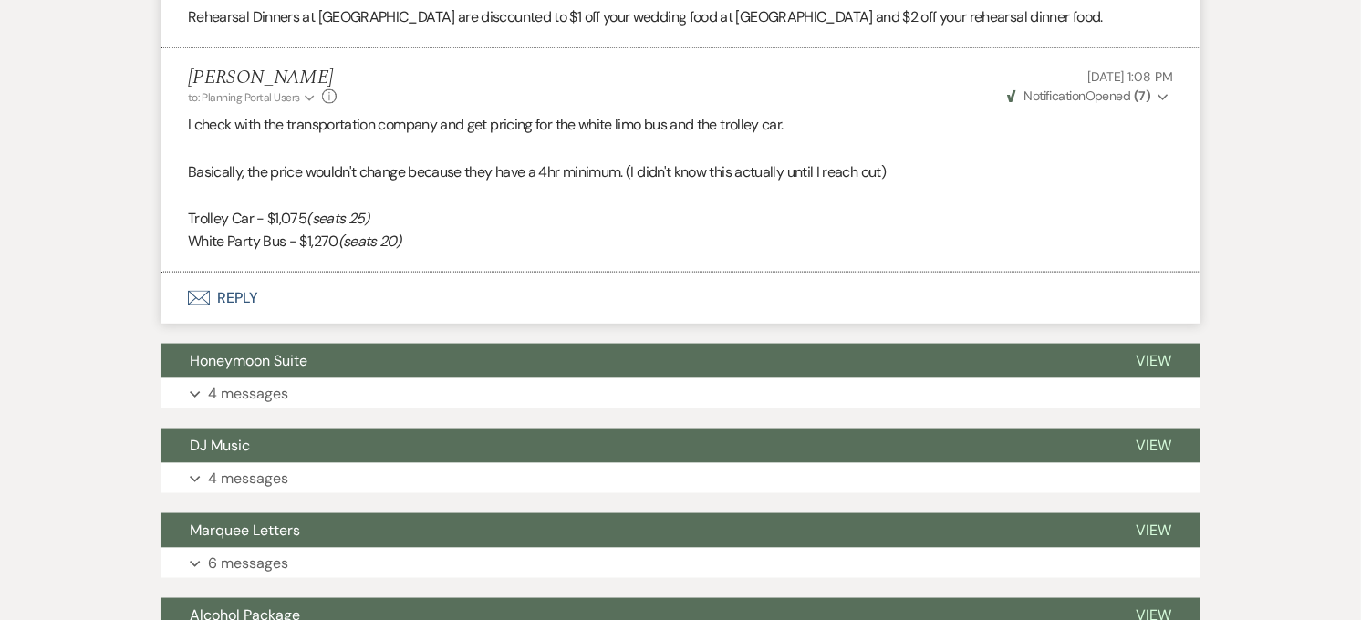
click at [270, 297] on button "Envelope Reply" at bounding box center [681, 298] width 1040 height 51
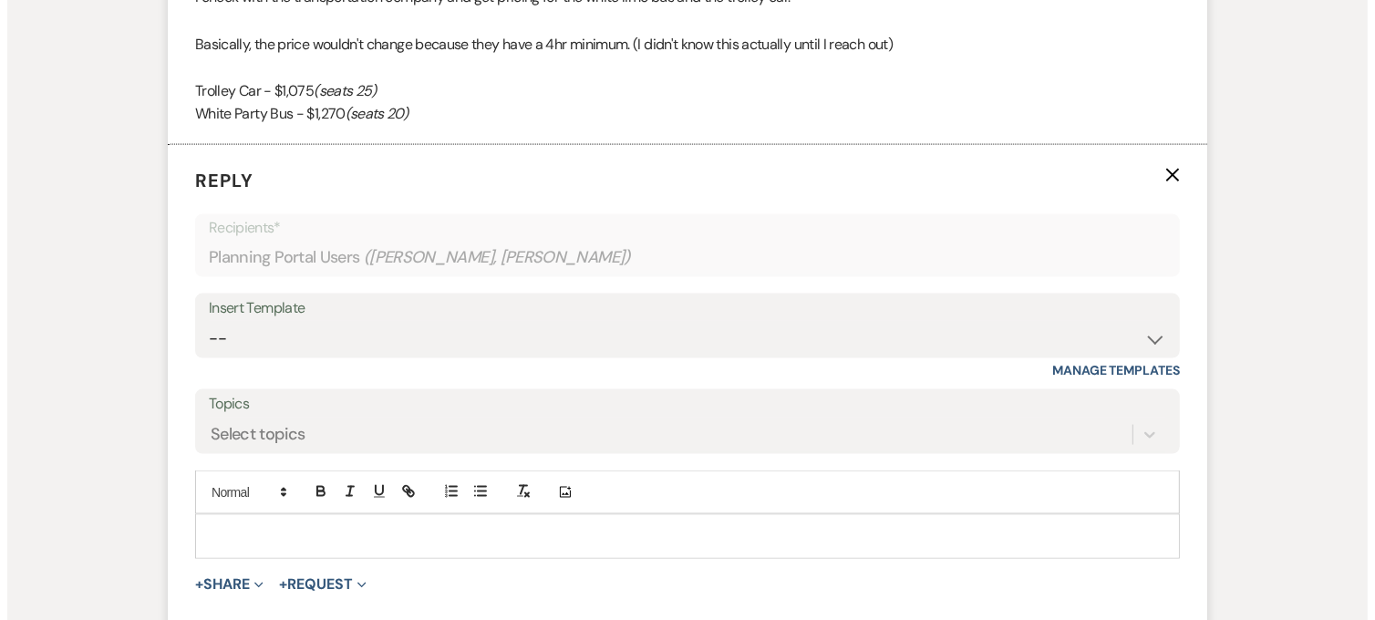
scroll to position [2464, 0]
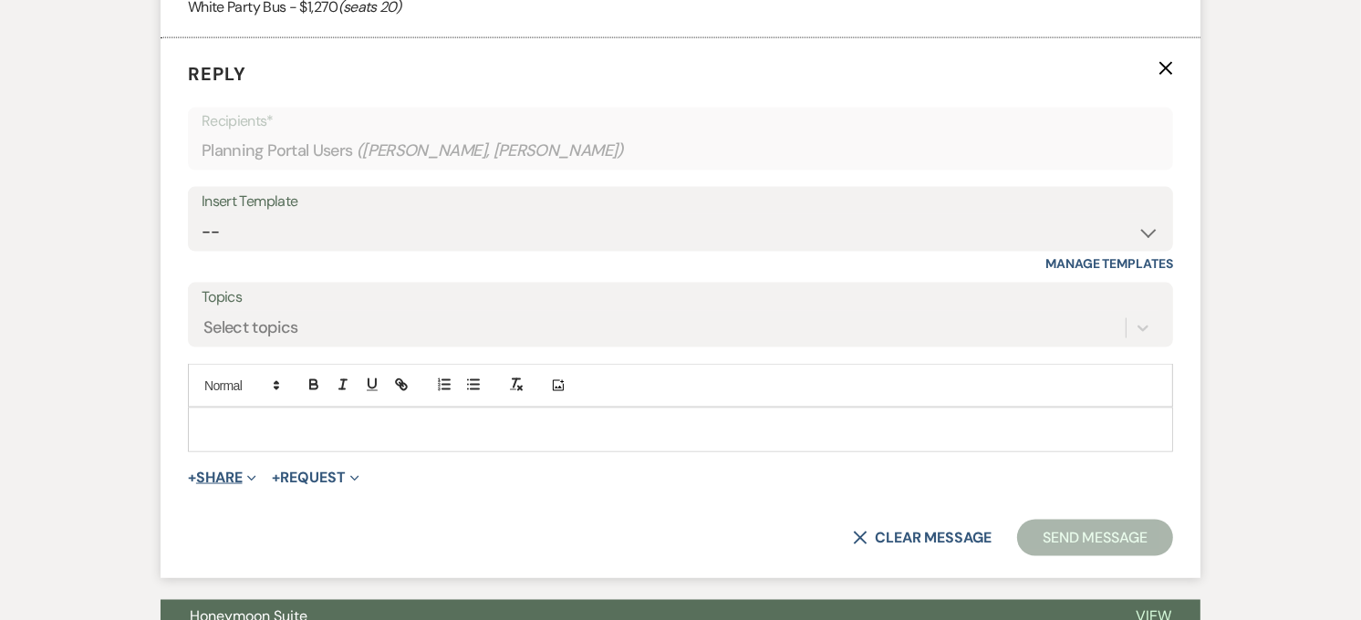
click at [215, 472] on button "+ Share Expand" at bounding box center [222, 478] width 68 height 15
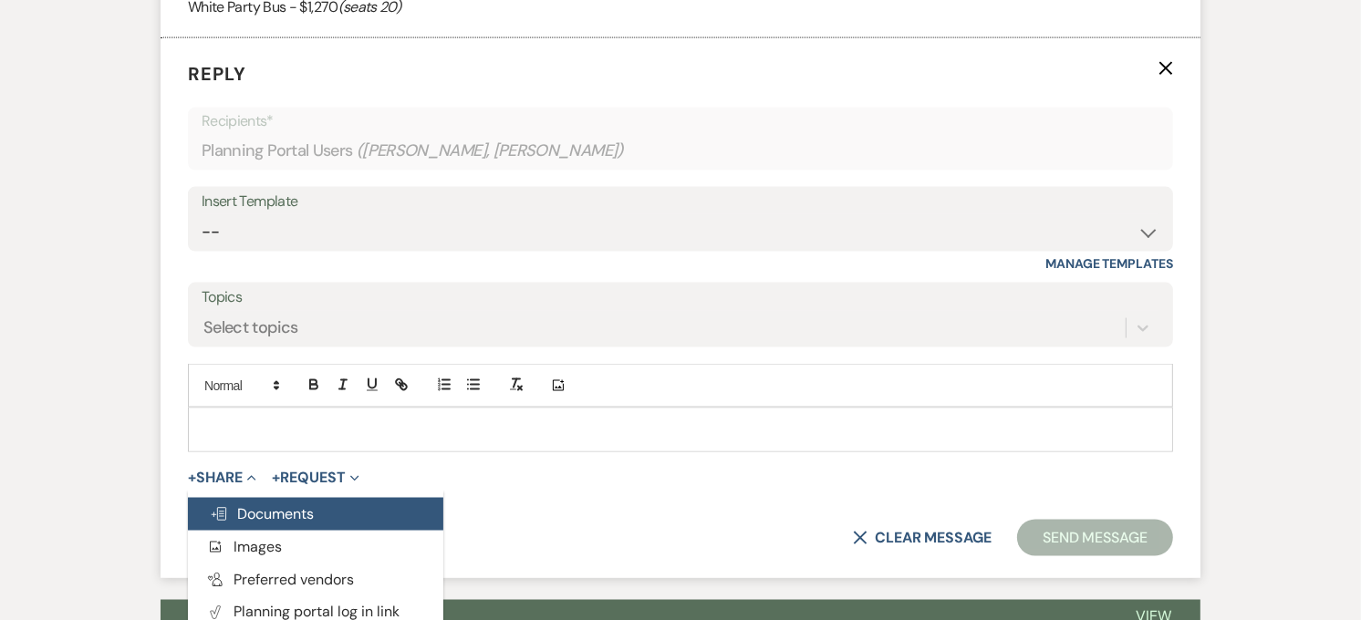
click at [235, 507] on span "Doc Upload Documents" at bounding box center [262, 513] width 104 height 19
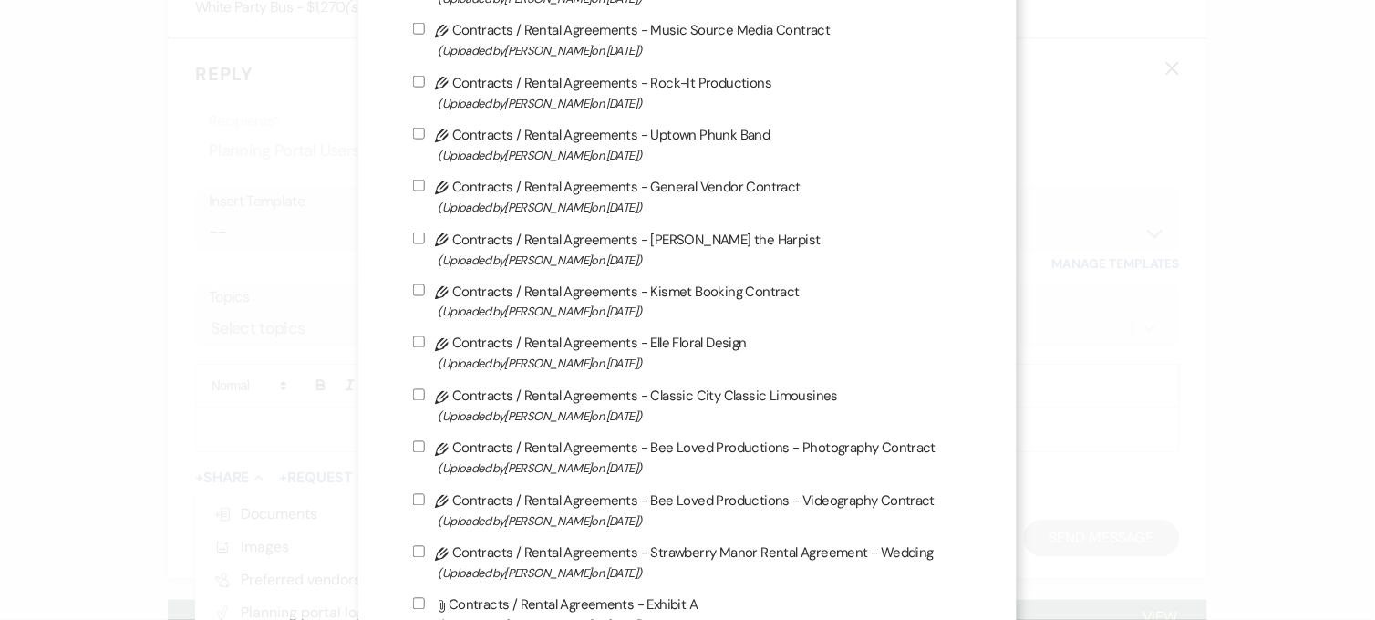
scroll to position [506, 0]
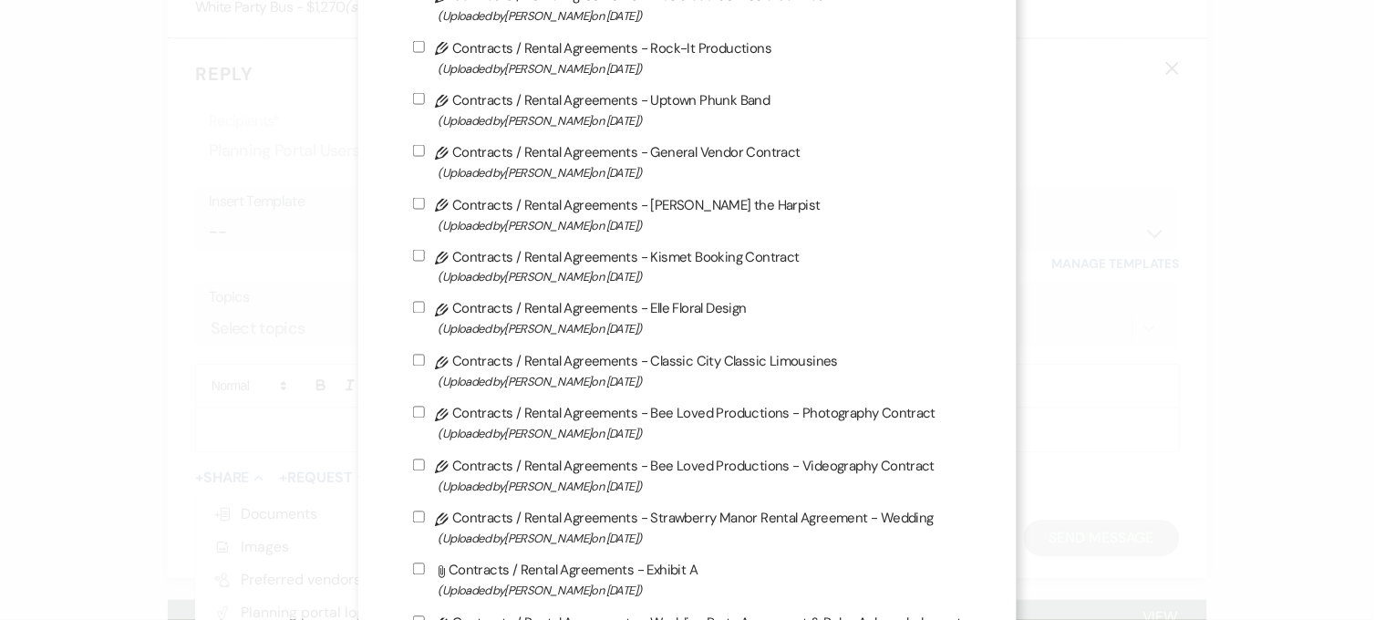
click at [491, 372] on span "(Uploaded by [PERSON_NAME] on [DATE] )" at bounding box center [701, 382] width 524 height 21
click at [425, 367] on input "Pencil Contracts / Rental Agreements - Classic City Classic Limousines (Uploade…" at bounding box center [419, 361] width 12 height 12
checkbox input "true"
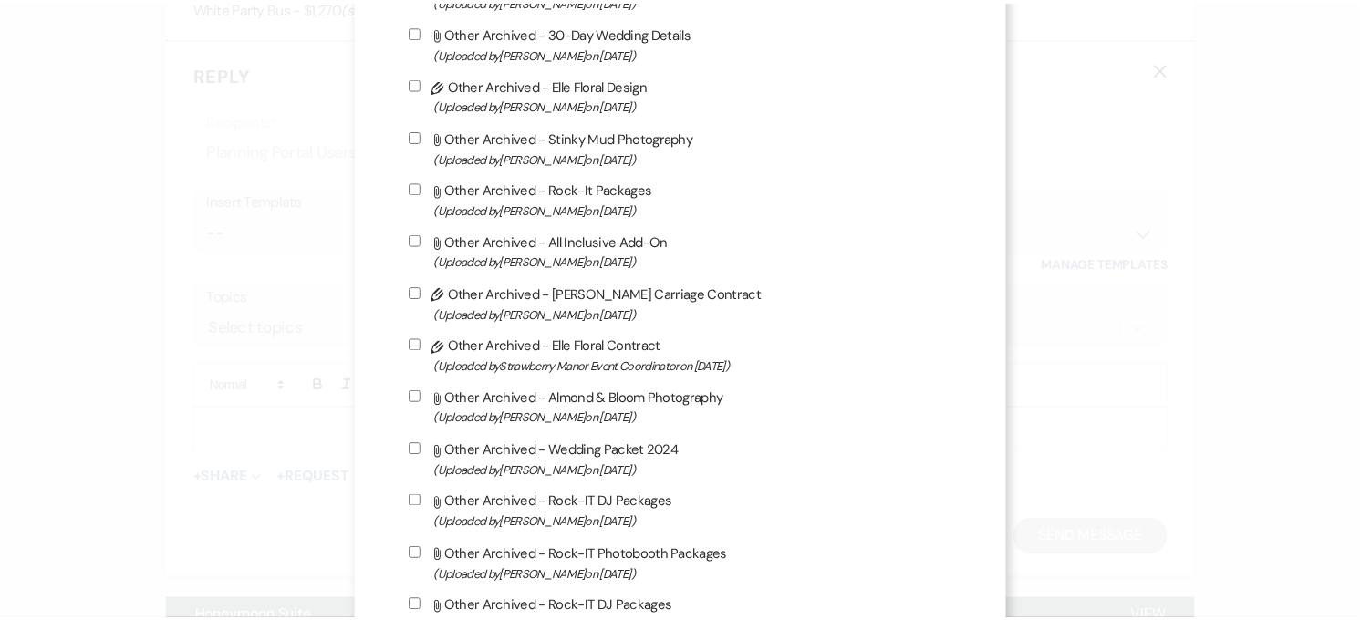
scroll to position [5269, 0]
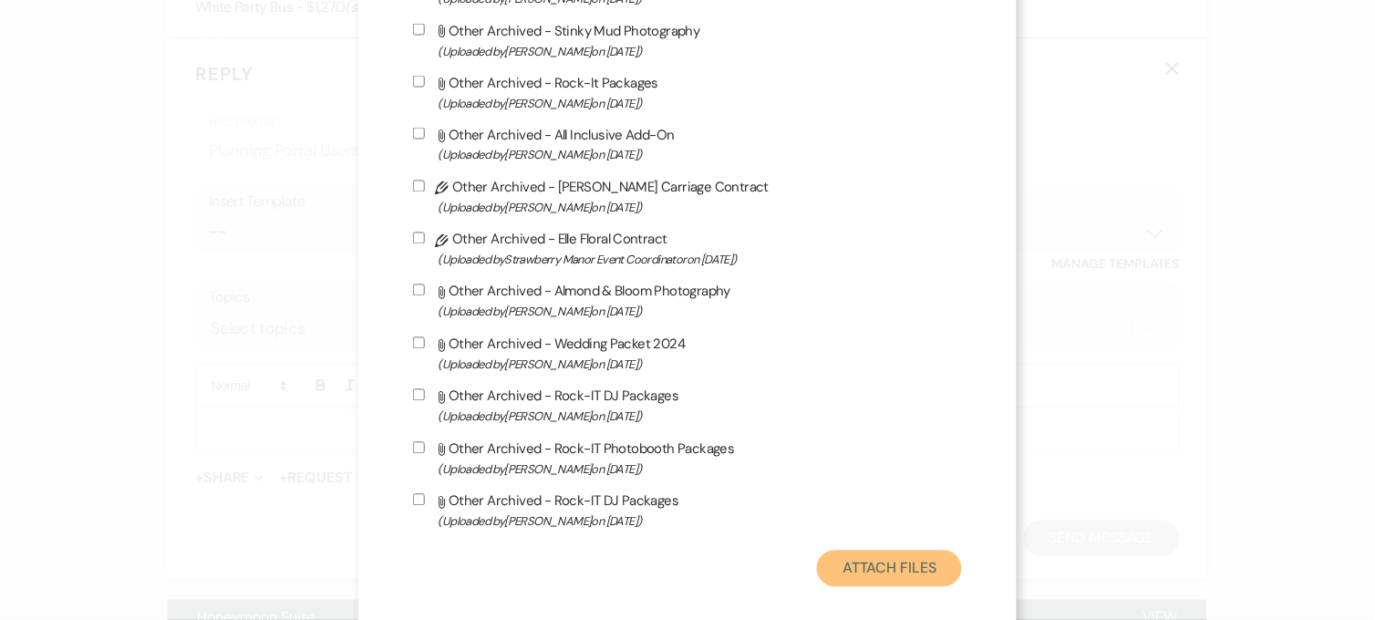
click at [870, 551] on button "Attach Files" at bounding box center [889, 569] width 145 height 36
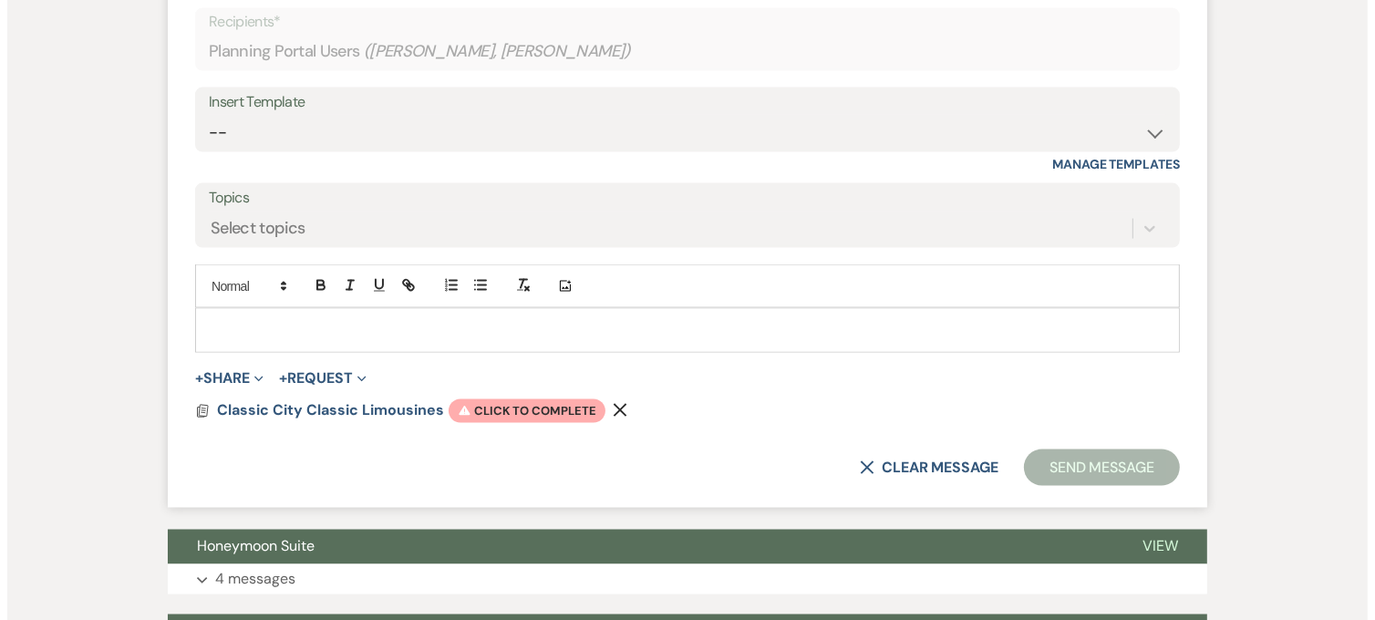
scroll to position [2565, 0]
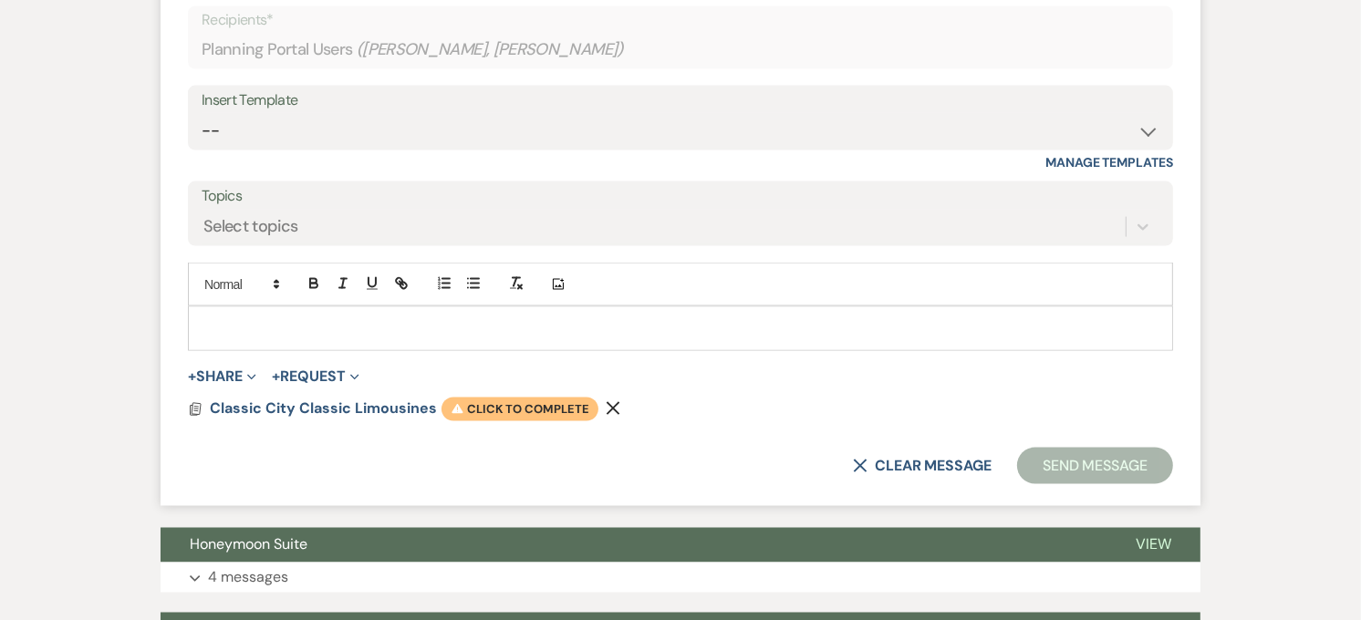
click at [500, 416] on span "Warning Click to complete" at bounding box center [519, 410] width 157 height 24
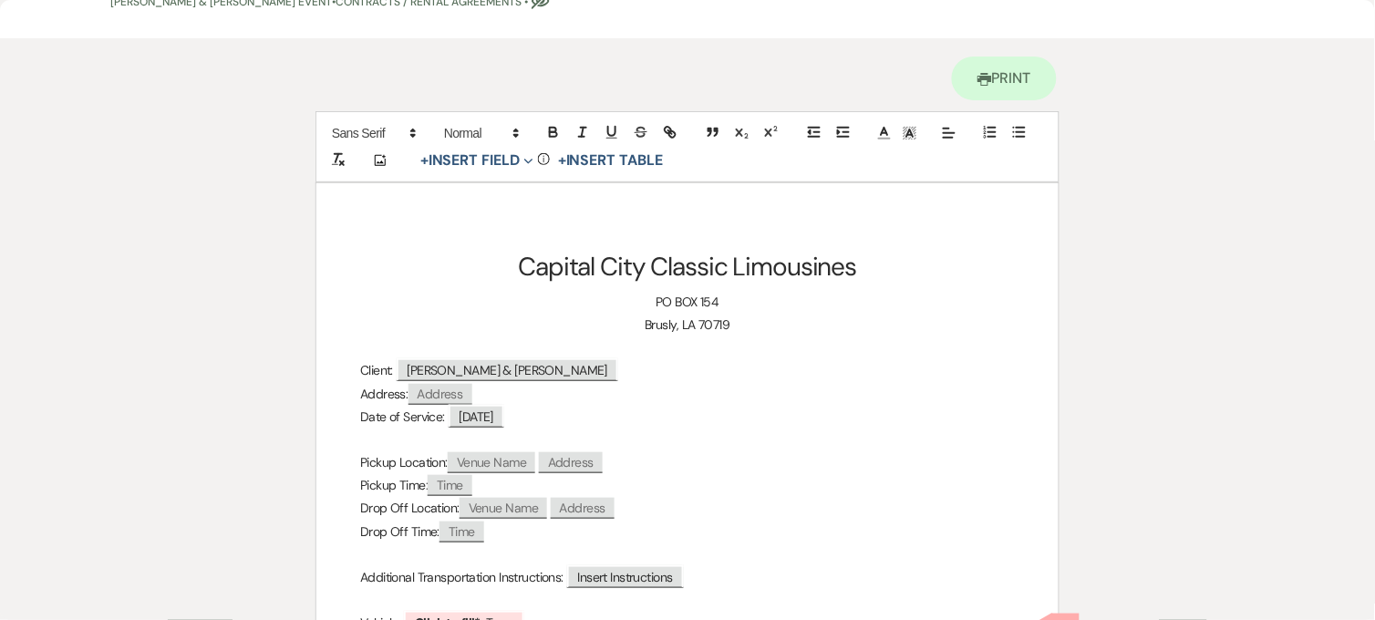
scroll to position [202, 0]
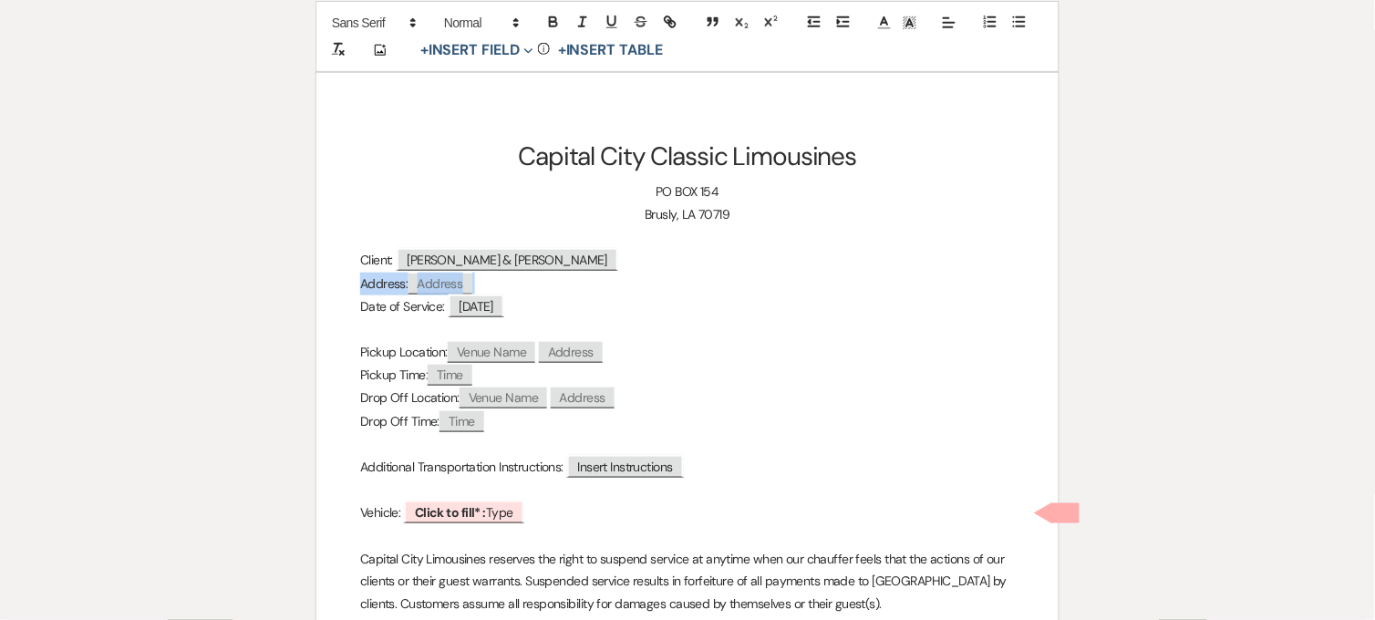
drag, startPoint x: 349, startPoint y: 281, endPoint x: 499, endPoint y: 276, distance: 149.7
click at [499, 276] on div "Capital City Classic Limousines [STREET_ADDRESS] Client: ﻿ [PERSON_NAME] & [PER…" at bounding box center [688, 567] width 742 height 988
click at [490, 356] on span "Venue Name" at bounding box center [492, 352] width 88 height 21
select select "client"
select select "Venue Name"
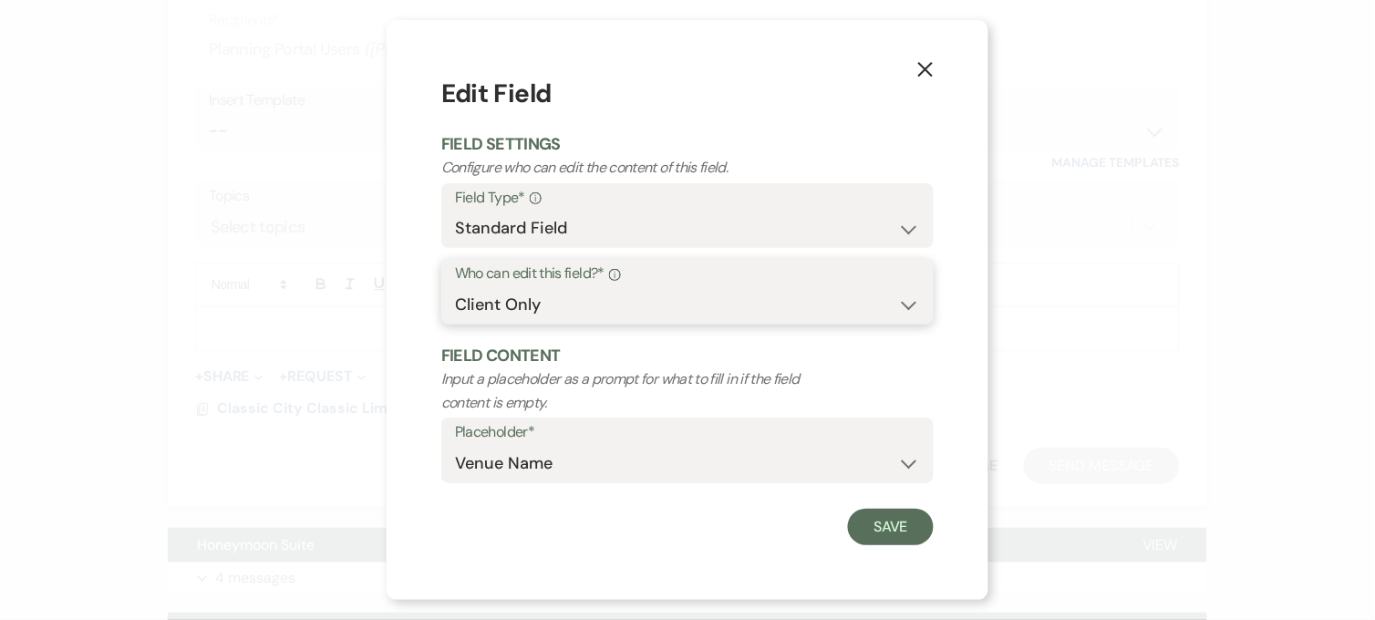
click at [521, 321] on select "Both Venue & Client Client Only Venue Only" at bounding box center [687, 305] width 465 height 36
select select "clientAndOwner"
click at [455, 287] on select "Both Venue & Client Client Only Venue Only" at bounding box center [687, 305] width 465 height 36
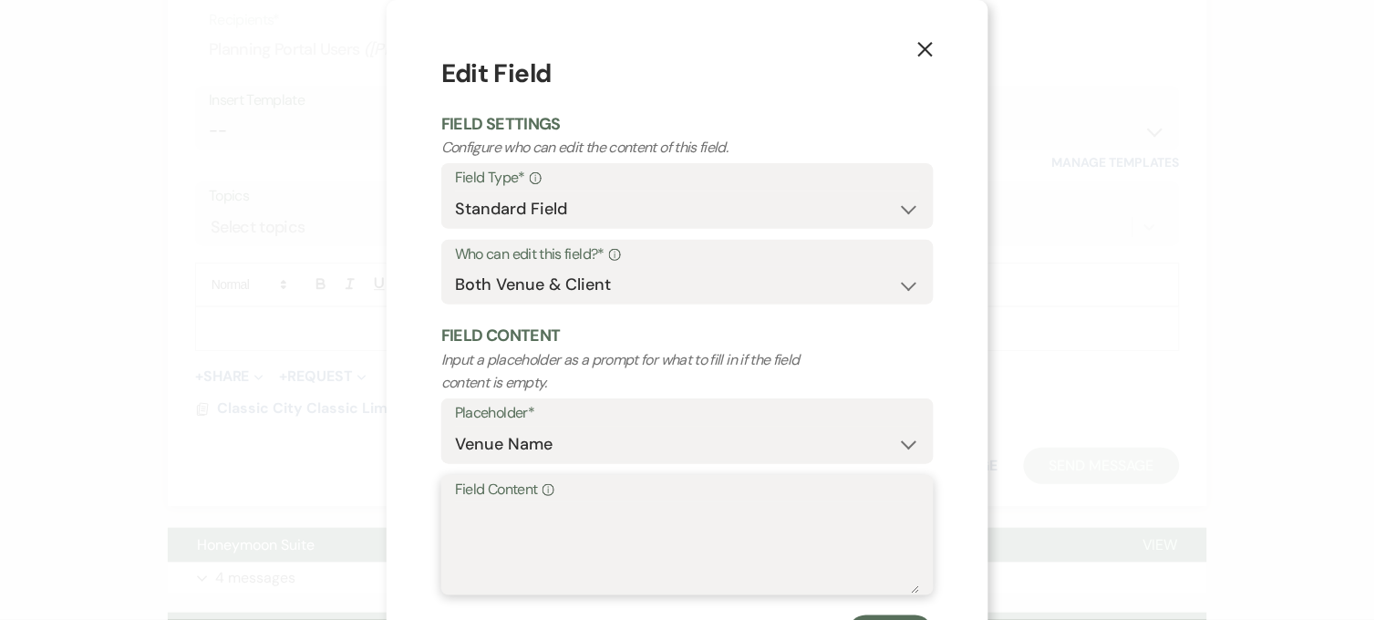
click at [524, 523] on textarea "Field Content Info" at bounding box center [687, 548] width 465 height 91
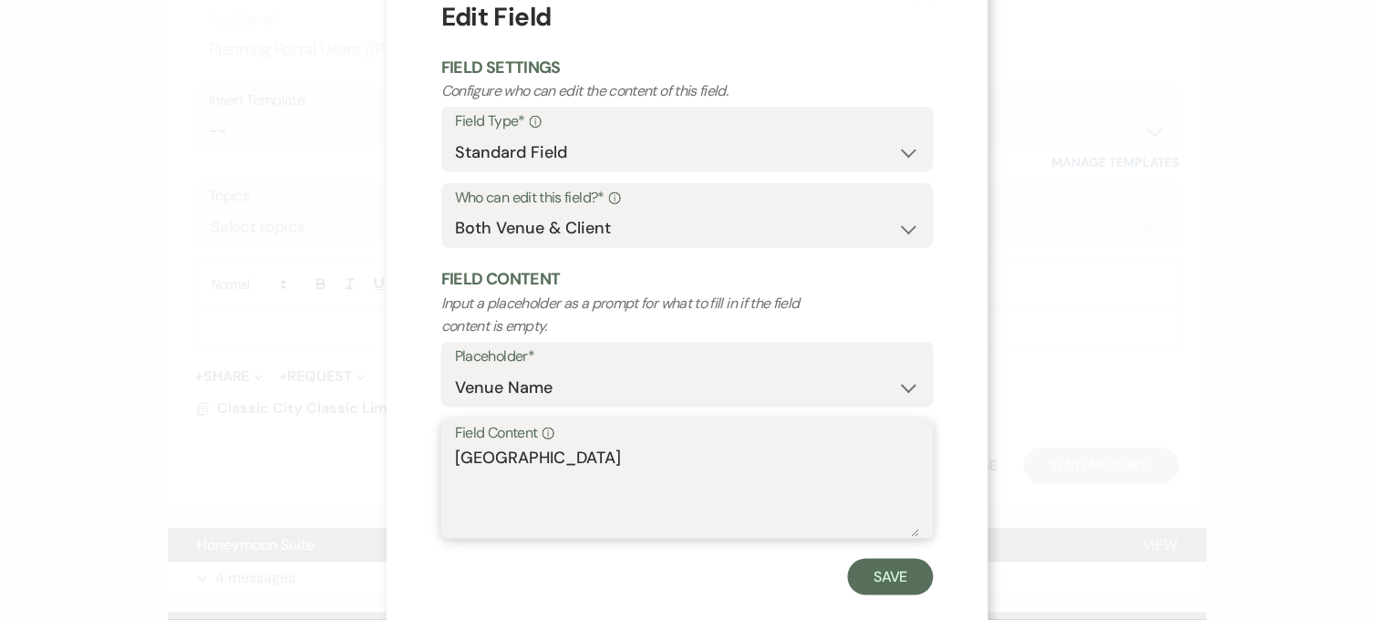
scroll to position [87, 0]
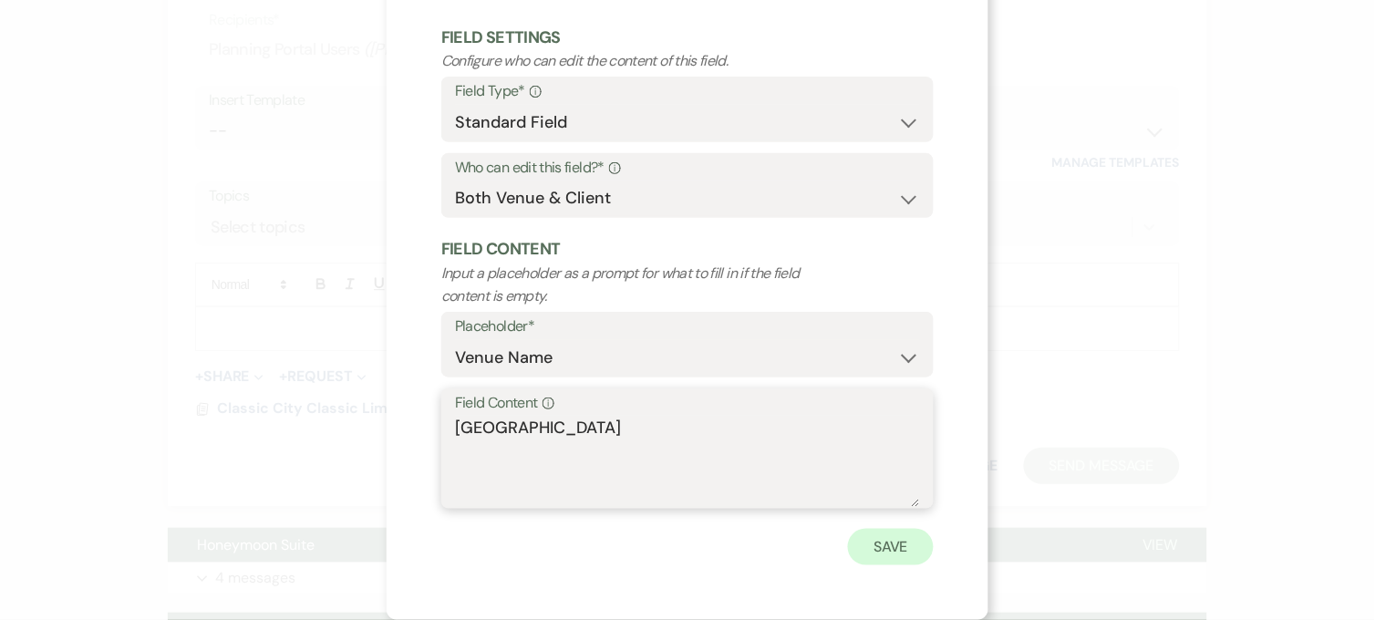
type textarea "[GEOGRAPHIC_DATA]"
click at [896, 555] on button "Save" at bounding box center [891, 547] width 86 height 36
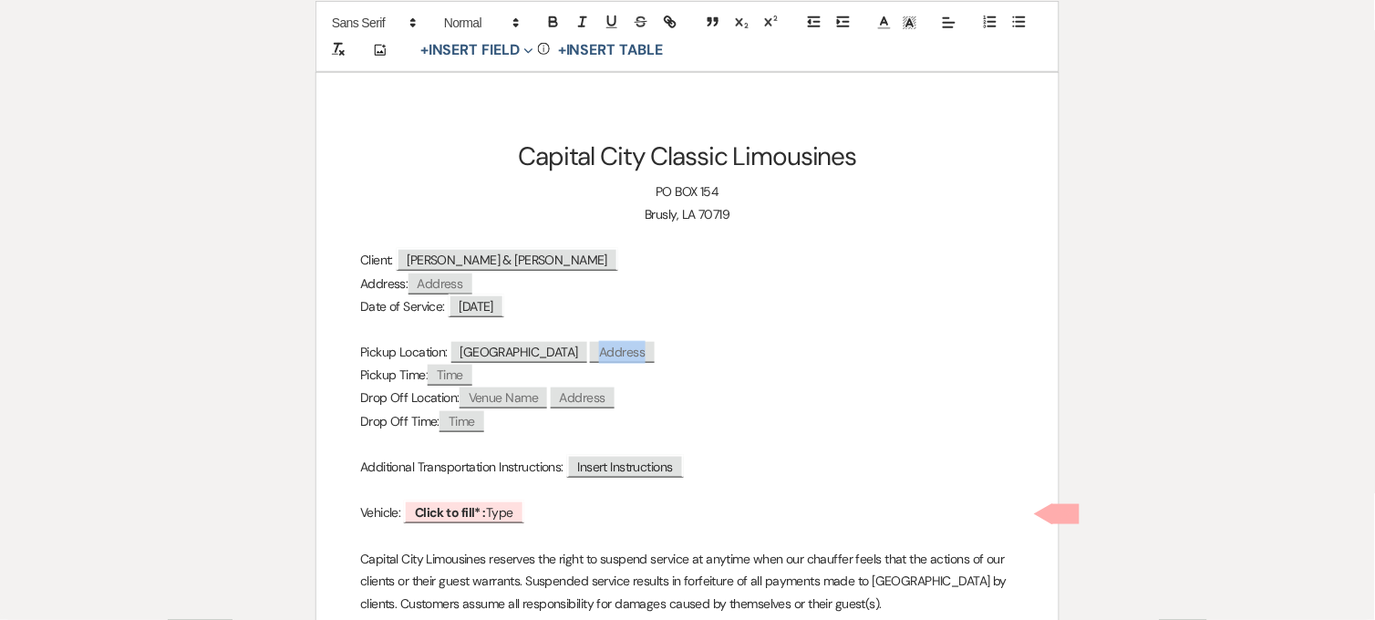
click at [597, 348] on span "Address" at bounding box center [622, 352] width 64 height 21
select select "client"
select select "Address"
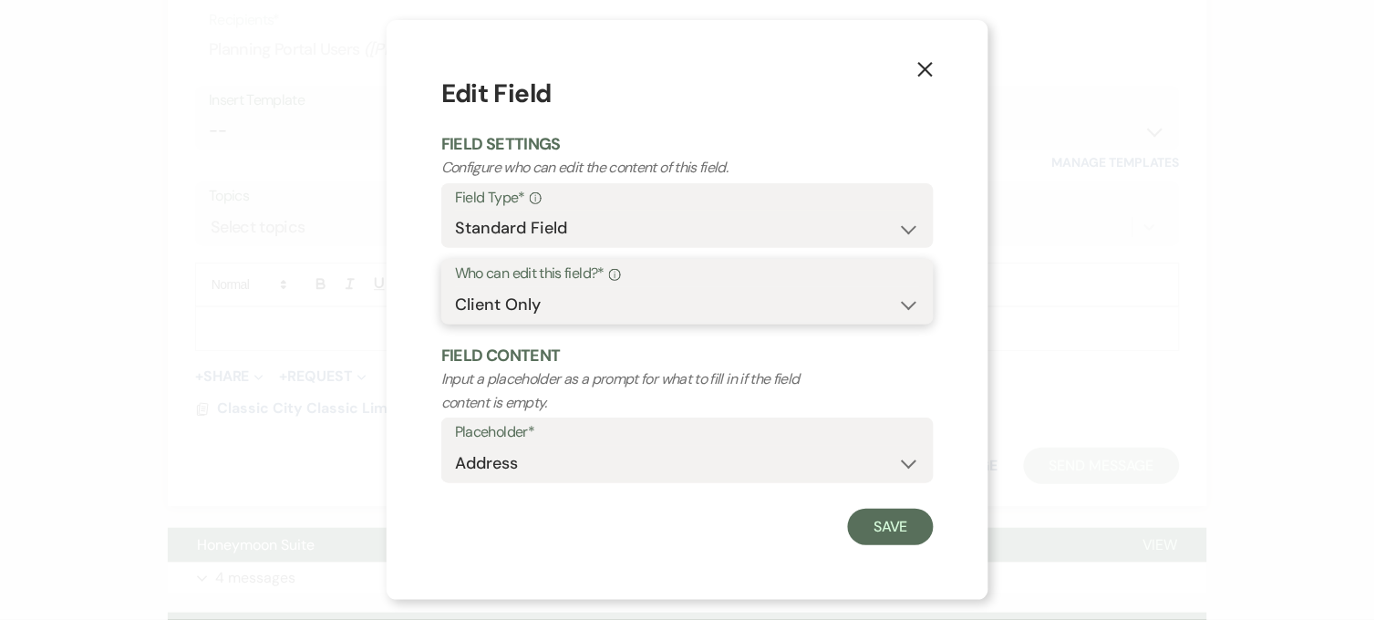
click at [505, 298] on select "Both Venue & Client Client Only Venue Only" at bounding box center [687, 305] width 465 height 36
select select "clientAndOwner"
click at [455, 287] on select "Both Venue & Client Client Only Venue Only" at bounding box center [687, 305] width 465 height 36
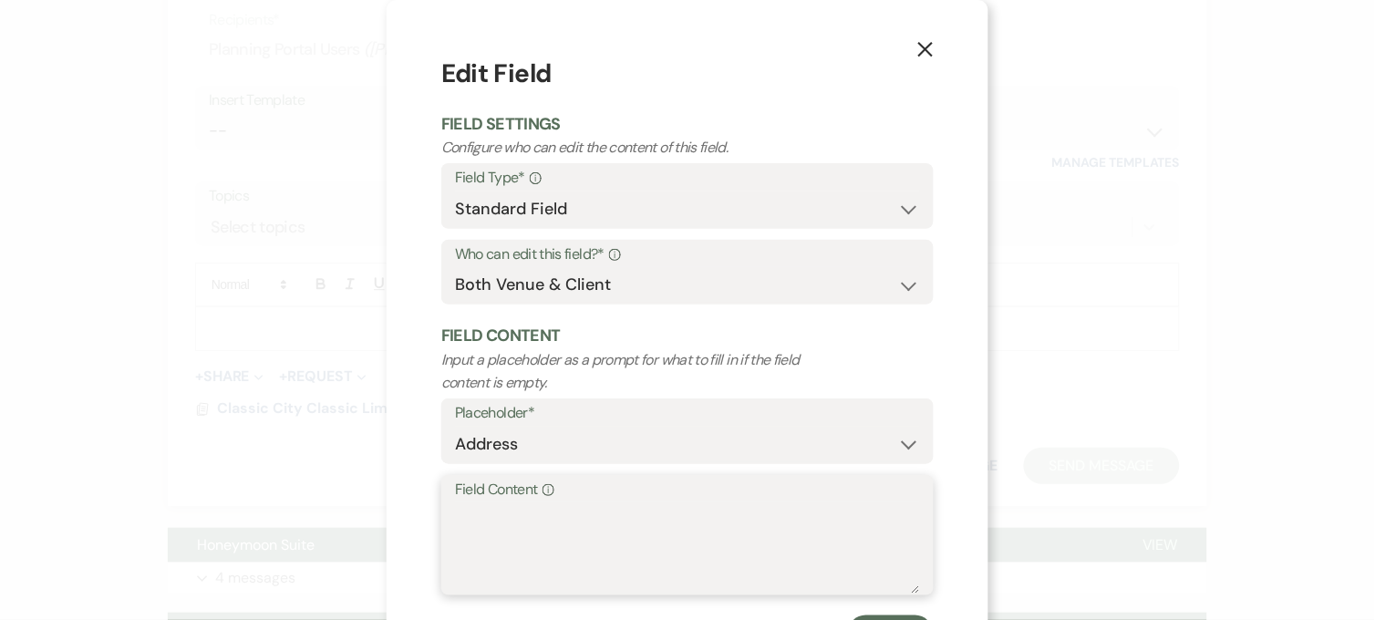
click at [576, 513] on textarea "Field Content Info" at bounding box center [687, 548] width 465 height 91
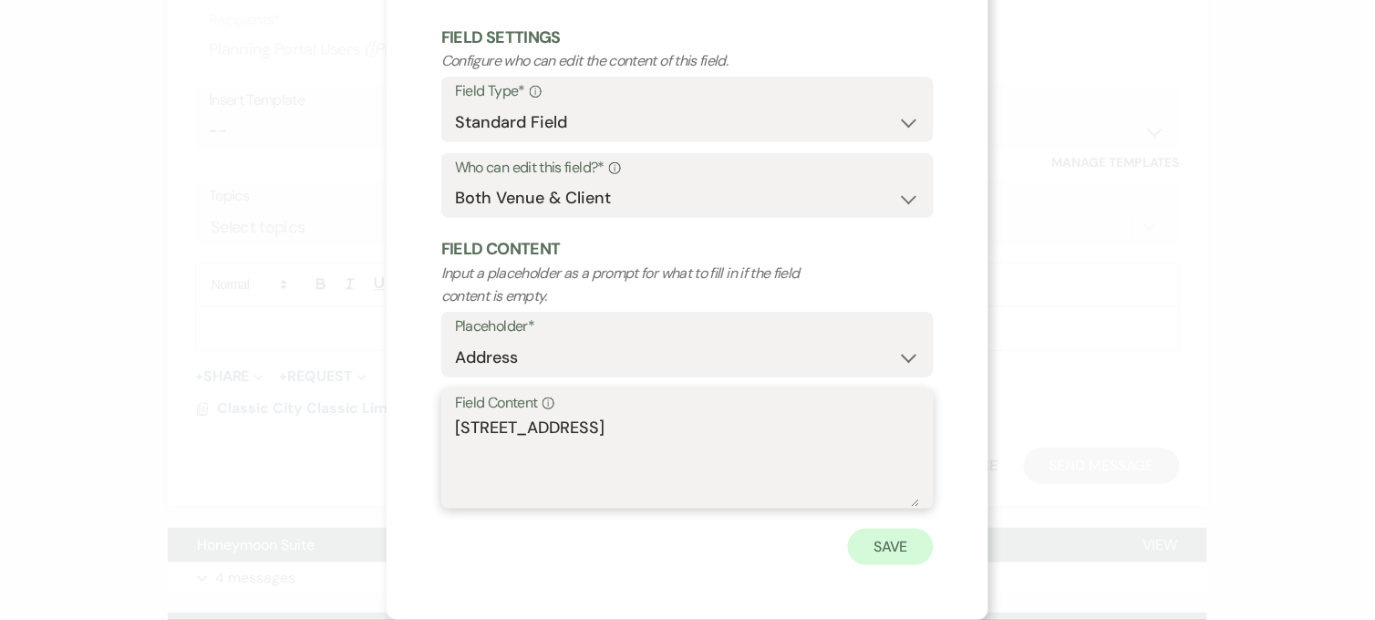
type textarea "[STREET_ADDRESS]"
click at [889, 535] on button "Save" at bounding box center [891, 547] width 86 height 36
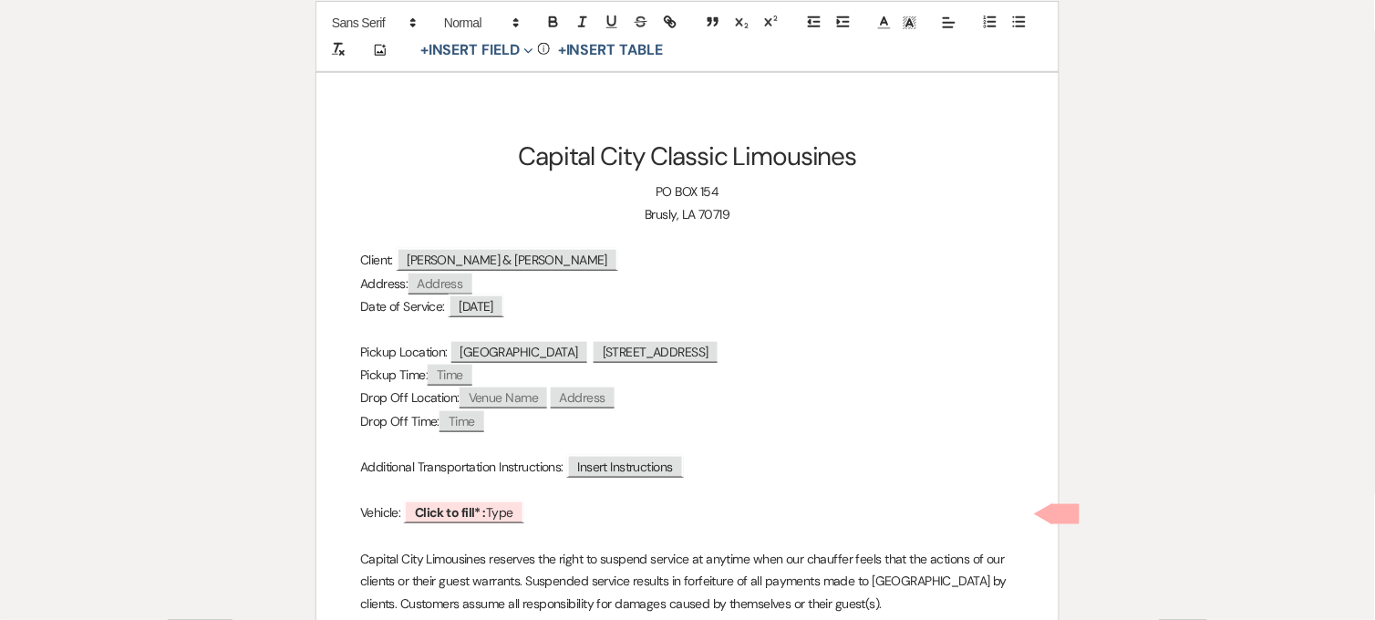
click at [453, 379] on span "Time" at bounding box center [450, 375] width 45 height 21
select select "client"
select select "Time"
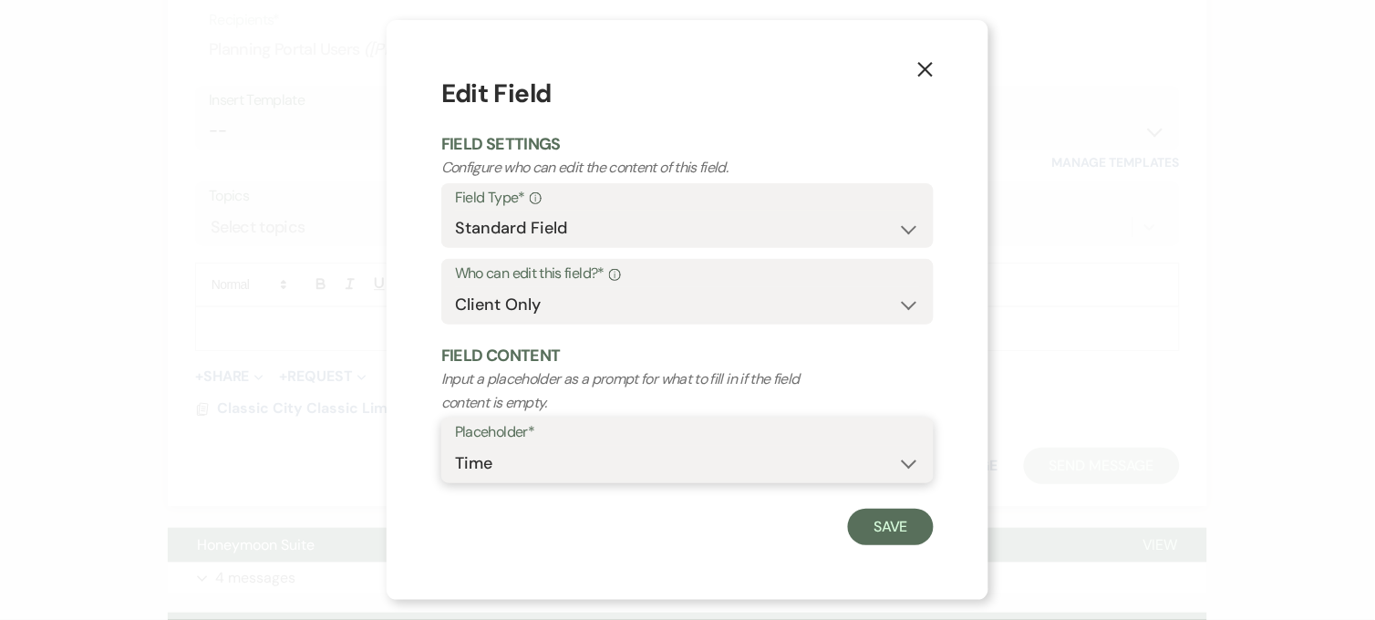
click at [540, 463] on select "Custom Placeholder Date Time Name Location Venue Name Type Number Budget Addres…" at bounding box center [687, 464] width 465 height 36
click at [413, 389] on div "X Edit Field Field Settings Configure who can edit the content of this field. F…" at bounding box center [688, 310] width 602 height 581
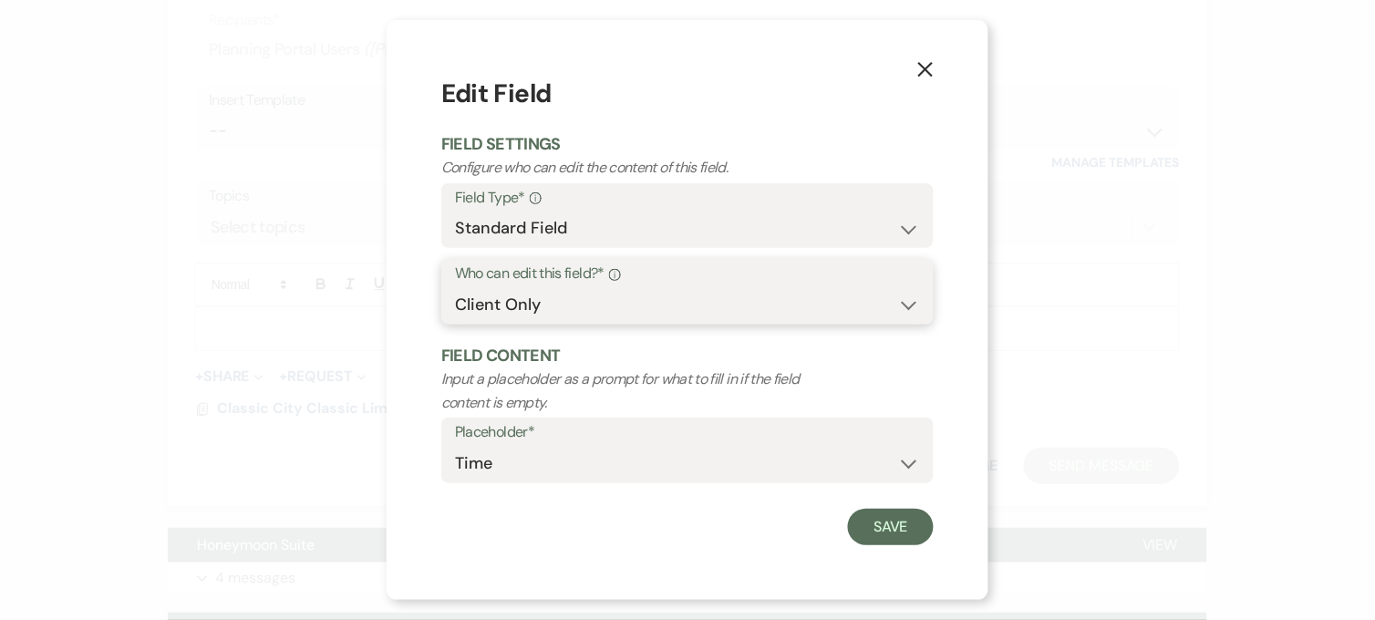
click at [499, 310] on select "Both Venue & Client Client Only Venue Only" at bounding box center [687, 305] width 465 height 36
select select "clientAndOwner"
click at [455, 287] on select "Both Venue & Client Client Only Venue Only" at bounding box center [687, 305] width 465 height 36
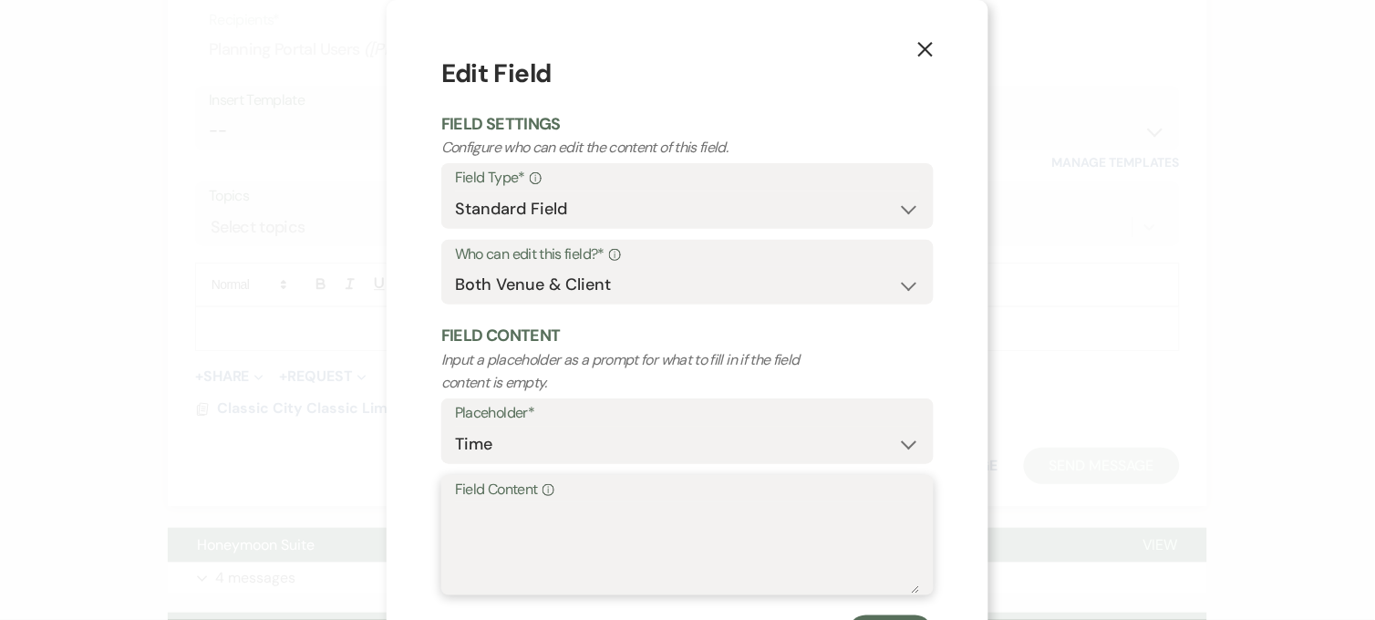
click at [490, 531] on textarea "Field Content Info" at bounding box center [687, 548] width 465 height 91
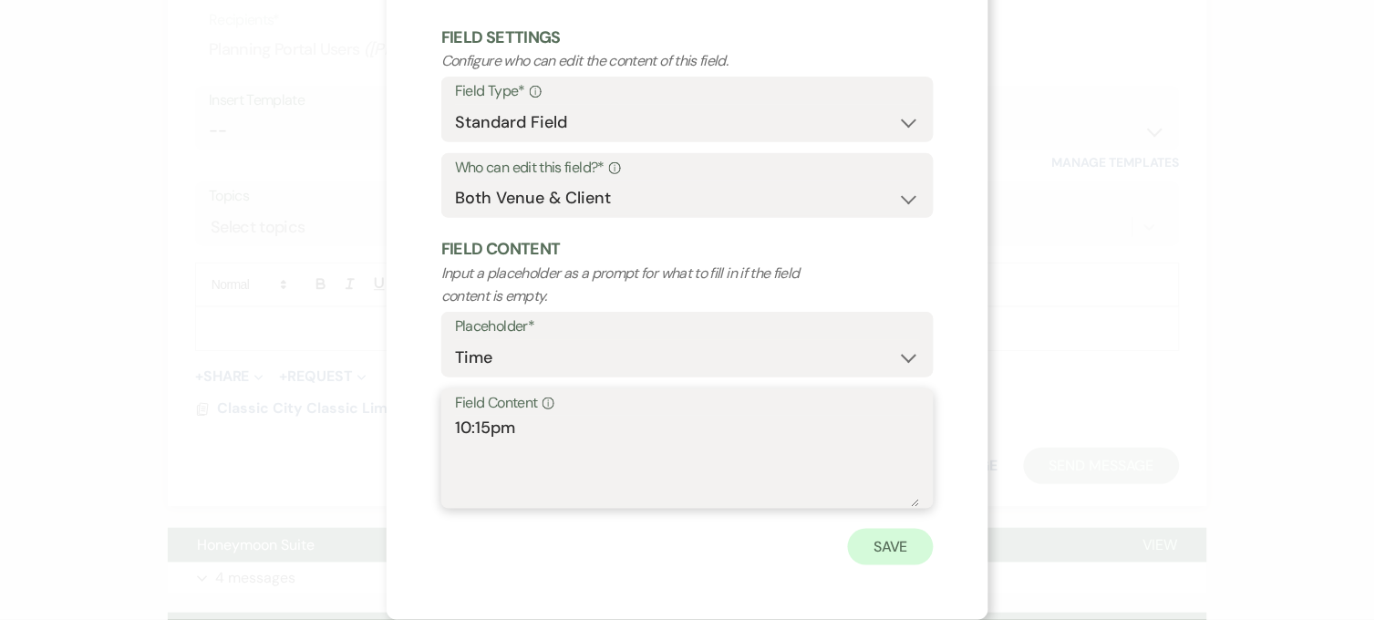
type textarea "10:15pm"
click at [896, 549] on button "Save" at bounding box center [891, 547] width 86 height 36
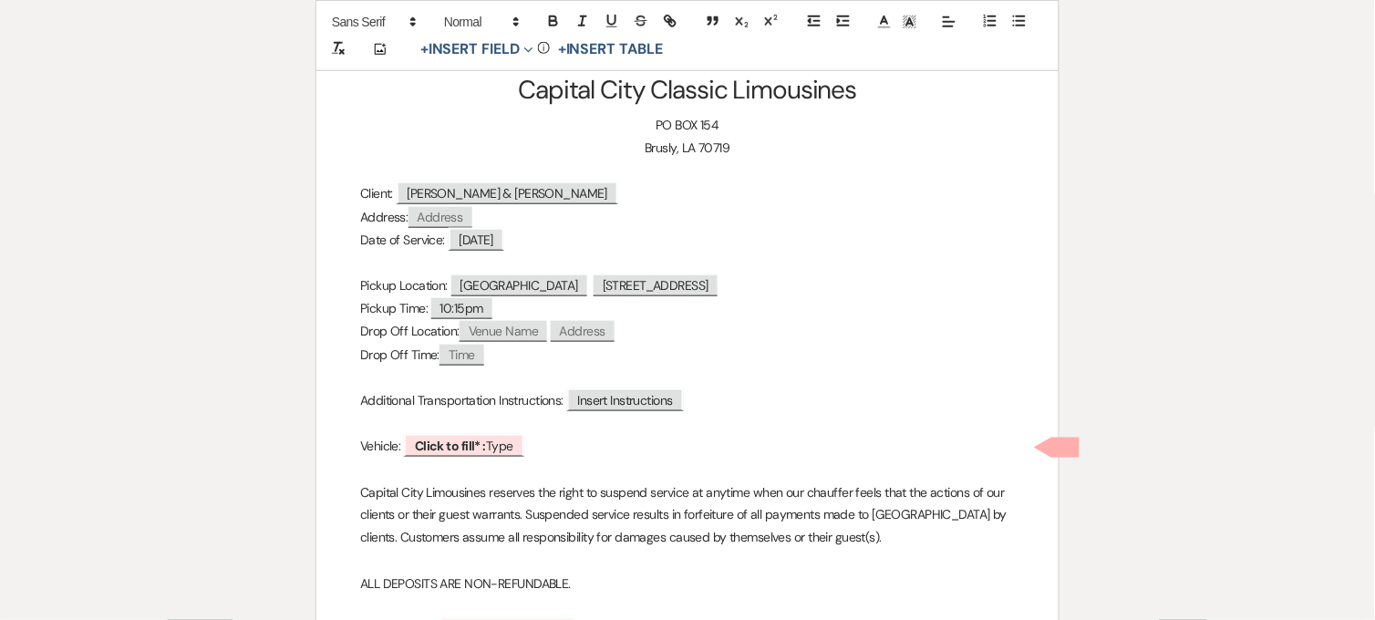
scroll to position [304, 0]
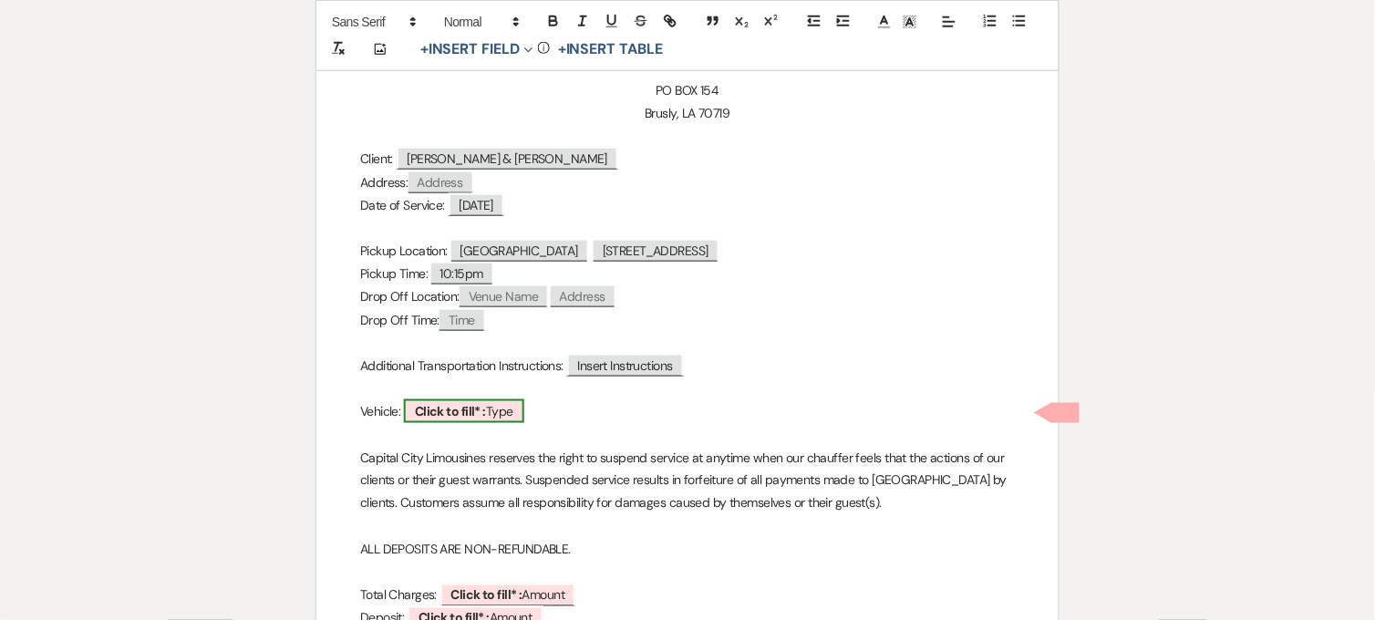
click at [440, 414] on b "Click to fill* :" at bounding box center [450, 411] width 71 height 16
select select "owner"
select select "Type"
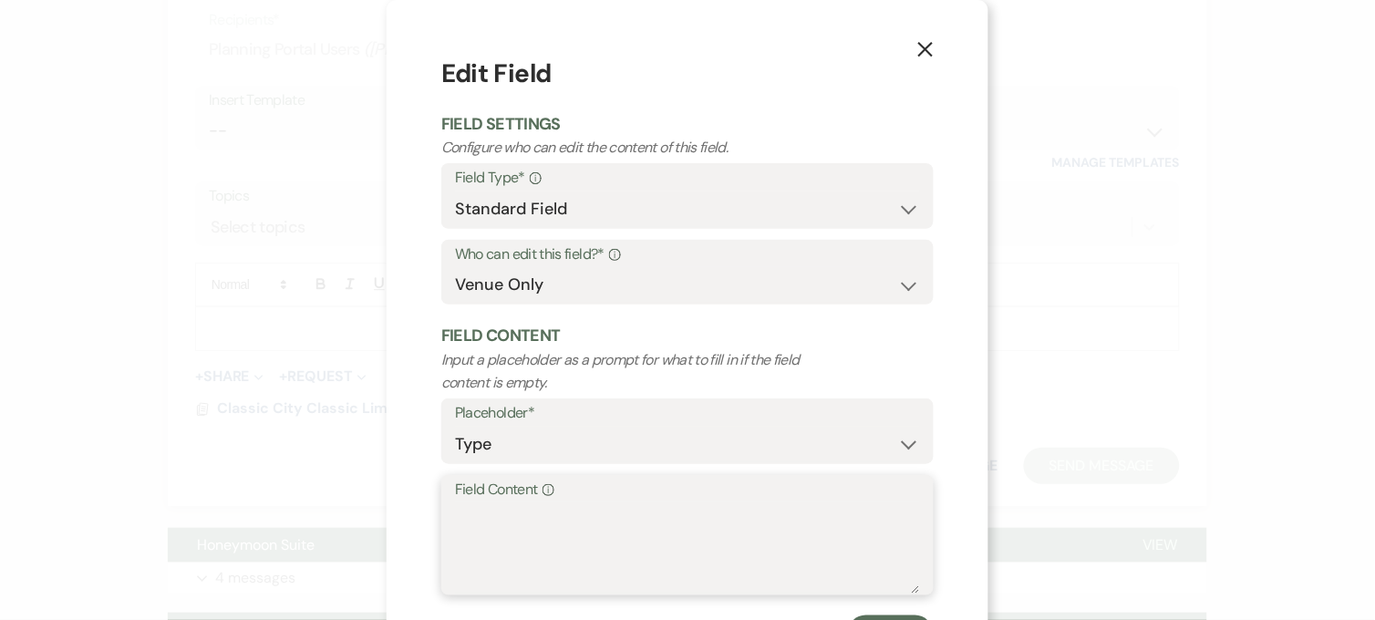
click at [496, 521] on textarea "Field Content Info" at bounding box center [687, 548] width 465 height 91
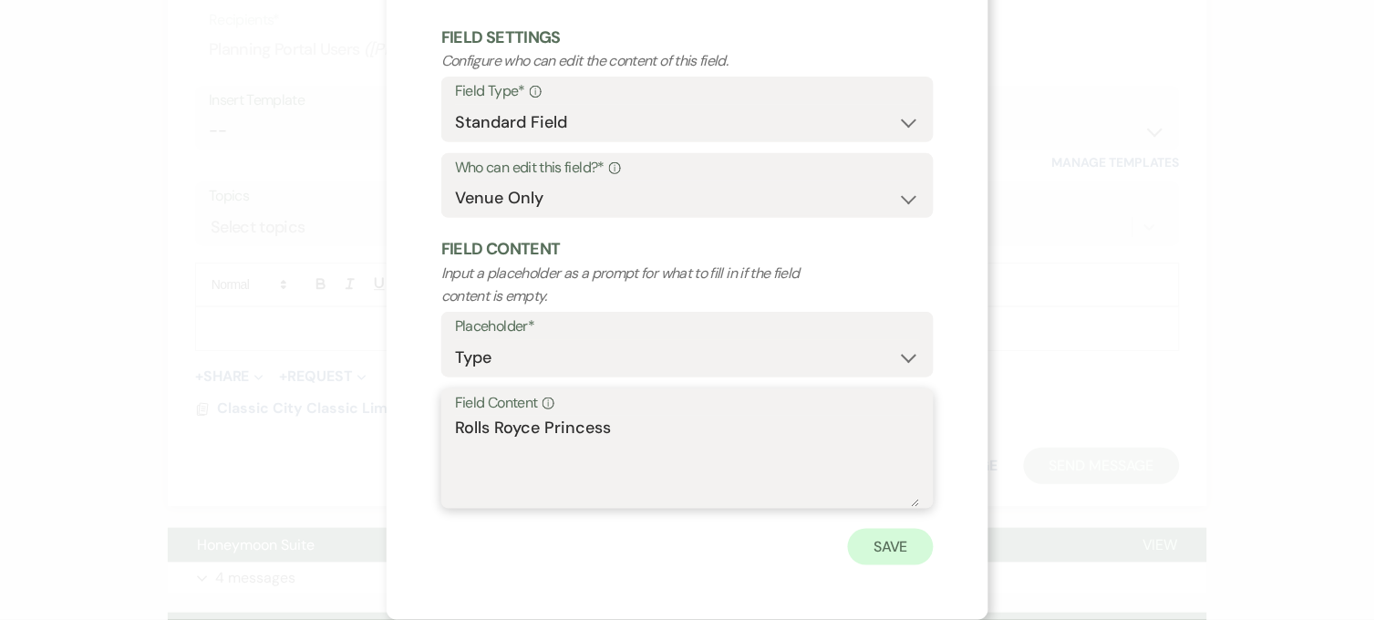
type textarea "Rolls Royce Princess"
click at [876, 540] on button "Save" at bounding box center [891, 547] width 86 height 36
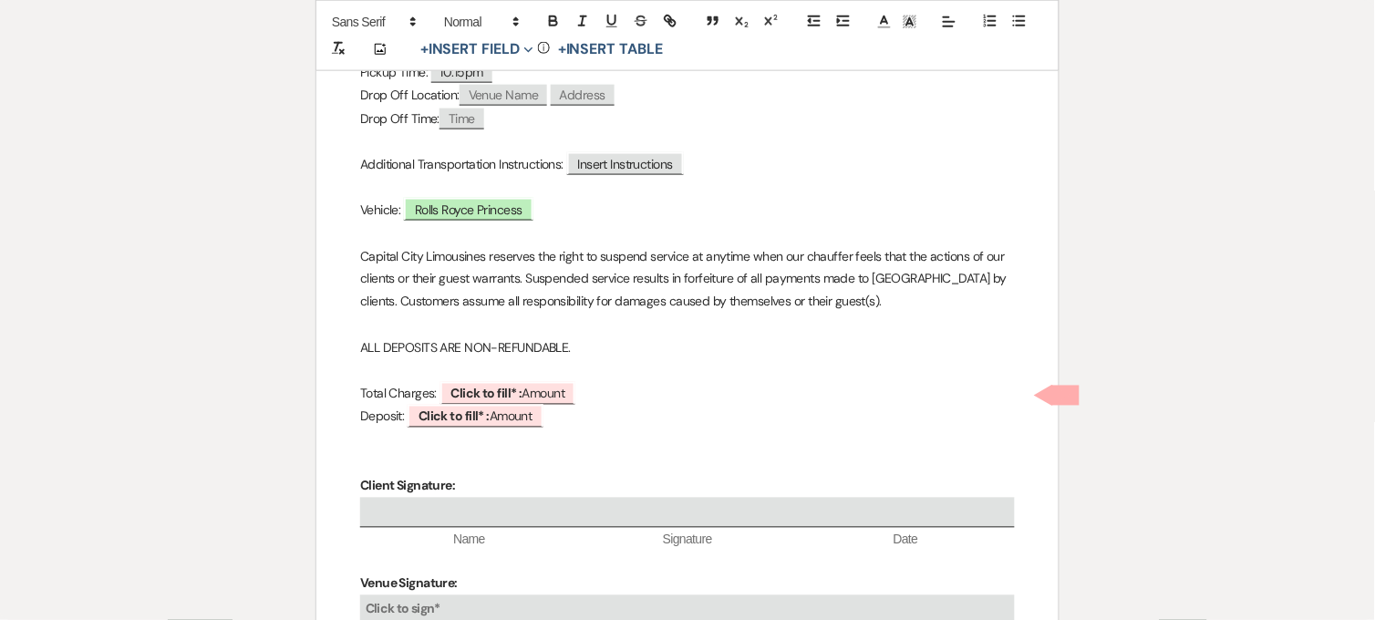
scroll to position [506, 0]
click at [471, 392] on b "Click to fill* :" at bounding box center [486, 393] width 71 height 16
select select "owner"
select select "Amount"
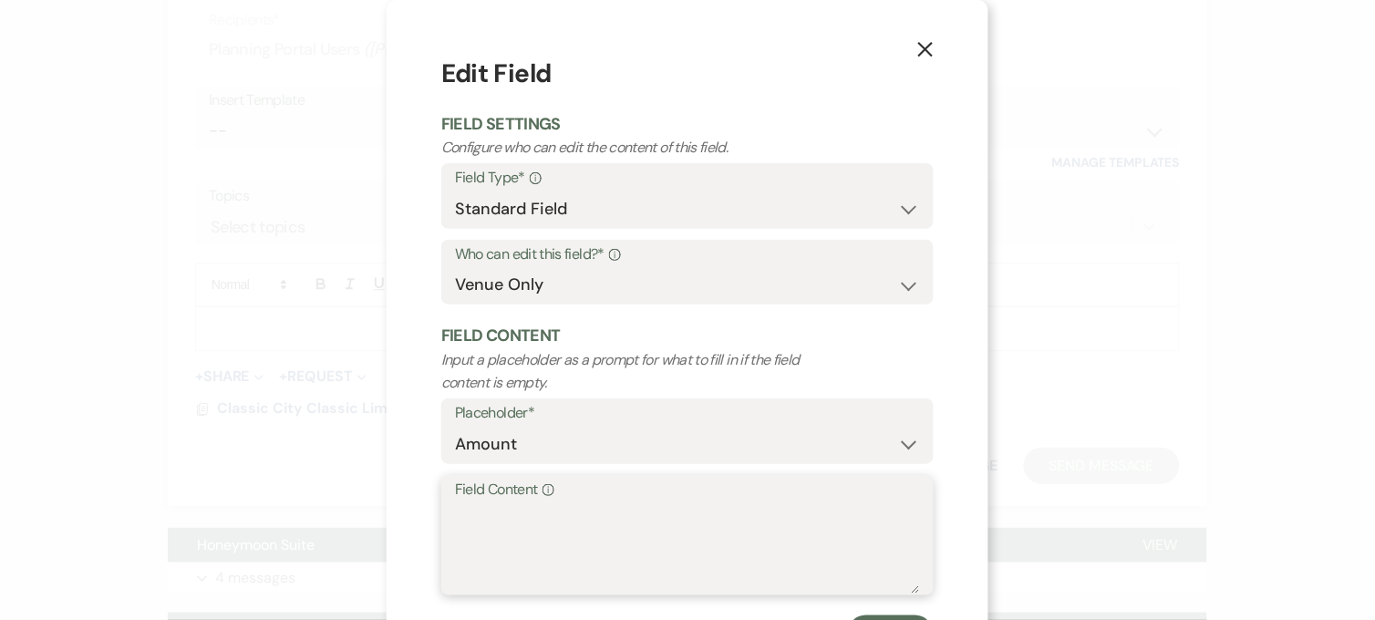
click at [541, 531] on textarea "Field Content Info" at bounding box center [687, 548] width 465 height 91
type textarea "$700"
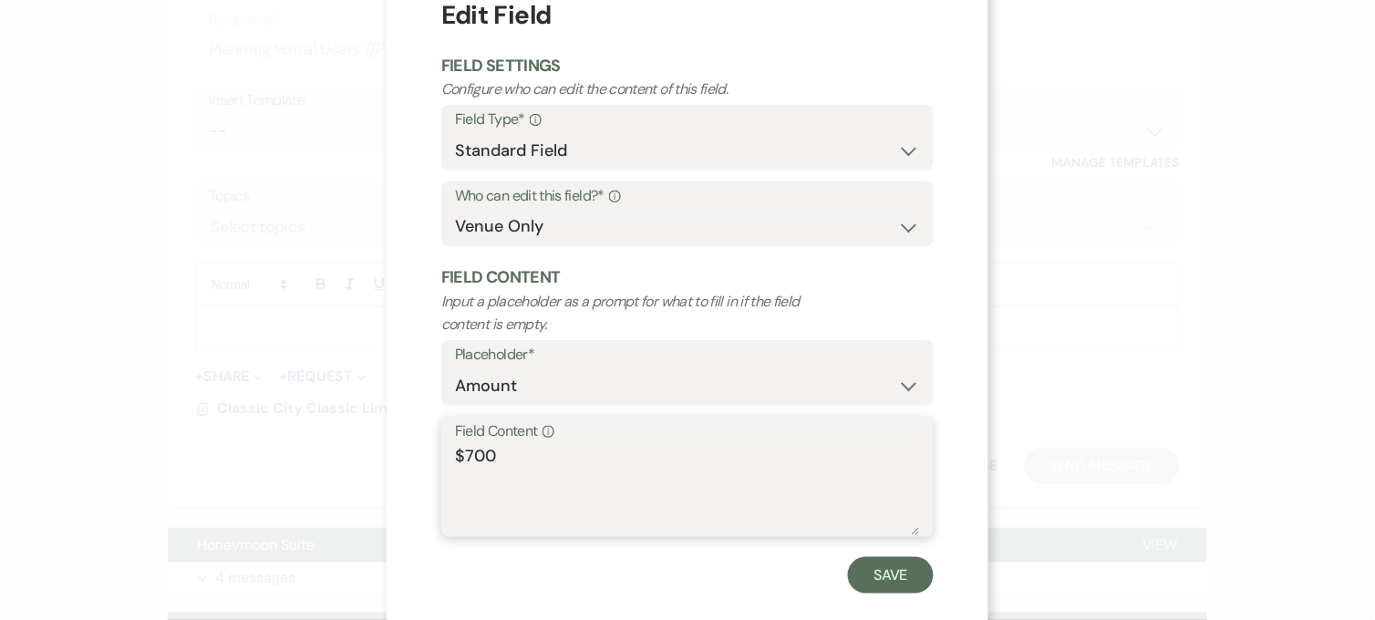
scroll to position [87, 0]
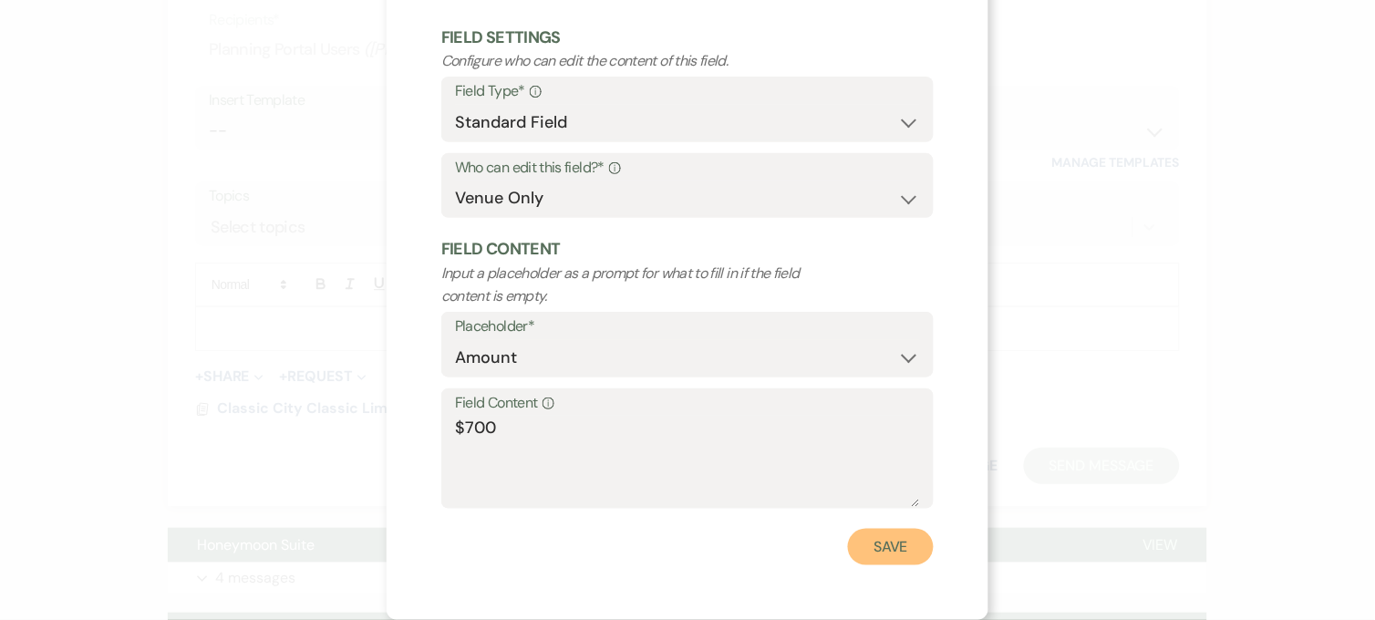
click at [870, 539] on button "Save" at bounding box center [891, 547] width 86 height 36
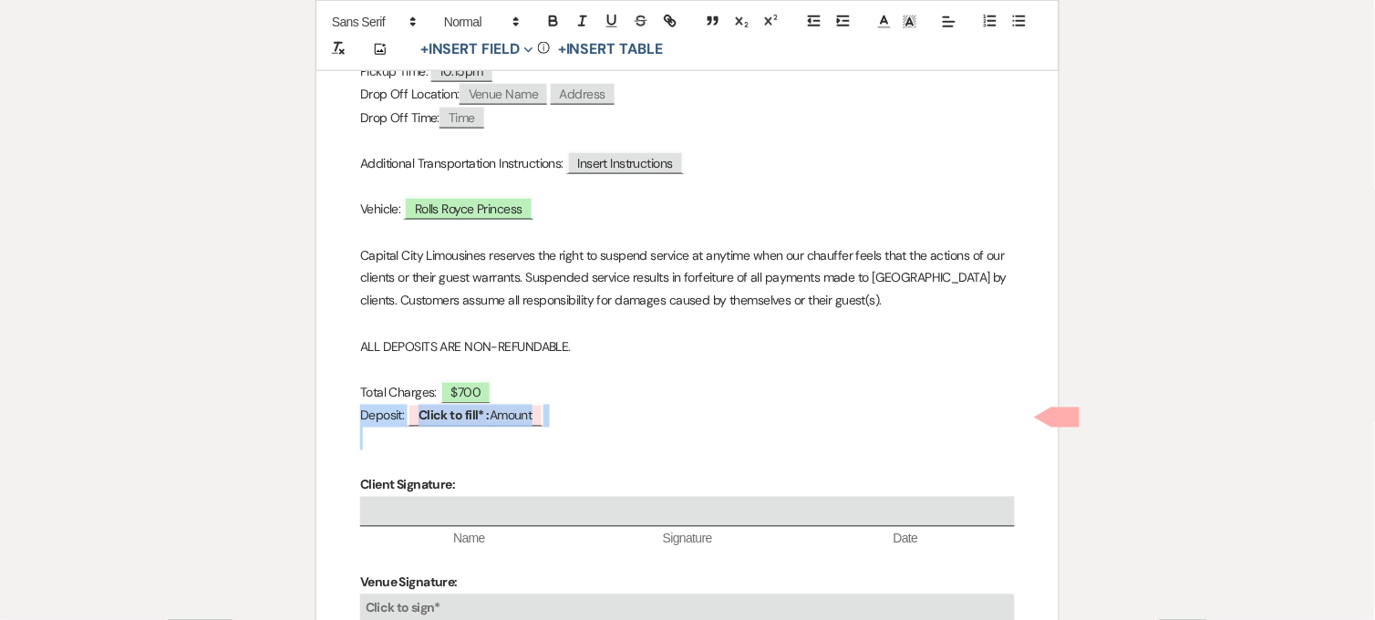
drag, startPoint x: 579, startPoint y: 432, endPoint x: 579, endPoint y: 394, distance: 38.3
click at [579, 394] on div "Capital City Classic Limousines [STREET_ADDRESS] Client: ﻿ [PERSON_NAME] & [PER…" at bounding box center [688, 263] width 742 height 988
click at [586, 423] on p "Deposit: ﻿ Click to fill* : Amount ﻿" at bounding box center [687, 416] width 655 height 23
click at [532, 417] on span "Click to fill* : Amount" at bounding box center [476, 416] width 136 height 24
select select "owner"
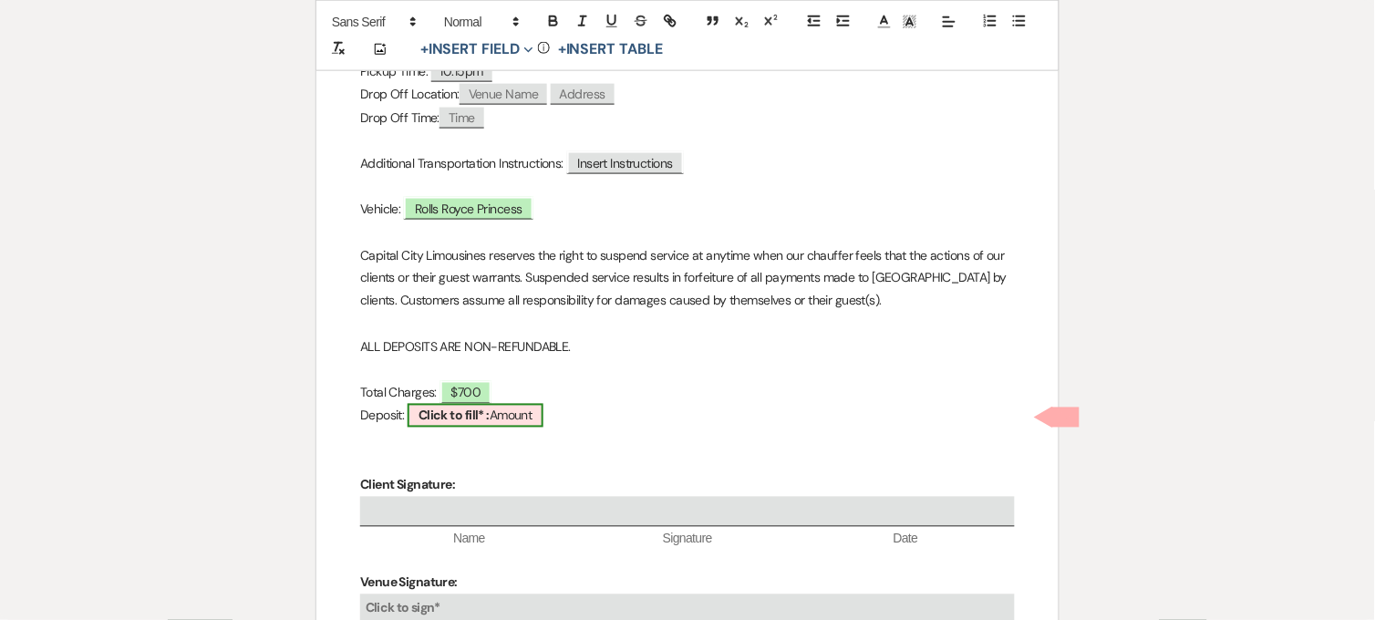
select select "Amount"
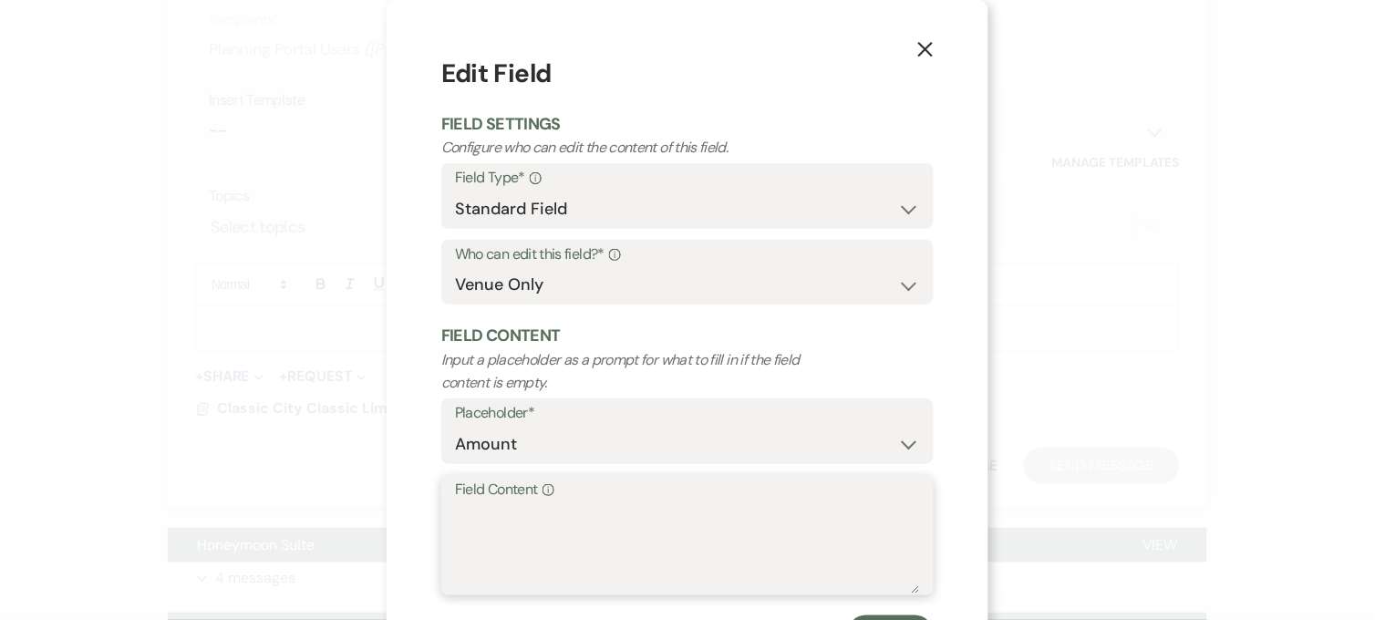
click at [503, 522] on textarea "Field Content Info" at bounding box center [687, 548] width 465 height 91
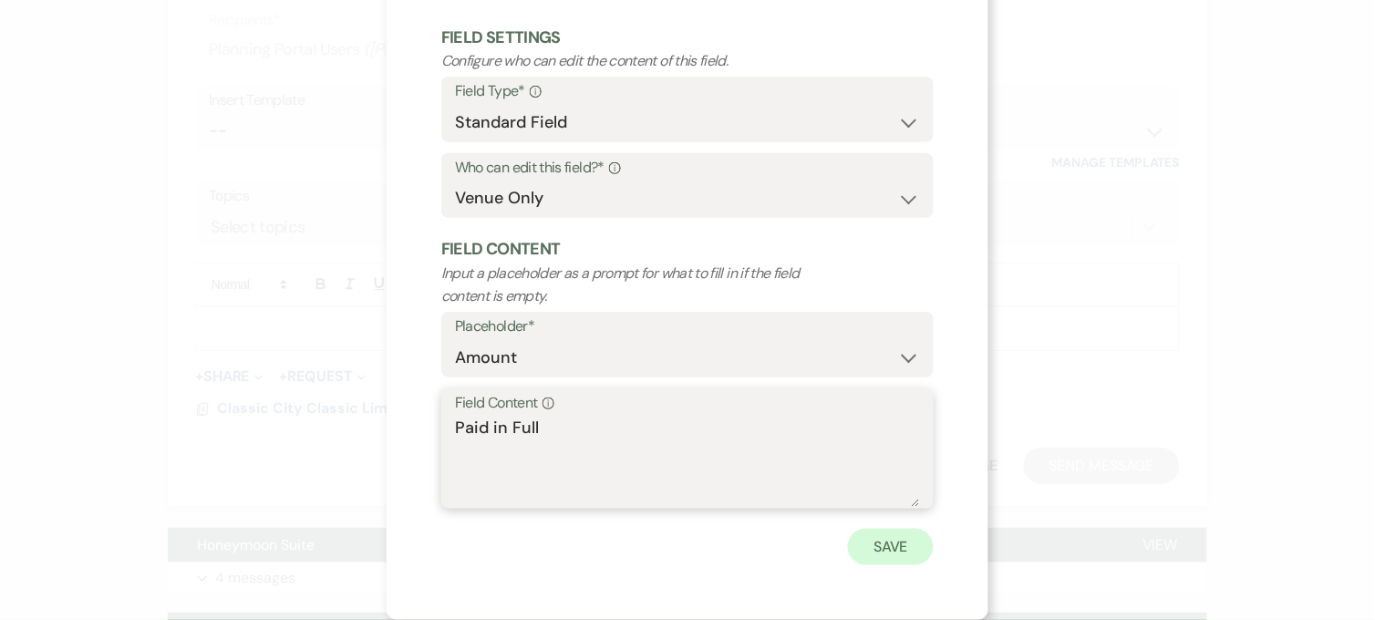
type textarea "Paid in Full"
click at [848, 556] on button "Save" at bounding box center [891, 547] width 86 height 36
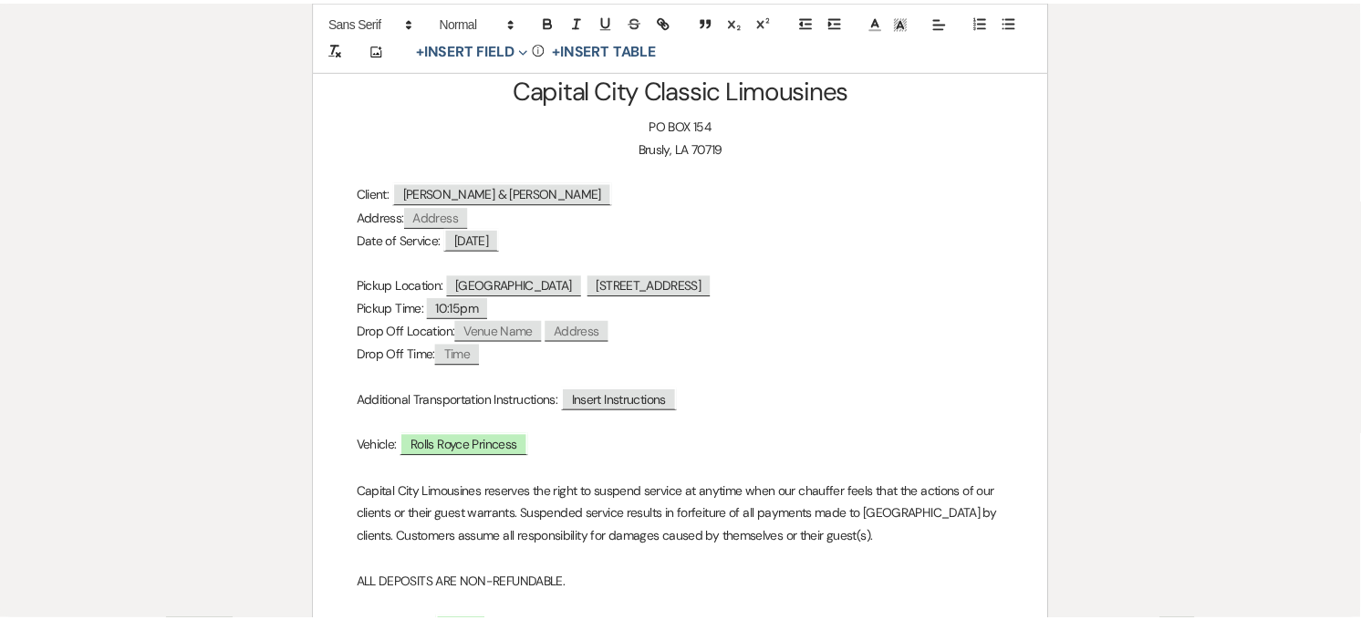
scroll to position [0, 0]
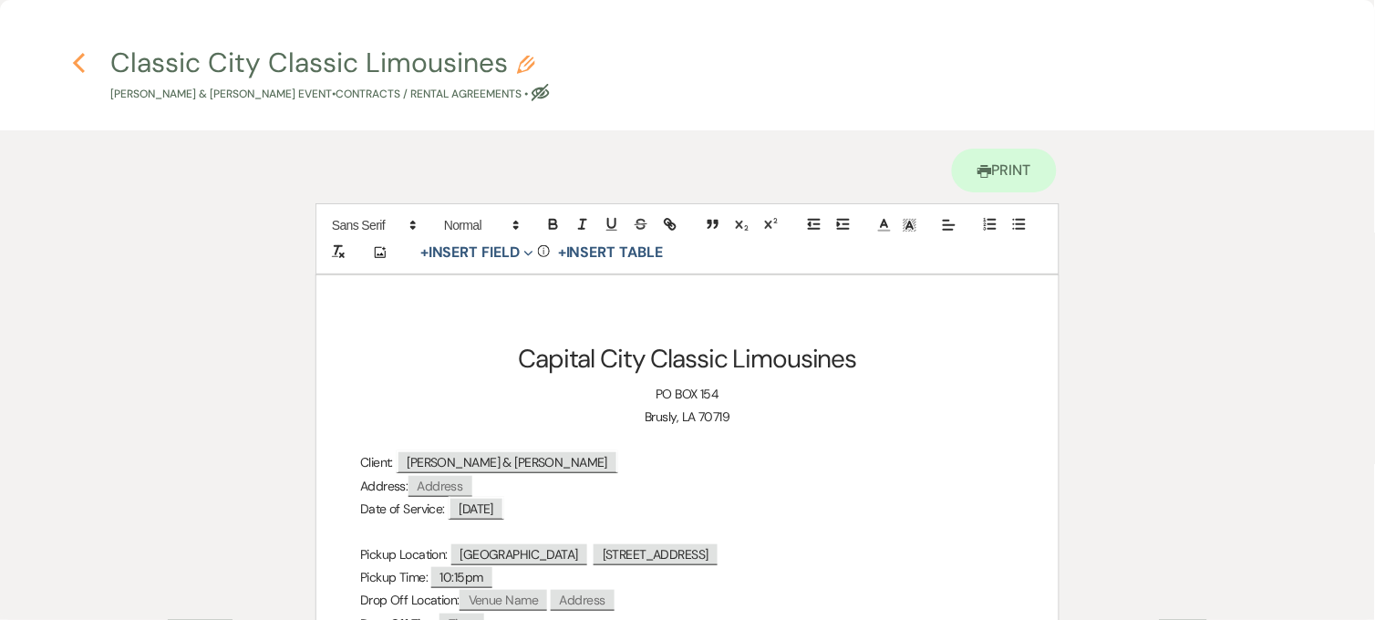
click at [80, 61] on icon "Previous" at bounding box center [79, 63] width 14 height 22
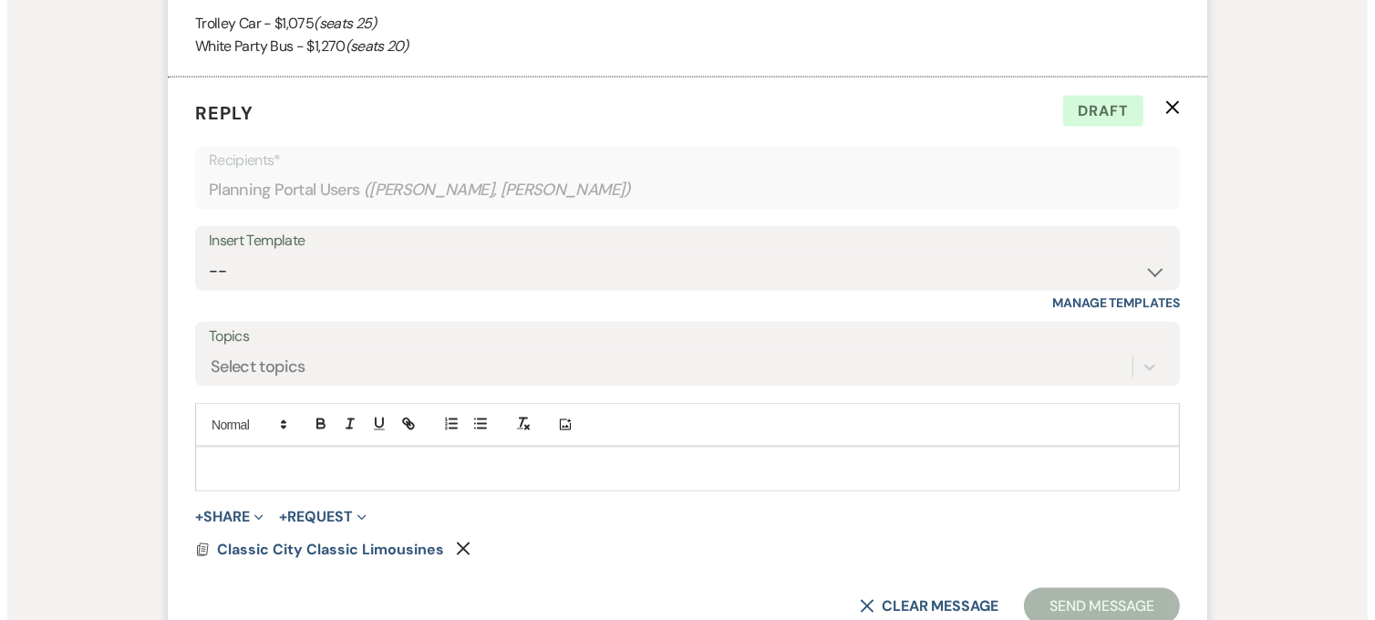
scroll to position [2533, 0]
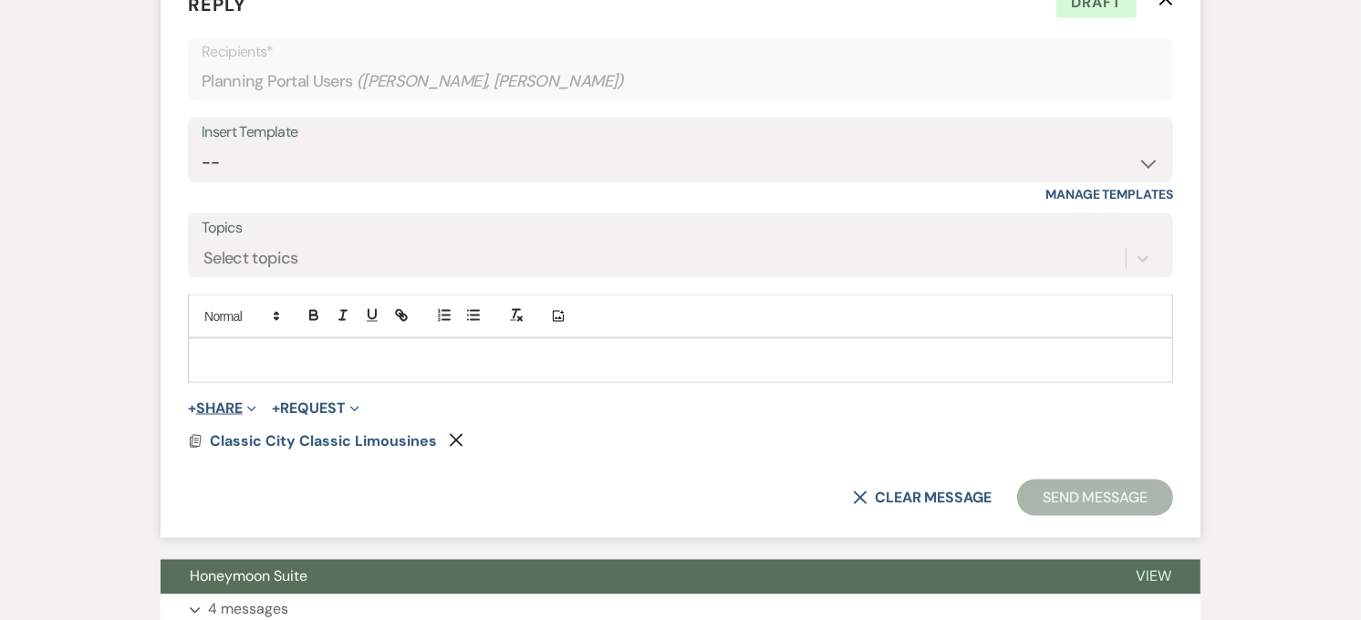
click at [235, 410] on button "+ Share Expand" at bounding box center [222, 408] width 68 height 15
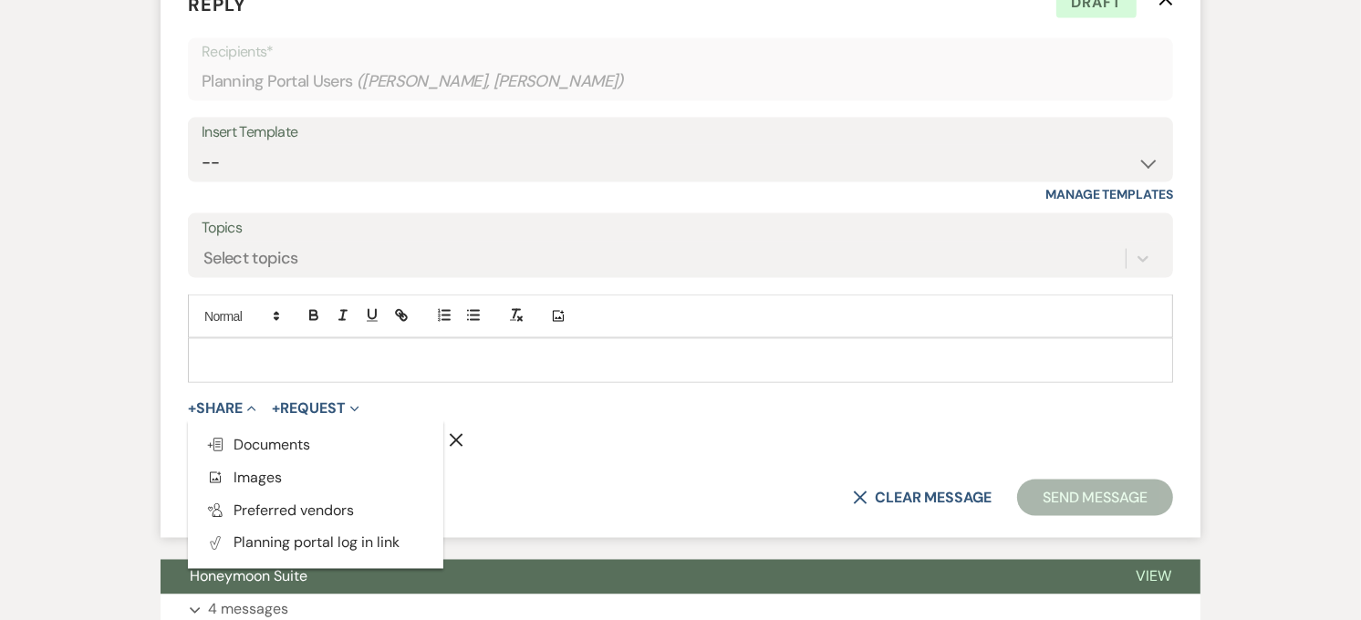
click at [585, 429] on form "Reply X Draft Recipients* Planning Portal Users ( [PERSON_NAME], [PERSON_NAME] …" at bounding box center [681, 253] width 1040 height 569
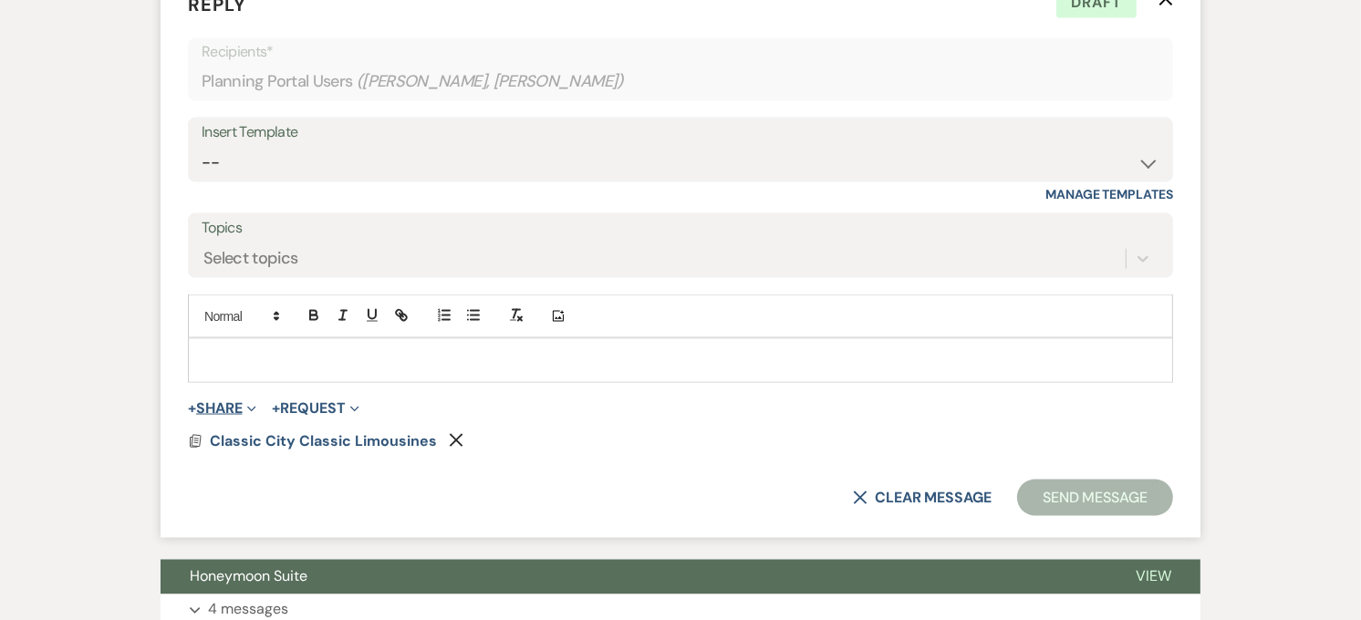
click at [221, 405] on button "+ Share Expand" at bounding box center [222, 408] width 68 height 15
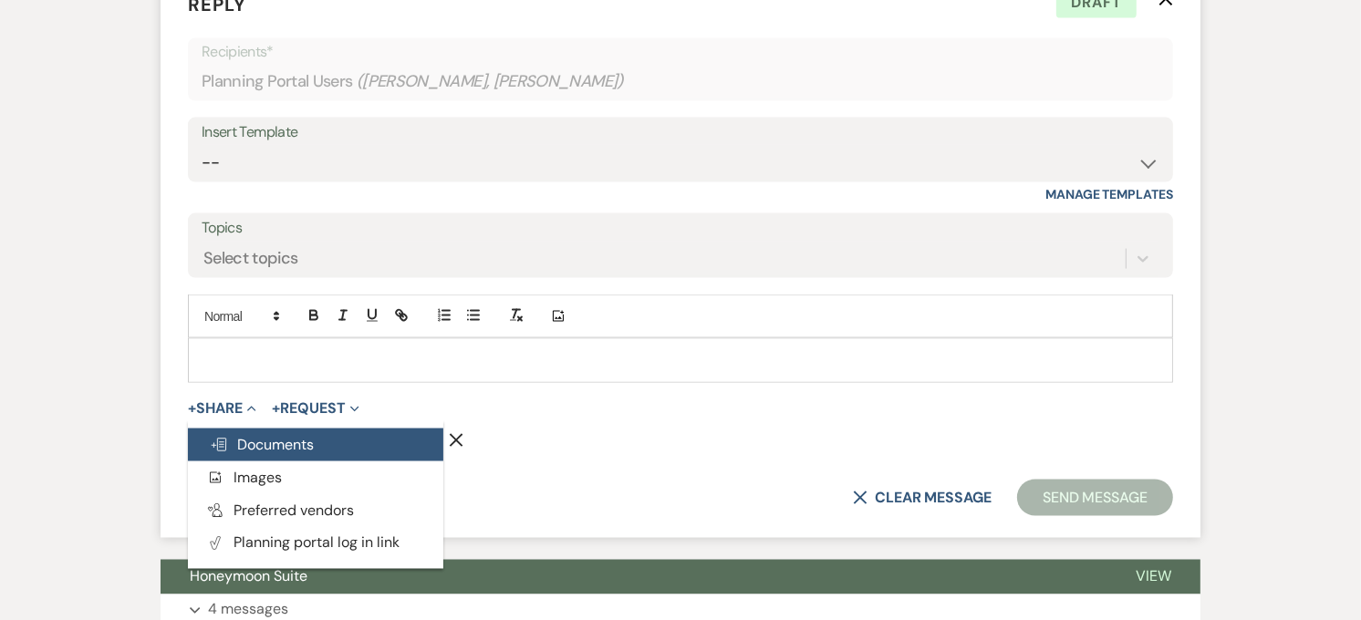
click at [225, 441] on use "button" at bounding box center [219, 445] width 15 height 13
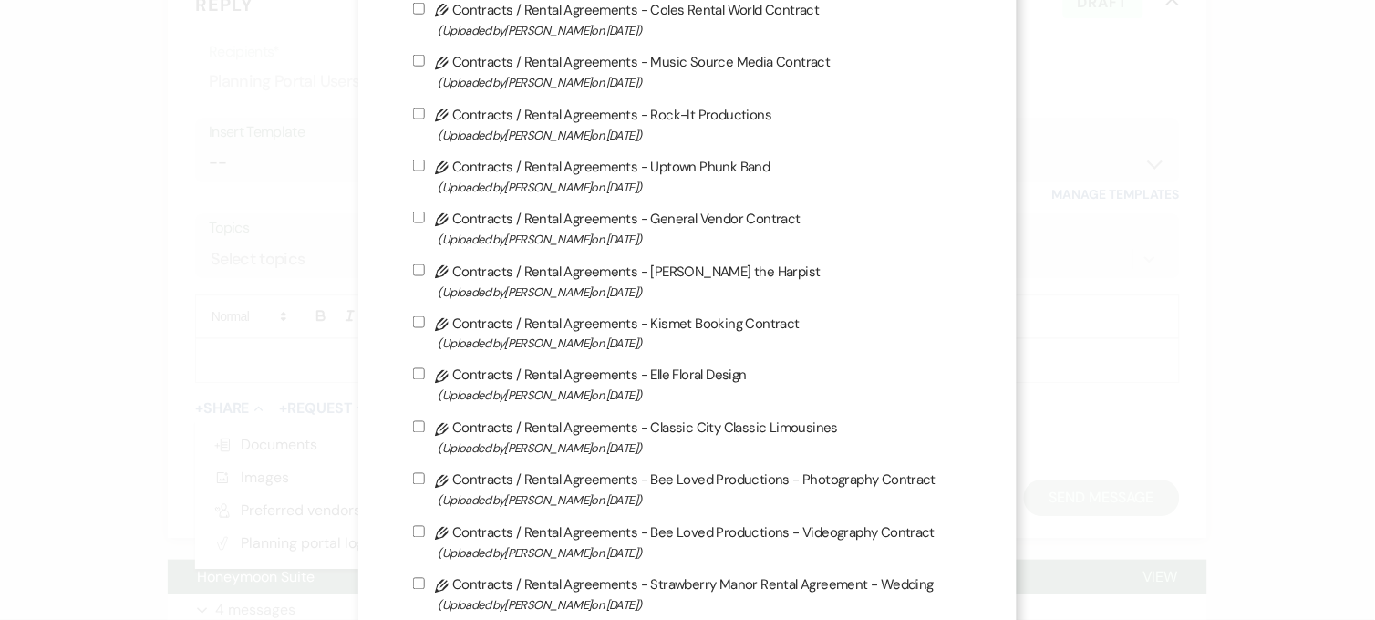
scroll to position [405, 0]
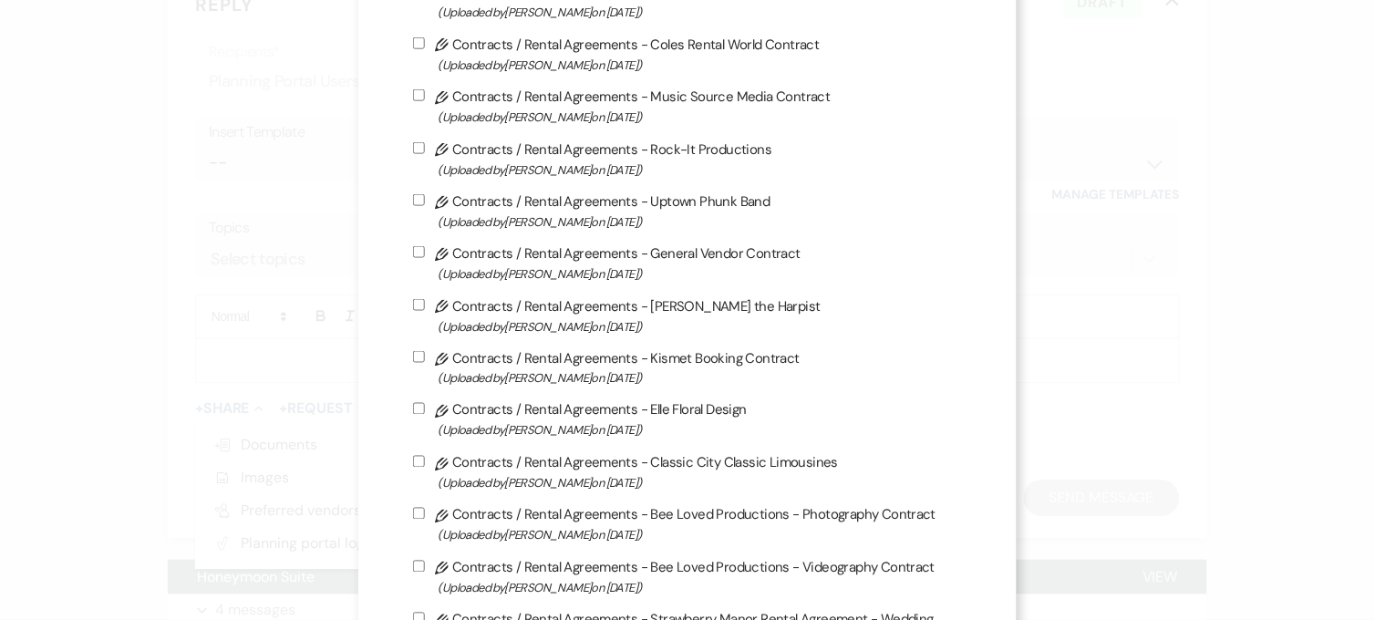
click at [660, 265] on span "(Uploaded by [PERSON_NAME] on [DATE] )" at bounding box center [701, 274] width 524 height 21
click at [425, 258] on input "Pencil Contracts / Rental Agreements - General Vendor Contract (Uploaded by [PE…" at bounding box center [419, 252] width 12 height 12
click at [524, 250] on label "Pencil Contracts / Rental Agreements - General Vendor Contract (Uploaded by [PE…" at bounding box center [688, 263] width 550 height 43
click at [425, 250] on input "Pencil Contracts / Rental Agreements - General Vendor Contract (Uploaded by [PE…" at bounding box center [419, 252] width 12 height 12
checkbox input "false"
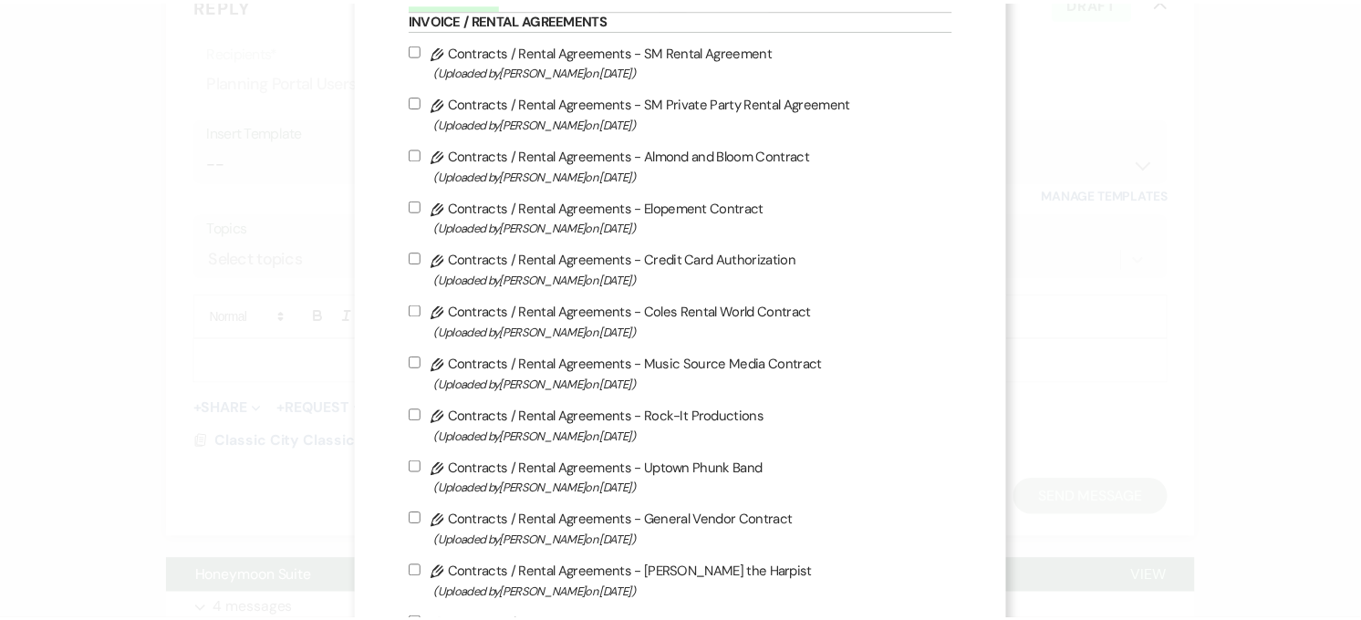
scroll to position [0, 0]
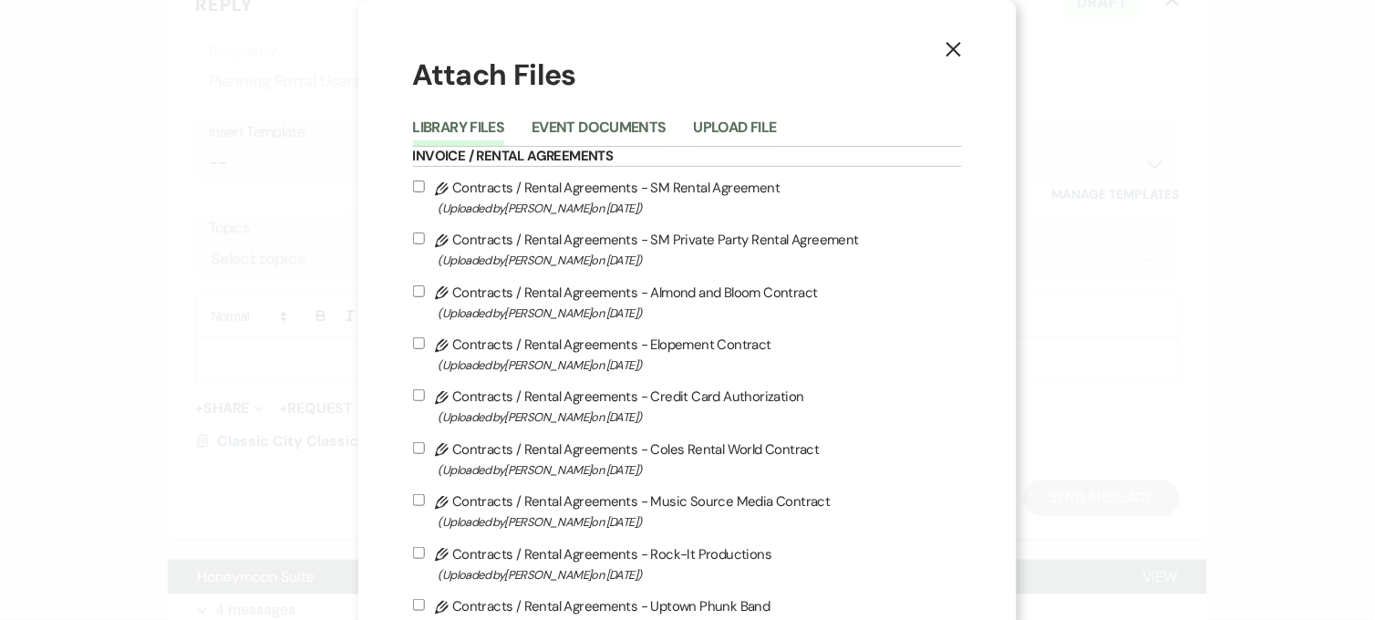
click at [946, 52] on icon "X" at bounding box center [954, 49] width 16 height 16
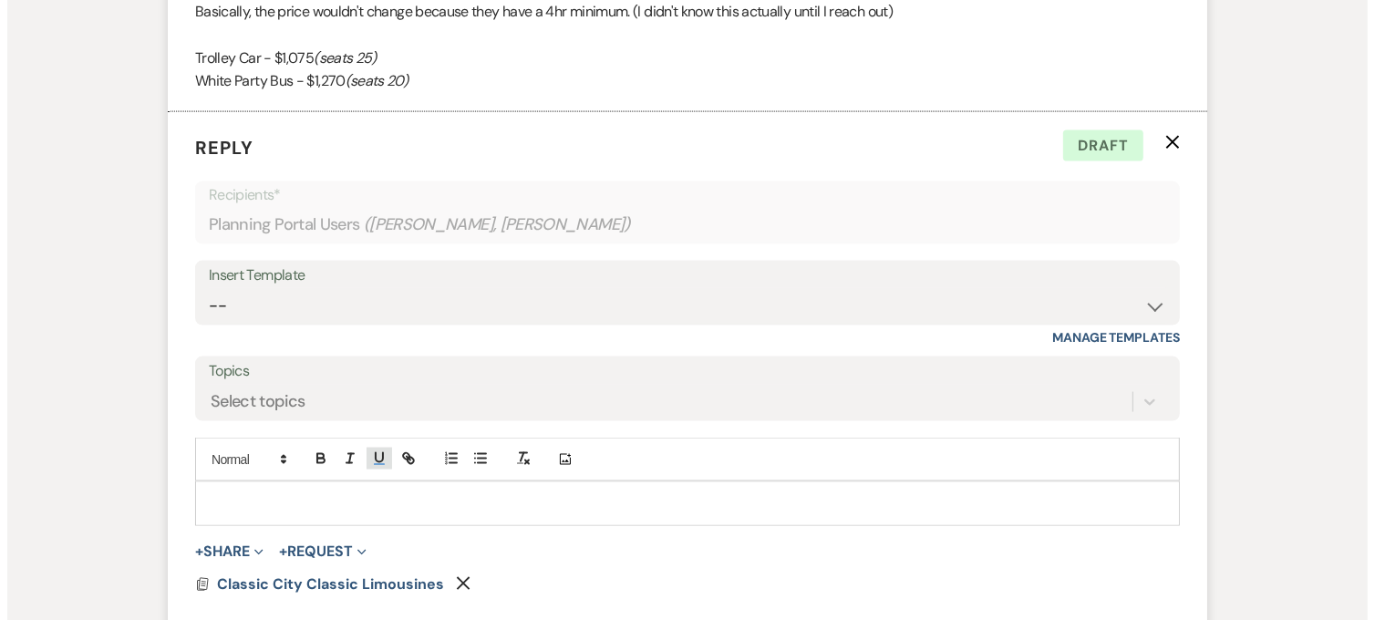
scroll to position [2533, 0]
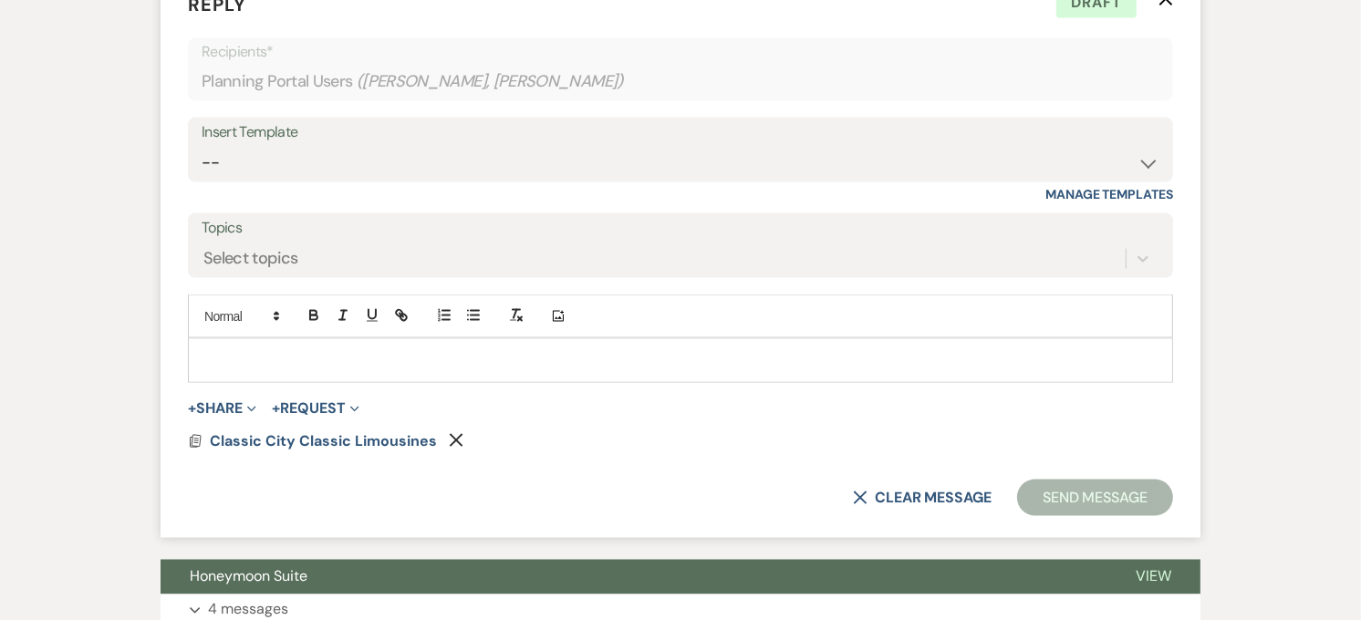
click at [226, 392] on form "Reply X Draft Recipients* Planning Portal Users ( [PERSON_NAME], [PERSON_NAME] …" at bounding box center [681, 253] width 1040 height 569
click at [230, 404] on button "+ Share Expand" at bounding box center [222, 408] width 68 height 15
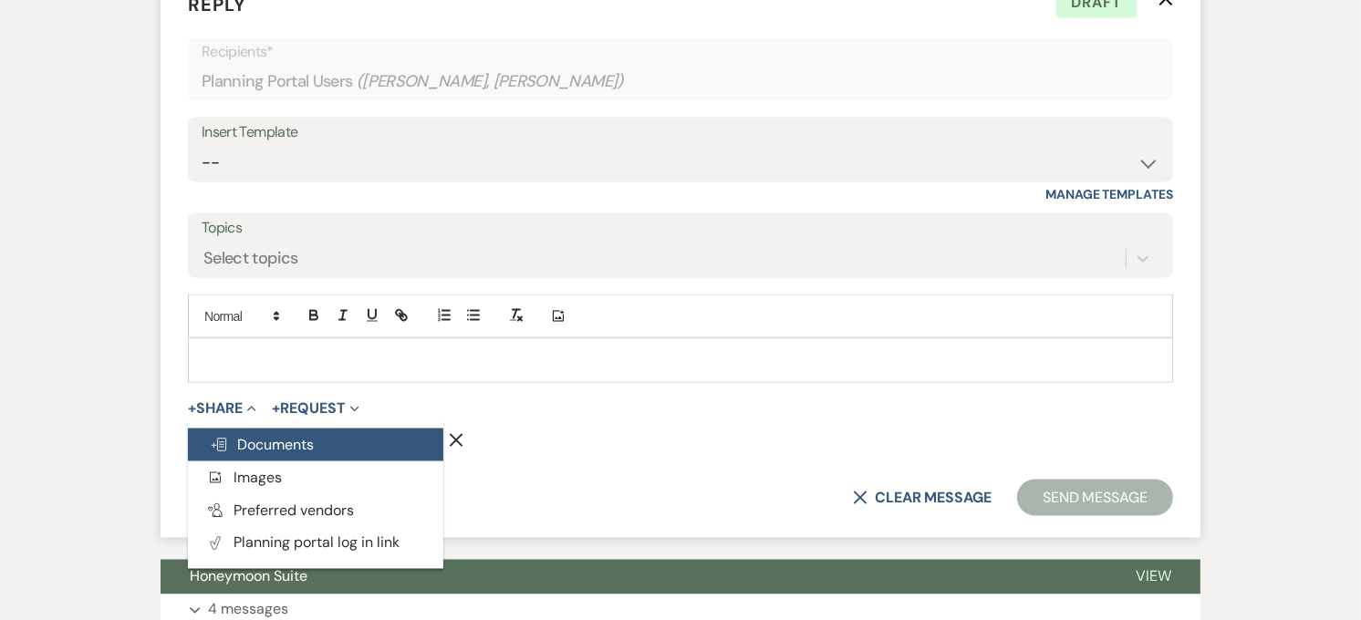
click at [257, 459] on button "Doc Upload Documents" at bounding box center [315, 445] width 255 height 33
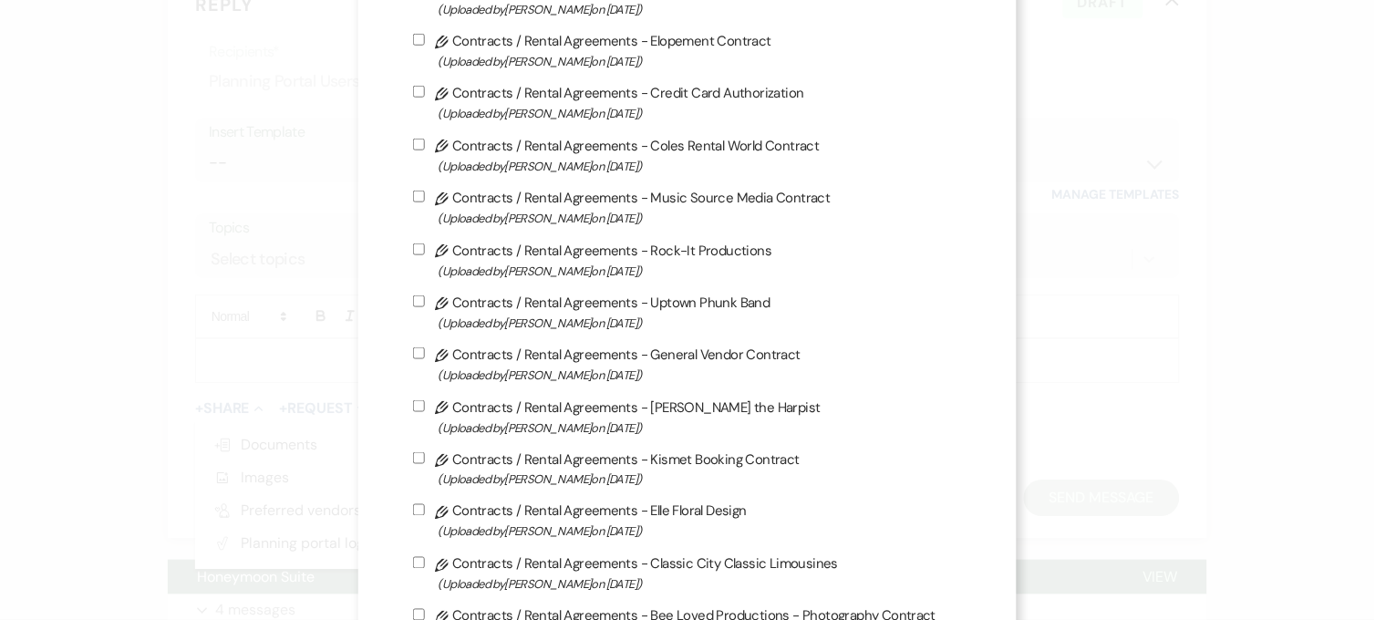
click at [655, 365] on span "(Uploaded by [PERSON_NAME] on [DATE] )" at bounding box center [701, 375] width 524 height 21
click at [425, 359] on input "Pencil Contracts / Rental Agreements - General Vendor Contract (Uploaded by [PE…" at bounding box center [419, 354] width 12 height 12
checkbox input "true"
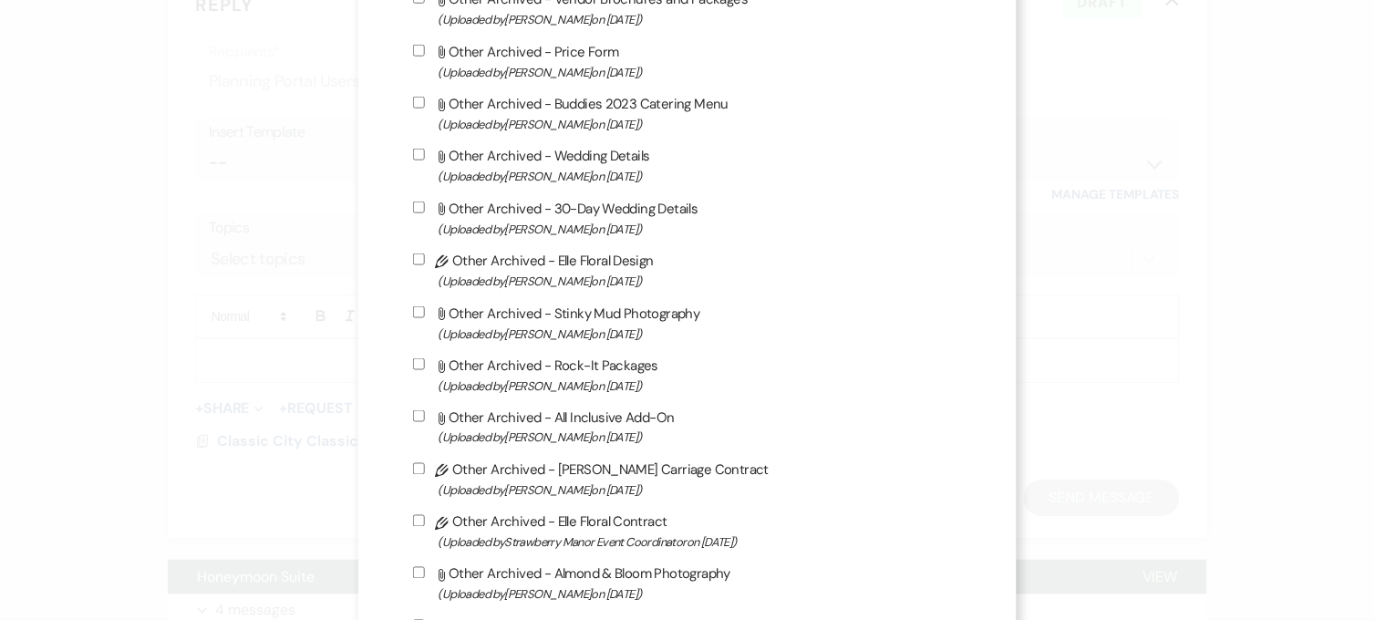
scroll to position [5269, 0]
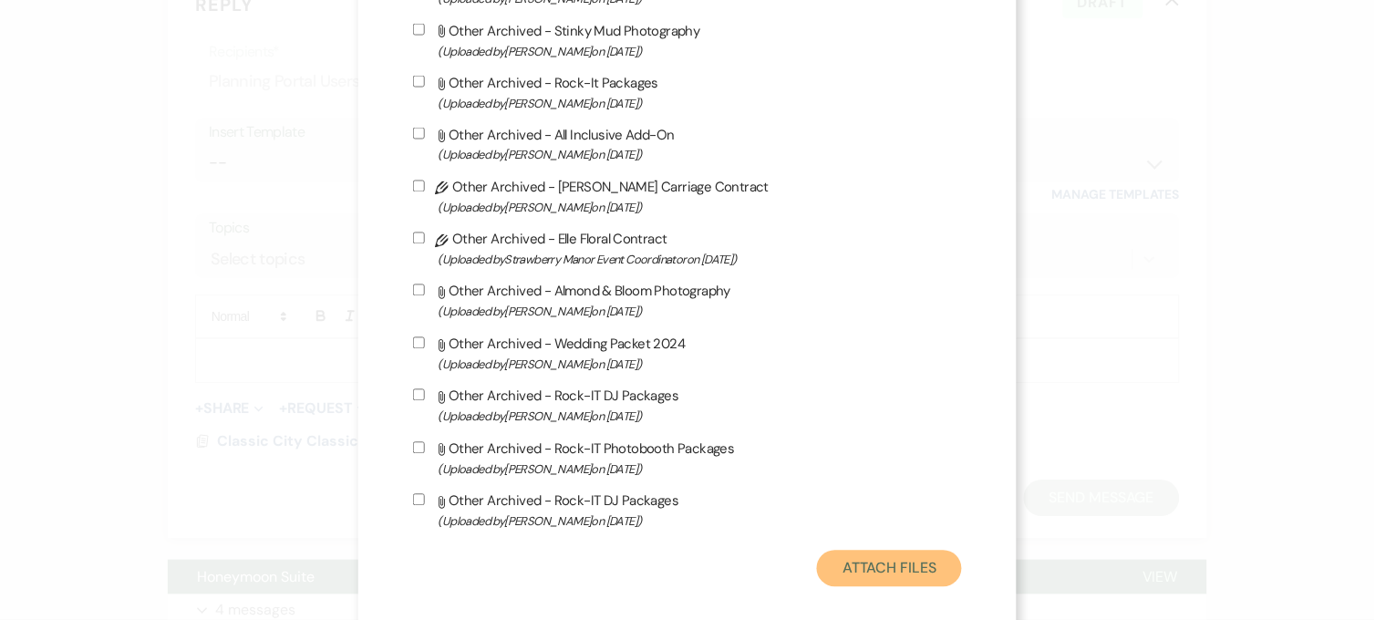
click at [899, 560] on button "Attach Files" at bounding box center [889, 569] width 145 height 36
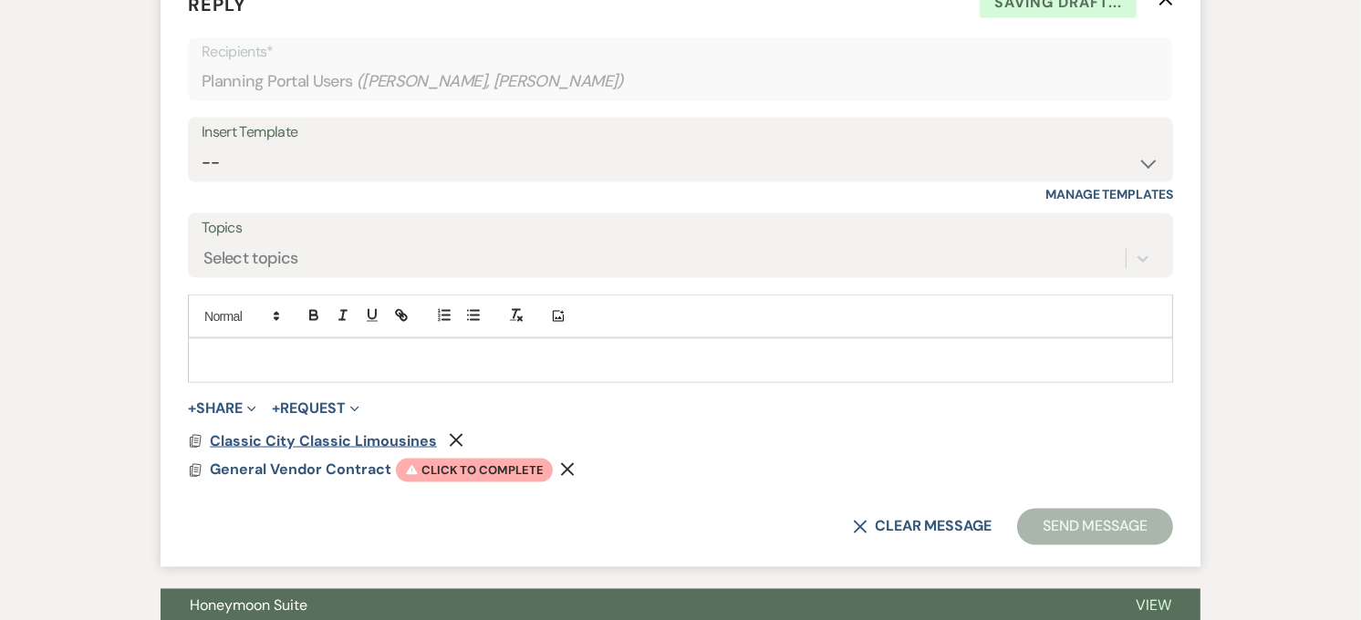
click at [325, 444] on span "Classic City Classic Limousines" at bounding box center [323, 440] width 227 height 19
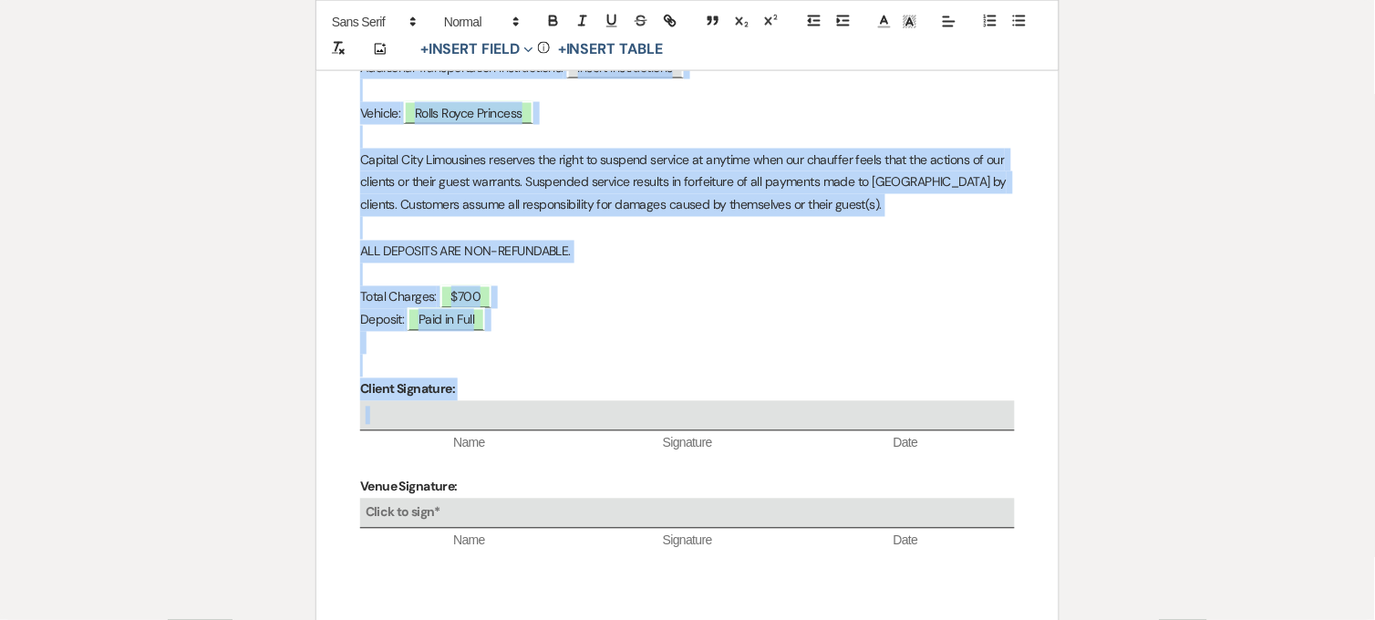
scroll to position [607, 0]
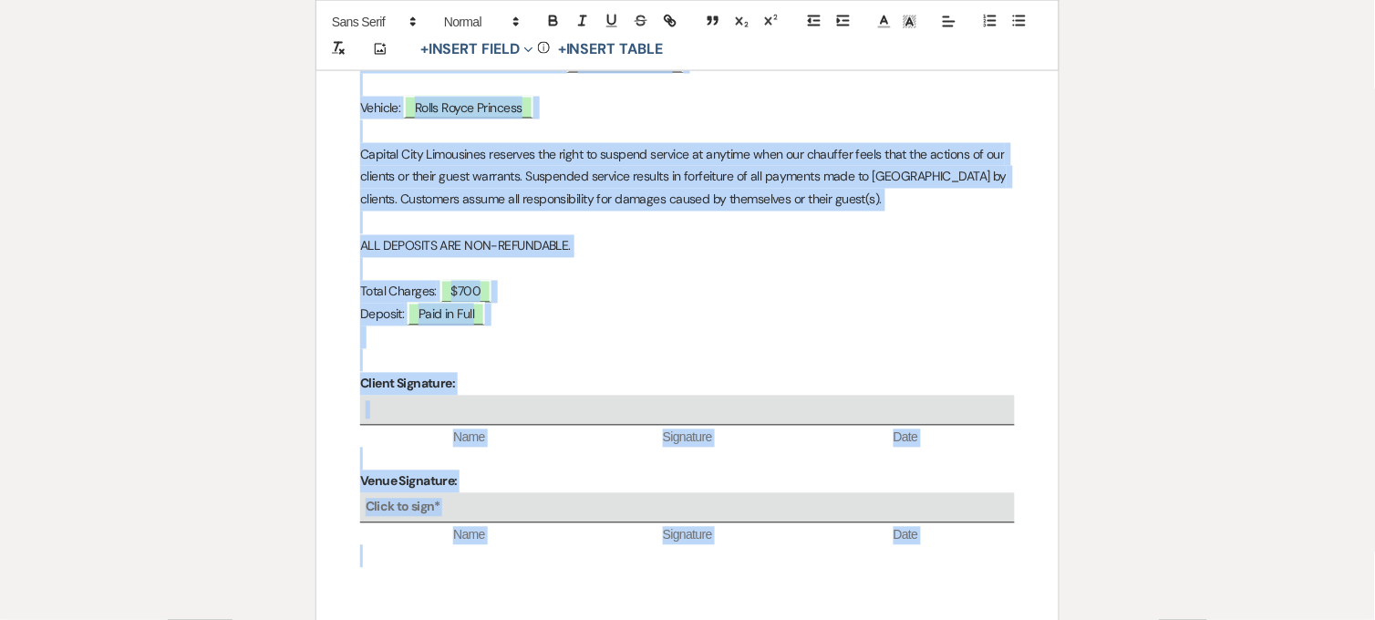
drag, startPoint x: 516, startPoint y: 357, endPoint x: 982, endPoint y: 559, distance: 508.2
click at [982, 559] on div "Capital City Classic Limousines [STREET_ADDRESS] Client: ﻿ [PERSON_NAME] & [PER…" at bounding box center [688, 162] width 742 height 988
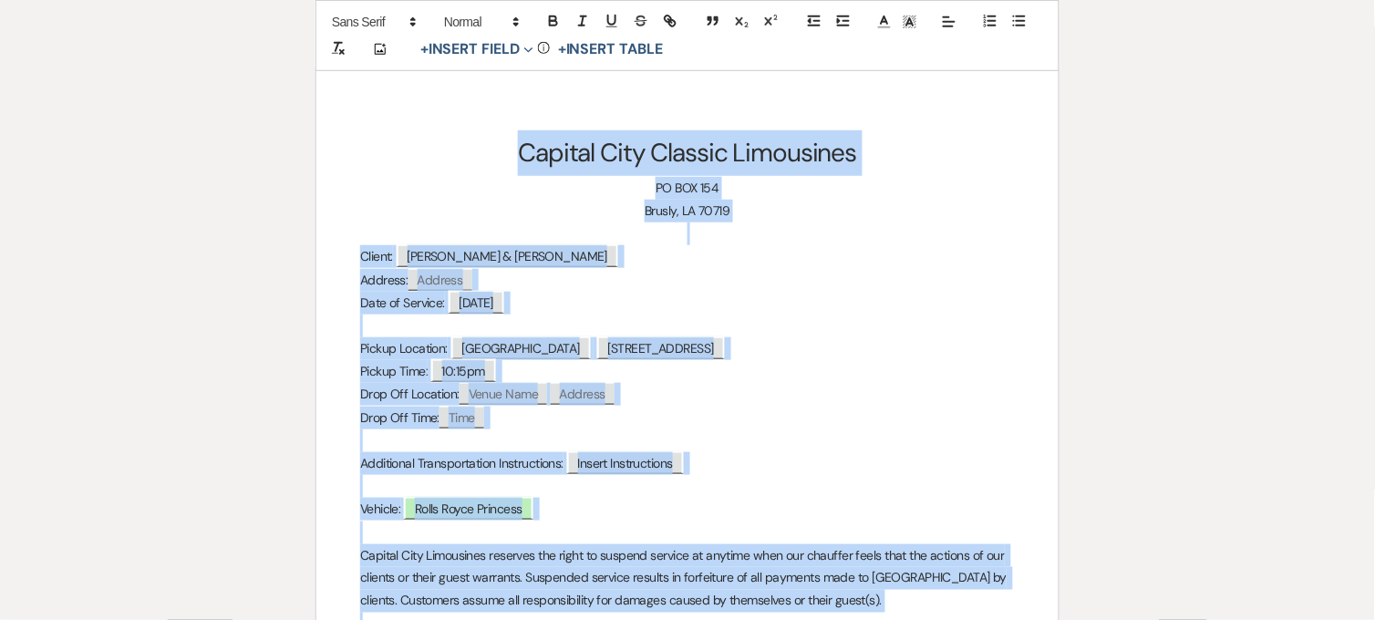
scroll to position [0, 0]
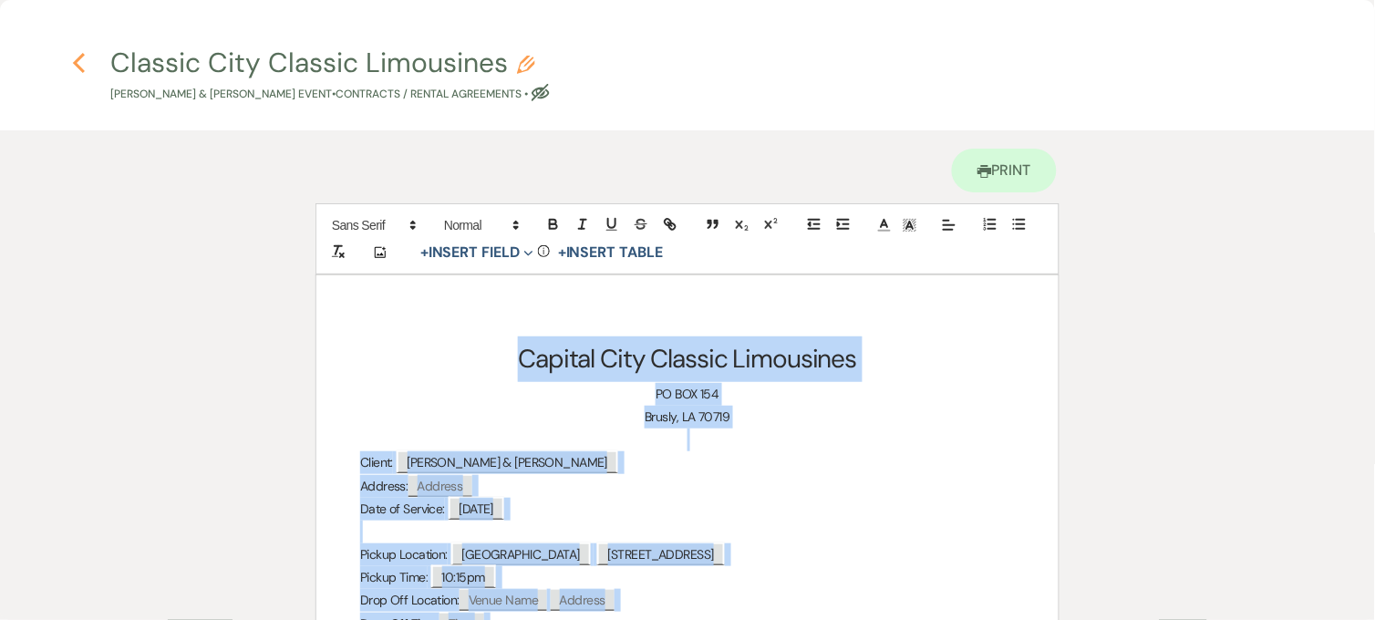
click at [79, 65] on use "button" at bounding box center [79, 63] width 12 height 20
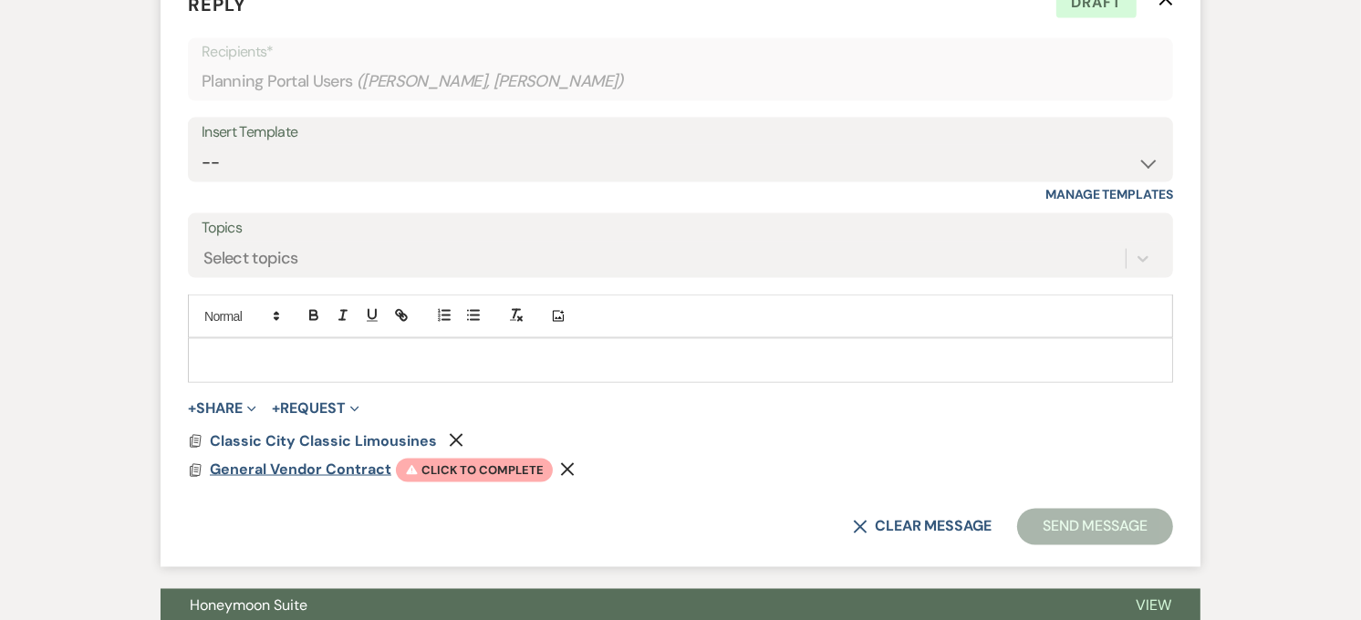
click at [293, 477] on span "General Vendor Contract" at bounding box center [301, 469] width 182 height 19
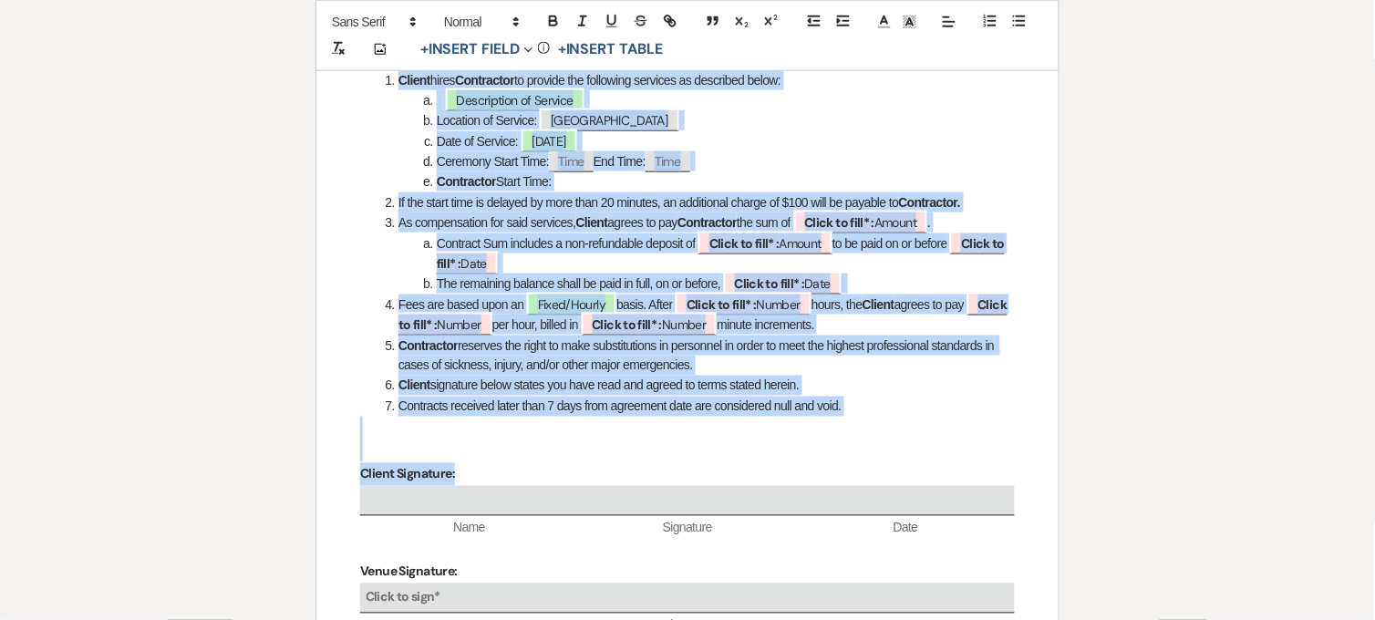
scroll to position [586, 0]
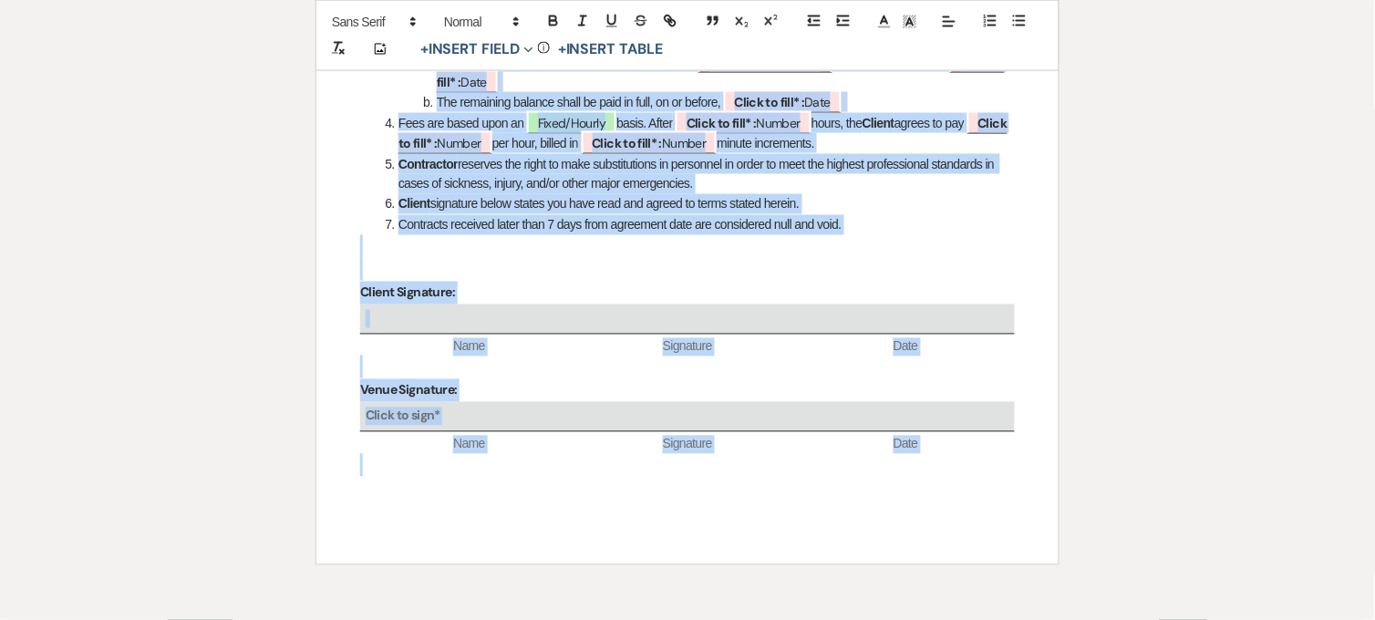
drag, startPoint x: 359, startPoint y: 334, endPoint x: 1012, endPoint y: 456, distance: 664.4
click at [1012, 456] on div "VENDOR NAME ADDRESS PHONE NUMBER Agreement made this ﻿ Day ﻿ day of ﻿ Month ﻿ ,…" at bounding box center [688, 127] width 742 height 876
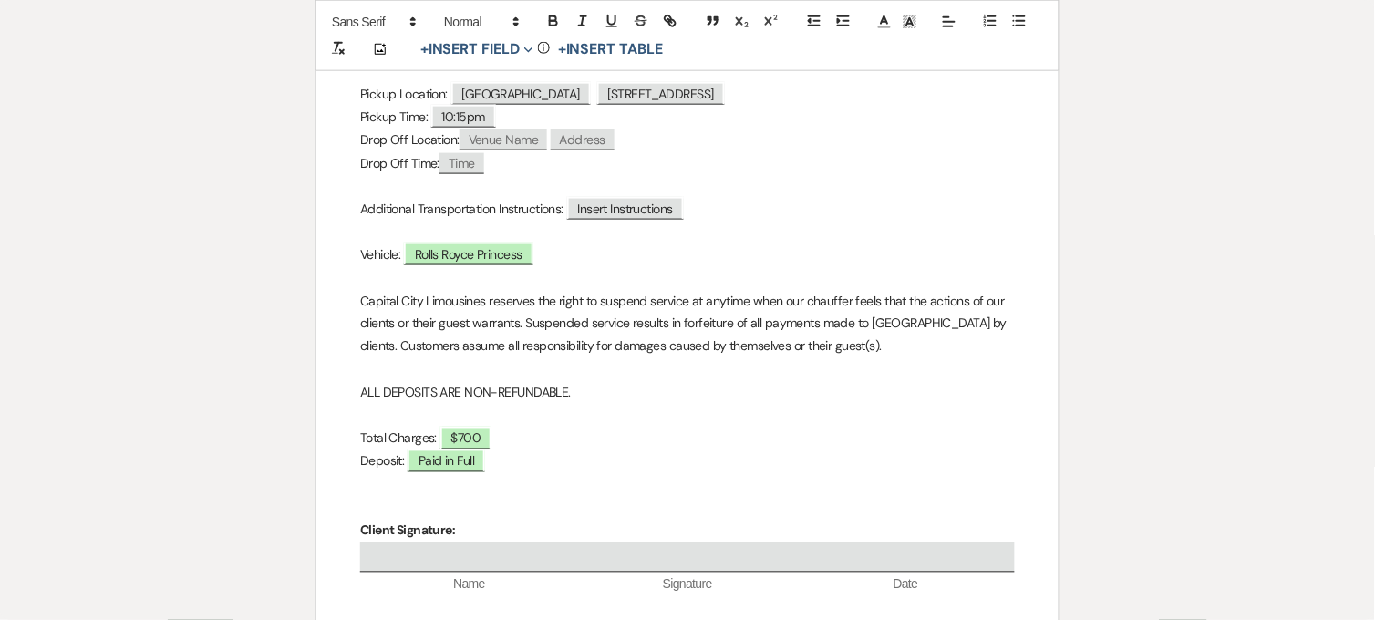
scroll to position [91, 0]
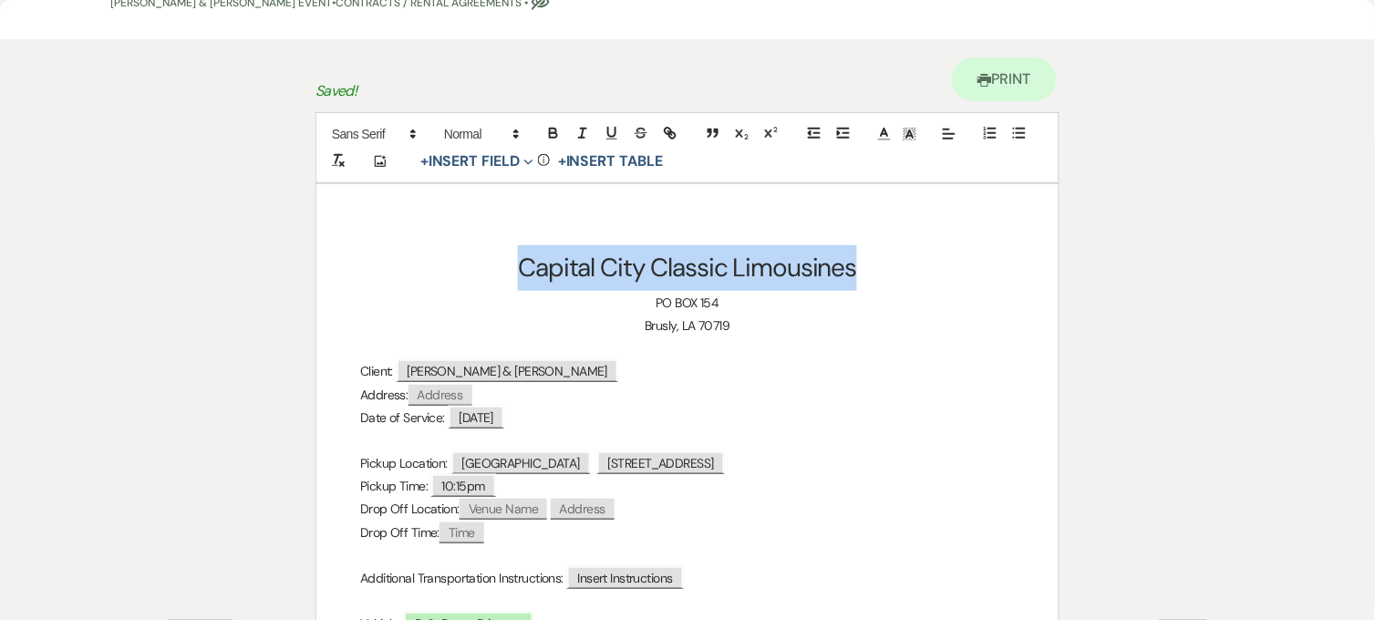
drag, startPoint x: 861, startPoint y: 277, endPoint x: 521, endPoint y: 268, distance: 340.3
click at [521, 268] on h1 "Capital City Classic Limousines" at bounding box center [687, 268] width 655 height 46
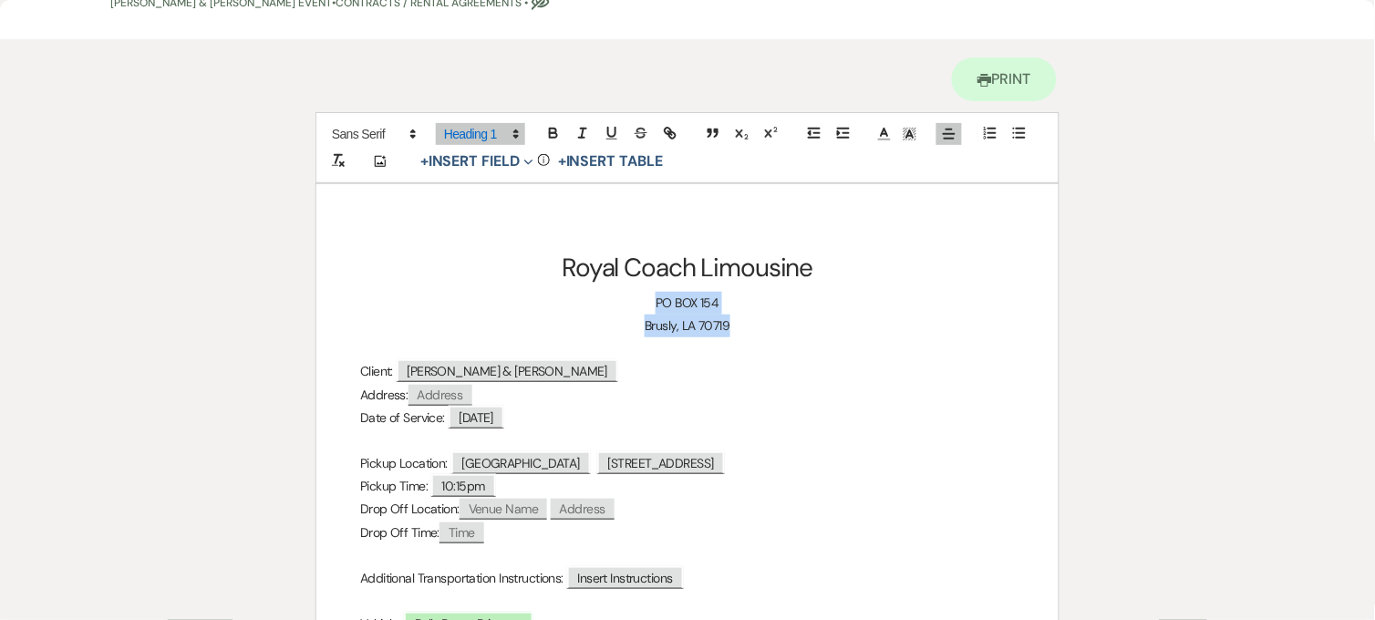
drag, startPoint x: 763, startPoint y: 327, endPoint x: 652, endPoint y: 303, distance: 112.9
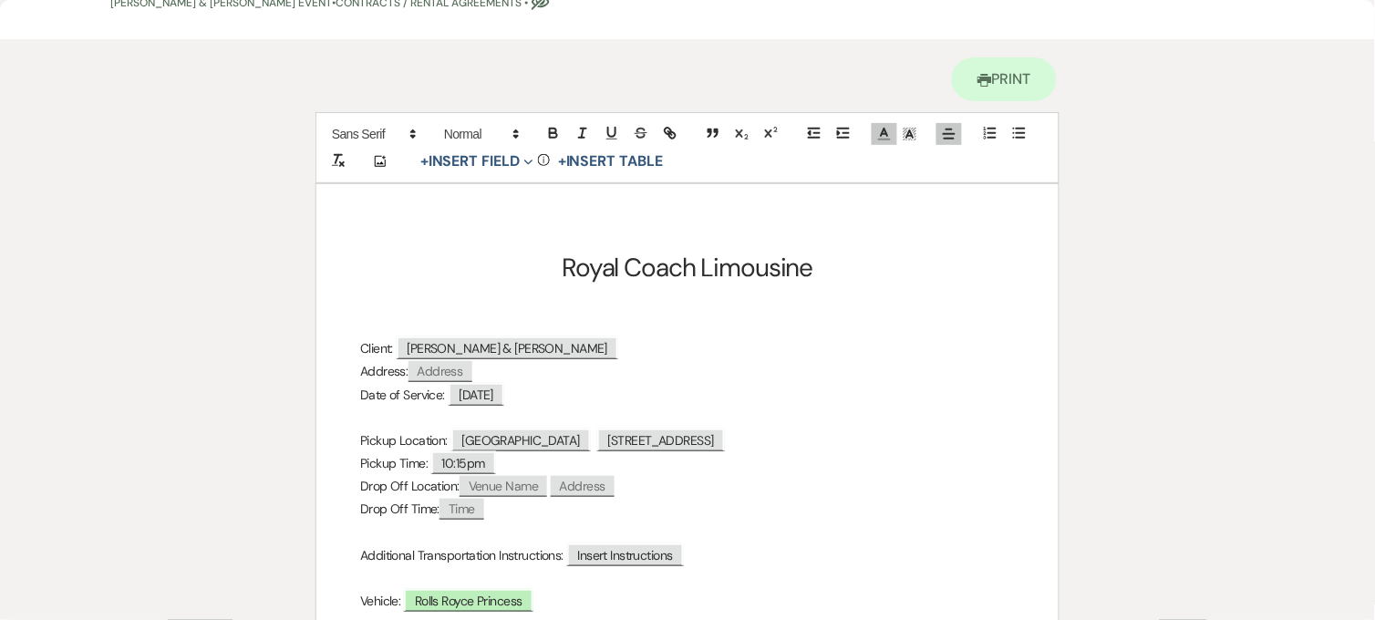
click at [711, 317] on p at bounding box center [687, 326] width 655 height 23
click at [695, 306] on span "[STREET_ADDRESS][GEOGRAPHIC_DATA]" at bounding box center [688, 303] width 224 height 16
click at [886, 143] on span at bounding box center [885, 134] width 26 height 22
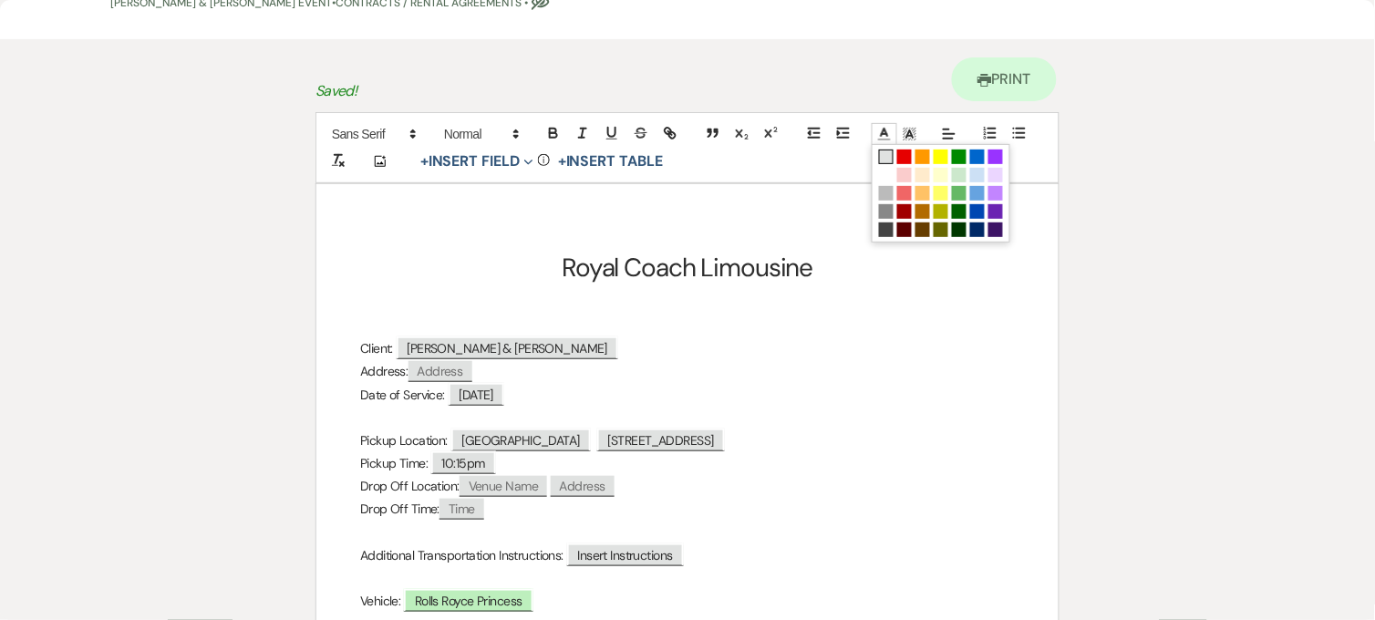
click at [885, 160] on span at bounding box center [886, 157] width 15 height 15
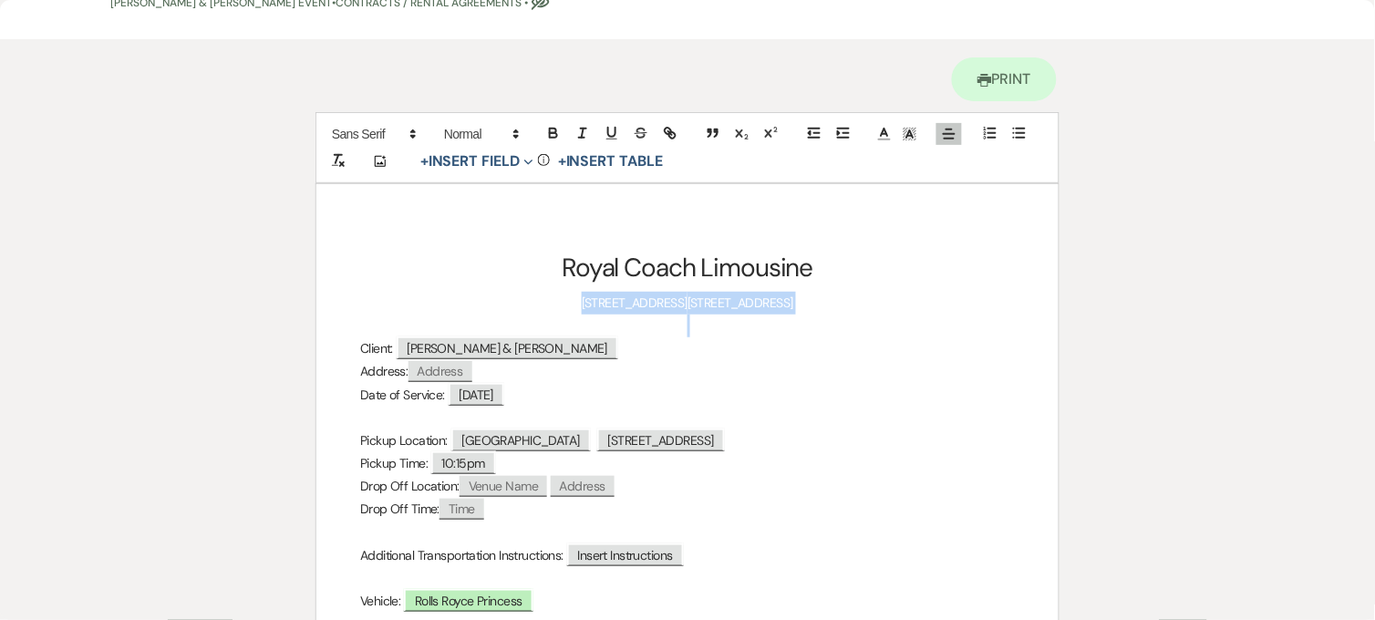
drag, startPoint x: 788, startPoint y: 317, endPoint x: 375, endPoint y: 303, distance: 413.4
click at [881, 138] on icon at bounding box center [885, 134] width 16 height 16
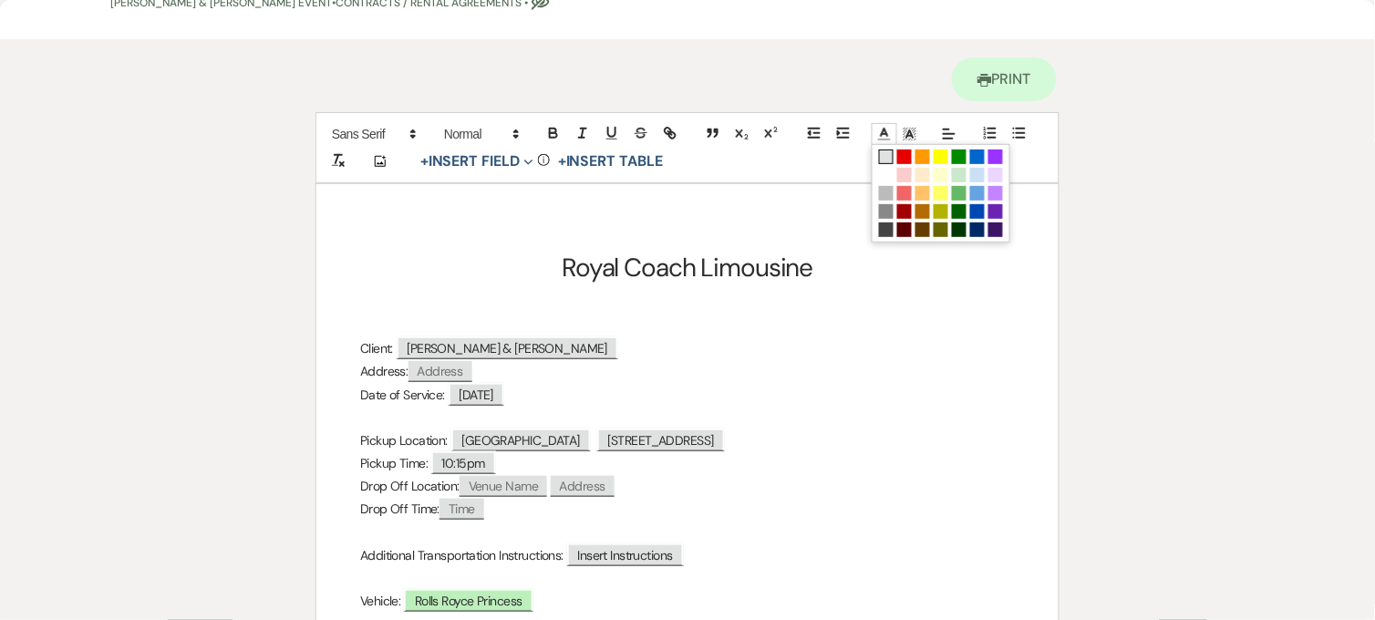
click at [887, 157] on span at bounding box center [886, 157] width 15 height 15
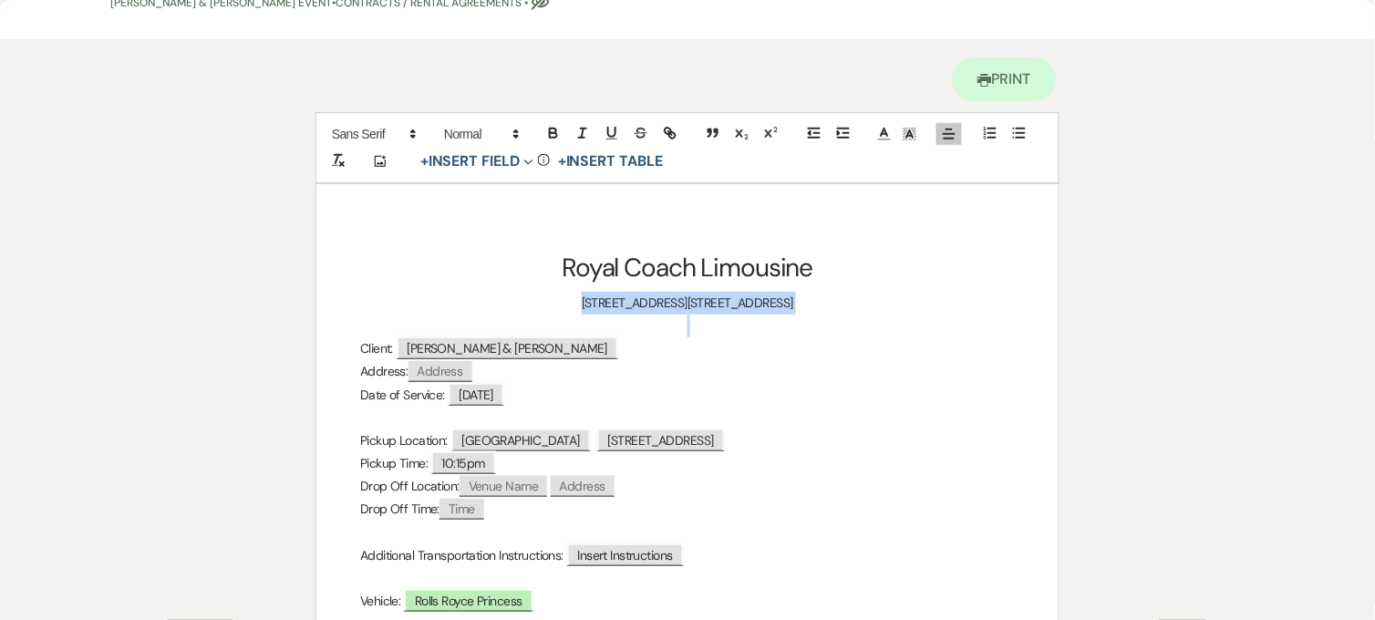
click at [690, 322] on p at bounding box center [687, 326] width 655 height 23
click at [956, 305] on p "[STREET_ADDRESS][GEOGRAPHIC_DATA]" at bounding box center [687, 303] width 655 height 23
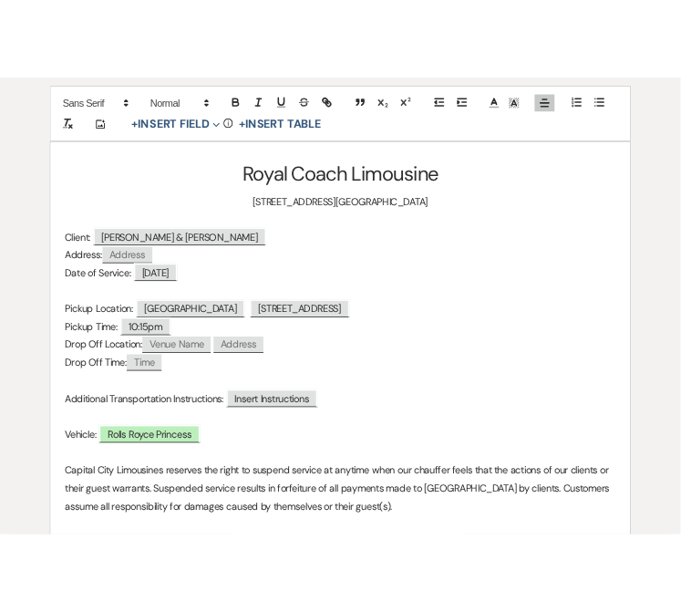
scroll to position [2579, 0]
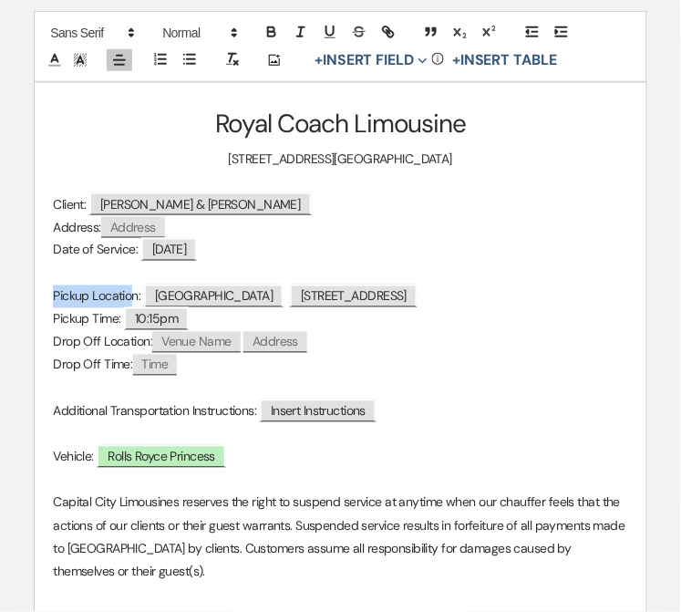
drag, startPoint x: 48, startPoint y: 295, endPoint x: 135, endPoint y: 295, distance: 86.7
click at [135, 295] on div "Royal Coach Limousine [STREET_ADDRESS][GEOGRAPHIC_DATA] Client: ﻿ [PERSON_NAME]…" at bounding box center [340, 521] width 611 height 876
drag, startPoint x: 49, startPoint y: 316, endPoint x: 119, endPoint y: 317, distance: 69.3
click at [119, 317] on div "Royal Coach Limousine [STREET_ADDRESS][GEOGRAPHIC_DATA] Client: ﻿ [PERSON_NAME]…" at bounding box center [340, 521] width 611 height 876
click at [267, 317] on p "Pickup Time: ﻿ 10:15pm ﻿" at bounding box center [340, 319] width 575 height 23
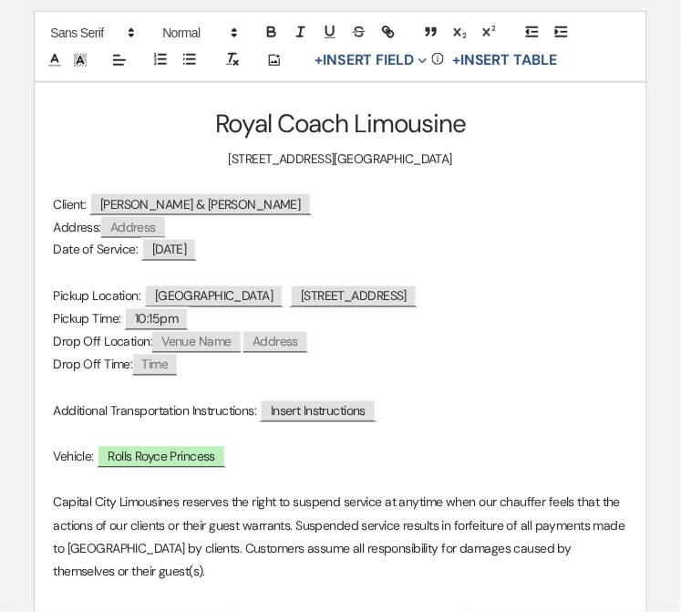
click at [117, 319] on p "Pickup Time: ﻿ 10:15pm ﻿" at bounding box center [340, 319] width 575 height 23
click at [312, 321] on p "Pickup Time (Groomsmen): ﻿ 10:15pm ﻿" at bounding box center [340, 319] width 575 height 23
click at [228, 324] on span "10:15pm" at bounding box center [234, 319] width 65 height 24
select select "Time"
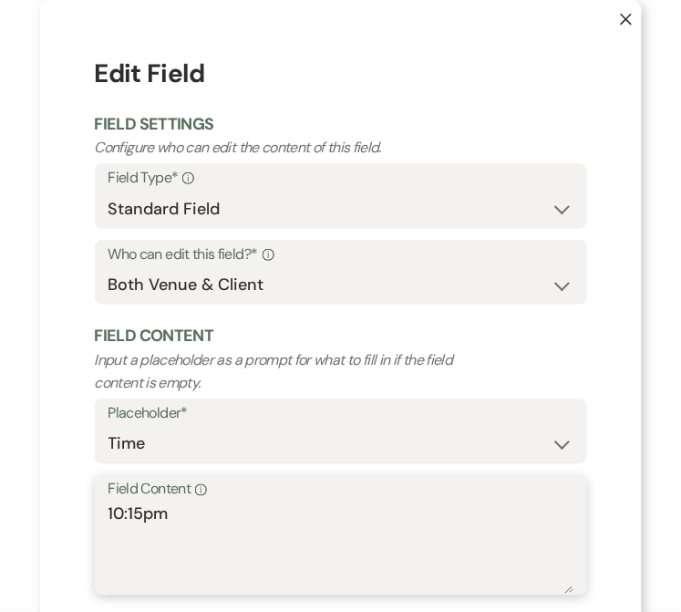
drag, startPoint x: 161, startPoint y: 523, endPoint x: 74, endPoint y: 514, distance: 88.0
click at [74, 514] on div "X Edit Field Field Settings Configure who can edit the content of this field. F…" at bounding box center [341, 353] width 602 height 707
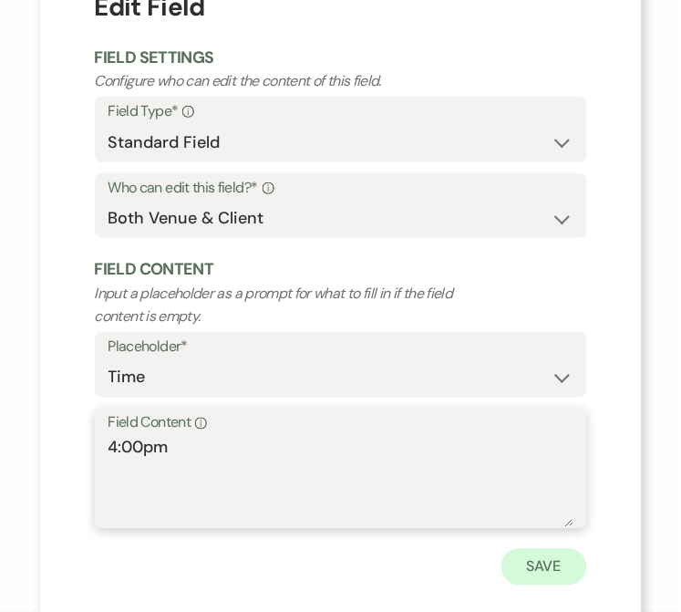
scroll to position [95, 0]
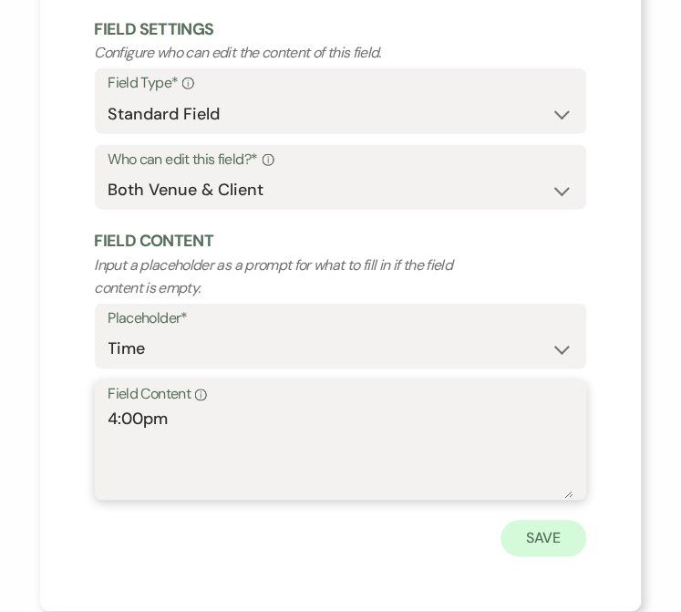
type textarea "4:00pm"
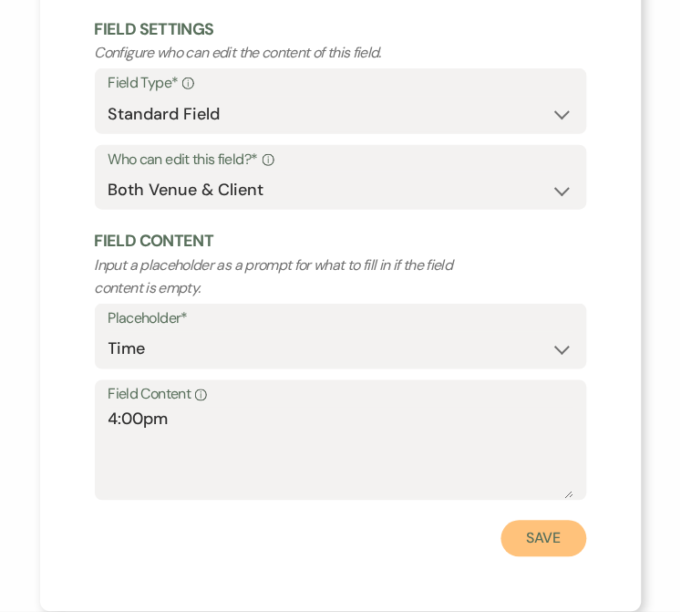
click at [564, 542] on button "Save" at bounding box center [545, 539] width 86 height 36
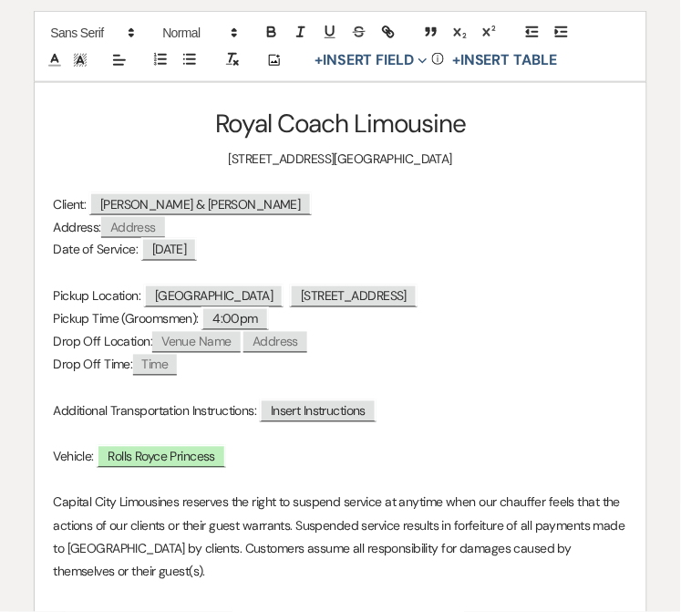
click at [281, 322] on p "Pickup Time (Groomsmen): 4:00pm" at bounding box center [340, 319] width 575 height 23
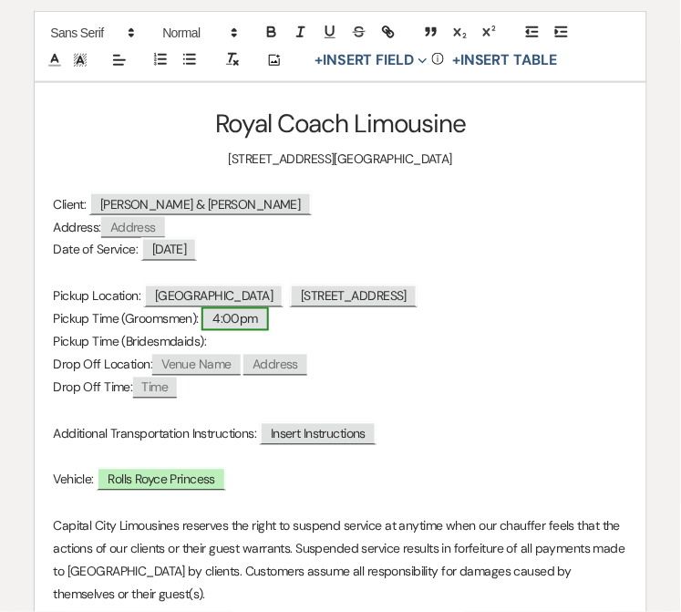
drag, startPoint x: 284, startPoint y: 325, endPoint x: 222, endPoint y: 327, distance: 62.1
click at [222, 327] on p "Pickup Time (Groomsmen): 4:00pm" at bounding box center [340, 319] width 575 height 23
click at [223, 349] on p "Pickup Time (Bridesmdaids):" at bounding box center [340, 342] width 575 height 23
click at [241, 347] on span "4:00pm" at bounding box center [243, 342] width 67 height 24
select select "Time"
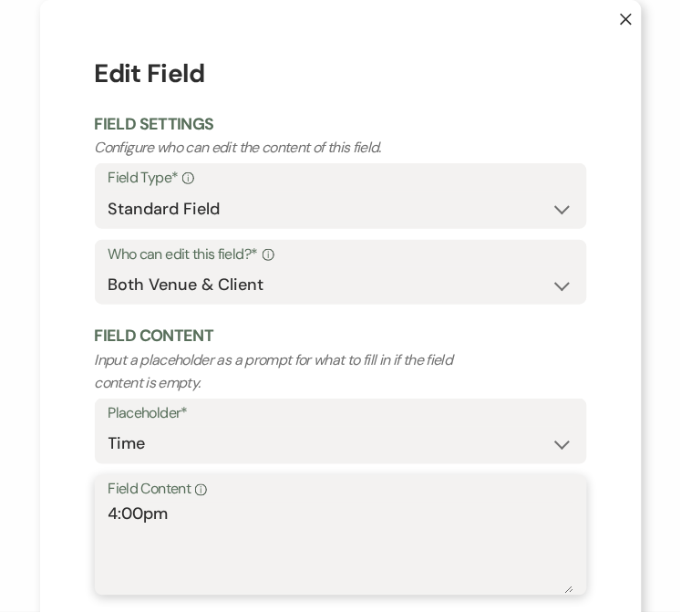
drag, startPoint x: 134, startPoint y: 515, endPoint x: 116, endPoint y: 514, distance: 18.3
click at [116, 514] on textarea "4:00pm" at bounding box center [341, 548] width 465 height 91
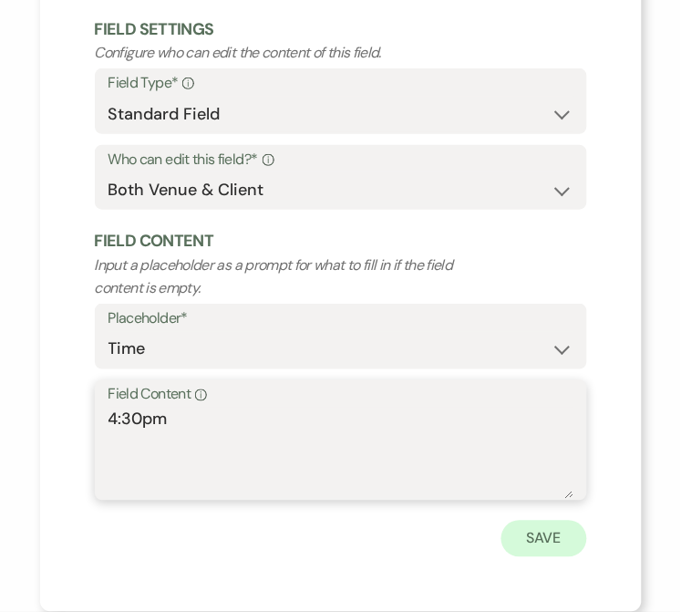
type textarea "4:30pm"
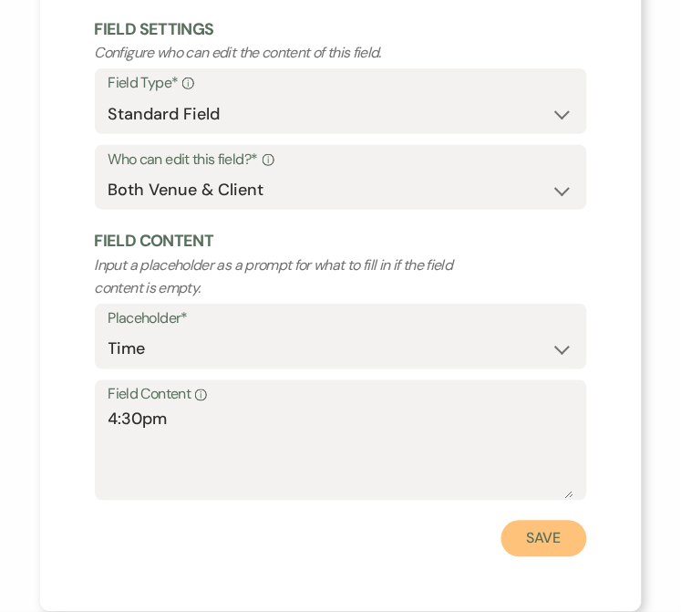
click at [523, 533] on button "Save" at bounding box center [545, 539] width 86 height 36
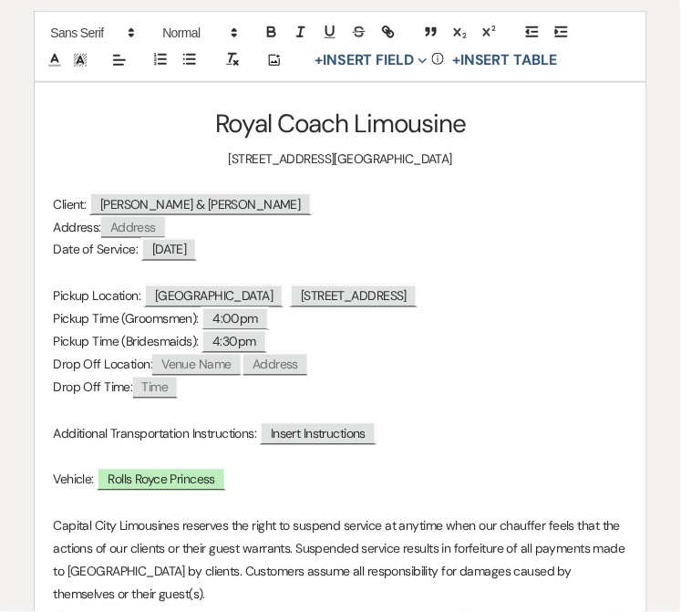
click at [570, 296] on p "Pickup Location: ﻿ [GEOGRAPHIC_DATA] ﻿ ﻿ [STREET_ADDRESS] ﻿" at bounding box center [340, 296] width 575 height 23
click at [53, 303] on p "Pickup Location: ﻿ [GEOGRAPHIC_DATA] ﻿ ﻿ [STREET_ADDRESS] ﻿" at bounding box center [340, 296] width 575 height 23
click at [199, 366] on span "Venue Name" at bounding box center [196, 365] width 88 height 21
select select "client"
select select "Venue Name"
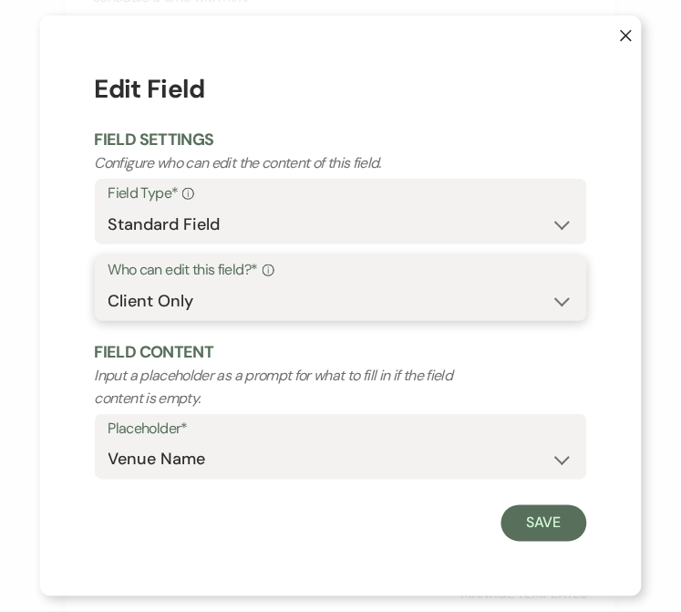
drag, startPoint x: 203, startPoint y: 296, endPoint x: 203, endPoint y: 310, distance: 14.6
click at [203, 296] on select "Both Venue & Client Client Only Venue Only" at bounding box center [341, 302] width 465 height 36
select select "clientAndOwner"
click at [109, 284] on select "Both Venue & Client Client Only Venue Only" at bounding box center [341, 302] width 465 height 36
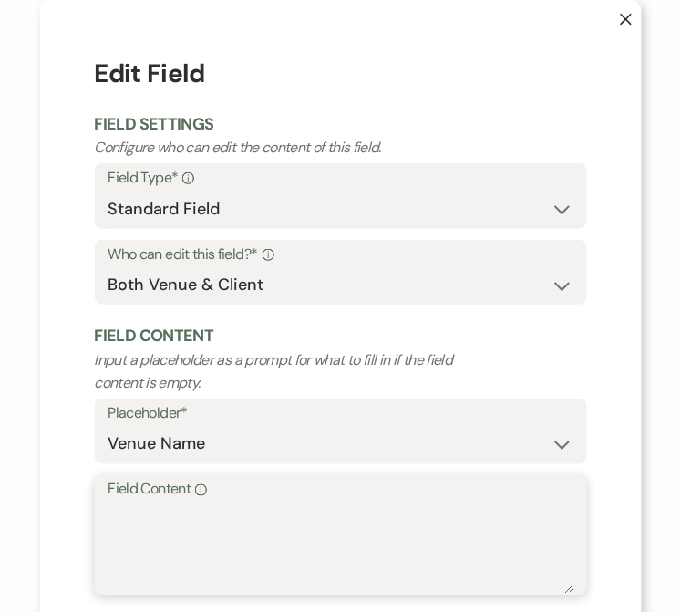
click at [181, 527] on textarea "Field Content Info" at bounding box center [341, 548] width 465 height 91
type textarea "[GEOGRAPHIC_DATA][DEMOGRAPHIC_DATA]"
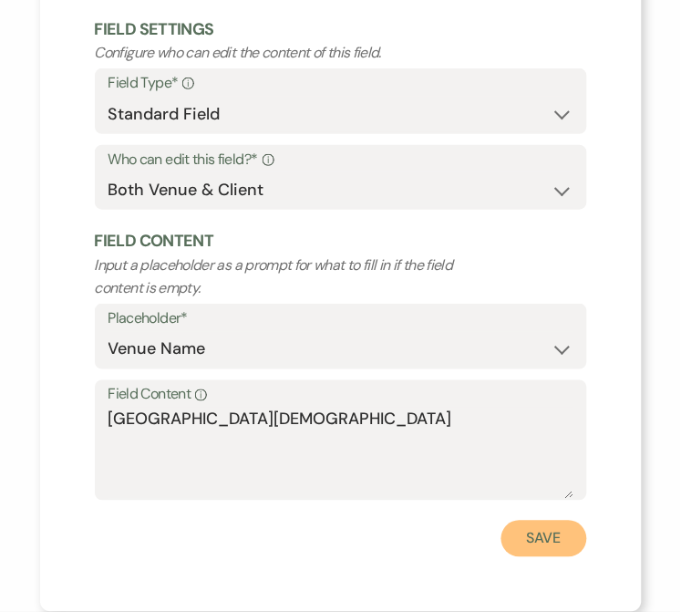
click at [547, 542] on button "Save" at bounding box center [545, 539] width 86 height 36
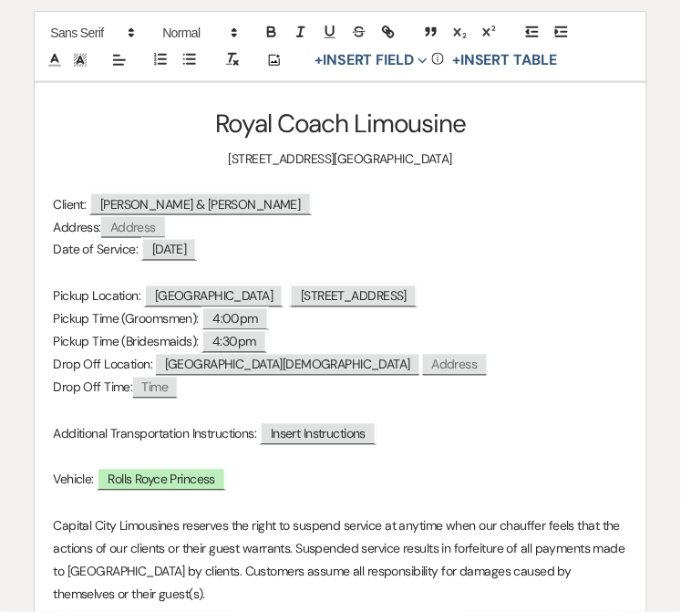
click at [423, 372] on span "Address" at bounding box center [455, 365] width 64 height 21
select select "client"
select select "Address"
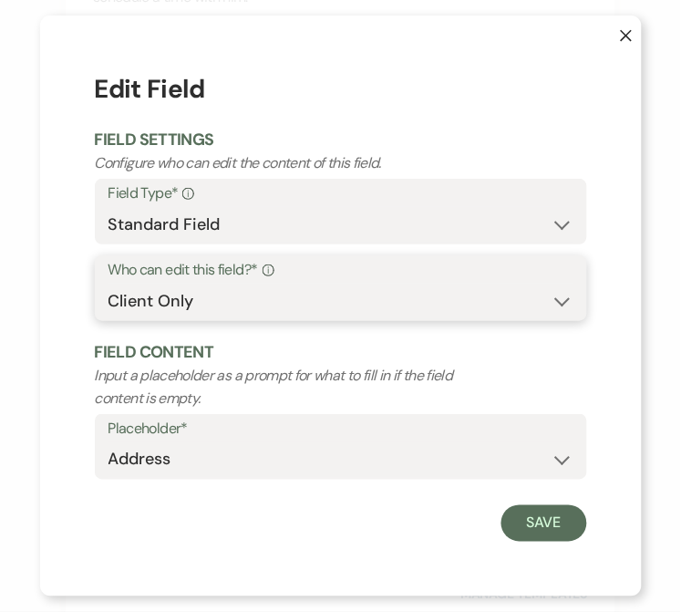
click at [211, 305] on select "Both Venue & Client Client Only Venue Only" at bounding box center [341, 302] width 465 height 36
select select "clientAndOwner"
click at [109, 284] on select "Both Venue & Client Client Only Venue Only" at bounding box center [341, 302] width 465 height 36
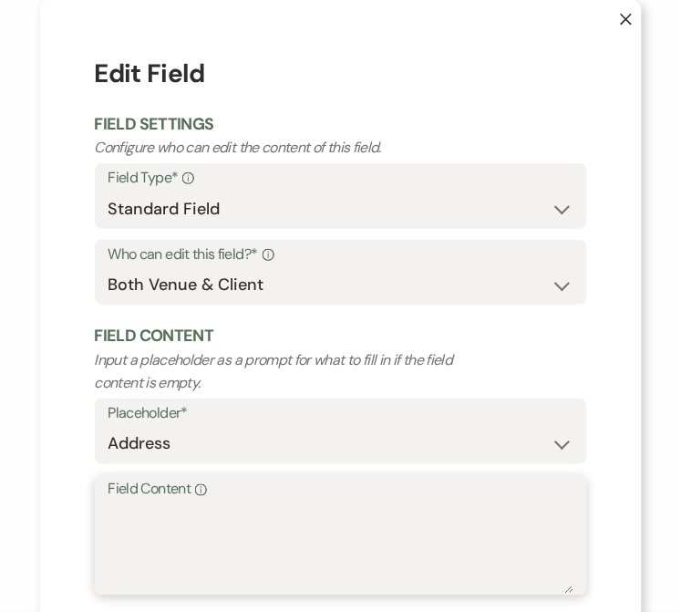
click at [248, 541] on textarea "Field Content Info" at bounding box center [341, 548] width 465 height 91
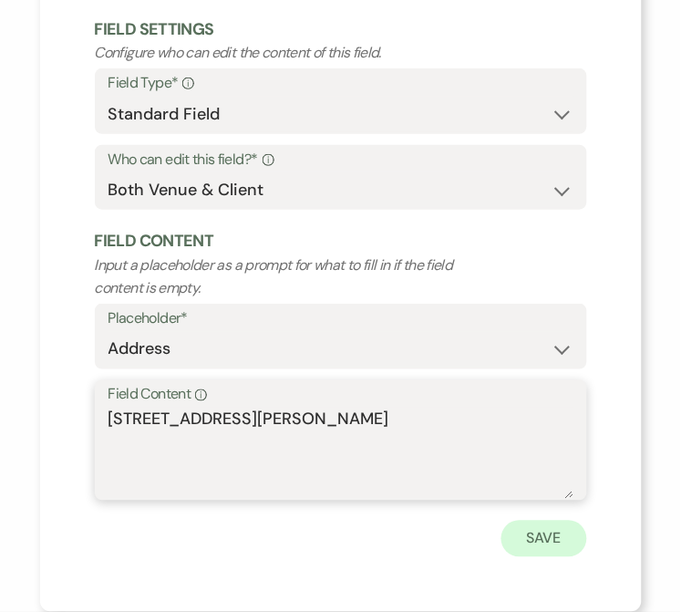
type textarea "[STREET_ADDRESS][PERSON_NAME]"
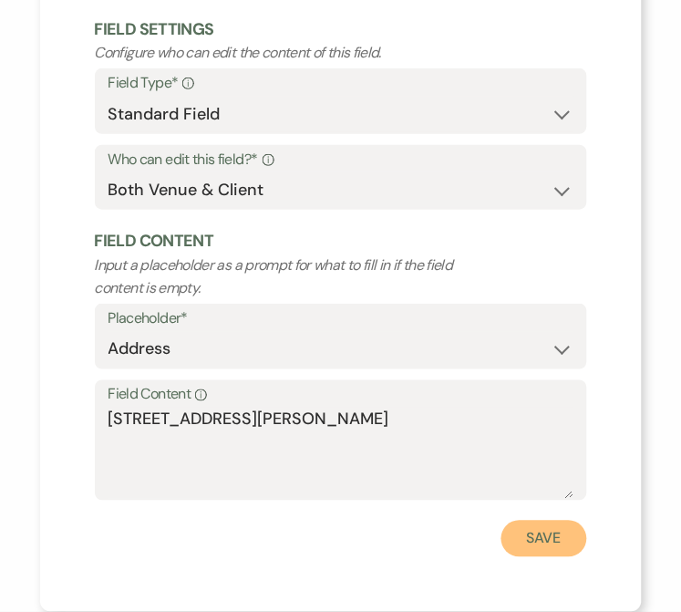
click at [553, 538] on button "Save" at bounding box center [545, 539] width 86 height 36
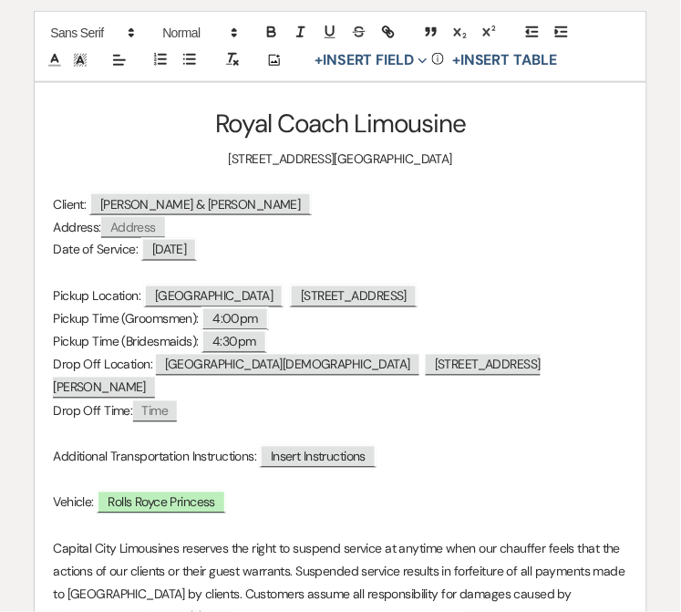
click at [55, 365] on p "Drop Off Location: [DEMOGRAPHIC_DATA] [STREET_ADDRESS][DEMOGRAPHIC_DATA][PERSON…" at bounding box center [340, 377] width 575 height 46
click at [130, 389] on p "Temporary Drop Off Location: [DEMOGRAPHIC_DATA] [STREET_ADDRESS][DEMOGRAPHIC_DA…" at bounding box center [340, 377] width 575 height 46
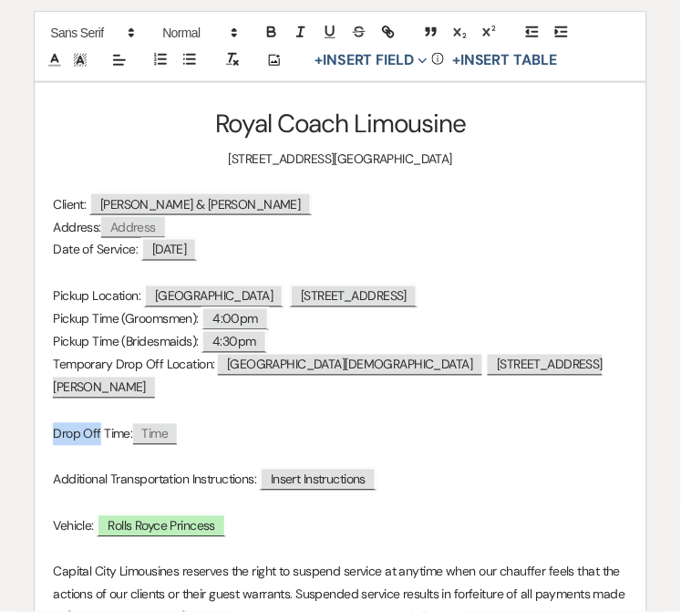
drag, startPoint x: 100, startPoint y: 436, endPoint x: 38, endPoint y: 444, distance: 62.6
click at [38, 444] on div "Royal Coach Limousine [STREET_ADDRESS][GEOGRAPHIC_DATA] Client: ﻿ [PERSON_NAME]…" at bounding box center [340, 555] width 611 height 944
click at [153, 438] on span "Time" at bounding box center [159, 434] width 45 height 21
select select "client"
select select "Time"
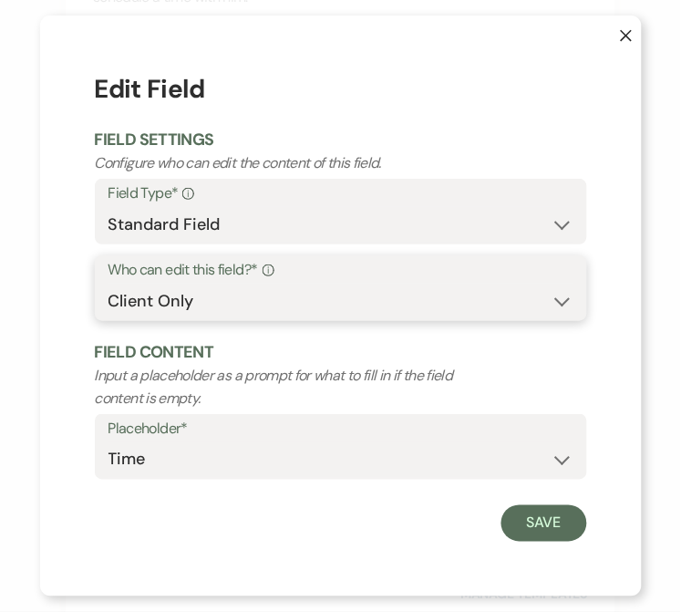
click at [190, 294] on select "Both Venue & Client Client Only Venue Only" at bounding box center [341, 302] width 465 height 36
click at [109, 284] on select "Both Venue & Client Client Only Venue Only" at bounding box center [341, 302] width 465 height 36
click at [193, 306] on select "Both Venue & Client Client Only Venue Only" at bounding box center [341, 302] width 465 height 36
select select "clientAndOwner"
click at [109, 284] on select "Both Venue & Client Client Only Venue Only" at bounding box center [341, 302] width 465 height 36
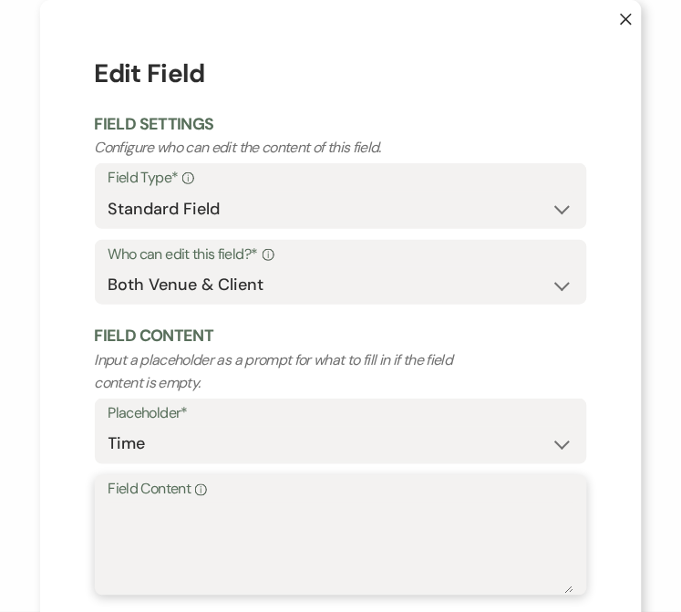
click at [203, 526] on textarea "Field Content Info" at bounding box center [341, 548] width 465 height 91
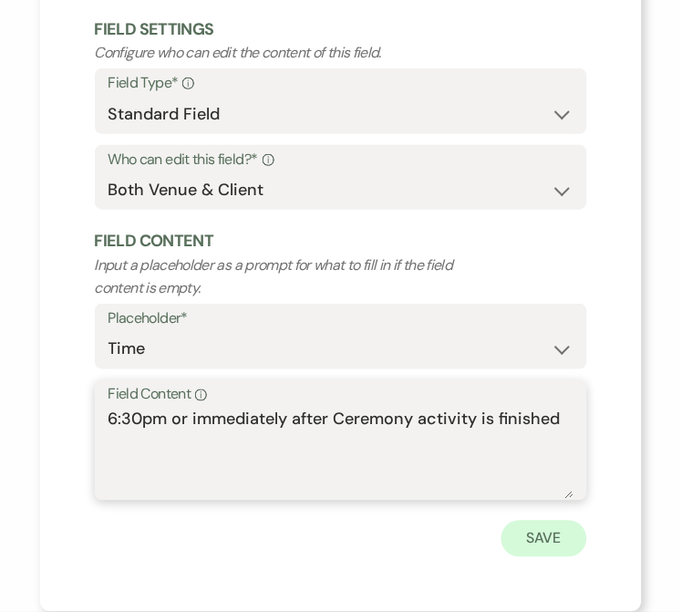
type textarea "6:30pm or immediately after Ceremony activity is finished"
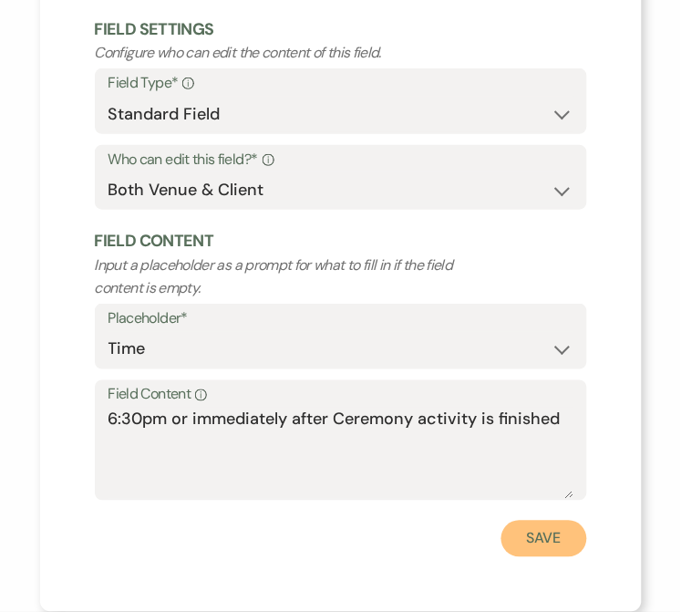
click at [526, 541] on button "Save" at bounding box center [545, 539] width 86 height 36
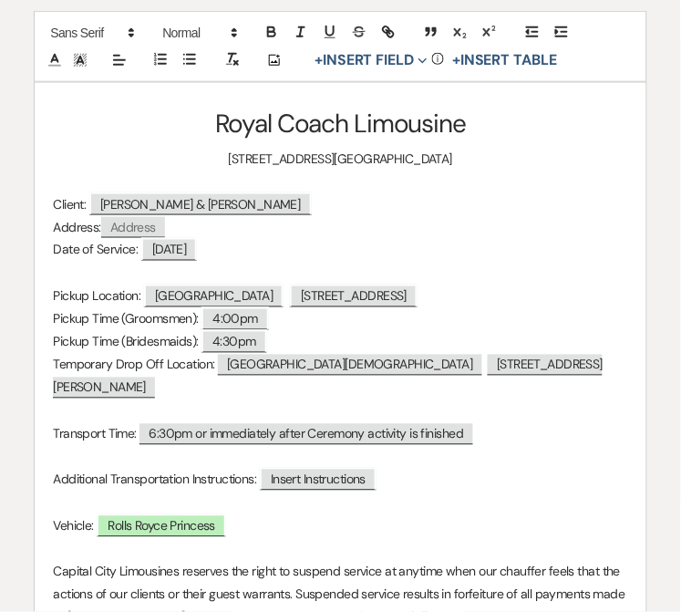
click at [67, 423] on p "Transport Time: 6:30pm or immediately after Ceremony activity is finished" at bounding box center [340, 434] width 575 height 23
click at [67, 416] on p at bounding box center [340, 411] width 575 height 23
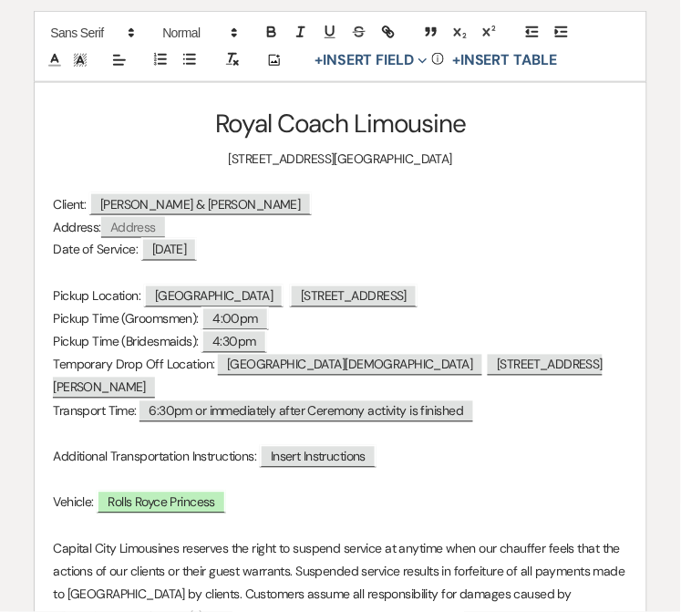
click at [53, 414] on p "Transport Time: 6:30pm or immediately after Ceremony activity is finished" at bounding box center [340, 411] width 575 height 23
click at [161, 369] on p "Temporary Drop Off Location: [DEMOGRAPHIC_DATA] [STREET_ADDRESS][DEMOGRAPHIC_DA…" at bounding box center [340, 377] width 575 height 46
drag, startPoint x: 116, startPoint y: 367, endPoint x: 47, endPoint y: 375, distance: 69.8
click at [47, 375] on div "Royal Coach Limousine [STREET_ADDRESS][GEOGRAPHIC_DATA] Client: ﻿ [PERSON_NAME]…" at bounding box center [340, 543] width 611 height 921
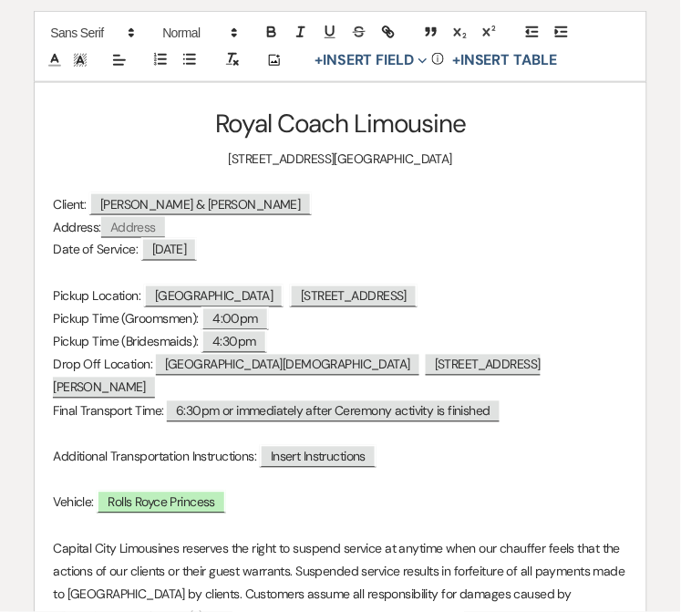
click at [616, 360] on p "Drop Off Location: [DEMOGRAPHIC_DATA] [STREET_ADDRESS][DEMOGRAPHIC_DATA][PERSON…" at bounding box center [340, 377] width 575 height 46
click at [621, 365] on p "Drop Off Location: [DEMOGRAPHIC_DATA] [STREET_ADDRESS][DEMOGRAPHIC_DATA][PERSON…" at bounding box center [340, 377] width 575 height 46
drag, startPoint x: 160, startPoint y: 390, endPoint x: 80, endPoint y: 399, distance: 79.8
click at [80, 400] on p "Final Transport Time: 6:30pm or immediately after Ceremony activity is finished" at bounding box center [340, 411] width 575 height 23
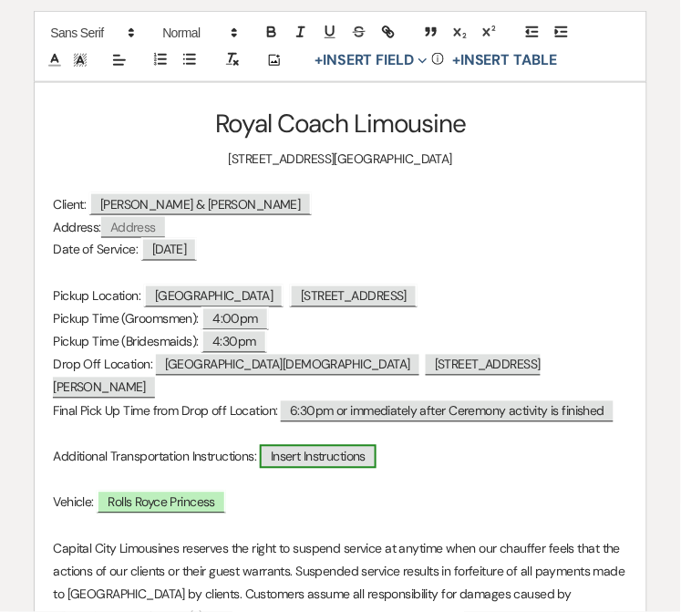
click at [297, 445] on span "Insert Instructions" at bounding box center [318, 457] width 117 height 24
select select "Type"
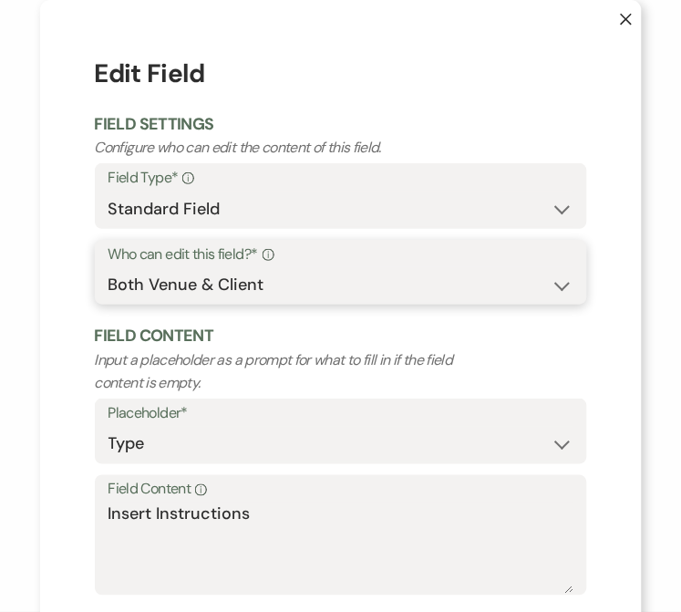
click at [182, 292] on select "Both Venue & Client Client Only Venue Only" at bounding box center [341, 285] width 465 height 36
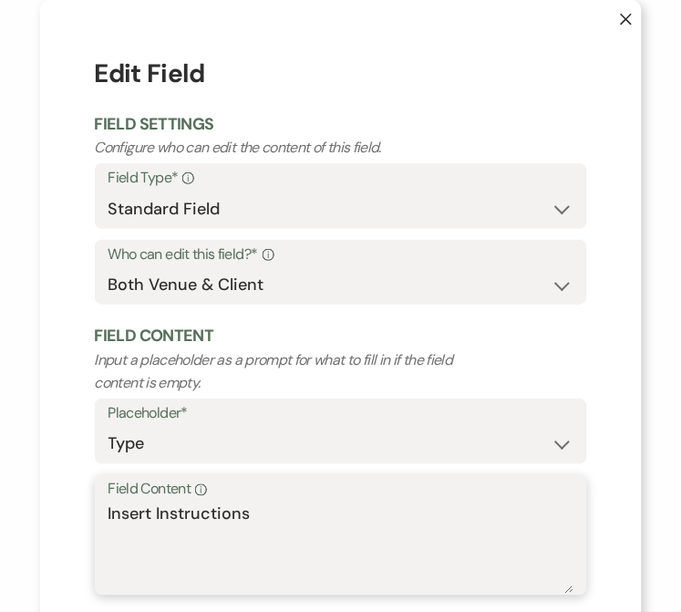
click at [294, 533] on textarea "Insert Instructions" at bounding box center [341, 548] width 465 height 91
drag, startPoint x: 274, startPoint y: 516, endPoint x: 56, endPoint y: 509, distance: 218.1
click at [56, 509] on div "X Edit Field Field Settings Configure who can edit the content of this field. F…" at bounding box center [341, 353] width 602 height 707
type textarea "T"
click at [389, 509] on textarea "Pick up at [GEOGRAPHIC_DATA]" at bounding box center [341, 548] width 465 height 91
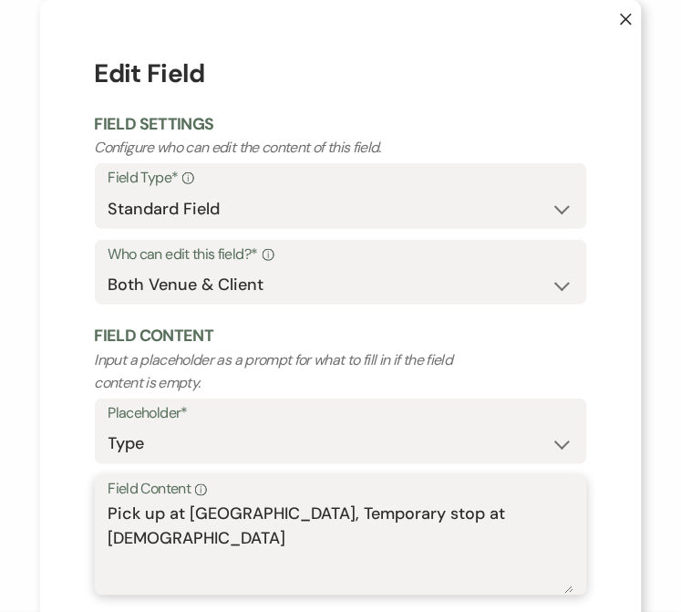
click at [490, 515] on textarea "Pick up at [GEOGRAPHIC_DATA], Temporary stop at [DEMOGRAPHIC_DATA]" at bounding box center [341, 548] width 465 height 91
click at [333, 550] on textarea "Pick up at [GEOGRAPHIC_DATA], Temporary stop at [GEOGRAPHIC_DATA][DEMOGRAPHIC_D…" at bounding box center [341, 548] width 465 height 91
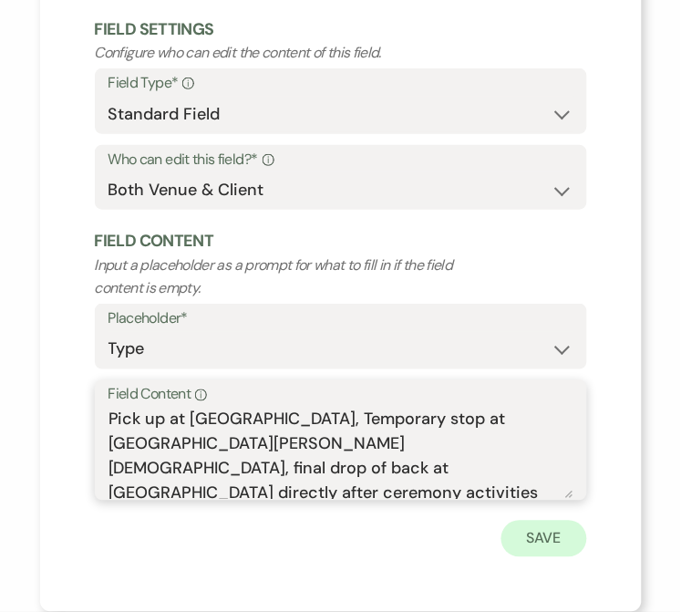
type textarea "Pick up at [GEOGRAPHIC_DATA], Temporary stop at [GEOGRAPHIC_DATA][PERSON_NAME][…"
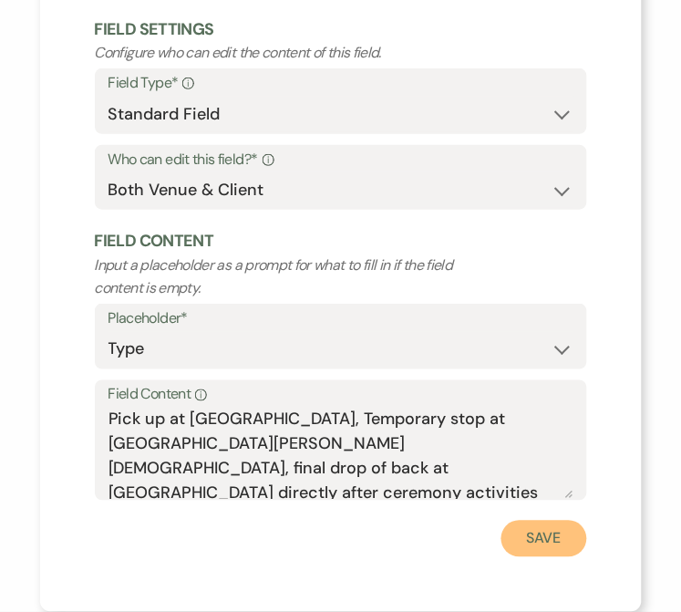
click at [515, 542] on button "Save" at bounding box center [545, 539] width 86 height 36
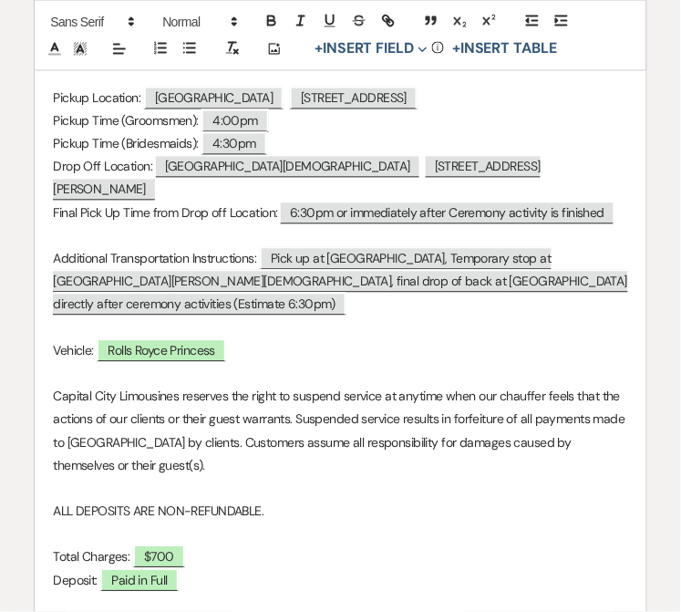
scroll to position [395, 0]
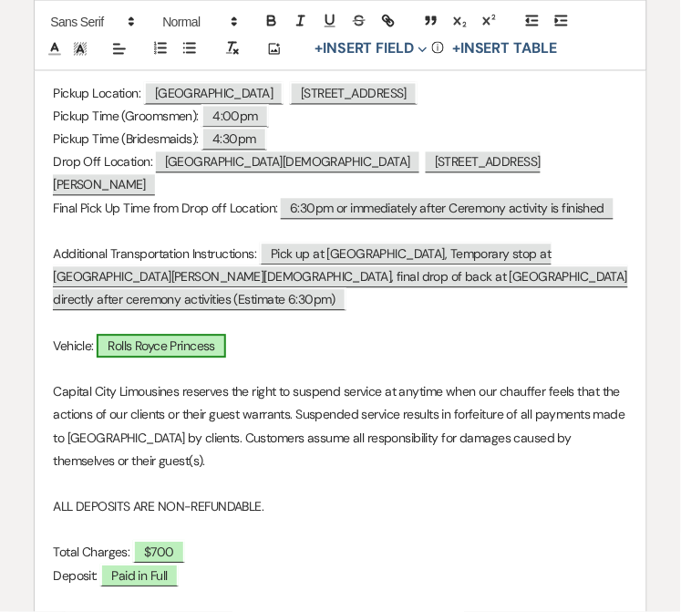
click at [202, 335] on span "Rolls Royce Princess" at bounding box center [162, 347] width 130 height 24
select select "owner"
select select "Type"
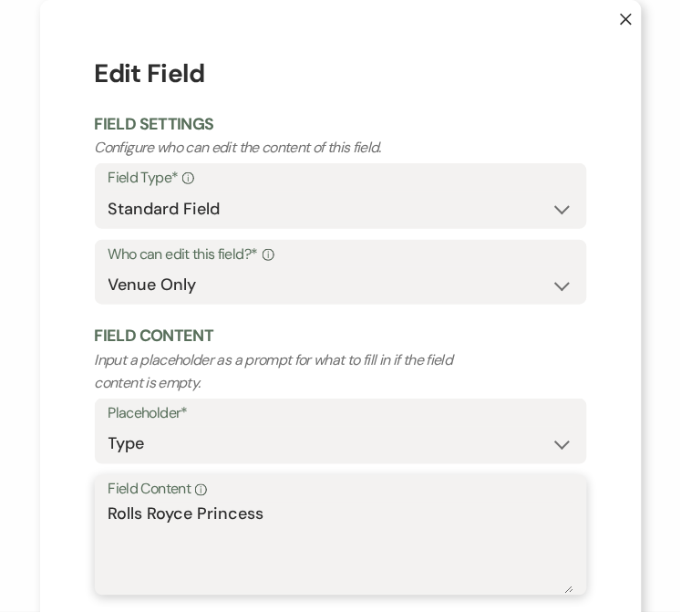
drag, startPoint x: 266, startPoint y: 516, endPoint x: 104, endPoint y: 525, distance: 162.6
click at [109, 531] on textarea "Rolls Royce Princess" at bounding box center [341, 548] width 465 height 91
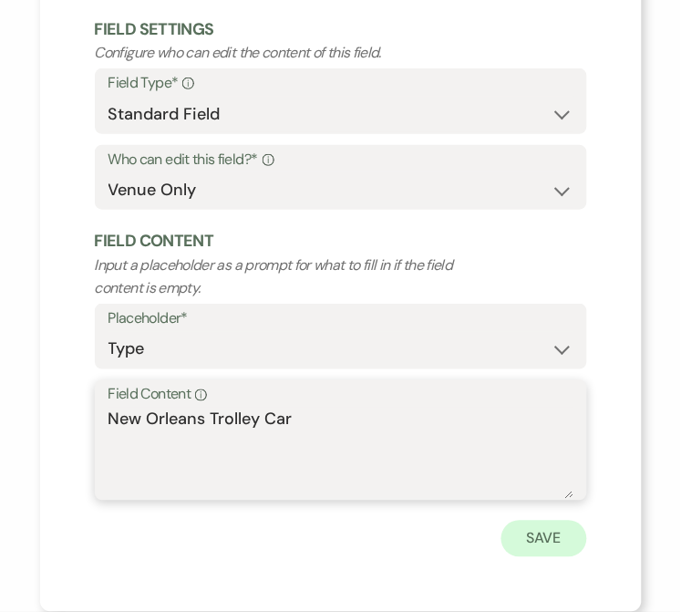
type textarea "New Orleans Trolley Car"
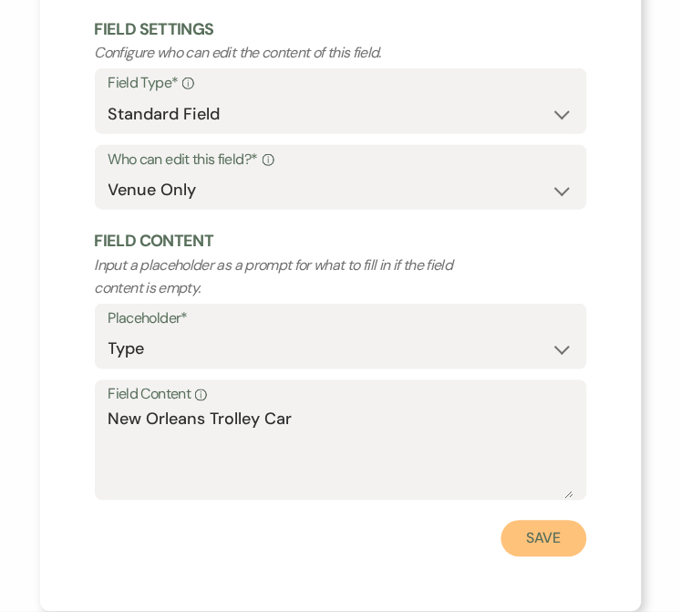
click at [549, 550] on button "Save" at bounding box center [545, 539] width 86 height 36
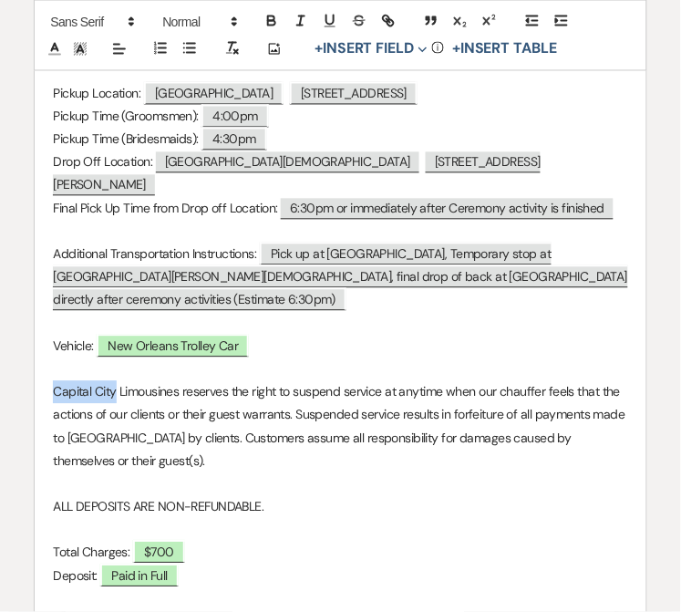
drag, startPoint x: 116, startPoint y: 368, endPoint x: 40, endPoint y: 366, distance: 75.8
click at [40, 366] on div "Royal Coach Limousine [STREET_ADDRESS][GEOGRAPHIC_DATA] Client: ﻿ [PERSON_NAME]…" at bounding box center [340, 364] width 611 height 967
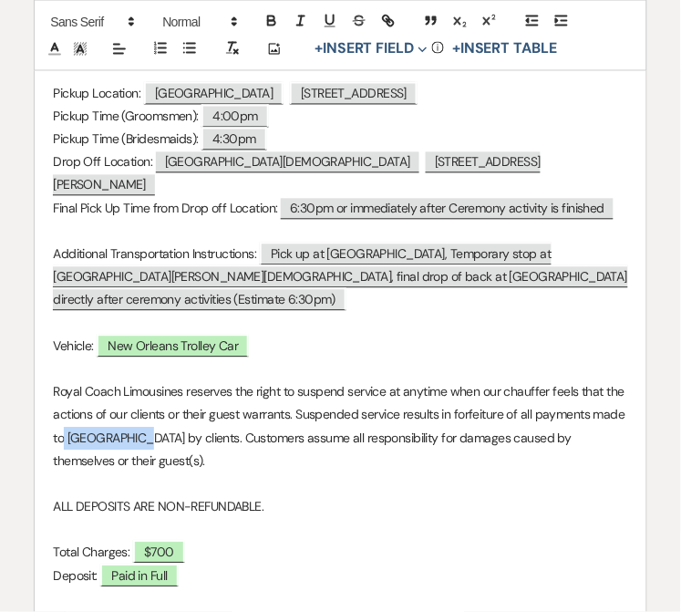
drag, startPoint x: 131, startPoint y: 415, endPoint x: 64, endPoint y: 418, distance: 67.6
click at [64, 418] on p "Royal Coach Limousines reserves the right to suspend service at anytime when ou…" at bounding box center [340, 427] width 575 height 92
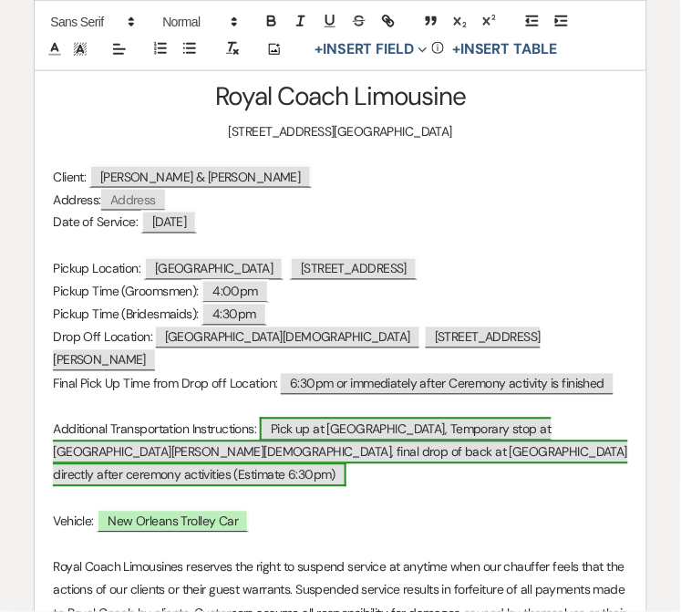
scroll to position [192, 0]
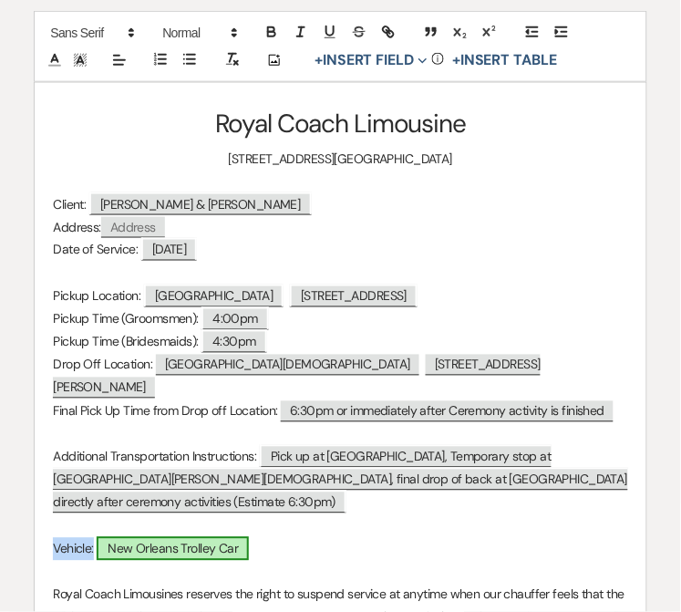
drag, startPoint x: 47, startPoint y: 516, endPoint x: 244, endPoint y: 525, distance: 196.3
click at [244, 525] on div "Royal Coach Limousine [STREET_ADDRESS][GEOGRAPHIC_DATA] Client: ﻿ [PERSON_NAME]…" at bounding box center [340, 566] width 611 height 967
click at [259, 538] on p "Vehicle: New Orleans Trolley Car" at bounding box center [340, 549] width 575 height 23
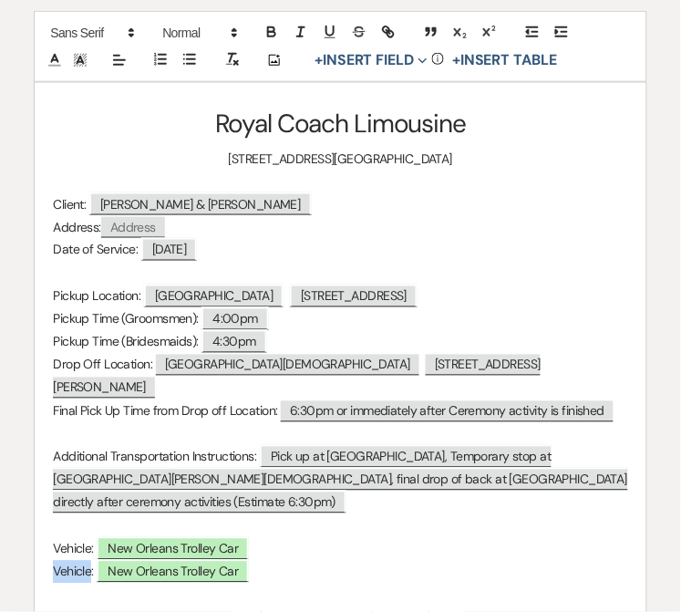
drag, startPoint x: 88, startPoint y: 556, endPoint x: 55, endPoint y: 558, distance: 33.8
click at [55, 561] on p "Vehicle: ﻿ New Orleans Trolley Car ﻿" at bounding box center [340, 572] width 575 height 23
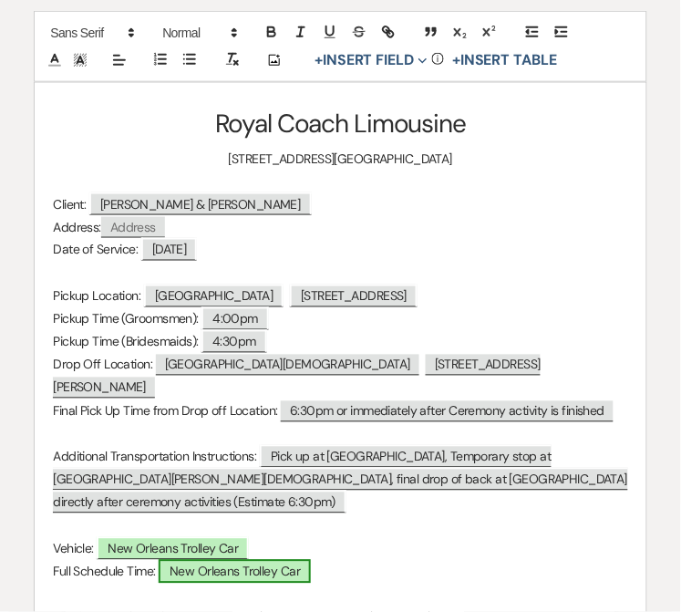
click at [269, 560] on span "New Orleans Trolley Car" at bounding box center [235, 572] width 152 height 24
select select "owner"
select select "Type"
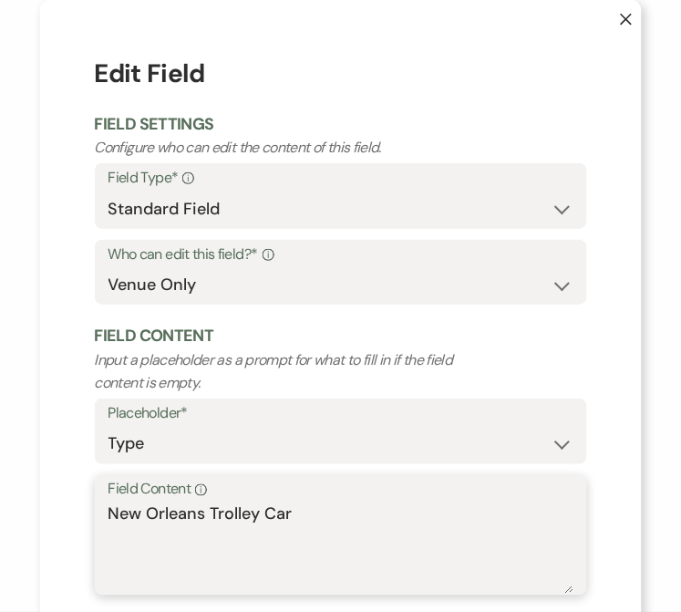
drag, startPoint x: 332, startPoint y: 522, endPoint x: 41, endPoint y: 533, distance: 291.2
click at [41, 533] on div "X Edit Field Field Settings Configure who can edit the content of this field. F…" at bounding box center [341, 353] width 602 height 707
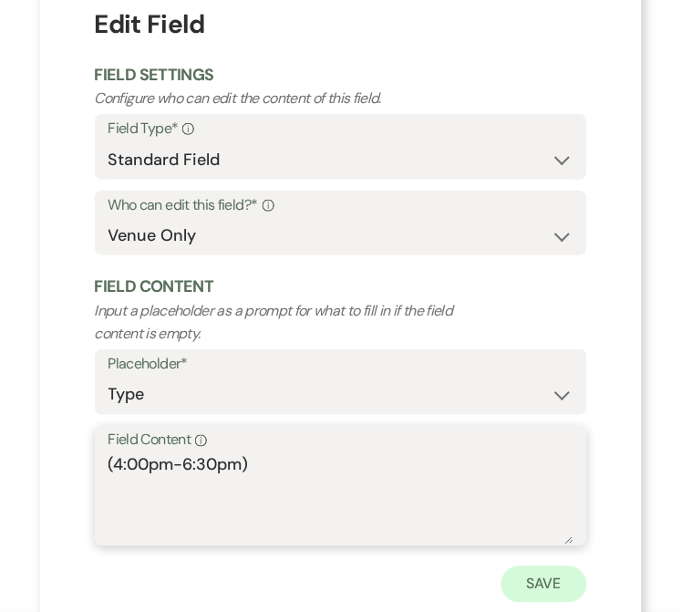
scroll to position [95, 0]
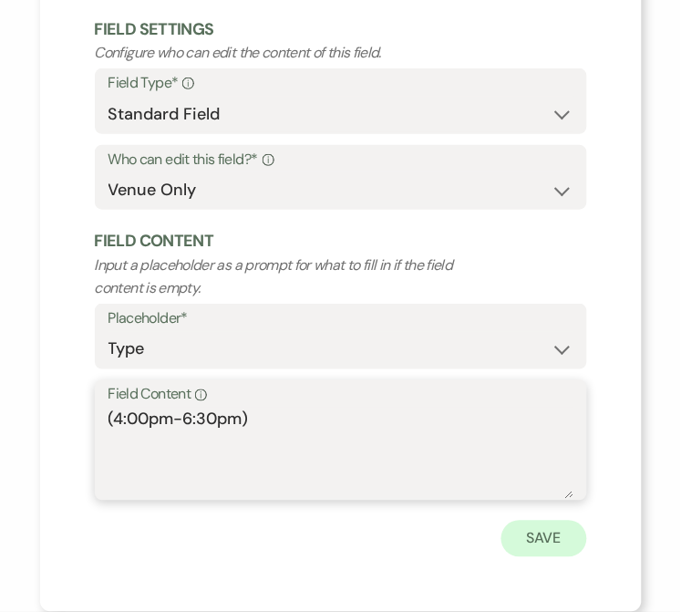
type textarea "(4:00pm-6:30pm)"
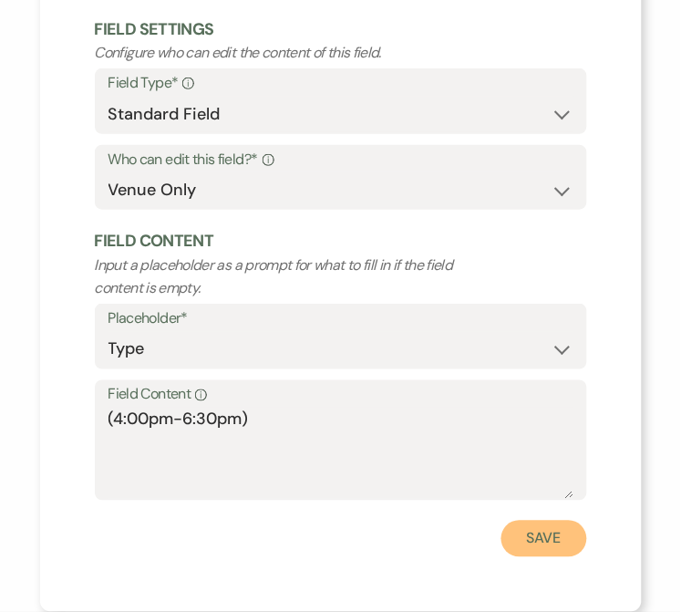
click at [531, 550] on button "Save" at bounding box center [545, 539] width 86 height 36
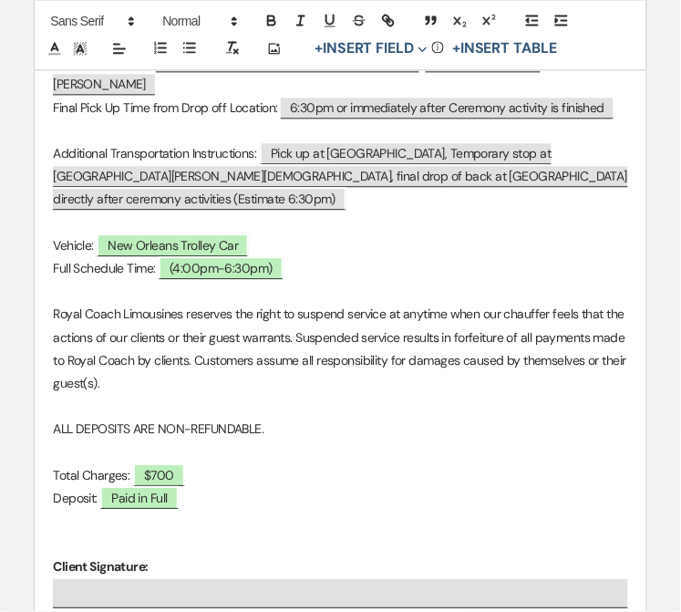
scroll to position [687, 0]
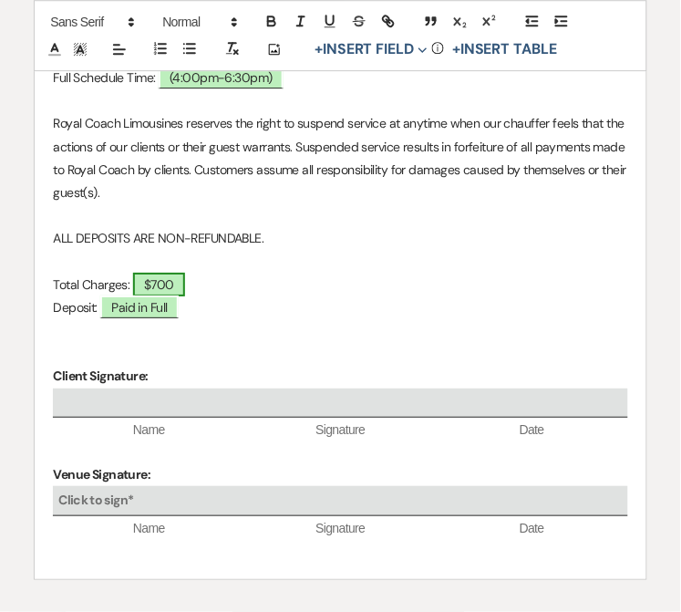
click at [162, 273] on span "$700" at bounding box center [159, 285] width 52 height 24
select select "owner"
select select "Amount"
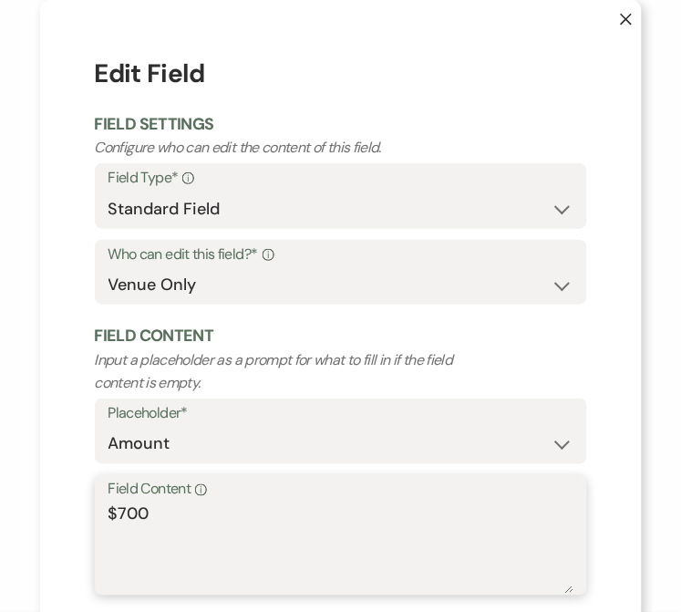
drag, startPoint x: 161, startPoint y: 506, endPoint x: 111, endPoint y: 520, distance: 51.1
click at [111, 520] on textarea "$700" at bounding box center [341, 548] width 465 height 91
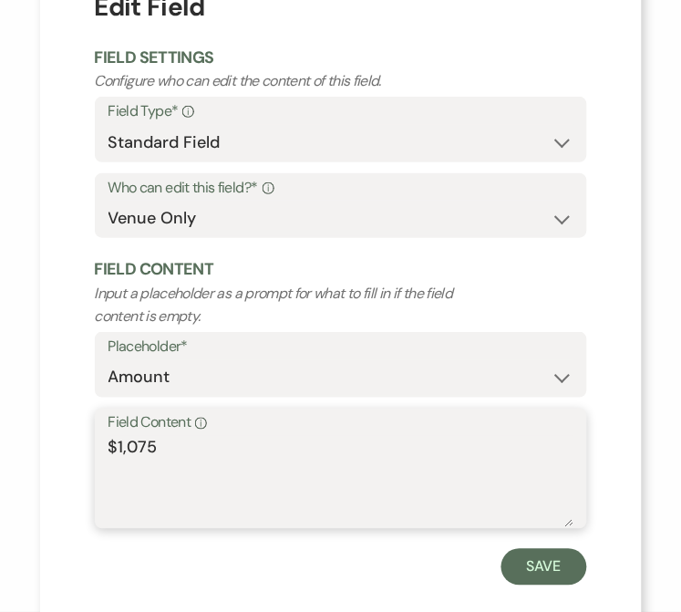
scroll to position [95, 0]
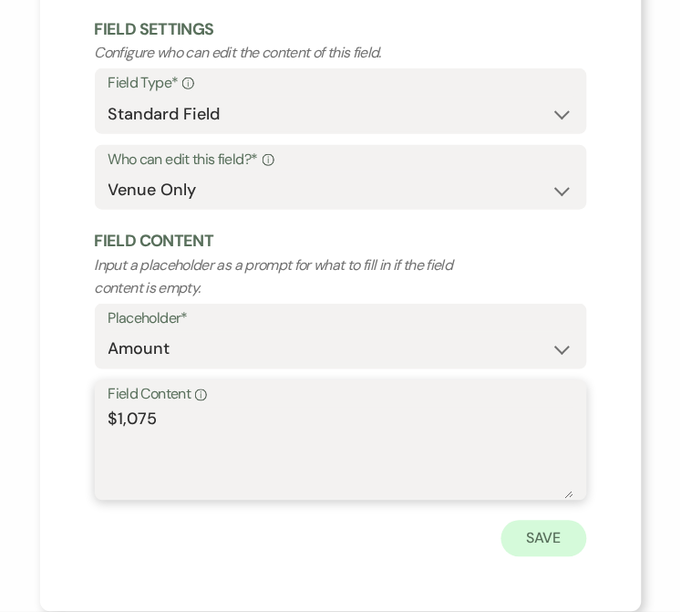
type textarea "$1,075"
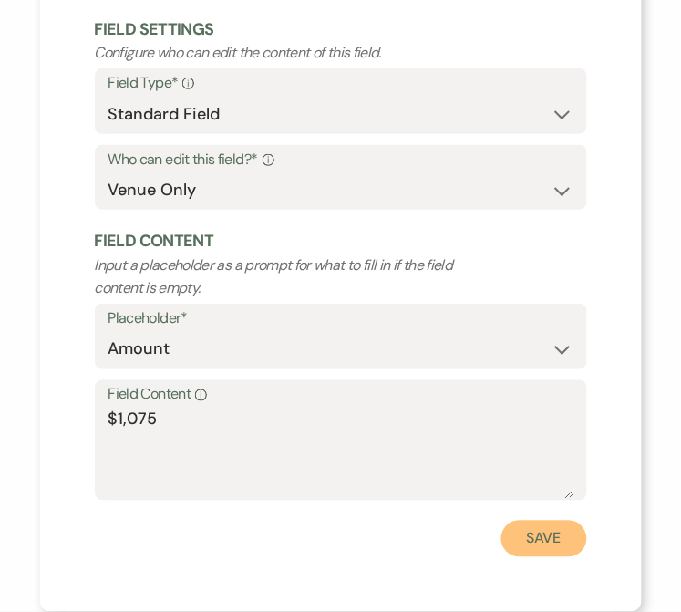
click at [522, 552] on button "Save" at bounding box center [545, 539] width 86 height 36
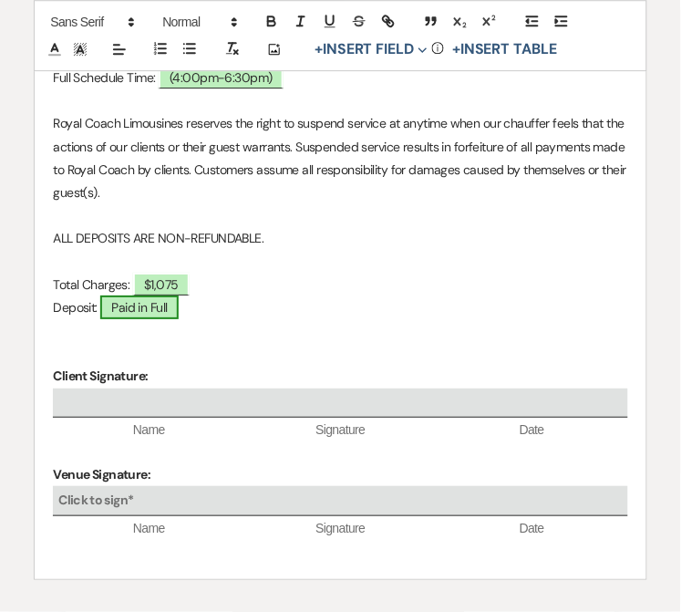
click at [157, 296] on span "Paid in Full" at bounding box center [139, 308] width 78 height 24
select select "owner"
select select "Amount"
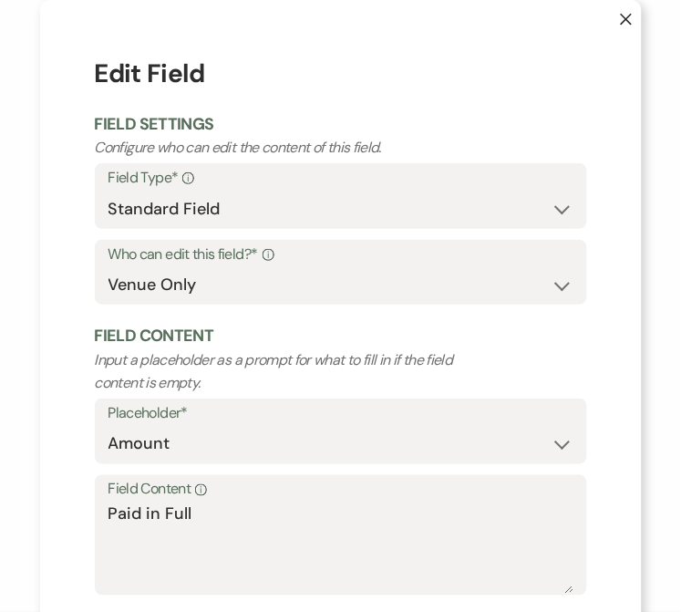
click at [597, 443] on div "X Edit Field Field Settings Configure who can edit the content of this field. F…" at bounding box center [341, 353] width 602 height 707
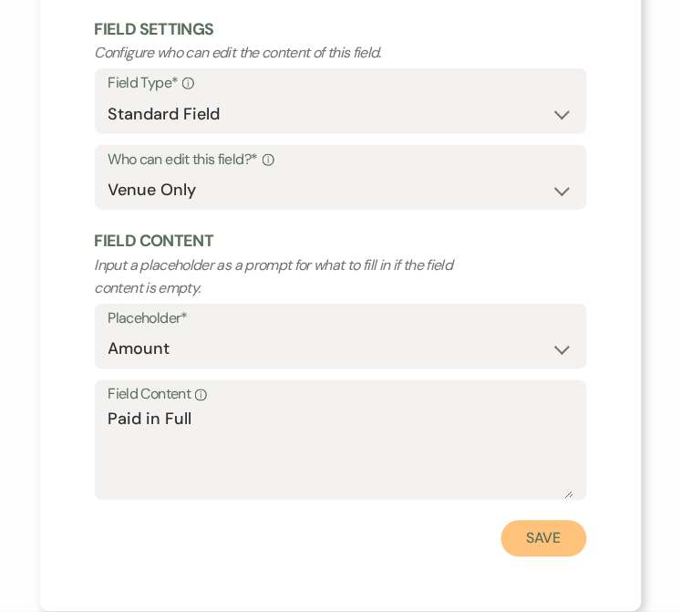
click at [534, 544] on button "Save" at bounding box center [545, 539] width 86 height 36
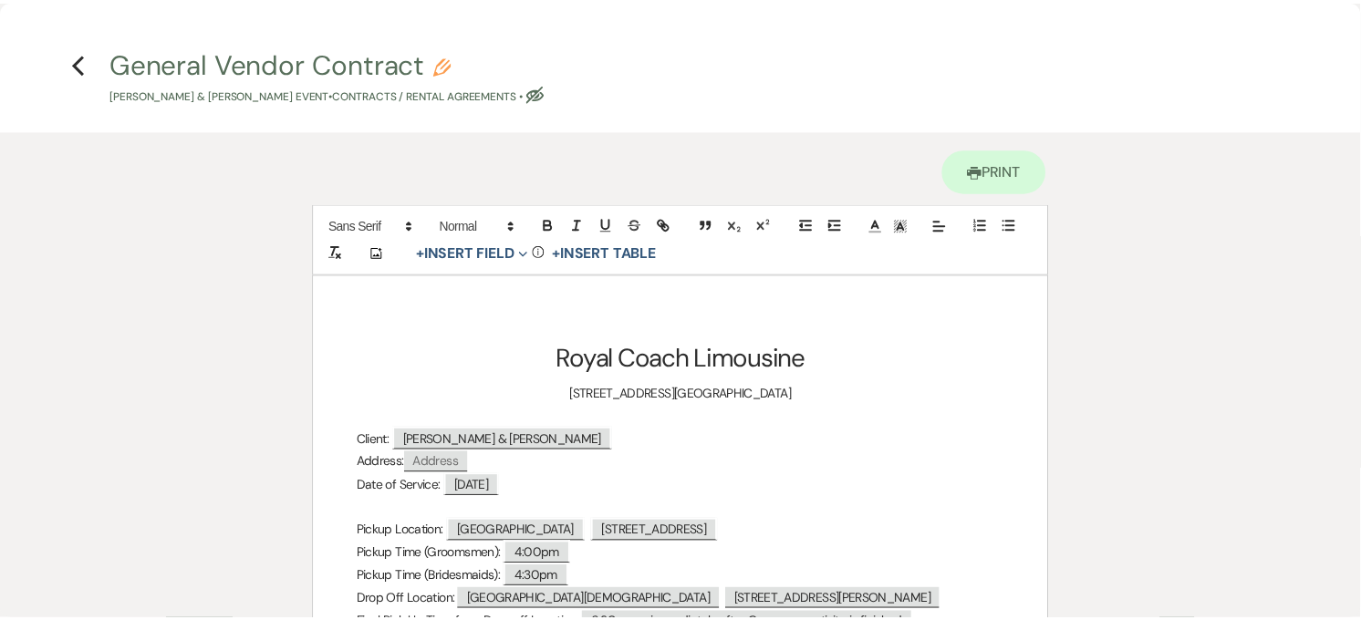
scroll to position [2534, 0]
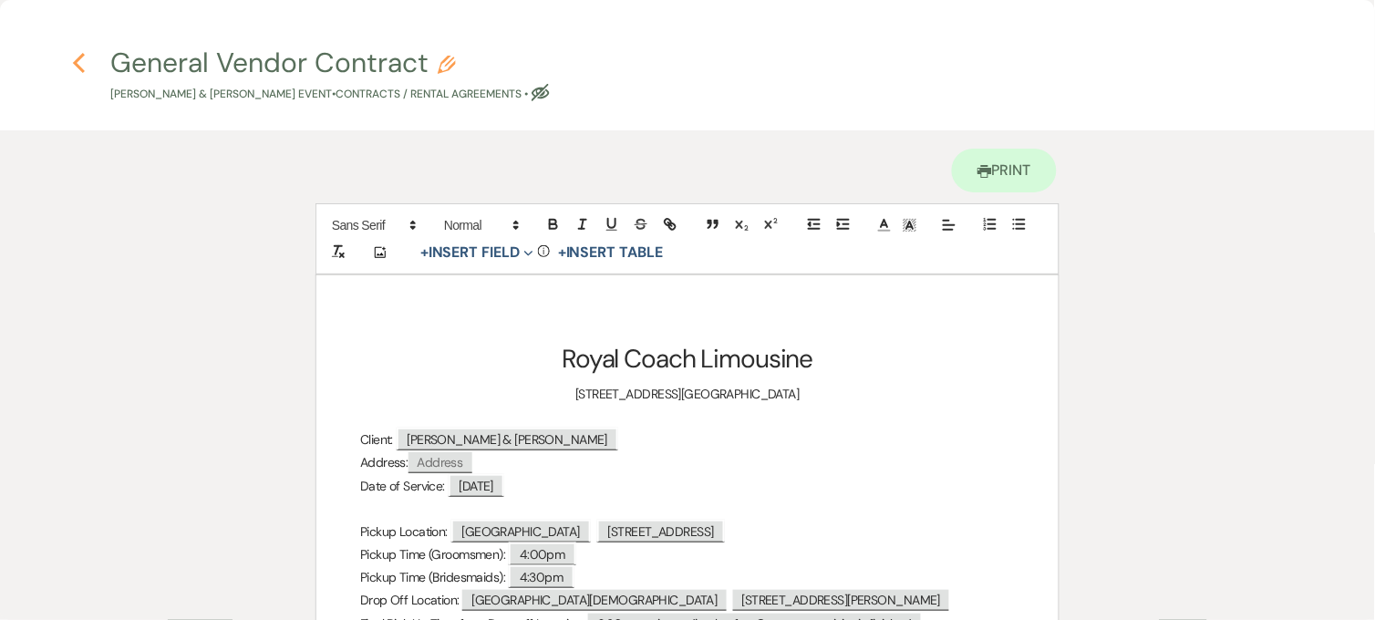
click at [85, 67] on icon "Previous" at bounding box center [79, 63] width 14 height 22
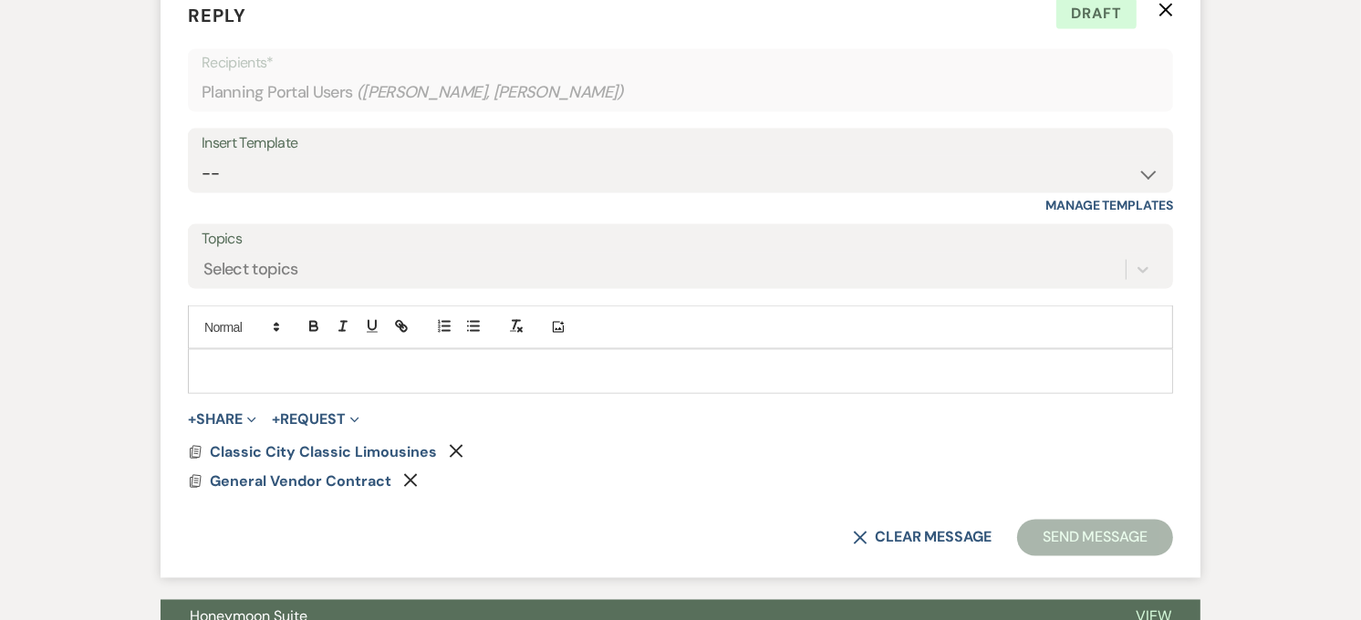
scroll to position [2636, 0]
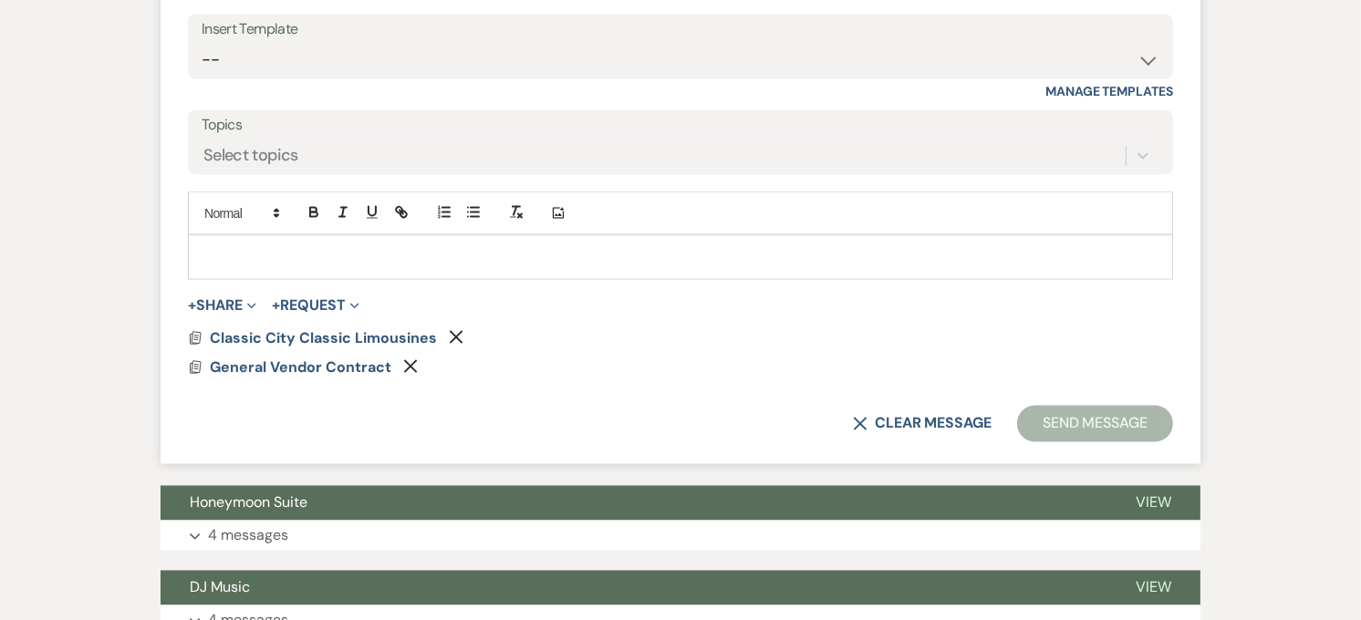
click at [257, 277] on div at bounding box center [680, 257] width 983 height 42
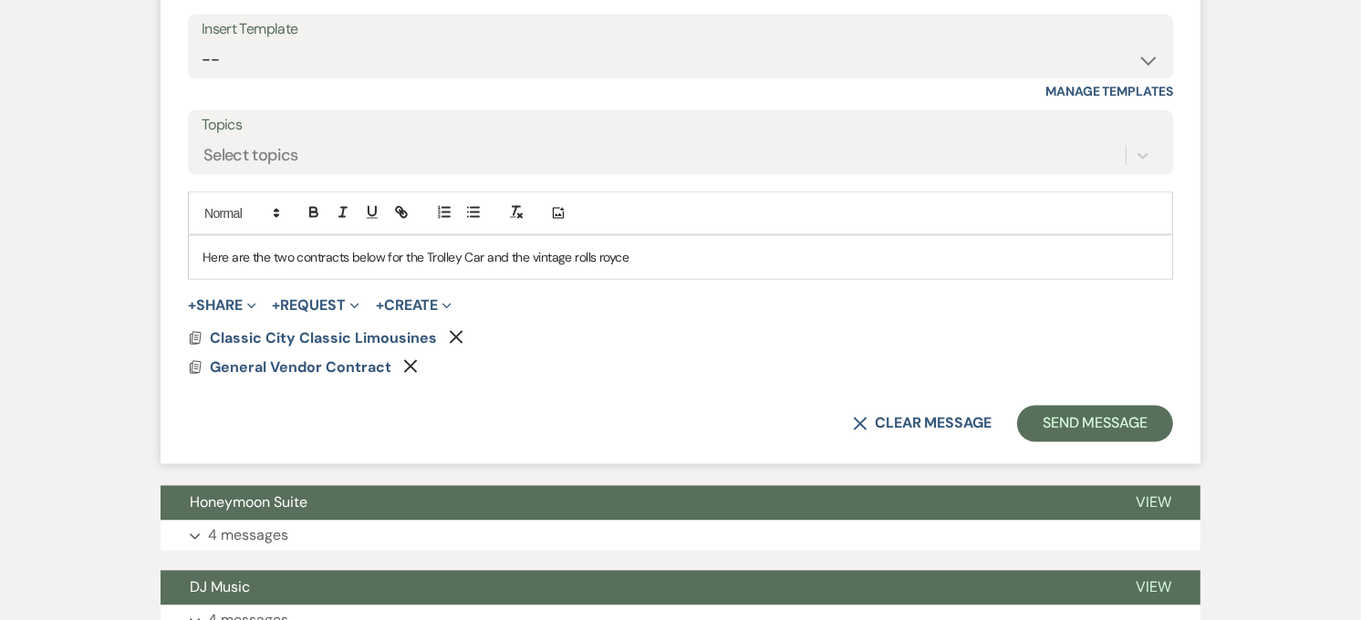
click at [578, 259] on p "Here are the two contracts below for the Trolley Car and the vintage rolls royce" at bounding box center [680, 257] width 956 height 20
click at [643, 267] on p "Here are the two contracts below for the Trolley Car and the vintage Rolls Royce" at bounding box center [680, 257] width 956 height 20
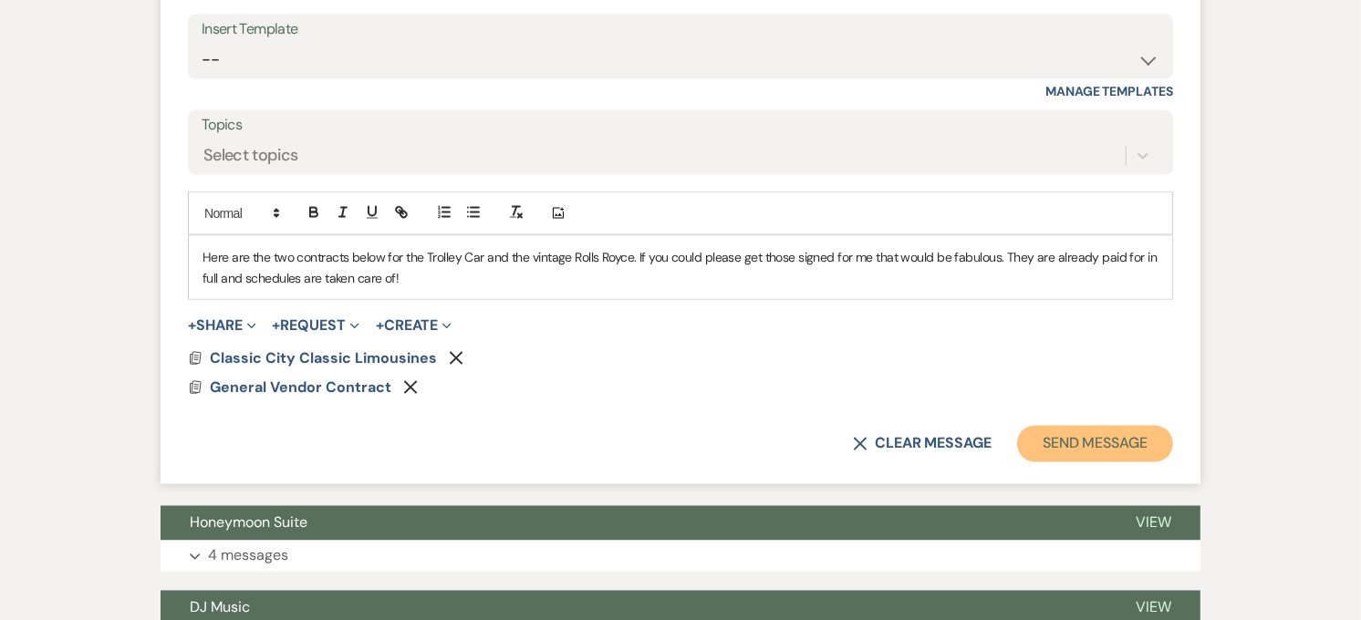
click at [1043, 452] on button "Send Message" at bounding box center [1095, 444] width 156 height 36
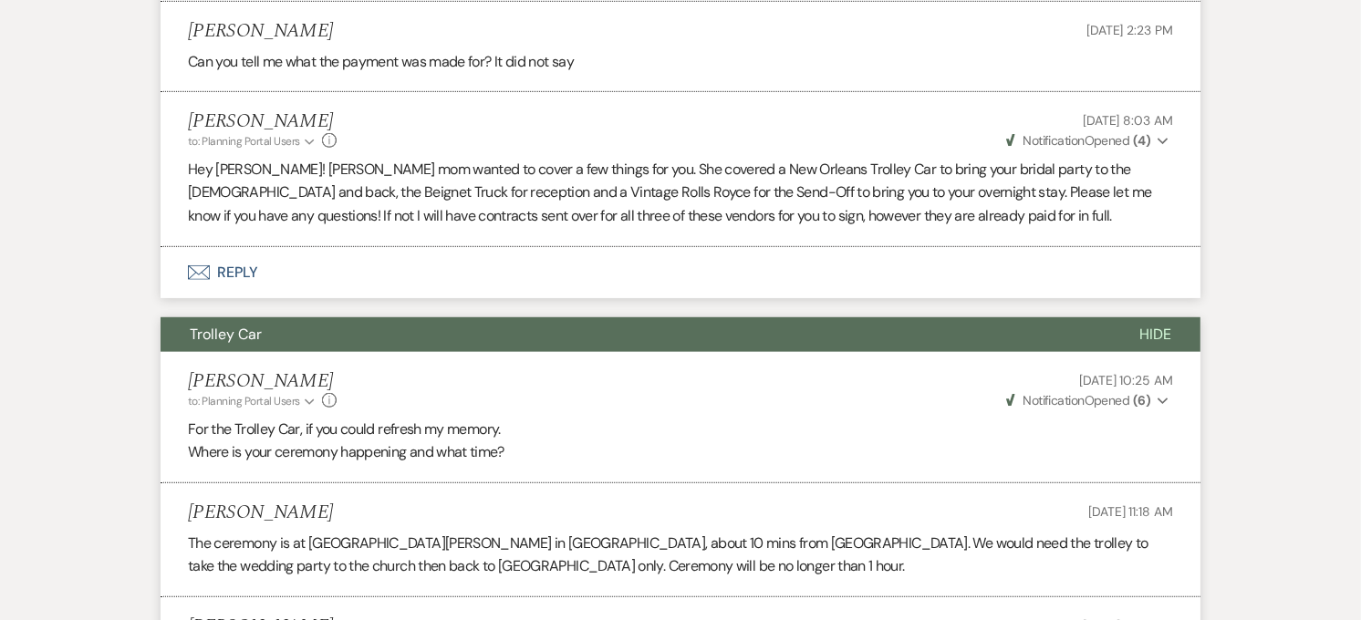
click at [576, 333] on button "Trolley Car" at bounding box center [636, 334] width 950 height 35
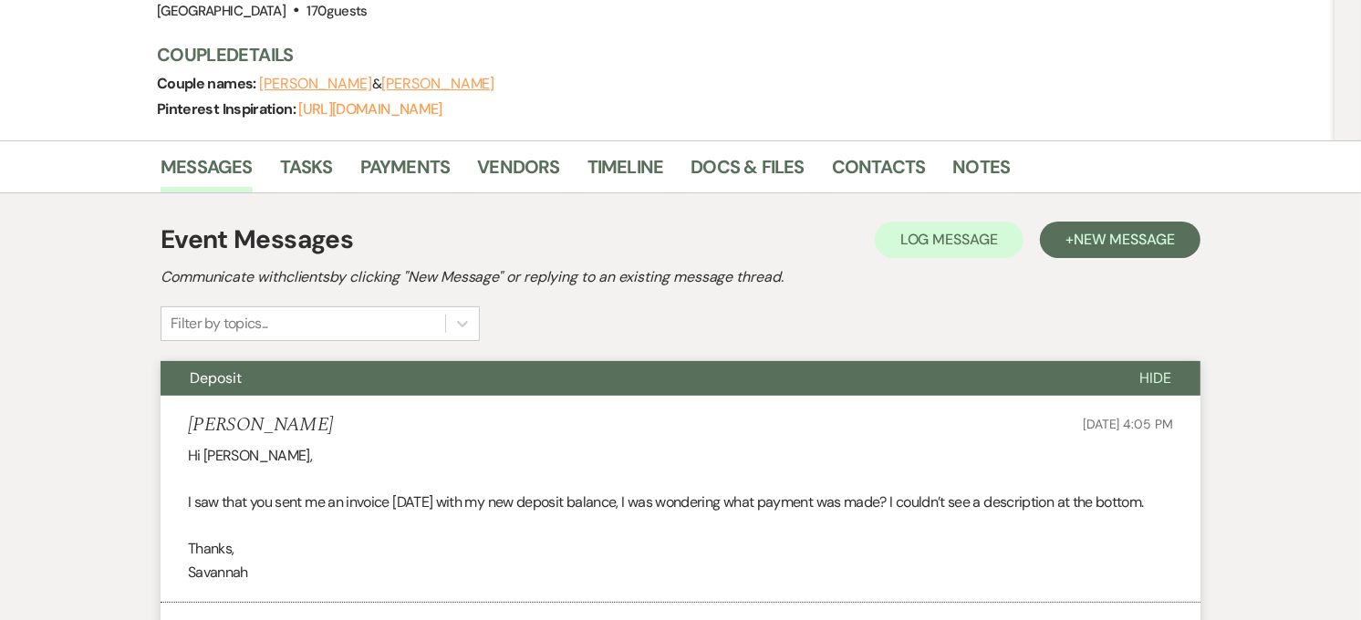
click at [560, 367] on button "Deposit" at bounding box center [636, 378] width 950 height 35
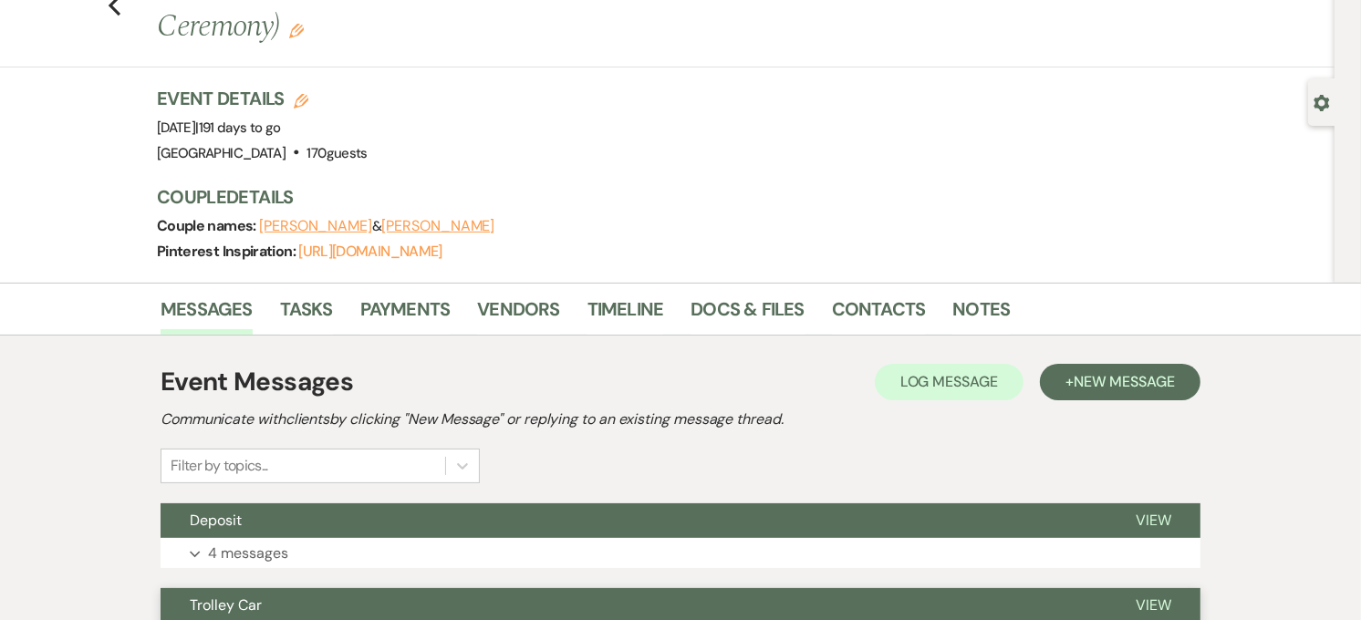
scroll to position [0, 0]
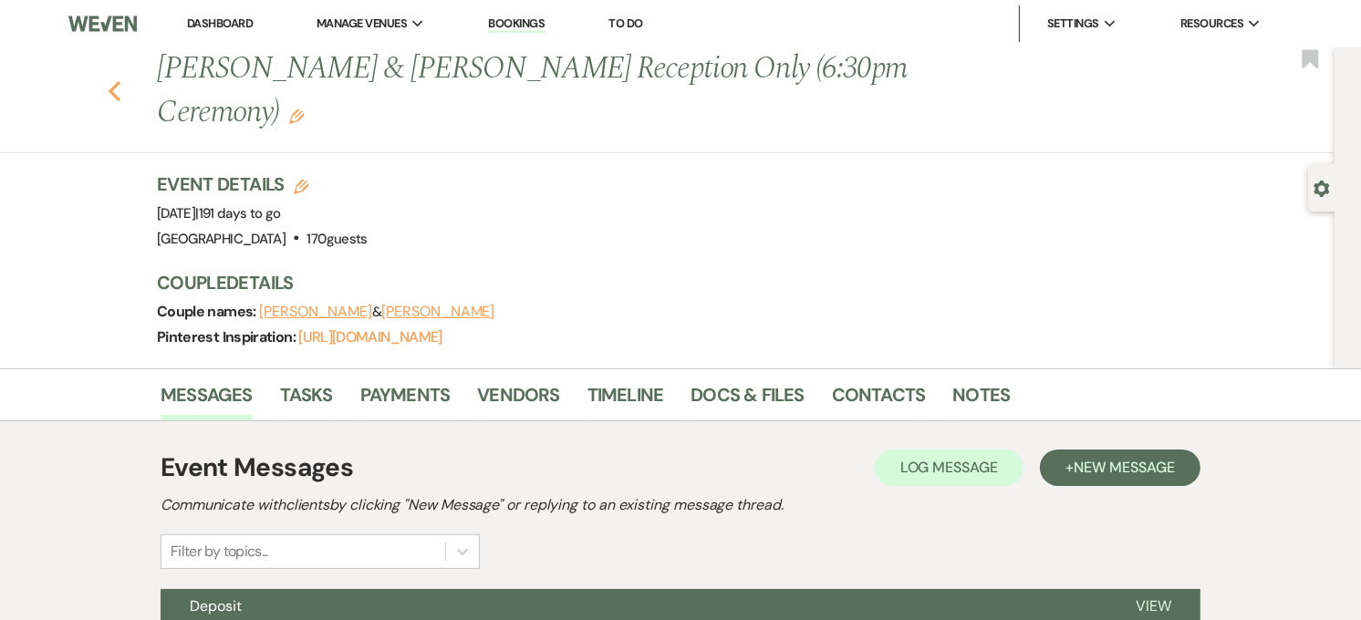
click at [121, 95] on icon "Previous" at bounding box center [115, 91] width 14 height 22
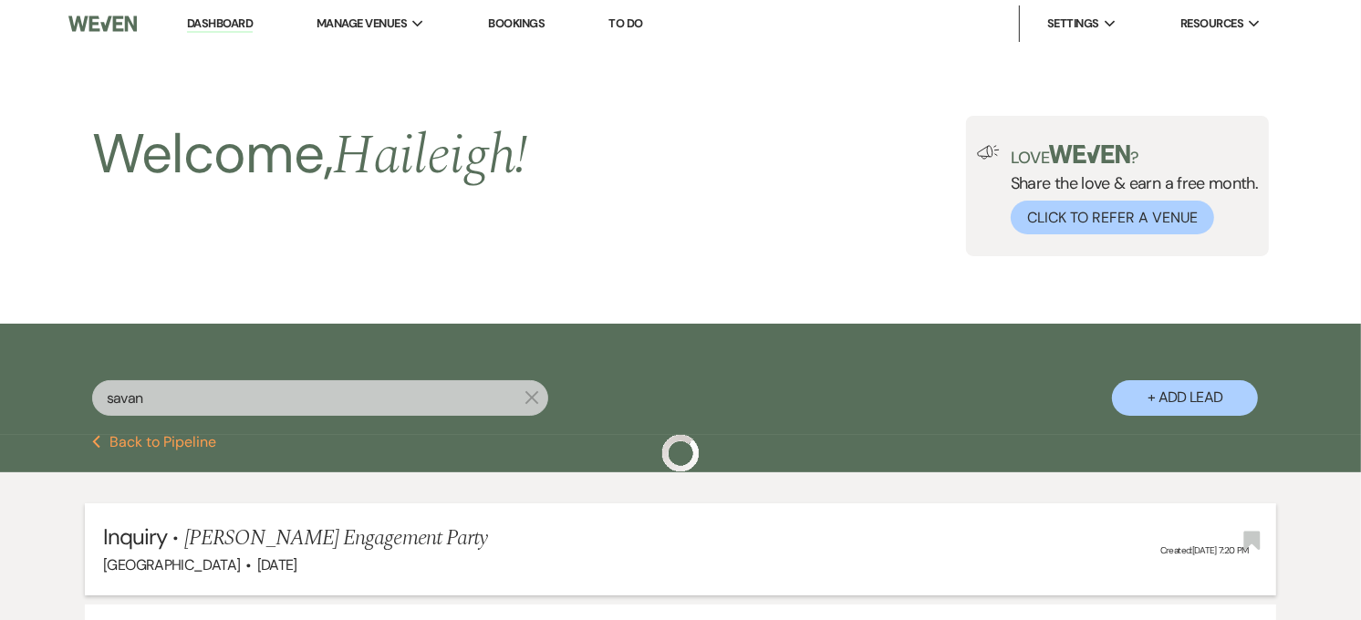
scroll to position [304, 0]
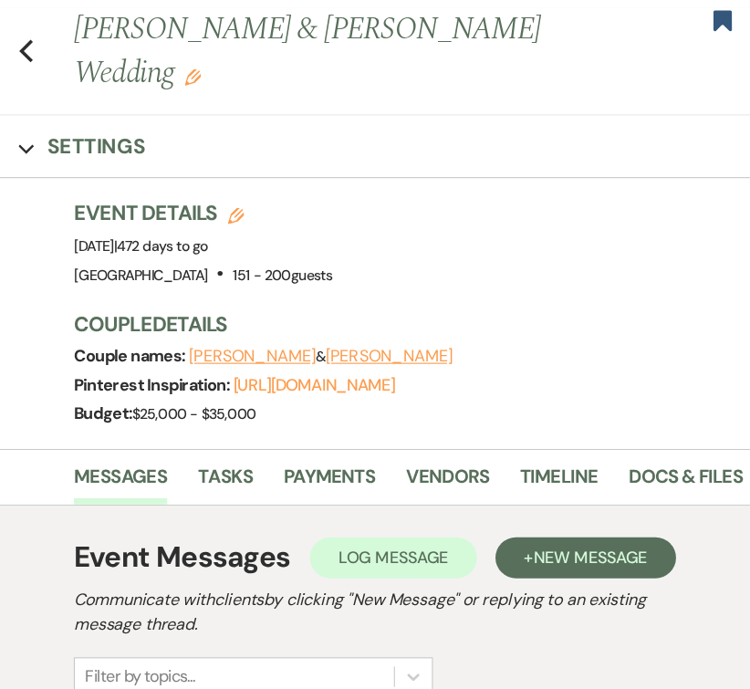
scroll to position [70, 0]
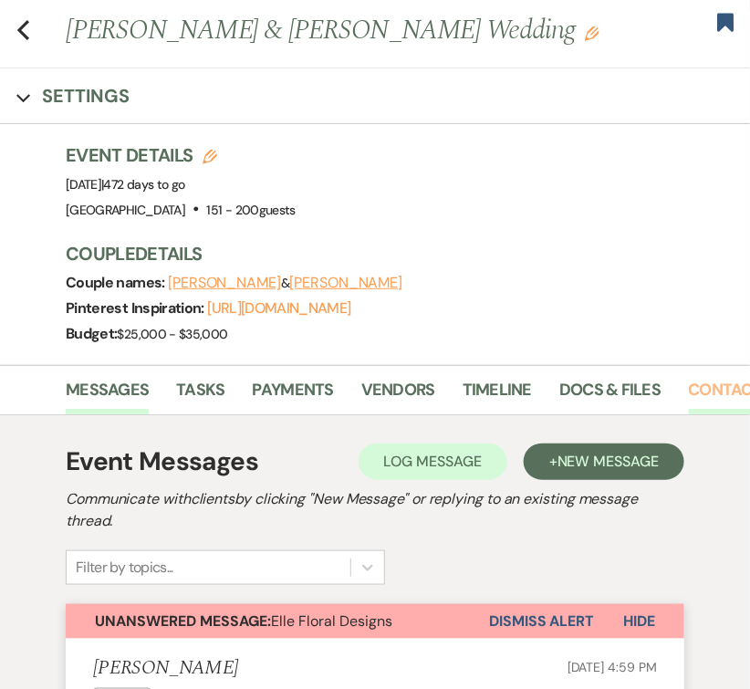
click at [666, 384] on link "Contacts" at bounding box center [730, 395] width 83 height 37
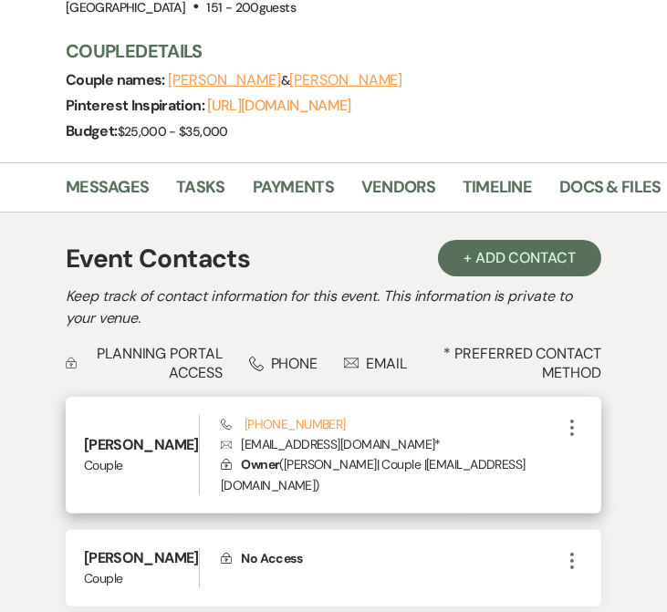
scroll to position [405, 0]
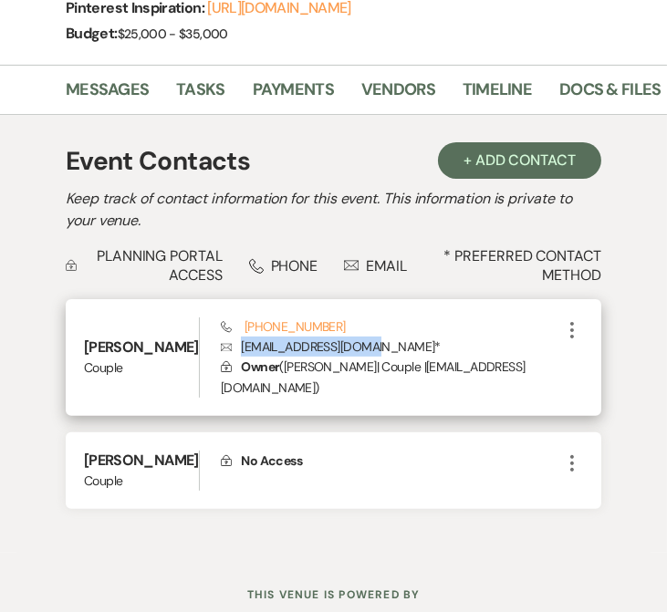
drag, startPoint x: 341, startPoint y: 302, endPoint x: 203, endPoint y: 312, distance: 138.1
click at [221, 337] on p "Envelope sydnischneb@gmail.com *" at bounding box center [391, 347] width 340 height 20
copy p "sydnischneb@gmail.com"
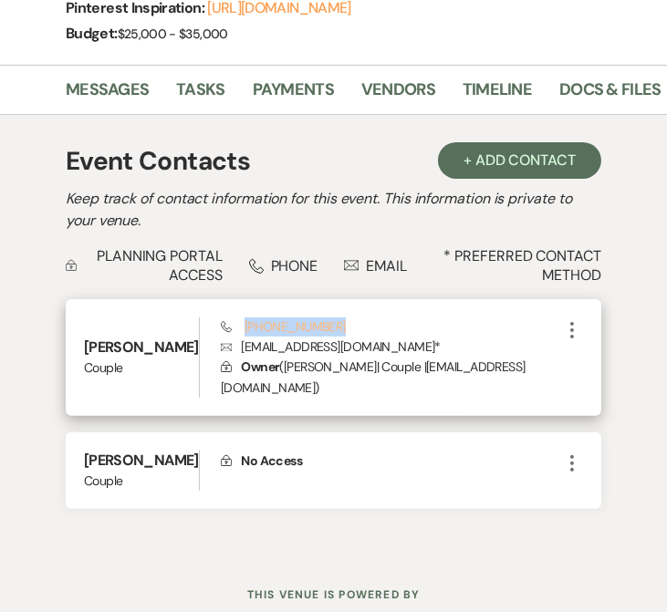
drag, startPoint x: 317, startPoint y: 281, endPoint x: 207, endPoint y: 287, distance: 110.5
click at [221, 317] on div "Phone (225) 776-5004 Envelope sydnischneb@gmail.com * Lock Owner ( Sydni Schneb…" at bounding box center [391, 357] width 340 height 80
copy link "[PHONE_NUMBER]"
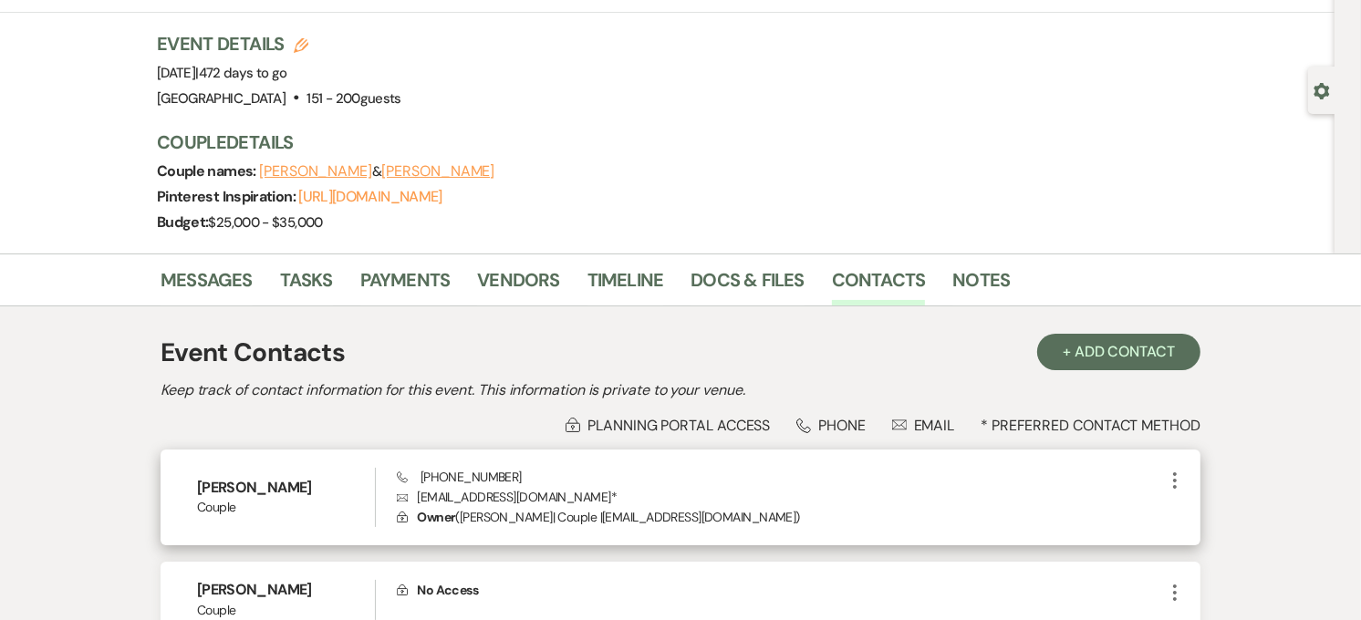
scroll to position [0, 0]
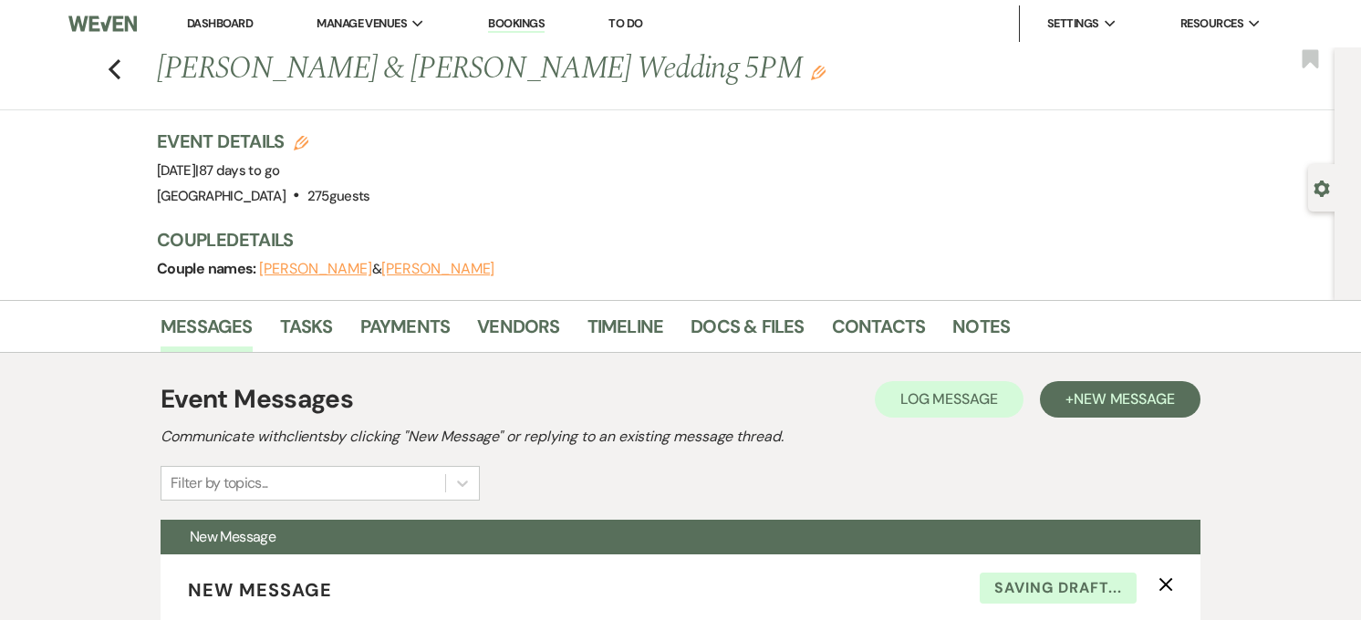
select select "5903"
click at [230, 21] on link "Dashboard" at bounding box center [220, 24] width 66 height 16
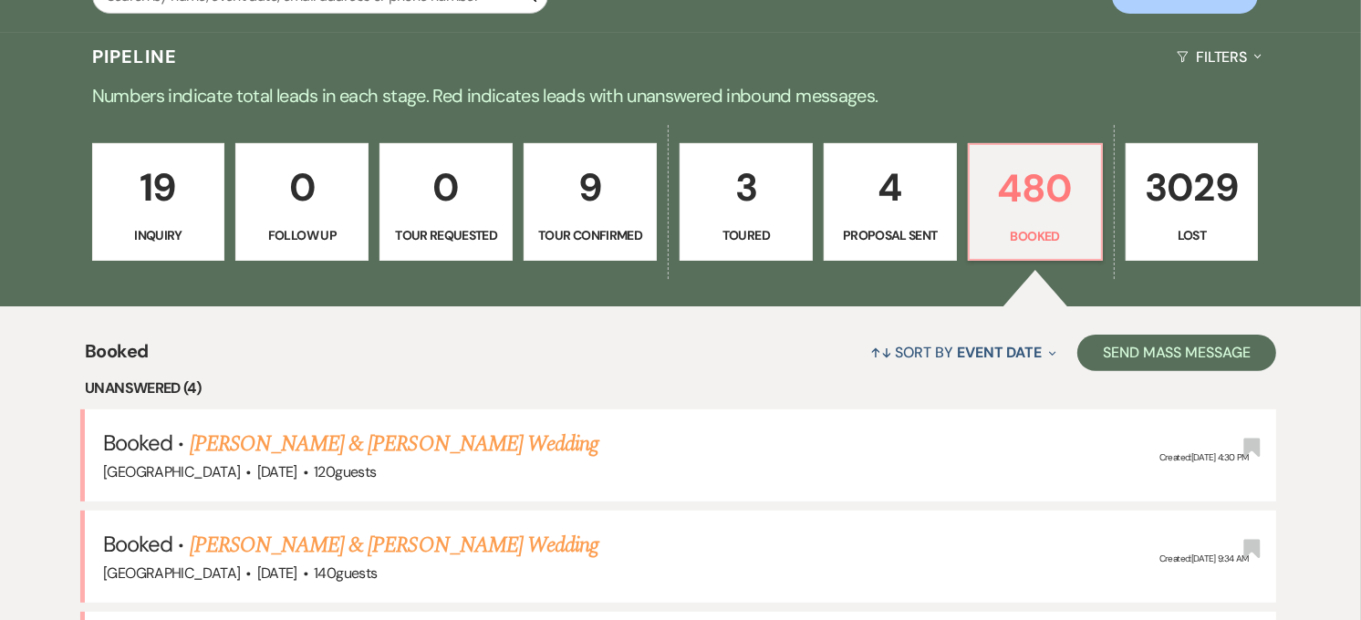
scroll to position [212, 0]
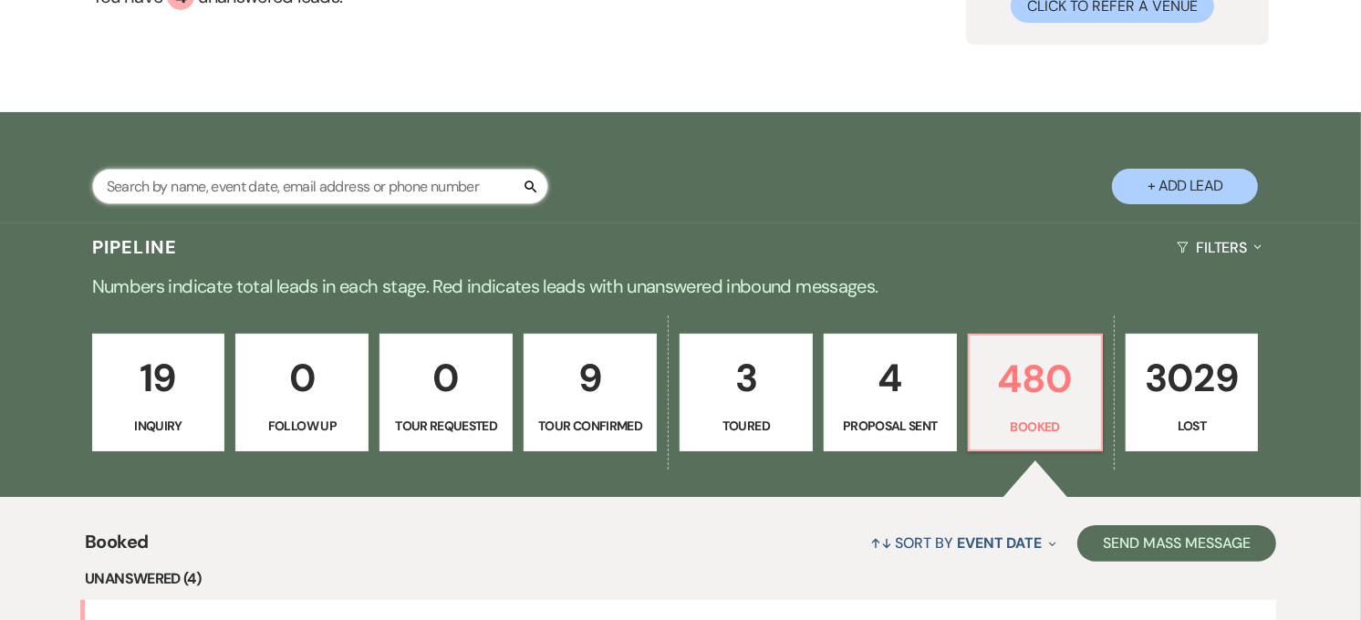
click at [189, 183] on input "text" at bounding box center [320, 187] width 456 height 36
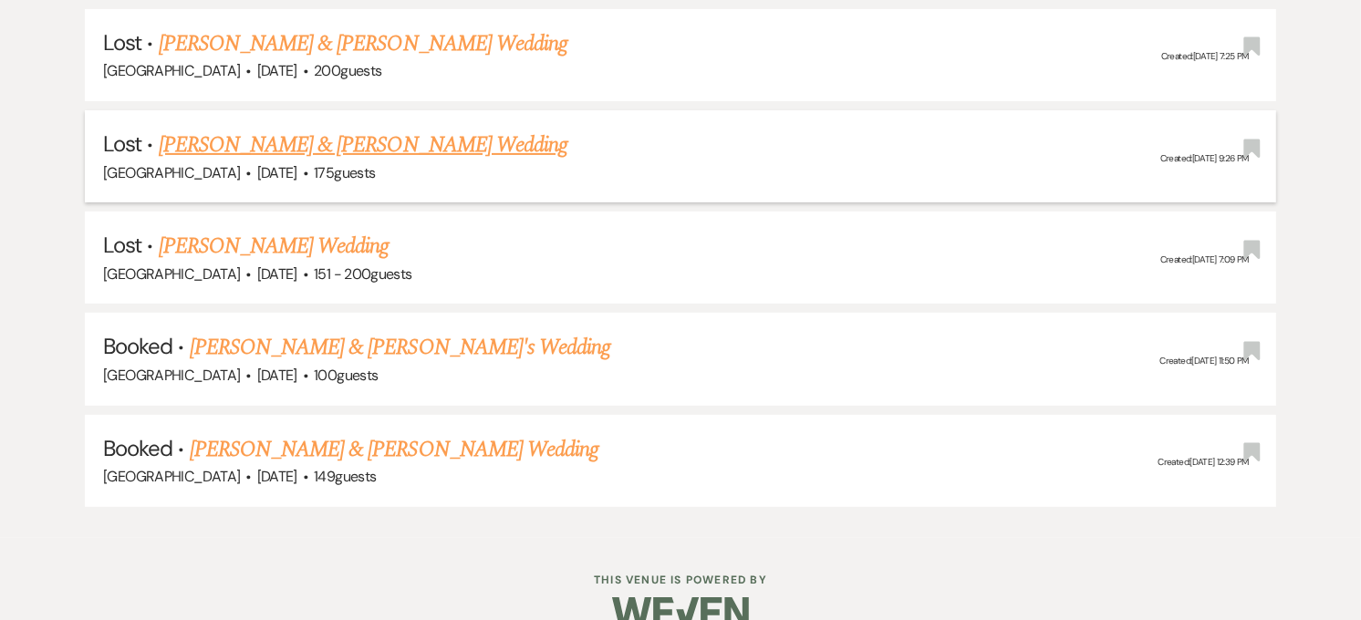
scroll to position [515, 0]
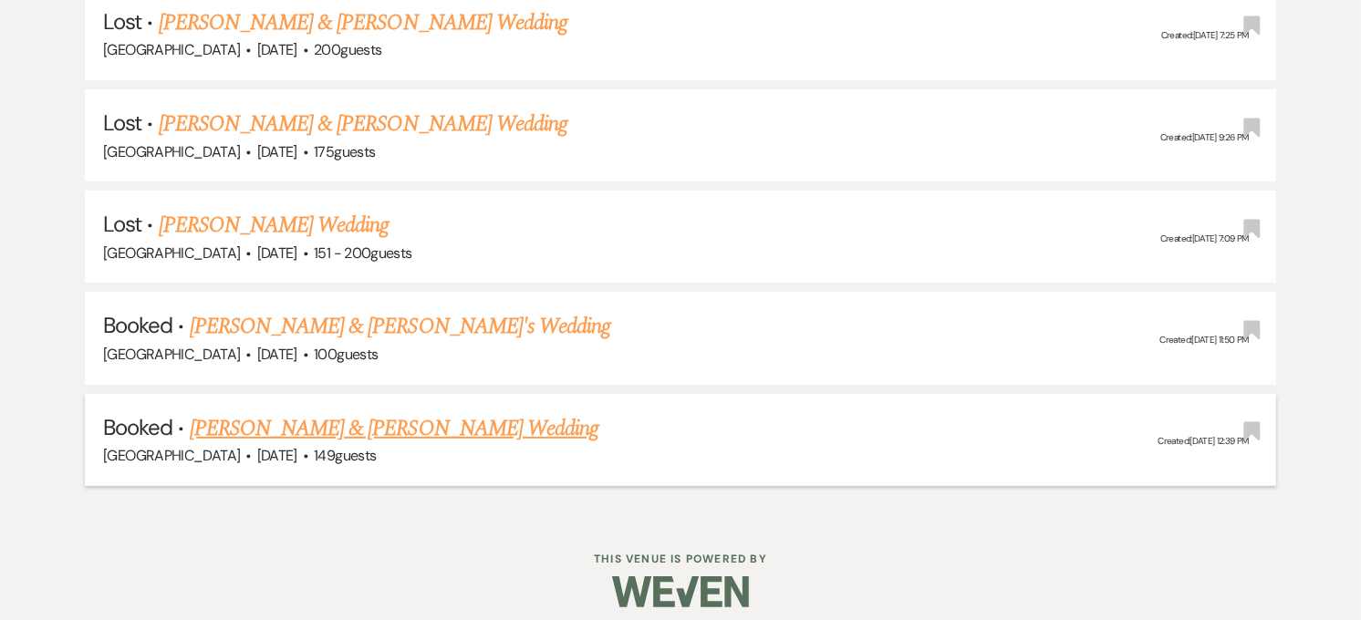
type input "camryn"
click at [372, 424] on link "[PERSON_NAME] & [PERSON_NAME] Wedding" at bounding box center [394, 428] width 409 height 33
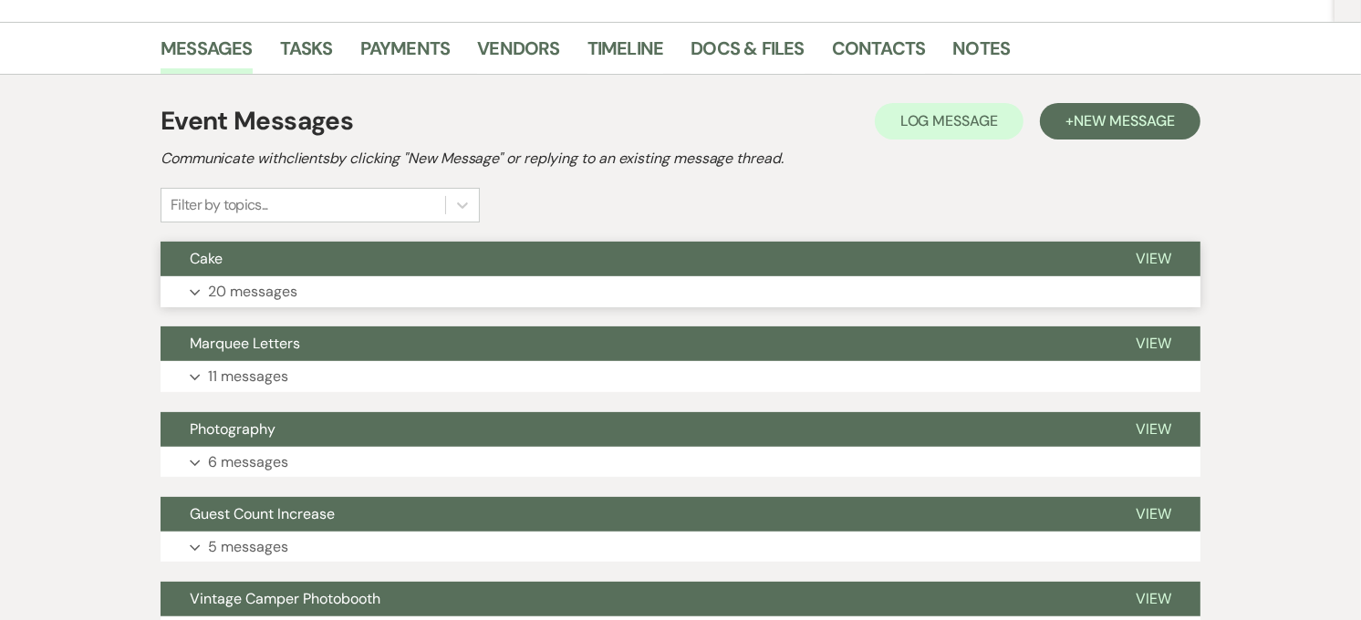
click at [323, 256] on button "Cake" at bounding box center [634, 259] width 946 height 35
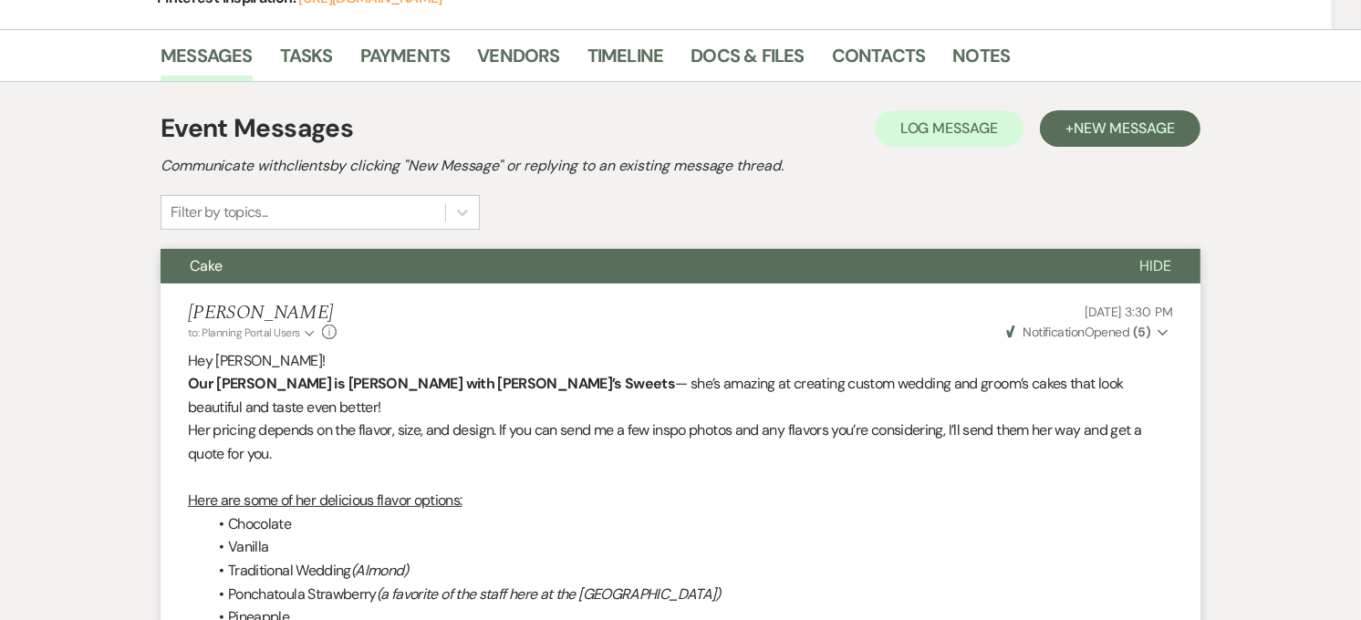
scroll to position [239, 0]
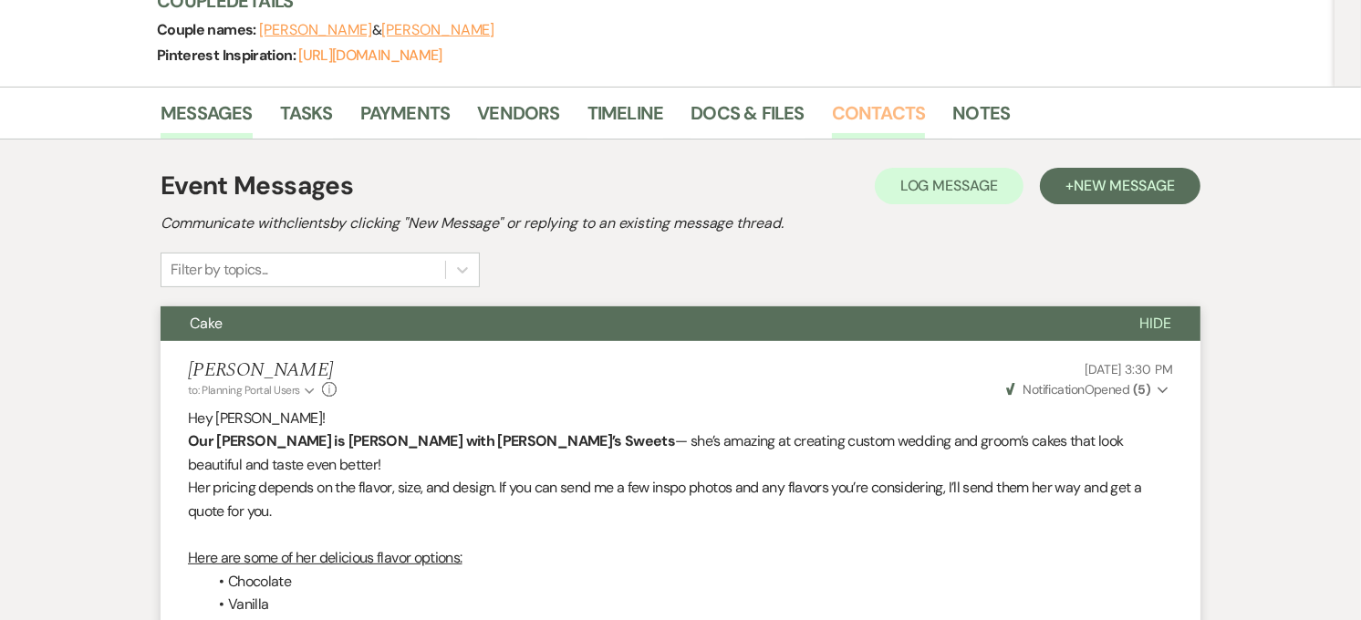
click at [859, 128] on link "Contacts" at bounding box center [879, 119] width 94 height 40
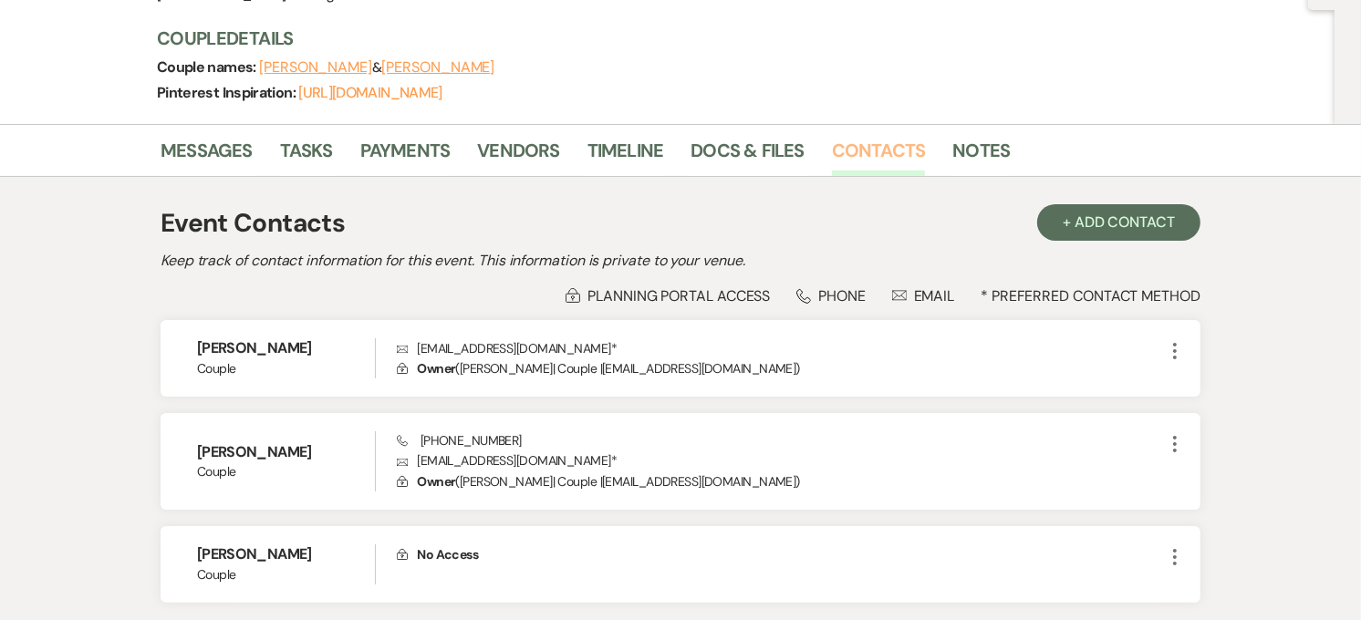
scroll to position [202, 0]
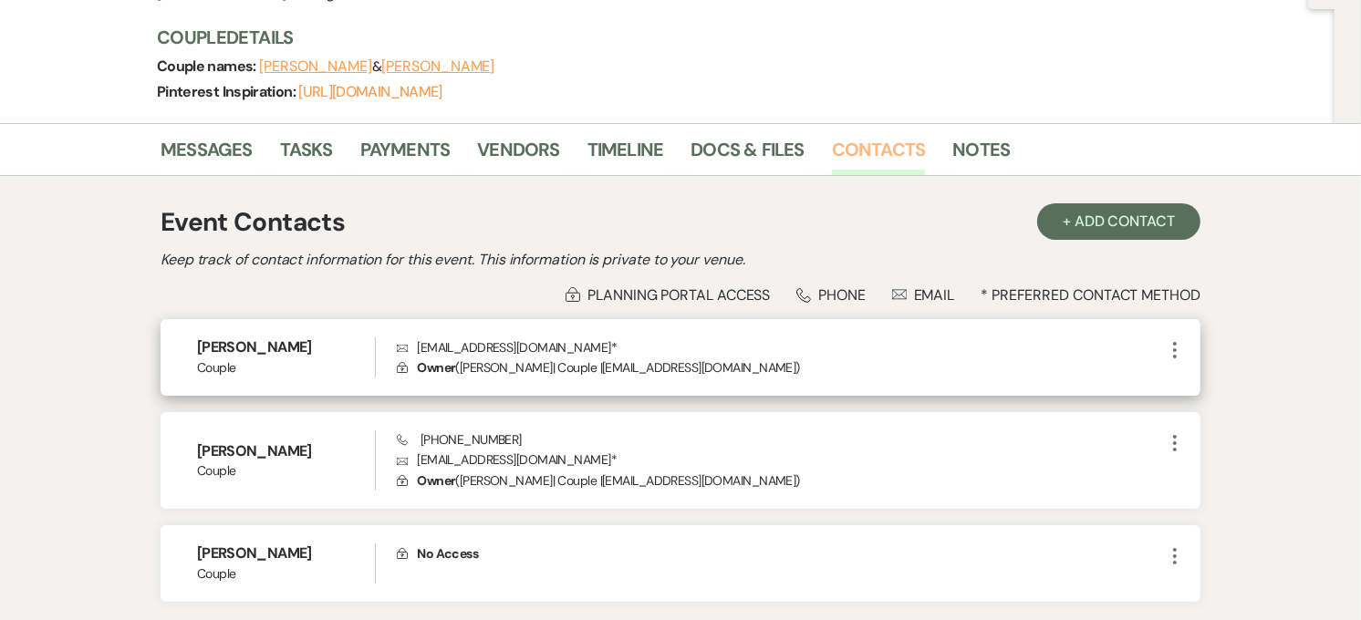
click at [832, 135] on link "Contacts" at bounding box center [879, 155] width 94 height 40
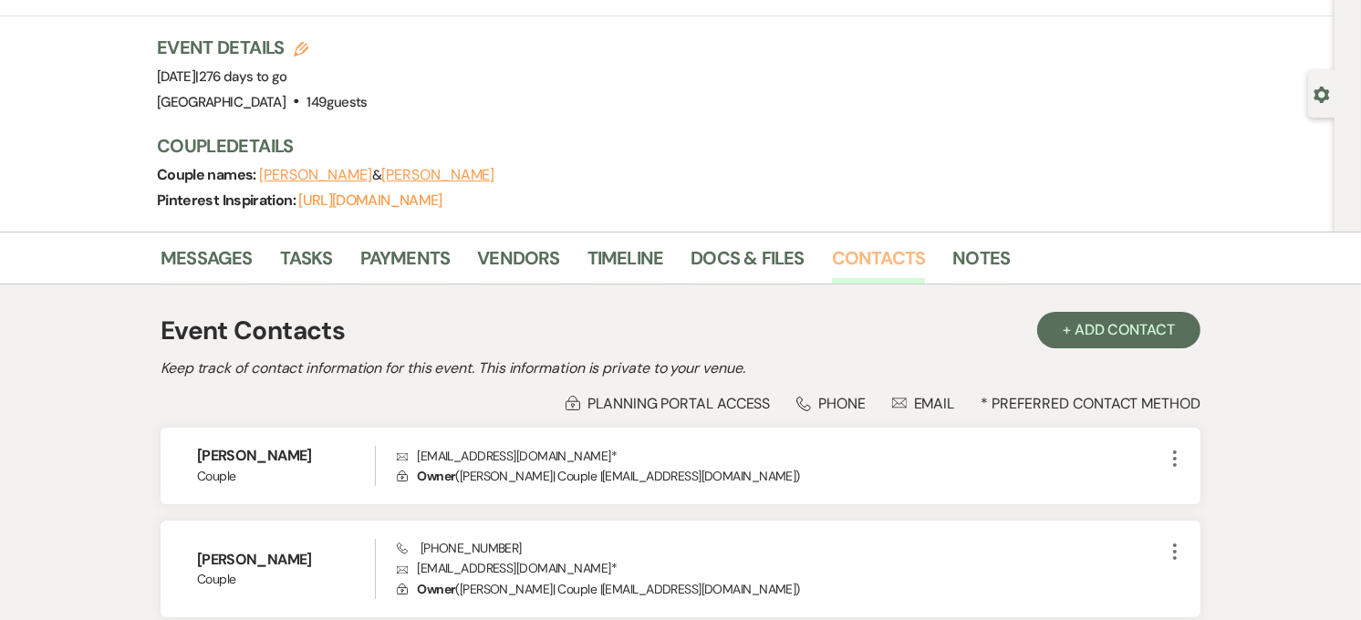
scroll to position [0, 0]
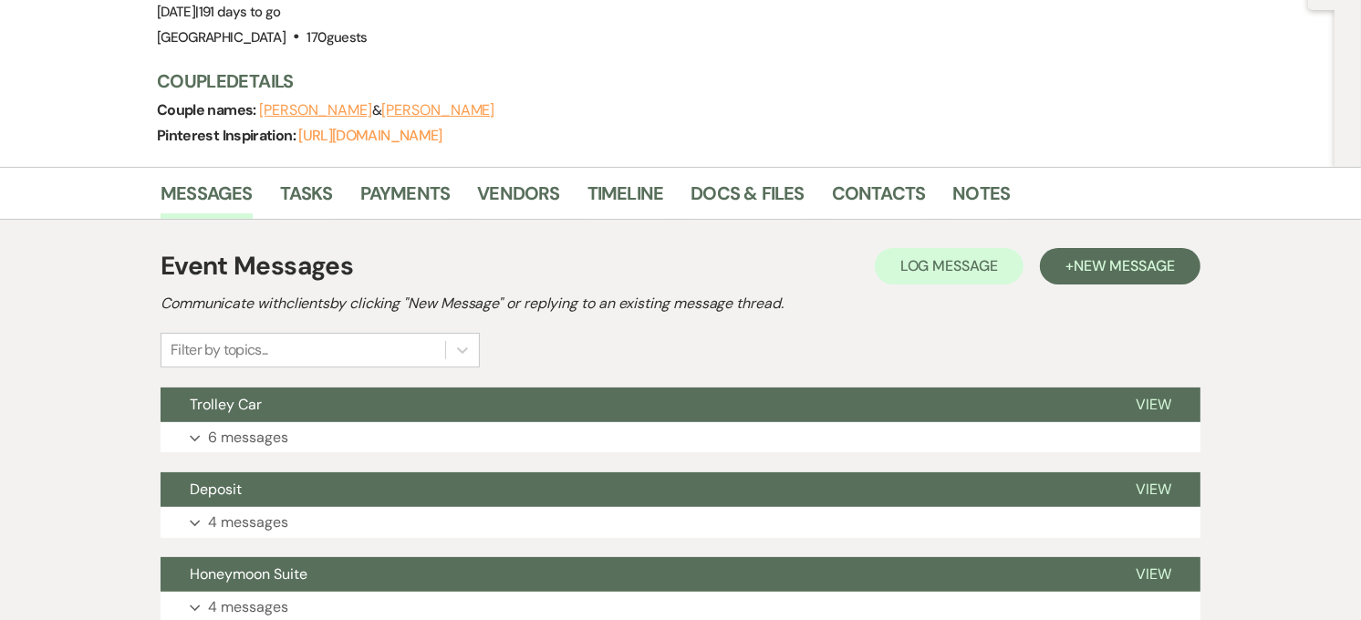
scroll to position [202, 0]
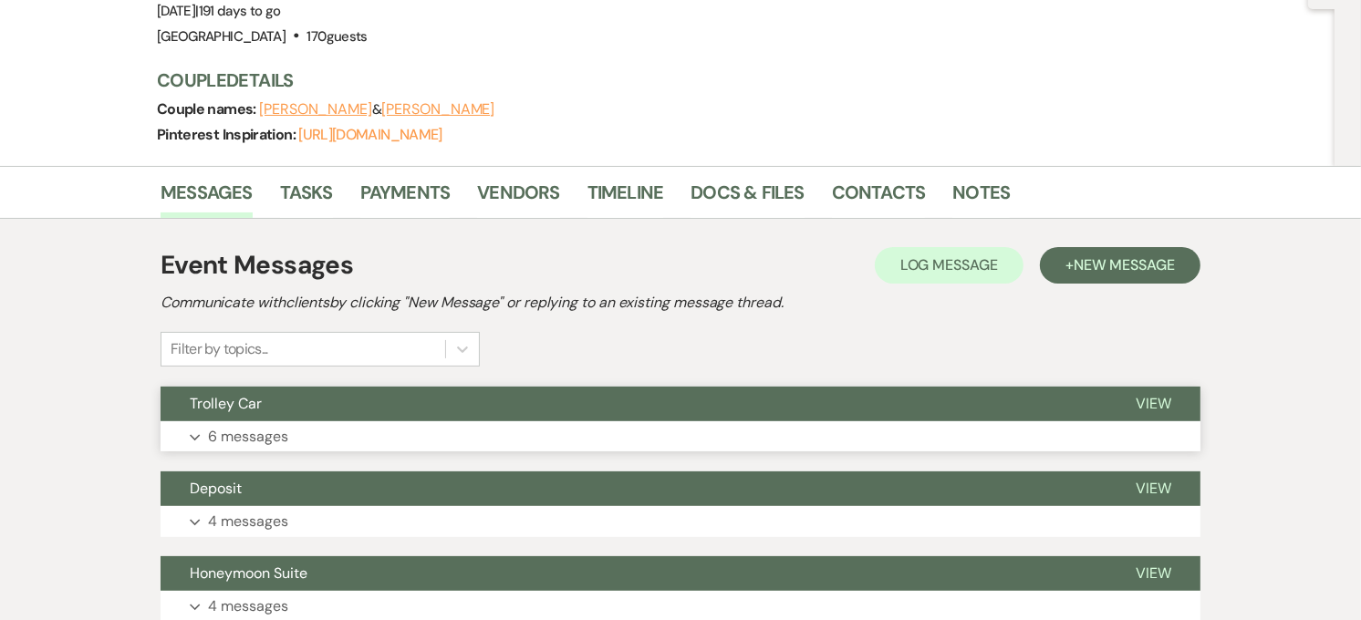
click at [579, 423] on button "Expand 6 messages" at bounding box center [681, 436] width 1040 height 31
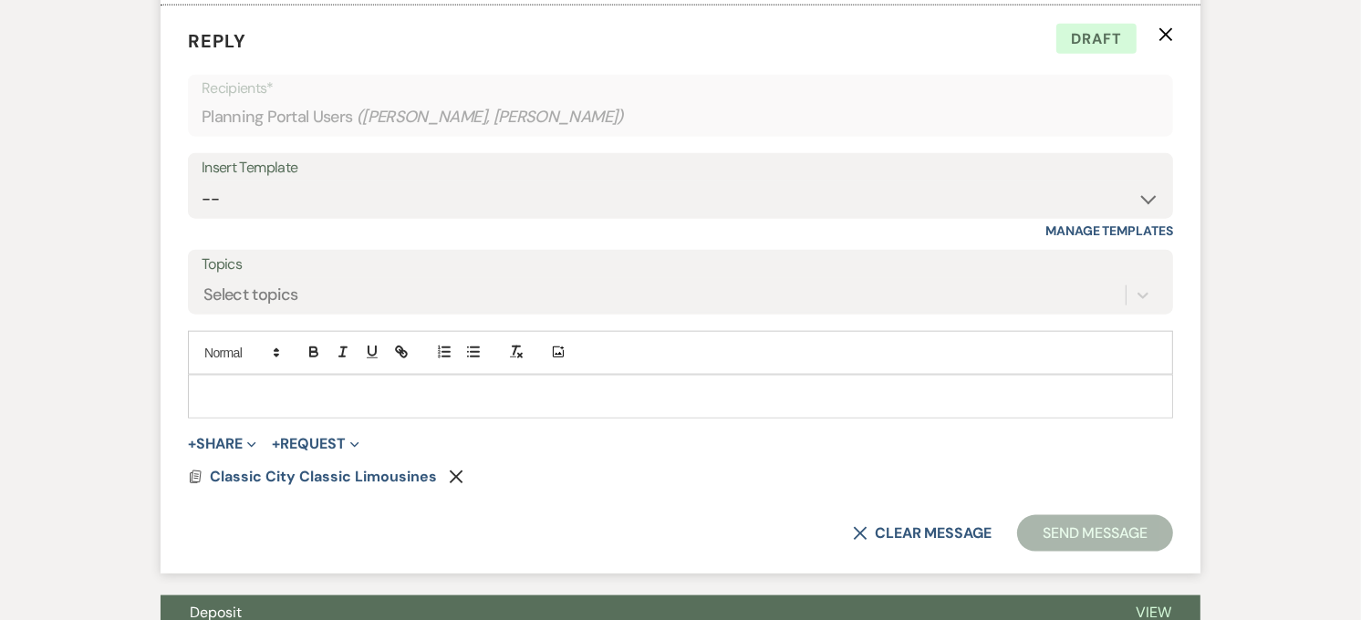
scroll to position [0, 0]
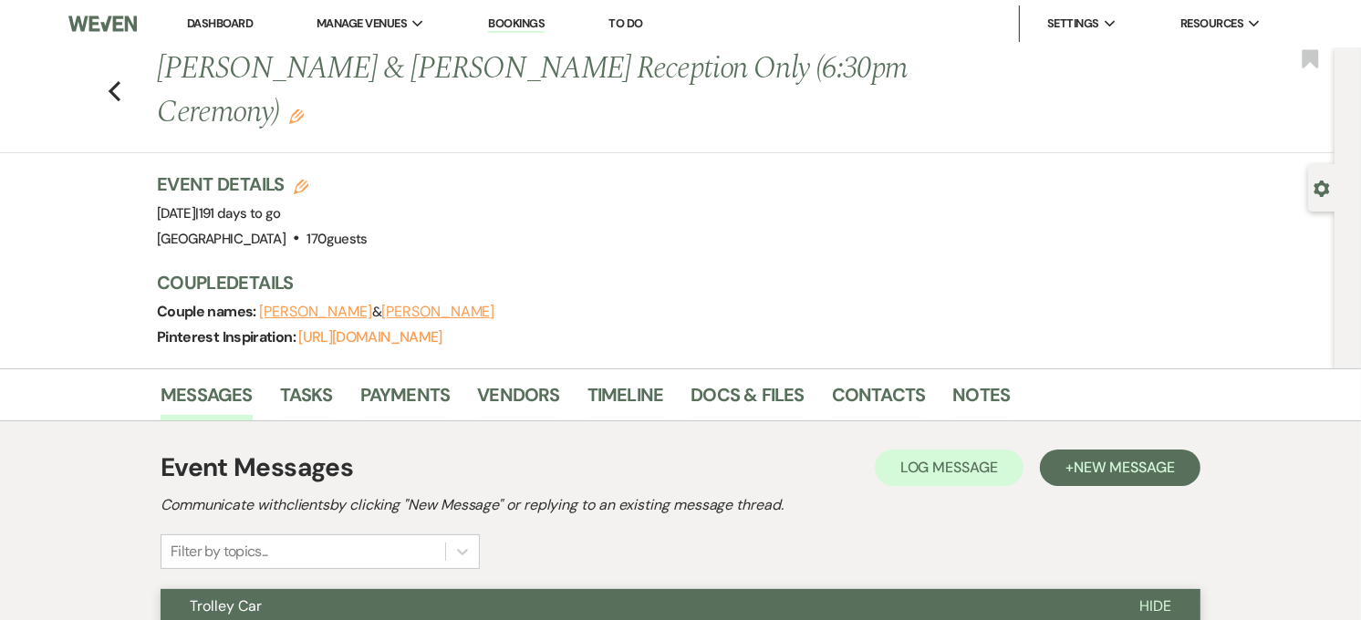
click at [238, 25] on link "Dashboard" at bounding box center [220, 24] width 66 height 16
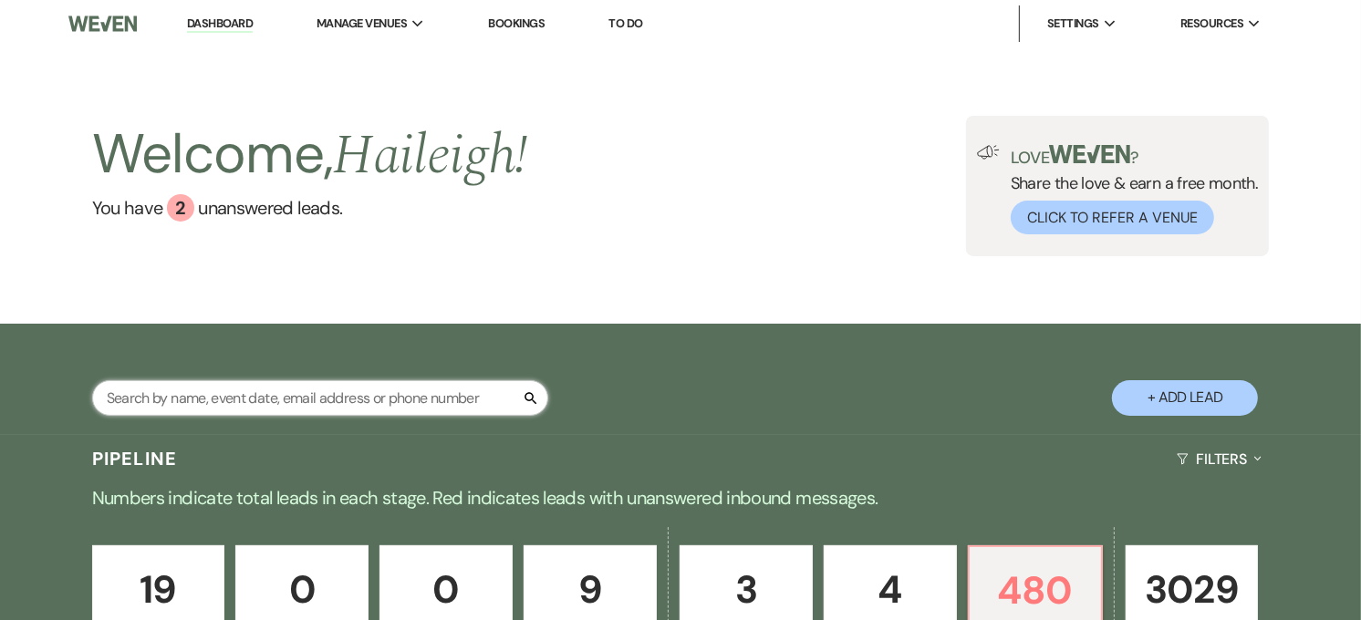
click at [285, 406] on input "text" at bounding box center [320, 398] width 456 height 36
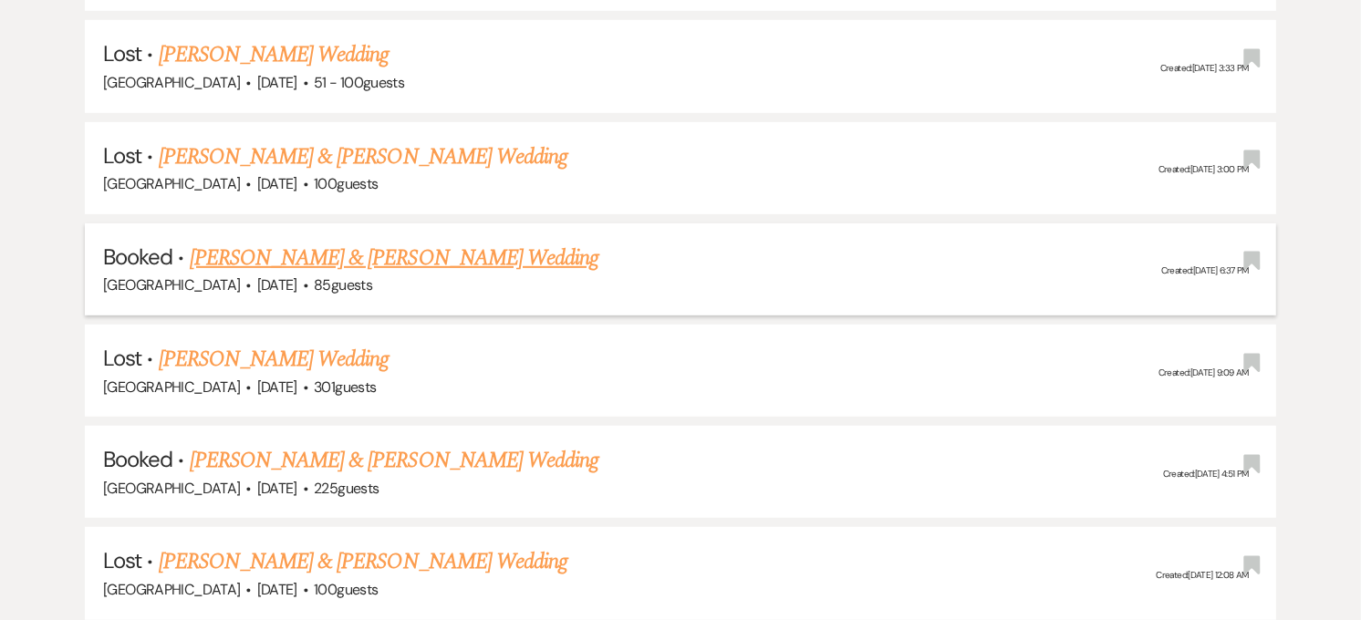
scroll to position [912, 0]
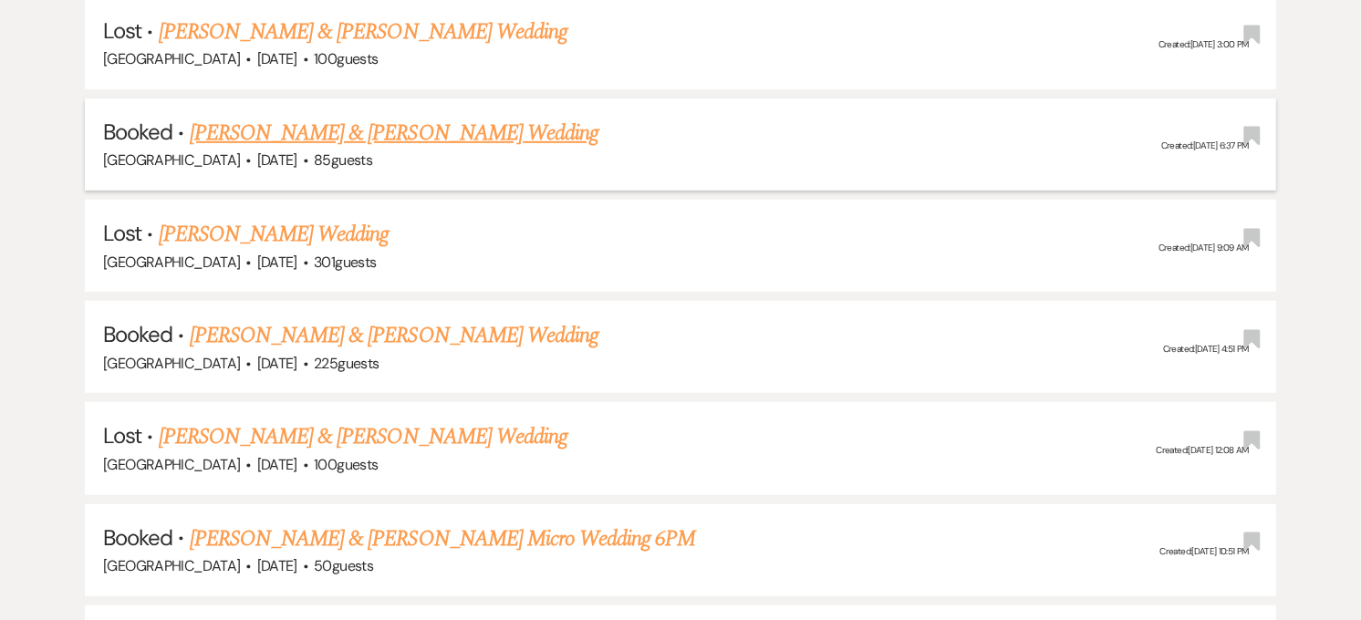
type input "hannah"
click at [271, 331] on link "[PERSON_NAME] & [PERSON_NAME] Wedding" at bounding box center [394, 335] width 409 height 33
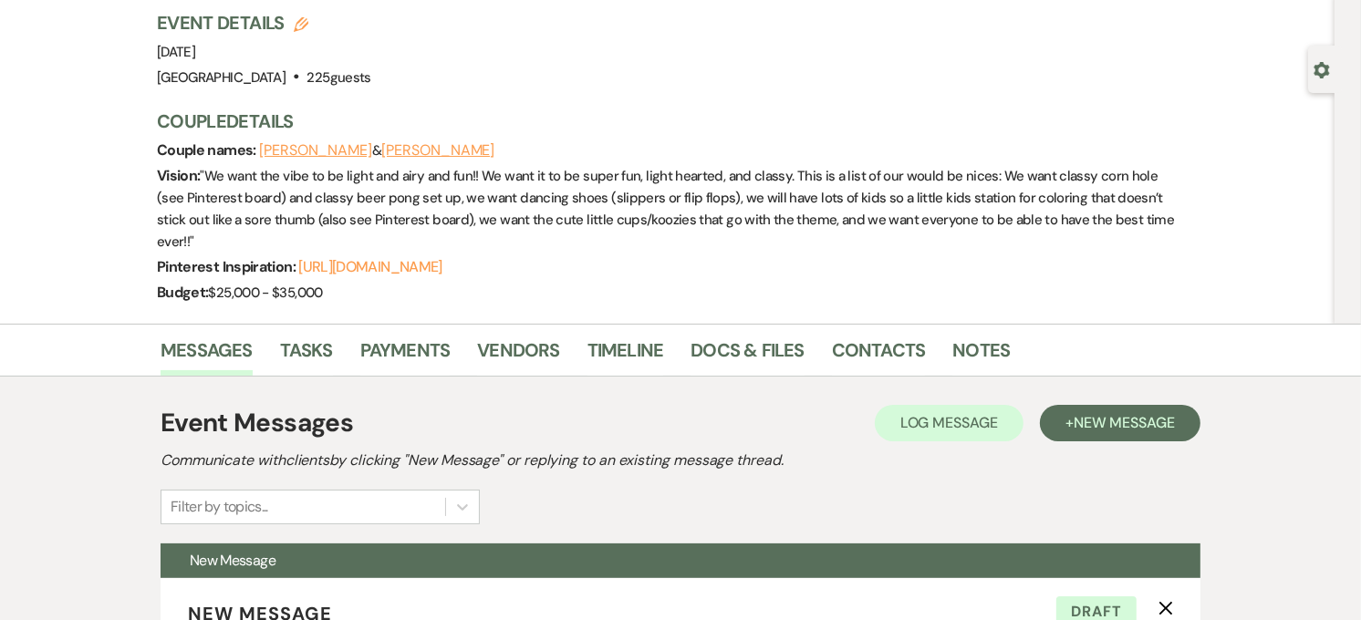
scroll to position [304, 0]
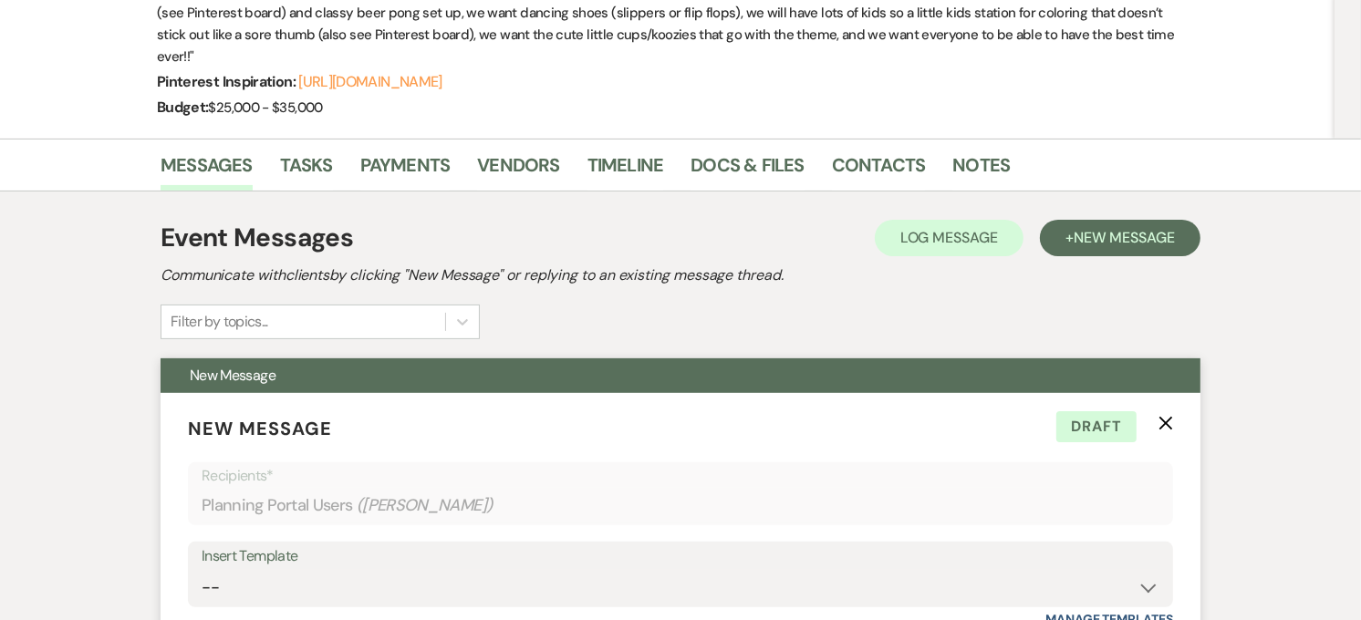
click at [1156, 415] on p "New Message X Draft" at bounding box center [680, 428] width 985 height 27
click at [1162, 416] on icon "X" at bounding box center [1165, 423] width 15 height 15
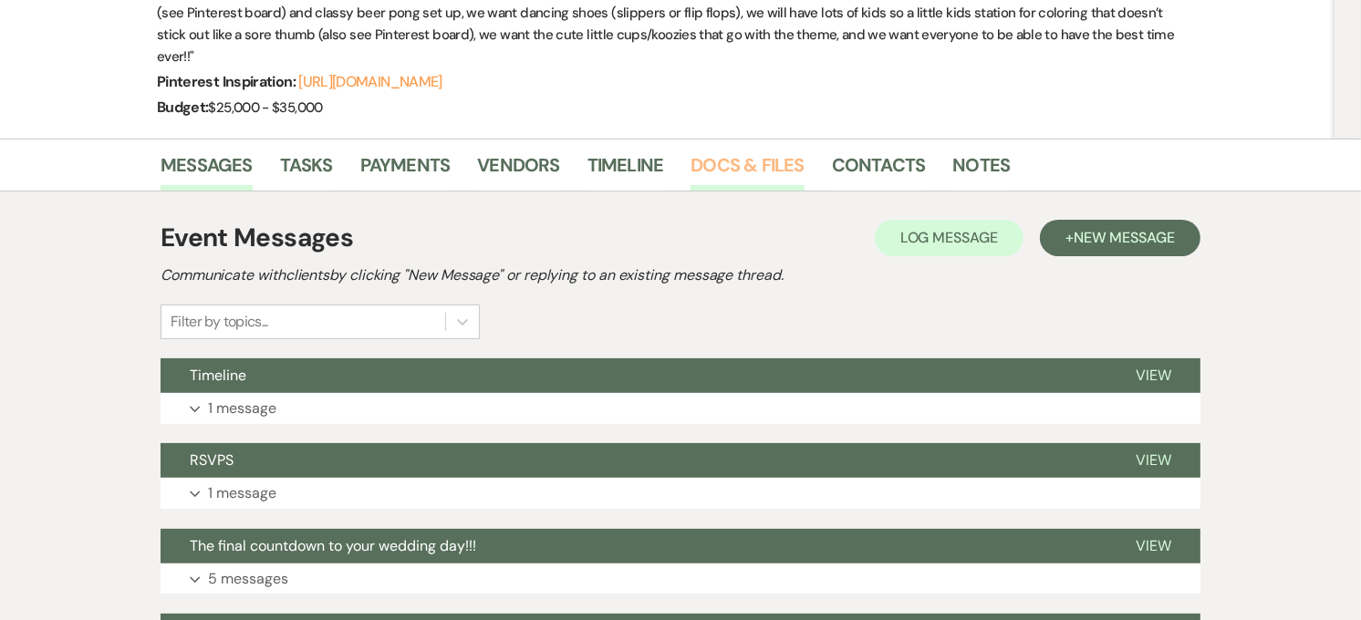
click at [755, 150] on link "Docs & Files" at bounding box center [746, 170] width 113 height 40
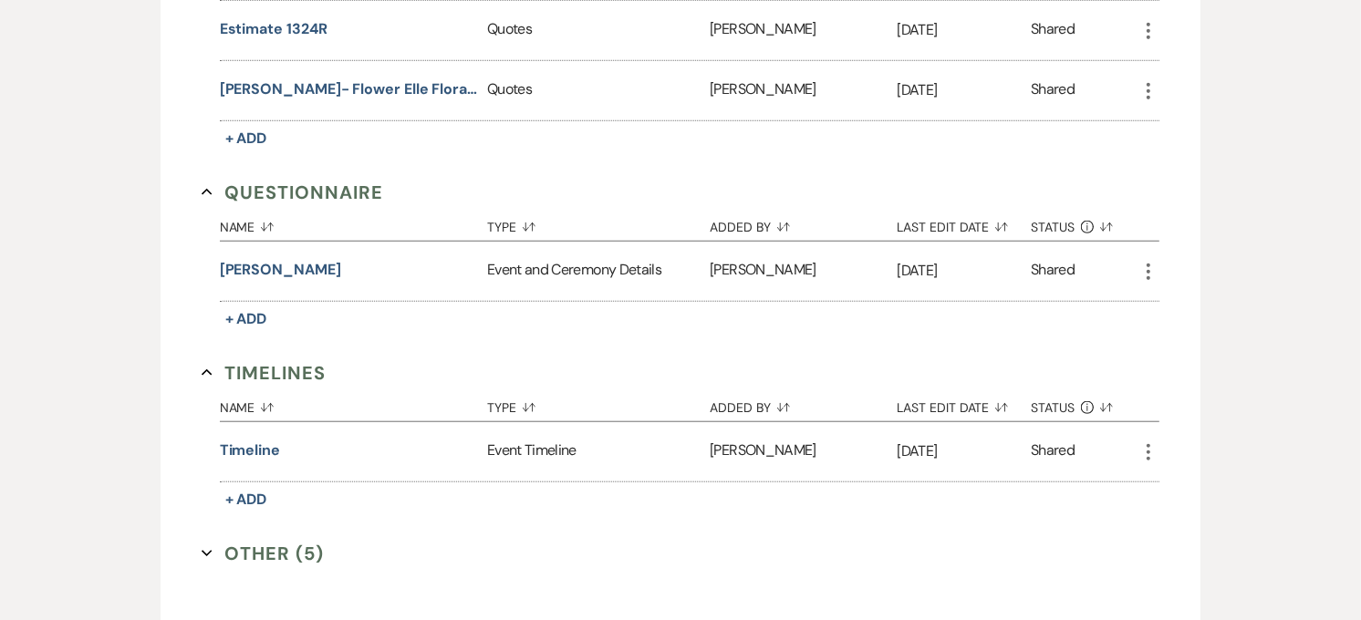
scroll to position [1418, 0]
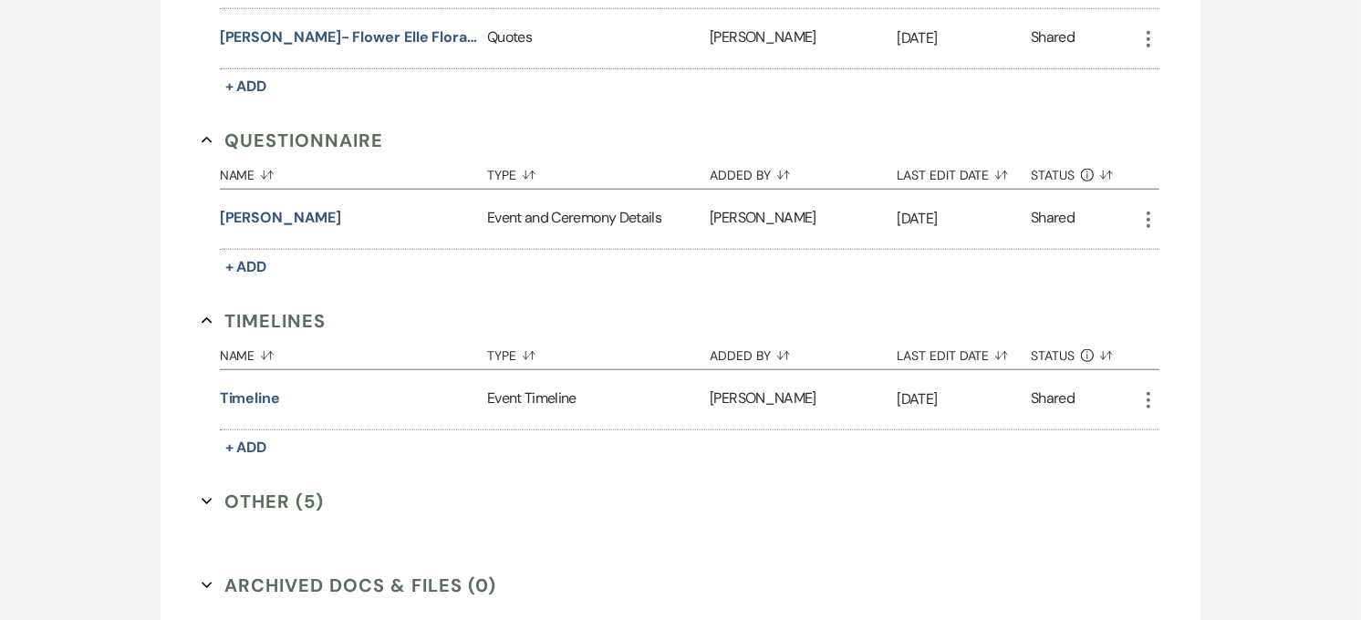
click at [290, 488] on button "Other (5) Expand" at bounding box center [263, 501] width 122 height 27
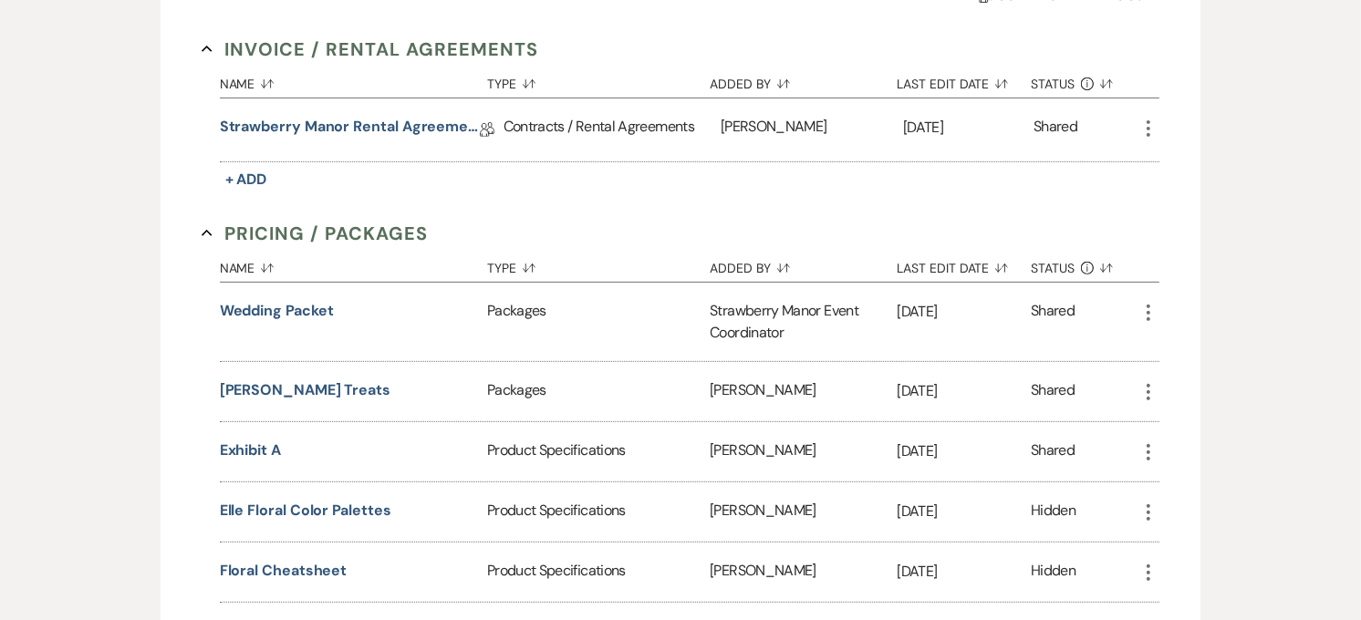
scroll to position [133, 0]
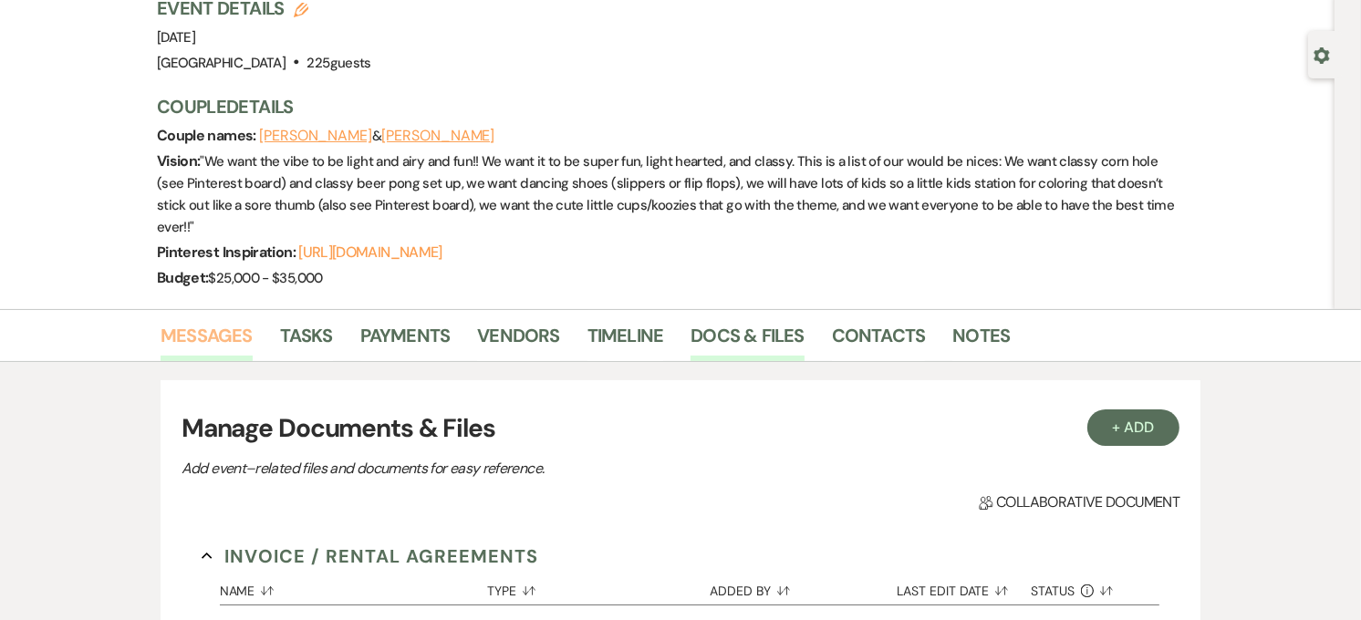
click at [216, 326] on link "Messages" at bounding box center [207, 341] width 92 height 40
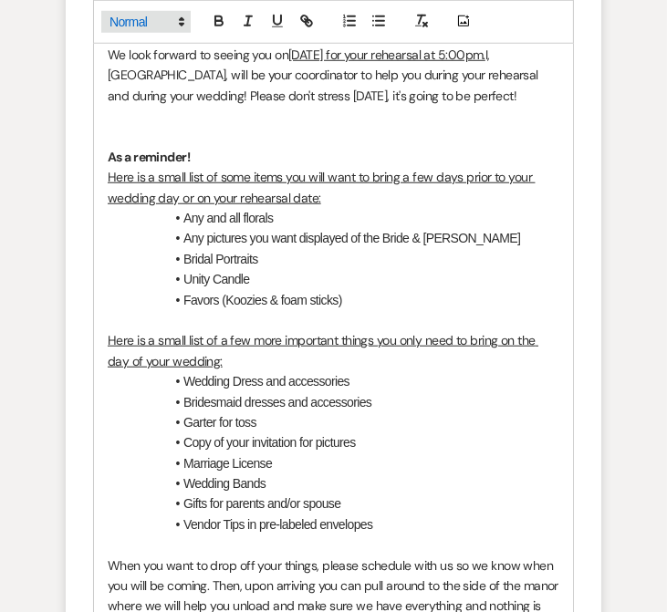
scroll to position [1396, 0]
